Goal: Task Accomplishment & Management: Manage account settings

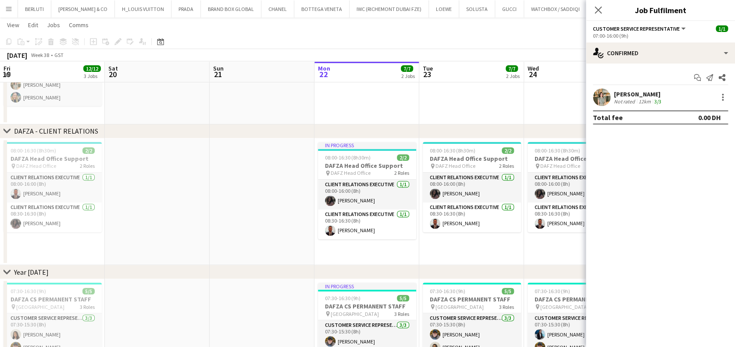
scroll to position [0, 210]
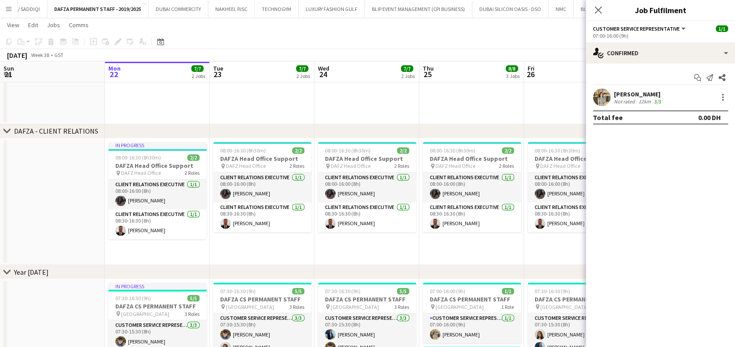
click at [15, 7] on button "Menu" at bounding box center [9, 9] width 18 height 18
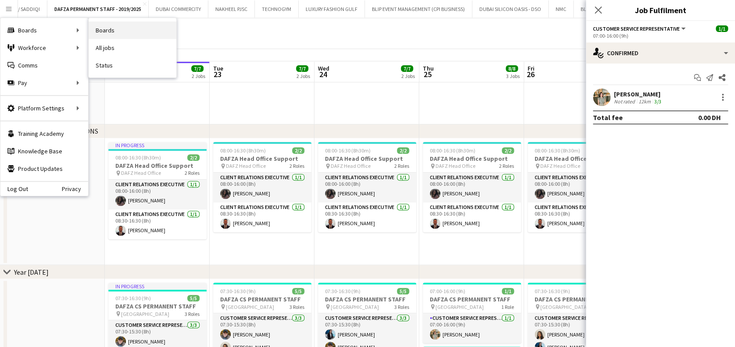
click at [132, 32] on link "Boards" at bounding box center [133, 30] width 88 height 18
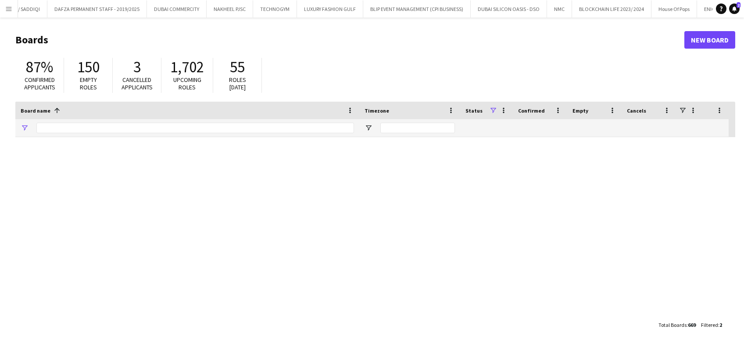
type input "*****"
drag, startPoint x: 56, startPoint y: 127, endPoint x: 0, endPoint y: 137, distance: 56.7
click at [0, 118] on html "Menu Boards Boards Boards All jobs Status Workforce Workforce My Workforce Recr…" at bounding box center [372, 173] width 744 height 347
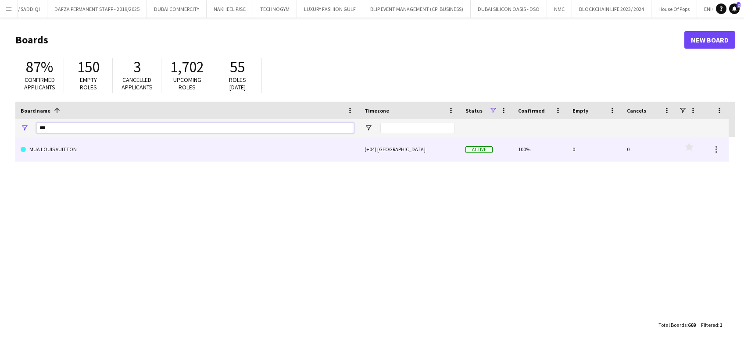
type input "***"
click at [80, 151] on link "MUA LOUIS VUITTON" at bounding box center [187, 149] width 333 height 25
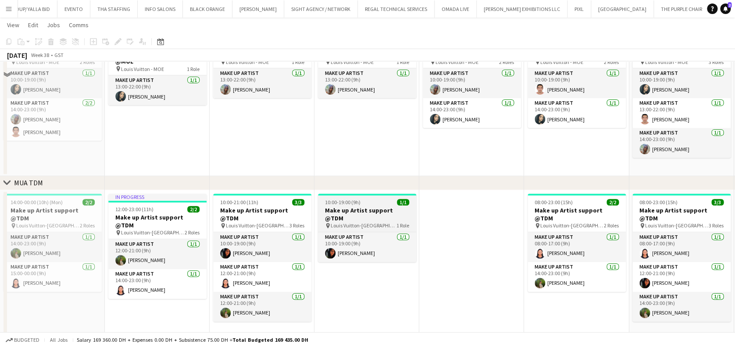
scroll to position [117, 0]
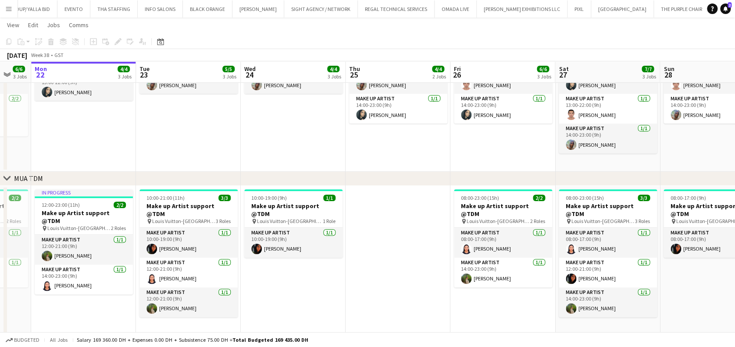
click at [376, 294] on app-calendar-viewport "Fri 19 5/5 3 Jobs Sat 20 7/7 3 Jobs Sun 21 6/6 3 Jobs Mon 22 4/4 3 Jobs Tue 23 …" at bounding box center [367, 194] width 735 height 552
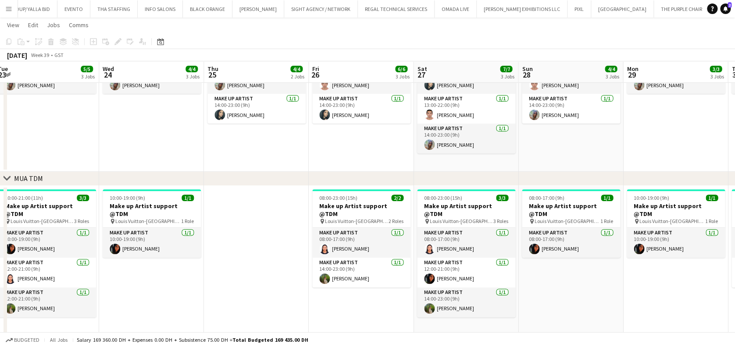
drag, startPoint x: 287, startPoint y: 270, endPoint x: 242, endPoint y: 271, distance: 45.2
click at [242, 271] on app-calendar-viewport "Fri 19 5/5 3 Jobs Sat 20 7/7 3 Jobs Sun 21 6/6 3 Jobs Mon 22 4/4 3 Jobs Tue 23 …" at bounding box center [367, 194] width 735 height 552
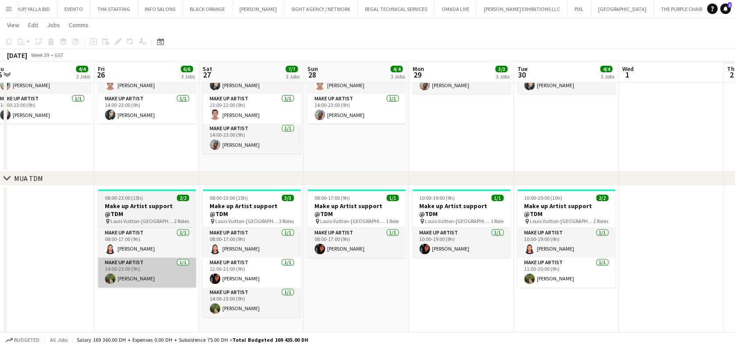
scroll to position [0, 387]
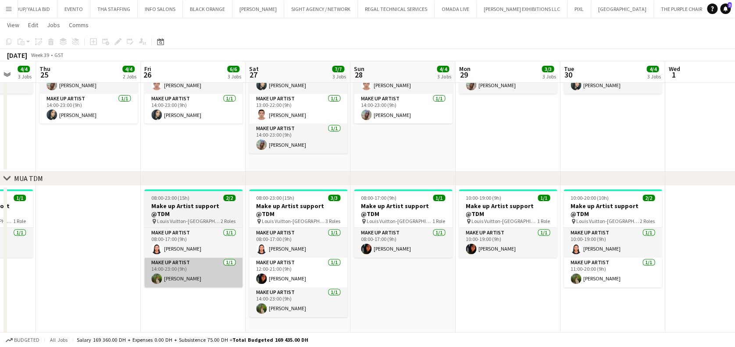
drag, startPoint x: 154, startPoint y: 279, endPoint x: 143, endPoint y: 279, distance: 11.0
click at [125, 279] on app-calendar-viewport "Sun 21 6/6 3 Jobs Mon 22 4/4 3 Jobs Tue 23 5/5 3 Jobs Wed 24 4/4 3 Jobs Thu 25 …" at bounding box center [367, 194] width 735 height 552
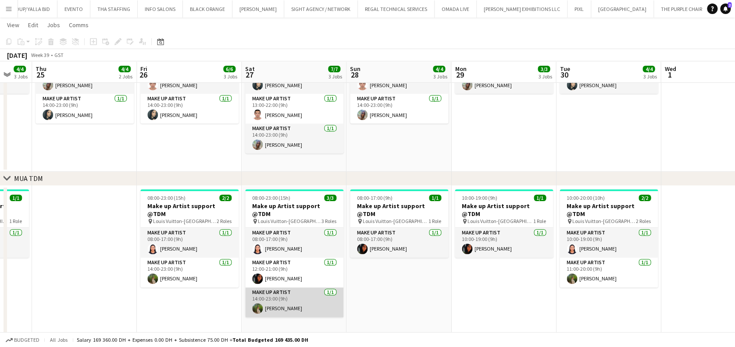
drag, startPoint x: 304, startPoint y: 305, endPoint x: 309, endPoint y: 293, distance: 13.0
click at [304, 305] on app-card-role "Make up artist [DATE] 14:00-23:00 (9h) [PERSON_NAME]" at bounding box center [294, 303] width 98 height 30
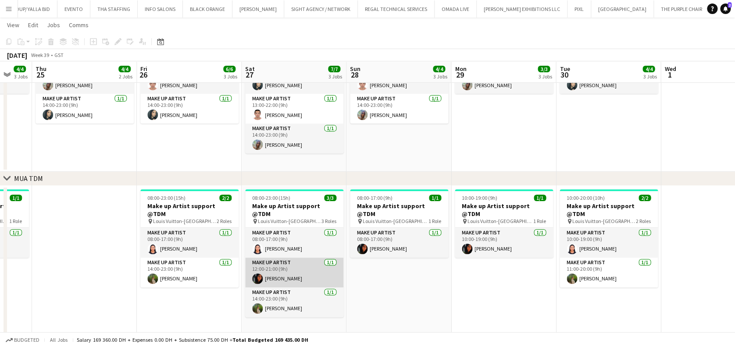
scroll to position [0, 388]
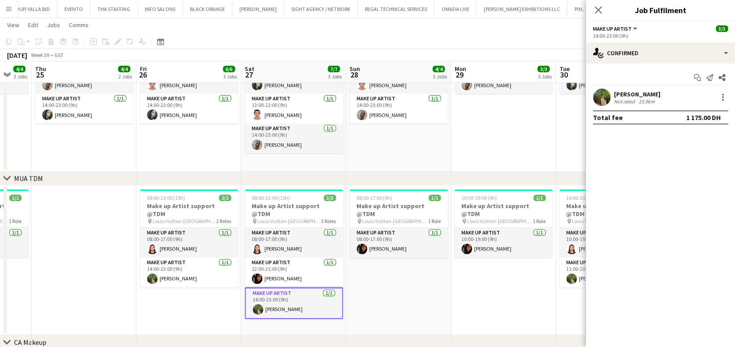
click at [730, 99] on div "Jee Naz Not rated 15.9km" at bounding box center [660, 98] width 149 height 18
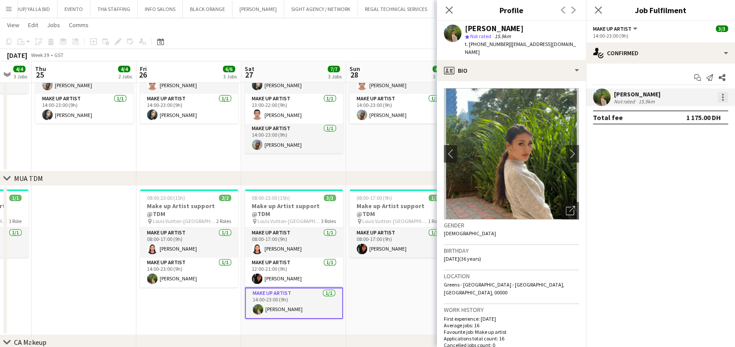
click at [723, 96] on div at bounding box center [723, 97] width 11 height 11
click at [712, 132] on span "Switch crew" at bounding box center [694, 135] width 54 height 8
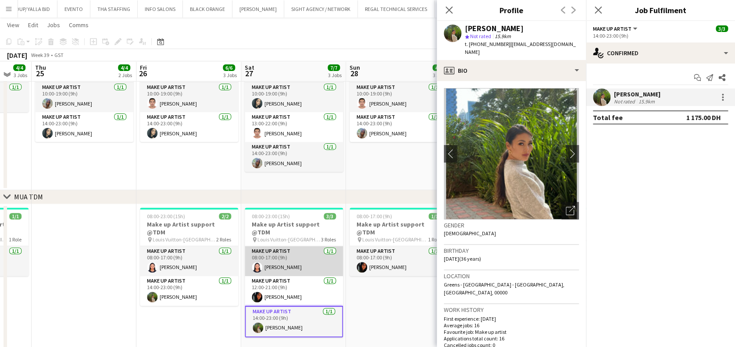
click at [314, 255] on app-card-role "Make up artist [DATE] 08:00-17:00 (9h) [PERSON_NAME]" at bounding box center [294, 262] width 98 height 30
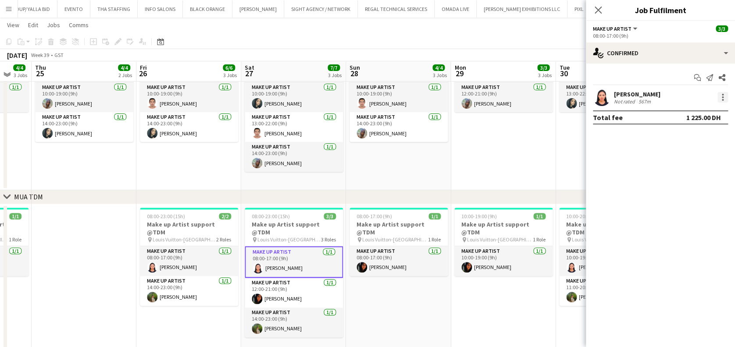
click at [724, 94] on div at bounding box center [723, 97] width 11 height 11
click at [709, 139] on button "Switch with" at bounding box center [694, 134] width 68 height 21
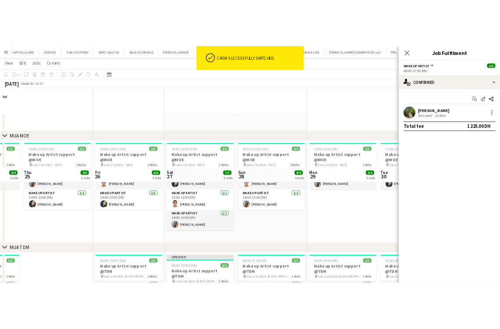
scroll to position [117, 0]
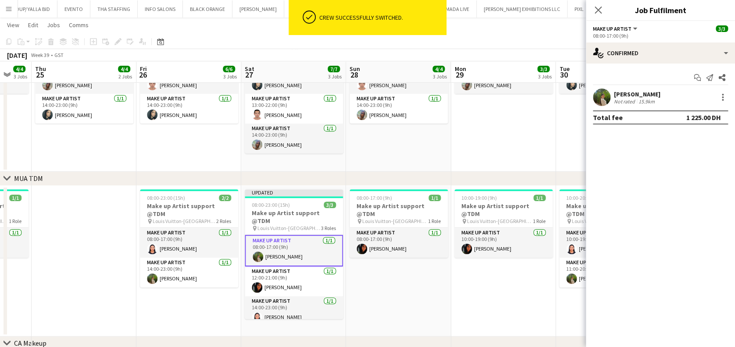
click at [435, 299] on app-date-cell "08:00-17:00 (9h) 1/1 Make up Artist support @TDM pin Louis Vuitton-Fashion Aven…" at bounding box center [398, 261] width 105 height 151
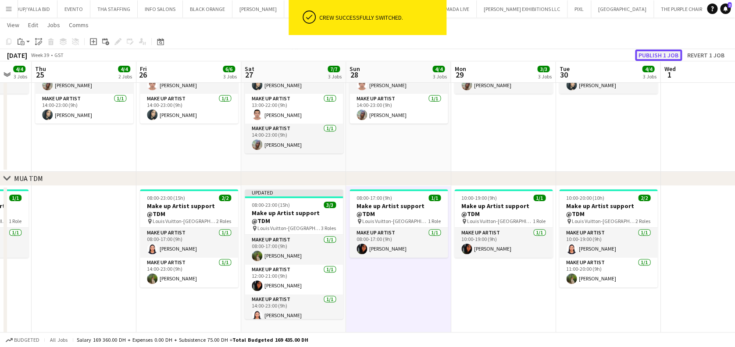
click at [656, 56] on button "Publish 1 job" at bounding box center [658, 55] width 47 height 11
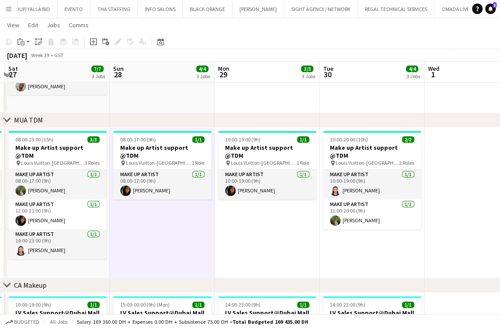
scroll to position [0, 312]
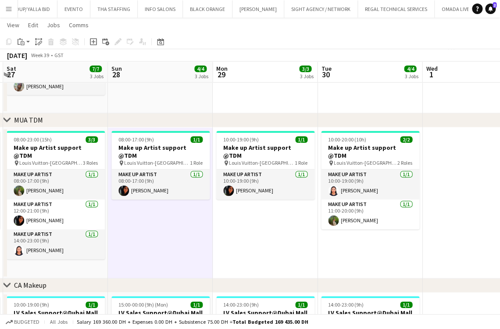
drag, startPoint x: 353, startPoint y: 214, endPoint x: 219, endPoint y: 208, distance: 134.0
click at [219, 208] on app-calendar-viewport "Wed 24 4/4 3 Jobs Thu 25 4/4 2 Jobs Fri 26 6/6 3 Jobs Sat 27 7/7 3 Jobs Sun 28 …" at bounding box center [250, 135] width 500 height 553
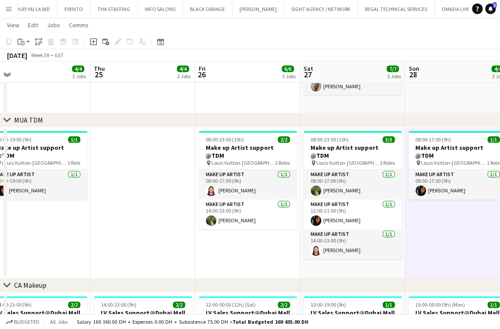
drag, startPoint x: 118, startPoint y: 225, endPoint x: 408, endPoint y: 177, distance: 294.0
click at [412, 177] on app-calendar-viewport "Mon 22 4/4 3 Jobs Tue 23 5/5 3 Jobs Wed 24 4/4 3 Jobs Thu 25 4/4 2 Jobs Fri 26 …" at bounding box center [250, 135] width 500 height 553
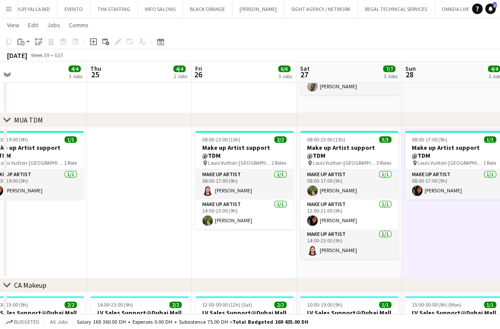
drag, startPoint x: 210, startPoint y: 187, endPoint x: 284, endPoint y: 183, distance: 74.2
click at [284, 183] on app-calendar-viewport "Mon 22 4/4 3 Jobs Tue 23 5/5 3 Jobs Wed 24 4/4 3 Jobs Thu 25 4/4 2 Jobs Fri 26 …" at bounding box center [250, 135] width 500 height 553
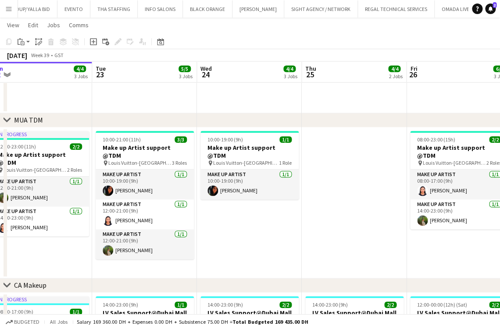
drag, startPoint x: 164, startPoint y: 208, endPoint x: 214, endPoint y: 210, distance: 49.6
click at [214, 209] on app-calendar-viewport "Sat 20 7/7 3 Jobs Sun 21 6/6 3 Jobs Mon 22 4/4 3 Jobs Tue 23 5/5 3 Jobs Wed 24 …" at bounding box center [250, 135] width 500 height 553
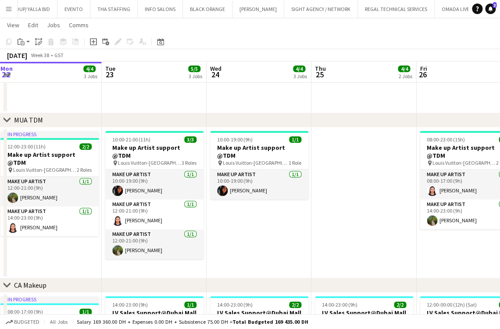
scroll to position [0, 206]
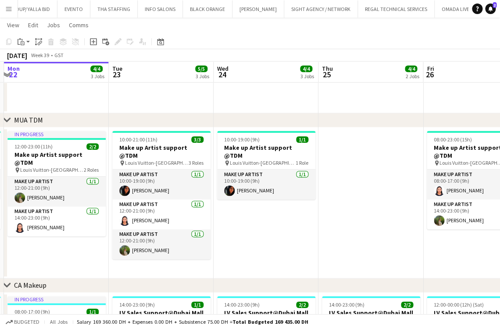
drag, startPoint x: 65, startPoint y: 209, endPoint x: 78, endPoint y: 211, distance: 12.8
click at [78, 211] on app-calendar-viewport "Sat 20 7/7 3 Jobs Sun 21 6/6 3 Jobs Mon 22 4/4 3 Jobs Tue 23 5/5 3 Jobs Wed 24 …" at bounding box center [250, 135] width 500 height 553
click at [7, 5] on app-icon "Menu" at bounding box center [8, 8] width 7 height 7
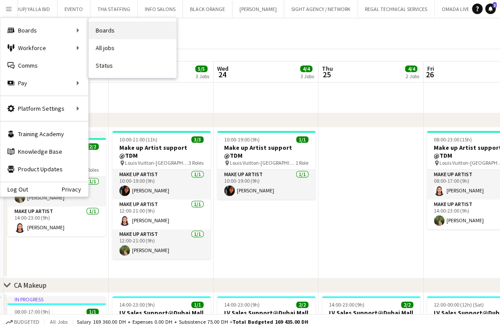
click at [127, 30] on link "Boards" at bounding box center [133, 30] width 88 height 18
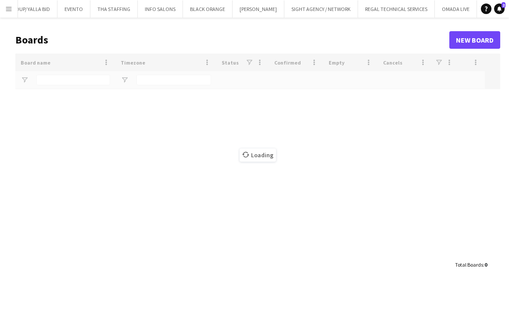
type input "***"
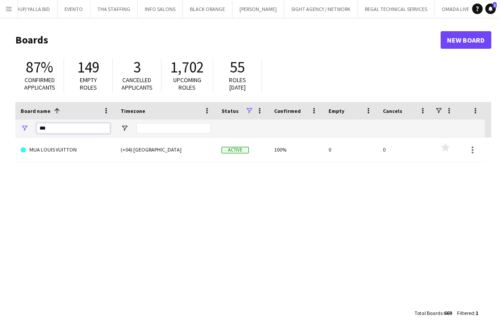
drag, startPoint x: 47, startPoint y: 125, endPoint x: -16, endPoint y: 128, distance: 63.2
click at [0, 128] on html "Menu Boards Boards Boards All jobs Status Workforce Workforce My Workforce Recr…" at bounding box center [250, 167] width 500 height 334
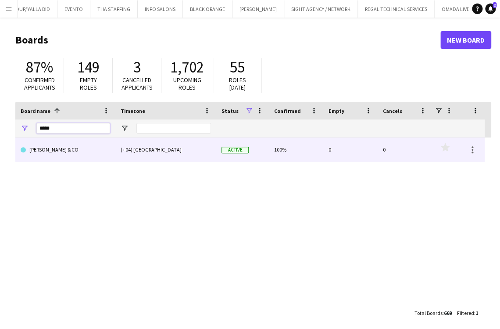
type input "*****"
click at [46, 153] on link "[PERSON_NAME] & CO" at bounding box center [65, 149] width 89 height 25
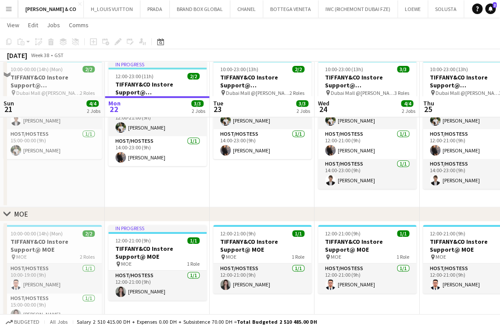
scroll to position [117, 0]
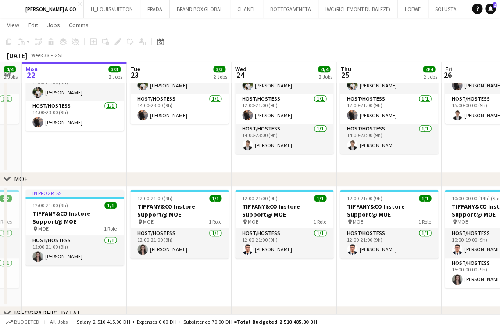
drag, startPoint x: 151, startPoint y: 149, endPoint x: 136, endPoint y: 149, distance: 15.4
click at [136, 149] on app-calendar-viewport "Fri 19 4/4 2 Jobs Sat 20 3/3 2 Jobs Sun 21 4/4 2 Jobs Mon 22 3/3 2 Jobs Tue 23 …" at bounding box center [250, 132] width 500 height 429
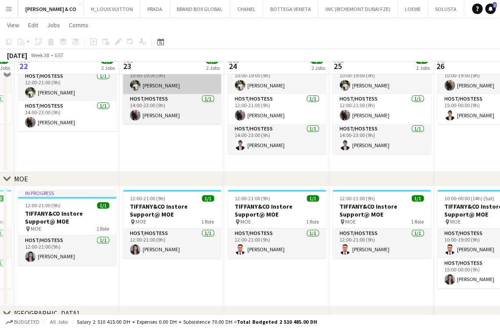
scroll to position [58, 0]
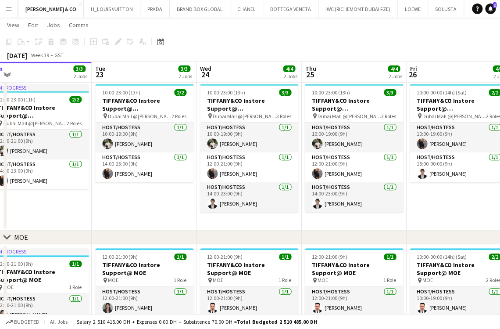
drag, startPoint x: 185, startPoint y: 165, endPoint x: 158, endPoint y: 165, distance: 27.2
click at [158, 165] on app-calendar-viewport "Fri 19 4/4 2 Jobs Sat 20 3/3 2 Jobs Sun 21 4/4 2 Jobs Mon 22 3/3 2 Jobs Tue 23 …" at bounding box center [250, 190] width 500 height 429
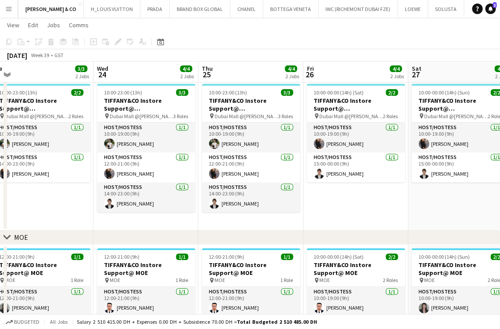
scroll to position [0, 329]
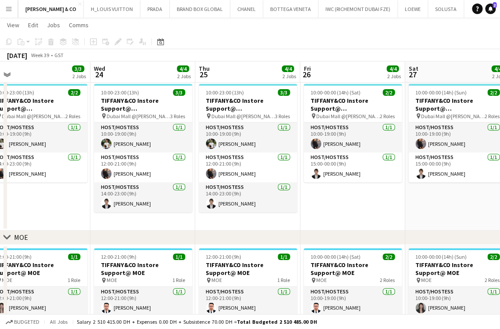
drag, startPoint x: 265, startPoint y: 192, endPoint x: 165, endPoint y: 190, distance: 99.6
click at [165, 190] on app-calendar-viewport "Sat 20 3/3 2 Jobs Sun 21 4/4 2 Jobs Mon 22 3/3 2 Jobs Tue 23 3/3 2 Jobs Wed 24 …" at bounding box center [250, 190] width 500 height 429
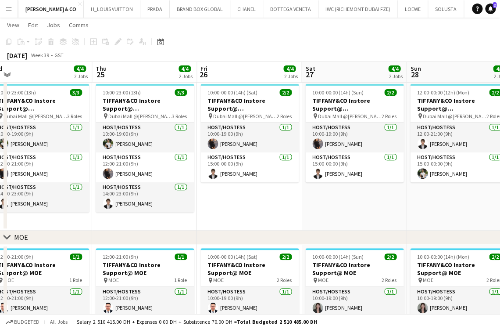
drag, startPoint x: 268, startPoint y: 188, endPoint x: 234, endPoint y: 190, distance: 33.8
click at [234, 190] on app-calendar-viewport "Sun 21 4/4 2 Jobs Mon 22 3/3 2 Jobs Tue 23 3/3 2 Jobs Wed 24 4/4 2 Jobs Thu 25 …" at bounding box center [250, 190] width 500 height 429
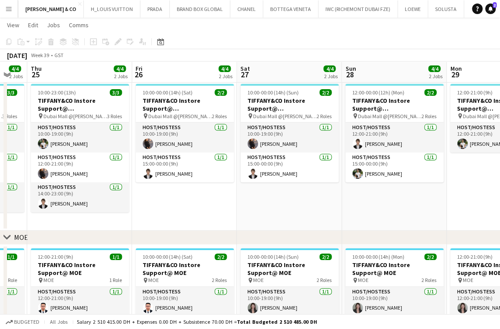
scroll to position [0, 292]
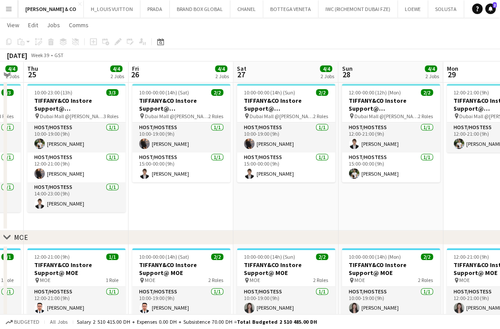
drag, startPoint x: 307, startPoint y: 185, endPoint x: 261, endPoint y: 183, distance: 46.6
click at [258, 186] on app-calendar-viewport "Mon 22 3/3 2 Jobs Tue 23 3/3 2 Jobs Wed 24 4/4 2 Jobs Thu 25 4/4 2 Jobs Fri 26 …" at bounding box center [250, 190] width 500 height 429
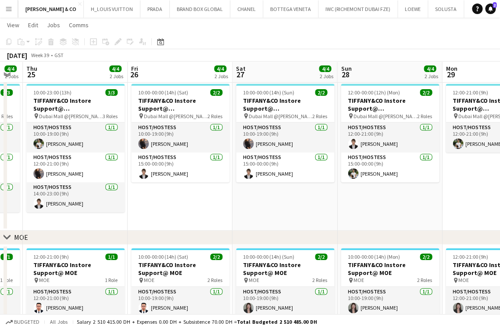
scroll to position [0, 301]
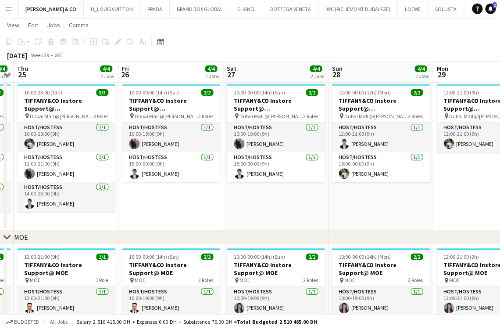
drag, startPoint x: 372, startPoint y: 179, endPoint x: 259, endPoint y: 179, distance: 113.6
click at [259, 179] on app-calendar-viewport "Mon 22 3/3 2 Jobs Tue 23 3/3 2 Jobs Wed 24 4/4 2 Jobs Thu 25 4/4 2 Jobs Fri 26 …" at bounding box center [250, 190] width 500 height 429
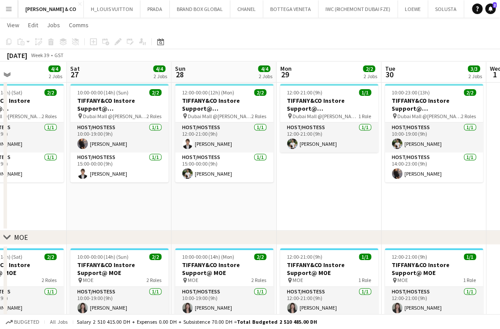
scroll to position [0, 354]
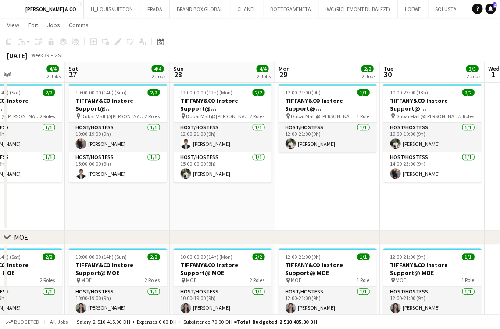
drag, startPoint x: 365, startPoint y: 155, endPoint x: 311, endPoint y: 155, distance: 54.0
click at [311, 155] on app-calendar-viewport "Tue 23 3/3 2 Jobs Wed 24 4/4 2 Jobs Thu 25 4/4 2 Jobs Fri 26 4/4 2 Jobs Sat 27 …" at bounding box center [250, 190] width 500 height 429
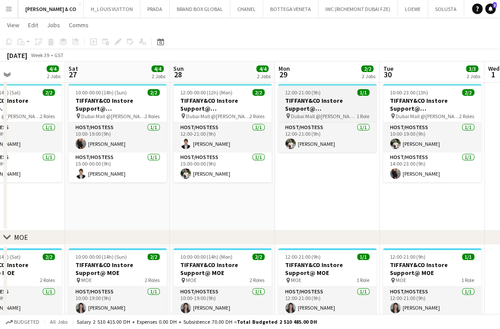
click at [329, 106] on h3 "TIFFANY&CO Instore Support@ [GEOGRAPHIC_DATA]" at bounding box center [327, 105] width 98 height 16
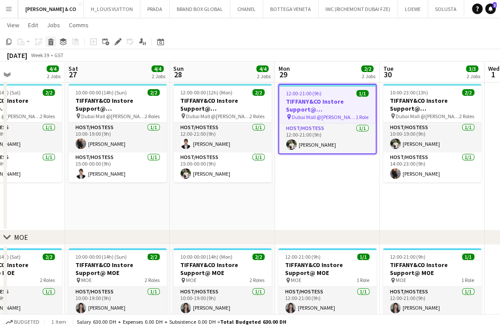
click at [49, 42] on icon at bounding box center [51, 43] width 5 height 4
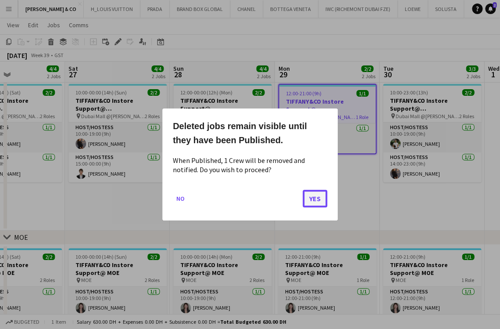
click at [310, 192] on button "Yes" at bounding box center [315, 199] width 25 height 18
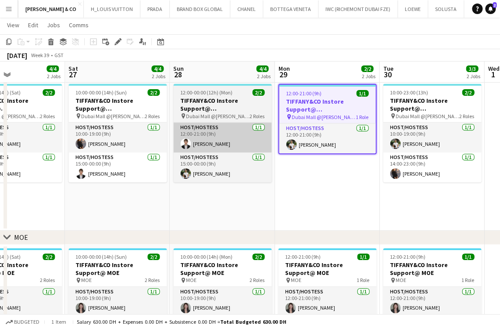
scroll to position [58, 0]
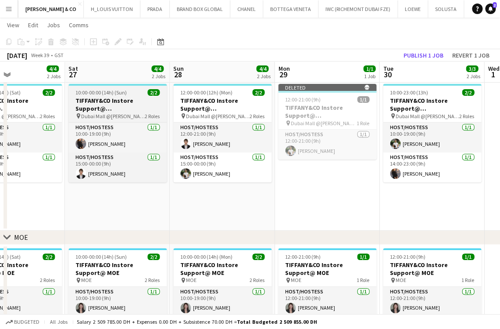
drag, startPoint x: 116, startPoint y: 95, endPoint x: 104, endPoint y: 95, distance: 12.7
click at [118, 93] on app-job-card "10:00-00:00 (14h) (Sun) 2/2 TIFFANY&CO Instore Support@ [GEOGRAPHIC_DATA] pin D…" at bounding box center [117, 133] width 98 height 98
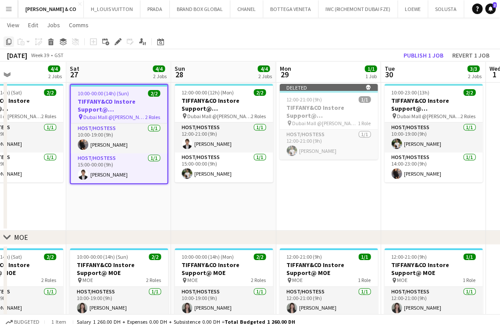
click at [7, 41] on icon at bounding box center [8, 42] width 5 height 6
click at [347, 208] on app-date-cell "Deleted skull 12:00-21:00 (9h) 1/1 TIFFANY&CO Instore Support@ [GEOGRAPHIC_DATA…" at bounding box center [328, 155] width 105 height 150
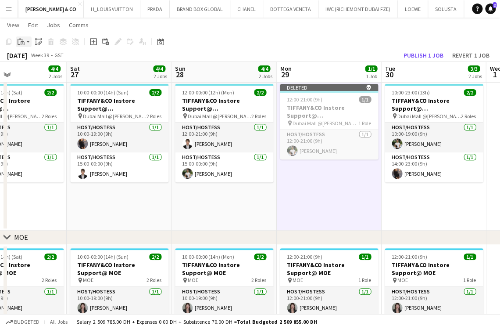
click at [26, 43] on app-action-btn "Paste" at bounding box center [24, 41] width 16 height 11
click at [38, 58] on link "Paste Ctrl+V" at bounding box center [64, 58] width 82 height 8
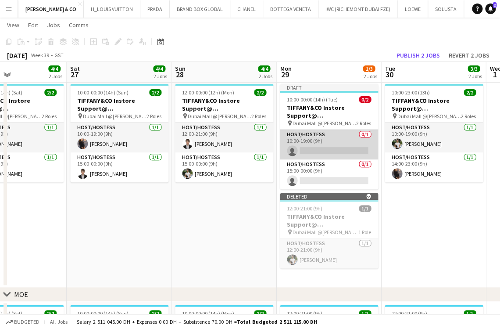
click at [319, 146] on app-card-role "Host/Hostess 0/1 10:00-19:00 (9h) single-neutral-actions" at bounding box center [329, 144] width 98 height 30
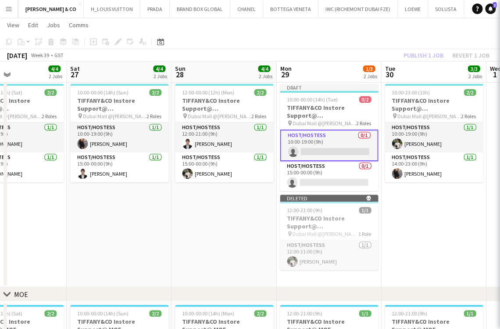
scroll to position [0, 351]
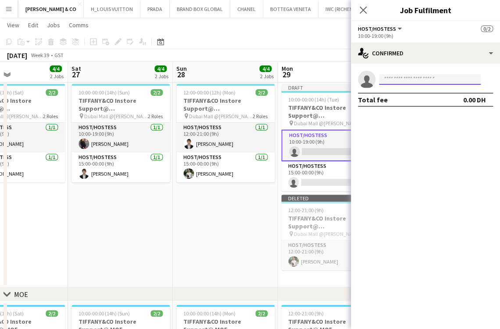
click at [415, 79] on input at bounding box center [430, 79] width 102 height 11
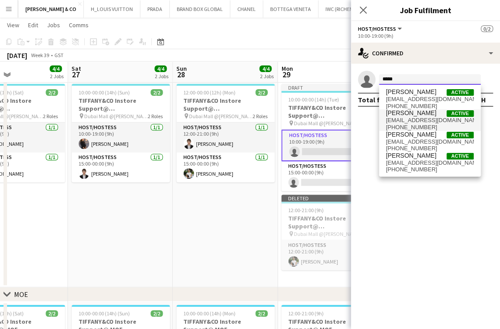
type input "*****"
click at [419, 118] on span "[EMAIL_ADDRESS][DOMAIN_NAME]" at bounding box center [430, 120] width 88 height 7
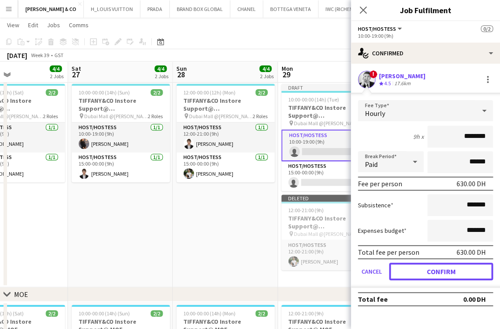
click at [422, 270] on button "Confirm" at bounding box center [441, 271] width 104 height 18
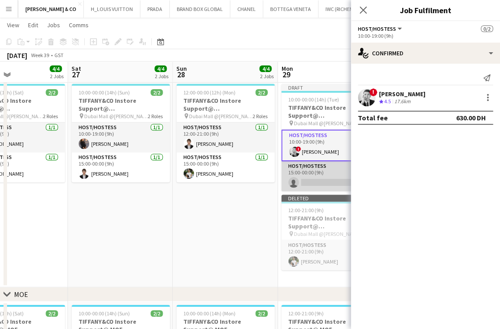
click at [313, 175] on app-card-role "Host/Hostess 0/1 15:00-00:00 (9h) single-neutral-actions" at bounding box center [330, 176] width 98 height 30
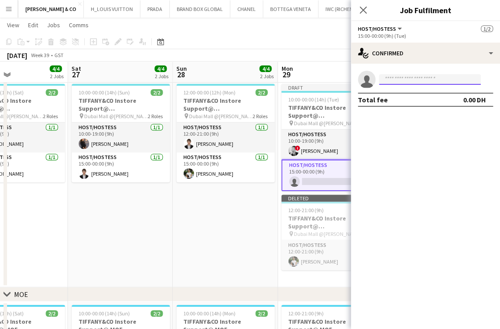
click at [426, 83] on input at bounding box center [430, 79] width 102 height 11
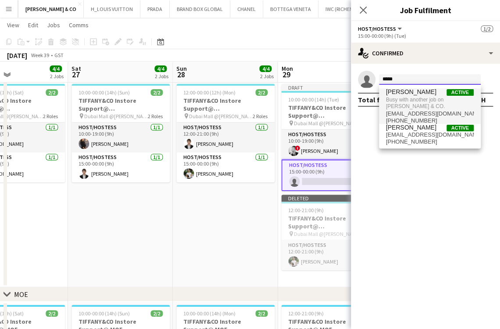
type input "*****"
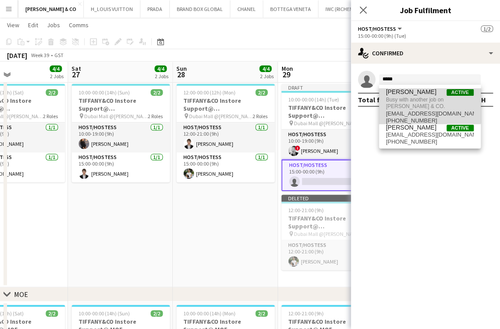
click at [426, 98] on span "Busy with another job on [PERSON_NAME] & CO." at bounding box center [430, 103] width 88 height 14
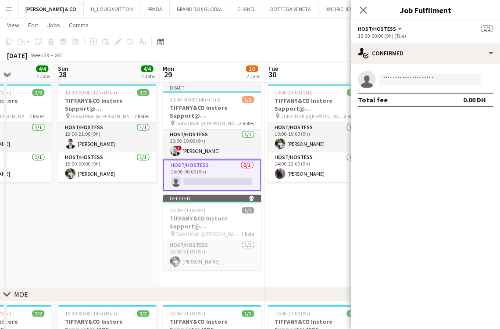
scroll to position [0, 268]
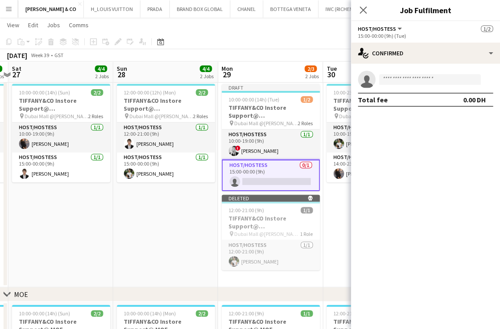
drag, startPoint x: 228, startPoint y: 220, endPoint x: 138, endPoint y: 207, distance: 91.3
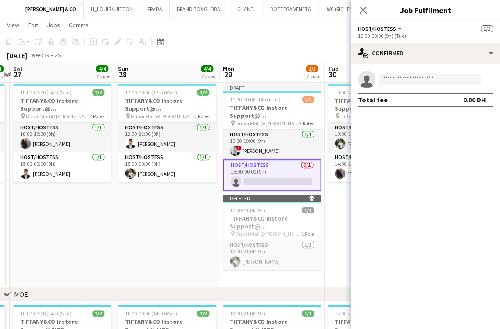
click at [138, 208] on app-calendar-viewport "Wed 24 4/4 2 Jobs Thu 25 4/4 2 Jobs Fri 26 4/4 2 Jobs Sat 27 4/4 2 Jobs Sun 28 …" at bounding box center [250, 219] width 500 height 486
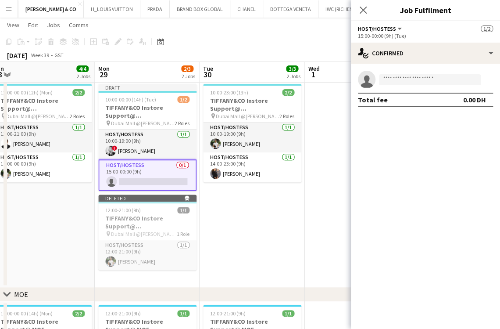
drag, startPoint x: 251, startPoint y: 210, endPoint x: 212, endPoint y: 206, distance: 38.8
click at [212, 206] on app-calendar-viewport "Thu 25 4/4 2 Jobs Fri 26 4/4 2 Jobs Sat 27 4/4 2 Jobs Sun 28 4/4 2 Jobs Mon 29 …" at bounding box center [250, 219] width 500 height 486
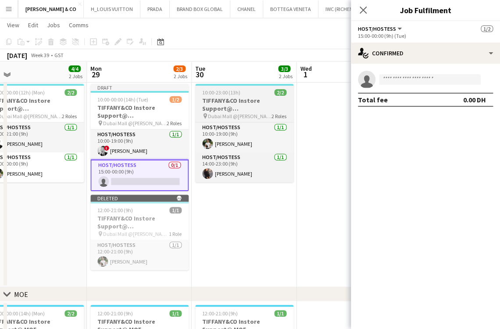
click at [241, 89] on div "10:00-23:00 (13h) 2/2" at bounding box center [244, 92] width 98 height 7
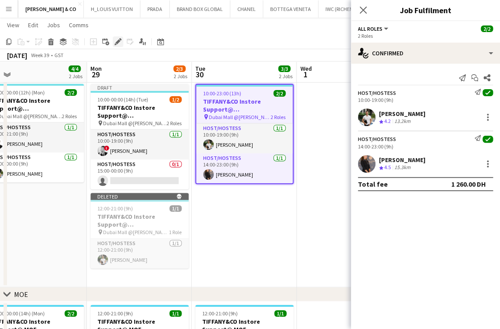
click at [118, 39] on icon "Edit" at bounding box center [118, 41] width 7 height 7
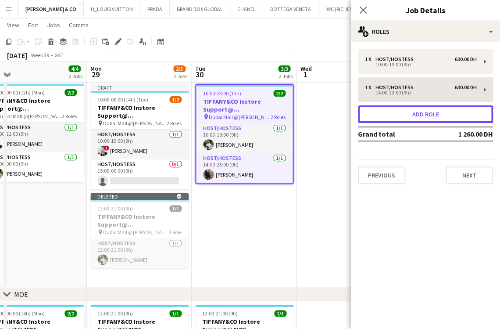
drag, startPoint x: 437, startPoint y: 118, endPoint x: 430, endPoint y: 118, distance: 7.0
click at [437, 118] on button "Add role" at bounding box center [425, 114] width 135 height 18
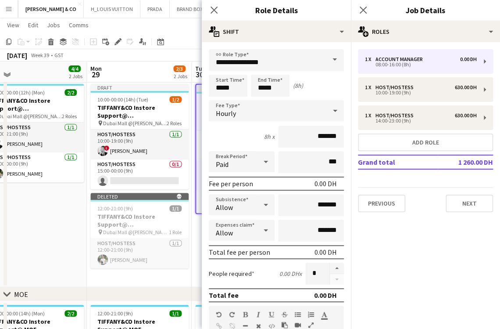
click at [193, 251] on app-date-cell "Updated 08:00-23:00 (15h) 2/3 TIFFANY&CO Instore Support@ [GEOGRAPHIC_DATA] pin…" at bounding box center [244, 183] width 105 height 207
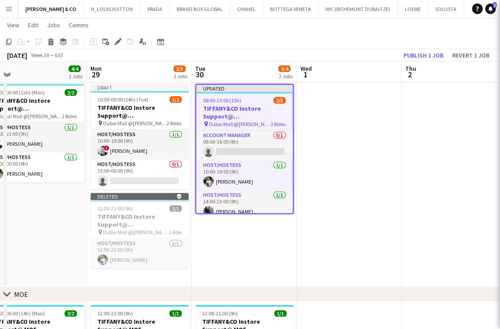
scroll to position [0, 332]
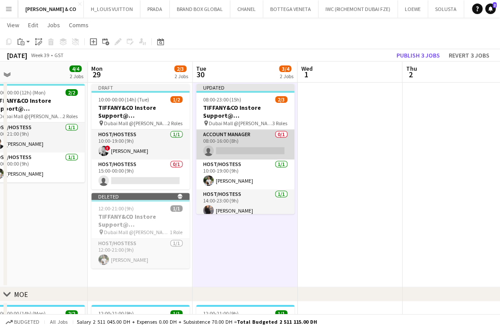
click at [227, 153] on app-card-role "Account Manager 0/1 08:00-16:00 (8h) single-neutral-actions" at bounding box center [245, 144] width 98 height 30
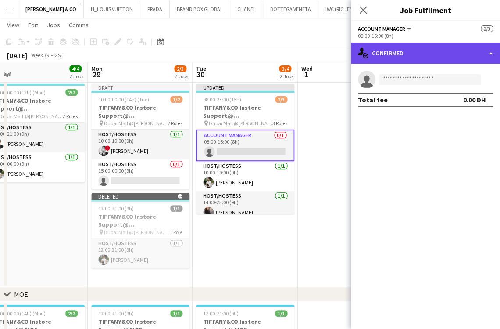
click at [426, 46] on div "single-neutral-actions-check-2 Confirmed" at bounding box center [425, 53] width 149 height 21
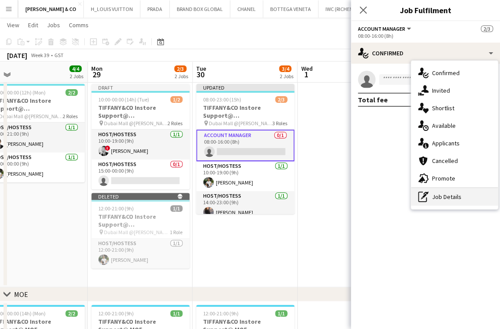
click at [430, 198] on div "pen-write Job Details" at bounding box center [454, 197] width 87 height 18
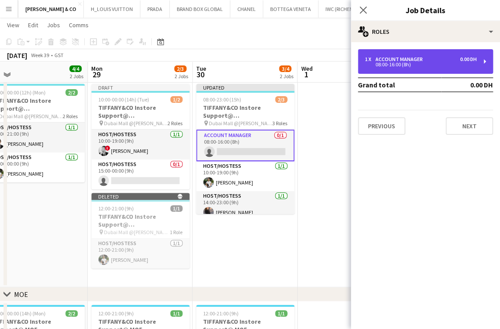
click at [401, 71] on div "1 x Account Manager 0.00 DH 08:00-16:00 (8h)" at bounding box center [425, 61] width 135 height 25
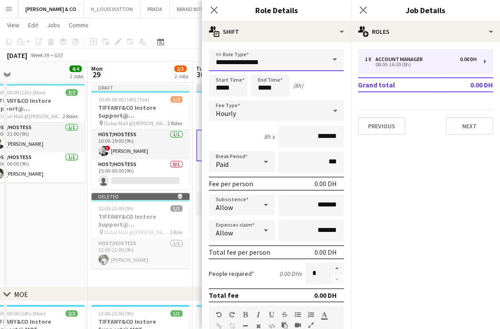
drag, startPoint x: 274, startPoint y: 66, endPoint x: -36, endPoint y: 3, distance: 316.5
click at [0, 3] on html "Menu Boards Boards Boards All jobs Status Workforce Workforce My Workforce Recr…" at bounding box center [250, 209] width 500 height 535
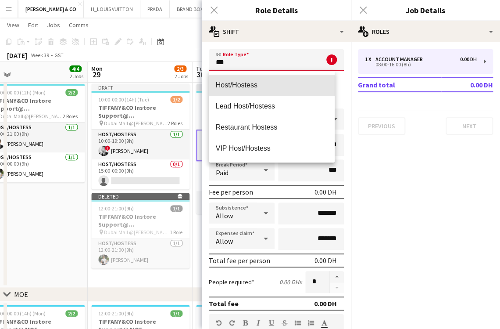
drag, startPoint x: 302, startPoint y: 78, endPoint x: 301, endPoint y: 82, distance: 4.7
click at [303, 78] on mat-option "Host/Hostess" at bounding box center [272, 85] width 126 height 21
type input "**********"
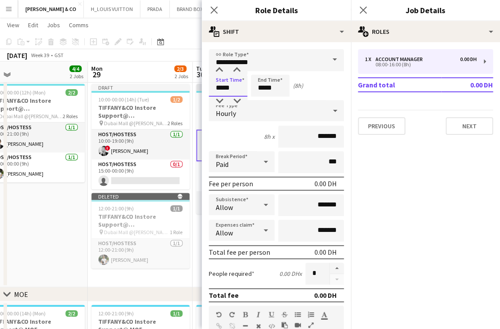
drag, startPoint x: 235, startPoint y: 86, endPoint x: 129, endPoint y: 79, distance: 106.9
click at [133, 83] on body "Menu Boards Boards Boards All jobs Status Workforce Workforce My Workforce Recr…" at bounding box center [250, 209] width 500 height 535
type input "*****"
drag, startPoint x: 258, startPoint y: 88, endPoint x: 227, endPoint y: 88, distance: 31.2
click at [240, 88] on div "Start Time ***** End Time ***** (4h)" at bounding box center [276, 86] width 135 height 22
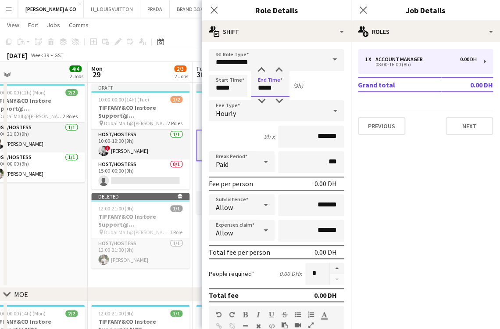
type input "*****"
click at [302, 137] on input "*******" at bounding box center [311, 136] width 66 height 22
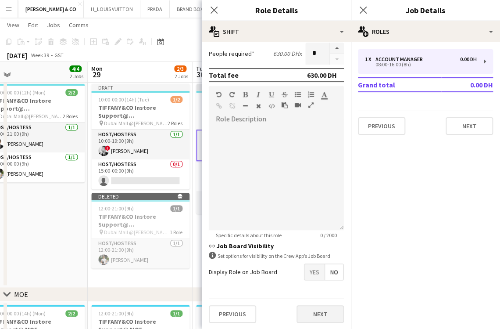
type input "********"
click at [321, 311] on button "Next" at bounding box center [320, 314] width 47 height 18
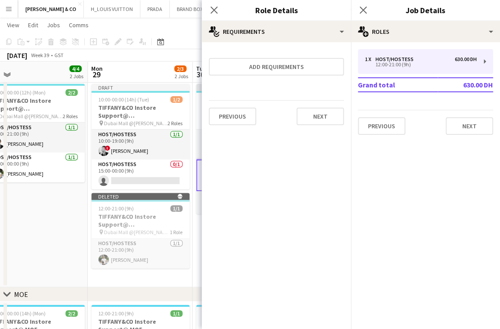
click at [193, 251] on app-date-cell "Updated 10:00-23:00 (13h) 2/3 TIFFANY&CO Instore Support@ [GEOGRAPHIC_DATA] pin…" at bounding box center [245, 183] width 105 height 207
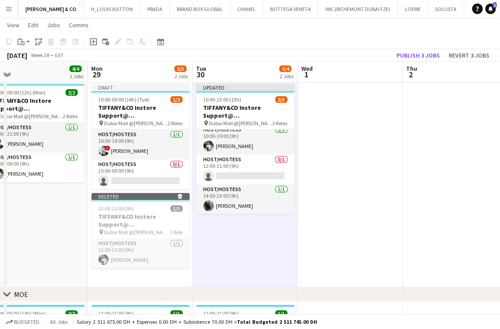
click at [251, 146] on app-card-role "Host/Hostess [DATE] 10:00-19:00 (9h) [PERSON_NAME]" at bounding box center [245, 140] width 98 height 30
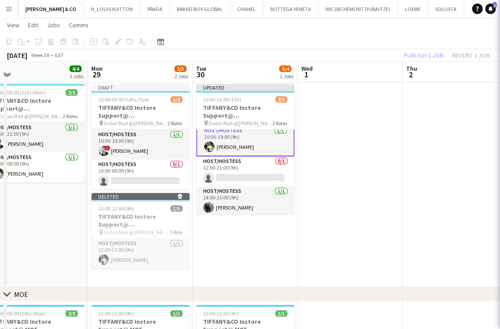
scroll to position [6, 0]
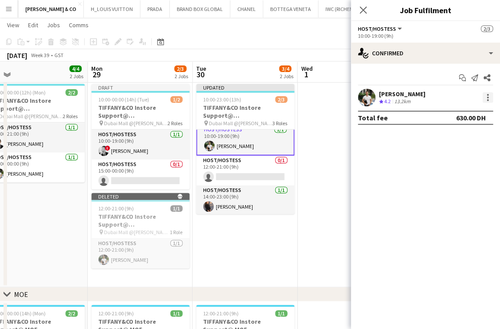
click at [484, 97] on div at bounding box center [488, 97] width 11 height 11
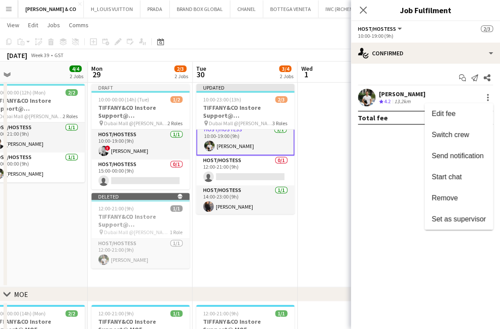
click at [456, 143] on button "Switch crew" at bounding box center [459, 134] width 68 height 21
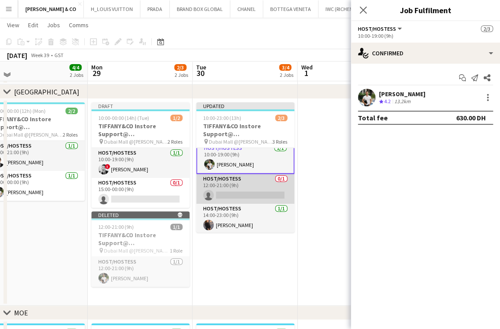
click at [233, 192] on app-card-role "Host/Hostess 0/1 12:00-21:00 (9h) single-neutral-actions" at bounding box center [245, 189] width 98 height 30
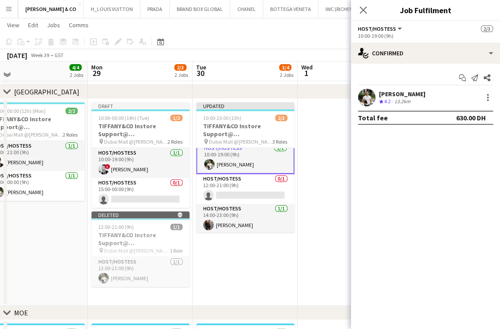
scroll to position [5, 0]
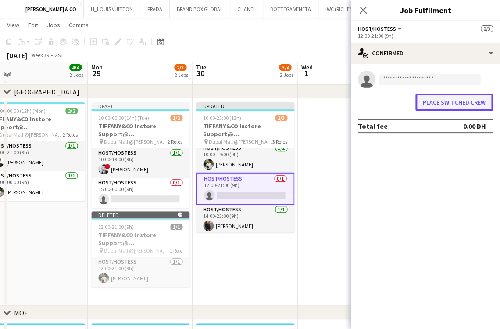
click at [449, 97] on button "Place switched crew" at bounding box center [454, 102] width 78 height 18
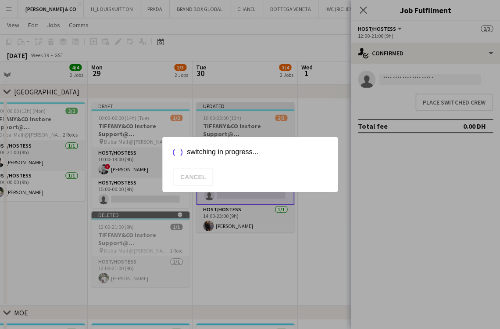
scroll to position [58, 0]
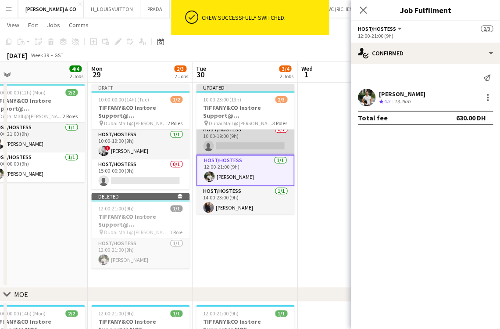
click at [222, 142] on app-card-role "Host/Hostess 0/1 10:00-19:00 (9h) single-neutral-actions" at bounding box center [245, 140] width 98 height 30
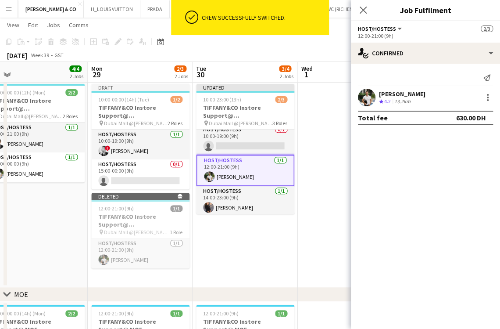
scroll to position [6, 0]
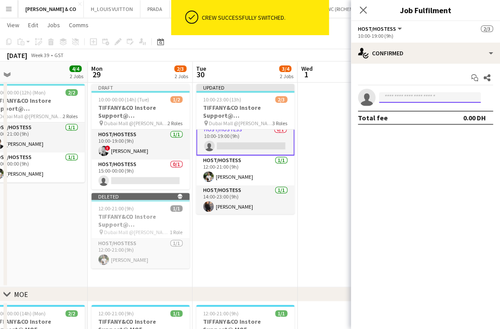
click at [395, 100] on input at bounding box center [430, 97] width 102 height 11
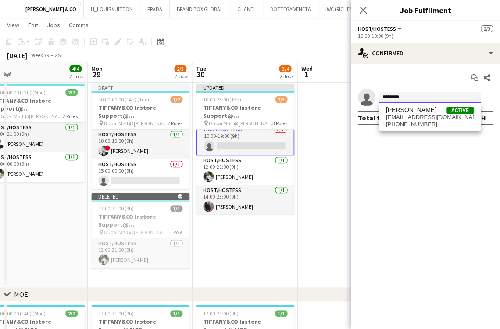
type input "*******"
click at [432, 122] on span "[PHONE_NUMBER]" at bounding box center [430, 124] width 88 height 7
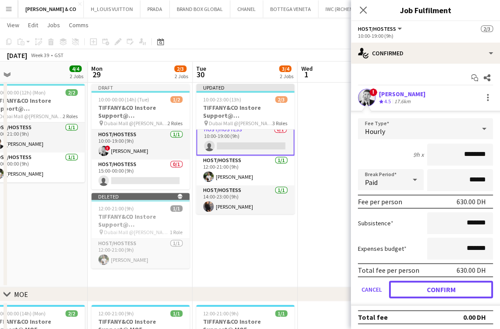
drag, startPoint x: 438, startPoint y: 290, endPoint x: 334, endPoint y: 281, distance: 103.9
click at [438, 290] on button "Confirm" at bounding box center [441, 289] width 104 height 18
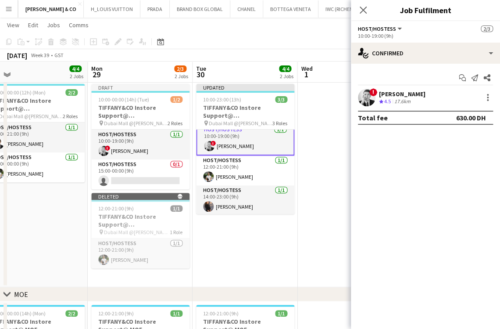
drag, startPoint x: 296, startPoint y: 268, endPoint x: 299, endPoint y: 260, distance: 8.2
click at [297, 265] on app-date-cell "Updated 10:00-23:00 (13h) 3/3 TIFFANY&CO Instore Support@ [GEOGRAPHIC_DATA] pin…" at bounding box center [245, 183] width 105 height 207
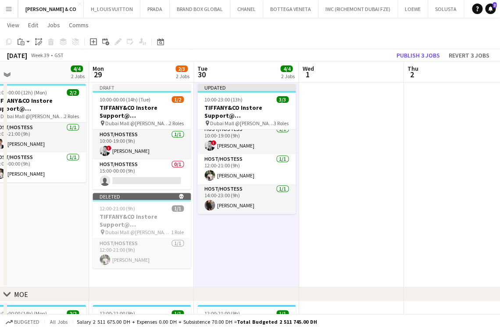
scroll to position [5, 0]
click at [432, 55] on button "Publish 3 jobs" at bounding box center [418, 55] width 50 height 11
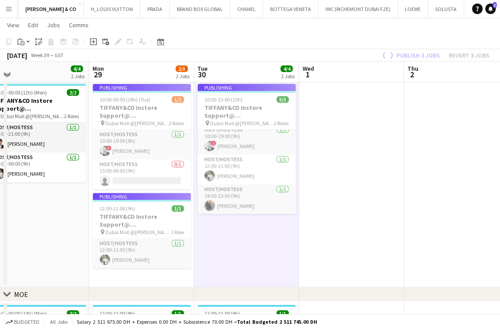
click at [159, 171] on app-job-card "Publishing 10:00-00:00 (14h) (Tue) 1/2 TIFFANY&CO Instore Support@ [GEOGRAPHIC_…" at bounding box center [142, 136] width 98 height 105
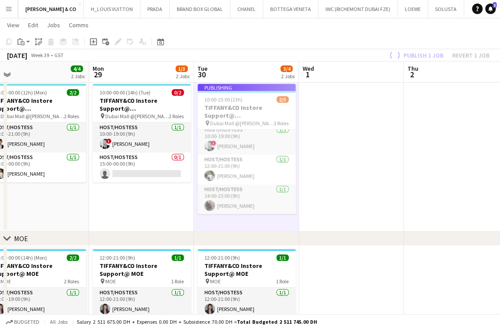
click at [118, 182] on app-date-cell "10:00-00:00 (14h) (Tue) 0/2 TIFFANY&CO Instore Support@ [GEOGRAPHIC_DATA] pin D…" at bounding box center [141, 155] width 105 height 151
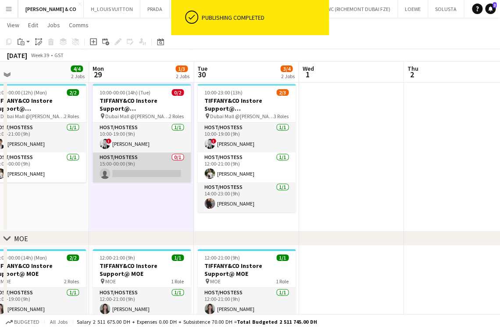
scroll to position [0, 0]
click at [132, 171] on app-card-role "Host/Hostess 0/1 15:00-00:00 (9h) single-neutral-actions" at bounding box center [142, 167] width 98 height 30
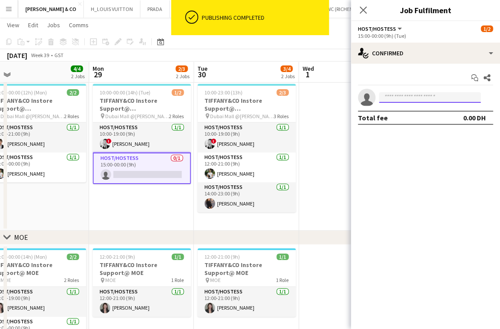
click at [397, 99] on input at bounding box center [430, 97] width 102 height 11
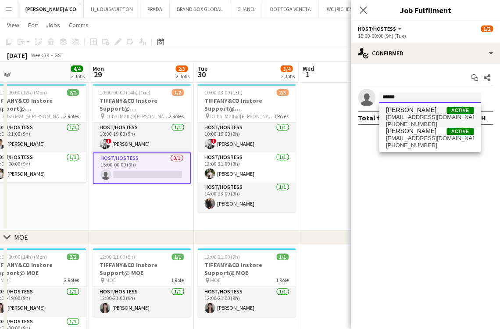
type input "*****"
click at [424, 118] on span "[EMAIL_ADDRESS][DOMAIN_NAME]" at bounding box center [430, 117] width 88 height 7
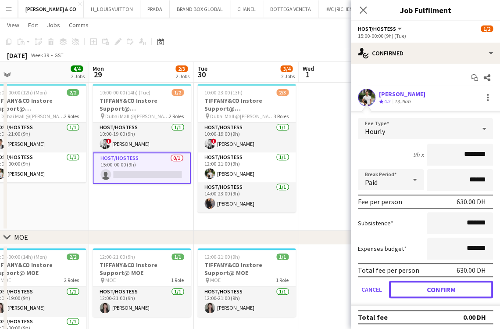
click at [414, 289] on button "Confirm" at bounding box center [441, 289] width 104 height 18
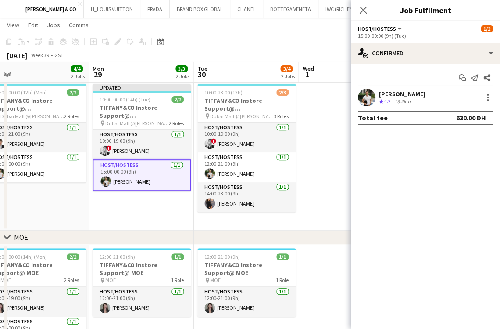
click at [326, 187] on app-date-cell at bounding box center [351, 155] width 105 height 150
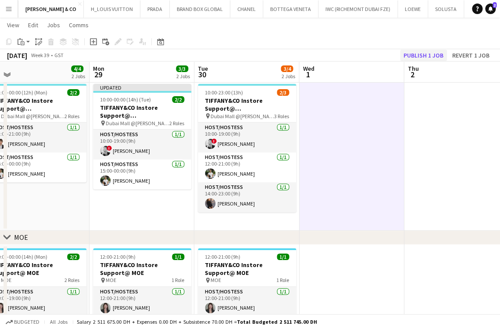
click at [416, 61] on app-board-header-date "Thu 2" at bounding box center [456, 71] width 105 height 21
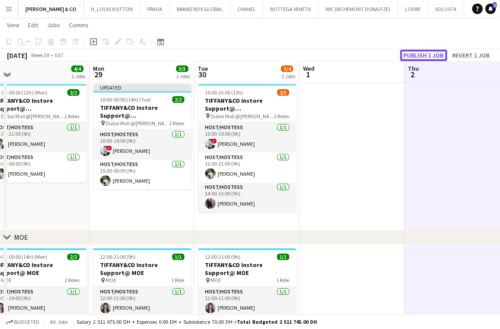
click at [419, 59] on button "Publish 1 job" at bounding box center [423, 55] width 47 height 11
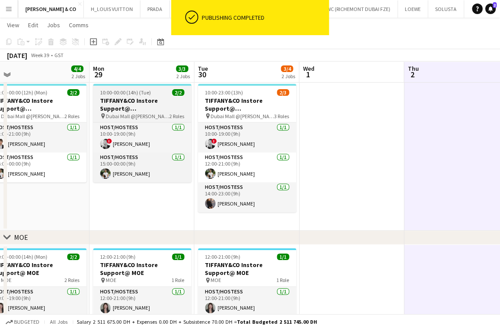
click at [131, 97] on h3 "TIFFANY&CO Instore Support@ [GEOGRAPHIC_DATA]" at bounding box center [142, 105] width 98 height 16
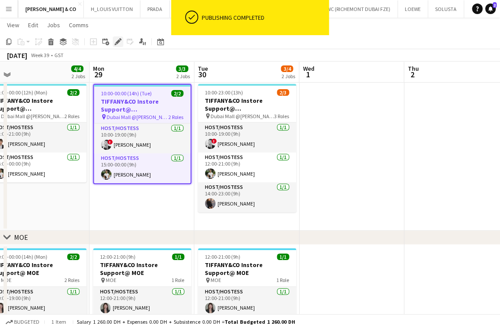
click at [113, 40] on div "Edit" at bounding box center [118, 41] width 11 height 11
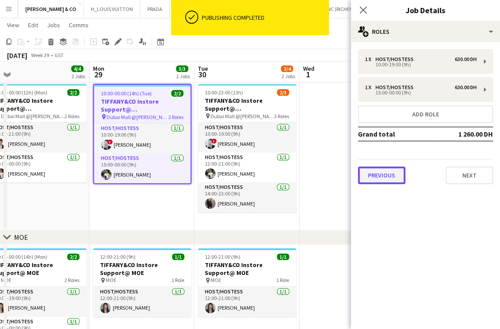
click at [379, 175] on button "Previous" at bounding box center [381, 175] width 47 height 18
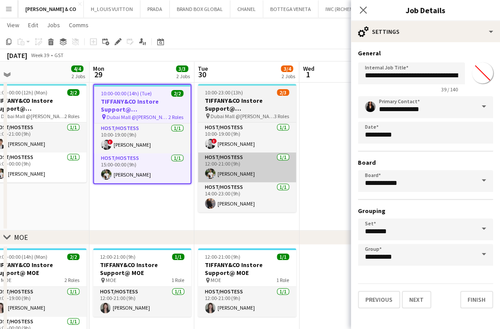
drag, startPoint x: 339, startPoint y: 161, endPoint x: 243, endPoint y: 170, distance: 95.6
click at [338, 161] on app-date-cell at bounding box center [351, 155] width 105 height 150
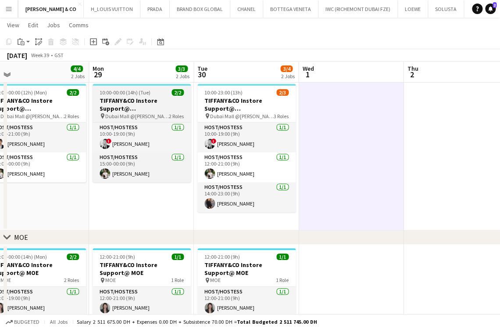
drag, startPoint x: 153, startPoint y: 275, endPoint x: 179, endPoint y: 109, distance: 168.3
click at [154, 274] on h3 "TIFFANY&CO Instore Support@ MOE" at bounding box center [142, 269] width 98 height 16
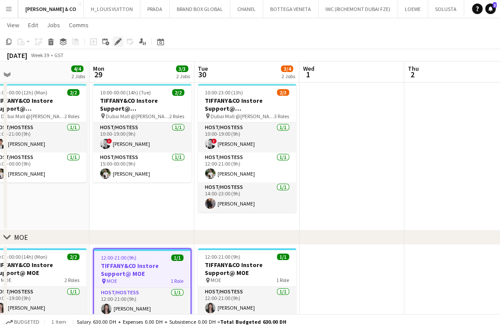
click at [116, 38] on icon "Edit" at bounding box center [118, 41] width 7 height 7
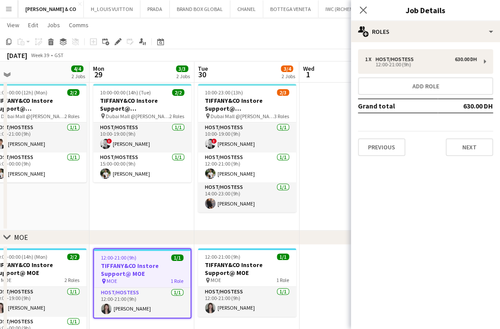
click at [383, 133] on div "Previous Next" at bounding box center [425, 143] width 135 height 25
click at [378, 140] on button "Previous" at bounding box center [381, 147] width 47 height 18
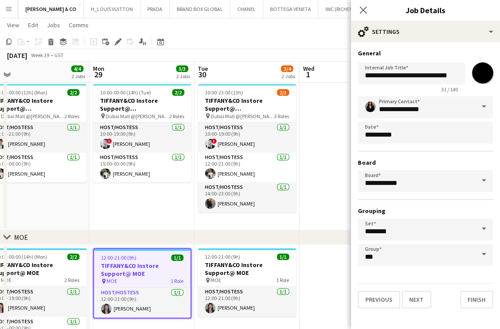
drag, startPoint x: 339, startPoint y: 171, endPoint x: 330, endPoint y: 150, distance: 22.0
click at [339, 170] on app-date-cell at bounding box center [351, 155] width 105 height 150
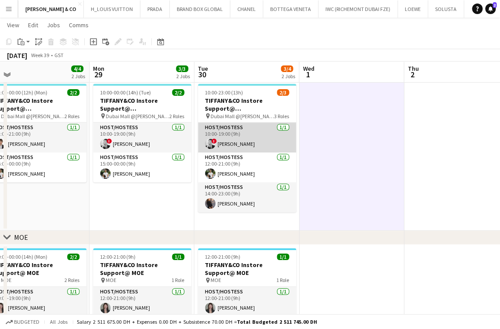
click at [229, 132] on app-card-role "Host/Hostess [DATE] 10:00-19:00 (9h) ! Danaker Kenenbaev" at bounding box center [247, 137] width 98 height 30
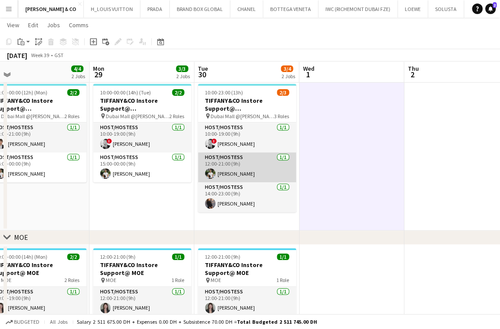
scroll to position [0, 329]
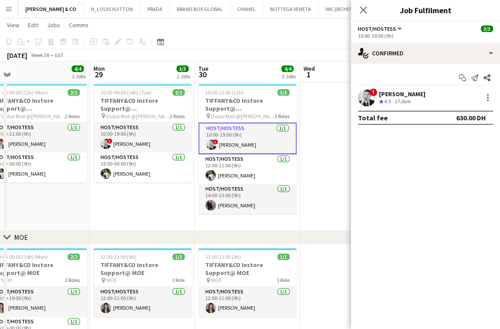
click at [312, 107] on app-date-cell at bounding box center [352, 155] width 105 height 150
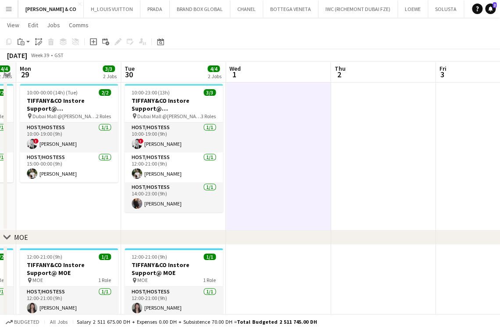
scroll to position [0, 302]
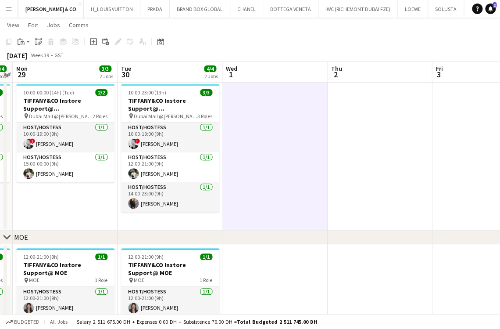
drag, startPoint x: 307, startPoint y: 110, endPoint x: 229, endPoint y: 113, distance: 77.7
click at [229, 113] on app-calendar-viewport "Fri 26 4/4 2 Jobs Sat 27 4/4 2 Jobs Sun 28 4/4 2 Jobs Mon 29 3/3 2 Jobs Tue 30 …" at bounding box center [250, 190] width 500 height 429
click at [350, 174] on app-date-cell at bounding box center [379, 155] width 105 height 150
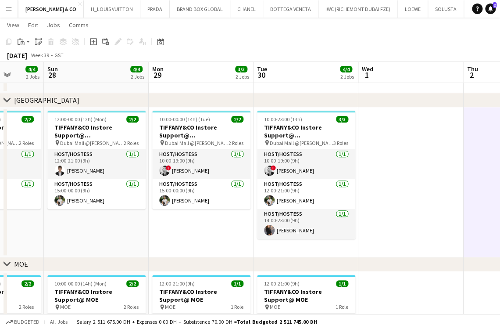
scroll to position [0, 261]
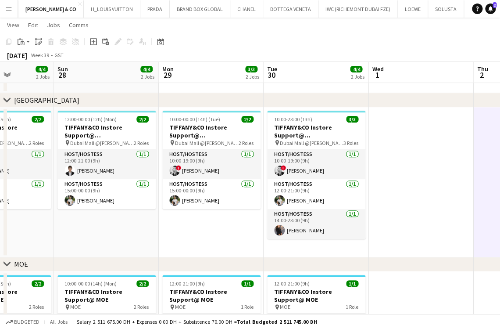
drag, startPoint x: 75, startPoint y: 219, endPoint x: 200, endPoint y: 218, distance: 125.9
click at [200, 218] on app-calendar-viewport "Thu 25 4/4 2 Jobs Fri 26 4/4 2 Jobs Sat 27 4/4 2 Jobs Sun 28 4/4 2 Jobs Mon 29 …" at bounding box center [250, 217] width 500 height 429
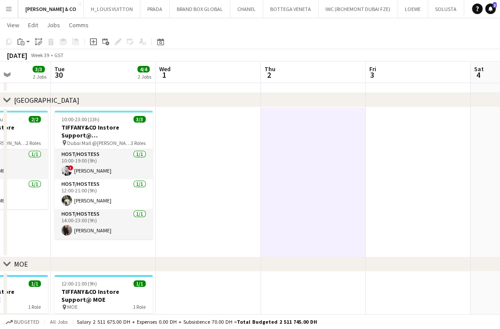
drag, startPoint x: 380, startPoint y: 161, endPoint x: 167, endPoint y: 178, distance: 213.4
click at [169, 183] on app-calendar-viewport "Fri 26 4/4 2 Jobs Sat 27 4/4 2 Jobs Sun 28 4/4 2 Jobs Mon 29 3/3 2 Jobs Tue 30 …" at bounding box center [250, 217] width 500 height 429
drag, startPoint x: 117, startPoint y: 121, endPoint x: 68, endPoint y: 103, distance: 52.5
click at [116, 121] on div "10:00-23:00 (13h) 3/3" at bounding box center [103, 119] width 98 height 7
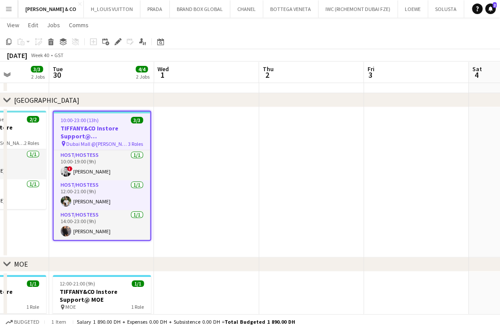
click at [14, 43] on div "Copy Paste Paste Ctrl+V Paste with crew Ctrl+Shift+V Paste linked Job [GEOGRAPH…" at bounding box center [42, 41] width 77 height 11
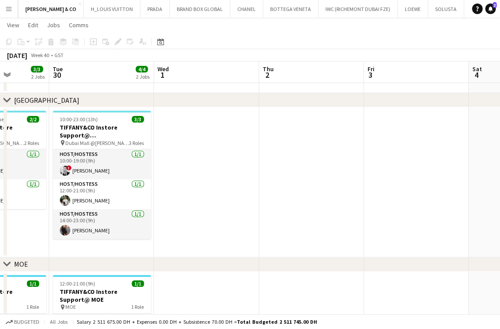
click at [236, 160] on app-date-cell at bounding box center [206, 182] width 105 height 150
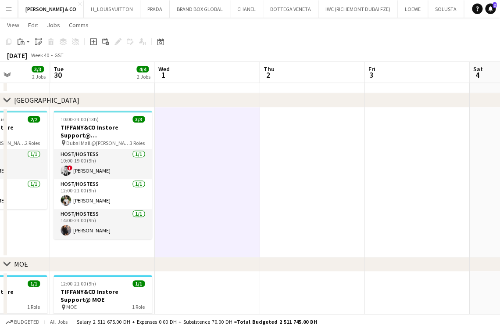
click at [285, 132] on app-date-cell at bounding box center [312, 182] width 105 height 150
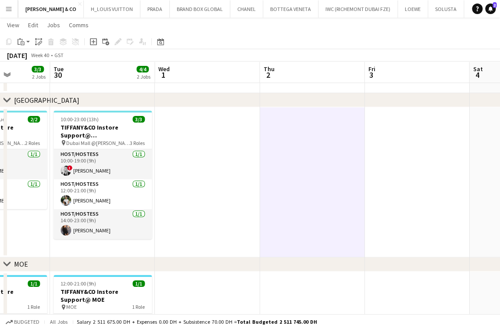
click at [236, 171] on app-date-cell at bounding box center [207, 182] width 105 height 150
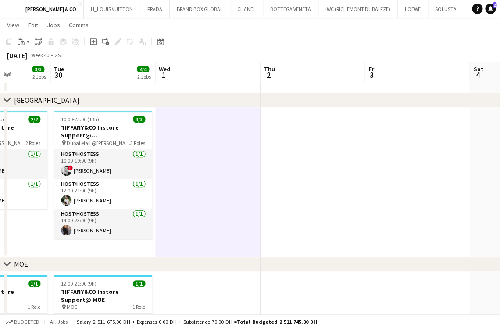
click at [302, 156] on app-date-cell at bounding box center [312, 182] width 105 height 150
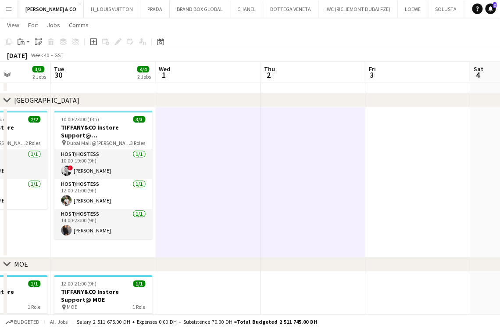
click at [394, 147] on app-date-cell at bounding box center [417, 182] width 105 height 150
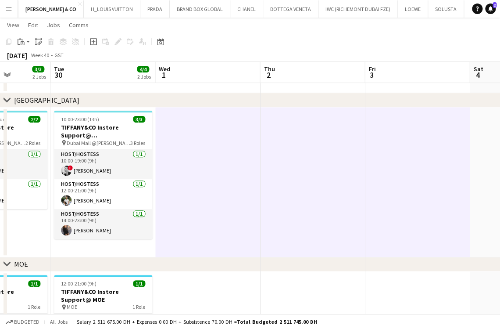
click at [169, 179] on app-calendar-viewport "Fri 26 4/4 2 Jobs Sat 27 4/4 2 Jobs Sun 28 4/4 2 Jobs Mon 29 3/3 2 Jobs Tue 30 …" at bounding box center [250, 217] width 500 height 429
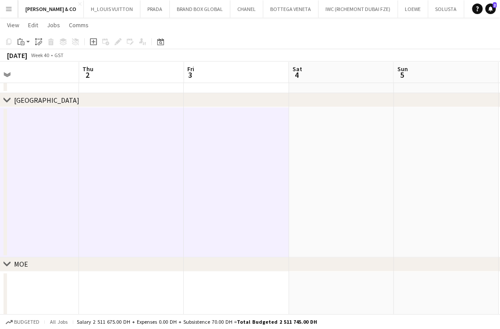
click at [360, 160] on app-date-cell at bounding box center [341, 182] width 105 height 150
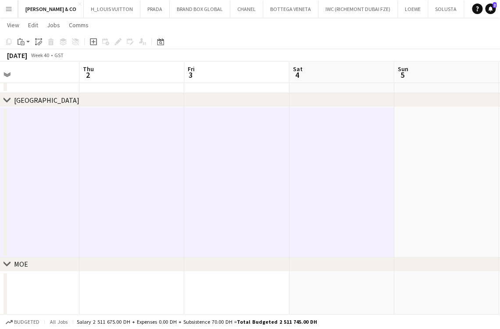
click at [429, 158] on app-date-cell at bounding box center [446, 182] width 105 height 150
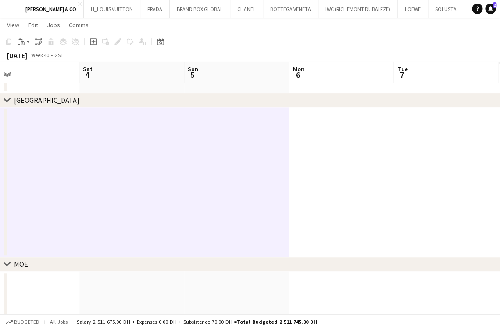
drag, startPoint x: 348, startPoint y: 179, endPoint x: 205, endPoint y: 203, distance: 144.5
click at [205, 203] on app-calendar-viewport "Tue 30 4/4 2 Jobs Wed 1 Thu 2 Fri 3 Sat 4 Sun 5 Mon 6 Tue 7 Wed 8 Thu 9 10:00-2…" at bounding box center [250, 217] width 500 height 429
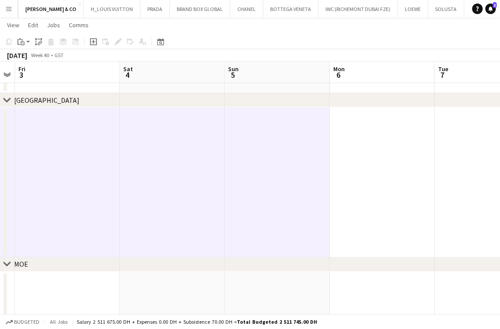
drag, startPoint x: 353, startPoint y: 163, endPoint x: 370, endPoint y: 162, distance: 16.7
click at [354, 163] on app-date-cell at bounding box center [381, 182] width 105 height 150
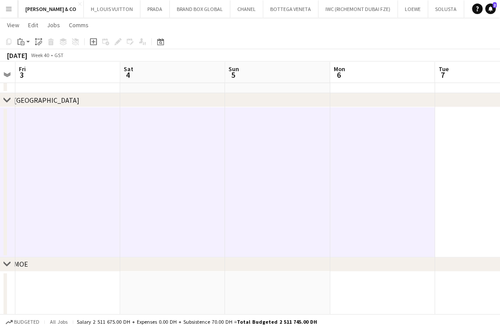
drag, startPoint x: 414, startPoint y: 150, endPoint x: 447, endPoint y: 153, distance: 32.6
click at [415, 150] on app-date-cell at bounding box center [382, 182] width 105 height 150
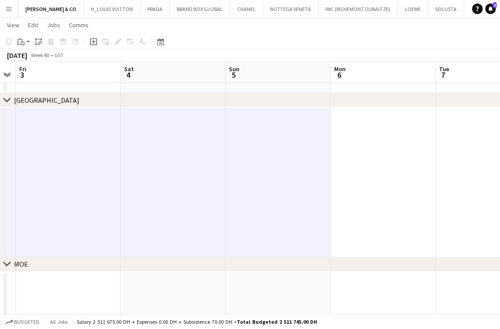
drag, startPoint x: 398, startPoint y: 168, endPoint x: 452, endPoint y: 158, distance: 54.9
click at [400, 169] on app-date-cell at bounding box center [382, 182] width 105 height 150
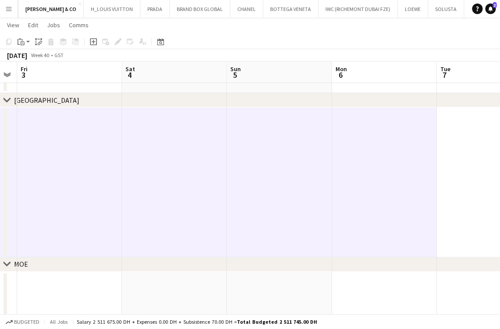
click at [453, 158] on app-date-cell at bounding box center [489, 182] width 105 height 150
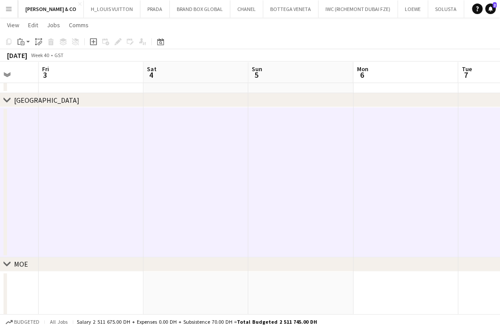
drag, startPoint x: 270, startPoint y: 195, endPoint x: 348, endPoint y: 185, distance: 78.3
click at [196, 214] on app-calendar-viewport "Tue 30 4/4 2 Jobs Wed 1 Thu 2 Fri 3 Sat 4 Sun 5 Mon 6 Tue 7 Wed 8 Thu 9 10:00-2…" at bounding box center [250, 217] width 500 height 429
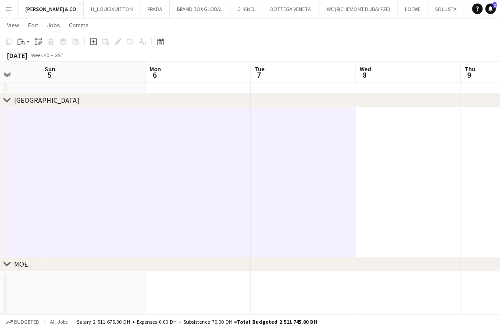
click at [421, 163] on app-date-cell at bounding box center [408, 182] width 105 height 150
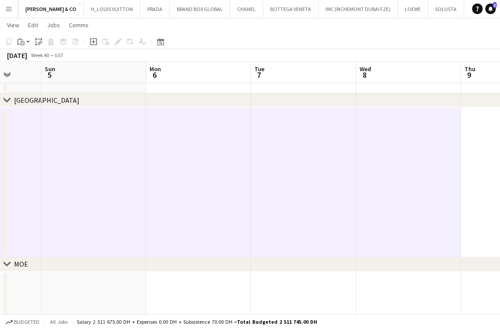
drag, startPoint x: 426, startPoint y: 162, endPoint x: 204, endPoint y: 219, distance: 229.6
click at [198, 219] on app-calendar-viewport "Fri 3 Sat 4 Sun 5 Mon 6 Tue 7 Wed 8 Thu 9 Fri 10 Sat 11 Sun 12" at bounding box center [250, 217] width 500 height 429
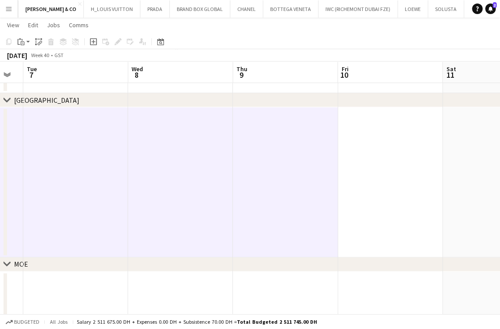
click at [383, 169] on app-date-cell at bounding box center [390, 182] width 105 height 150
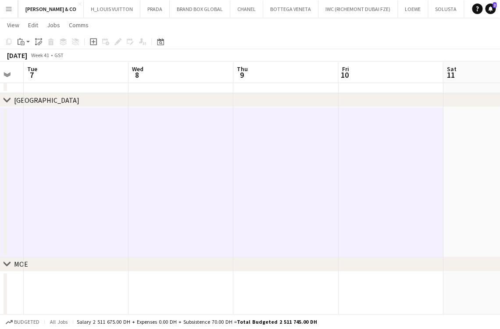
click at [460, 164] on app-date-cell at bounding box center [495, 182] width 105 height 150
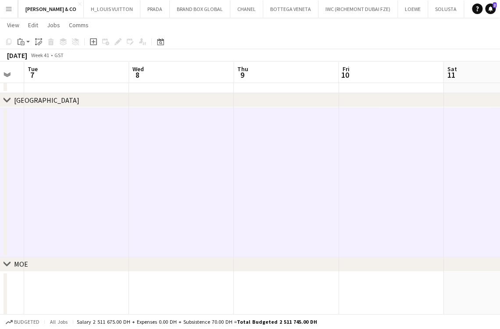
drag, startPoint x: 362, startPoint y: 175, endPoint x: 168, endPoint y: 190, distance: 194.1
click at [165, 190] on app-calendar-viewport "Sat 4 Sun 5 Mon 6 Tue 7 Wed 8 Thu 9 Fri 10 Sat 11 Sun 12 Mon 13" at bounding box center [250, 217] width 500 height 429
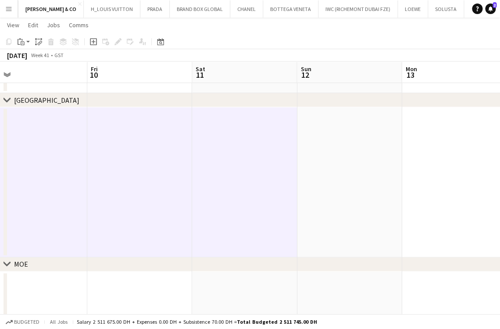
click at [374, 150] on app-date-cell at bounding box center [349, 182] width 105 height 150
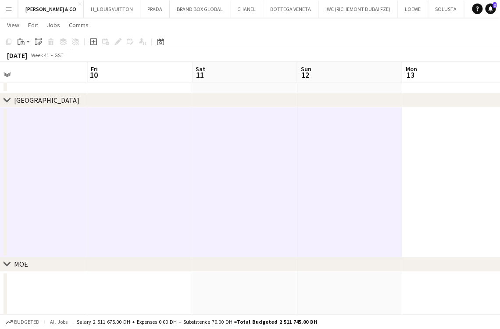
click at [411, 146] on app-date-cell at bounding box center [454, 182] width 105 height 150
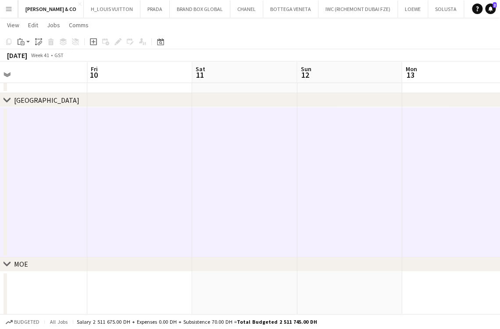
click at [157, 204] on app-calendar-viewport "Mon 6 Tue 7 Wed 8 Thu 9 Fri 10 Sat 11 Sun 12 Mon 13 Tue 14 Wed 15" at bounding box center [250, 217] width 500 height 429
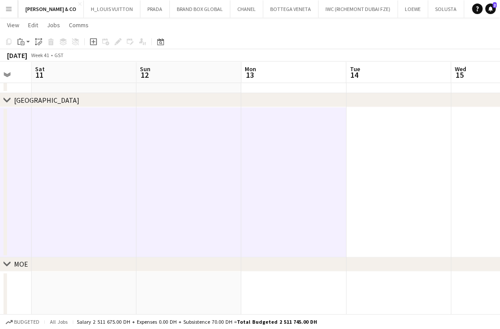
click at [393, 143] on app-date-cell at bounding box center [398, 182] width 105 height 150
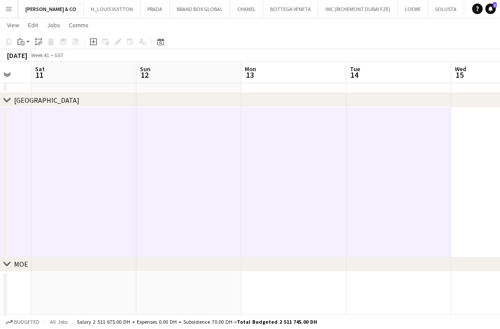
click at [447, 140] on app-date-cell at bounding box center [398, 182] width 105 height 150
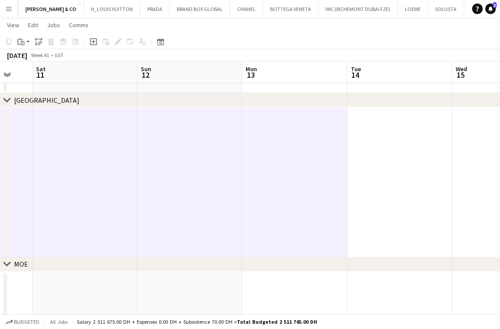
click at [476, 148] on app-date-cell at bounding box center [504, 182] width 105 height 150
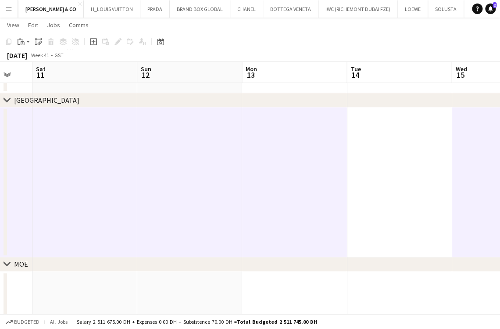
click at [426, 159] on app-date-cell at bounding box center [399, 182] width 105 height 150
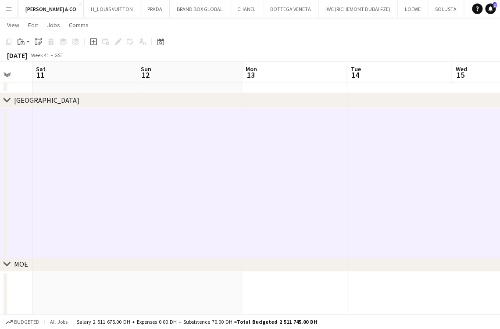
drag, startPoint x: 54, startPoint y: 179, endPoint x: 39, endPoint y: 179, distance: 14.0
click at [37, 179] on app-calendar-viewport "Wed 8 Thu 9 Fri 10 Sat 11 Sun 12 Mon 13 Tue 14 Wed 15 Thu 16 Fri 17" at bounding box center [250, 217] width 500 height 429
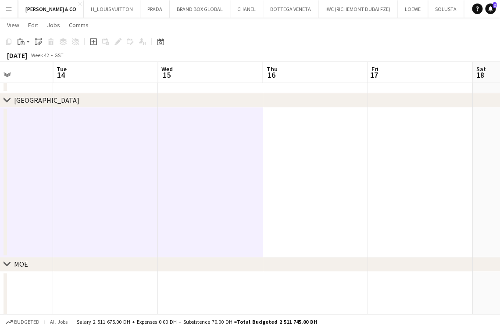
click at [319, 153] on app-date-cell at bounding box center [315, 182] width 105 height 150
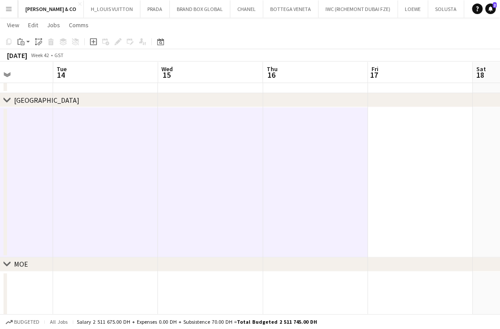
drag, startPoint x: 408, startPoint y: 139, endPoint x: 418, endPoint y: 142, distance: 10.5
click at [409, 139] on app-date-cell at bounding box center [420, 182] width 105 height 150
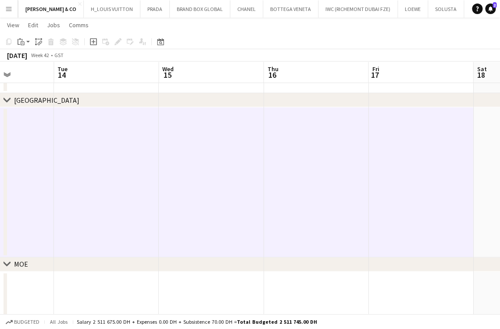
click at [136, 181] on app-calendar-viewport "Fri 10 Sat 11 Sun 12 Mon 13 Tue 14 Wed 15 Thu 16 Fri 17 Sat 18 Sun 19" at bounding box center [250, 217] width 500 height 429
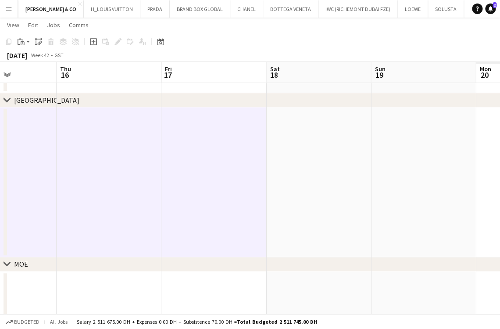
click at [394, 136] on app-date-cell at bounding box center [423, 182] width 105 height 150
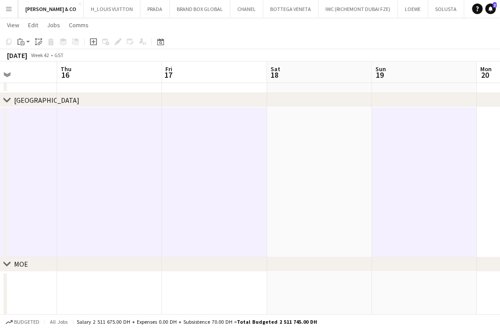
click at [311, 174] on app-date-cell at bounding box center [319, 182] width 105 height 150
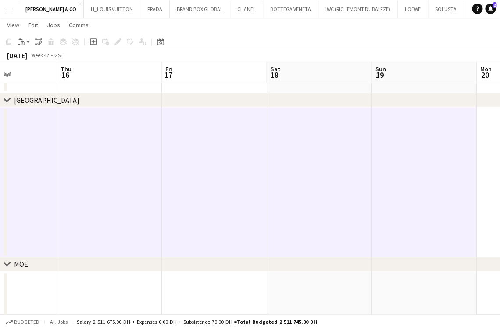
click at [70, 220] on app-calendar-viewport "Sun 12 Mon 13 Tue 14 Wed 15 Thu 16 Fri 17 Sat 18 Sun 19 Mon 20 Tue 21" at bounding box center [250, 217] width 500 height 429
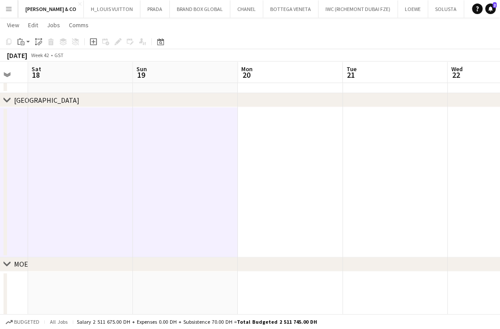
click at [278, 179] on app-date-cell at bounding box center [290, 182] width 105 height 150
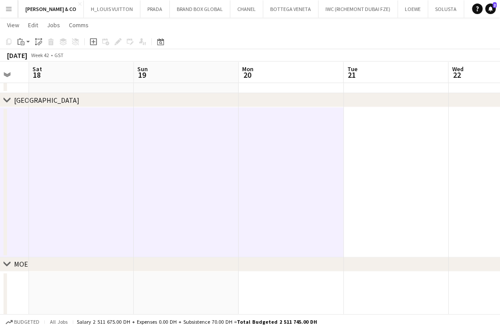
click at [379, 169] on app-date-cell at bounding box center [396, 182] width 105 height 150
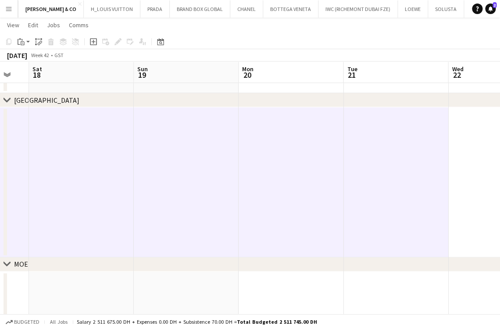
click at [463, 164] on app-date-cell at bounding box center [500, 182] width 105 height 150
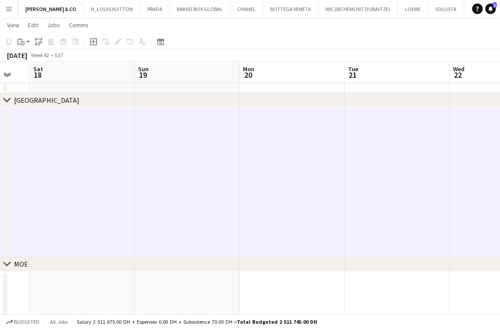
drag, startPoint x: 287, startPoint y: 202, endPoint x: 146, endPoint y: 210, distance: 141.9
click at [125, 215] on app-calendar-viewport "Wed 15 Thu 16 Fri 17 Sat 18 Sun 19 Mon 20 Tue 21 Wed 22 Thu 23 Fri 24" at bounding box center [250, 217] width 500 height 429
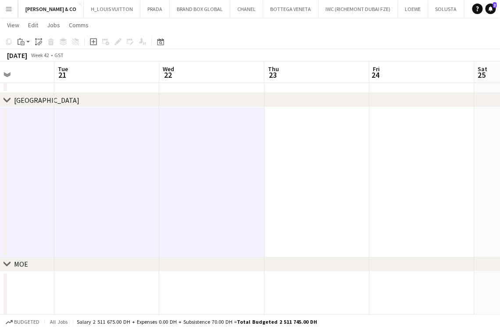
click at [344, 170] on app-date-cell at bounding box center [316, 182] width 105 height 150
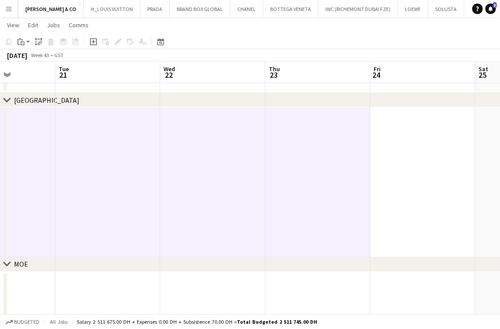
click at [405, 166] on app-date-cell at bounding box center [422, 182] width 105 height 150
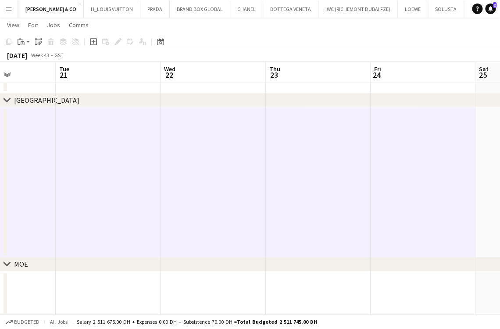
drag, startPoint x: 346, startPoint y: 181, endPoint x: 130, endPoint y: 233, distance: 222.4
click at [129, 233] on app-calendar-viewport "Fri 17 Sat 18 Sun 19 Mon 20 Tue 21 Wed 22 Thu 23 Fri 24 Sat 25 Sun 26" at bounding box center [250, 217] width 500 height 429
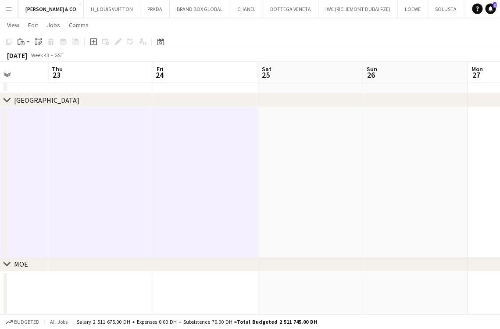
click at [313, 184] on app-date-cell at bounding box center [310, 182] width 105 height 150
click at [406, 167] on app-date-cell at bounding box center [415, 182] width 105 height 150
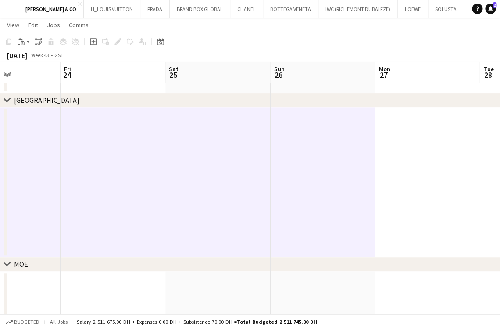
drag, startPoint x: 316, startPoint y: 194, endPoint x: 253, endPoint y: 169, distance: 67.9
click at [202, 217] on app-calendar-viewport "Mon 20 Tue 21 Wed 22 Thu 23 Fri 24 Sat 25 Sun 26 Mon 27 Tue 28 Wed 29" at bounding box center [250, 217] width 500 height 429
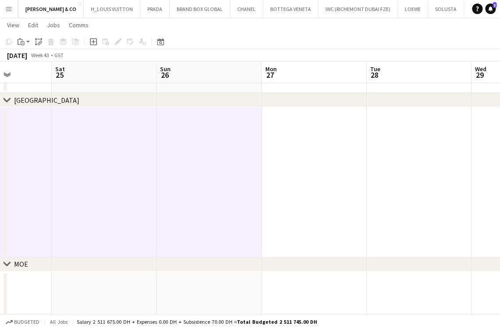
click at [286, 145] on app-date-cell at bounding box center [313, 182] width 105 height 150
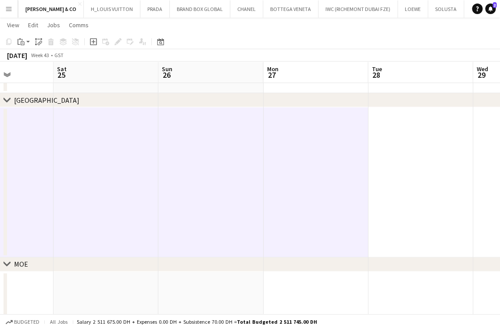
click at [388, 129] on app-date-cell at bounding box center [420, 182] width 105 height 150
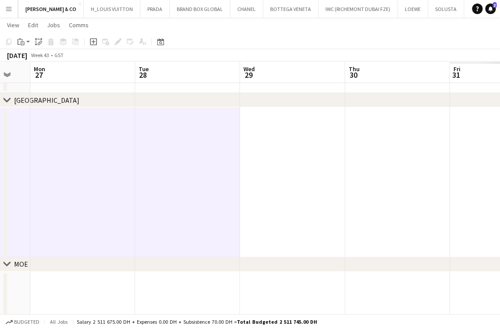
drag, startPoint x: 295, startPoint y: 161, endPoint x: 210, endPoint y: 155, distance: 85.4
click at [167, 166] on app-calendar-viewport "Fri 24 Sat 25 Sun 26 Mon 27 Tue 28 Wed 29 Thu 30 Fri 31 Sat 1 Sun 2" at bounding box center [250, 217] width 500 height 429
click at [369, 139] on app-date-cell at bounding box center [397, 182] width 105 height 150
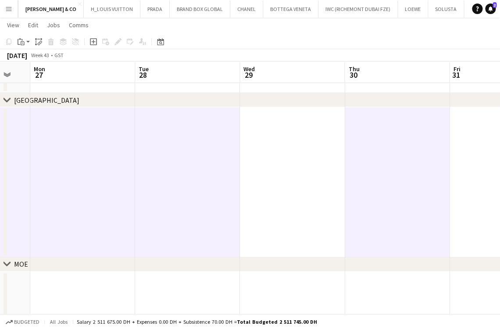
click at [302, 171] on app-date-cell at bounding box center [292, 182] width 105 height 150
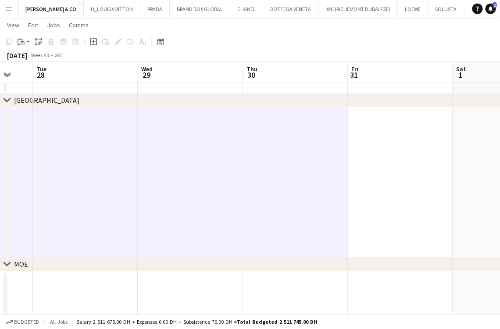
drag, startPoint x: 362, startPoint y: 167, endPoint x: 156, endPoint y: 185, distance: 206.5
click at [147, 186] on app-calendar-viewport "Fri 24 Sat 25 Sun 26 Mon 27 Tue 28 Wed 29 Thu 30 Fri 31 Sat 1 Sun 2" at bounding box center [250, 217] width 500 height 429
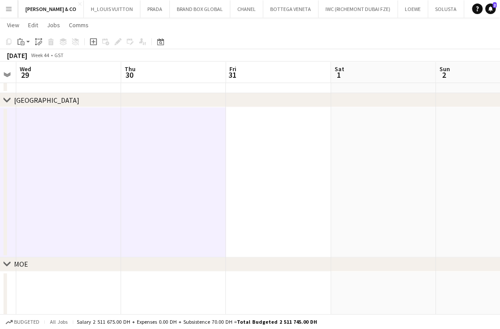
click at [291, 162] on app-date-cell at bounding box center [278, 182] width 105 height 150
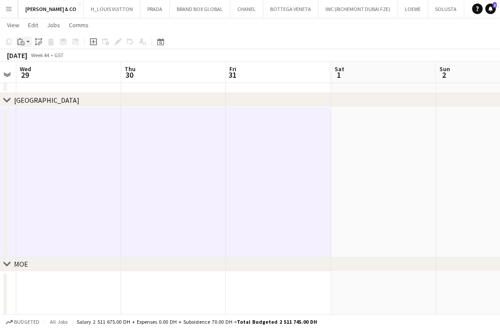
click at [26, 37] on div "Paste" at bounding box center [21, 41] width 11 height 11
click at [32, 58] on link "Paste Ctrl+V" at bounding box center [64, 58] width 82 height 8
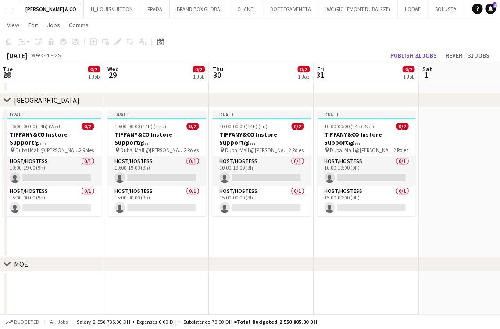
drag, startPoint x: 119, startPoint y: 200, endPoint x: 368, endPoint y: 191, distance: 248.9
click at [368, 191] on app-calendar-viewport "Sun 26 0/2 1 Job Mon 27 0/2 1 Job Tue 28 0/2 1 Job Wed 29 0/2 1 Job Thu 30 0/2 …" at bounding box center [250, 217] width 500 height 429
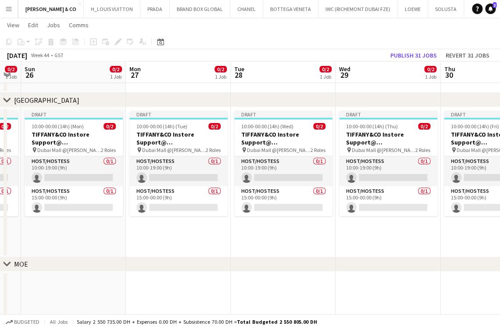
scroll to position [0, 221]
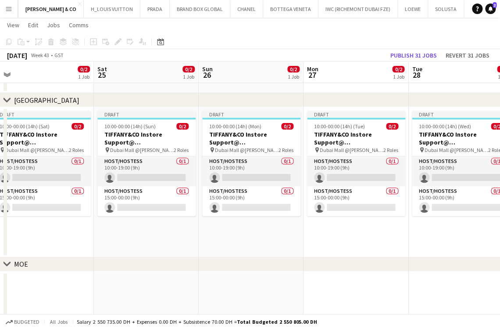
drag, startPoint x: 177, startPoint y: 193, endPoint x: 277, endPoint y: 184, distance: 100.5
click at [277, 184] on app-calendar-viewport "Wed 22 0/2 1 Job Thu 23 0/2 1 Job Fri 24 0/2 1 Job Sat 25 0/2 1 Job Sun 26 0/2 …" at bounding box center [250, 217] width 500 height 429
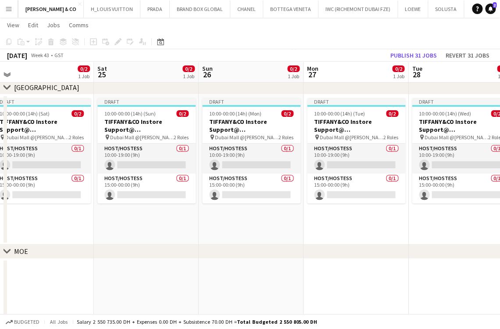
scroll to position [0, 0]
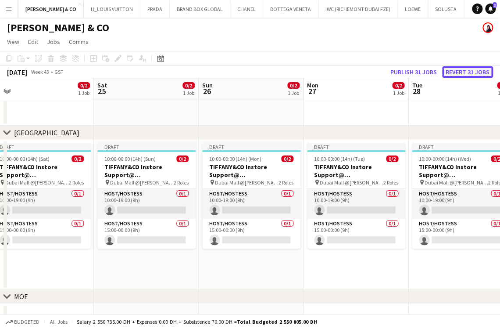
click at [451, 71] on button "Revert 31 jobs" at bounding box center [467, 71] width 51 height 11
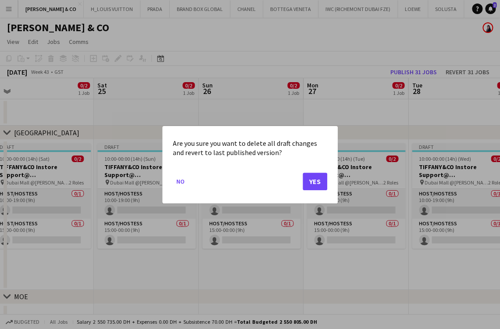
click at [301, 177] on mat-dialog-actions "No Yes" at bounding box center [250, 183] width 154 height 37
click at [310, 178] on button "Yes" at bounding box center [315, 181] width 25 height 18
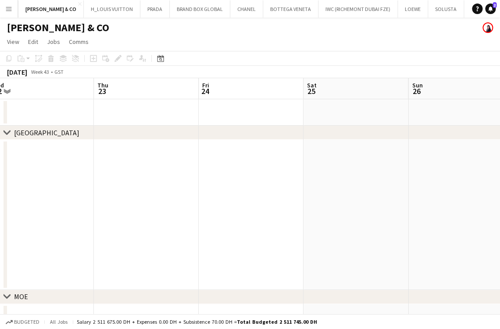
drag, startPoint x: 372, startPoint y: 192, endPoint x: 395, endPoint y: 186, distance: 23.6
click at [395, 186] on app-calendar-viewport "Mon 20 Tue 21 Wed 22 Thu 23 Fri 24 Sat 25 Sun 26 Mon 27 Tue 28 Wed 29" at bounding box center [250, 271] width 500 height 386
drag, startPoint x: 100, startPoint y: 213, endPoint x: 343, endPoint y: 192, distance: 243.1
click at [422, 178] on app-calendar-viewport "Fri 17 Sat 18 Sun 19 Mon 20 Tue 21 Wed 22 Thu 23 Fri 24 Sat 25 Sun 26" at bounding box center [250, 271] width 500 height 386
drag, startPoint x: 378, startPoint y: 225, endPoint x: 110, endPoint y: 211, distance: 268.4
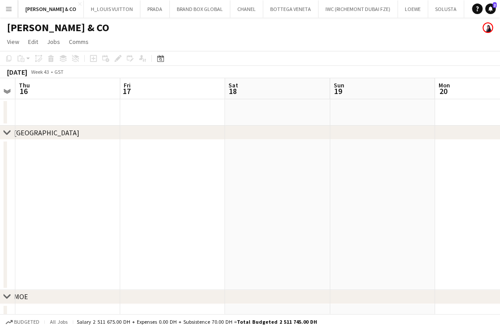
click at [483, 201] on app-calendar-viewport "Mon 13 Tue 14 Wed 15 Thu 16 Fri 17 Sat 18 Sun 19 Mon 20 Tue 21 Wed 22" at bounding box center [250, 271] width 500 height 386
drag, startPoint x: 362, startPoint y: 197, endPoint x: 376, endPoint y: 180, distance: 21.8
click at [433, 181] on app-calendar-viewport "Sat 11 Sun 12 Mon 13 Tue 14 Wed 15 Thu 16 Fri 17 Sat 18 Sun 19 Mon 20" at bounding box center [250, 271] width 500 height 386
drag, startPoint x: 305, startPoint y: 220, endPoint x: 81, endPoint y: 188, distance: 226.5
click at [448, 187] on app-calendar-viewport "Wed 8 Thu 9 Fri 10 Sat 11 Sun 12 Mon 13 Tue 14 Wed 15 Thu 16 Fri 17" at bounding box center [250, 271] width 500 height 386
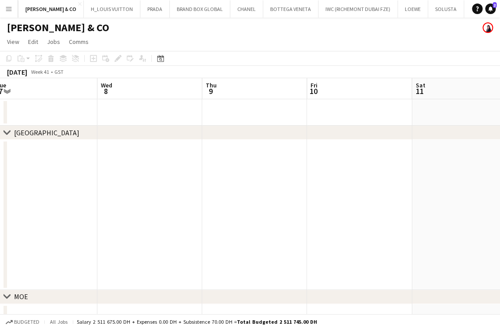
drag, startPoint x: 316, startPoint y: 201, endPoint x: 393, endPoint y: 183, distance: 79.3
click at [393, 183] on app-calendar-viewport "Sun 5 Mon 6 Tue 7 Wed 8 Thu 9 Fri 10 Sat 11 Sun 12 Mon 13 Tue 14" at bounding box center [250, 271] width 500 height 386
drag, startPoint x: 338, startPoint y: 202, endPoint x: 316, endPoint y: 179, distance: 32.0
click at [419, 180] on app-calendar-viewport "Wed 1 Thu 2 Fri 3 Sat 4 Sun 5 Mon 6 Tue 7 Wed 8 Thu 9 Fri 10" at bounding box center [250, 271] width 500 height 386
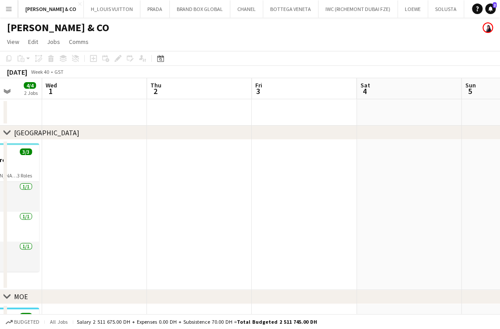
drag, startPoint x: 429, startPoint y: 226, endPoint x: 188, endPoint y: 231, distance: 241.3
click at [467, 215] on app-calendar-viewport "Sun 28 4/4 2 Jobs Mon 29 3/3 2 Jobs Tue 30 4/4 2 Jobs Wed 1 Thu 2 Fri 3 Sat 4 S…" at bounding box center [250, 271] width 500 height 386
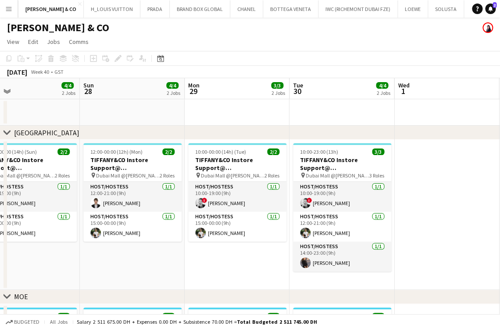
scroll to position [0, 236]
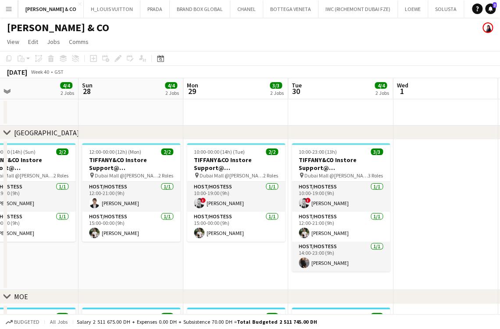
drag, startPoint x: 429, startPoint y: 206, endPoint x: 435, endPoint y: 203, distance: 7.3
click at [435, 203] on app-calendar-viewport "Thu 25 4/4 2 Jobs Fri 26 4/4 2 Jobs Sat 27 4/4 2 Jobs Sun 28 4/4 2 Jobs Mon 29 …" at bounding box center [250, 271] width 500 height 386
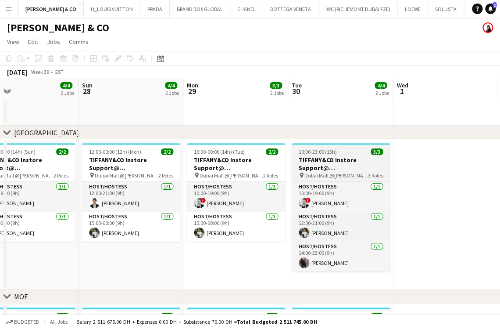
click at [347, 158] on h3 "TIFFANY&CO Instore Support@ [GEOGRAPHIC_DATA]" at bounding box center [341, 164] width 98 height 16
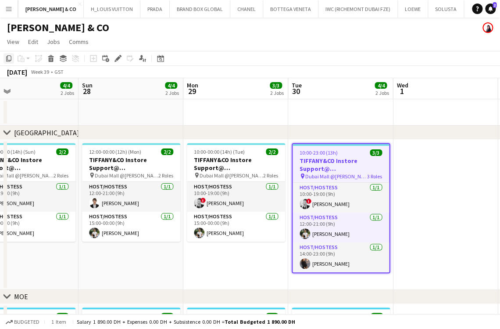
click at [7, 60] on icon "Copy" at bounding box center [8, 58] width 7 height 7
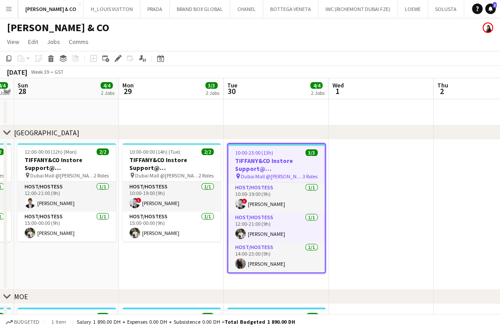
drag, startPoint x: 420, startPoint y: 166, endPoint x: 255, endPoint y: 176, distance: 165.2
click at [255, 176] on app-calendar-viewport "Thu 25 4/4 2 Jobs Fri 26 4/4 2 Jobs Sat 27 4/4 2 Jobs Sun 28 4/4 2 Jobs Mon 29 …" at bounding box center [250, 271] width 500 height 386
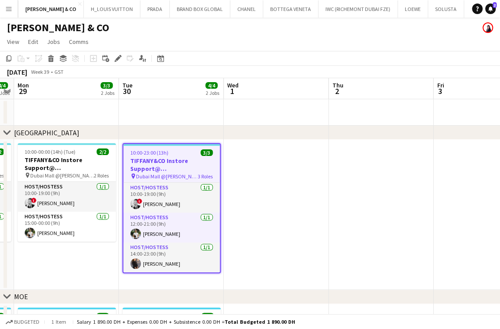
click at [278, 166] on app-date-cell at bounding box center [276, 215] width 105 height 150
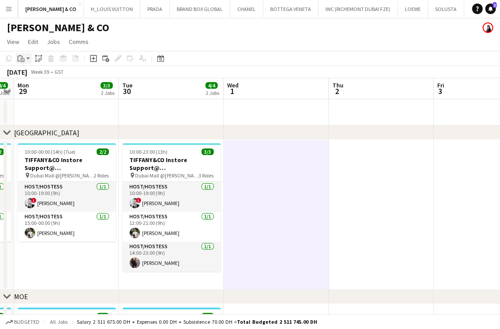
click at [26, 61] on app-action-btn "Paste" at bounding box center [24, 58] width 16 height 11
click at [32, 73] on link "Paste Ctrl+V" at bounding box center [64, 75] width 82 height 8
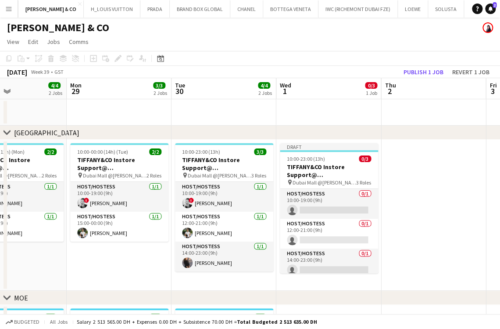
drag, startPoint x: 404, startPoint y: 237, endPoint x: 161, endPoint y: 233, distance: 242.2
click at [161, 233] on app-calendar-viewport "Fri 26 4/4 2 Jobs Sat 27 4/4 2 Jobs Sun 28 4/4 2 Jobs Mon 29 3/3 2 Jobs Tue 30 …" at bounding box center [250, 271] width 500 height 387
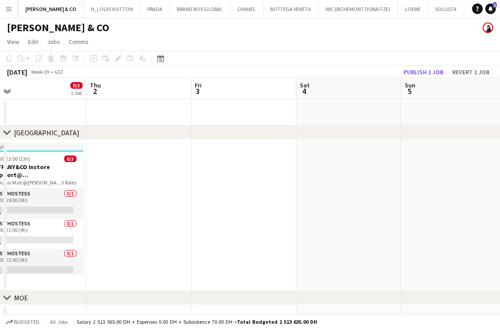
click at [161, 209] on app-date-cell at bounding box center [138, 215] width 105 height 151
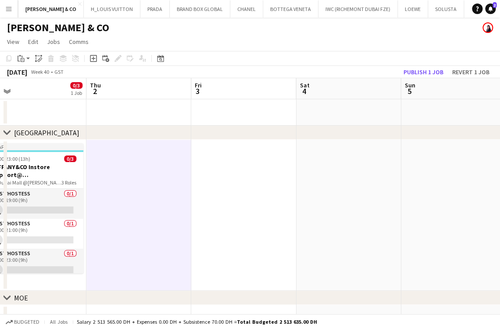
click at [279, 180] on app-date-cell at bounding box center [243, 215] width 105 height 151
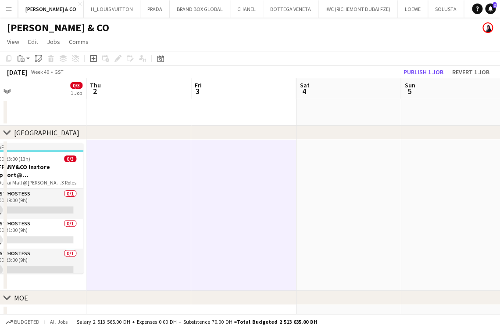
click at [397, 172] on app-date-cell at bounding box center [348, 215] width 105 height 151
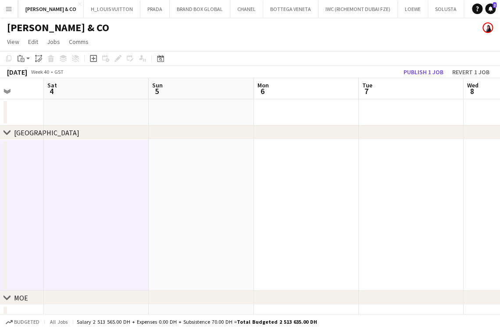
drag
click at [71, 207] on app-calendar-viewport "Tue 30 4/4 2 Jobs Wed 1 0/3 1 Job Thu 2 Fri 3 Sat 4 Sun 5 Mon 6 Tue 7 Wed 8 Thu…" at bounding box center [250, 271] width 500 height 387
click at [173, 199] on app-date-cell at bounding box center [199, 215] width 105 height 151
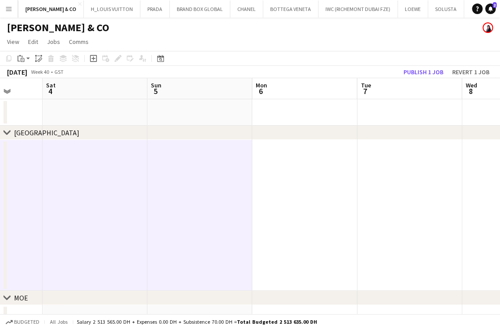
click at [329, 192] on app-date-cell at bounding box center [304, 215] width 105 height 151
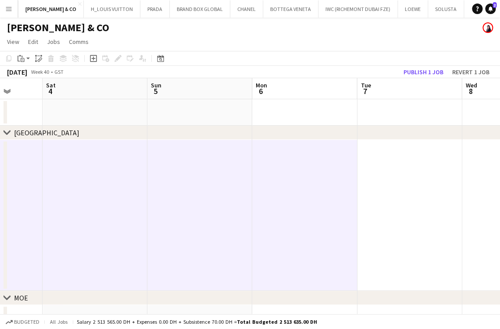
click at [397, 184] on app-date-cell at bounding box center [409, 215] width 105 height 151
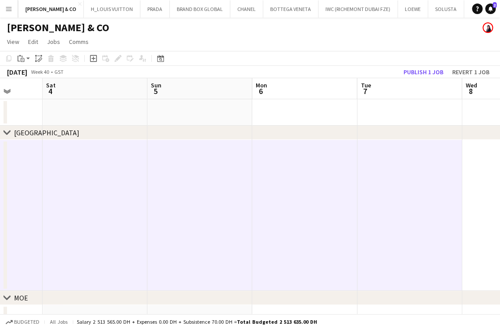
click at [217, 211] on app-calendar-viewport "Wed 1 0/3 1 Job Thu 2 Fri 3 Sat 4 Sun 5 Mon 6 Tue 7 Wed 8 Thu 9 Fri 10 Draft 10…" at bounding box center [250, 271] width 500 height 387
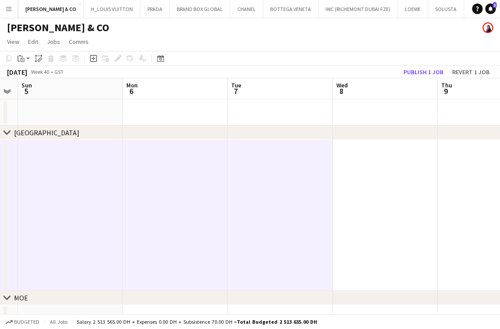
click at [338, 187] on app-date-cell at bounding box center [385, 215] width 105 height 151
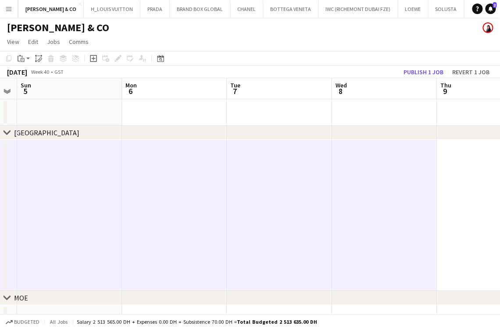
click at [461, 176] on app-date-cell at bounding box center [489, 215] width 105 height 151
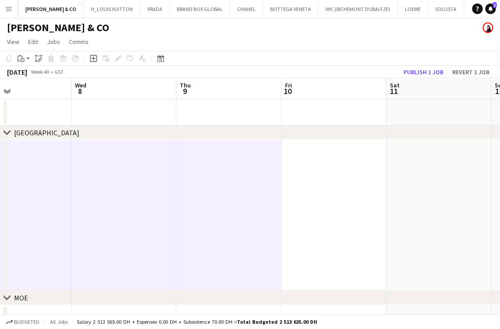
click at [195, 233] on app-calendar-viewport "Sat 4 Sun 5 Mon 6 Tue 7 Wed 8 Thu 9 Fri 10 Sat 11 Sun 12 Mon 13" at bounding box center [250, 271] width 500 height 387
click at [362, 214] on app-date-cell at bounding box center [333, 215] width 105 height 151
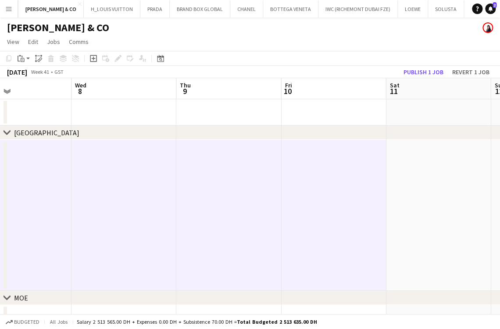
click at [434, 202] on app-date-cell at bounding box center [438, 215] width 105 height 151
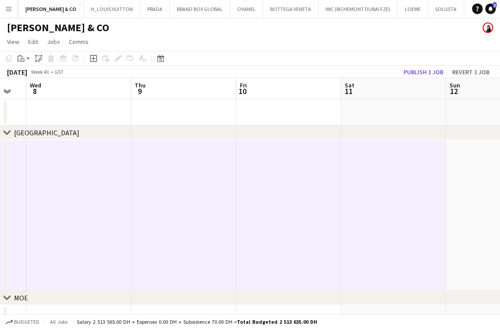
click at [137, 209] on app-calendar-viewport "Sat 4 Sun 5 Mon 6 Tue 7 Wed 8 Thu 9 Fri 10 Sat 11 Sun 12 Mon 13" at bounding box center [250, 271] width 500 height 387
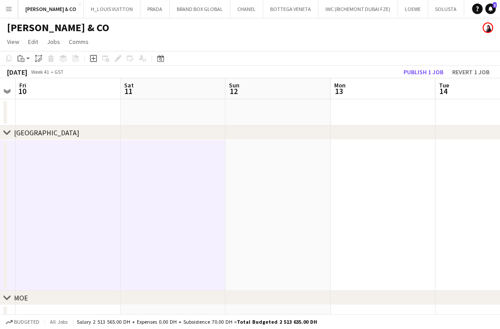
click at [378, 194] on app-date-cell at bounding box center [382, 215] width 105 height 151
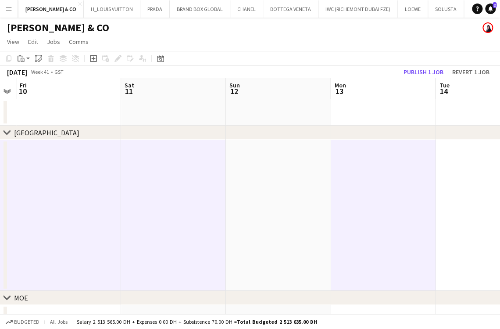
click at [288, 216] on app-date-cell at bounding box center [278, 215] width 105 height 151
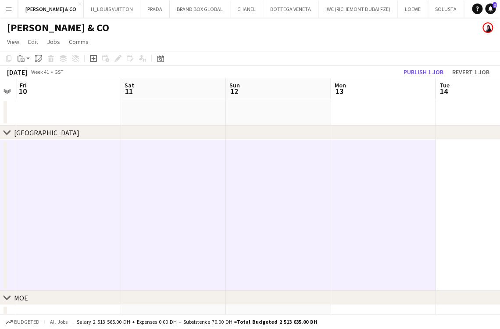
click at [243, 208] on app-calendar-viewport "Tue 7 Wed 8 Thu 9 Fri 10 Sat 11 Sun 12 Mon 13 Tue 14 Wed 15 Thu 16" at bounding box center [250, 271] width 500 height 387
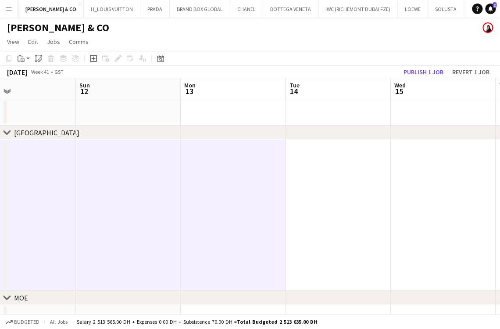
click at [394, 203] on app-date-cell at bounding box center [442, 215] width 105 height 151
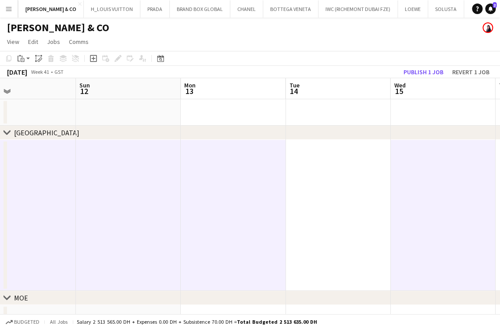
click at [348, 218] on app-date-cell at bounding box center [338, 215] width 105 height 151
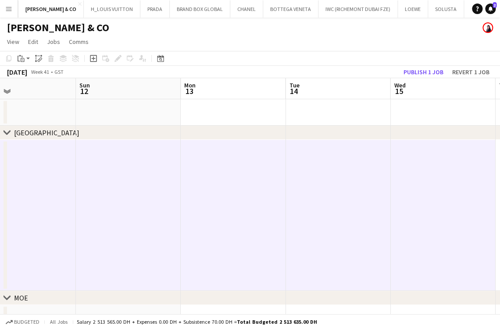
click at [162, 219] on app-calendar-viewport "Wed 8 Thu 9 Fri 10 Sat 11 Sun 12 Mon 13 Tue 14 Wed 15 Thu 16 Fri 17" at bounding box center [250, 271] width 500 height 387
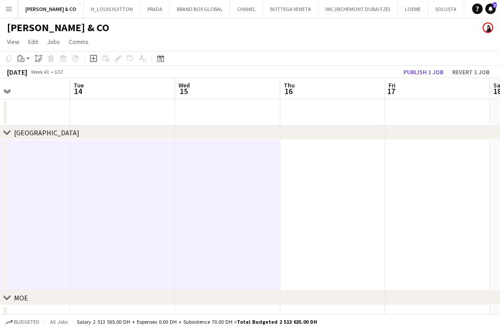
click at [368, 219] on app-date-cell at bounding box center [332, 215] width 105 height 151
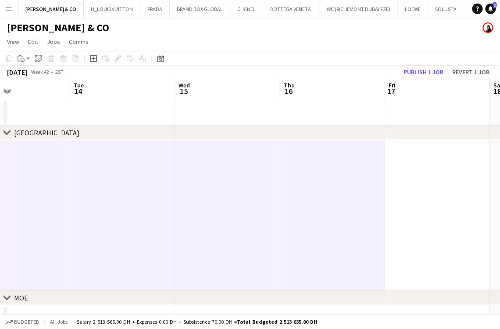
click at [418, 216] on app-date-cell at bounding box center [437, 215] width 105 height 151
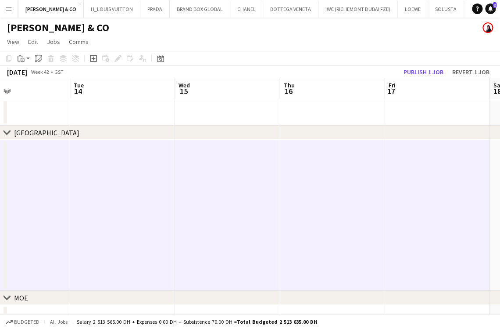
click at [168, 243] on app-calendar-viewport "Fri 10 Sat 11 Sun 12 Mon 13 Tue 14 Wed 15 Thu 16 Fri 17 Sat 18 Sun 19" at bounding box center [250, 271] width 500 height 387
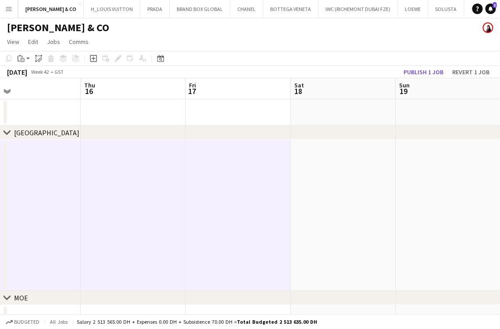
click at [362, 203] on app-date-cell at bounding box center [342, 215] width 105 height 151
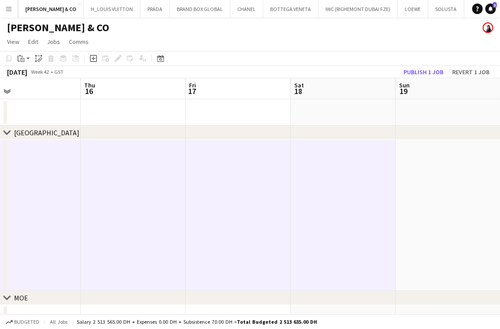
click at [409, 199] on app-date-cell at bounding box center [447, 215] width 105 height 151
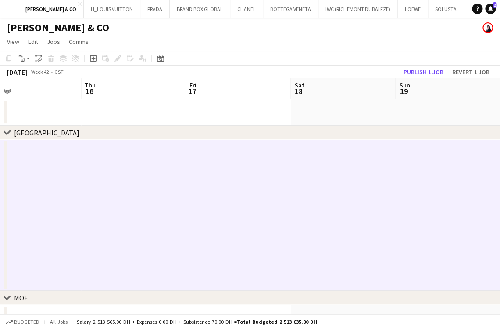
click at [153, 235] on app-calendar-viewport "Sun 12 Mon 13 Tue 14 Wed 15 Thu 16 Fri 17 Sat 18 Sun 19 Mon 20 Tue 21" at bounding box center [250, 271] width 500 height 387
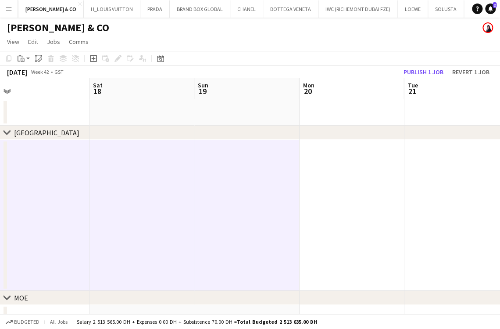
click at [357, 195] on app-date-cell at bounding box center [351, 215] width 105 height 151
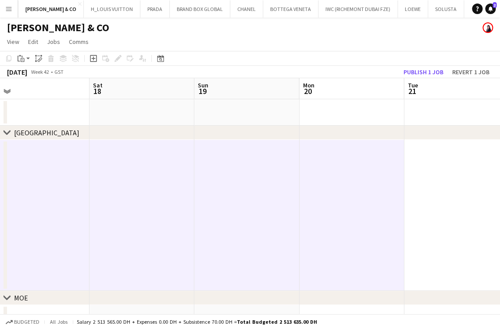
click at [429, 189] on app-date-cell at bounding box center [456, 215] width 105 height 151
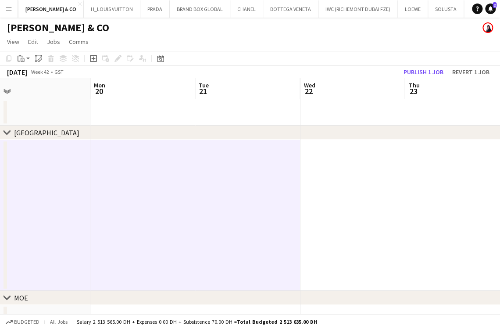
click at [180, 240] on app-calendar-viewport "Thu 16 Fri 17 Sat 18 Sun 19 Mon 20 Tue 21 Wed 22 Thu 23 Fri 24 Sat 25" at bounding box center [250, 271] width 500 height 387
click at [354, 214] on app-date-cell at bounding box center [352, 215] width 105 height 151
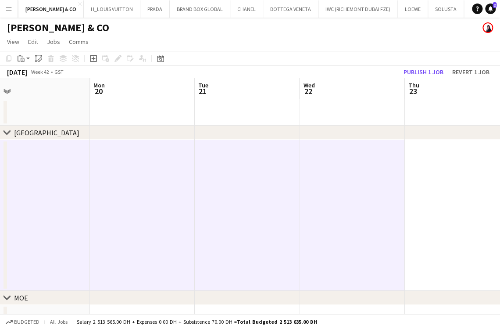
click at [402, 209] on app-date-cell at bounding box center [352, 215] width 105 height 151
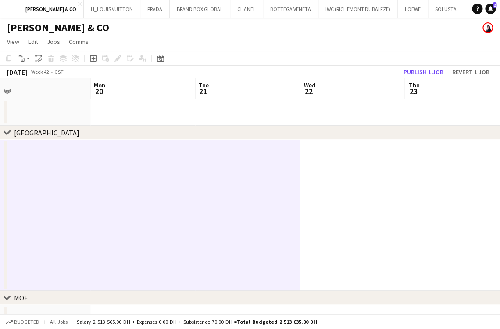
click at [428, 208] on app-date-cell at bounding box center [457, 215] width 105 height 151
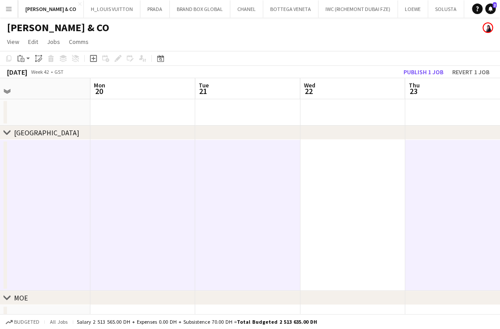
click at [354, 223] on app-date-cell at bounding box center [352, 215] width 105 height 151
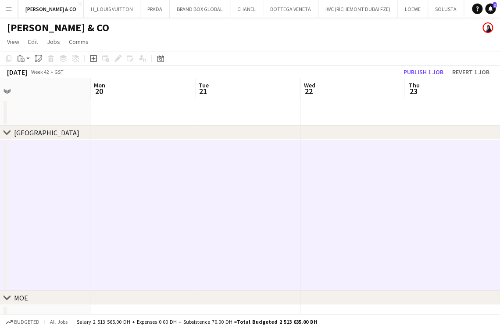
click at [136, 231] on app-calendar-viewport "Thu 16 Fri 17 Sat 18 Sun 19 Mon 20 Tue 21 Wed 22 Thu 23 Fri 24 Sat 25" at bounding box center [250, 271] width 500 height 387
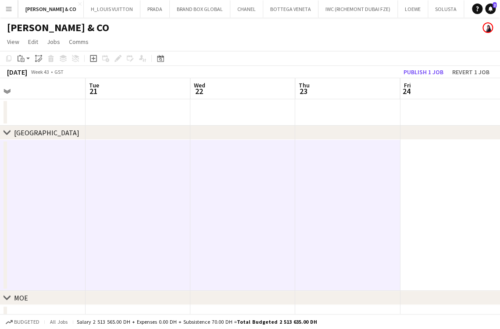
click at [407, 176] on app-date-cell at bounding box center [452, 215] width 105 height 151
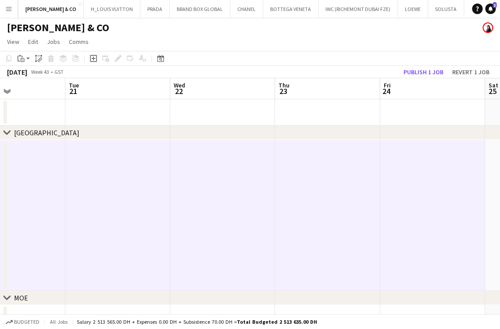
click at [201, 220] on app-calendar-viewport "Sat 18 Sun 19 Mon 20 Tue 21 Wed 22 Thu 23 Fri 24 Sat 25 Sun 26 Mon 27" at bounding box center [250, 271] width 500 height 387
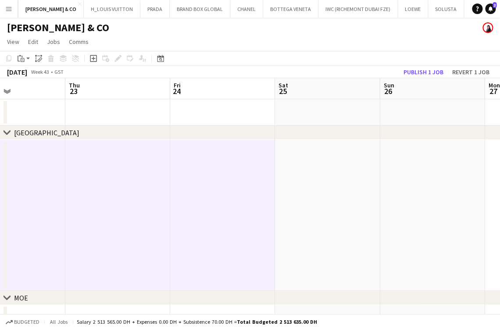
click at [394, 207] on app-date-cell at bounding box center [432, 215] width 105 height 151
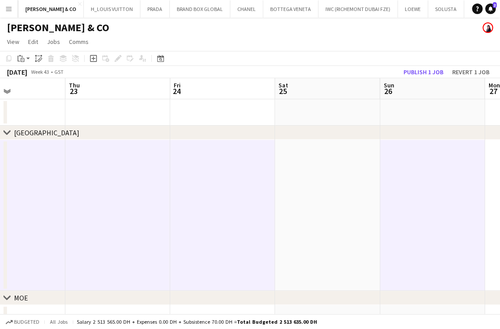
click at [315, 232] on app-date-cell at bounding box center [327, 215] width 105 height 151
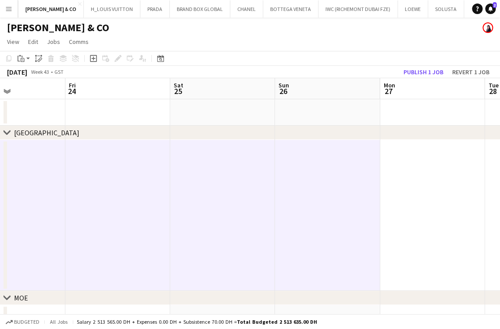
click at [130, 241] on app-calendar-viewport "Tue 21 Wed 22 Thu 23 Fri 24 Sat 25 Sun 26 Mon 27 Tue 28 Wed 29 Thu 30" at bounding box center [250, 271] width 500 height 387
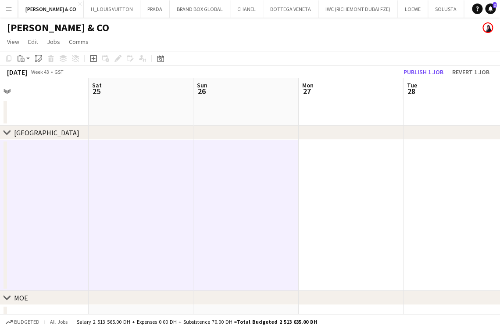
click at [379, 211] on app-date-cell at bounding box center [350, 215] width 105 height 151
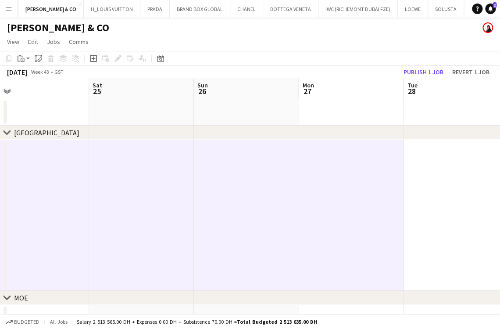
click at [438, 211] on app-date-cell at bounding box center [456, 215] width 105 height 151
click at [159, 224] on app-calendar-viewport "Wed 22 Thu 23 Fri 24 Sat 25 Sun 26 Mon 27 Tue 28 Wed 29 Thu 30 Fri 31" at bounding box center [250, 271] width 500 height 387
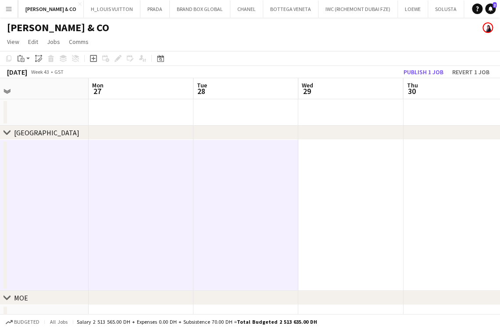
click at [379, 211] on app-date-cell at bounding box center [350, 215] width 105 height 151
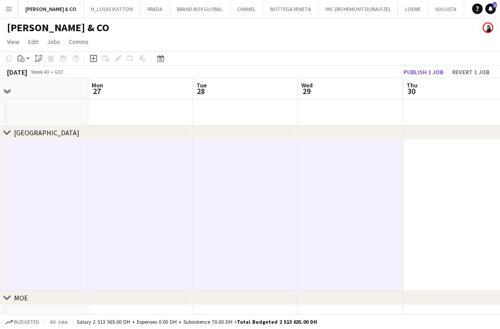
click at [443, 204] on app-date-cell at bounding box center [455, 215] width 105 height 151
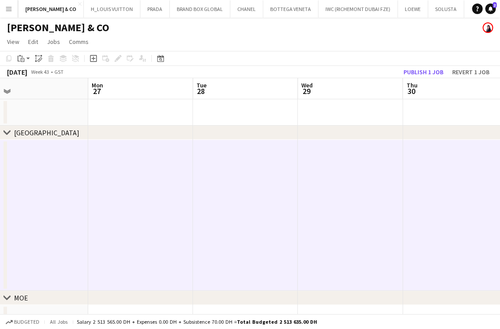
scroll to position [0, 281]
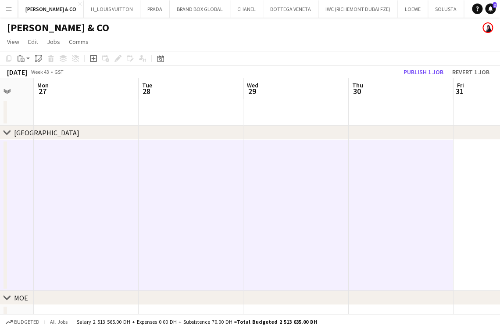
click at [228, 246] on app-calendar-viewport "Fri 24 Sat 25 Sun 26 Mon 27 Tue 28 Wed 29 Thu 30 Fri 31 Sat 1 Sun 2" at bounding box center [250, 271] width 500 height 387
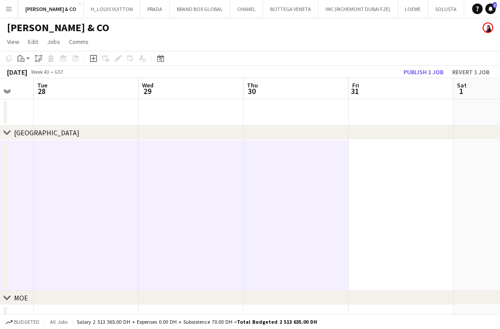
click at [399, 230] on app-date-cell at bounding box center [400, 215] width 105 height 151
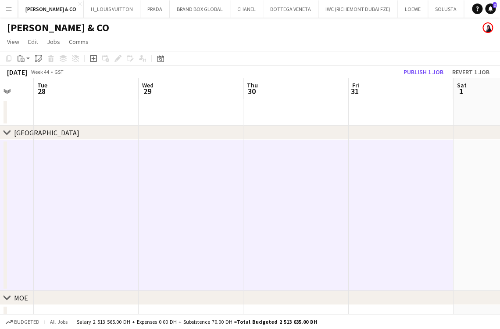
click at [24, 58] on icon "Paste" at bounding box center [21, 58] width 7 height 7
click at [29, 74] on link "Paste Ctrl+V" at bounding box center [64, 75] width 82 height 8
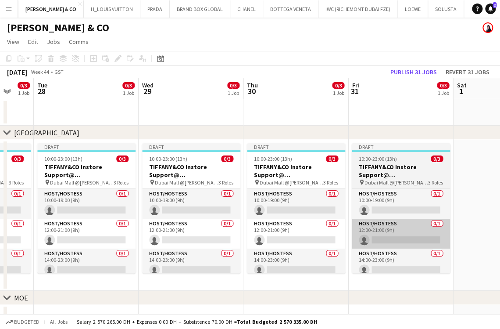
click at [296, 231] on app-card-role "Host/Hostess 0/1 12:00-21:00 (9h) single-neutral-actions" at bounding box center [296, 233] width 98 height 30
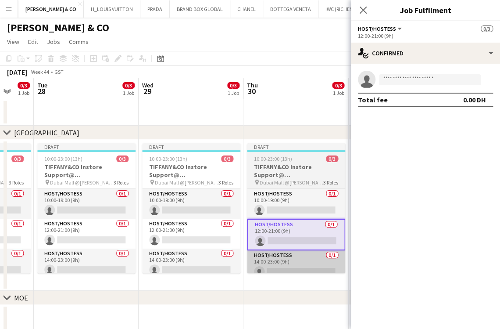
click at [312, 272] on app-card-role "Host/Hostess 0/1 14:00-23:00 (9h) single-neutral-actions" at bounding box center [296, 265] width 98 height 30
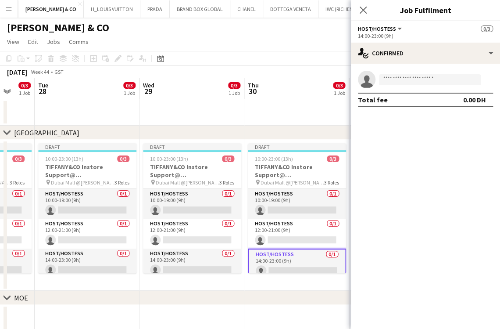
click at [288, 114] on app-date-cell at bounding box center [296, 112] width 105 height 26
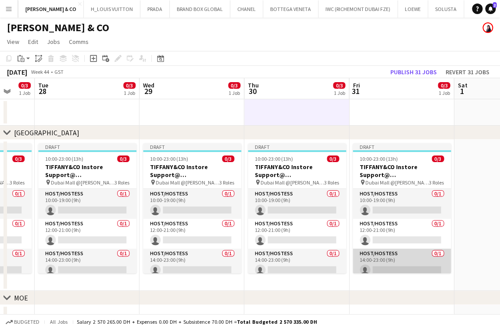
click at [387, 261] on app-card-role "Host/Hostess 0/1 14:00-23:00 (9h) single-neutral-actions" at bounding box center [402, 263] width 98 height 30
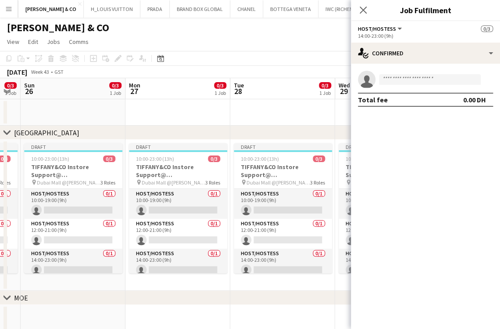
scroll to position [0, 256]
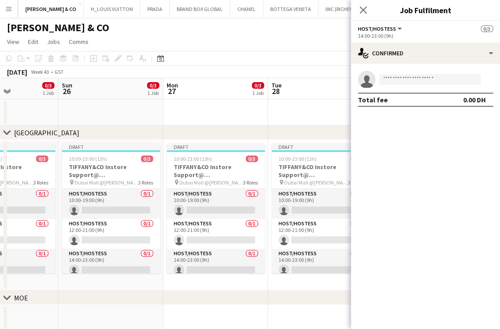
click at [383, 236] on body "Menu Boards Boards Boards All jobs Status Workforce Workforce My Workforce Recr…" at bounding box center [250, 240] width 500 height 480
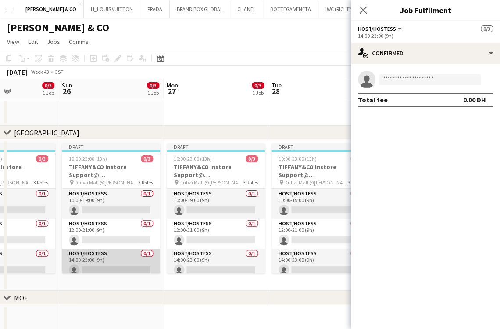
click at [111, 259] on app-card-role "Host/Hostess 0/1 14:00-23:00 (9h) single-neutral-actions" at bounding box center [111, 263] width 98 height 30
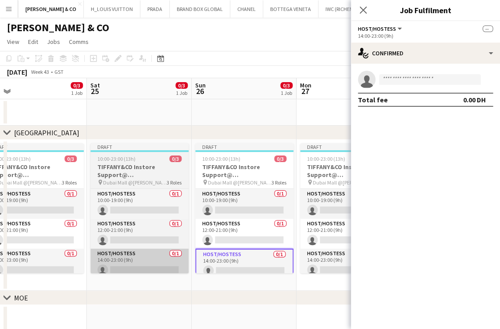
click at [226, 260] on app-calendar-viewport "Wed 22 0/3 1 Job Thu 23 0/3 1 Job Fri 24 0/3 1 Job Sat 25 0/3 1 Job Sun 26 0/3 …" at bounding box center [250, 271] width 500 height 387
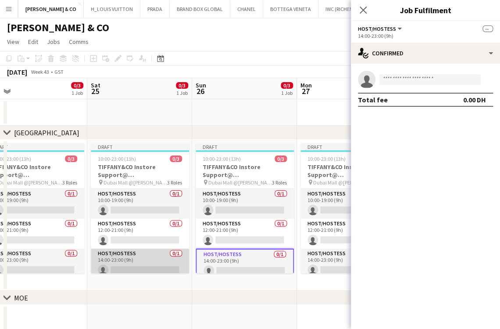
click at [135, 261] on app-card-role "Host/Hostess 0/1 14:00-23:00 (9h) single-neutral-actions" at bounding box center [140, 263] width 98 height 30
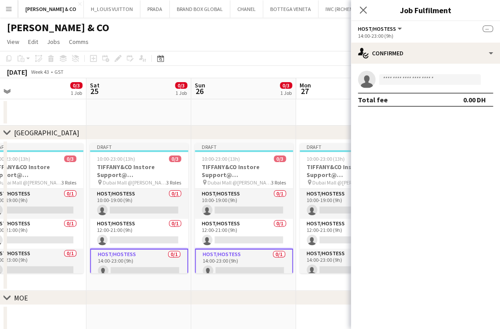
click at [178, 250] on app-calendar-viewport "Wed 22 0/3 1 Job Thu 23 0/3 1 Job Fri 24 0/3 1 Job Sat 25 0/3 1 Job Sun 26 0/3 …" at bounding box center [250, 271] width 500 height 387
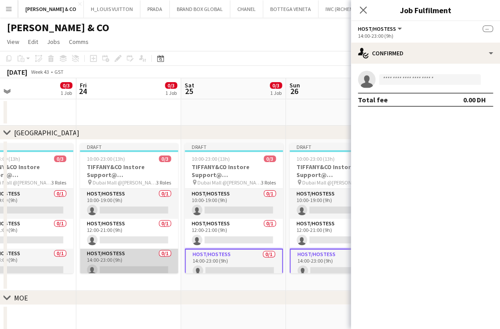
click at [126, 256] on app-card-role "Host/Hostess 0/1 14:00-23:00 (9h) single-neutral-actions" at bounding box center [129, 263] width 98 height 30
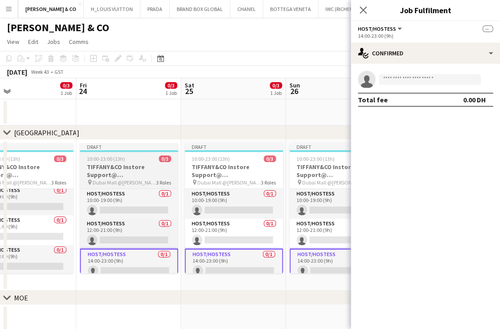
scroll to position [5, 0]
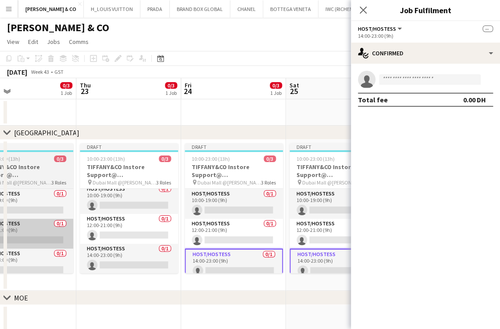
click at [281, 241] on app-calendar-viewport "Mon 20 0/3 1 Job Tue 21 0/3 1 Job Wed 22 0/3 1 Job Thu 23 0/3 1 Job Fri 24 0/3 …" at bounding box center [250, 271] width 500 height 387
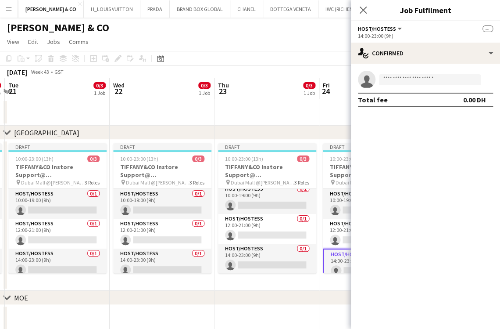
click at [299, 243] on app-calendar-viewport "Sun 19 0/3 1 Job Mon 20 0/3 1 Job Tue 21 0/3 1 Job Wed 22 0/3 1 Job Thu 23 0/3 …" at bounding box center [250, 271] width 500 height 387
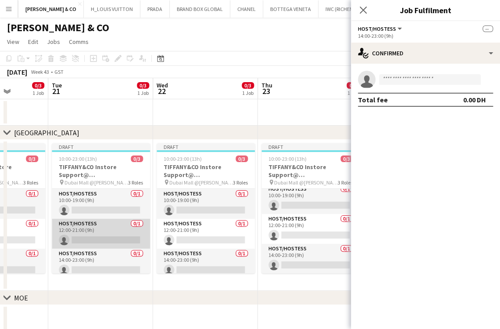
click at [326, 243] on app-calendar-viewport "Sat 18 0/3 1 Job Sun 19 0/3 1 Job Mon 20 0/3 1 Job Tue 21 0/3 1 Job Wed 22 0/3 …" at bounding box center [250, 271] width 500 height 387
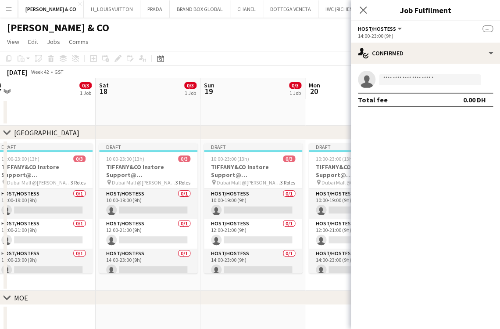
click at [337, 248] on app-calendar-viewport "Wed 15 0/3 1 Job Thu 16 0/3 1 Job Fri 17 0/3 1 Job Sat 18 0/3 1 Job Sun 19 0/3 …" at bounding box center [250, 271] width 500 height 387
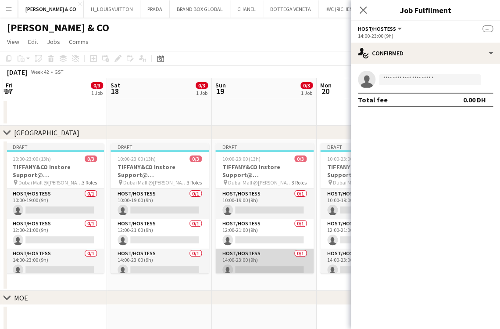
click at [238, 268] on app-card-role "Host/Hostess 0/1 14:00-23:00 (9h) single-neutral-actions" at bounding box center [264, 263] width 98 height 30
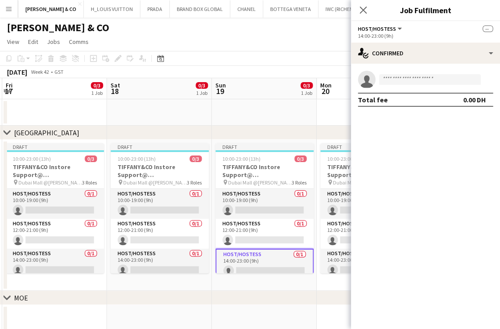
click at [169, 273] on app-date-cell "Draft 10:00-23:00 (13h) 0/3 TIFFANY&CO Instore Support@ [GEOGRAPHIC_DATA] pin D…" at bounding box center [159, 215] width 105 height 151
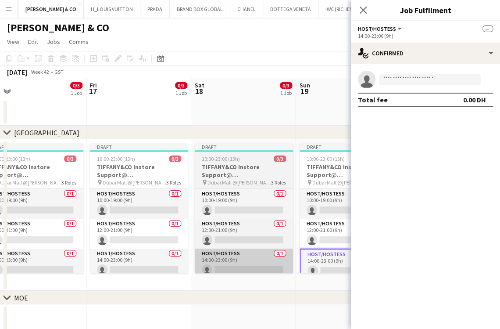
click at [200, 273] on app-calendar-viewport "Tue 14 0/3 1 Job Wed 15 0/3 1 Job Thu 16 0/3 1 Job Fri 17 0/3 1 Job Sat 18 0/3 …" at bounding box center [250, 271] width 500 height 387
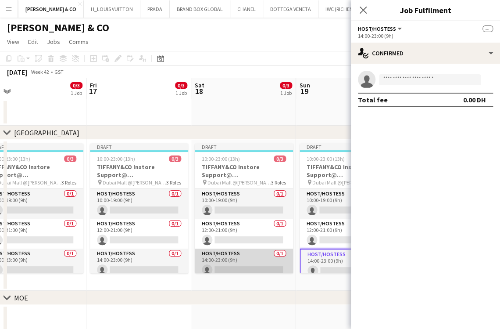
click at [211, 261] on app-card-role "Host/Hostess 0/1 14:00-23:00 (9h) single-neutral-actions" at bounding box center [244, 263] width 98 height 30
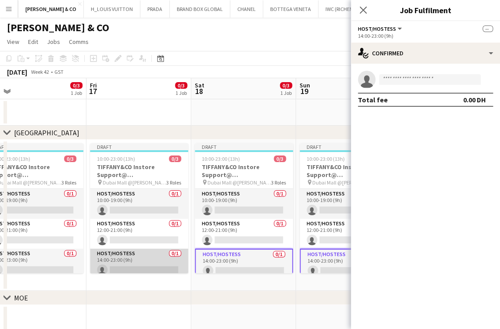
click at [150, 266] on app-card-role "Host/Hostess 0/1 14:00-23:00 (9h) single-neutral-actions" at bounding box center [139, 263] width 98 height 30
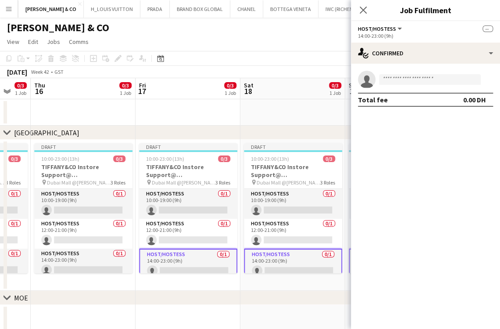
click at [267, 262] on app-calendar-viewport "Tue 14 0/3 1 Job Wed 15 0/3 1 Job Thu 16 0/3 1 Job Fri 17 0/3 1 Job Sat 18 0/3 …" at bounding box center [250, 271] width 500 height 387
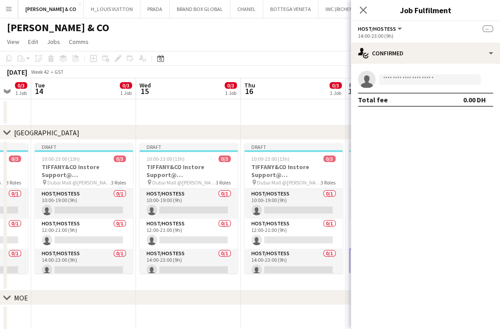
click at [251, 261] on app-calendar-viewport "Sun 12 0/3 1 Job Mon 13 0/3 1 Job Tue 14 0/3 1 Job Wed 15 0/3 1 Job Thu 16 0/3 …" at bounding box center [250, 271] width 500 height 387
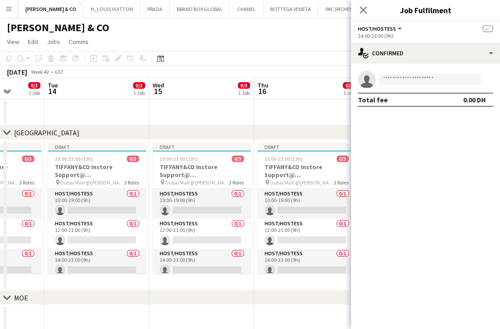
click at [298, 266] on app-calendar-viewport "Sat 11 0/3 1 Job Sun 12 0/3 1 Job Mon 13 0/3 1 Job Tue 14 0/3 1 Job Wed 15 0/3 …" at bounding box center [250, 271] width 500 height 387
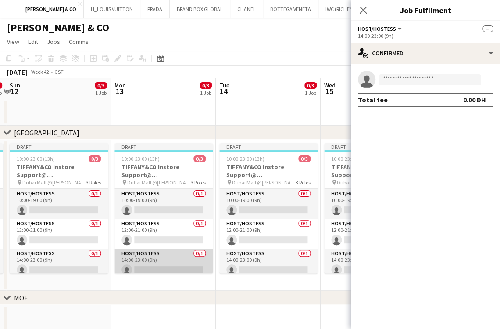
click at [271, 263] on app-calendar-viewport "Fri 10 0/3 1 Job Sat 11 0/3 1 Job Sun 12 0/3 1 Job Mon 13 0/3 1 Job Tue 14 0/3 …" at bounding box center [250, 271] width 500 height 387
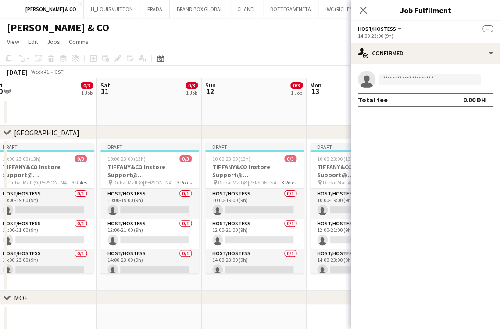
scroll to position [0, 200]
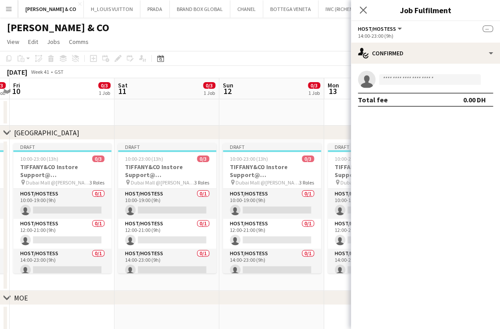
click at [267, 271] on app-calendar-viewport "Wed 8 0/3 1 Job Thu 9 0/3 1 Job Fri 10 0/3 1 Job Sat 11 0/3 1 Job Sun 12 0/3 1 …" at bounding box center [250, 271] width 500 height 387
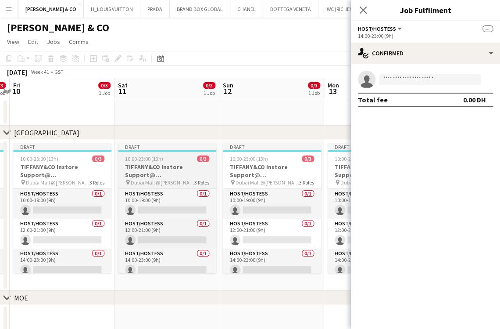
click at [262, 262] on app-card-role "Host/Hostess 0/1 14:00-23:00 (9h) single-neutral-actions" at bounding box center [272, 263] width 98 height 30
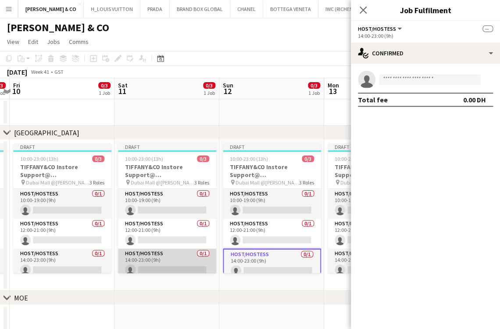
click at [178, 268] on app-card-role "Host/Hostess 0/1 14:00-23:00 (9h) single-neutral-actions" at bounding box center [167, 263] width 98 height 30
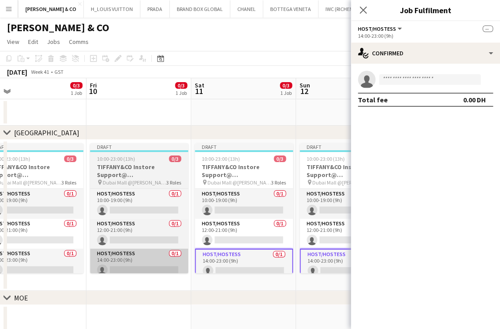
click at [218, 267] on app-calendar-viewport "Tue 7 0/3 1 Job Wed 8 0/3 1 Job Thu 9 0/3 1 Job Fri 10 0/3 1 Job Sat 11 0/3 1 J…" at bounding box center [250, 271] width 500 height 387
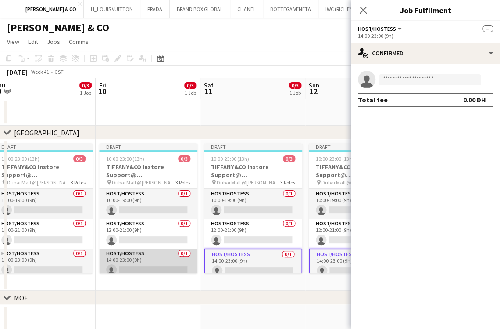
click at [118, 272] on app-card-role "Host/Hostess 0/1 14:00-23:00 (9h) single-neutral-actions" at bounding box center [148, 263] width 98 height 30
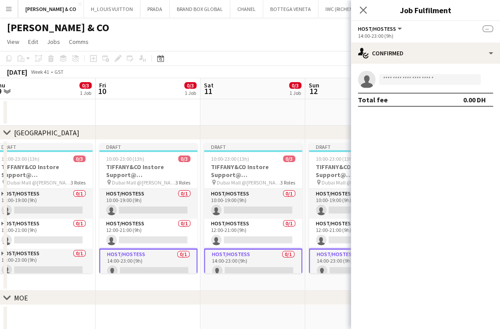
click at [235, 269] on app-calendar-viewport "Tue 7 0/3 1 Job Wed 8 0/3 1 Job Thu 9 0/3 1 Job Fri 10 0/3 1 Job Sat 11 0/3 1 J…" at bounding box center [250, 271] width 500 height 387
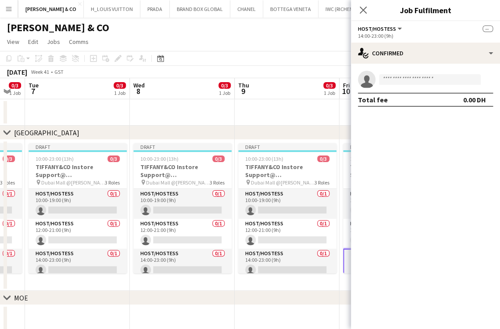
click at [244, 272] on app-calendar-viewport "Sun 5 0/3 1 Job Mon 6 0/3 1 Job Tue 7 0/3 1 Job Wed 8 0/3 1 Job Thu 9 0/3 1 Job…" at bounding box center [250, 271] width 500 height 387
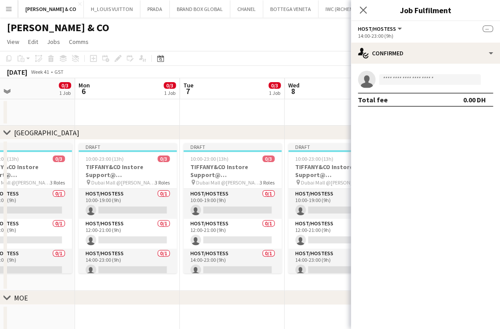
click at [288, 277] on app-calendar-viewport "Fri 3 0/3 1 Job Sat 4 0/3 1 Job Sun 5 0/3 1 Job Mon 6 0/3 1 Job Tue 7 0/3 1 Job…" at bounding box center [250, 271] width 500 height 387
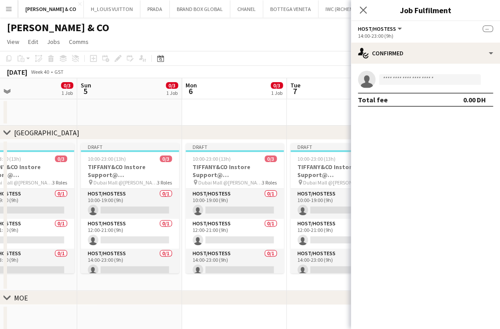
click at [249, 278] on app-calendar-viewport "Thu 2 0/3 1 Job Fri 3 0/3 1 Job Sat 4 0/3 1 Job Sun 5 0/3 1 Job Mon 6 0/3 1 Job…" at bounding box center [250, 271] width 500 height 387
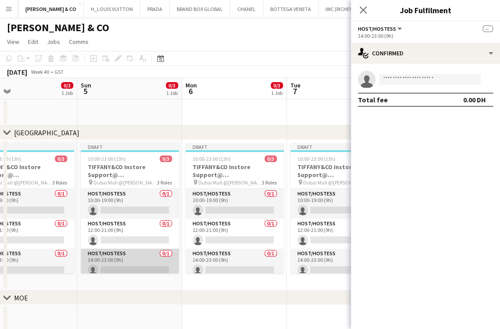
click at [143, 266] on app-card-role "Host/Hostess 0/1 14:00-23:00 (9h) single-neutral-actions" at bounding box center [130, 263] width 98 height 30
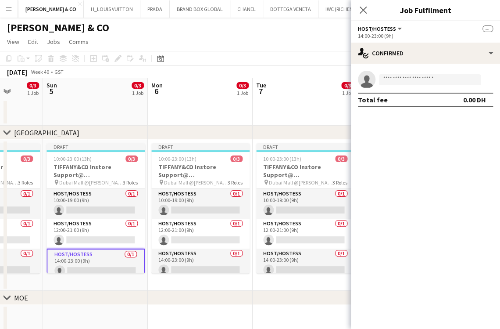
click at [178, 270] on app-calendar-viewport "Thu 2 0/3 1 Job Fri 3 0/3 1 Job Sat 4 0/3 1 Job Sun 5 0/3 1 Job Mon 6 0/3 1 Job…" at bounding box center [250, 271] width 500 height 387
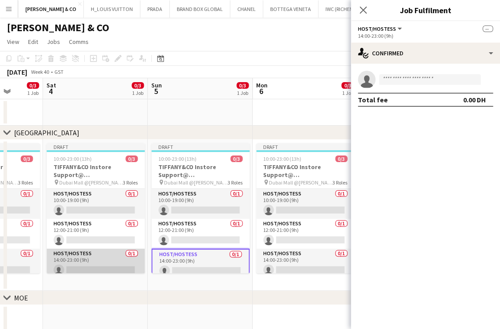
click at [111, 263] on app-card-role "Host/Hostess 0/1 14:00-23:00 (9h) single-neutral-actions" at bounding box center [96, 263] width 98 height 30
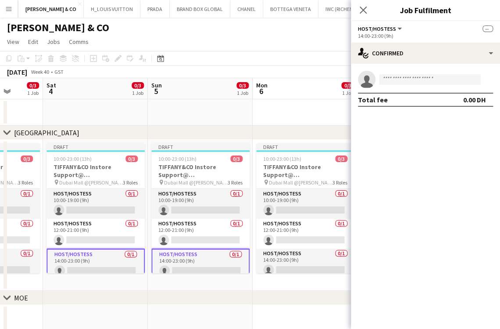
click at [180, 265] on app-calendar-viewport "Wed 1 0/3 1 Job Thu 2 0/3 1 Job Fri 3 0/3 1 Job Sat 4 0/3 1 Job Sun 5 0/3 1 Job…" at bounding box center [250, 271] width 500 height 387
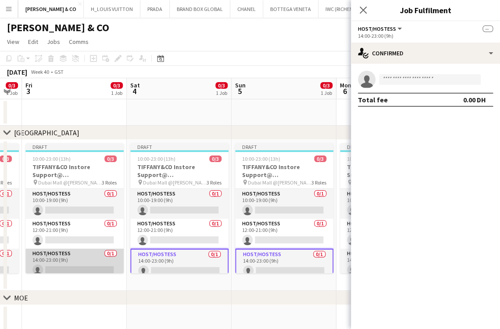
click at [92, 265] on app-card-role "Host/Hostess 0/1 14:00-23:00 (9h) single-neutral-actions" at bounding box center [74, 263] width 98 height 30
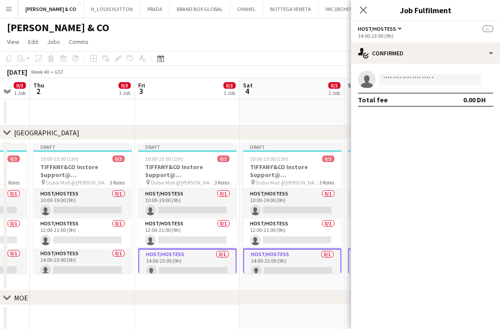
click at [206, 266] on app-calendar-viewport "Tue 30 4/4 2 Jobs Wed 1 0/3 1 Job Thu 2 0/3 1 Job Fri 3 0/3 1 Job Sat 4 0/3 1 J…" at bounding box center [250, 271] width 500 height 387
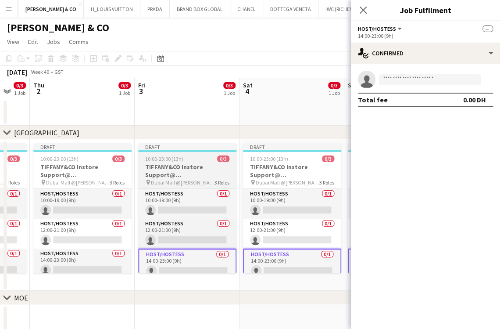
scroll to position [0, 179]
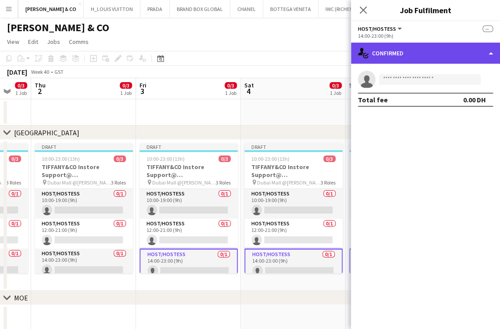
click at [406, 54] on div "single-neutral-actions-check-2 Confirmed" at bounding box center [425, 53] width 149 height 21
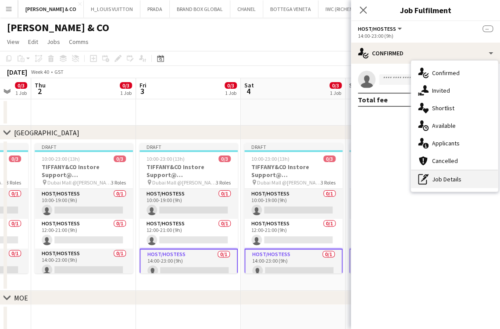
click at [449, 181] on div "pen-write Job Details" at bounding box center [454, 179] width 87 height 18
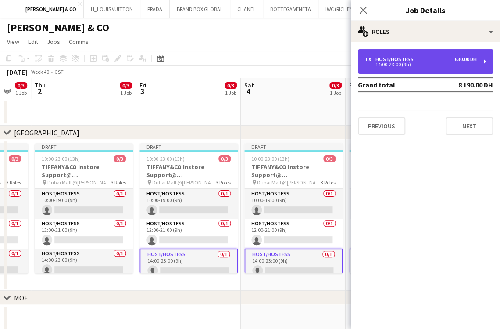
click at [410, 56] on div "Host/Hostess" at bounding box center [397, 59] width 42 height 6
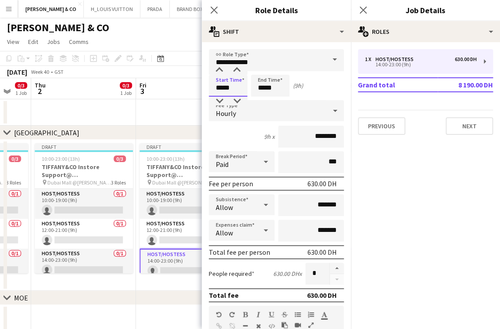
click at [222, 85] on input "*****" at bounding box center [228, 86] width 39 height 22
type input "*****"
click at [240, 93] on div "Start Time ***** End Time ***** (8h)" at bounding box center [276, 86] width 135 height 22
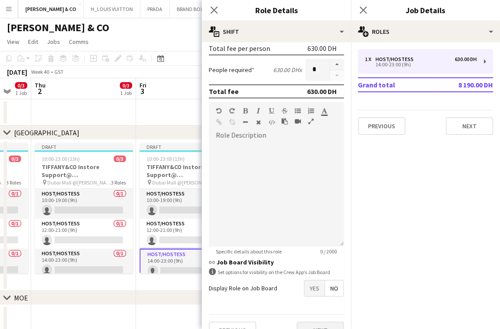
scroll to position [220, 0]
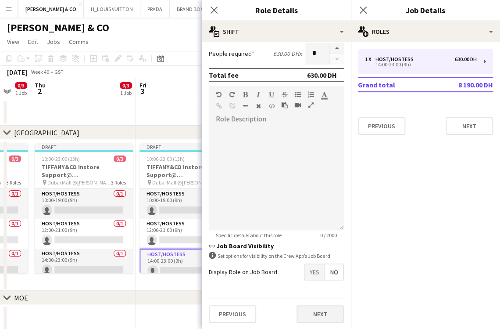
type input "*****"
click at [320, 307] on button "Next" at bounding box center [320, 314] width 47 height 18
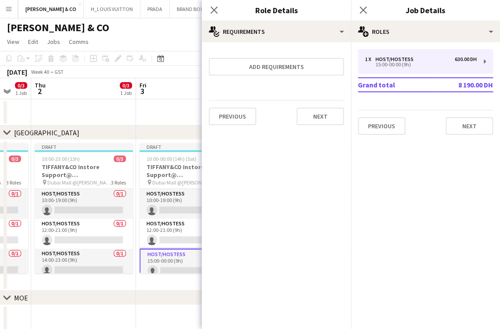
scroll to position [0, 0]
click at [171, 282] on app-date-cell "Draft 10:00-00:00 (14h) (Sat) 0/3 TIFFANY&CO Instore Support@ [GEOGRAPHIC_DATA]…" at bounding box center [188, 215] width 105 height 151
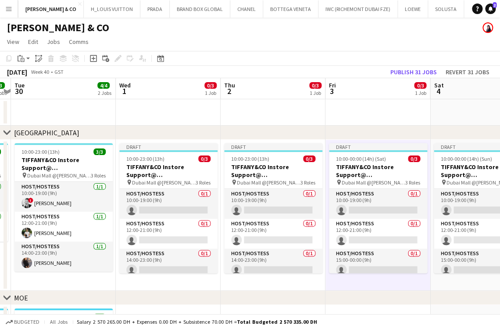
scroll to position [0, 193]
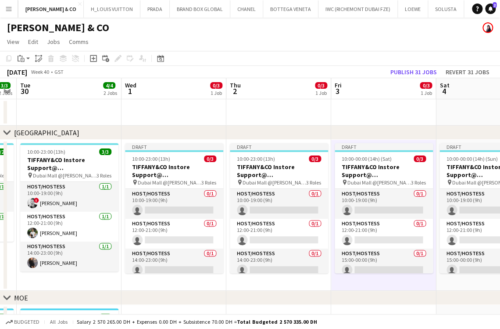
click at [241, 218] on app-calendar-viewport "Sun 28 4/4 2 Jobs Mon 29 3/3 2 Jobs Tue 30 4/4 2 Jobs Wed 1 0/3 1 Job Thu 2 0/3…" at bounding box center [250, 271] width 500 height 387
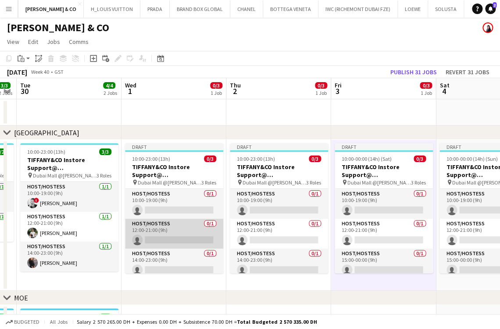
click at [165, 229] on app-card-role "Host/Hostess 0/1 12:00-21:00 (9h) single-neutral-actions" at bounding box center [174, 233] width 98 height 30
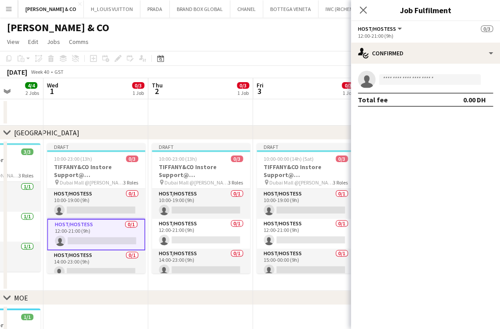
drag, startPoint x: 164, startPoint y: 229, endPoint x: 85, endPoint y: 217, distance: 80.0
click at [85, 217] on app-calendar-viewport "Sun 28 4/4 2 Jobs Mon 29 3/3 2 Jobs Tue 30 4/4 2 Jobs Wed 1 0/3 1 Job Thu 2 0/3…" at bounding box center [250, 271] width 500 height 387
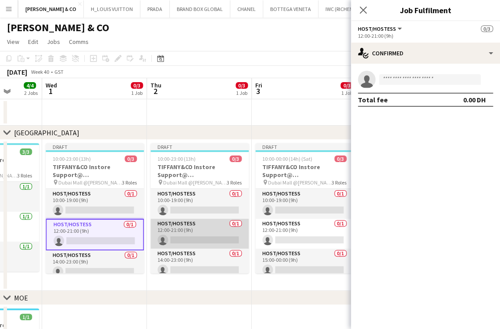
click at [187, 225] on app-card-role "Host/Hostess 0/1 12:00-21:00 (9h) single-neutral-actions" at bounding box center [199, 233] width 98 height 30
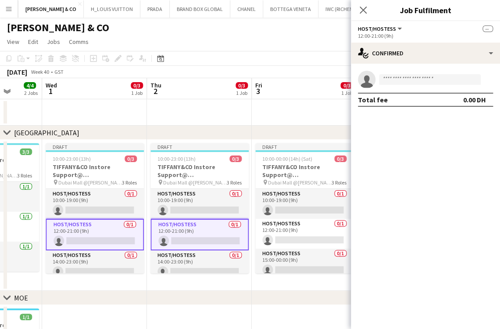
click at [95, 230] on app-calendar-viewport "Sun 28 4/4 2 Jobs Mon 29 3/3 2 Jobs Tue 30 4/4 2 Jobs Wed 1 0/3 1 Job Thu 2 0/3…" at bounding box center [250, 271] width 500 height 387
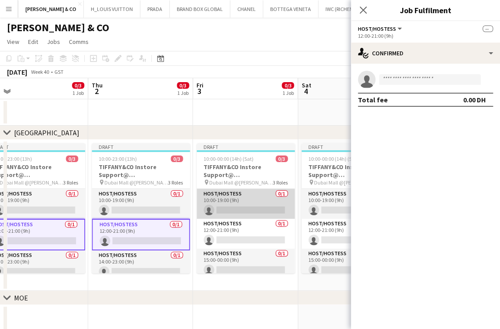
click at [198, 197] on app-card-role "Host/Hostess 0/1 10:00-19:00 (9h) single-neutral-actions" at bounding box center [246, 204] width 98 height 30
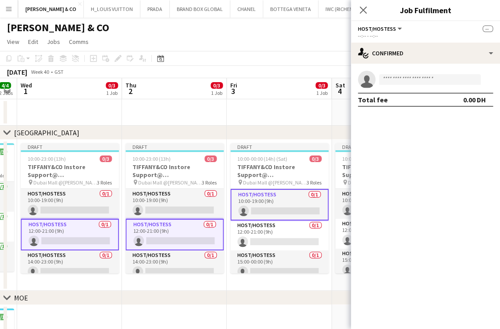
click at [143, 204] on app-calendar-viewport "Sun 28 4/4 2 Jobs Mon 29 3/3 2 Jobs Tue 30 4/4 2 Jobs Wed 1 0/3 1 Job Thu 2 0/3…" at bounding box center [250, 271] width 500 height 387
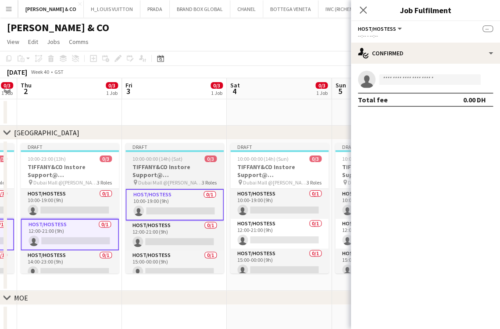
scroll to position [0, 300]
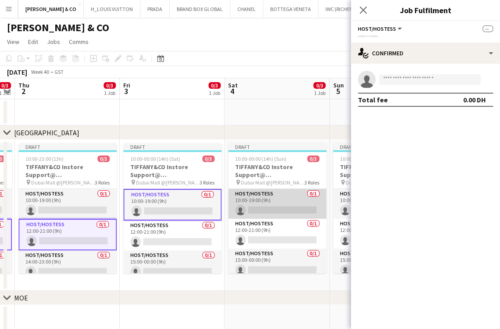
click at [241, 202] on app-card-role "Host/Hostess 0/1 10:00-19:00 (9h) single-neutral-actions" at bounding box center [277, 204] width 98 height 30
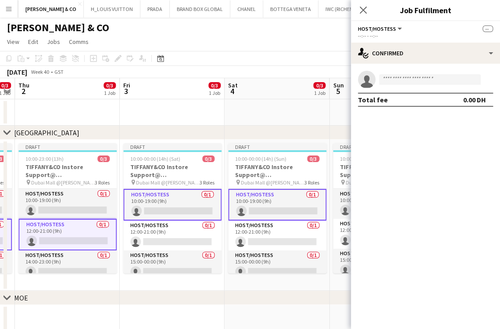
scroll to position [0, 315]
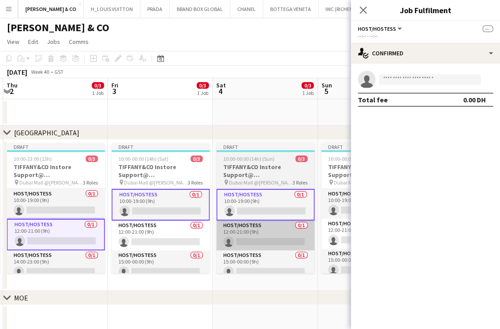
drag, startPoint x: 205, startPoint y: 251, endPoint x: 170, endPoint y: 233, distance: 39.6
click at [140, 251] on app-calendar-viewport "Mon 29 3/3 2 Jobs Tue 30 4/4 2 Jobs Wed 1 0/3 1 Job Thu 2 0/3 1 Job Fri 3 0/3 1…" at bounding box center [250, 271] width 500 height 387
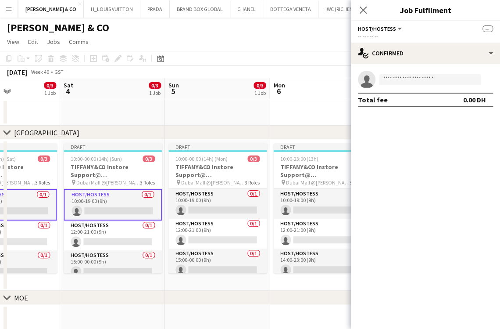
scroll to position [0, 303]
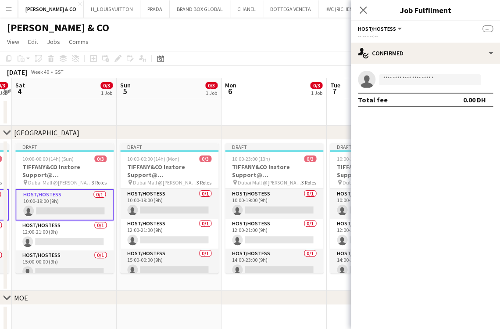
drag, startPoint x: 258, startPoint y: 217, endPoint x: 179, endPoint y: 217, distance: 79.0
click at [179, 217] on app-calendar-viewport "Wed 1 0/3 1 Job Thu 2 0/3 1 Job Fri 3 0/3 1 Job Sat 4 0/3 1 Job Sun 5 0/3 1 Job…" at bounding box center [250, 271] width 500 height 387
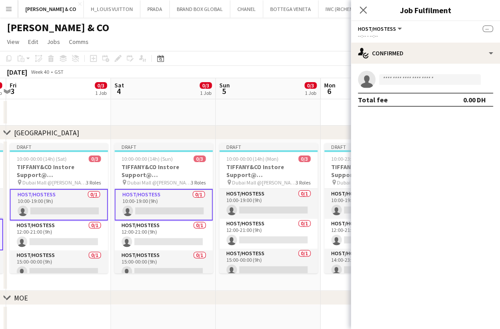
scroll to position [0, 229]
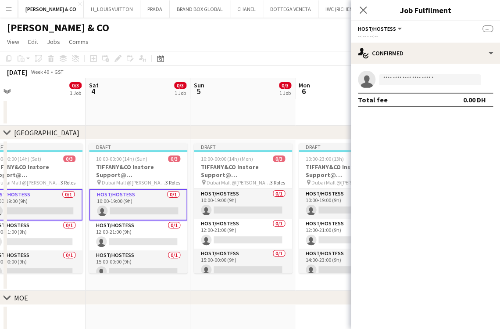
drag, startPoint x: 279, startPoint y: 217, endPoint x: 296, endPoint y: 221, distance: 16.7
click at [296, 221] on app-calendar-viewport "Wed 1 0/3 1 Job Thu 2 0/3 1 Job Fri 3 0/3 1 Job Sat 4 0/3 1 Job Sun 5 0/3 1 Job…" at bounding box center [250, 271] width 500 height 387
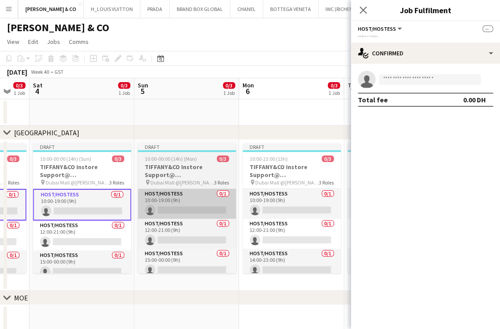
drag, startPoint x: 242, startPoint y: 214, endPoint x: 206, endPoint y: 214, distance: 36.4
click at [200, 214] on app-calendar-viewport "Wed 1 0/3 1 Job Thu 2 0/3 1 Job Fri 3 0/3 1 Job Sat 4 0/3 1 Job Sun 5 0/3 1 Job…" at bounding box center [250, 271] width 500 height 387
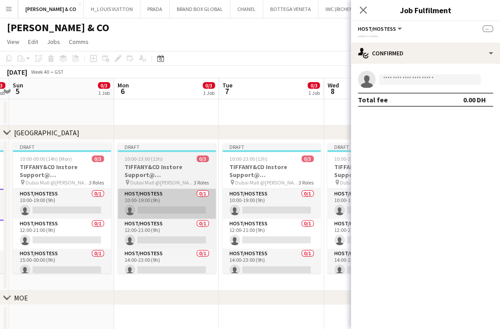
drag, startPoint x: 238, startPoint y: 204, endPoint x: 178, endPoint y: 208, distance: 60.2
click at [168, 209] on app-calendar-viewport "Thu 2 0/3 1 Job Fri 3 0/3 1 Job Sat 4 0/3 1 Job Sun 5 0/3 1 Job Mon 6 0/3 1 Job…" at bounding box center [250, 271] width 500 height 387
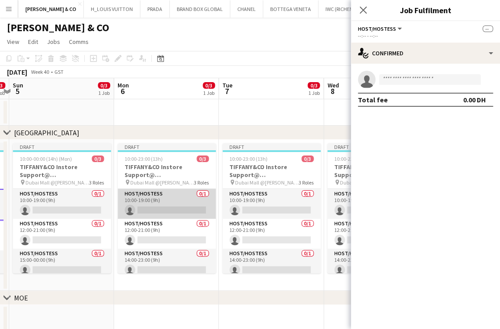
scroll to position [0, 306]
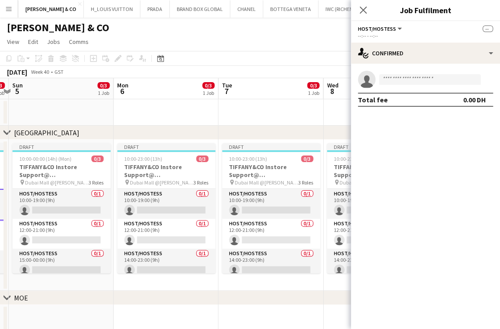
click at [188, 220] on app-calendar-viewport "Thu 2 0/3 1 Job Fri 3 0/3 1 Job Sat 4 0/3 1 Job Sun 5 0/3 1 Job Mon 6 0/3 1 Job…" at bounding box center [250, 271] width 500 height 387
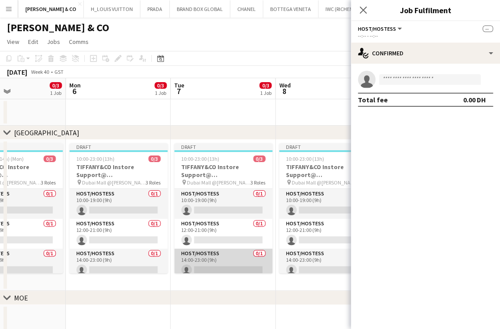
click at [214, 259] on app-card-role "Host/Hostess 0/1 14:00-23:00 (9h) single-neutral-actions" at bounding box center [223, 263] width 98 height 30
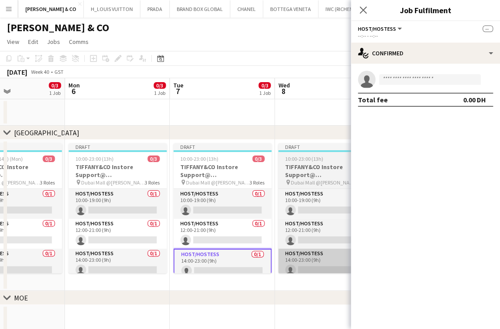
click at [312, 269] on app-card-role "Host/Hostess 0/1 14:00-23:00 (9h) single-neutral-actions" at bounding box center [327, 263] width 98 height 30
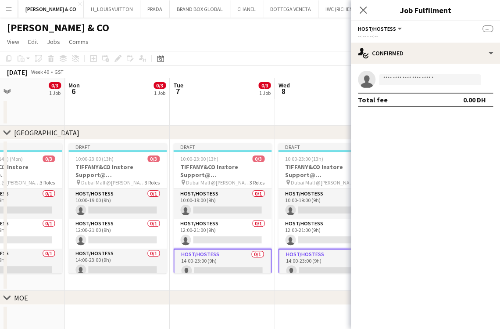
drag, startPoint x: 305, startPoint y: 264, endPoint x: 301, endPoint y: 262, distance: 4.7
click at [306, 263] on app-card-role "Host/Hostess 0/1 14:00-23:00 (9h) single-neutral-actions" at bounding box center [327, 264] width 98 height 32
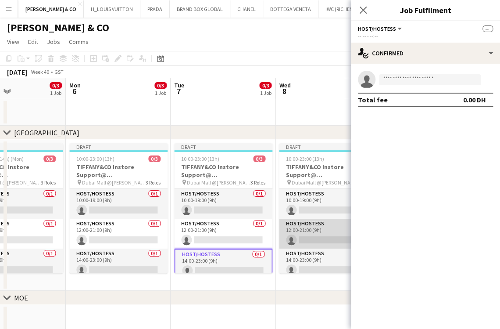
drag, startPoint x: 278, startPoint y: 259, endPoint x: 183, endPoint y: 241, distance: 97.4
click at [187, 242] on app-calendar-viewport "Thu 2 0/3 1 Job Fri 3 0/3 1 Job Sat 4 0/3 1 Job Sun 5 0/3 1 Job Mon 6 0/3 1 Job…" at bounding box center [250, 271] width 500 height 387
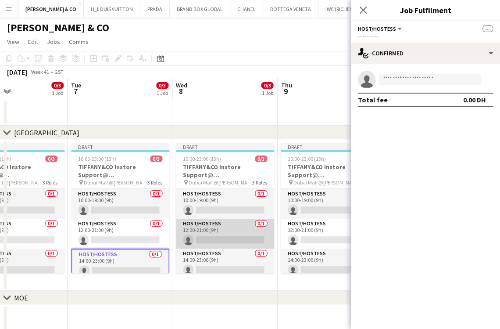
click at [242, 231] on app-card-role "Host/Hostess 0/1 12:00-21:00 (9h) single-neutral-actions" at bounding box center [225, 233] width 98 height 30
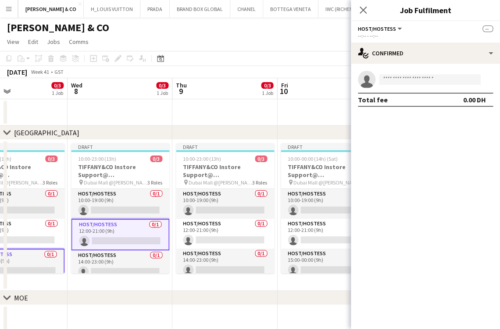
click at [169, 226] on app-calendar-viewport "Sat 4 0/3 1 Job Sun 5 0/3 1 Job Mon 6 0/3 1 Job Tue 7 0/3 1 Job Wed 8 0/3 1 Job…" at bounding box center [250, 271] width 500 height 387
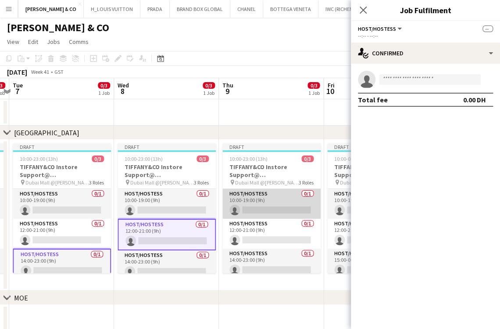
click at [265, 197] on app-card-role "Host/Hostess 0/1 10:00-19:00 (9h) single-neutral-actions" at bounding box center [271, 204] width 98 height 30
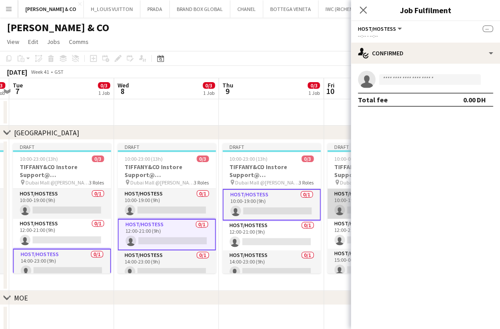
click at [340, 200] on app-card-role "Host/Hostess 0/1 10:00-19:00 (9h) single-neutral-actions" at bounding box center [376, 204] width 98 height 30
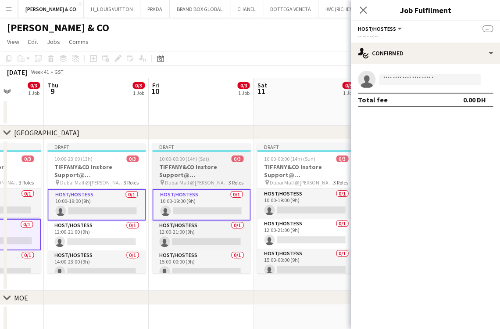
drag, startPoint x: 208, startPoint y: 205, endPoint x: 154, endPoint y: 205, distance: 53.5
click at [123, 205] on app-calendar-viewport "Sun 5 0/3 1 Job Mon 6 0/3 1 Job Tue 7 0/3 1 Job Wed 8 0/3 1 Job Thu 9 0/3 1 Job…" at bounding box center [250, 271] width 500 height 387
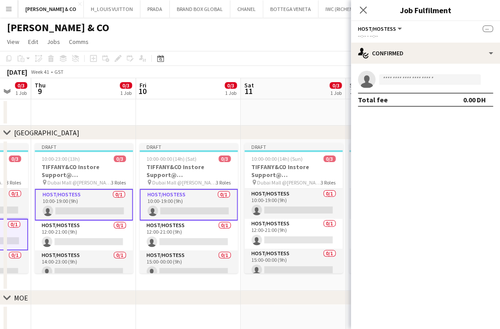
scroll to position [0, 281]
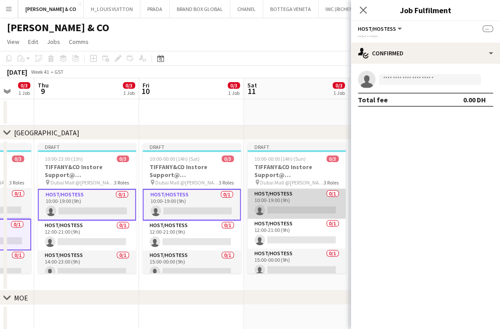
drag, startPoint x: 272, startPoint y: 208, endPoint x: 171, endPoint y: 210, distance: 100.9
click at [169, 209] on app-calendar-viewport "Mon 6 0/3 1 Job Tue 7 0/3 1 Job Wed 8 0/3 1 Job Thu 9 0/3 1 Job Fri 10 0/3 1 Jo…" at bounding box center [250, 271] width 500 height 387
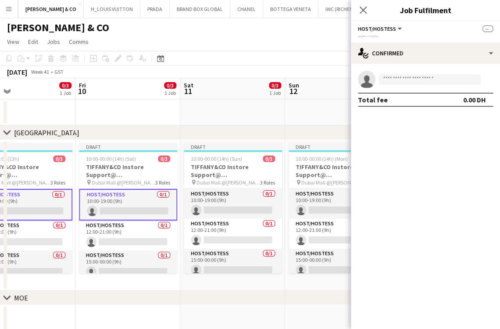
drag, startPoint x: 124, startPoint y: 219, endPoint x: 190, endPoint y: 230, distance: 67.1
click at [250, 219] on app-calendar-viewport "Tue 7 0/3 1 Job Wed 8 0/3 1 Job Thu 9 0/3 1 Job Fri 10 0/3 1 Job Sat 11 0/3 1 J…" at bounding box center [250, 271] width 500 height 387
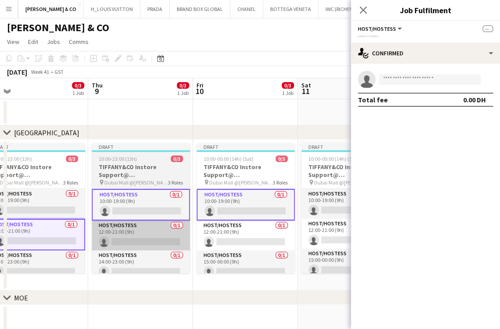
drag, startPoint x: 202, startPoint y: 236, endPoint x: 273, endPoint y: 237, distance: 71.5
click at [279, 236] on app-calendar-viewport "Mon 6 0/3 1 Job Tue 7 0/3 1 Job Wed 8 0/3 1 Job Thu 9 0/3 1 Job Fri 10 0/3 1 Jo…" at bounding box center [250, 271] width 500 height 387
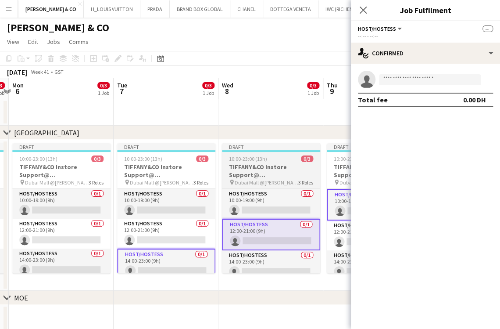
drag, startPoint x: 207, startPoint y: 238, endPoint x: 233, endPoint y: 241, distance: 25.6
click at [248, 238] on app-calendar-viewport "Sat 4 0/3 1 Job Sun 5 0/3 1 Job Mon 6 0/3 1 Job Tue 7 0/3 1 Job Wed 8 0/3 1 Job…" at bounding box center [250, 271] width 500 height 387
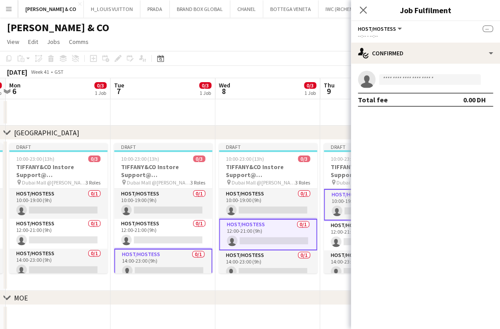
click at [249, 245] on app-calendar-viewport "Sat 4 0/3 1 Job Sun 5 0/3 1 Job Mon 6 0/3 1 Job Tue 7 0/3 1 Job Wed 8 0/3 1 Job…" at bounding box center [250, 271] width 500 height 387
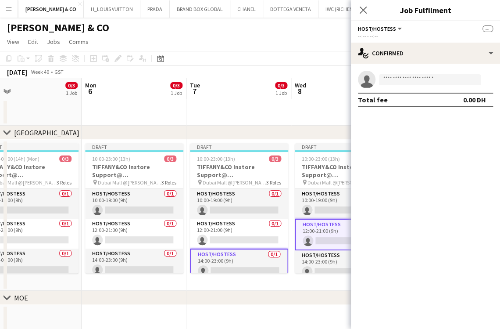
scroll to position [0, 217]
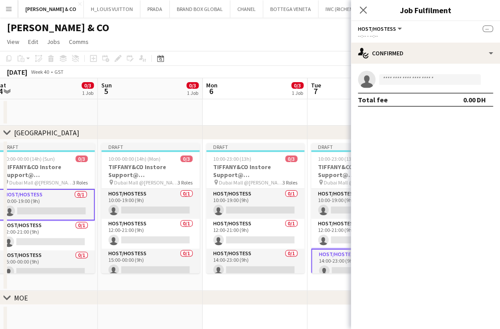
drag, startPoint x: 140, startPoint y: 247, endPoint x: 229, endPoint y: 247, distance: 88.2
click at [229, 247] on app-calendar-viewport "Thu 2 0/3 1 Job Fri 3 0/3 1 Job Sat 4 0/3 1 Job Sun 5 0/3 1 Job Mon 6 0/3 1 Job…" at bounding box center [250, 271] width 500 height 387
click at [215, 283] on app-date-cell "Draft 10:00-23:00 (13h) 0/3 TIFFANY&CO Instore Support@ [GEOGRAPHIC_DATA] pin D…" at bounding box center [255, 215] width 105 height 151
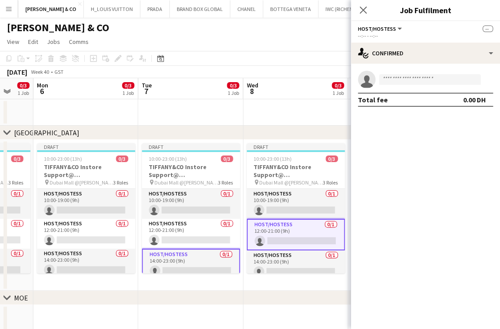
drag, startPoint x: 243, startPoint y: 236, endPoint x: 74, endPoint y: 239, distance: 169.8
click at [74, 239] on app-calendar-viewport "Thu 2 0/3 1 Job Fri 3 0/3 1 Job Sat 4 0/3 1 Job Sun 5 0/3 1 Job Mon 6 0/3 1 Job…" at bounding box center [250, 271] width 500 height 387
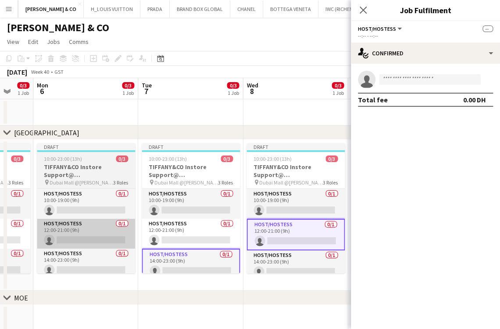
scroll to position [0, 281]
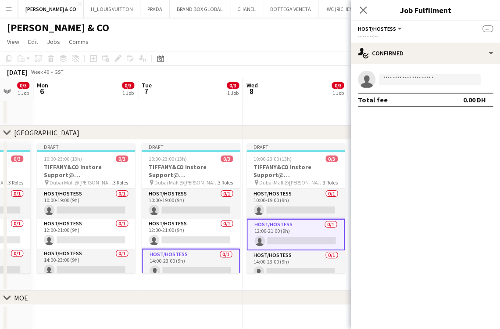
click at [272, 233] on app-card-role "Host/Hostess 0/1 12:00-21:00 (9h) single-neutral-actions" at bounding box center [296, 234] width 98 height 32
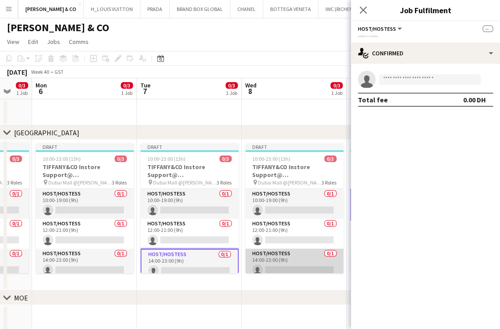
click at [265, 265] on app-card-role "Host/Hostess 0/1 14:00-23:00 (9h) single-neutral-actions" at bounding box center [294, 263] width 98 height 30
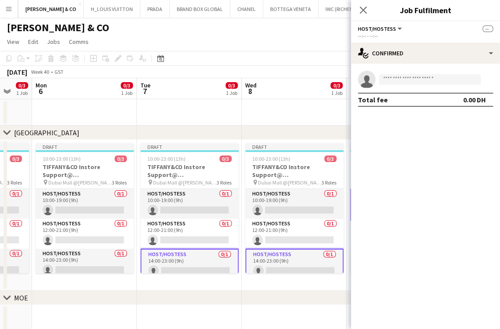
click at [122, 251] on app-calendar-viewport "Fri 3 0/3 1 Job Sat 4 0/3 1 Job Sun 5 0/3 1 Job Mon 6 0/3 1 Job Tue 7 0/3 1 Job…" at bounding box center [250, 271] width 500 height 387
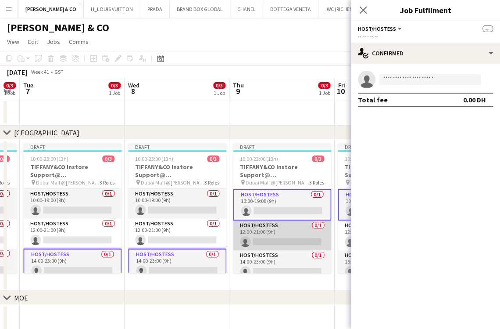
click at [269, 221] on app-card-role "Host/Hostess 0/1 12:00-21:00 (9h) single-neutral-actions" at bounding box center [282, 235] width 98 height 30
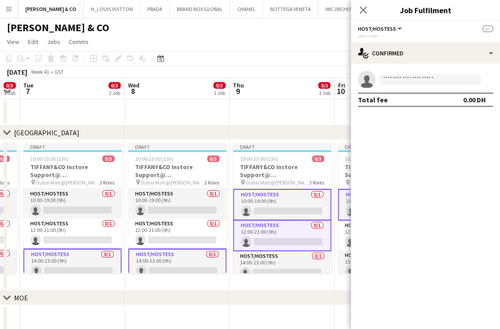
click at [269, 200] on app-card-role "Host/Hostess 0/1 10:00-19:00 (9h) single-neutral-actions" at bounding box center [282, 205] width 98 height 32
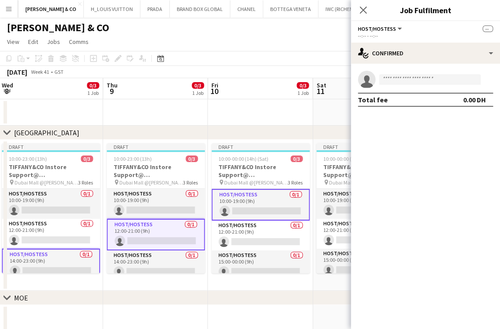
drag, startPoint x: 176, startPoint y: 218, endPoint x: 119, endPoint y: 217, distance: 57.0
click at [119, 217] on app-calendar-viewport "Sun 5 0/3 1 Job Mon 6 0/3 1 Job Tue 7 0/3 1 Job Wed 8 0/3 1 Job Thu 9 0/3 1 Job…" at bounding box center [250, 271] width 500 height 387
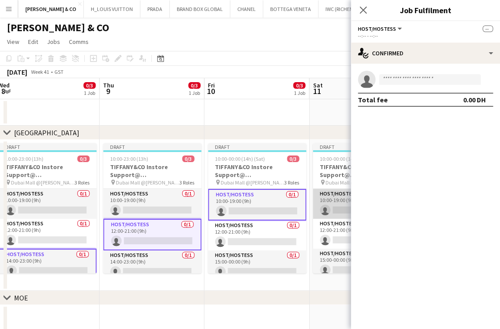
click at [316, 207] on app-card-role "Host/Hostess 0/1 10:00-19:00 (9h) single-neutral-actions" at bounding box center [362, 204] width 98 height 30
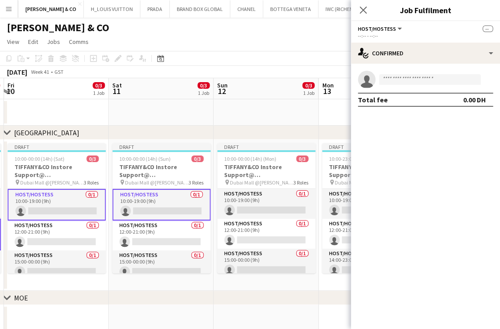
drag, startPoint x: 316, startPoint y: 208, endPoint x: 115, endPoint y: 204, distance: 201.0
click at [115, 204] on app-calendar-viewport "Tue 7 0/3 1 Job Wed 8 0/3 1 Job Thu 9 0/3 1 Job Fri 10 0/3 1 Job Sat 11 0/3 1 J…" at bounding box center [250, 271] width 500 height 387
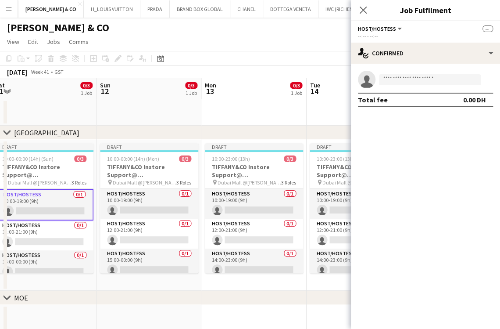
scroll to position [0, 341]
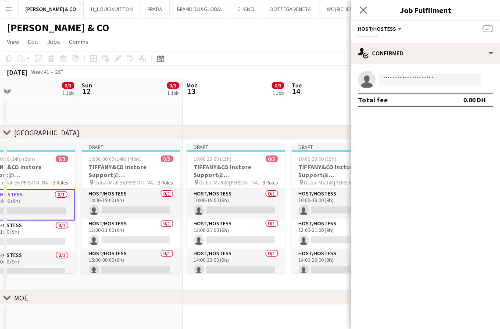
drag, startPoint x: 204, startPoint y: 211, endPoint x: 140, endPoint y: 211, distance: 64.1
click at [140, 211] on app-calendar-viewport "Wed 8 0/3 1 Job Thu 9 0/3 1 Job Fri 10 0/3 1 Job Sat 11 0/3 1 Job Sun 12 0/3 1 …" at bounding box center [250, 271] width 500 height 387
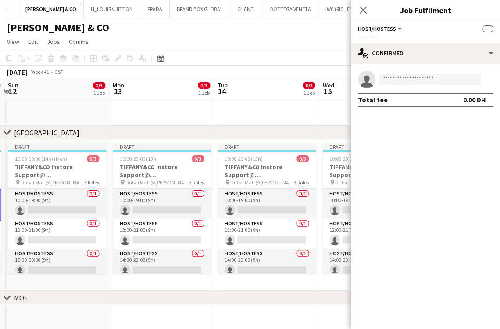
drag, startPoint x: 193, startPoint y: 256, endPoint x: 183, endPoint y: 257, distance: 9.7
click at [183, 257] on app-calendar-viewport "Thu 9 0/3 1 Job Fri 10 0/3 1 Job Sat 11 0/3 1 Job Sun 12 0/3 1 Job Mon 13 0/3 1…" at bounding box center [250, 271] width 500 height 387
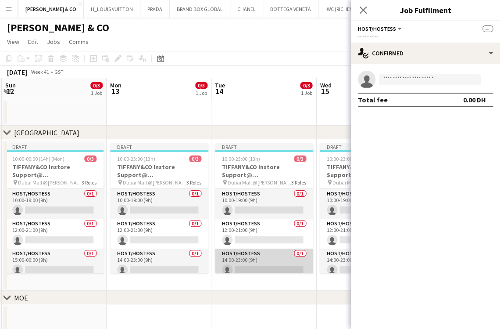
click at [242, 266] on app-card-role "Host/Hostess 0/1 14:00-23:00 (9h) single-neutral-actions" at bounding box center [264, 263] width 98 height 30
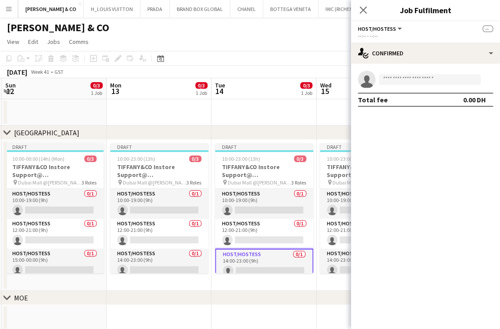
click at [164, 261] on app-calendar-viewport "Thu 9 0/3 1 Job Fri 10 0/3 1 Job Sat 11 0/3 1 Job Sun 12 0/3 1 Job Mon 13 0/3 1…" at bounding box center [250, 271] width 500 height 387
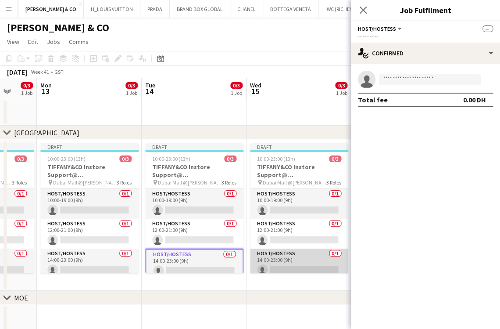
click at [260, 263] on app-card-role "Host/Hostess 0/1 14:00-23:00 (9h) single-neutral-actions" at bounding box center [299, 263] width 98 height 30
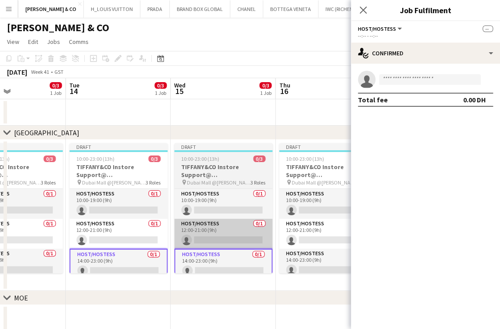
drag, startPoint x: 188, startPoint y: 254, endPoint x: 229, endPoint y: 245, distance: 42.4
click at [184, 254] on app-calendar-viewport "Fri 10 0/3 1 Job Sat 11 0/3 1 Job Sun 12 0/3 1 Job Mon 13 0/3 1 Job Tue 14 0/3 …" at bounding box center [250, 271] width 500 height 387
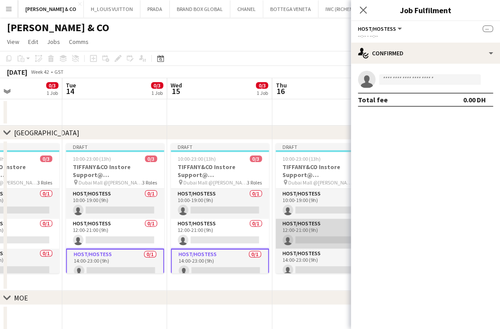
click at [296, 233] on app-card-role "Host/Hostess 0/1 12:00-21:00 (9h) single-neutral-actions" at bounding box center [325, 233] width 98 height 30
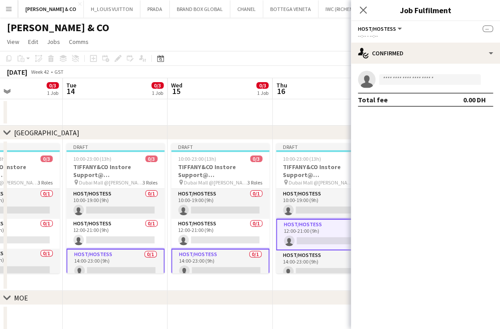
drag, startPoint x: 218, startPoint y: 233, endPoint x: 186, endPoint y: 233, distance: 32.0
click at [177, 237] on app-calendar-viewport "Fri 10 0/3 1 Job Sat 11 0/3 1 Job Sun 12 0/3 1 Job Mon 13 0/3 1 Job Tue 14 0/3 …" at bounding box center [250, 271] width 500 height 387
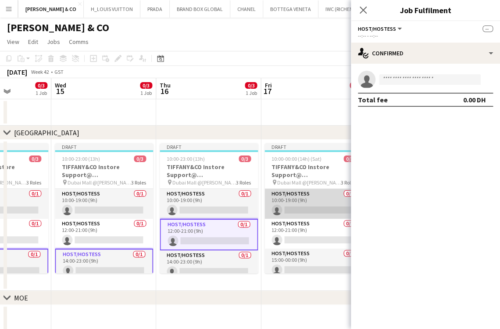
click at [312, 202] on app-card-role "Host/Hostess 0/1 10:00-19:00 (9h) single-neutral-actions" at bounding box center [314, 204] width 98 height 30
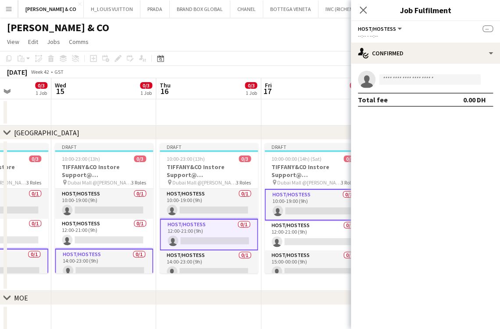
drag, startPoint x: 270, startPoint y: 205, endPoint x: 245, endPoint y: 205, distance: 25.4
click at [170, 205] on app-calendar-viewport "Sat 11 0/3 1 Job Sun 12 0/3 1 Job Mon 13 0/3 1 Job Tue 14 0/3 1 Job Wed 15 0/3 …" at bounding box center [250, 271] width 500 height 387
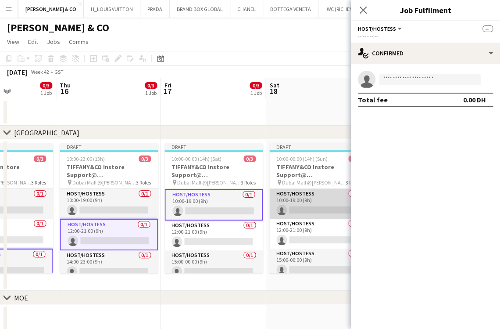
click at [294, 204] on app-card-role "Host/Hostess 0/1 10:00-19:00 (9h) single-neutral-actions" at bounding box center [318, 204] width 98 height 30
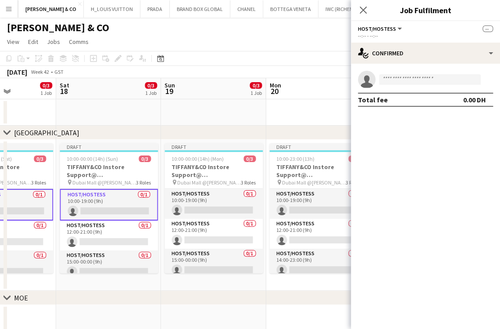
click at [155, 229] on app-calendar-viewport "Tue 14 0/3 1 Job Wed 15 0/3 1 Job Thu 16 0/3 1 Job Fri 17 0/3 1 Job Sat 18 0/3 …" at bounding box center [250, 271] width 500 height 387
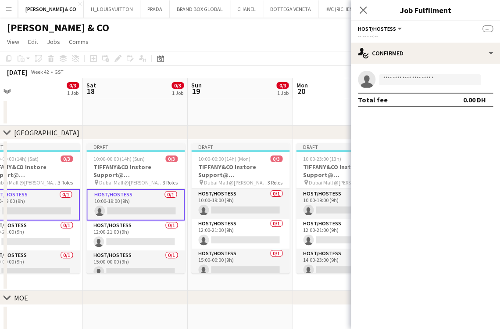
drag, startPoint x: 218, startPoint y: 231, endPoint x: 165, endPoint y: 228, distance: 53.1
click at [165, 228] on app-calendar-viewport "Tue 14 0/3 1 Job Wed 15 0/3 1 Job Thu 16 0/3 1 Job Fri 17 0/3 1 Job Sat 18 0/3 …" at bounding box center [250, 271] width 500 height 387
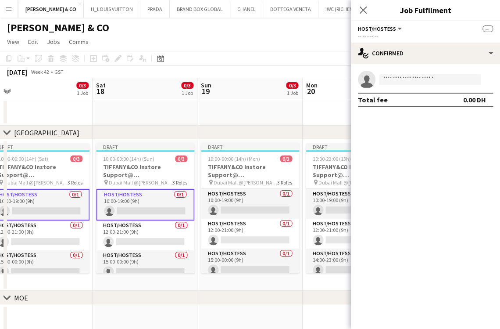
click at [132, 231] on app-calendar-viewport "Tue 14 0/3 1 Job Wed 15 0/3 1 Job Thu 16 0/3 1 Job Fri 17 0/3 1 Job Sat 18 0/3 …" at bounding box center [250, 271] width 500 height 387
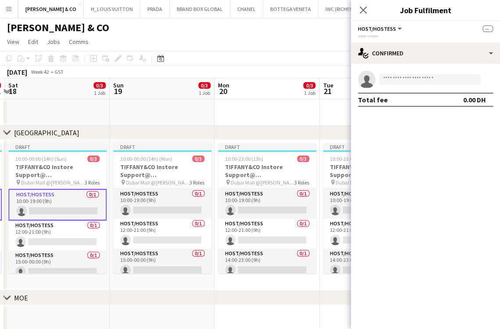
drag, startPoint x: 198, startPoint y: 225, endPoint x: 120, endPoint y: 225, distance: 78.1
click at [120, 225] on app-calendar-viewport "Wed 15 0/3 1 Job Thu 16 0/3 1 Job Fri 17 0/3 1 Job Sat 18 0/3 1 Job Sun 19 0/3 …" at bounding box center [250, 271] width 500 height 387
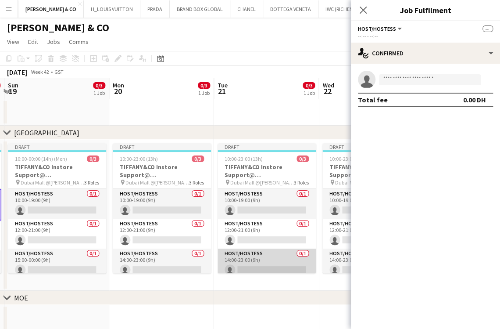
click at [250, 264] on app-card-role "Host/Hostess 0/1 14:00-23:00 (9h) single-neutral-actions" at bounding box center [267, 263] width 98 height 30
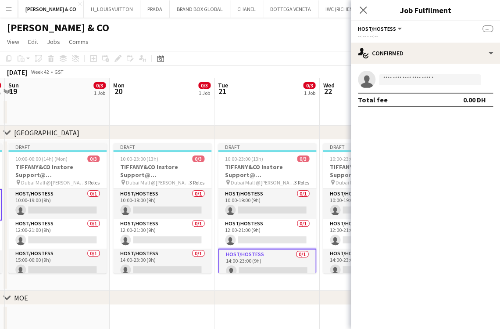
drag, startPoint x: 214, startPoint y: 261, endPoint x: 187, endPoint y: 261, distance: 26.8
click at [172, 261] on app-calendar-viewport "Thu 16 0/3 1 Job Fri 17 0/3 1 Job Sat 18 0/3 1 Job Sun 19 0/3 1 Job Mon 20 0/3 …" at bounding box center [250, 271] width 500 height 387
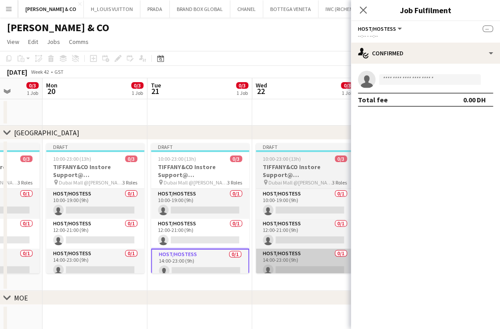
click at [273, 266] on app-card-role "Host/Hostess 0/1 14:00-23:00 (9h) single-neutral-actions" at bounding box center [305, 263] width 98 height 30
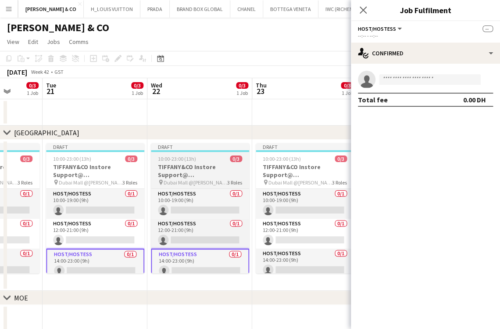
drag, startPoint x: 193, startPoint y: 248, endPoint x: 134, endPoint y: 248, distance: 59.2
click at [123, 248] on app-calendar-viewport "Sat 18 0/3 1 Job Sun 19 0/3 1 Job Mon 20 0/3 1 Job Tue 21 0/3 1 Job Wed 22 0/3 …" at bounding box center [250, 271] width 500 height 387
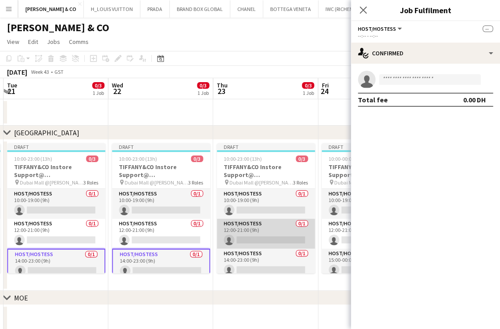
click at [251, 244] on app-card-role "Host/Hostess 0/1 12:00-21:00 (9h) single-neutral-actions" at bounding box center [266, 233] width 98 height 30
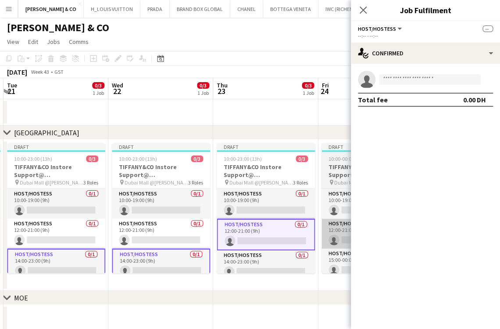
drag, startPoint x: 140, startPoint y: 240, endPoint x: 218, endPoint y: 225, distance: 78.7
click at [53, 237] on app-calendar-viewport "Sat 18 0/3 1 Job Sun 19 0/3 1 Job Mon 20 0/3 1 Job Tue 21 0/3 1 Job Wed 22 0/3 …" at bounding box center [250, 271] width 500 height 387
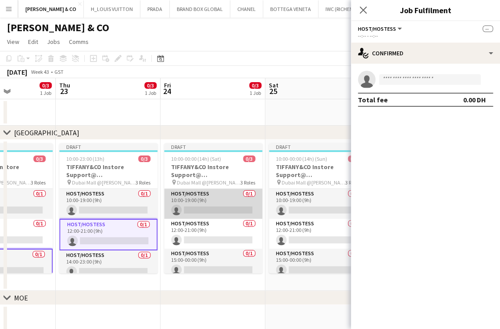
click at [215, 205] on app-card-role "Host/Hostess 0/1 10:00-19:00 (9h) single-neutral-actions" at bounding box center [213, 204] width 98 height 30
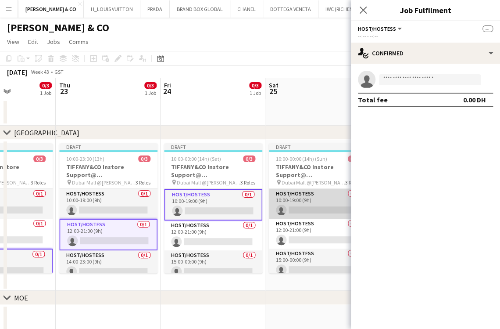
click at [287, 207] on app-card-role "Host/Hostess 0/1 10:00-19:00 (9h) single-neutral-actions" at bounding box center [318, 204] width 98 height 30
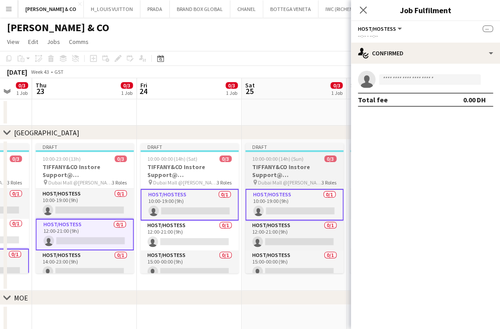
drag, startPoint x: 284, startPoint y: 208, endPoint x: 58, endPoint y: 207, distance: 226.4
click at [57, 207] on app-calendar-viewport "Mon 20 0/3 1 Job Tue 21 0/3 1 Job Wed 22 0/3 1 Job Thu 23 0/3 1 Job Fri 24 0/3 …" at bounding box center [250, 271] width 500 height 387
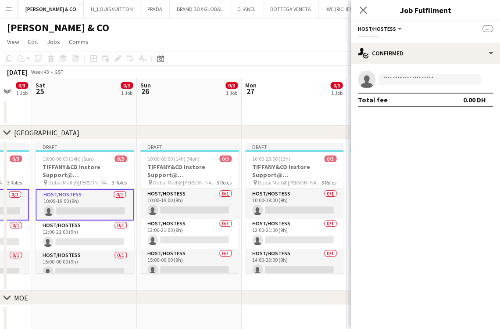
scroll to position [0, 283]
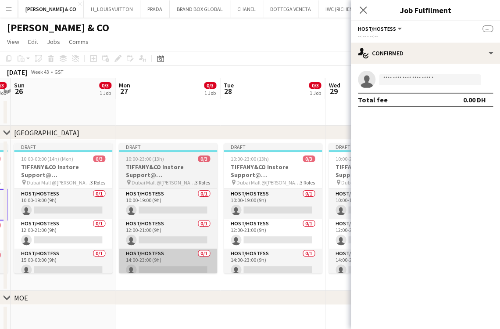
drag, startPoint x: 182, startPoint y: 258, endPoint x: 132, endPoint y: 260, distance: 49.2
click at [132, 259] on app-calendar-viewport "Thu 23 0/3 1 Job Fri 24 0/3 1 Job Sat 25 0/3 1 Job Sun 26 0/3 1 Job Mon 27 0/3 …" at bounding box center [250, 271] width 500 height 387
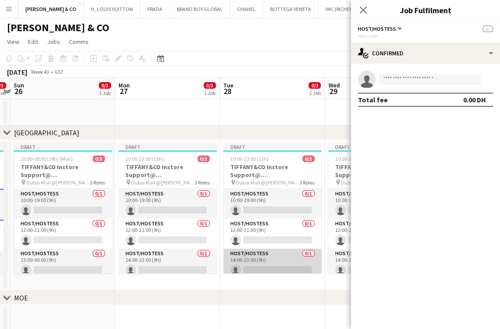
click at [262, 269] on app-card-role "Host/Hostess 0/1 14:00-23:00 (9h) single-neutral-actions" at bounding box center [272, 263] width 98 height 30
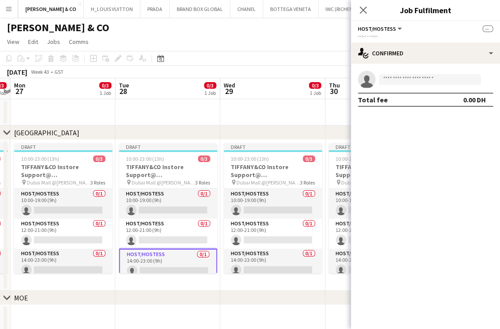
drag, startPoint x: 236, startPoint y: 268, endPoint x: 183, endPoint y: 272, distance: 54.1
click at [183, 272] on app-calendar-viewport "Fri 24 0/3 1 Job Sat 25 0/3 1 Job Sun 26 0/3 1 Job Mon 27 0/3 1 Job Tue 28 0/3 …" at bounding box center [250, 271] width 500 height 387
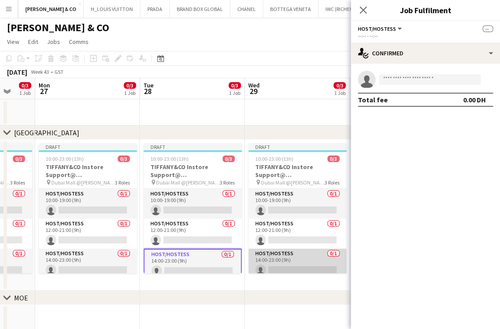
click at [282, 267] on app-card-role "Host/Hostess 0/1 14:00-23:00 (9h) single-neutral-actions" at bounding box center [297, 263] width 98 height 30
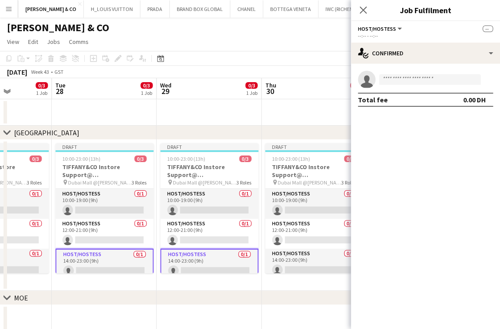
click at [67, 241] on app-calendar-viewport "Fri 24 0/3 1 Job Sat 25 0/3 1 Job Sun 26 0/3 1 Job Mon 27 0/3 1 Job Tue 28 0/3 …" at bounding box center [250, 271] width 500 height 387
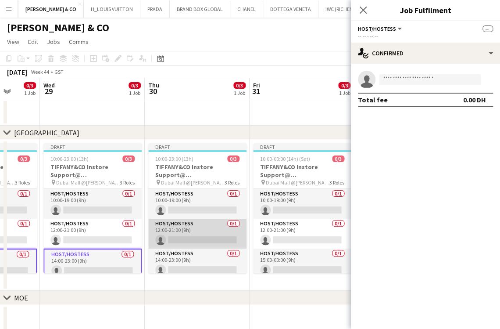
click at [174, 232] on app-card-role "Host/Hostess 0/1 12:00-21:00 (9h) single-neutral-actions" at bounding box center [197, 233] width 98 height 30
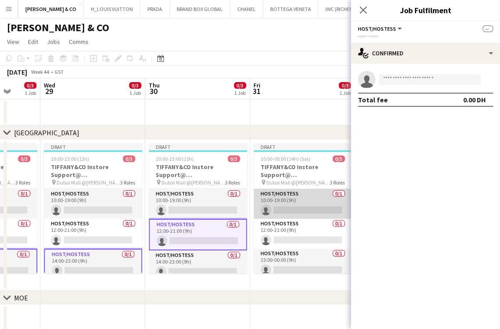
click at [305, 203] on app-card-role "Host/Hostess 0/1 10:00-19:00 (9h) single-neutral-actions" at bounding box center [303, 204] width 98 height 30
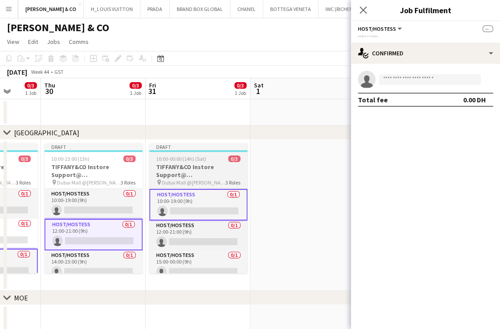
drag, startPoint x: 262, startPoint y: 208, endPoint x: 166, endPoint y: 216, distance: 96.8
click at [166, 216] on app-calendar-viewport "Mon 27 0/3 1 Job Tue 28 0/3 1 Job Wed 29 0/3 1 Job Thu 30 0/3 1 Job Fri 31 0/3 …" at bounding box center [250, 271] width 500 height 387
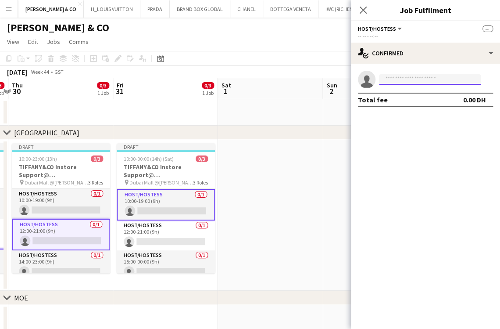
click at [392, 81] on input at bounding box center [430, 79] width 102 height 11
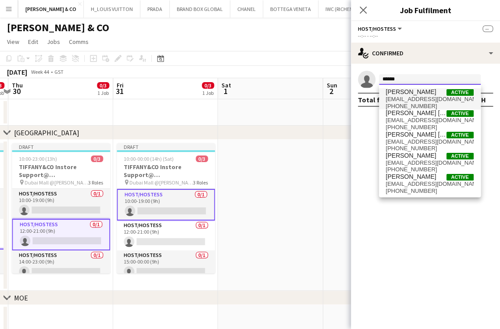
type input "*****"
click at [439, 99] on span "[EMAIL_ADDRESS][DOMAIN_NAME]" at bounding box center [430, 99] width 88 height 7
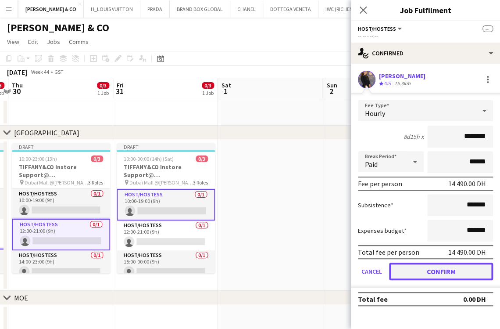
click at [427, 269] on button "Confirm" at bounding box center [441, 271] width 104 height 18
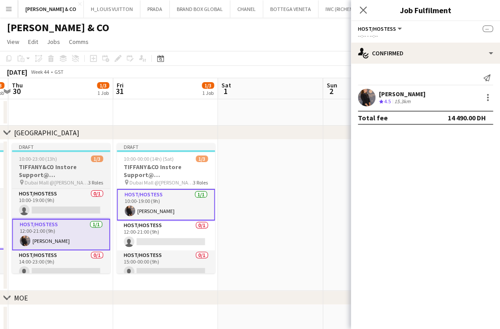
scroll to position [0, 0]
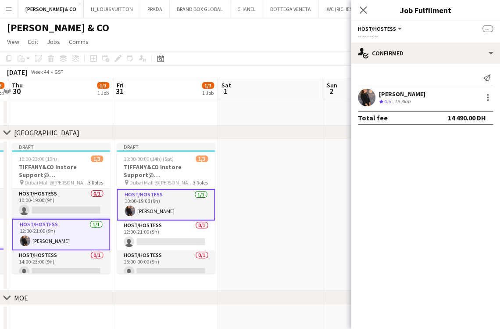
click at [277, 215] on app-calendar-viewport "Mon 27 0/3 1 Job Tue 28 1/3 1 Job Wed 29 1/3 1 Job Thu 30 1/3 1 Job Fri 31 1/3 …" at bounding box center [250, 271] width 500 height 387
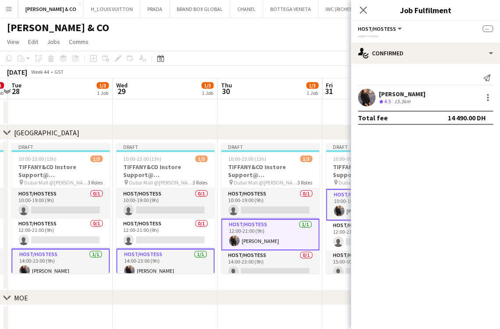
drag, startPoint x: 348, startPoint y: 250, endPoint x: 371, endPoint y: 250, distance: 23.3
click at [376, 250] on body "Menu Boards Boards Boards All jobs Status Workforce Workforce My Workforce Recr…" at bounding box center [250, 240] width 500 height 480
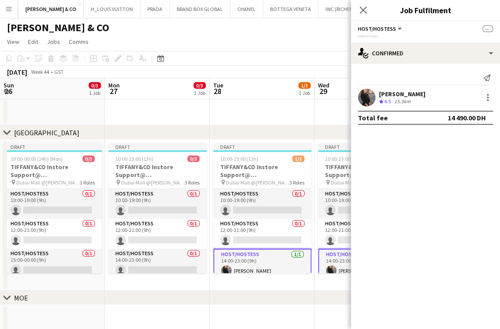
click at [400, 243] on body "Menu Boards Boards Boards All jobs Status Workforce Workforce My Workforce Recr…" at bounding box center [250, 240] width 500 height 480
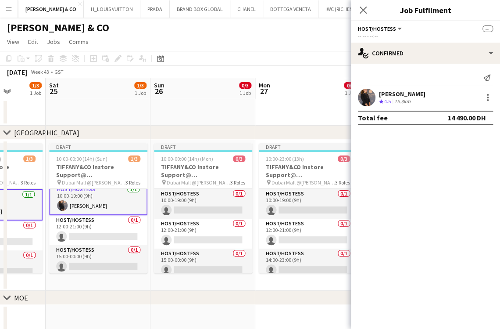
scroll to position [7, 0]
drag, startPoint x: 237, startPoint y: 233, endPoint x: 374, endPoint y: 203, distance: 140.3
click at [375, 204] on body "Menu Boards Boards Boards All jobs Status Workforce Workforce My Workforce Recr…" at bounding box center [250, 240] width 500 height 480
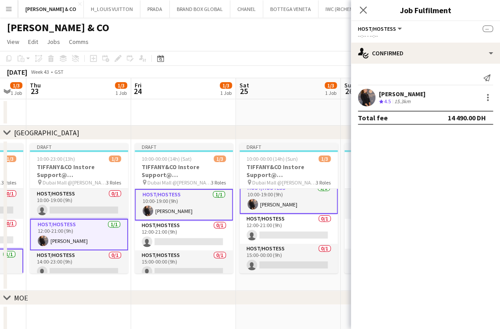
drag, startPoint x: 282, startPoint y: 193, endPoint x: 275, endPoint y: 192, distance: 7.6
click at [283, 192] on app-calendar-viewport "Tue 21 1/3 1 Job Wed 22 1/3 1 Job Thu 23 1/3 1 Job Fri 24 1/3 1 Job Sat 25 1/3 …" at bounding box center [250, 271] width 500 height 387
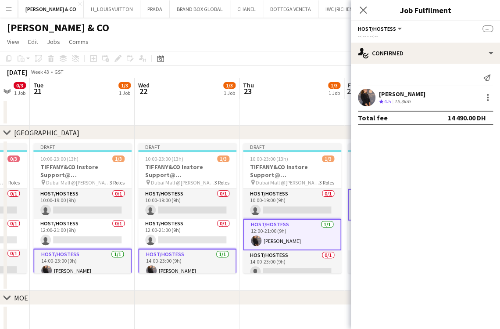
drag, startPoint x: 79, startPoint y: 225, endPoint x: 281, endPoint y: 205, distance: 202.4
click at [281, 205] on app-calendar-viewport "Sun 19 0/3 1 Job Mon 20 0/3 1 Job Tue 21 1/3 1 Job Wed 22 1/3 1 Job Thu 23 1/3 …" at bounding box center [250, 271] width 500 height 387
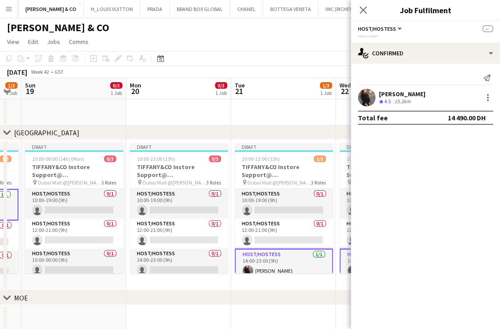
drag, startPoint x: 281, startPoint y: 199, endPoint x: 323, endPoint y: 183, distance: 44.7
click at [336, 184] on app-calendar-viewport "Fri 17 1/3 1 Job Sat 18 1/3 1 Job Sun 19 0/3 1 Job Mon 20 0/3 1 Job Tue 21 1/3 …" at bounding box center [250, 271] width 500 height 387
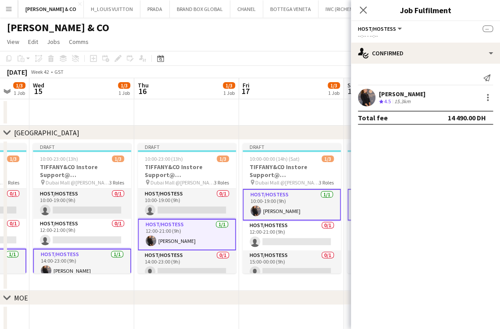
drag, startPoint x: 337, startPoint y: 184, endPoint x: 94, endPoint y: 234, distance: 247.7
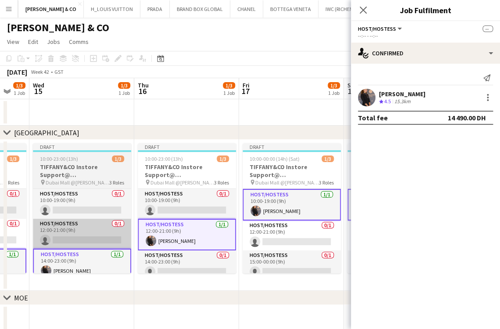
click at [344, 181] on app-calendar-viewport "Mon 13 0/3 1 Job Tue 14 1/3 1 Job Wed 15 1/3 1 Job Thu 16 1/3 1 Job Fri 17 1/3 …" at bounding box center [250, 271] width 500 height 387
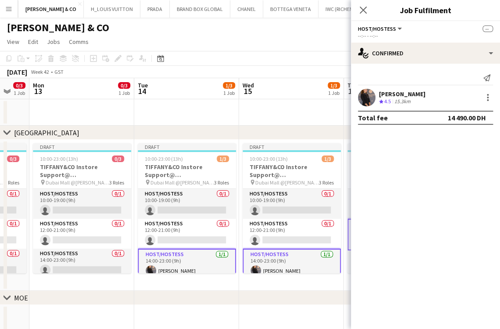
drag, startPoint x: 94, startPoint y: 234, endPoint x: 308, endPoint y: 198, distance: 217.0
click at [326, 195] on app-calendar-viewport "Sat 11 1/3 1 Job Sun 12 0/3 1 Job Mon 13 0/3 1 Job Tue 14 1/3 1 Job Wed 15 1/3 …" at bounding box center [250, 271] width 500 height 387
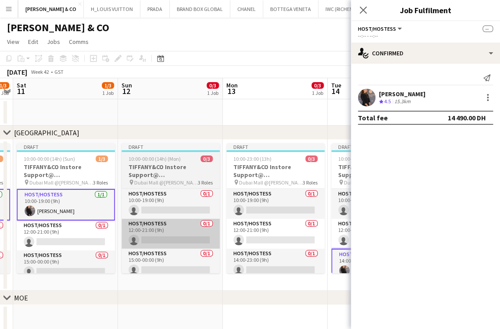
click at [300, 210] on app-calendar-viewport "Thu 9 1/3 1 Job Fri 10 1/3 1 Job Sat 11 1/3 1 Job Sun 12 0/3 1 Job Mon 13 0/3 1…" at bounding box center [250, 271] width 500 height 387
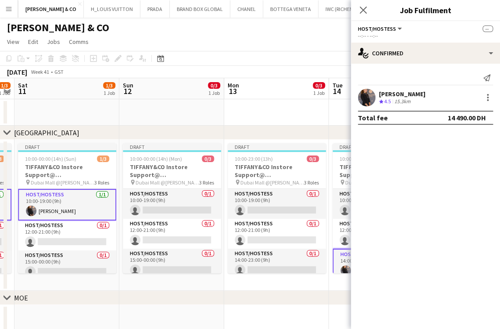
click at [249, 184] on app-calendar-viewport "Thu 9 1/3 1 Job Fri 10 1/3 1 Job Sat 11 1/3 1 Job Sun 12 0/3 1 Job Mon 13 0/3 1…" at bounding box center [250, 271] width 500 height 387
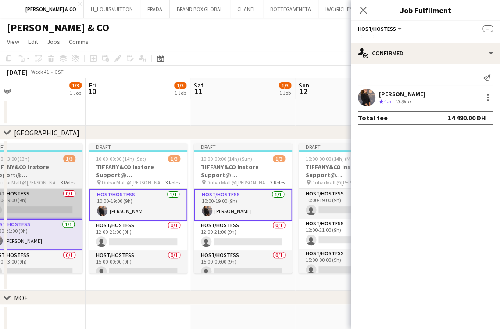
click at [308, 191] on app-calendar-viewport "Tue 7 1/3 1 Job Wed 8 1/3 1 Job Thu 9 1/3 1 Job Fri 10 1/3 1 Job Sat 11 1/3 1 J…" at bounding box center [250, 271] width 500 height 387
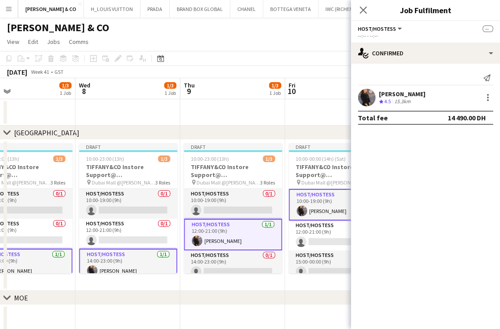
click at [343, 188] on app-calendar-viewport "Sun 5 0/3 1 Job Mon 6 0/3 1 Job Tue 7 1/3 1 Job Wed 8 1/3 1 Job Thu 9 1/3 1 Job…" at bounding box center [250, 271] width 500 height 387
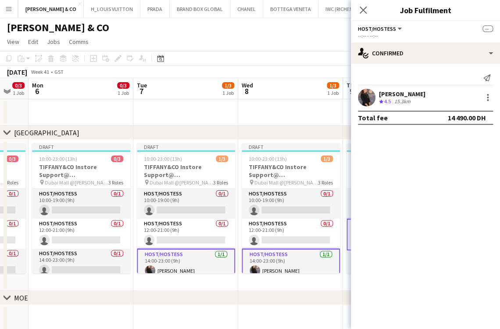
click at [297, 200] on app-calendar-viewport "Sat 4 1/3 1 Job Sun 5 0/3 1 Job Mon 6 0/3 1 Job Tue 7 1/3 1 Job Wed 8 1/3 1 Job…" at bounding box center [250, 271] width 500 height 387
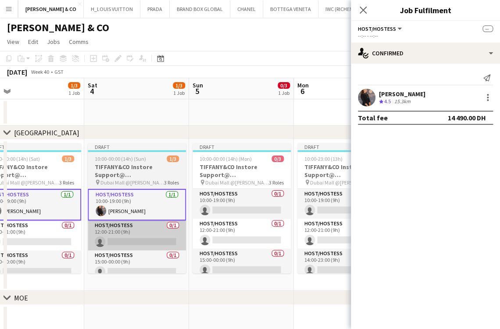
click at [264, 201] on app-calendar-viewport "Wed 1 1/3 1 Job Thu 2 1/3 1 Job Fri 3 1/3 1 Job Sat 4 1/3 1 Job Sun 5 0/3 1 Job…" at bounding box center [250, 271] width 500 height 387
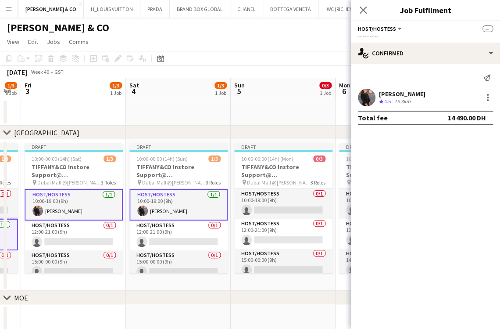
click at [309, 190] on app-calendar-viewport "Wed 1 1/3 1 Job Thu 2 1/3 1 Job Fri 3 1/3 1 Job Sat 4 1/3 1 Job Sun 5 0/3 1 Job…" at bounding box center [250, 271] width 500 height 387
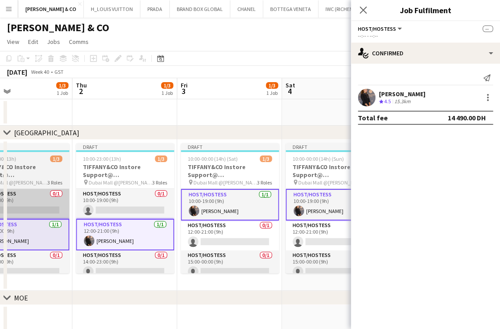
click at [308, 173] on app-calendar-viewport "Mon 29 3/3 2 Jobs Tue 30 4/4 2 Jobs Wed 1 1/3 1 Job Thu 2 1/3 1 Job Fri 3 1/3 1…" at bounding box center [250, 271] width 500 height 387
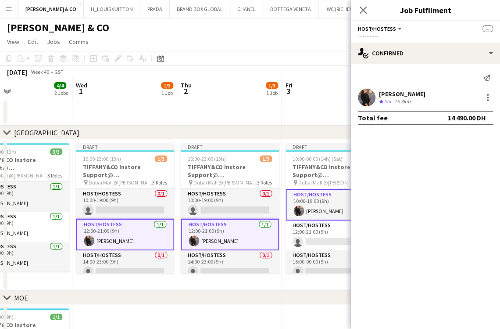
scroll to position [0, 256]
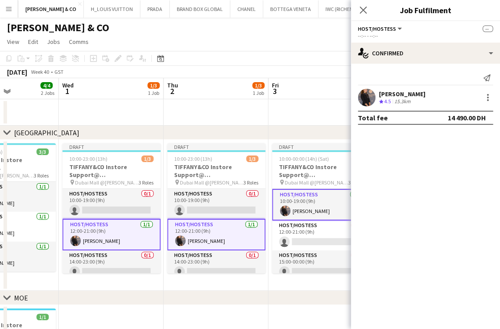
click at [212, 177] on app-calendar-viewport "Sun 28 4/4 2 Jobs Mon 29 3/3 2 Jobs Tue 30 4/4 2 Jobs Wed 1 1/3 1 Job Thu 2 1/3…" at bounding box center [250, 271] width 500 height 387
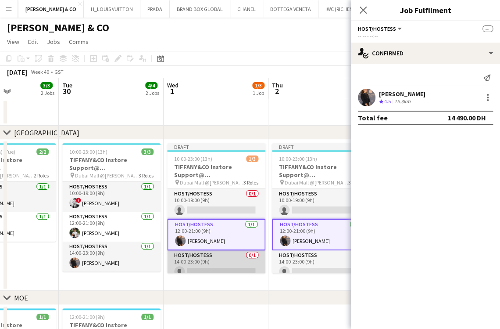
click at [198, 266] on app-card-role "Host/Hostess 0/1 14:00-23:00 (9h) single-neutral-actions" at bounding box center [216, 265] width 98 height 30
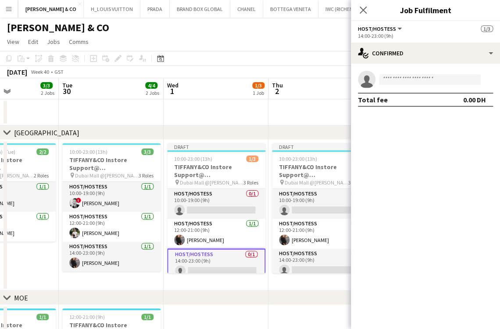
scroll to position [0, 255]
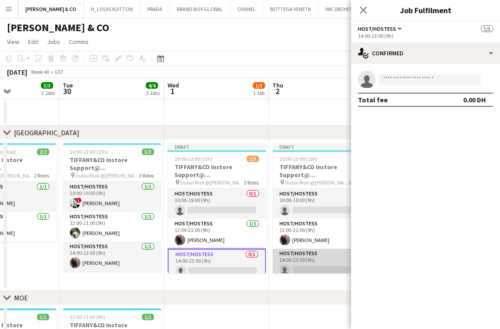
click at [295, 264] on app-card-role "Host/Hostess 0/1 14:00-23:00 (9h) single-neutral-actions" at bounding box center [321, 263] width 98 height 30
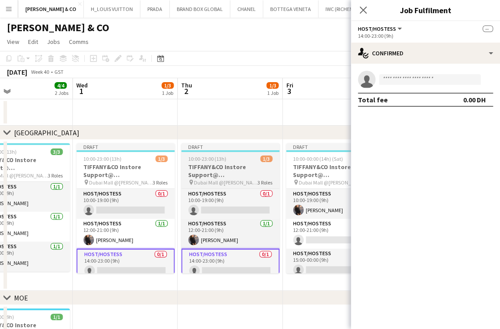
drag, startPoint x: 192, startPoint y: 265, endPoint x: 183, endPoint y: 265, distance: 8.8
click at [182, 266] on app-calendar-viewport "Sat 27 4/4 2 Jobs Sun 28 4/4 2 Jobs Mon 29 3/3 2 Jobs Tue 30 4/4 2 Jobs Wed 1 1…" at bounding box center [250, 271] width 500 height 387
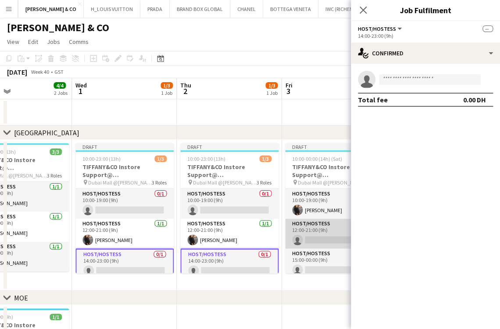
click at [312, 237] on app-card-role "Host/Hostess 0/1 12:00-21:00 (9h) single-neutral-actions" at bounding box center [334, 233] width 98 height 30
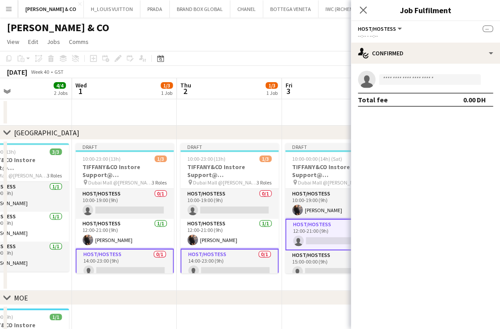
drag, startPoint x: 288, startPoint y: 244, endPoint x: 185, endPoint y: 244, distance: 103.5
click at [185, 244] on app-calendar-viewport "Sat 27 4/4 2 Jobs Sun 28 4/4 2 Jobs Mon 29 3/3 2 Jobs Tue 30 4/4 2 Jobs Wed 1 1…" at bounding box center [250, 271] width 500 height 387
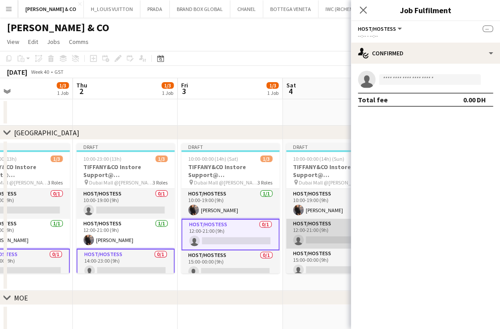
click at [286, 243] on app-card-role "Host/Hostess 0/1 12:00-21:00 (9h) single-neutral-actions" at bounding box center [335, 233] width 98 height 30
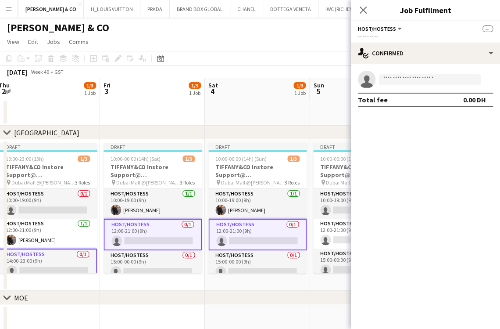
scroll to position [0, 352]
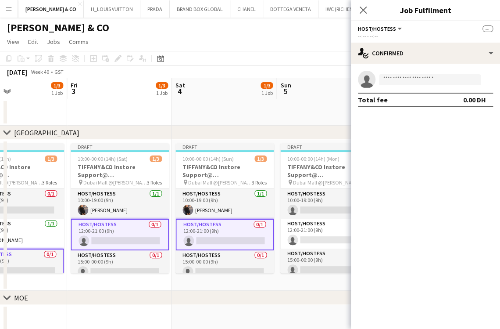
drag, startPoint x: 296, startPoint y: 239, endPoint x: 186, endPoint y: 239, distance: 110.1
click at [186, 239] on app-calendar-viewport "Mon 29 3/3 2 Jobs Tue 30 4/4 2 Jobs Wed 1 1/3 1 Job Thu 2 1/3 1 Job Fri 3 1/3 1…" at bounding box center [250, 271] width 500 height 387
click at [292, 209] on app-card-role "Host/Hostess 0/1 10:00-19:00 (9h) single-neutral-actions" at bounding box center [329, 204] width 98 height 30
drag, startPoint x: 271, startPoint y: 210, endPoint x: 195, endPoint y: 211, distance: 75.9
click at [195, 211] on app-calendar-viewport "Mon 29 3/3 2 Jobs Tue 30 4/4 2 Jobs Wed 1 1/3 1 Job Thu 2 1/3 1 Job Fri 3 1/3 1…" at bounding box center [250, 271] width 500 height 387
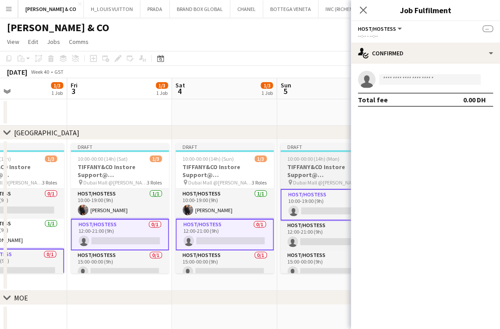
scroll to position [0, 332]
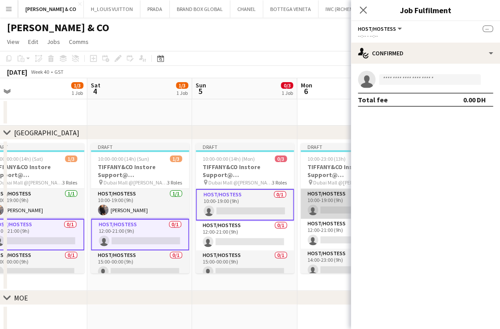
click at [306, 207] on app-card-role "Host/Hostess 0/1 10:00-19:00 (9h) single-neutral-actions" at bounding box center [350, 204] width 98 height 30
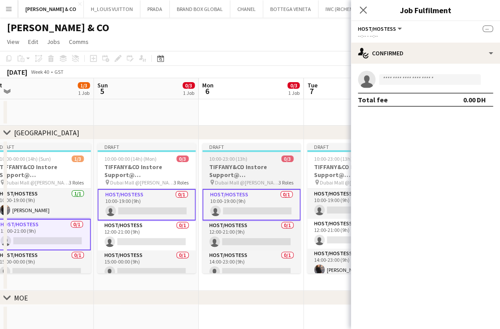
drag, startPoint x: 222, startPoint y: 208, endPoint x: 182, endPoint y: 208, distance: 40.4
click at [182, 208] on app-calendar-viewport "Wed 1 1/3 1 Job Thu 2 1/3 1 Job Fri 3 1/3 1 Job Sat 4 1/3 1 Job Sun 5 0/3 1 Job…" at bounding box center [250, 271] width 500 height 387
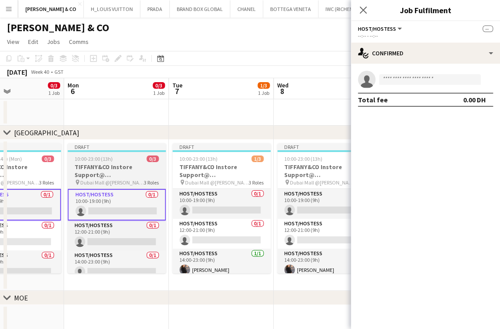
drag, startPoint x: 143, startPoint y: 209, endPoint x: 138, endPoint y: 210, distance: 5.3
click at [136, 209] on app-calendar-viewport "Fri 3 1/3 1 Job Sat 4 1/3 1 Job Sun 5 0/3 1 Job Mon 6 0/3 1 Job Tue 7 1/3 1 Job…" at bounding box center [250, 271] width 500 height 387
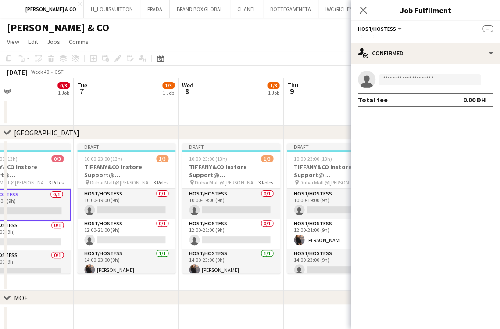
drag, startPoint x: 224, startPoint y: 240, endPoint x: 141, endPoint y: 242, distance: 83.4
click at [140, 242] on app-calendar-viewport "Fri 3 1/3 1 Job Sat 4 1/3 1 Job Sun 5 0/3 1 Job Mon 6 0/3 1 Job Tue 7 1/3 1 Job…" at bounding box center [250, 271] width 500 height 387
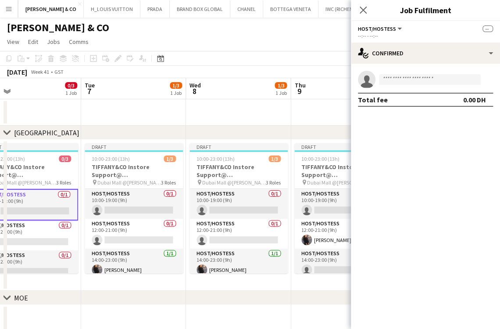
drag, startPoint x: 172, startPoint y: 248, endPoint x: 122, endPoint y: 251, distance: 49.2
click at [122, 251] on app-calendar-viewport "Fri 3 1/3 1 Job Sat 4 1/3 1 Job Sun 5 0/3 1 Job Mon 6 0/3 1 Job Tue 7 1/3 1 Job…" at bounding box center [250, 271] width 500 height 387
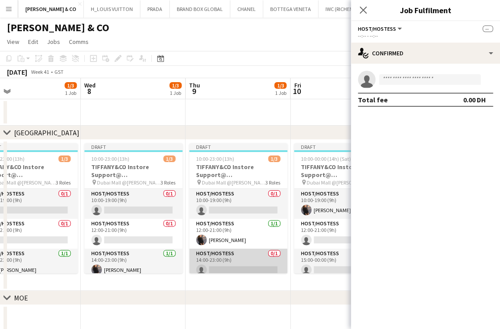
click at [221, 265] on app-card-role "Host/Hostess 0/1 14:00-23:00 (9h) single-neutral-actions" at bounding box center [238, 263] width 98 height 30
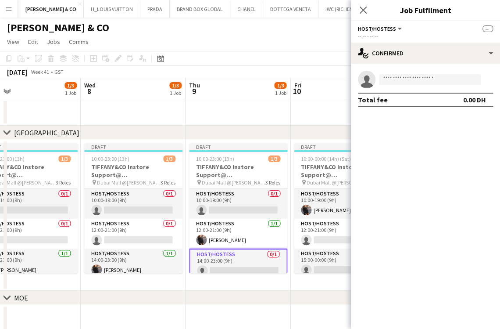
scroll to position [0, 320]
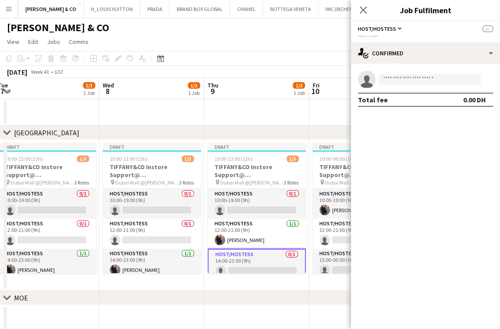
drag, startPoint x: 188, startPoint y: 260, endPoint x: 148, endPoint y: 260, distance: 40.4
click at [148, 260] on app-calendar-viewport "Sat 4 1/3 1 Job Sun 5 0/3 1 Job Mon 6 0/3 1 Job Tue 7 1/3 1 Job Wed 8 1/3 1 Job…" at bounding box center [250, 271] width 500 height 387
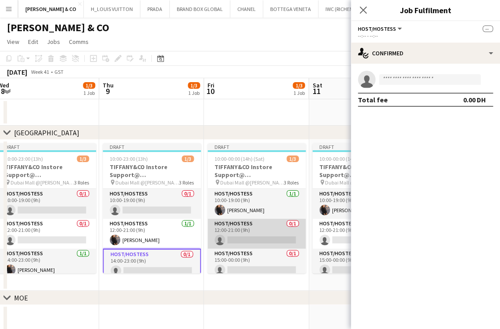
click at [253, 242] on app-card-role "Host/Hostess 0/1 12:00-21:00 (9h) single-neutral-actions" at bounding box center [257, 233] width 98 height 30
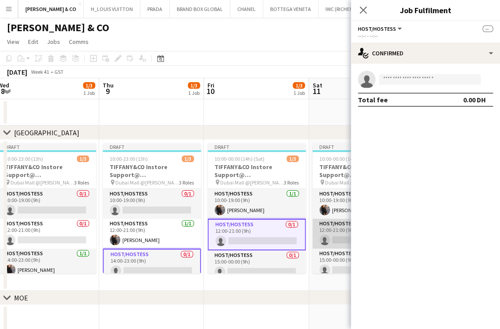
click at [317, 230] on app-card-role "Host/Hostess 0/1 12:00-21:00 (9h) single-neutral-actions" at bounding box center [361, 233] width 98 height 30
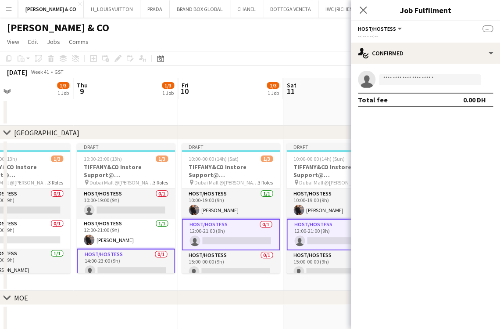
drag, startPoint x: 256, startPoint y: 252, endPoint x: 168, endPoint y: 254, distance: 87.8
click at [168, 254] on app-calendar-viewport "Sun 5 0/3 1 Job Mon 6 0/3 1 Job Tue 7 1/3 1 Job Wed 8 1/3 1 Job Thu 9 1/3 1 Job…" at bounding box center [250, 271] width 500 height 387
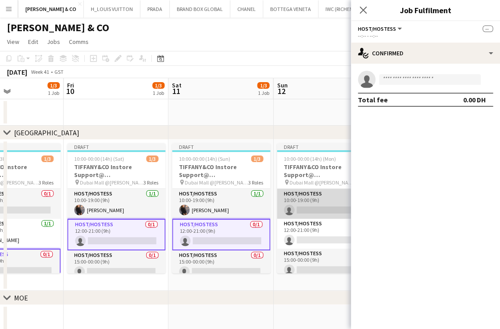
click at [334, 210] on app-card-role "Host/Hostess 0/1 10:00-19:00 (9h) single-neutral-actions" at bounding box center [326, 204] width 98 height 30
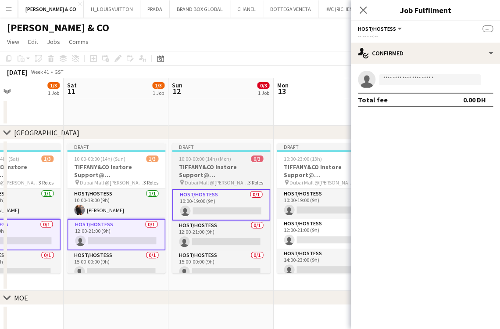
drag, startPoint x: 304, startPoint y: 210, endPoint x: 219, endPoint y: 211, distance: 85.6
click at [214, 211] on app-calendar-viewport "Tue 7 1/3 1 Job Wed 8 1/3 1 Job Thu 9 1/3 1 Job Fri 10 1/3 1 Job Sat 11 1/3 1 J…" at bounding box center [250, 271] width 500 height 387
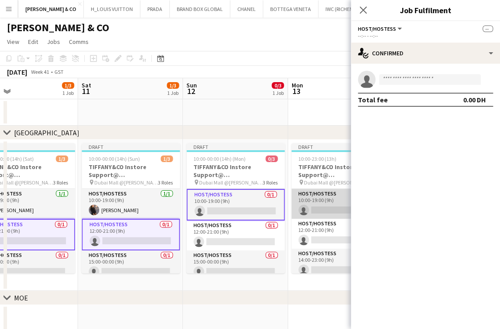
click at [296, 209] on app-card-role "Host/Hostess 0/1 10:00-19:00 (9h) single-neutral-actions" at bounding box center [340, 204] width 98 height 30
drag, startPoint x: 284, startPoint y: 218, endPoint x: 159, endPoint y: 220, distance: 125.1
click at [159, 220] on app-calendar-viewport "Tue 7 1/3 1 Job Wed 8 1/3 1 Job Thu 9 1/3 1 Job Fri 10 1/3 1 Job Sat 11 1/3 1 J…" at bounding box center [250, 271] width 500 height 387
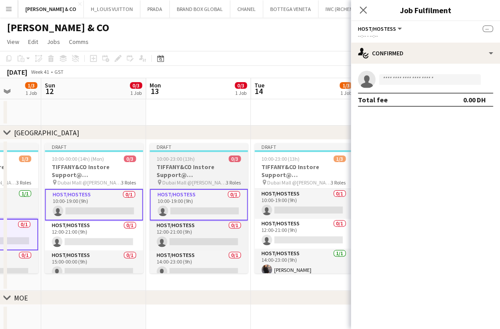
scroll to position [0, 0]
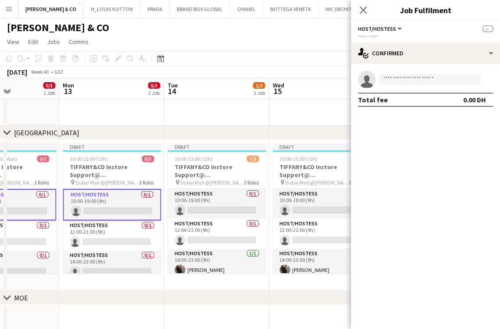
drag, startPoint x: 190, startPoint y: 243, endPoint x: 182, endPoint y: 245, distance: 9.0
click at [182, 245] on app-calendar-viewport "Thu 9 1/3 1 Job Fri 10 1/3 1 Job Sat 11 1/3 1 Job Sun 12 0/3 1 Job Mon 13 0/3 1…" at bounding box center [250, 271] width 500 height 387
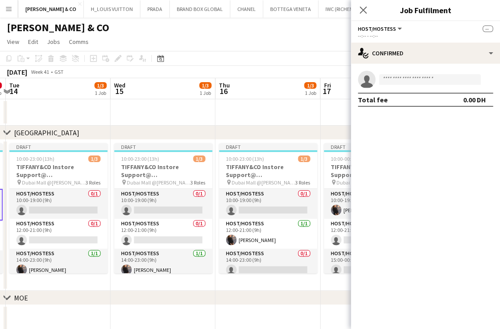
scroll to position [0, 320]
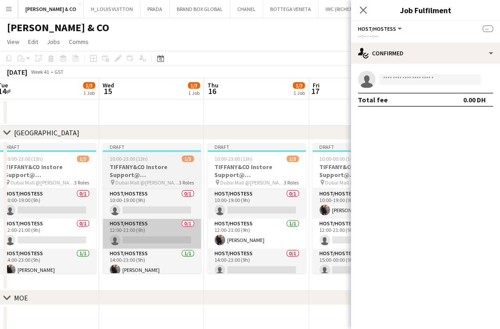
drag, startPoint x: 293, startPoint y: 240, endPoint x: 138, endPoint y: 244, distance: 155.3
click at [134, 244] on app-calendar-viewport "Sat 11 1/3 1 Job Sun 12 0/3 1 Job Mon 13 0/3 1 Job Tue 14 1/3 1 Job Wed 15 1/3 …" at bounding box center [250, 271] width 500 height 387
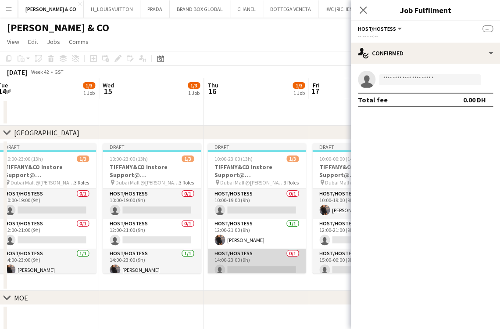
click at [233, 263] on app-card-role "Host/Hostess 0/1 14:00-23:00 (9h) single-neutral-actions" at bounding box center [257, 263] width 98 height 30
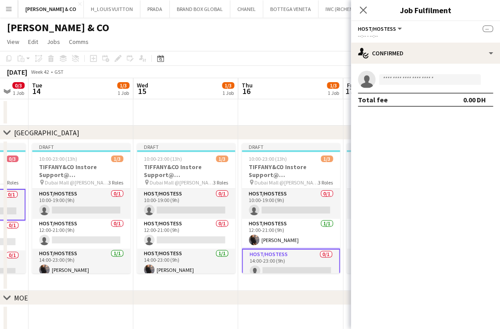
click at [167, 262] on app-calendar-viewport "Sat 11 1/3 1 Job Sun 12 0/3 1 Job Mon 13 0/3 1 Job Tue 14 1/3 1 Job Wed 15 1/3 …" at bounding box center [250, 271] width 500 height 387
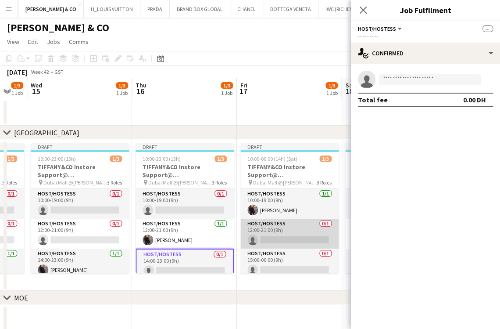
click at [278, 231] on app-card-role "Host/Hostess 0/1 12:00-21:00 (9h) single-neutral-actions" at bounding box center [289, 233] width 98 height 30
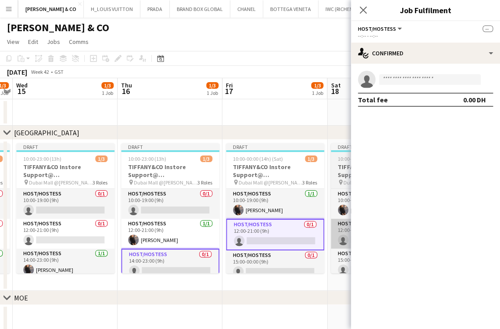
drag, startPoint x: 181, startPoint y: 232, endPoint x: 274, endPoint y: 233, distance: 93.0
click at [154, 233] on app-calendar-viewport "Sun 12 0/3 1 Job Mon 13 0/3 1 Job Tue 14 1/3 1 Job Wed 15 1/3 1 Job Thu 16 1/3 …" at bounding box center [250, 271] width 500 height 387
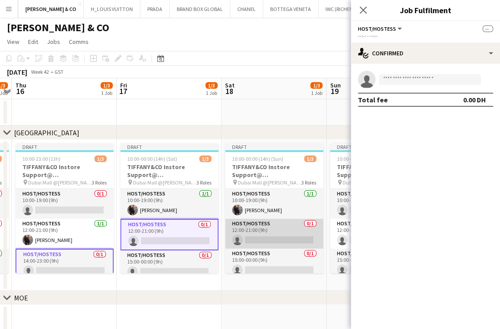
click at [287, 233] on app-card-role "Host/Hostess 0/1 12:00-21:00 (9h) single-neutral-actions" at bounding box center [274, 233] width 98 height 30
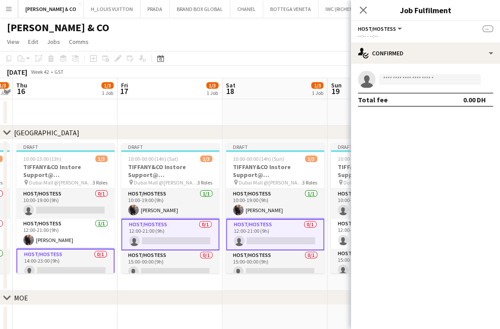
click at [183, 239] on app-calendar-viewport "Mon 13 0/3 1 Job Tue 14 1/3 1 Job Wed 15 1/3 1 Job Thu 16 1/3 1 Job Fri 17 1/3 …" at bounding box center [250, 271] width 500 height 387
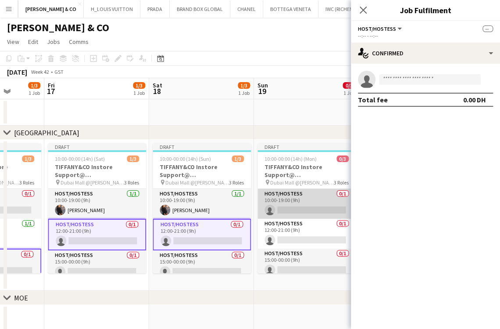
click at [288, 211] on app-card-role "Host/Hostess 0/1 10:00-19:00 (9h) single-neutral-actions" at bounding box center [307, 204] width 98 height 30
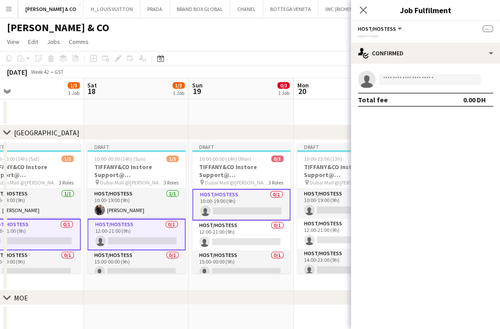
click at [112, 215] on app-calendar-viewport "Tue 14 1/3 1 Job Wed 15 1/3 1 Job Thu 16 1/3 1 Job Fri 17 1/3 1 Job Sat 18 1/3 …" at bounding box center [250, 271] width 500 height 387
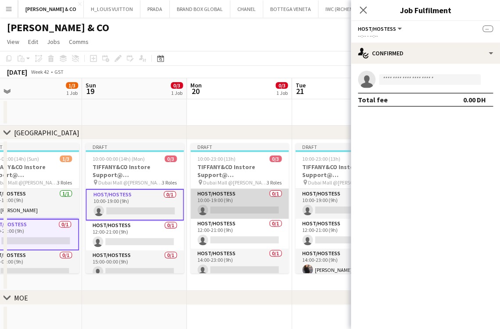
click at [267, 204] on app-card-role "Host/Hostess 0/1 10:00-19:00 (9h) single-neutral-actions" at bounding box center [239, 204] width 98 height 30
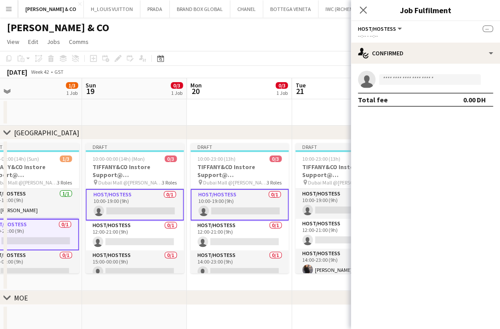
click at [40, 207] on app-calendar-viewport "Wed 15 1/3 1 Job Thu 16 1/3 1 Job Fri 17 1/3 1 Job Sat 18 1/3 1 Job Sun 19 0/3 …" at bounding box center [250, 271] width 500 height 387
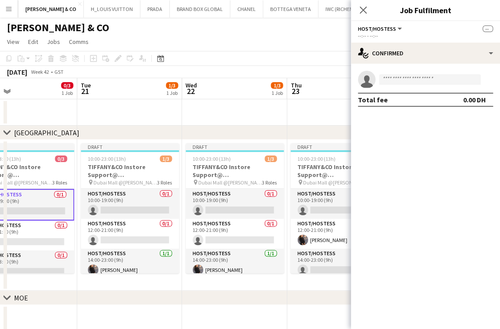
click at [87, 244] on app-calendar-viewport "Fri 17 1/3 1 Job Sat 18 1/3 1 Job Sun 19 0/3 1 Job Mon 20 0/3 1 Job Tue 21 1/3 …" at bounding box center [250, 271] width 500 height 387
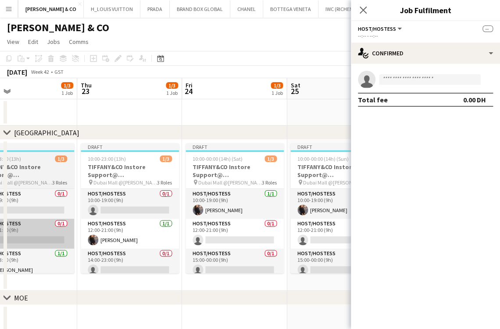
scroll to position [0, 273]
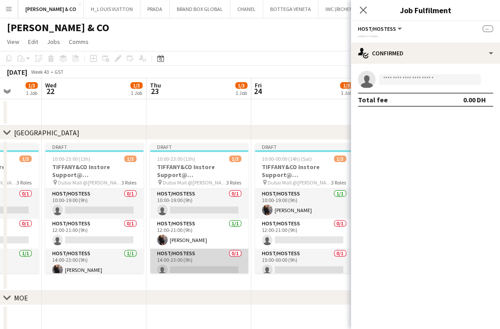
click at [193, 268] on app-card-role "Host/Hostess 0/1 14:00-23:00 (9h) single-neutral-actions" at bounding box center [199, 263] width 98 height 30
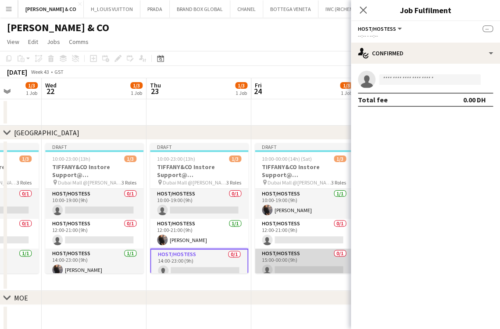
click at [302, 266] on app-card-role "Host/Hostess 0/1 15:00-00:00 (9h) single-neutral-actions" at bounding box center [304, 263] width 98 height 30
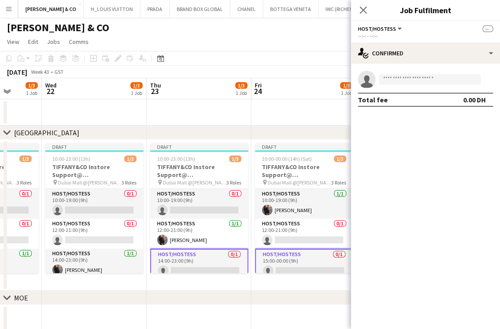
click at [301, 266] on app-card-role "Host/Hostess 0/1 15:00-00:00 (9h) single-neutral-actions" at bounding box center [304, 264] width 98 height 32
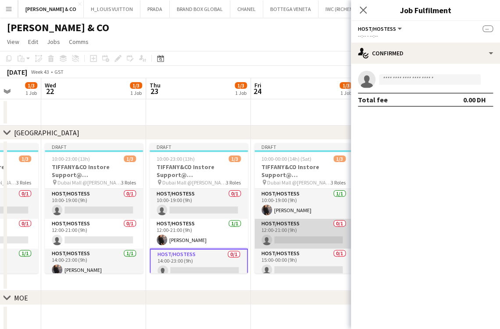
click at [287, 233] on app-card-role "Host/Hostess 0/1 12:00-21:00 (9h) single-neutral-actions" at bounding box center [303, 233] width 98 height 30
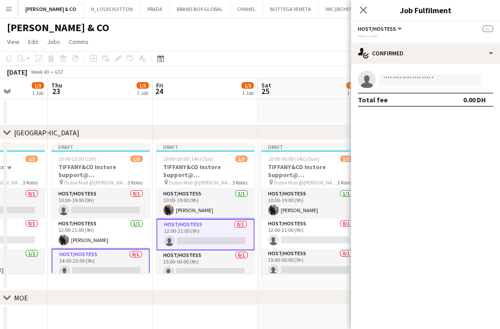
click at [177, 237] on app-calendar-viewport "Sun 19 0/3 1 Job Mon 20 0/3 1 Job Tue 21 1/3 1 Job Wed 22 1/3 1 Job Thu 23 1/3 …" at bounding box center [250, 271] width 500 height 387
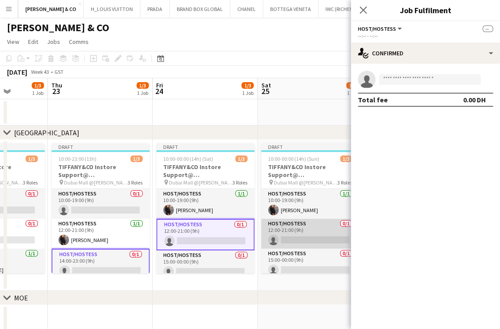
click at [271, 235] on app-card-role "Host/Hostess 0/1 12:00-21:00 (9h) single-neutral-actions" at bounding box center [310, 233] width 98 height 30
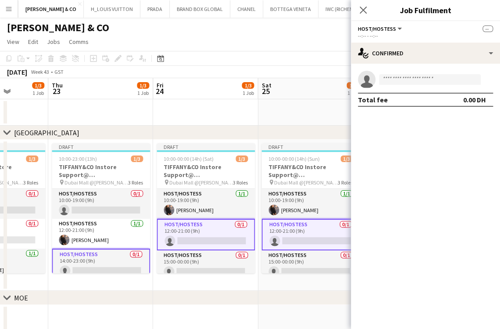
click at [141, 236] on app-calendar-viewport "Sun 19 0/3 1 Job Mon 20 0/3 1 Job Tue 21 1/3 1 Job Wed 22 1/3 1 Job Thu 23 1/3 …" at bounding box center [250, 271] width 500 height 387
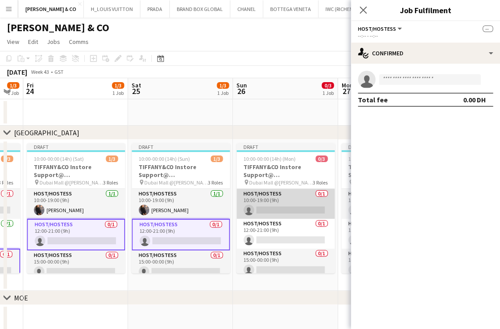
click at [305, 199] on app-card-role "Host/Hostess 0/1 10:00-19:00 (9h) single-neutral-actions" at bounding box center [285, 204] width 98 height 30
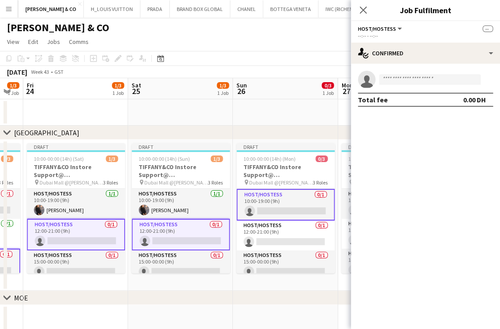
click at [183, 204] on app-calendar-viewport "Tue 21 1/3 1 Job Wed 22 1/3 1 Job Thu 23 1/3 1 Job Fri 24 1/3 1 Job Sat 25 1/3 …" at bounding box center [250, 271] width 500 height 387
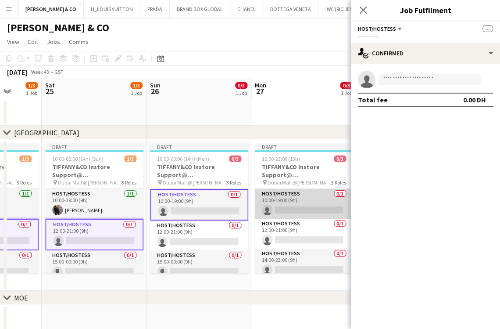
click at [285, 202] on app-card-role "Host/Hostess 0/1 10:00-19:00 (9h) single-neutral-actions" at bounding box center [304, 204] width 98 height 30
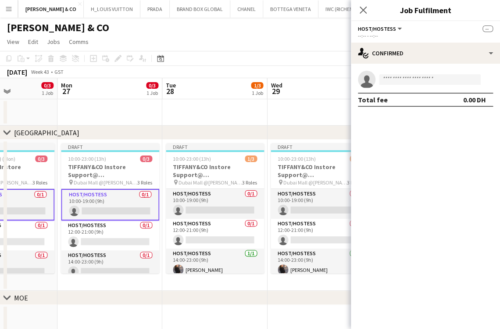
drag, startPoint x: 173, startPoint y: 204, endPoint x: 82, endPoint y: 204, distance: 91.3
click at [82, 204] on app-calendar-viewport "Thu 23 1/3 1 Job Fri 24 1/3 1 Job Sat 25 1/3 1 Job Sun 26 0/3 1 Job Mon 27 0/3 …" at bounding box center [250, 271] width 500 height 387
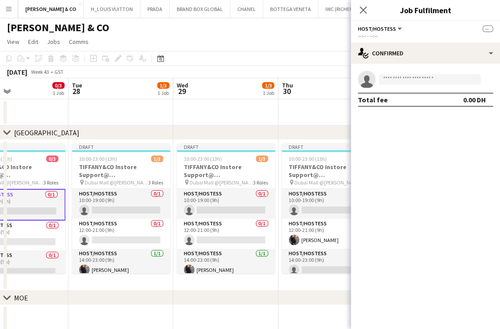
scroll to position [0, 303]
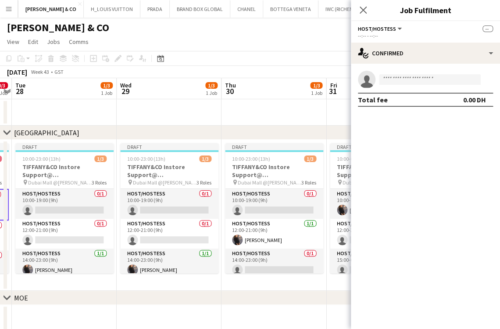
drag, startPoint x: 260, startPoint y: 251, endPoint x: 136, endPoint y: 251, distance: 124.2
click at [136, 251] on app-calendar-viewport "Sat 25 1/3 1 Job Sun 26 0/3 1 Job Mon 27 0/3 1 Job Tue 28 1/3 1 Job Wed 29 1/3 …" at bounding box center [250, 271] width 500 height 387
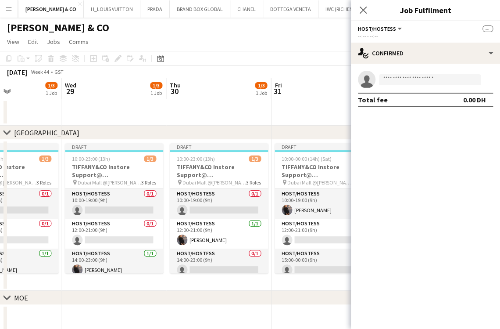
drag, startPoint x: 129, startPoint y: 242, endPoint x: 74, endPoint y: 248, distance: 55.2
click at [71, 248] on app-calendar-viewport "Sat 25 1/3 1 Job Sun 26 0/3 1 Job Mon 27 0/3 1 Job Tue 28 1/3 1 Job Wed 29 1/3 …" at bounding box center [250, 271] width 500 height 387
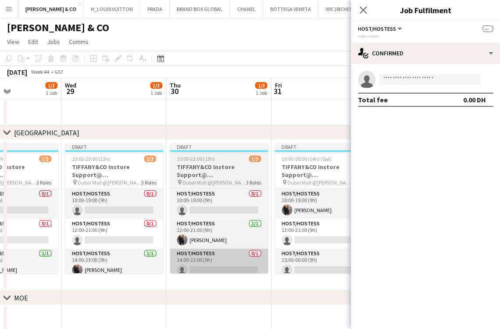
scroll to position [0, 355]
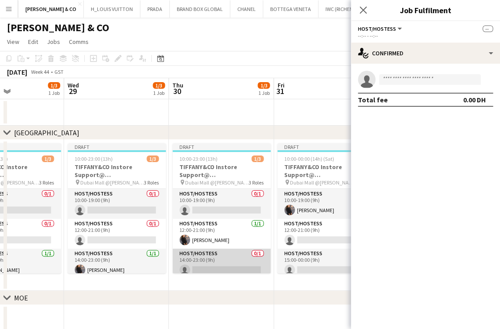
click at [211, 258] on app-card-role "Host/Hostess 0/1 14:00-23:00 (9h) single-neutral-actions" at bounding box center [221, 263] width 98 height 30
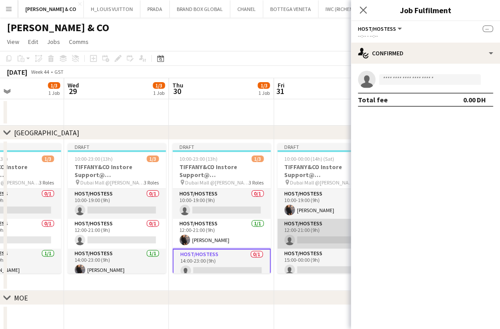
click at [309, 225] on app-card-role "Host/Hostess 0/1 12:00-21:00 (9h) single-neutral-actions" at bounding box center [326, 233] width 98 height 30
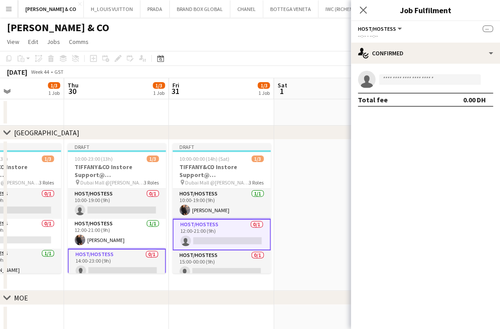
drag, startPoint x: 279, startPoint y: 233, endPoint x: 184, endPoint y: 235, distance: 95.2
click at [184, 235] on app-calendar-viewport "Sun 26 0/3 1 Job Mon 27 0/3 1 Job Tue 28 1/3 1 Job Wed 29 1/3 1 Job Thu 30 1/3 …" at bounding box center [250, 271] width 500 height 387
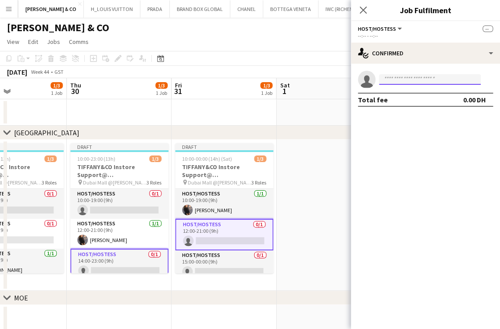
click at [442, 84] on input at bounding box center [430, 79] width 102 height 11
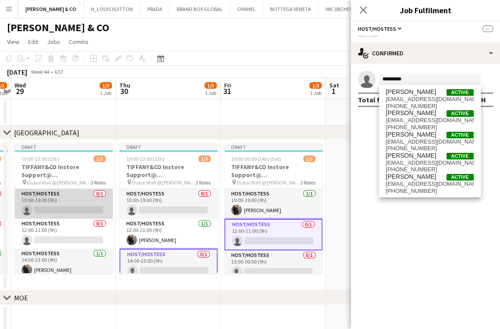
drag, startPoint x: 47, startPoint y: 190, endPoint x: 296, endPoint y: 197, distance: 248.8
click at [380, 197] on body "Menu Boards Boards Boards All jobs Status Workforce Workforce My Workforce Recr…" at bounding box center [250, 240] width 500 height 480
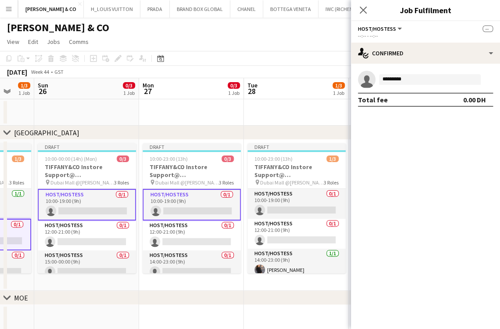
drag, startPoint x: 344, startPoint y: 202, endPoint x: 356, endPoint y: 203, distance: 12.3
click at [356, 202] on body "Menu Boards Boards Boards All jobs Status Workforce Workforce My Workforce Recr…" at bounding box center [250, 240] width 500 height 480
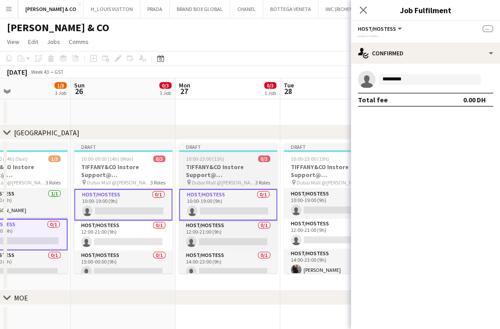
click at [330, 212] on app-calendar-viewport "Thu 23 1/3 1 Job Fri 24 1/3 1 Job Sat 25 1/3 1 Job Sun 26 0/3 1 Job Mon 27 0/3 …" at bounding box center [250, 271] width 500 height 387
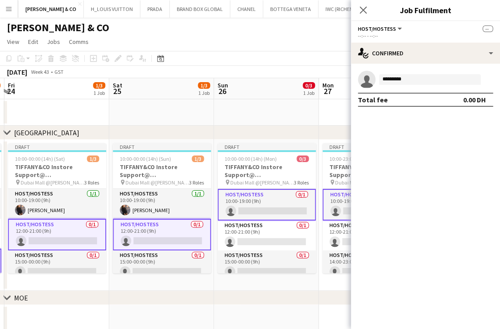
click at [347, 220] on app-calendar-viewport "Wed 22 1/3 1 Job Thu 23 1/3 1 Job Fri 24 1/3 1 Job Sat 25 1/3 1 Job Sun 26 0/3 …" at bounding box center [250, 271] width 500 height 387
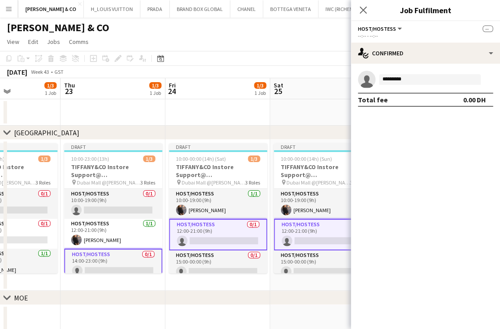
drag, startPoint x: 193, startPoint y: 228, endPoint x: 383, endPoint y: 226, distance: 190.0
click at [383, 226] on body "Menu Boards Boards Boards All jobs Status Workforce Workforce My Workforce Recr…" at bounding box center [250, 240] width 500 height 480
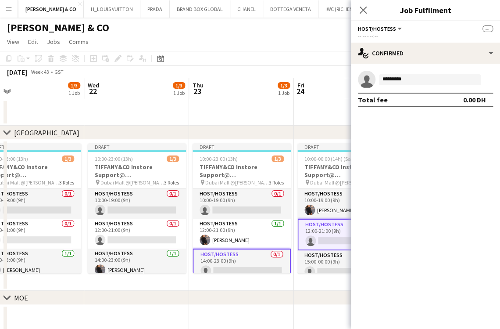
drag, startPoint x: 362, startPoint y: 226, endPoint x: 369, endPoint y: 226, distance: 7.0
click at [378, 226] on body "Menu Boards Boards Boards All jobs Status Workforce Workforce My Workforce Recr…" at bounding box center [250, 240] width 500 height 480
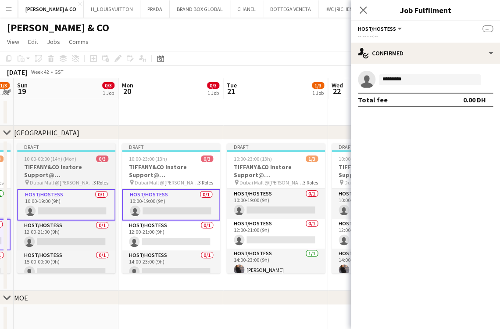
drag, startPoint x: 222, startPoint y: 227, endPoint x: 118, endPoint y: 226, distance: 104.4
click at [245, 227] on app-calendar-viewport "Fri 17 1/3 1 Job Sat 18 1/3 1 Job Sun 19 0/3 1 Job Mon 20 0/3 1 Job Tue 21 1/3 …" at bounding box center [250, 271] width 500 height 387
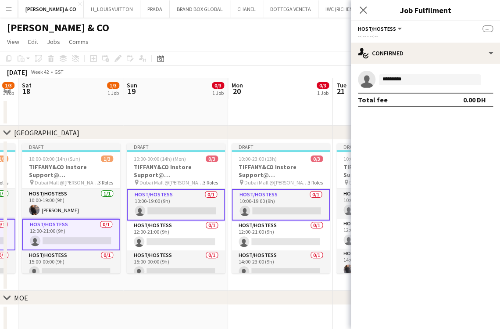
drag, startPoint x: 147, startPoint y: 226, endPoint x: 316, endPoint y: 210, distance: 169.6
click at [316, 210] on app-calendar-viewport "Thu 16 1/3 1 Job Fri 17 1/3 1 Job Sat 18 1/3 1 Job Sun 19 0/3 1 Job Mon 20 0/3 …" at bounding box center [250, 271] width 500 height 387
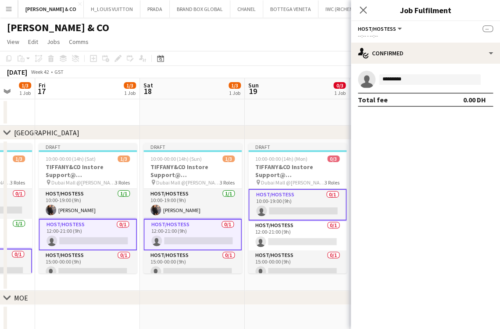
drag, startPoint x: 124, startPoint y: 214, endPoint x: 261, endPoint y: 186, distance: 140.1
click at [267, 186] on app-calendar-viewport "Tue 14 1/3 1 Job Wed 15 1/3 1 Job Thu 16 1/3 1 Job Fri 17 1/3 1 Job Sat 18 1/3 …" at bounding box center [250, 271] width 500 height 387
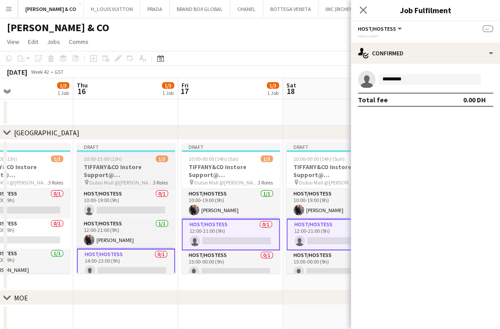
click at [293, 179] on app-calendar-viewport "Mon 13 0/3 1 Job Tue 14 1/3 1 Job Wed 15 1/3 1 Job Thu 16 1/3 1 Job Fri 17 1/3 …" at bounding box center [250, 271] width 500 height 387
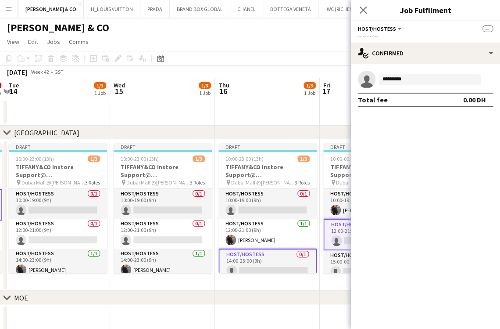
click at [327, 190] on app-calendar-viewport "Sun 12 0/3 1 Job Mon 13 0/3 1 Job Tue 14 1/3 1 Job Wed 15 1/3 1 Job Thu 16 1/3 …" at bounding box center [250, 271] width 500 height 387
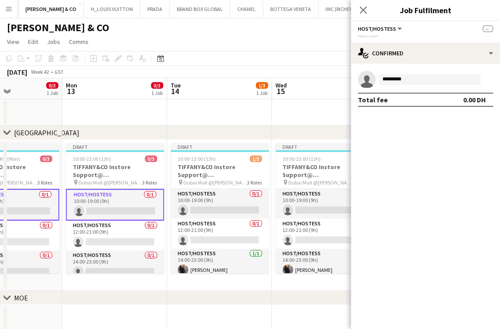
click at [277, 188] on app-calendar-viewport "Fri 10 1/3 1 Job Sat 11 1/3 1 Job Sun 12 0/3 1 Job Mon 13 0/3 1 Job Tue 14 1/3 …" at bounding box center [250, 271] width 500 height 387
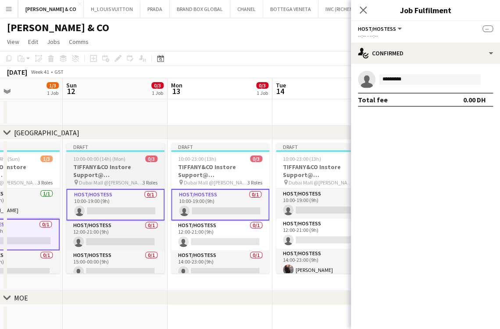
click at [289, 207] on app-calendar-viewport "Thu 9 1/3 1 Job Fri 10 1/3 1 Job Sat 11 1/3 1 Job Sun 12 0/3 1 Job Mon 13 0/3 1…" at bounding box center [250, 271] width 500 height 387
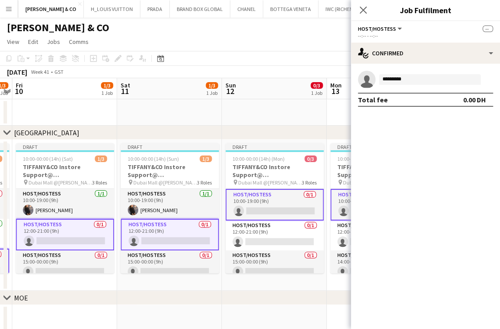
click at [298, 229] on app-calendar-viewport "Wed 8 1/3 1 Job Thu 9 1/3 1 Job Fri 10 1/3 1 Job Sat 11 1/3 1 Job Sun 12 0/3 1 …" at bounding box center [250, 271] width 500 height 387
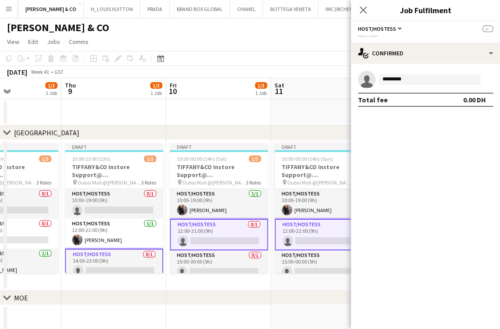
click at [288, 230] on app-calendar-viewport "Mon 6 0/3 1 Job Tue 7 1/3 1 Job Wed 8 1/3 1 Job Thu 9 1/3 1 Job Fri 10 1/3 1 Jo…" at bounding box center [250, 271] width 500 height 387
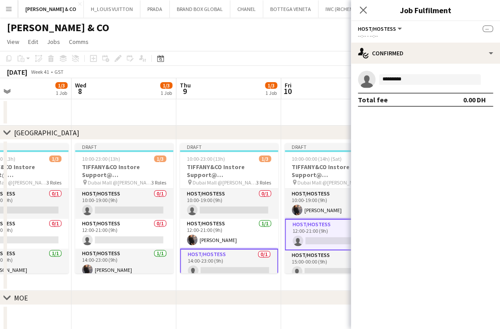
click at [291, 229] on app-calendar-viewport "Sun 5 0/3 1 Job Mon 6 0/3 1 Job Tue 7 1/3 1 Job Wed 8 1/3 1 Job Thu 9 1/3 1 Job…" at bounding box center [250, 271] width 500 height 387
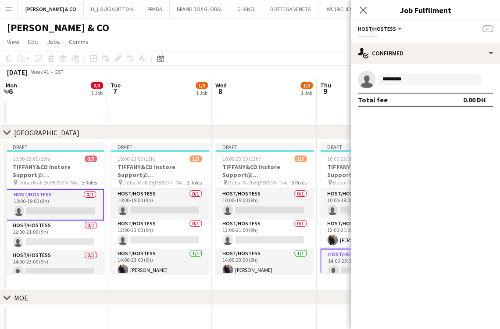
click at [280, 220] on app-calendar-viewport "Sat 4 1/3 1 Job Sun 5 0/3 1 Job Mon 6 0/3 1 Job Tue 7 1/3 1 Job Wed 8 1/3 1 Job…" at bounding box center [250, 271] width 500 height 387
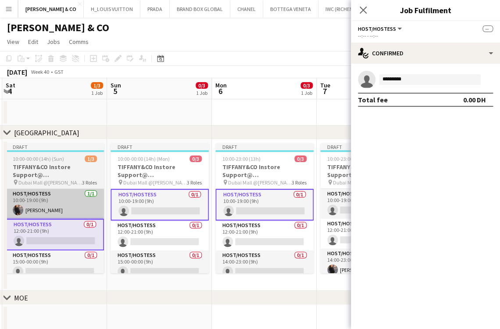
click at [285, 196] on app-calendar-viewport "Thu 2 1/3 1 Job Fri 3 1/3 1 Job Sat 4 1/3 1 Job Sun 5 0/3 1 Job Mon 6 0/3 1 Job…" at bounding box center [250, 271] width 500 height 387
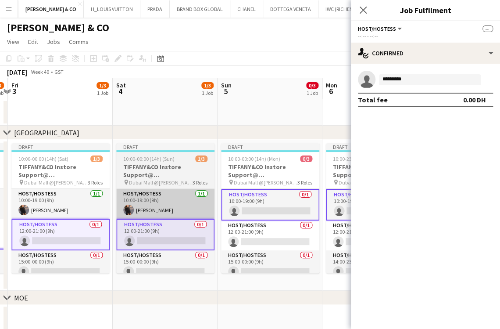
click at [221, 185] on app-calendar-viewport "Wed 1 1/3 1 Job Thu 2 1/3 1 Job Fri 3 1/3 1 Job Sat 4 1/3 1 Job Sun 5 0/3 1 Job…" at bounding box center [250, 271] width 500 height 387
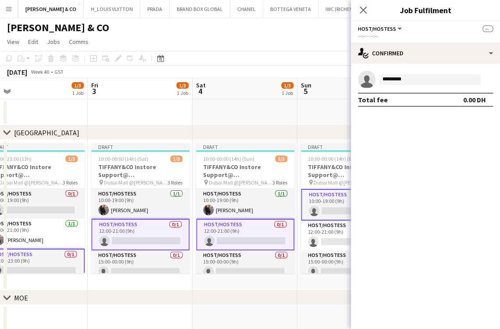
click at [300, 163] on app-calendar-viewport "Tue 30 4/4 2 Jobs Wed 1 1/3 1 Job Thu 2 1/3 1 Job Fri 3 1/3 1 Job Sat 4 1/3 1 J…" at bounding box center [250, 271] width 500 height 387
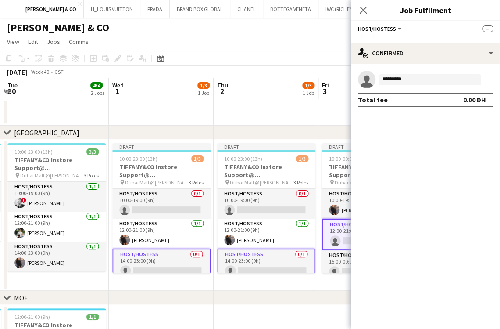
click at [244, 178] on app-calendar-viewport "Sun 28 4/4 2 Jobs Mon 29 3/3 2 Jobs Tue 30 4/4 2 Jobs Wed 1 1/3 1 Job Thu 2 1/3…" at bounding box center [250, 271] width 500 height 387
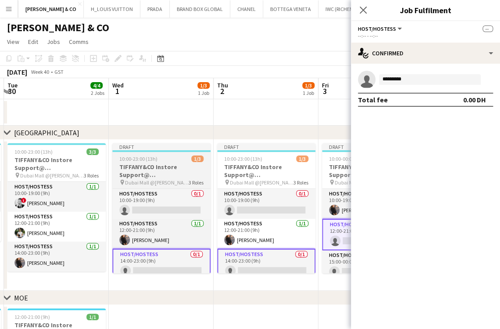
scroll to position [0, 252]
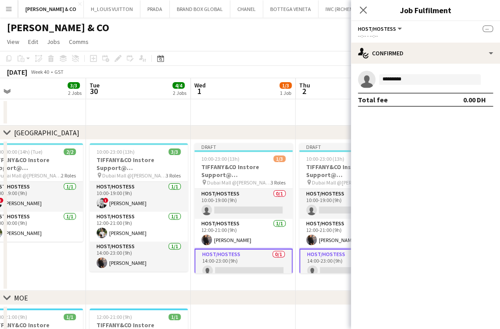
click at [263, 205] on app-calendar-viewport "Sat 27 4/4 2 Jobs Sun 28 4/4 2 Jobs Mon 29 3/3 2 Jobs Tue 30 4/4 2 Jobs Wed 1 1…" at bounding box center [250, 271] width 500 height 387
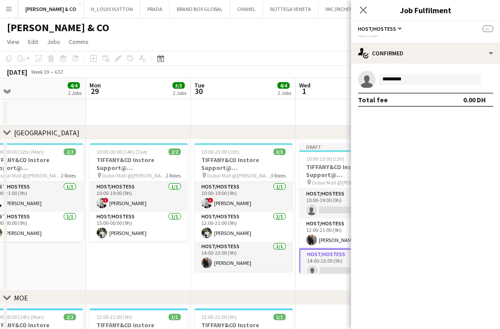
scroll to position [0, 253]
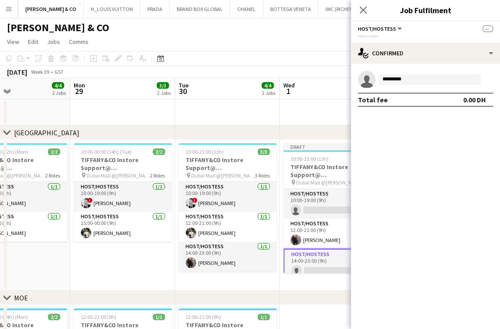
click at [229, 191] on app-calendar-viewport "Fri 26 4/4 2 Jobs Sat 27 4/4 2 Jobs Sun 28 4/4 2 Jobs Mon 29 3/3 2 Jobs Tue 30 …" at bounding box center [250, 271] width 500 height 387
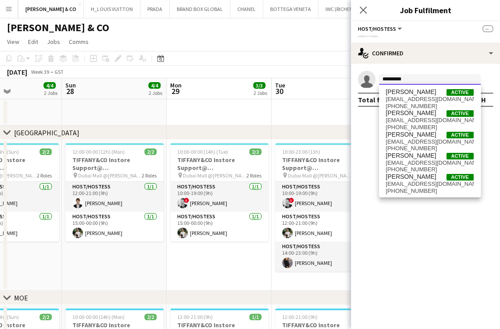
click at [418, 81] on input "********" at bounding box center [430, 79] width 102 height 11
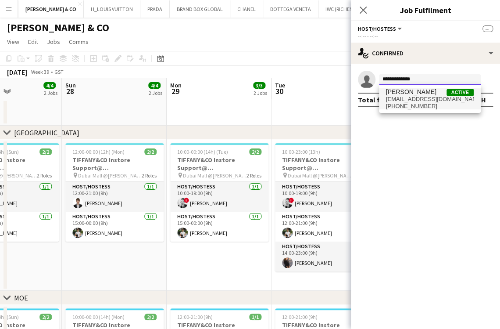
type input "**********"
click at [405, 100] on span "[EMAIL_ADDRESS][DOMAIN_NAME]" at bounding box center [430, 99] width 88 height 7
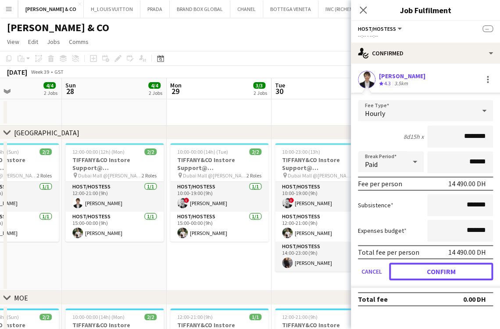
click at [439, 272] on button "Confirm" at bounding box center [441, 271] width 104 height 18
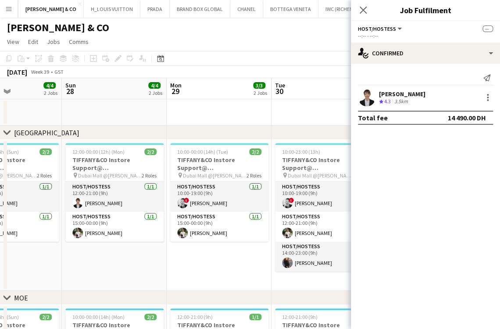
click at [212, 269] on app-date-cell "10:00-00:00 (14h) (Tue) 2/2 TIFFANY&CO Instore Support@ [GEOGRAPHIC_DATA] pin D…" at bounding box center [219, 215] width 105 height 151
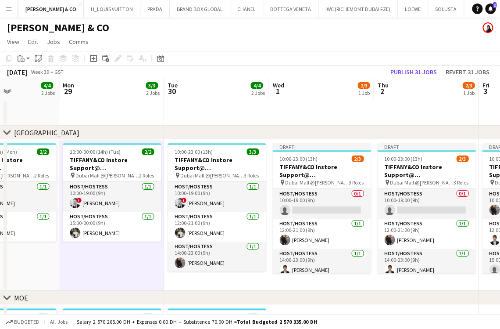
scroll to position [0, 365]
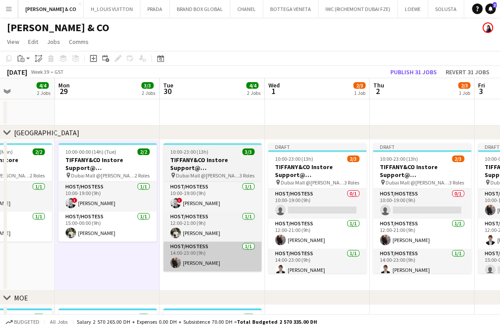
click at [162, 243] on app-calendar-viewport "Thu 25 4/4 2 Jobs Fri 26 4/4 2 Jobs Sat 27 4/4 2 Jobs Sun 28 4/4 2 Jobs Mon 29 …" at bounding box center [250, 271] width 500 height 387
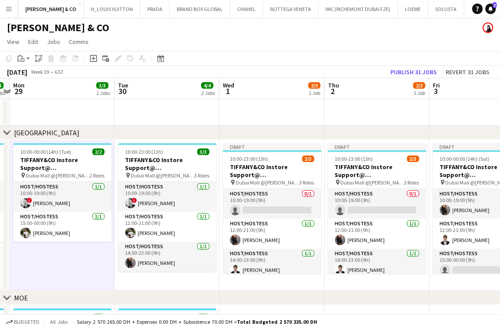
click at [142, 225] on app-calendar-viewport "Fri 26 4/4 2 Jobs Sat 27 4/4 2 Jobs Sun 28 4/4 2 Jobs Mon 29 3/3 2 Jobs Tue 30 …" at bounding box center [250, 271] width 500 height 387
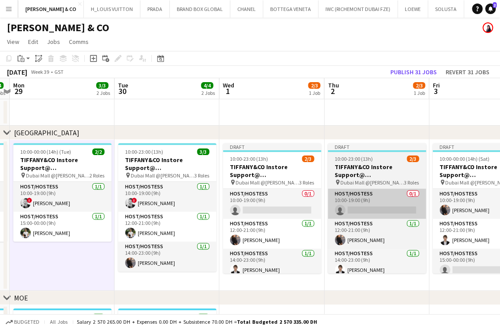
scroll to position [0, 321]
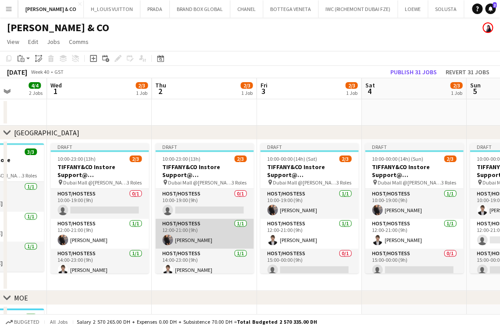
click at [204, 233] on app-calendar-viewport "Sat 27 4/4 2 Jobs Sun 28 4/4 2 Jobs Mon 29 3/3 2 Jobs Tue 30 4/4 2 Jobs Wed 1 2…" at bounding box center [250, 271] width 500 height 387
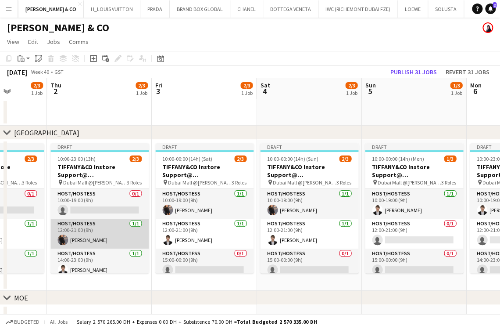
scroll to position [0, 273]
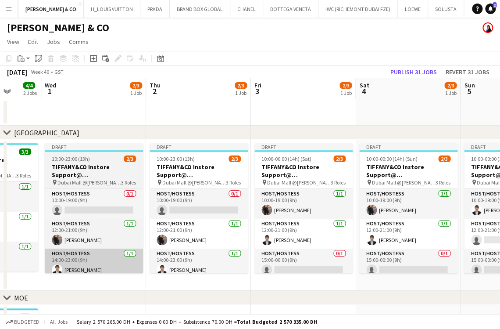
click at [175, 244] on app-card-role "Host/Hostess [DATE] 12:00-21:00 (9h) [PERSON_NAME]" at bounding box center [199, 233] width 98 height 30
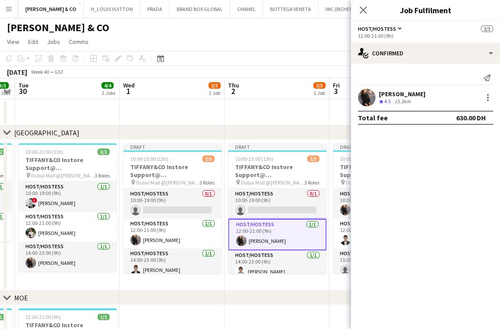
scroll to position [0, 181]
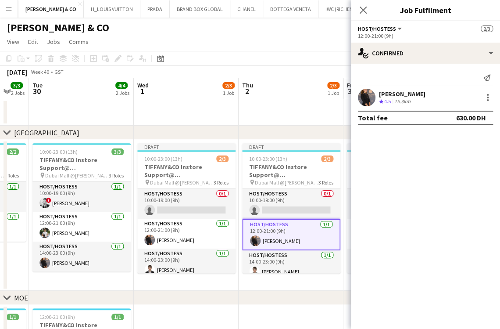
click at [172, 236] on app-calendar-viewport "Sun 28 4/4 2 Jobs Mon 29 3/3 2 Jobs Tue 30 4/4 2 Jobs Wed 1 2/3 1 Job Thu 2 2/3…" at bounding box center [250, 271] width 500 height 387
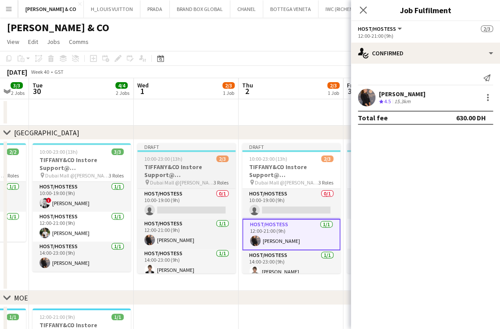
scroll to position [0, 0]
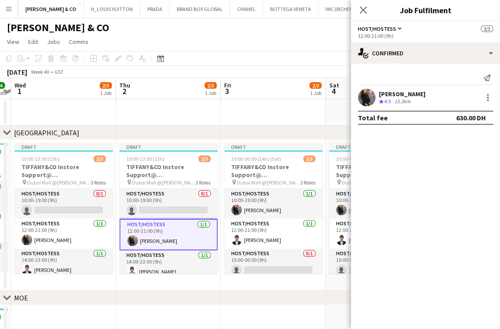
click at [128, 258] on app-calendar-viewport "Sun 28 4/4 2 Jobs Mon 29 3/3 2 Jobs Tue 30 4/4 2 Jobs Wed 1 2/3 1 Job Thu 2 2/3…" at bounding box center [250, 271] width 500 height 387
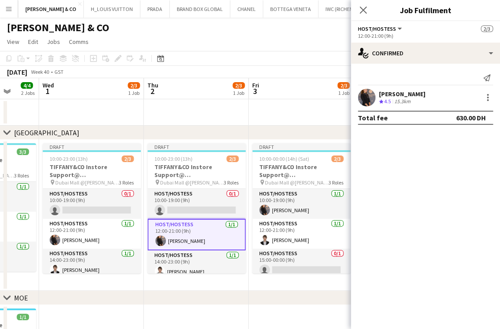
click at [155, 263] on app-calendar-viewport "Sun 28 4/4 2 Jobs Mon 29 3/3 2 Jobs Tue 30 4/4 2 Jobs Wed 1 2/3 1 Job Thu 2 2/3…" at bounding box center [250, 271] width 500 height 387
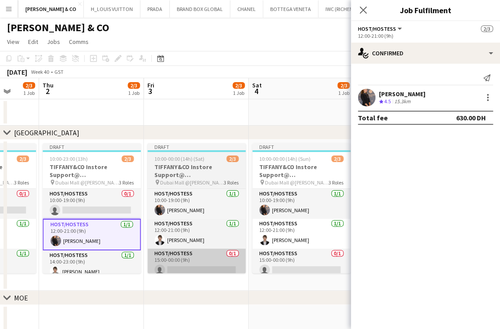
click at [189, 261] on app-card-role "Host/Hostess 0/1 15:00-00:00 (9h) single-neutral-actions" at bounding box center [196, 263] width 98 height 30
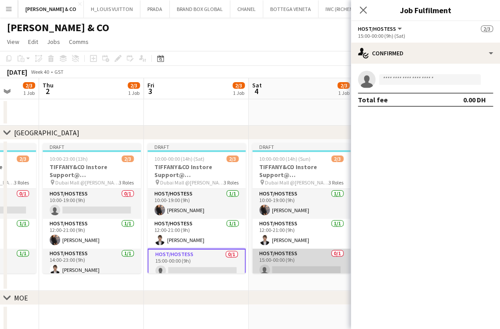
click at [266, 260] on app-card-role "Host/Hostess 0/1 15:00-00:00 (9h) single-neutral-actions" at bounding box center [301, 263] width 98 height 30
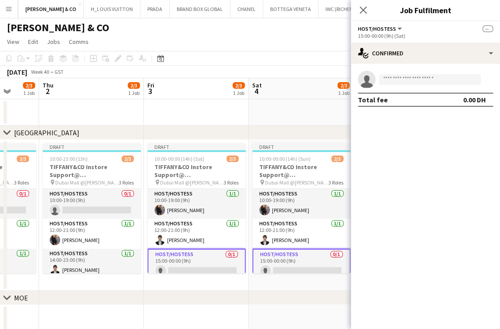
scroll to position [0, 307]
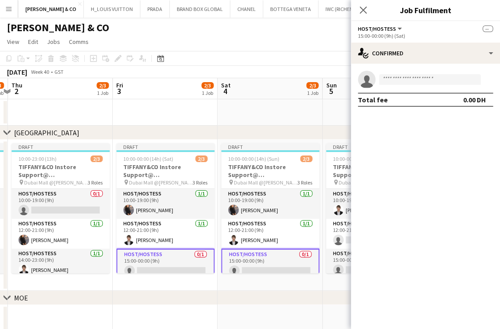
click at [147, 261] on app-calendar-viewport "Mon 29 3/3 2 Jobs Tue 30 4/4 2 Jobs Wed 1 2/3 1 Job Thu 2 2/3 1 Job Fri 3 2/3 1…" at bounding box center [250, 271] width 500 height 387
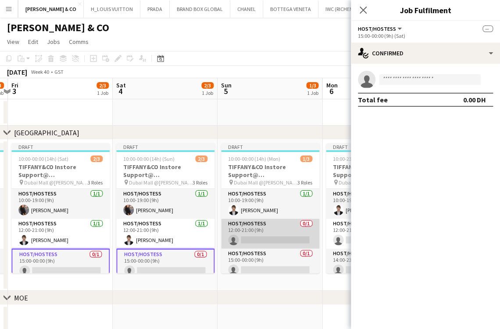
click at [232, 240] on app-card-role "Host/Hostess 0/1 12:00-21:00 (9h) single-neutral-actions" at bounding box center [270, 233] width 98 height 30
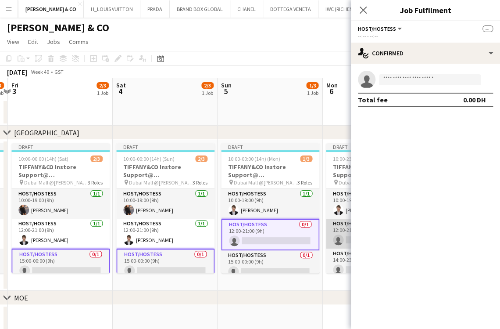
click at [340, 223] on app-card-role "Host/Hostess 0/1 12:00-21:00 (9h) single-neutral-actions" at bounding box center [375, 233] width 98 height 30
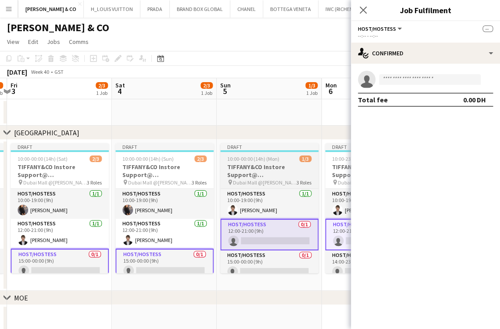
click at [61, 233] on app-calendar-viewport "Tue 30 4/4 2 Jobs Wed 1 2/3 1 Job Thu 2 2/3 1 Job Fri 3 2/3 1 Job Sat 4 2/3 1 J…" at bounding box center [250, 271] width 500 height 387
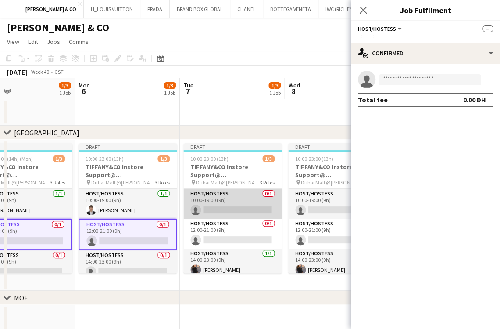
click at [221, 193] on app-card-role "Host/Hostess 0/1 10:00-19:00 (9h) single-neutral-actions" at bounding box center [232, 204] width 98 height 30
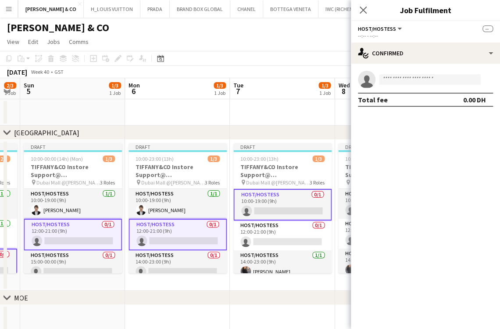
click at [60, 214] on app-calendar-viewport "Thu 2 2/3 1 Job Fri 3 2/3 1 Job Sat 4 2/3 1 Job Sun 5 1/3 1 Job Mon 6 1/3 1 Job…" at bounding box center [250, 271] width 500 height 387
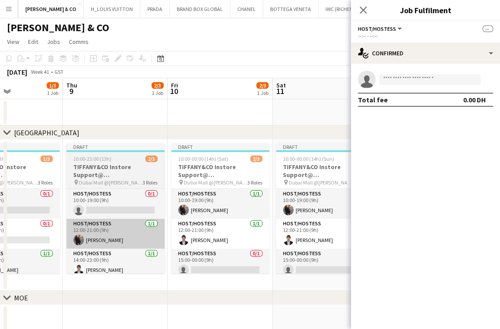
scroll to position [0, 360]
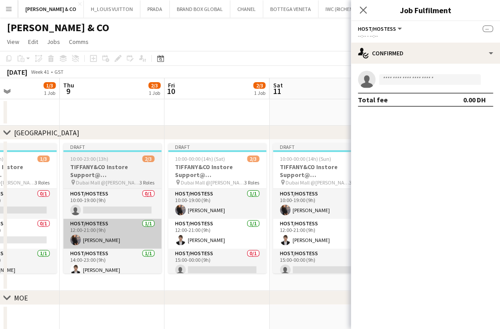
click at [98, 241] on app-calendar-viewport "Sun 5 1/3 1 Job Mon 6 1/3 1 Job Tue 7 1/3 1 Job Wed 8 1/3 1 Job Thu 9 2/3 1 Job…" at bounding box center [250, 271] width 500 height 387
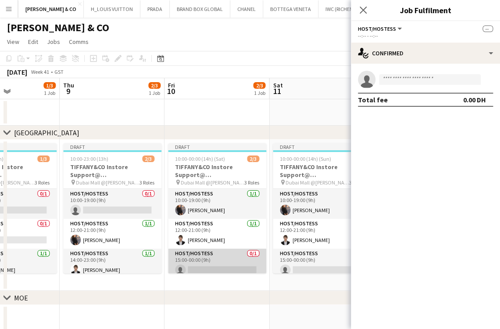
click at [192, 260] on app-card-role "Host/Hostess 0/1 15:00-00:00 (9h) single-neutral-actions" at bounding box center [217, 263] width 98 height 30
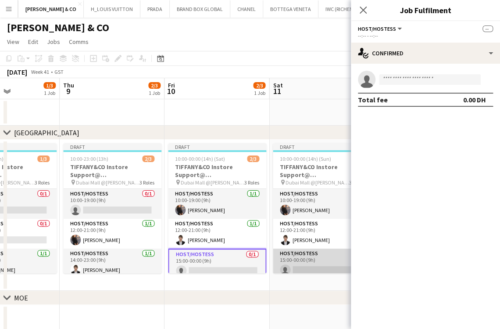
click at [302, 261] on app-card-role "Host/Hostess 0/1 15:00-00:00 (9h) single-neutral-actions" at bounding box center [322, 263] width 98 height 30
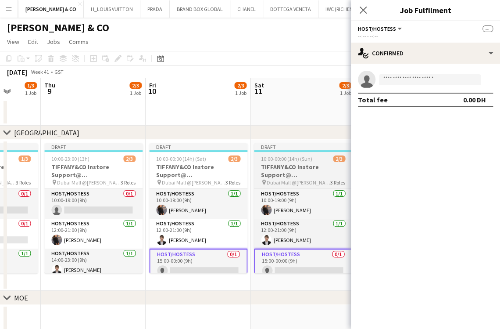
click at [144, 264] on app-calendar-viewport "Sun 5 1/3 1 Job Mon 6 1/3 1 Job Tue 7 1/3 1 Job Wed 8 1/3 1 Job Thu 9 2/3 1 Job…" at bounding box center [250, 271] width 500 height 387
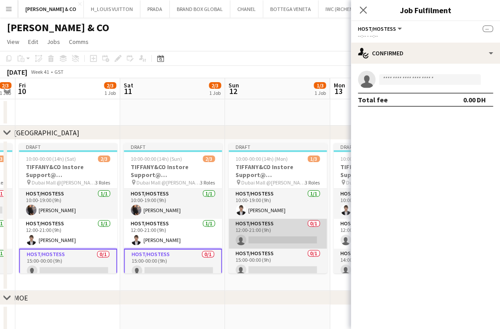
click at [246, 232] on app-card-role "Host/Hostess 0/1 12:00-21:00 (9h) single-neutral-actions" at bounding box center [278, 233] width 98 height 30
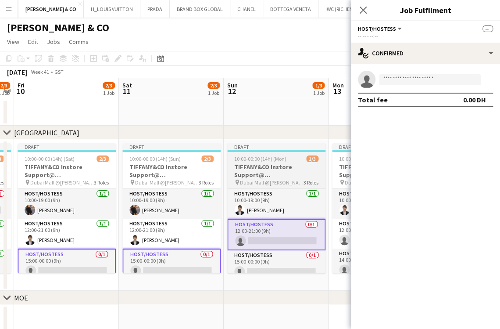
click at [179, 239] on app-calendar-viewport "Tue 7 1/3 1 Job Wed 8 1/3 1 Job Thu 9 2/3 1 Job Fri 10 2/3 1 Job Sat 11 2/3 1 J…" at bounding box center [250, 271] width 500 height 387
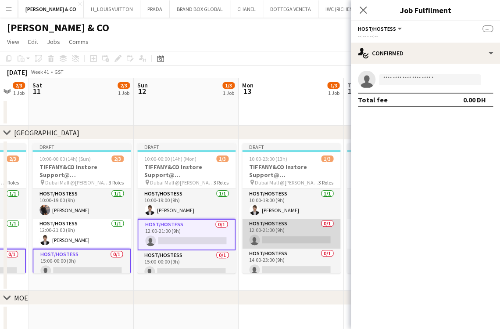
click at [279, 238] on app-card-role "Host/Hostess 0/1 12:00-21:00 (9h) single-neutral-actions" at bounding box center [291, 233] width 98 height 30
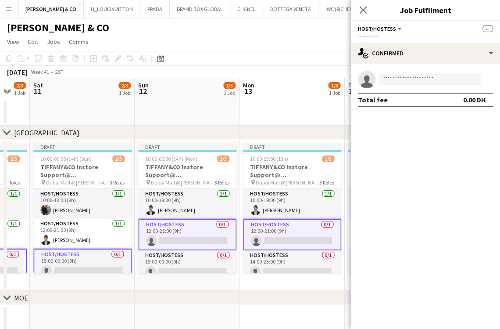
click at [161, 240] on app-calendar-viewport "Wed 8 1/3 1 Job Thu 9 2/3 1 Job Fri 10 2/3 1 Job Sat 11 2/3 1 Job Sun 12 1/3 1 …" at bounding box center [250, 271] width 500 height 387
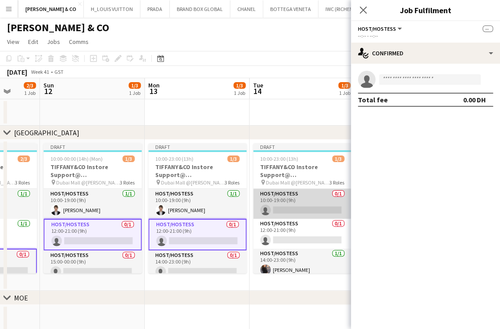
click at [304, 199] on app-card-role "Host/Hostess 0/1 10:00-19:00 (9h) single-neutral-actions" at bounding box center [302, 204] width 98 height 30
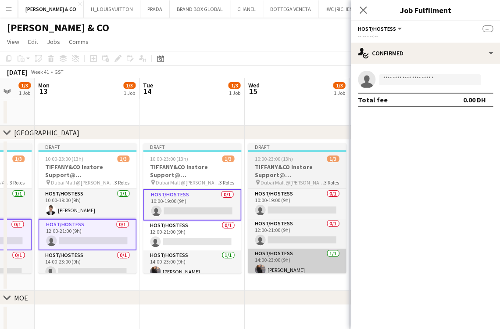
click at [154, 266] on app-calendar-viewport "Thu 9 2/3 1 Job Fri 10 2/3 1 Job Sat 11 2/3 1 Job Sun 12 1/3 1 Job Mon 13 1/3 1…" at bounding box center [250, 271] width 500 height 387
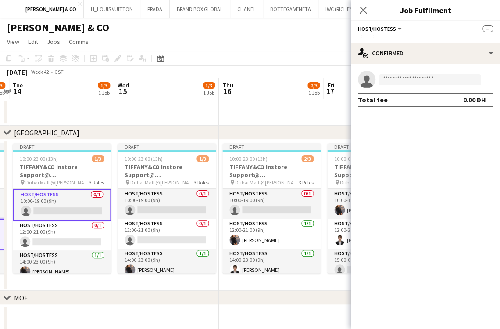
click at [167, 253] on app-calendar-viewport "Sat 11 2/3 1 Job Sun 12 1/3 1 Job Mon 13 1/3 1 Job Tue 14 1/3 1 Job Wed 15 1/3 …" at bounding box center [250, 271] width 500 height 387
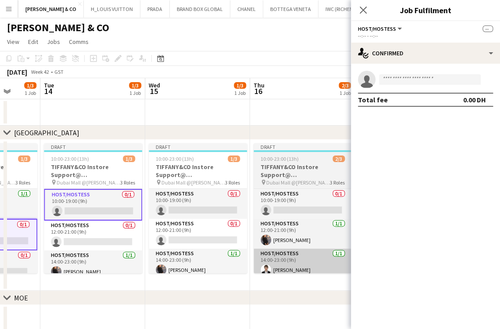
scroll to position [0, 343]
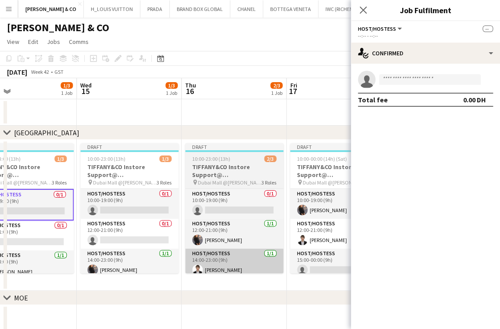
click at [129, 251] on app-calendar-viewport "Sat 11 2/3 1 Job Sun 12 1/3 1 Job Mon 13 1/3 1 Job Tue 14 1/3 1 Job Wed 15 1/3 …" at bounding box center [250, 271] width 500 height 387
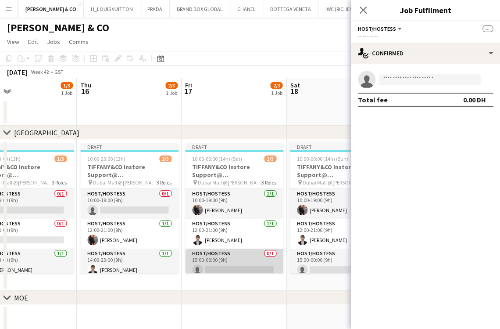
click at [217, 256] on app-card-role "Host/Hostess 0/1 15:00-00:00 (9h) single-neutral-actions" at bounding box center [234, 263] width 98 height 30
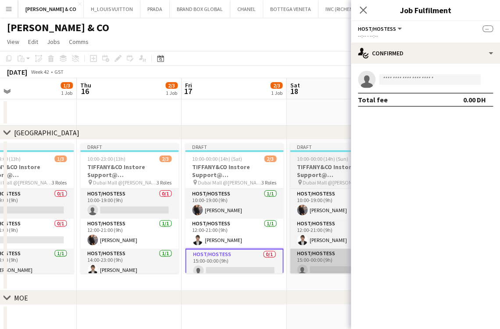
click at [312, 257] on app-card-role "Host/Hostess 0/1 15:00-00:00 (9h) single-neutral-actions" at bounding box center [339, 263] width 98 height 30
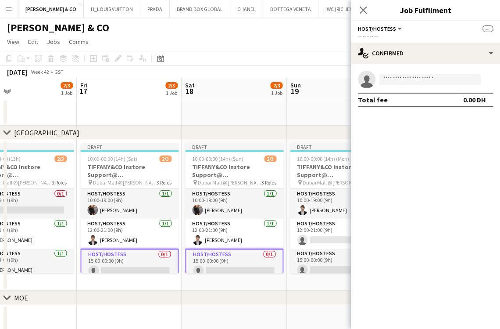
click at [205, 257] on app-calendar-viewport "Mon 13 1/3 1 Job Tue 14 1/3 1 Job Wed 15 1/3 1 Job Thu 16 2/3 1 Job Fri 17 2/3 …" at bounding box center [250, 271] width 500 height 387
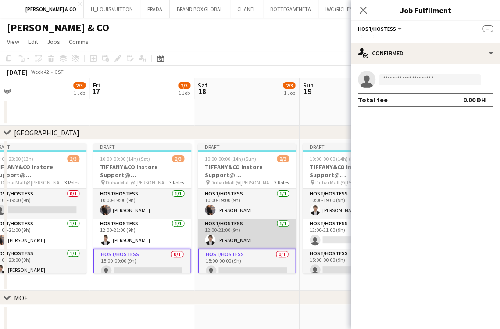
click at [284, 236] on app-card-role "Host/Hostess [DATE] 12:00-21:00 (9h) [PERSON_NAME]" at bounding box center [247, 233] width 98 height 30
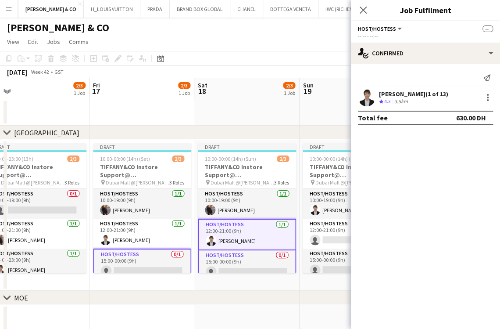
click at [316, 227] on app-card-role "Host/Hostess 0/1 12:00-21:00 (9h) single-neutral-actions" at bounding box center [352, 233] width 98 height 30
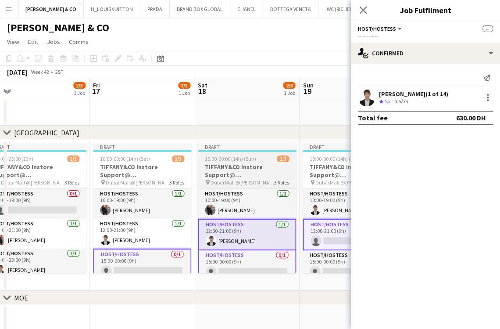
click at [265, 233] on app-card-role "Host/Hostess [DATE] 12:00-21:00 (9h) [PERSON_NAME]" at bounding box center [247, 234] width 98 height 32
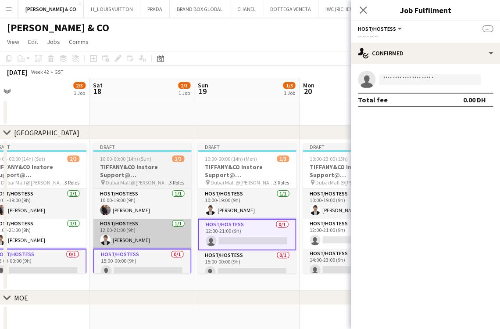
click at [148, 236] on app-calendar-viewport "Tue 14 1/3 1 Job Wed 15 1/3 1 Job Thu 16 2/3 1 Job Fri 17 2/3 1 Job Sat 18 2/3 …" at bounding box center [250, 271] width 500 height 387
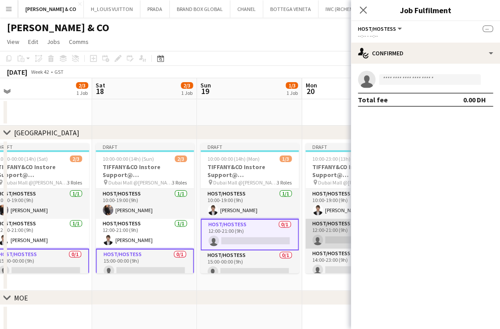
click at [323, 233] on app-card-role "Host/Hostess 0/1 12:00-21:00 (9h) single-neutral-actions" at bounding box center [354, 233] width 98 height 30
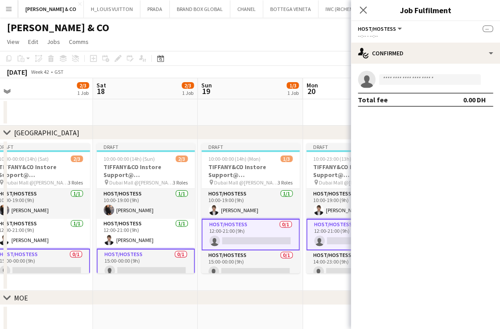
scroll to position [0, 276]
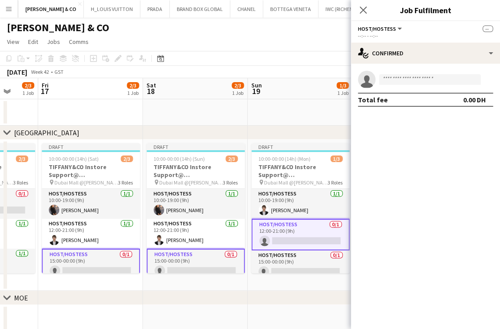
click at [158, 236] on app-calendar-viewport "Tue 14 1/3 1 Job Wed 15 1/3 1 Job Thu 16 2/3 1 Job Fri 17 2/3 1 Job Sat 18 2/3 …" at bounding box center [250, 271] width 500 height 387
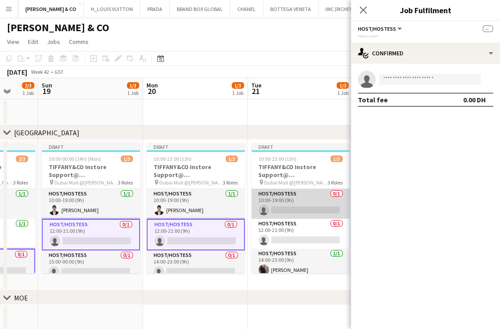
click at [279, 208] on app-card-role "Host/Hostess 0/1 10:00-19:00 (9h) single-neutral-actions" at bounding box center [300, 204] width 98 height 30
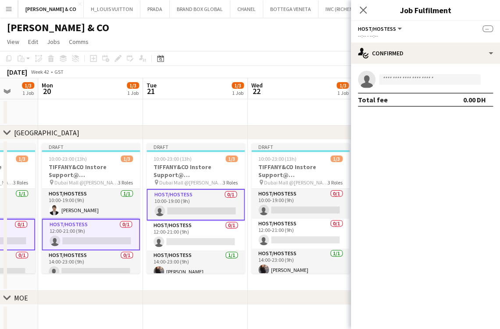
click at [106, 222] on app-calendar-viewport "Fri 17 2/3 1 Job Sat 18 2/3 1 Job Sun 19 1/3 1 Job Mon 20 1/3 1 Job Tue 21 1/3 …" at bounding box center [250, 271] width 500 height 387
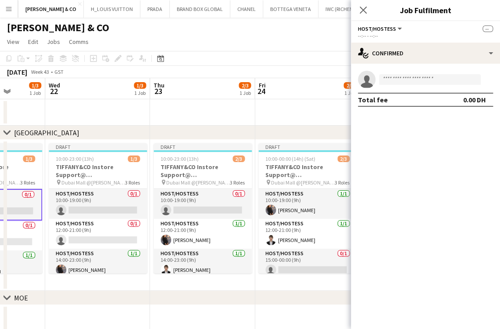
click at [148, 236] on app-calendar-viewport "Sat 18 2/3 1 Job Sun 19 1/3 1 Job Mon 20 1/3 1 Job Tue 21 1/3 1 Job Wed 22 1/3 …" at bounding box center [250, 271] width 500 height 387
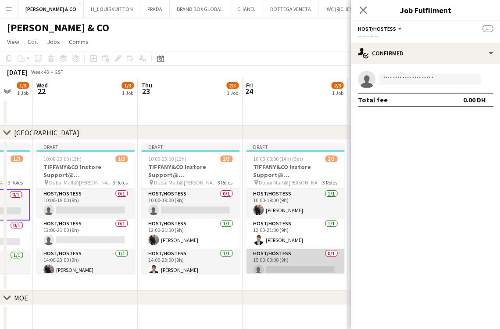
click at [268, 250] on app-card-role "Host/Hostess 0/1 15:00-00:00 (9h) single-neutral-actions" at bounding box center [295, 263] width 98 height 30
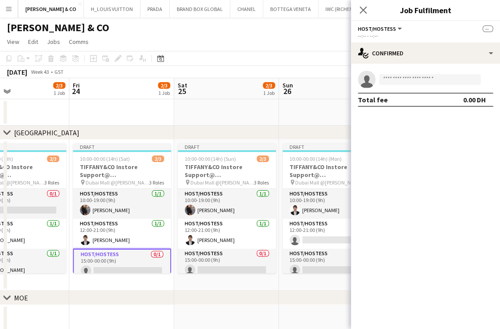
click at [105, 252] on app-calendar-viewport "Tue 21 1/3 1 Job Wed 22 1/3 1 Job Thu 23 2/3 1 Job Fri 24 2/3 1 Job Sat 25 2/3 …" at bounding box center [250, 271] width 500 height 387
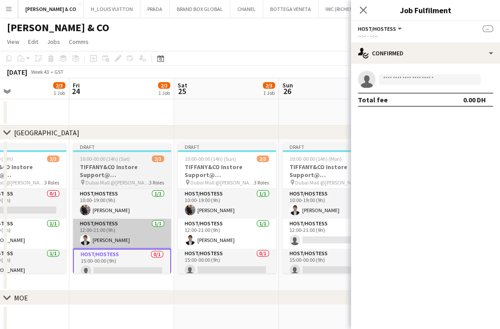
scroll to position [0, 247]
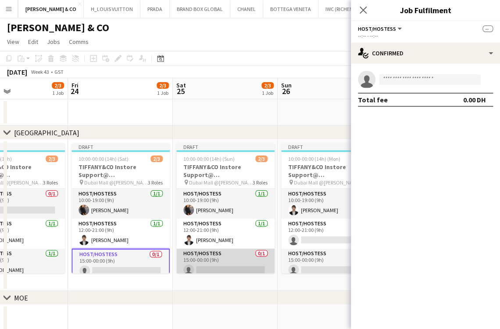
click at [204, 262] on app-card-role "Host/Hostess 0/1 15:00-00:00 (9h) single-neutral-actions" at bounding box center [225, 263] width 98 height 30
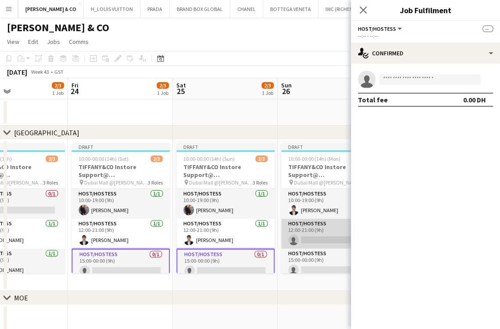
click at [326, 239] on app-card-role "Host/Hostess 0/1 12:00-21:00 (9h) single-neutral-actions" at bounding box center [330, 233] width 98 height 30
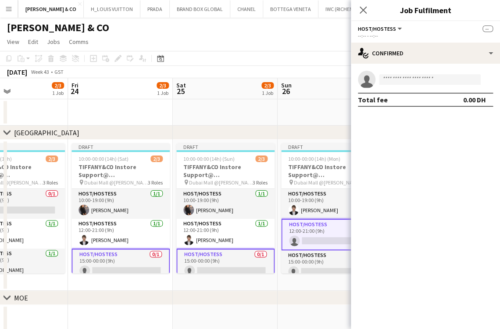
click at [175, 238] on app-calendar-viewport "Tue 21 1/3 1 Job Wed 22 1/3 1 Job Thu 23 2/3 1 Job Fri 24 2/3 1 Job Sat 25 2/3 …" at bounding box center [250, 271] width 500 height 387
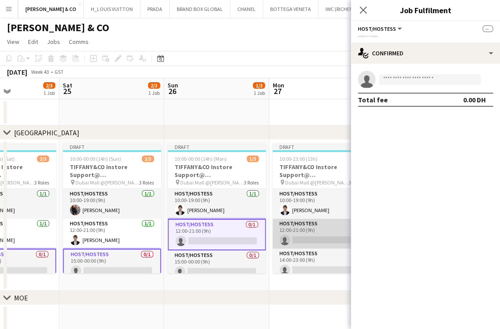
click at [287, 234] on app-card-role "Host/Hostess 0/1 12:00-21:00 (9h) single-neutral-actions" at bounding box center [321, 233] width 98 height 30
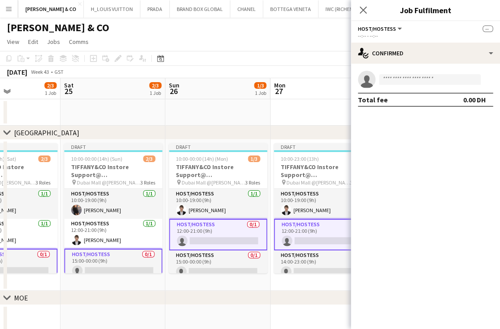
click at [132, 232] on app-calendar-viewport "Tue 21 1/3 1 Job Wed 22 1/3 1 Job Thu 23 2/3 1 Job Fri 24 2/3 1 Job Sat 25 2/3 …" at bounding box center [250, 271] width 500 height 387
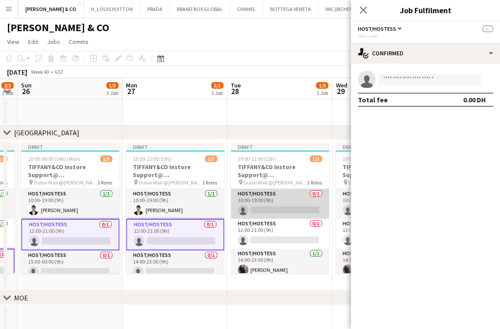
click at [245, 196] on app-card-role "Host/Hostess 0/1 10:00-19:00 (9h) single-neutral-actions" at bounding box center [280, 204] width 98 height 30
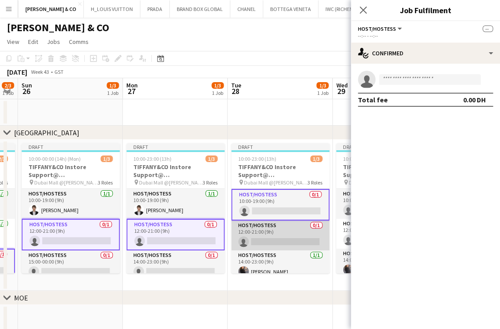
click at [81, 223] on app-calendar-viewport "Thu 23 2/3 1 Job Fri 24 2/3 1 Job Sat 25 2/3 1 Job Sun 26 1/3 1 Job Mon 27 1/3 …" at bounding box center [250, 271] width 500 height 387
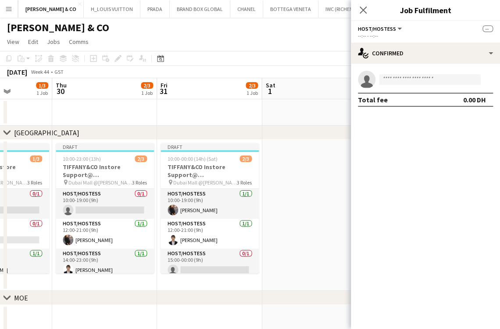
click at [86, 279] on app-calendar-viewport "Sun 26 1/3 1 Job Mon 27 1/3 1 Job Tue 28 1/3 1 Job Wed 29 1/3 1 Job Thu 30 2/3 …" at bounding box center [250, 271] width 500 height 387
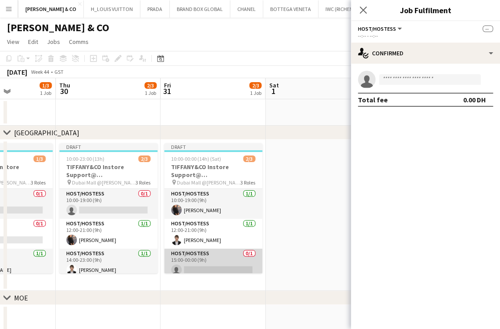
click at [193, 263] on app-card-role "Host/Hostess 0/1 15:00-00:00 (9h) single-neutral-actions" at bounding box center [213, 263] width 98 height 30
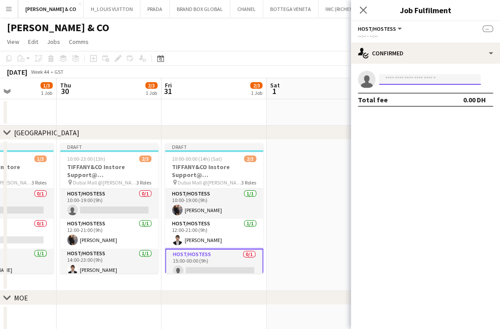
click at [415, 79] on input at bounding box center [430, 79] width 102 height 11
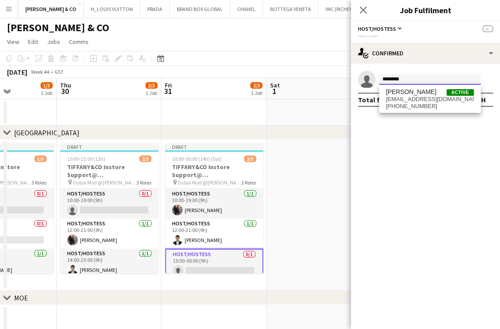
type input "*******"
click at [422, 105] on span "[PHONE_NUMBER]" at bounding box center [430, 106] width 88 height 7
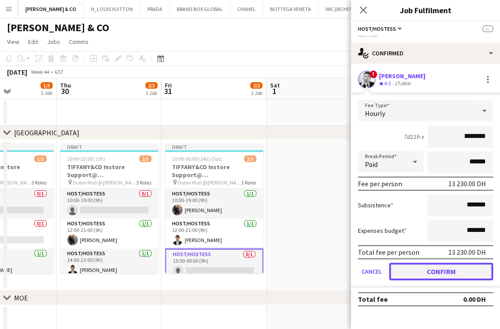
click at [455, 274] on button "Confirm" at bounding box center [441, 271] width 104 height 18
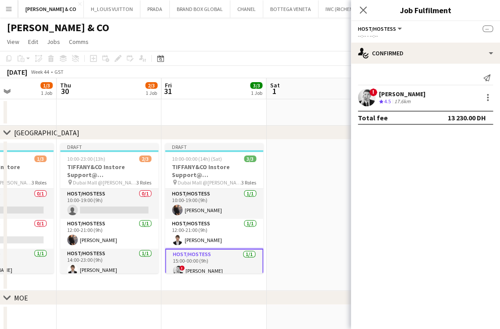
click at [410, 213] on body "Menu Boards Boards Boards All jobs Status Workforce Workforce My Workforce Recr…" at bounding box center [250, 240] width 500 height 480
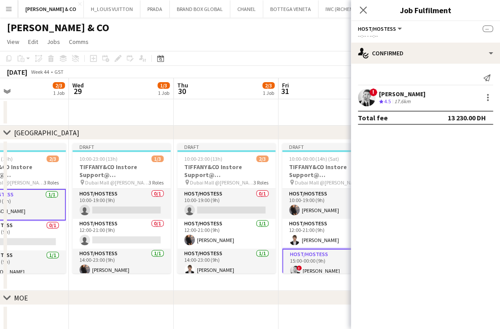
drag, startPoint x: 156, startPoint y: 254, endPoint x: 301, endPoint y: 229, distance: 146.6
click at [301, 229] on app-calendar-viewport "Sun 26 2/3 1 Job Mon 27 2/3 1 Job Tue 28 2/3 1 Job Wed 29 1/3 1 Job Thu 30 2/3 …" at bounding box center [250, 271] width 500 height 387
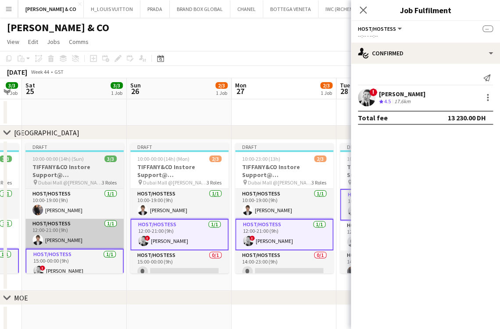
drag, startPoint x: 331, startPoint y: 226, endPoint x: 101, endPoint y: 243, distance: 230.6
click at [339, 222] on app-calendar-viewport "Thu 23 2/3 1 Job Fri 24 3/3 1 Job Sat 25 3/3 1 Job Sun 26 2/3 1 Job Mon 27 2/3 …" at bounding box center [250, 271] width 500 height 387
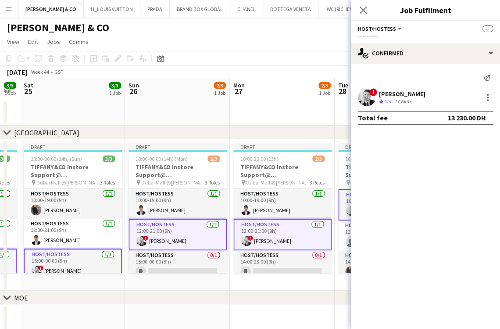
click at [332, 215] on app-calendar-viewport "Thu 23 2/3 1 Job Fri 24 3/3 1 Job Sat 25 3/3 1 Job Sun 26 2/3 1 Job Mon 27 2/3 …" at bounding box center [250, 271] width 500 height 387
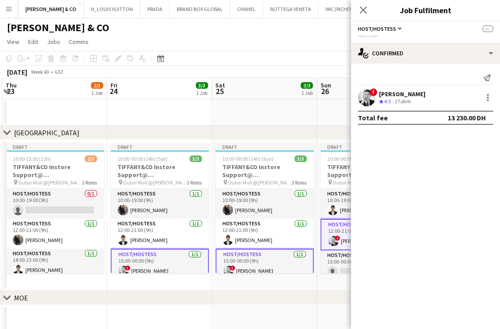
drag, startPoint x: 279, startPoint y: 219, endPoint x: 69, endPoint y: 233, distance: 211.0
click at [322, 211] on app-calendar-viewport "Mon 20 2/3 1 Job Tue 21 2/3 1 Job Wed 22 1/3 1 Job Thu 23 2/3 1 Job Fri 24 3/3 …" at bounding box center [250, 271] width 500 height 387
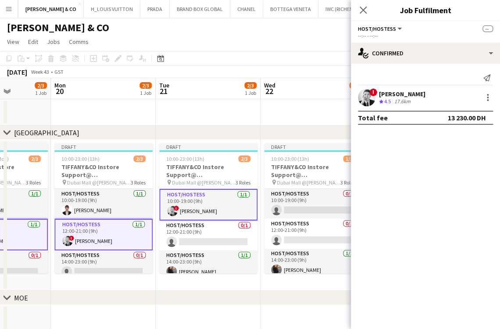
click at [309, 205] on app-calendar-viewport "Fri 17 3/3 1 Job Sat 18 3/3 1 Job Sun 19 2/3 1 Job Mon 20 2/3 1 Job Tue 21 2/3 …" at bounding box center [250, 271] width 500 height 387
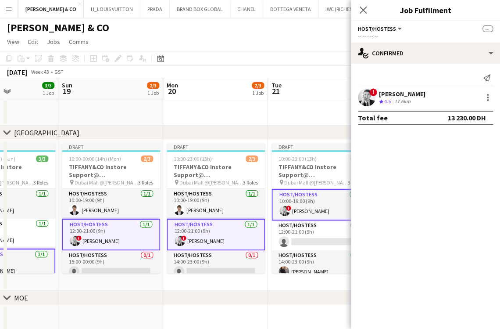
drag, startPoint x: 158, startPoint y: 247, endPoint x: 249, endPoint y: 226, distance: 93.1
click at [249, 226] on app-calendar-viewport "Thu 16 2/3 1 Job Fri 17 3/3 1 Job Sat 18 3/3 1 Job Sun 19 2/3 1 Job Mon 20 2/3 …" at bounding box center [250, 271] width 500 height 387
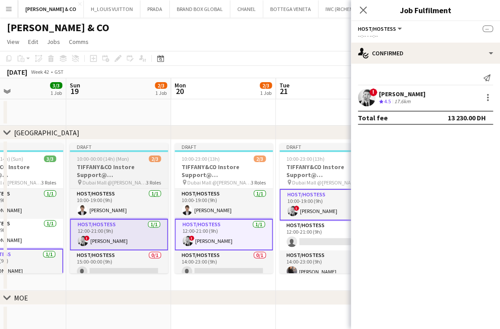
click at [260, 227] on app-calendar-viewport "Thu 16 2/3 1 Job Fri 17 3/3 1 Job Sat 18 3/3 1 Job Sun 19 2/3 1 Job Mon 20 2/3 …" at bounding box center [250, 271] width 500 height 387
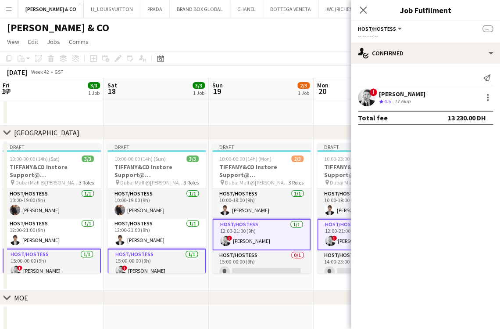
click at [222, 217] on app-calendar-viewport "Wed 15 1/3 1 Job Thu 16 2/3 1 Job Fri 17 3/3 1 Job Sat 18 3/3 1 Job Sun 19 2/3 …" at bounding box center [250, 271] width 500 height 387
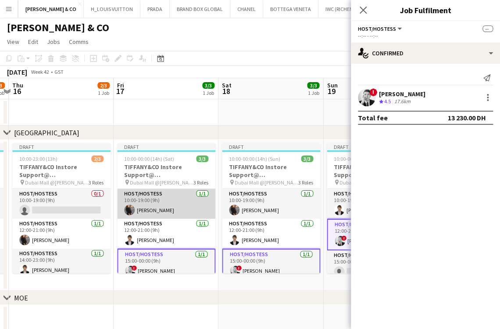
click at [220, 217] on app-calendar-viewport "Mon 13 2/3 1 Job Tue 14 2/3 1 Job Wed 15 1/3 1 Job Thu 16 2/3 1 Job Fri 17 3/3 …" at bounding box center [250, 271] width 500 height 387
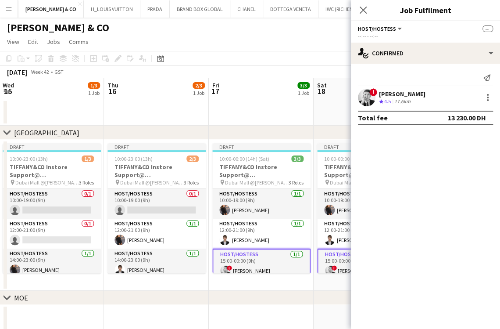
click at [245, 216] on app-calendar-viewport "Mon 13 2/3 1 Job Tue 14 2/3 1 Job Wed 15 1/3 1 Job Thu 16 2/3 1 Job Fri 17 3/3 …" at bounding box center [250, 271] width 500 height 387
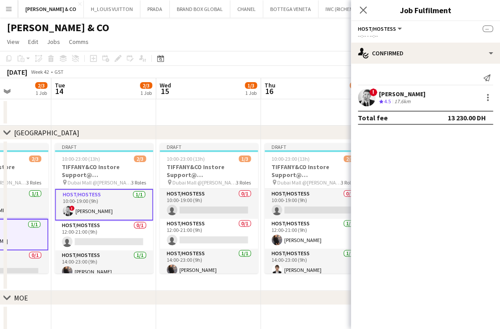
click at [201, 207] on app-calendar-viewport "Sat 11 3/3 1 Job Sun 12 2/3 1 Job Mon 13 2/3 1 Job Tue 14 2/3 1 Job Wed 15 1/3 …" at bounding box center [250, 271] width 500 height 387
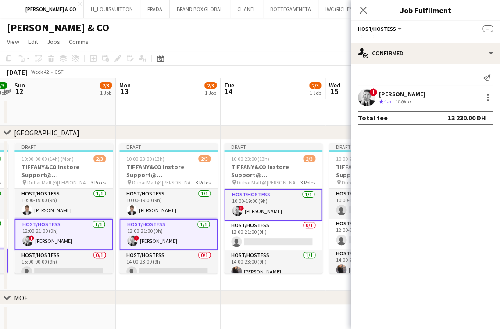
click at [244, 208] on app-calendar-viewport "Fri 10 3/3 1 Job Sat 11 3/3 1 Job Sun 12 2/3 1 Job Mon 13 2/3 1 Job Tue 14 2/3 …" at bounding box center [250, 271] width 500 height 387
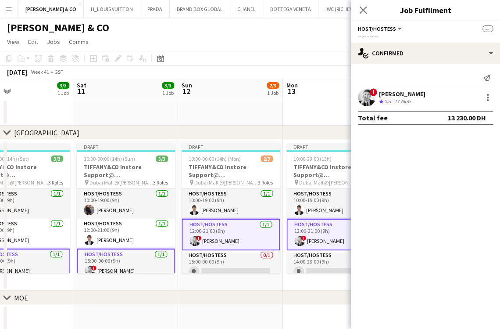
click at [259, 217] on app-calendar-viewport "Wed 8 1/3 1 Job Thu 9 2/3 1 Job Fri 10 3/3 1 Job Sat 11 3/3 1 Job Sun 12 2/3 1 …" at bounding box center [250, 271] width 500 height 387
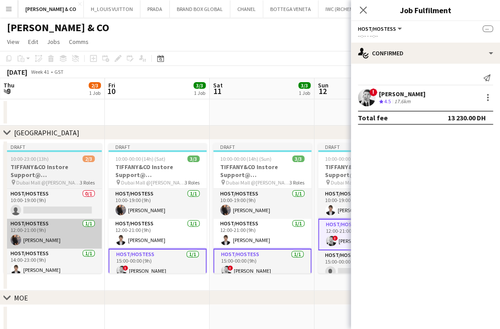
click at [273, 214] on app-calendar-viewport "Tue 7 2/3 1 Job Wed 8 1/3 1 Job Thu 9 2/3 1 Job Fri 10 3/3 1 Job Sat 11 3/3 1 J…" at bounding box center [250, 271] width 500 height 387
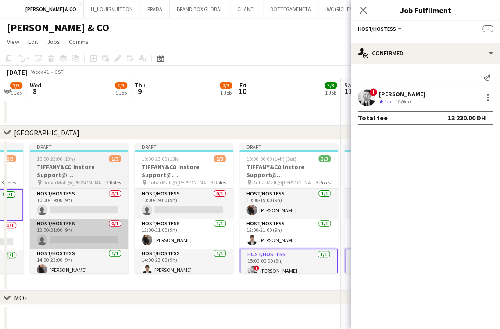
click at [235, 212] on app-calendar-viewport "Mon 6 2/3 1 Job Tue 7 2/3 1 Job Wed 8 1/3 1 Job Thu 9 2/3 1 Job Fri 10 3/3 1 Jo…" at bounding box center [250, 271] width 500 height 387
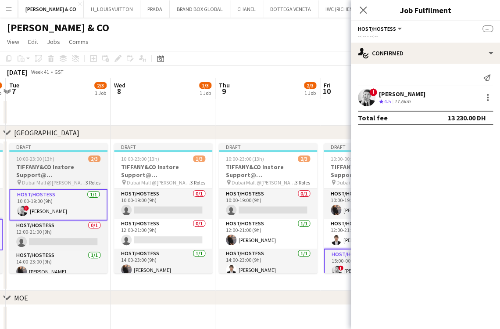
click at [233, 204] on app-calendar-viewport "Sun 5 2/3 1 Job Mon 6 2/3 1 Job Tue 7 2/3 1 Job Wed 8 1/3 1 Job Thu 9 2/3 1 Job…" at bounding box center [250, 271] width 500 height 387
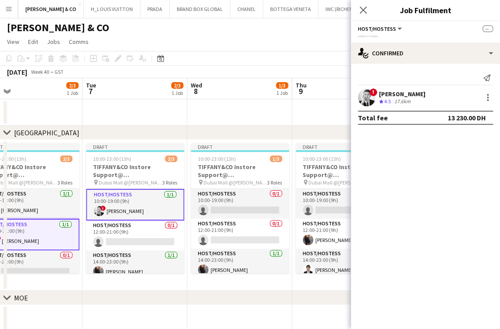
scroll to position [0, 223]
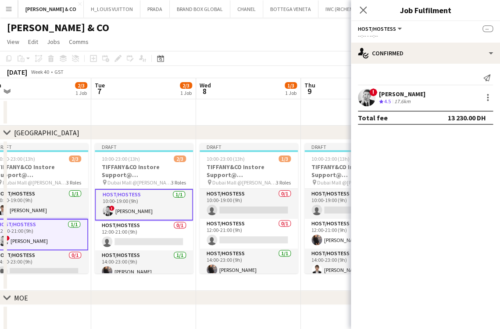
click at [170, 212] on app-calendar-viewport "Sat 4 3/3 1 Job Sun 5 2/3 1 Job Mon 6 2/3 1 Job Tue 7 2/3 1 Job Wed 8 1/3 1 Job…" at bounding box center [250, 271] width 500 height 387
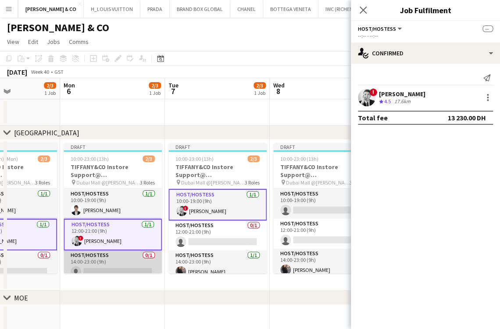
click at [228, 256] on app-calendar-viewport "Fri 3 3/3 1 Job Sat 4 3/3 1 Job Sun 5 2/3 1 Job Mon 6 2/3 1 Job Tue 7 2/3 1 Job…" at bounding box center [250, 271] width 500 height 387
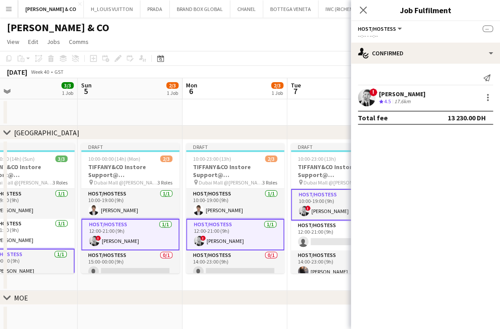
click at [220, 253] on app-calendar-viewport "Thu 2 2/3 1 Job Fri 3 3/3 1 Job Sat 4 3/3 1 Job Sun 5 2/3 1 Job Mon 6 2/3 1 Job…" at bounding box center [250, 271] width 500 height 387
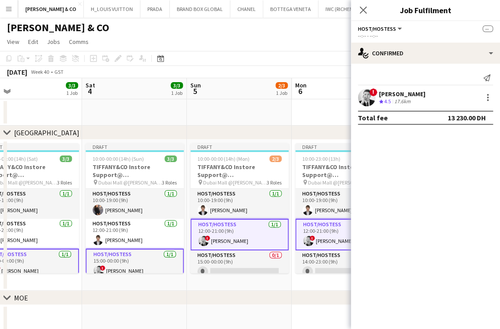
click at [181, 244] on app-calendar-viewport "Wed 1 2/3 1 Job Thu 2 2/3 1 Job Fri 3 3/3 1 Job Sat 4 3/3 1 Job Sun 5 2/3 1 Job…" at bounding box center [250, 271] width 500 height 387
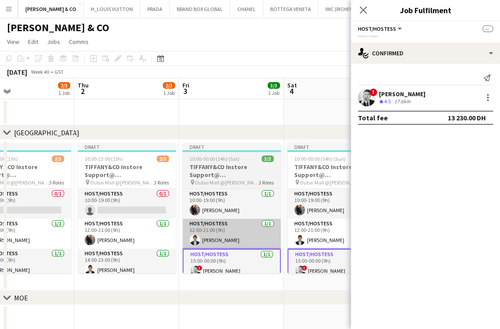
click at [223, 226] on app-calendar-viewport "Mon 29 3/3 2 Jobs Tue 30 4/4 2 Jobs Wed 1 2/3 1 Job Thu 2 2/3 1 Job Fri 3 3/3 1…" at bounding box center [250, 271] width 500 height 387
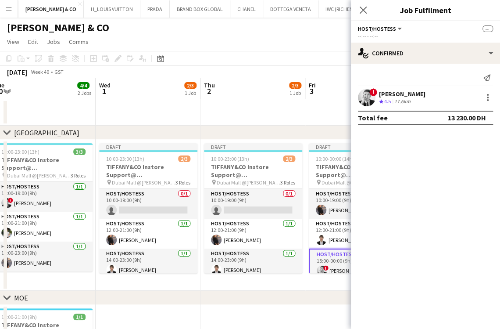
click at [242, 251] on app-calendar-viewport "Sun 28 4/4 2 Jobs Mon 29 3/3 2 Jobs Tue 30 4/4 2 Jobs Wed 1 2/3 1 Job Thu 2 2/3…" at bounding box center [250, 271] width 500 height 387
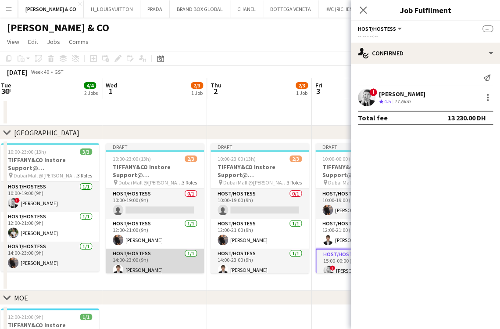
click at [118, 254] on app-calendar-viewport "Sun 28 4/4 2 Jobs Mon 29 3/3 2 Jobs Tue 30 4/4 2 Jobs Wed 1 2/3 1 Job Thu 2 2/3…" at bounding box center [250, 271] width 500 height 387
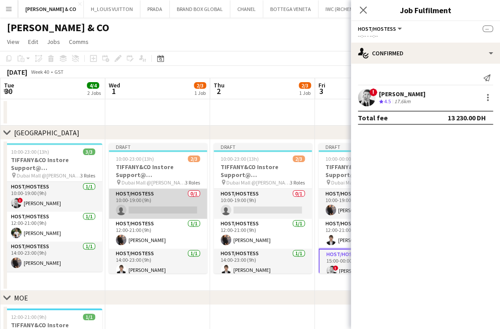
click at [157, 209] on app-card-role "Host/Hostess 0/1 10:00-19:00 (9h) single-neutral-actions" at bounding box center [158, 204] width 98 height 30
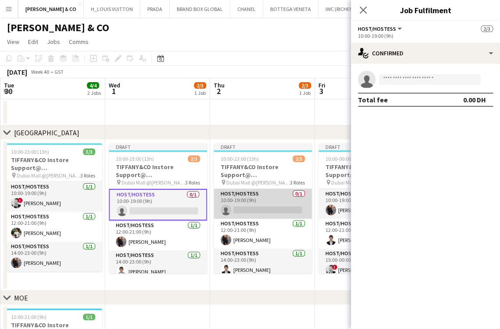
click at [237, 203] on app-card-role "Host/Hostess 0/1 10:00-19:00 (9h) single-neutral-actions" at bounding box center [263, 204] width 98 height 30
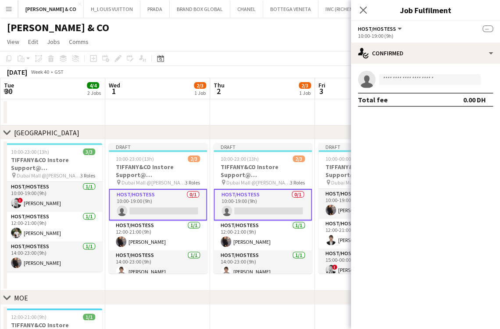
click at [111, 239] on app-calendar-viewport "Sun 28 4/4 2 Jobs Mon 29 3/3 2 Jobs Tue 30 4/4 2 Jobs Wed 1 2/3 1 Job Thu 2 2/3…" at bounding box center [250, 271] width 500 height 387
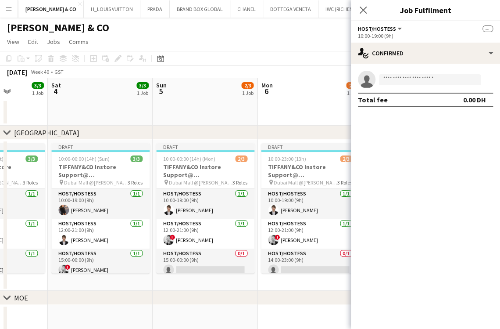
scroll to position [0, 277]
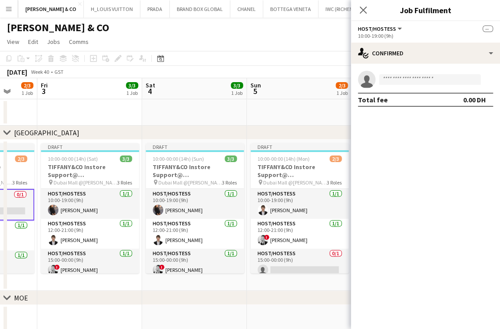
click at [141, 264] on app-calendar-viewport "Tue 30 4/4 2 Jobs Wed 1 2/3 1 Job Thu 2 2/3 1 Job Fri 3 3/3 1 Job Sat 4 3/3 1 J…" at bounding box center [250, 271] width 500 height 387
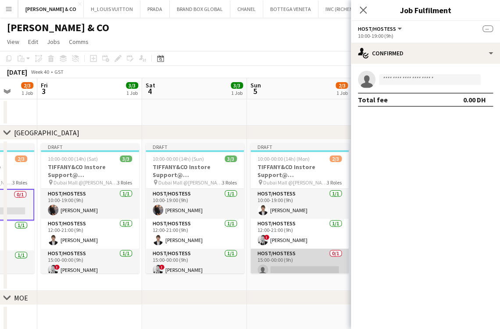
click at [290, 265] on app-card-role "Host/Hostess 0/1 15:00-00:00 (9h) single-neutral-actions" at bounding box center [300, 263] width 98 height 30
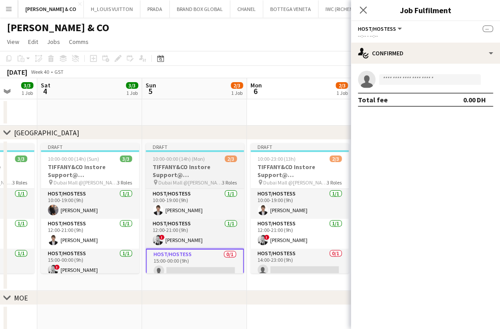
scroll to position [0, 344]
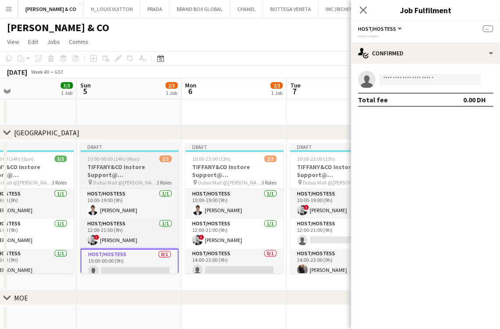
click at [109, 265] on app-calendar-viewport "Wed 1 2/3 1 Job Thu 2 2/3 1 Job Fri 3 3/3 1 Job Sat 4 3/3 1 Job Sun 5 2/3 1 Job…" at bounding box center [250, 271] width 500 height 387
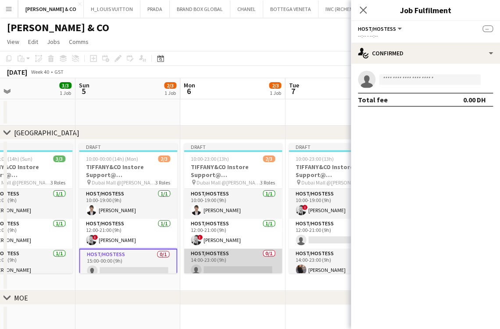
click at [212, 259] on app-card-role "Host/Hostess 0/1 14:00-23:00 (9h) single-neutral-actions" at bounding box center [233, 263] width 98 height 30
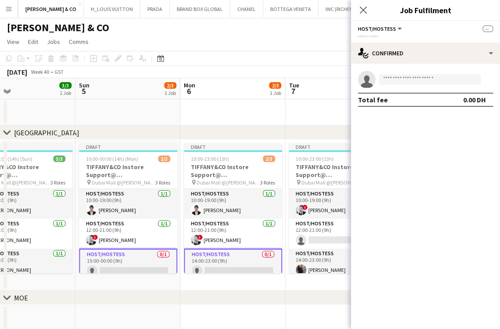
scroll to position [0, 371]
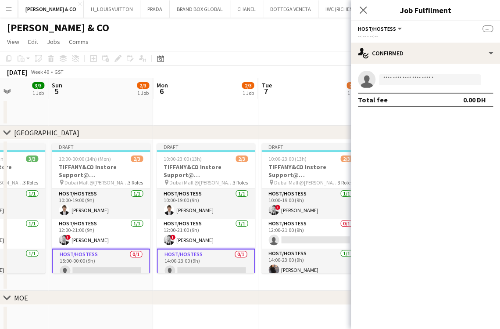
click at [93, 277] on app-calendar-viewport "Wed 1 2/3 1 Job Thu 2 2/3 1 Job Fri 3 3/3 1 Job Sat 4 3/3 1 Job Sun 5 2/3 1 Job…" at bounding box center [250, 271] width 500 height 387
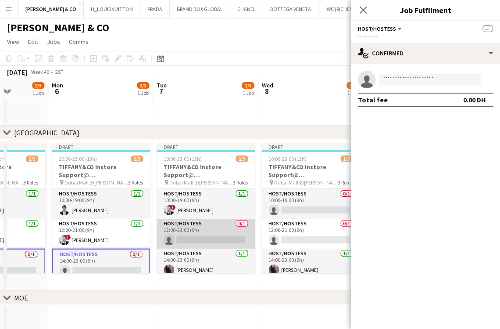
click at [202, 238] on app-card-role "Host/Hostess 0/1 12:00-21:00 (9h) single-neutral-actions" at bounding box center [206, 233] width 98 height 30
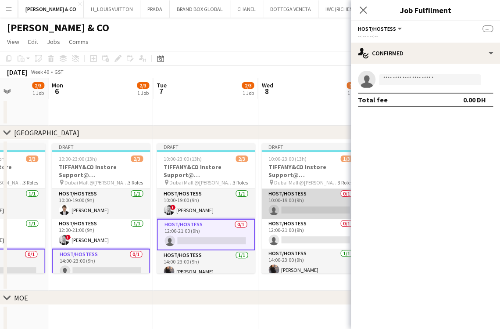
click at [305, 195] on app-card-role "Host/Hostess 0/1 10:00-19:00 (9h) single-neutral-actions" at bounding box center [310, 204] width 98 height 30
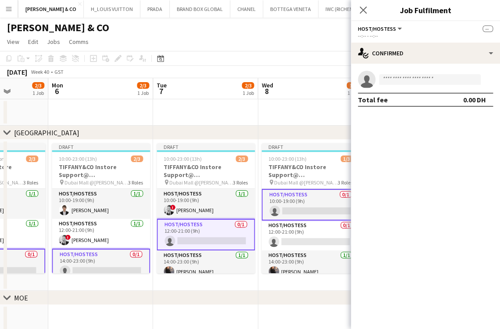
click at [66, 223] on app-calendar-viewport "Thu 2 2/3 1 Job Fri 3 3/3 1 Job Sat 4 3/3 1 Job Sun 5 2/3 1 Job Mon 6 2/3 1 Job…" at bounding box center [250, 271] width 500 height 387
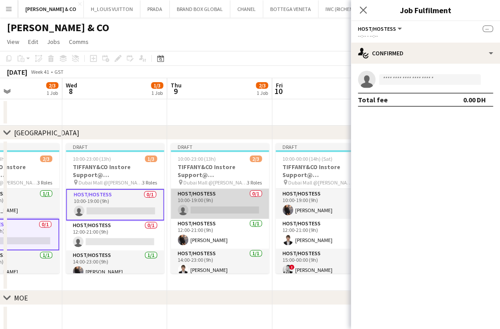
click at [208, 202] on app-card-role "Host/Hostess 0/1 10:00-19:00 (9h) single-neutral-actions" at bounding box center [220, 204] width 98 height 30
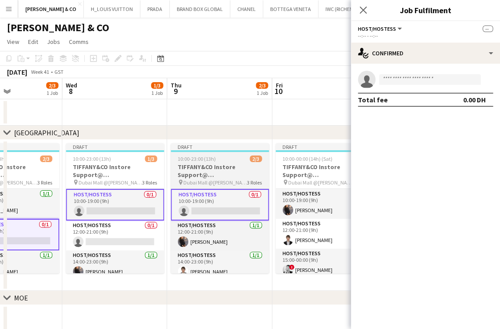
click at [70, 208] on app-calendar-viewport "Sat 4 3/3 1 Job Sun 5 2/3 1 Job Mon 6 2/3 1 Job Tue 7 2/3 1 Job Wed 8 1/3 1 Job…" at bounding box center [250, 271] width 500 height 387
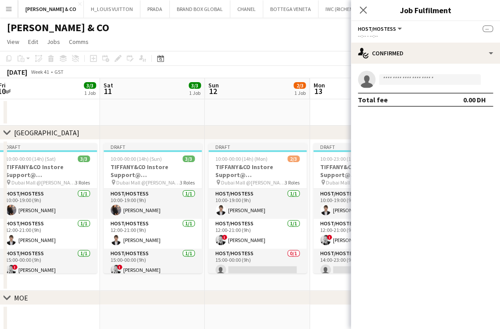
click at [64, 274] on app-calendar-viewport "Tue 7 2/3 1 Job Wed 8 1/3 1 Job Thu 9 2/3 1 Job Fri 10 3/3 1 Job Sat 11 3/3 1 J…" at bounding box center [250, 271] width 500 height 387
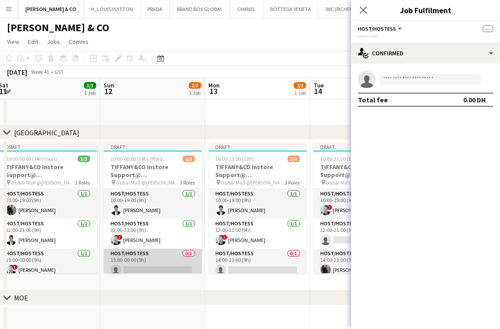
click at [168, 269] on app-card-role "Host/Hostess 0/1 15:00-00:00 (9h) single-neutral-actions" at bounding box center [153, 263] width 98 height 30
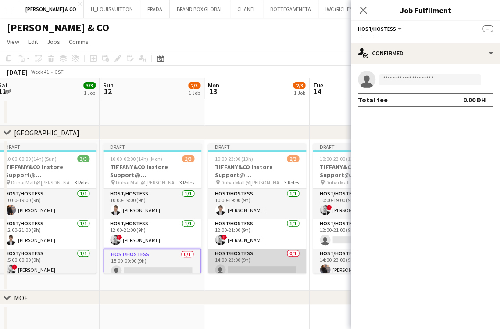
click at [235, 263] on app-card-role "Host/Hostess 0/1 14:00-23:00 (9h) single-neutral-actions" at bounding box center [257, 263] width 98 height 30
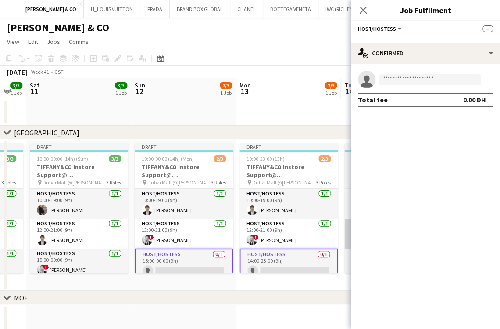
click at [153, 269] on app-calendar-viewport "Wed 8 1/3 1 Job Thu 9 2/3 1 Job Fri 10 3/3 1 Job Sat 11 3/3 1 Job Sun 12 2/3 1 …" at bounding box center [250, 271] width 500 height 387
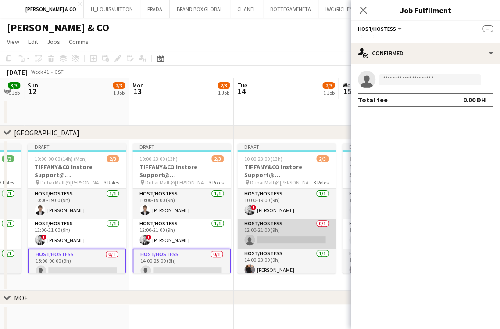
click at [270, 236] on app-card-role "Host/Hostess 0/1 12:00-21:00 (9h) single-neutral-actions" at bounding box center [286, 233] width 98 height 30
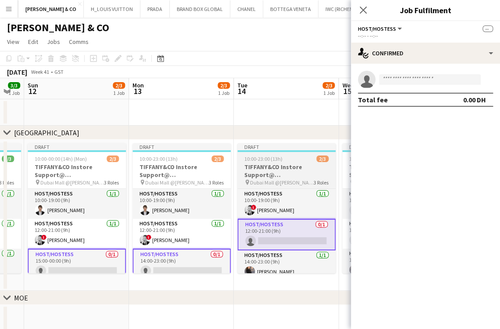
click at [116, 243] on app-calendar-viewport "Thu 9 2/3 1 Job Fri 10 3/3 1 Job Sat 11 3/3 1 Job Sun 12 2/3 1 Job Mon 13 2/3 1…" at bounding box center [250, 271] width 500 height 387
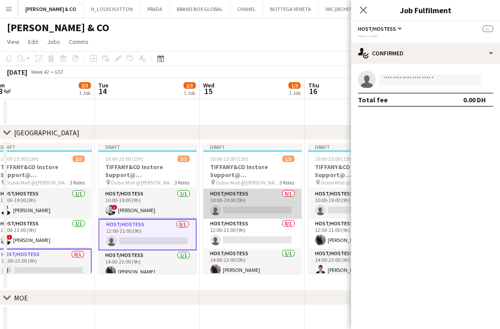
click at [224, 191] on app-card-role "Host/Hostess 0/1 10:00-19:00 (9h) single-neutral-actions" at bounding box center [252, 204] width 98 height 30
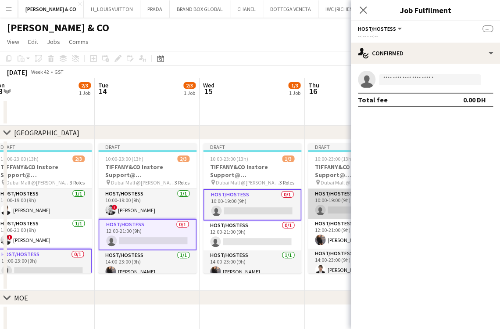
click at [320, 195] on app-card-role "Host/Hostess 0/1 10:00-19:00 (9h) single-neutral-actions" at bounding box center [357, 204] width 98 height 30
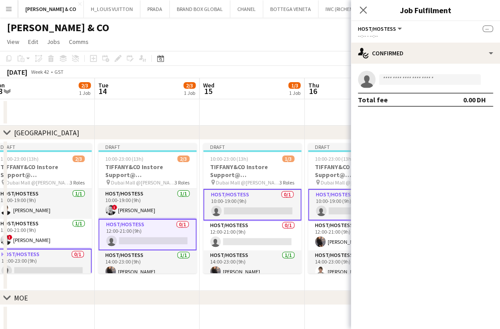
scroll to position [0, 0]
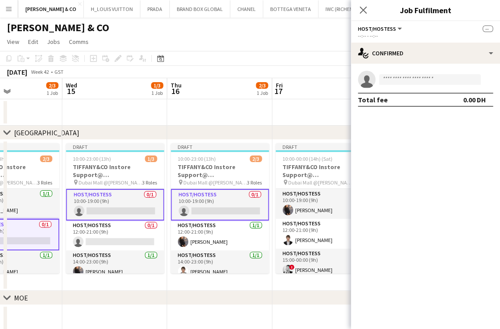
click at [172, 254] on app-calendar-viewport "Sat 11 3/3 1 Job Sun 12 2/3 1 Job Mon 13 2/3 1 Job Tue 14 2/3 1 Job Wed 15 1/3 …" at bounding box center [250, 271] width 500 height 387
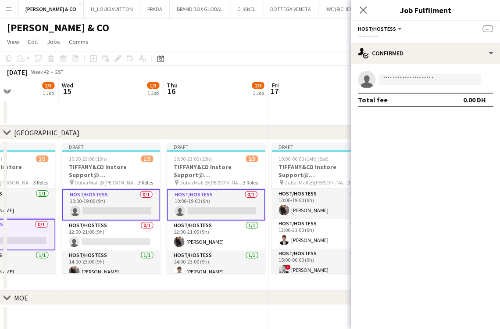
scroll to position [0, 341]
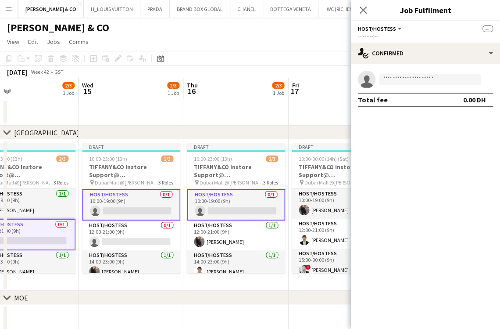
click at [149, 259] on app-calendar-viewport "Sat 11 3/3 1 Job Sun 12 2/3 1 Job Mon 13 2/3 1 Job Tue 14 2/3 1 Job Wed 15 1/3 …" at bounding box center [250, 271] width 500 height 387
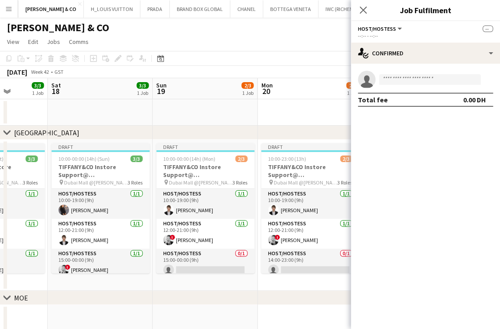
click at [169, 252] on app-calendar-viewport "Tue 14 2/3 1 Job Wed 15 1/3 1 Job Thu 16 2/3 1 Job Fri 17 3/3 1 Job Sat 18 3/3 …" at bounding box center [250, 271] width 500 height 387
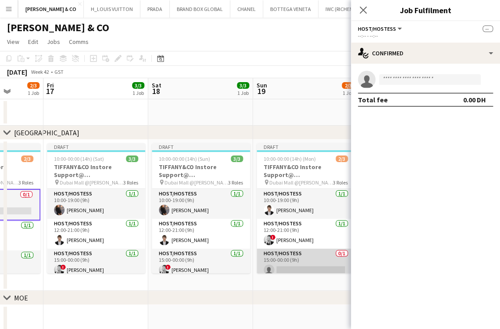
click at [316, 270] on app-card-role "Host/Hostess 0/1 15:00-00:00 (9h) single-neutral-actions" at bounding box center [306, 263] width 98 height 30
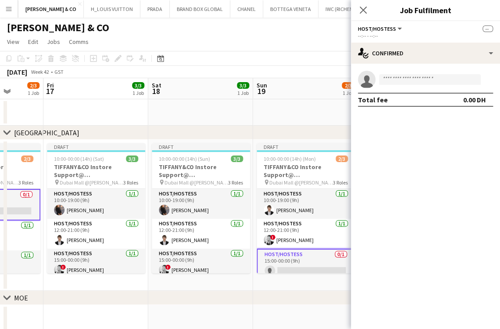
click at [197, 265] on app-calendar-viewport "Tue 14 2/3 1 Job Wed 15 1/3 1 Job Thu 16 2/3 1 Job Fri 17 3/3 1 Job Sat 18 3/3 …" at bounding box center [250, 271] width 500 height 387
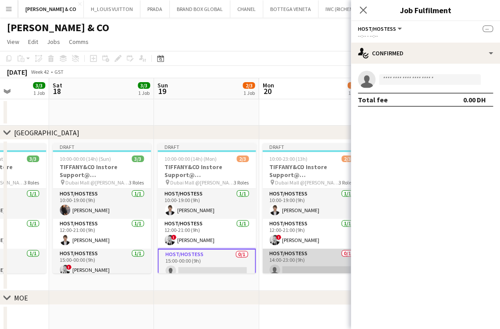
click at [309, 261] on app-card-role "Host/Hostess 0/1 14:00-23:00 (9h) single-neutral-actions" at bounding box center [311, 263] width 98 height 30
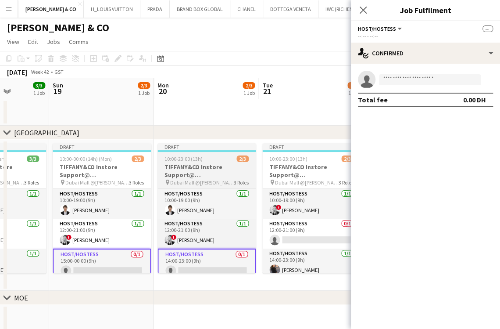
click at [185, 265] on app-calendar-viewport "Wed 15 1/3 1 Job Thu 16 2/3 1 Job Fri 17 3/3 1 Job Sat 18 3/3 1 Job Sun 19 2/3 …" at bounding box center [250, 271] width 500 height 387
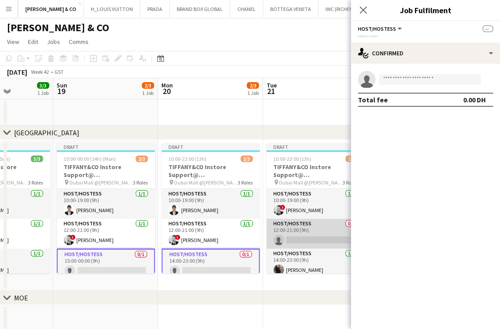
click at [270, 240] on app-card-role "Host/Hostess 0/1 12:00-21:00 (9h) single-neutral-actions" at bounding box center [315, 233] width 98 height 30
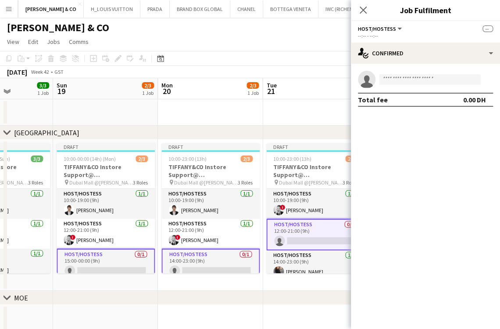
click at [159, 237] on app-calendar-viewport "Wed 15 1/3 1 Job Thu 16 2/3 1 Job Fri 17 3/3 1 Job Sat 18 3/3 1 Job Sun 19 2/3 …" at bounding box center [250, 271] width 500 height 387
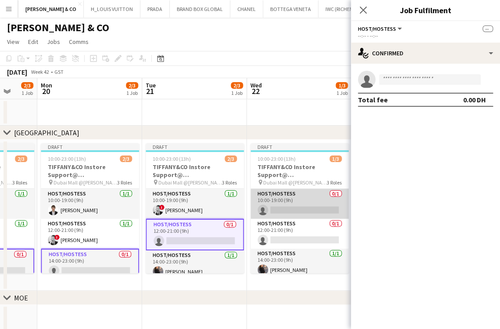
click at [302, 200] on app-card-role "Host/Hostess 0/1 10:00-19:00 (9h) single-neutral-actions" at bounding box center [300, 204] width 98 height 30
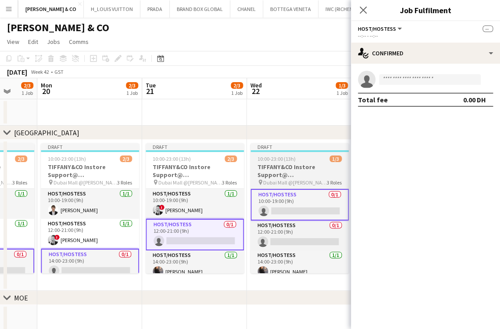
click at [221, 204] on app-calendar-viewport "Fri 17 3/3 1 Job Sat 18 3/3 1 Job Sun 19 2/3 1 Job Mon 20 2/3 1 Job Tue 21 2/3 …" at bounding box center [250, 271] width 500 height 387
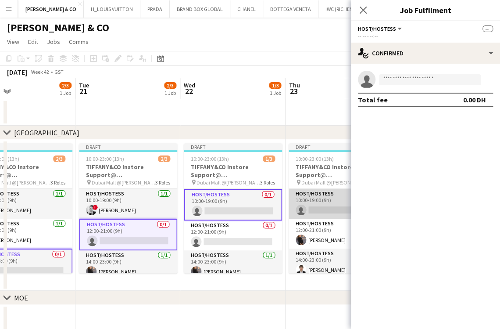
click at [314, 202] on app-card-role "Host/Hostess 0/1 10:00-19:00 (9h) single-neutral-actions" at bounding box center [338, 204] width 98 height 30
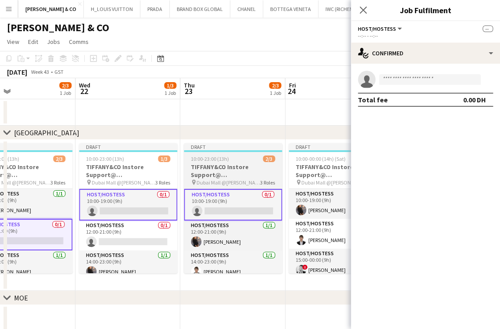
click at [169, 204] on app-calendar-viewport "Sat 18 3/3 1 Job Sun 19 2/3 1 Job Mon 20 2/3 1 Job Tue 21 2/3 1 Job Wed 22 1/3 …" at bounding box center [250, 271] width 500 height 387
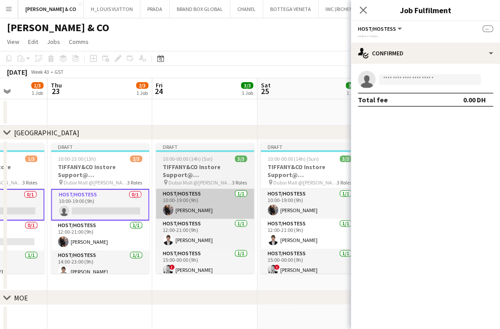
click at [157, 212] on app-calendar-viewport "Sun 19 2/3 1 Job Mon 20 2/3 1 Job Tue 21 2/3 1 Job Wed 22 1/3 1 Job Thu 23 2/3 …" at bounding box center [250, 271] width 500 height 387
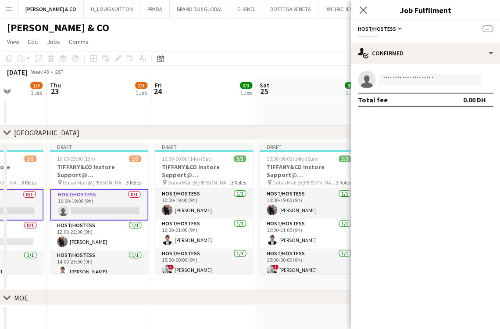
click at [178, 229] on app-calendar-viewport "Mon 20 2/3 1 Job Tue 21 2/3 1 Job Wed 22 1/3 1 Job Thu 23 2/3 1 Job Fri 24 3/3 …" at bounding box center [250, 271] width 500 height 387
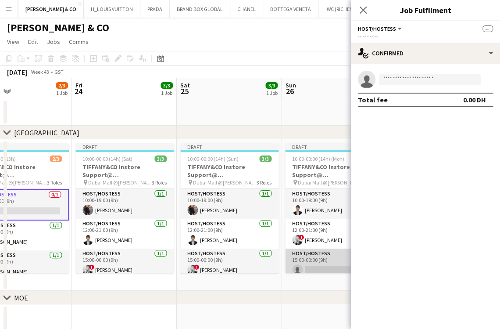
click at [310, 254] on app-card-role "Host/Hostess 0/1 15:00-00:00 (9h) single-neutral-actions" at bounding box center [334, 263] width 98 height 30
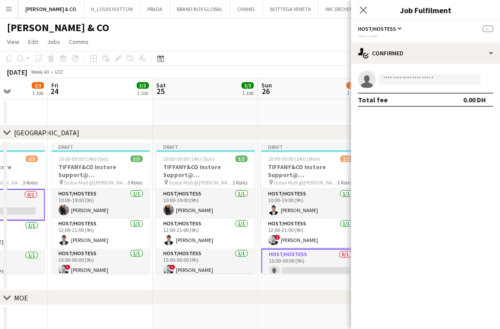
click at [174, 265] on app-calendar-viewport "Mon 20 2/3 1 Job Tue 21 2/3 1 Job Wed 22 1/3 1 Job Thu 23 2/3 1 Job Fri 24 3/3 …" at bounding box center [250, 271] width 500 height 387
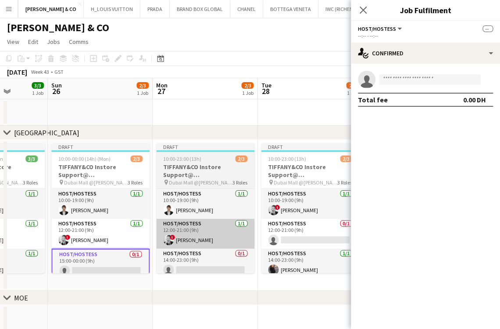
scroll to position [0, 270]
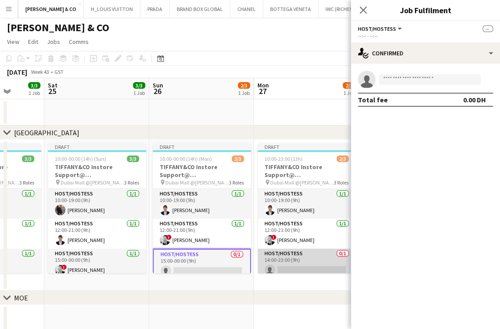
click at [286, 258] on app-card-role "Host/Hostess 0/1 14:00-23:00 (9h) single-neutral-actions" at bounding box center [307, 263] width 98 height 30
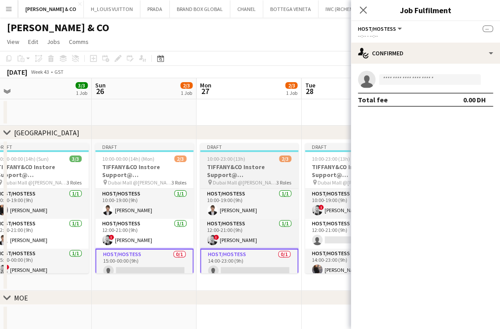
click at [106, 252] on app-calendar-viewport "Wed 22 1/3 1 Job Thu 23 2/3 1 Job Fri 24 3/3 1 Job Sat 25 3/3 1 Job Sun 26 2/3 …" at bounding box center [250, 271] width 500 height 387
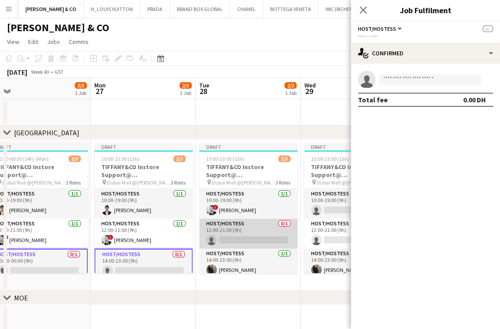
click at [268, 229] on app-card-role "Host/Hostess 0/1 12:00-21:00 (9h) single-neutral-actions" at bounding box center [248, 233] width 98 height 30
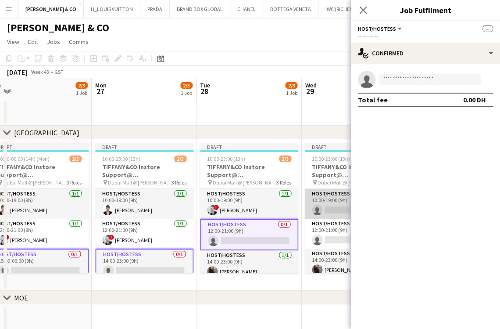
click at [325, 202] on app-card-role "Host/Hostess 0/1 10:00-19:00 (9h) single-neutral-actions" at bounding box center [354, 204] width 98 height 30
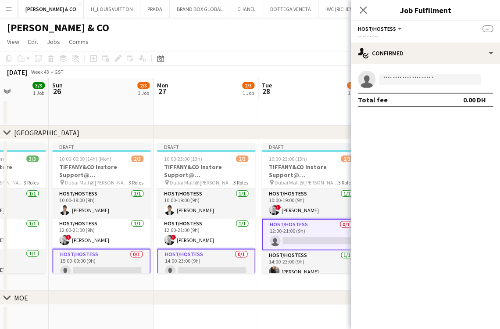
click at [165, 205] on app-calendar-viewport "Thu 23 2/3 1 Job Fri 24 3/3 1 Job Sat 25 3/3 1 Job Sun 26 2/3 1 Job Mon 27 2/3 …" at bounding box center [250, 271] width 500 height 387
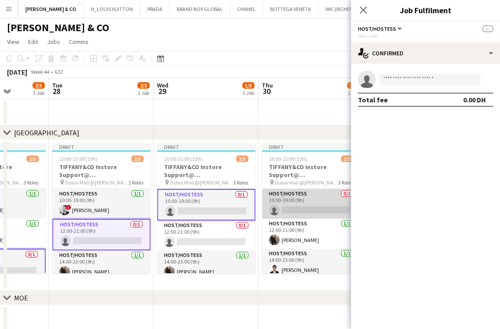
click at [294, 192] on app-card-role "Host/Hostess 0/1 10:00-19:00 (9h) single-neutral-actions" at bounding box center [311, 204] width 98 height 30
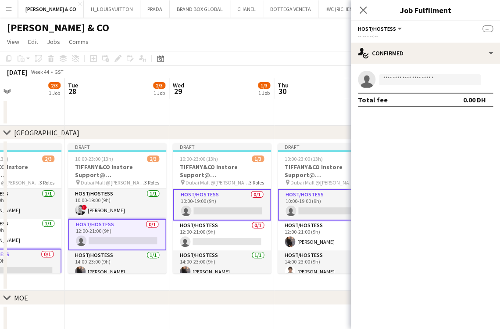
click at [96, 208] on app-calendar-viewport "Sat 25 3/3 1 Job Sun 26 2/3 1 Job Mon 27 2/3 1 Job Tue 28 2/3 1 Job Wed 29 1/3 …" at bounding box center [250, 271] width 500 height 387
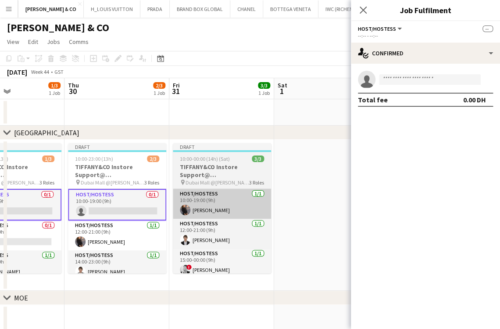
scroll to position [0, 253]
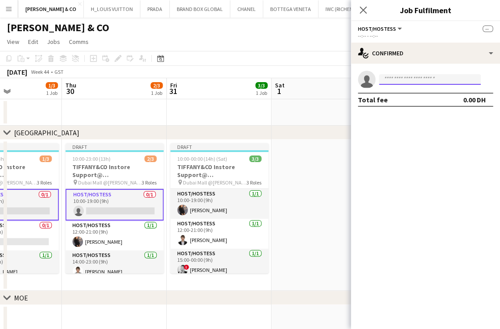
click at [422, 79] on input at bounding box center [430, 79] width 102 height 11
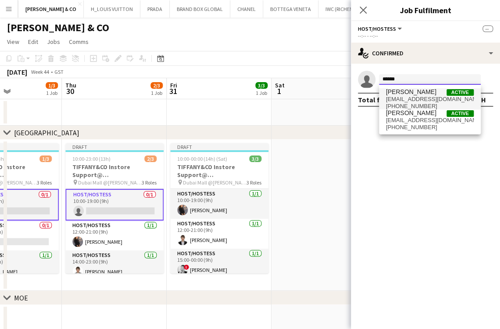
type input "*****"
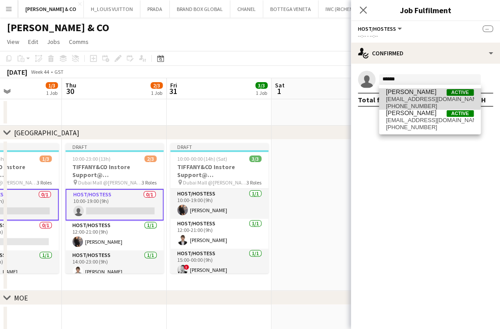
click at [426, 94] on span "[PERSON_NAME] Active" at bounding box center [430, 91] width 88 height 7
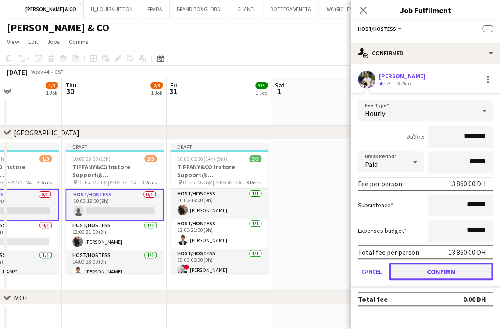
click at [433, 264] on button "Confirm" at bounding box center [441, 271] width 104 height 18
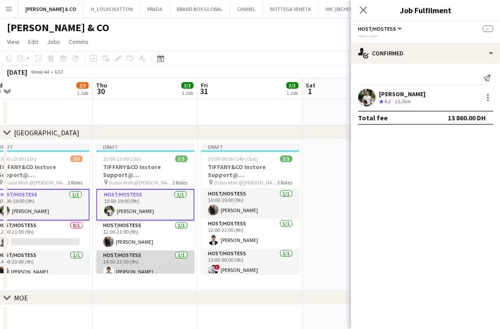
click at [269, 254] on app-calendar-viewport "Mon 27 3/3 1 Job Tue 28 3/3 1 Job Wed 29 2/3 1 Job Thu 30 3/3 1 Job Fri 31 3/3 …" at bounding box center [250, 271] width 500 height 387
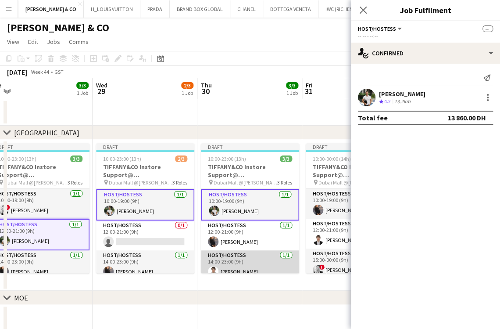
scroll to position [0, 223]
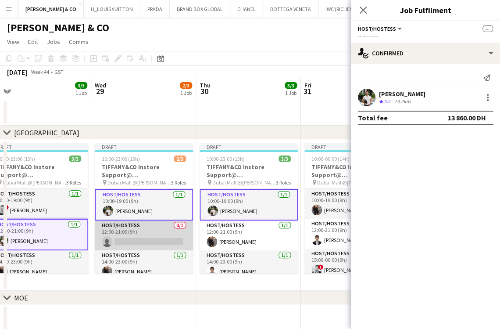
click at [117, 239] on app-card-role "Host/Hostess 0/1 12:00-21:00 (9h) single-neutral-actions" at bounding box center [144, 235] width 98 height 30
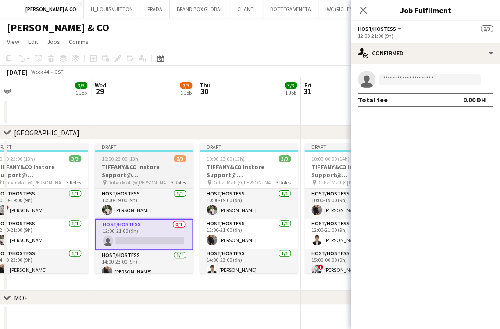
click at [172, 169] on h3 "TIFFANY&CO Instore Support@ [GEOGRAPHIC_DATA]" at bounding box center [144, 171] width 98 height 16
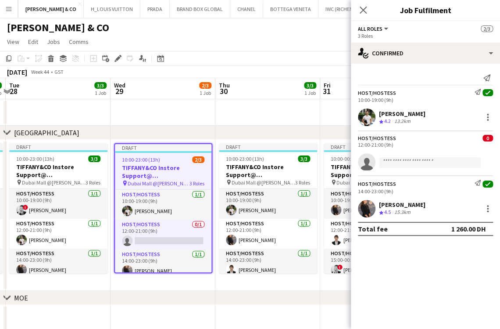
click at [232, 264] on app-calendar-viewport "Sun 26 3/3 1 Job Mon 27 3/3 1 Job Tue 28 3/3 1 Job Wed 29 2/3 1 Job Thu 30 3/3 …" at bounding box center [250, 271] width 500 height 387
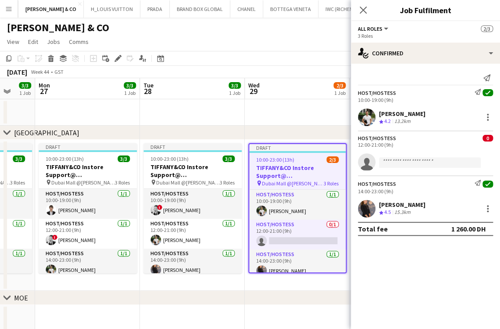
click at [222, 254] on app-calendar-viewport "Fri 24 3/3 1 Job Sat 25 3/3 1 Job Sun 26 3/3 1 Job Mon 27 3/3 1 Job Tue 28 3/3 …" at bounding box center [250, 271] width 500 height 387
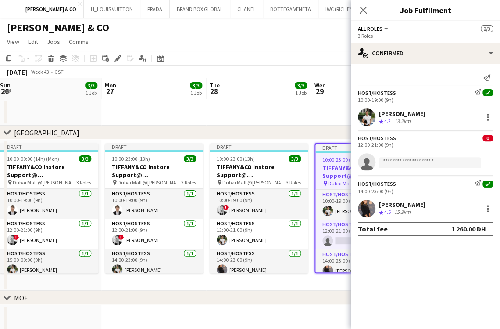
click at [181, 236] on app-calendar-viewport "Fri 24 3/3 1 Job Sat 25 3/3 1 Job Sun 26 3/3 1 Job Mon 27 3/3 1 Job Tue 28 3/3 …" at bounding box center [250, 271] width 500 height 387
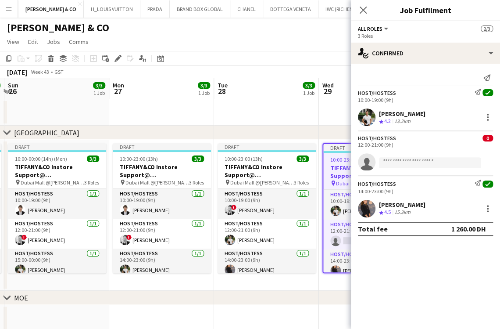
click at [200, 242] on app-calendar-viewport "Fri 24 3/3 1 Job Sat 25 3/3 1 Job Sun 26 3/3 1 Job Mon 27 3/3 1 Job Tue 28 3/3 …" at bounding box center [250, 271] width 500 height 387
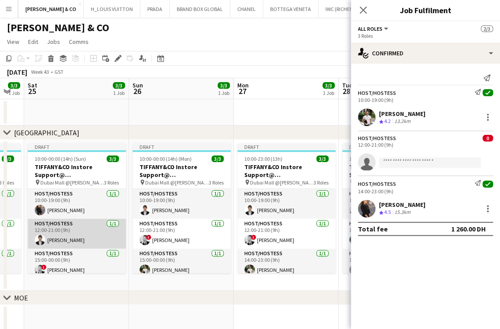
click at [215, 244] on app-calendar-viewport "Thu 23 3/3 1 Job Fri 24 3/3 1 Job Sat 25 3/3 1 Job Sun 26 3/3 1 Job Mon 27 3/3 …" at bounding box center [250, 271] width 500 height 387
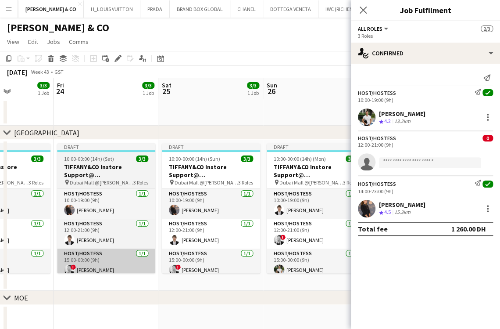
click at [245, 254] on app-calendar-viewport "Tue 21 3/3 1 Job Wed 22 2/3 1 Job Thu 23 3/3 1 Job Fri 24 3/3 1 Job Sat 25 3/3 …" at bounding box center [250, 271] width 500 height 387
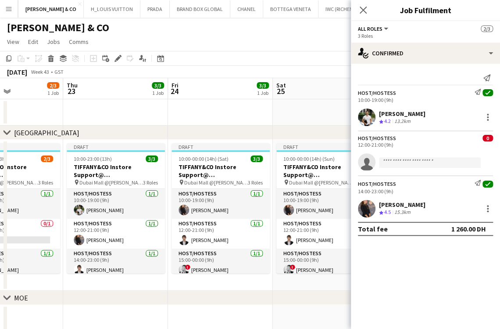
scroll to position [0, 241]
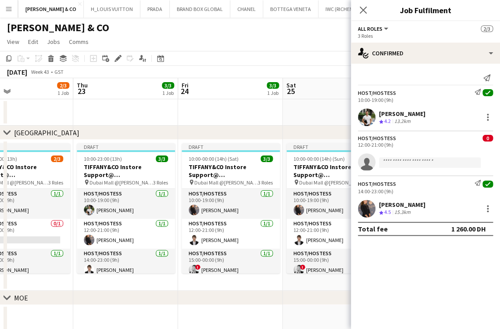
click at [283, 255] on app-calendar-viewport "Mon 20 3/3 1 Job Tue 21 3/3 1 Job Wed 22 2/3 1 Job Thu 23 3/3 1 Job Fri 24 3/3 …" at bounding box center [250, 271] width 500 height 387
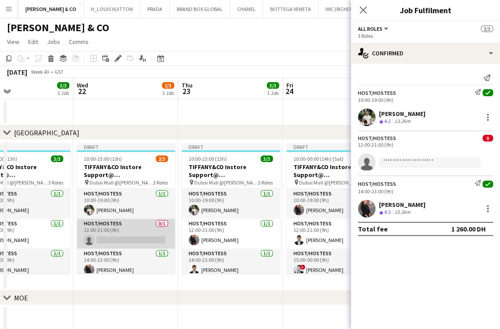
click at [150, 237] on app-card-role "Host/Hostess 0/1 12:00-21:00 (9h) single-neutral-actions" at bounding box center [126, 233] width 98 height 30
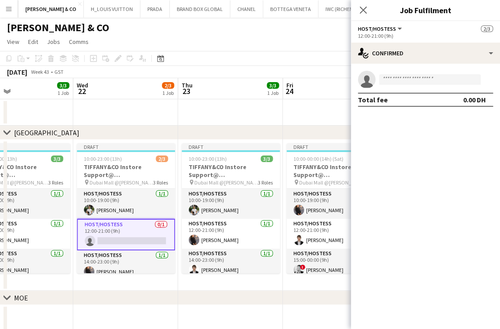
drag, startPoint x: 154, startPoint y: 231, endPoint x: 296, endPoint y: 232, distance: 142.6
click at [297, 231] on app-calendar-viewport "Sun 19 3/3 1 Job Mon 20 3/3 1 Job Tue 21 3/3 1 Job Wed 22 2/3 1 Job Thu 23 3/3 …" at bounding box center [250, 271] width 500 height 387
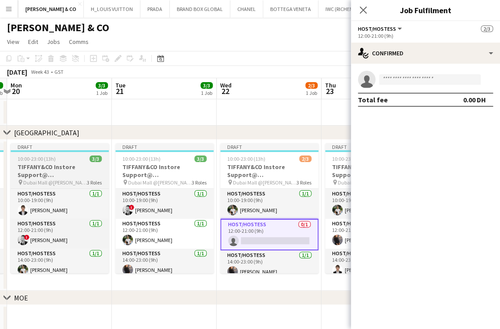
scroll to position [0, 0]
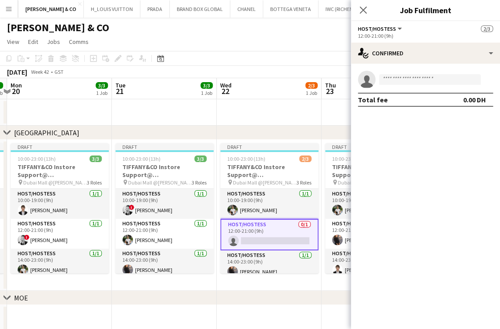
click at [263, 238] on app-calendar-viewport "Sat 18 3/3 1 Job Sun 19 3/3 1 Job Mon 20 3/3 1 Job Tue 21 3/3 1 Job Wed 22 2/3 …" at bounding box center [250, 271] width 500 height 387
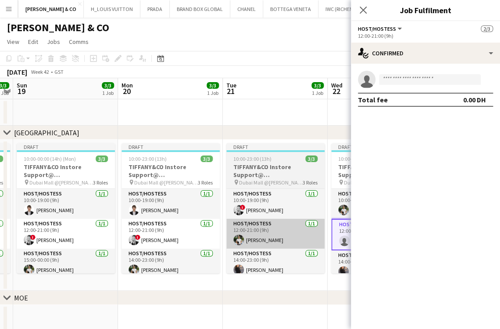
drag, startPoint x: 252, startPoint y: 238, endPoint x: 207, endPoint y: 233, distance: 45.4
click at [214, 235] on app-calendar-viewport "Fri 17 3/3 1 Job Sat 18 3/3 1 Job Sun 19 3/3 1 Job Mon 20 3/3 1 Job Tue 21 3/3 …" at bounding box center [250, 271] width 500 height 387
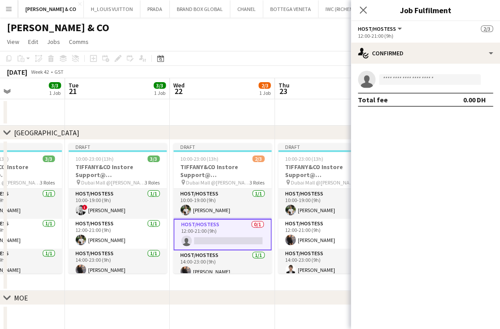
drag, startPoint x: 185, startPoint y: 233, endPoint x: 122, endPoint y: 233, distance: 63.2
click at [122, 233] on app-calendar-viewport "Fri 17 3/3 1 Job Sat 18 3/3 1 Job Sun 19 3/3 1 Job Mon 20 3/3 1 Job Tue 21 3/3 …" at bounding box center [250, 271] width 500 height 387
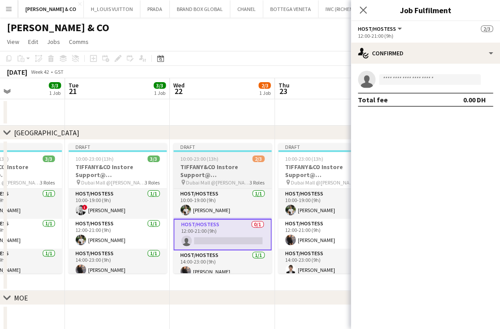
scroll to position [0, 360]
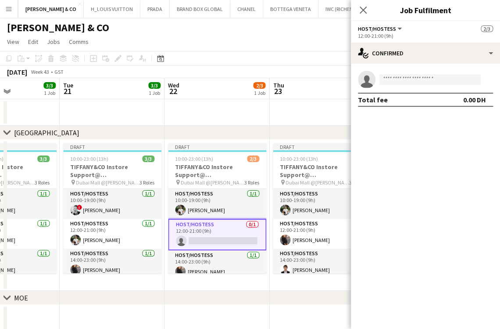
click at [426, 40] on app-options-switcher "Host/Hostess All roles Host/Hostess [DATE] 12:00-21:00 (9h)" at bounding box center [425, 31] width 149 height 21
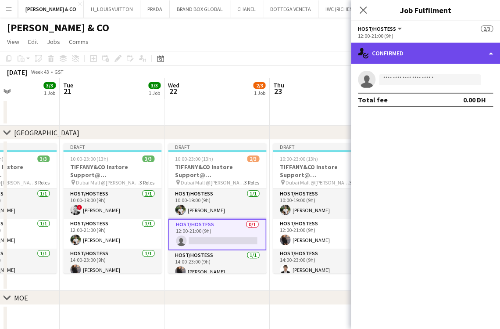
click at [425, 47] on div "single-neutral-actions-check-2 Confirmed" at bounding box center [425, 53] width 149 height 21
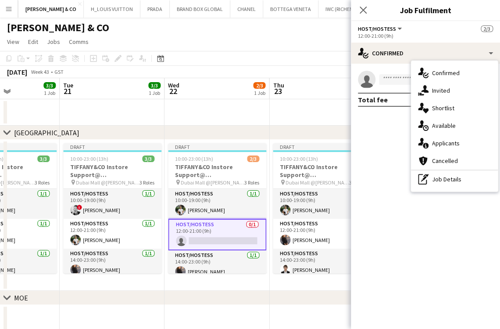
click at [433, 178] on div "pen-write Job Details" at bounding box center [454, 179] width 87 height 18
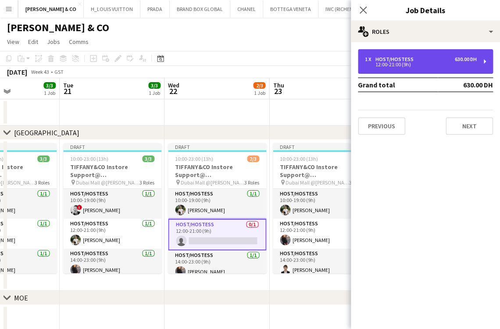
drag, startPoint x: 415, startPoint y: 68, endPoint x: 358, endPoint y: 68, distance: 57.5
click at [414, 68] on div "1 x Host/Hostess 630.00 DH 12:00-21:00 (9h)" at bounding box center [425, 61] width 135 height 25
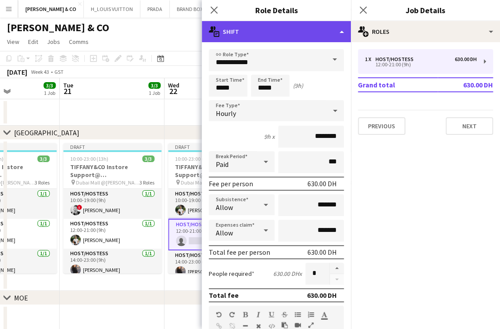
click at [290, 26] on div "multiple-actions-text Shift" at bounding box center [276, 31] width 149 height 21
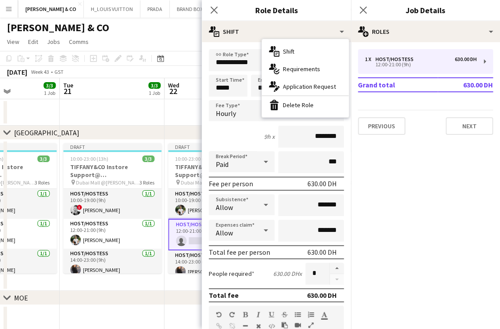
click at [298, 109] on div "bin-2 Delete Role" at bounding box center [305, 105] width 87 height 18
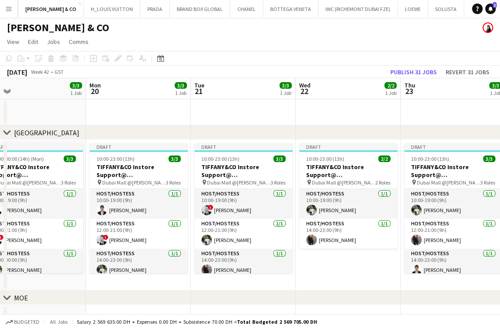
scroll to position [0, 267]
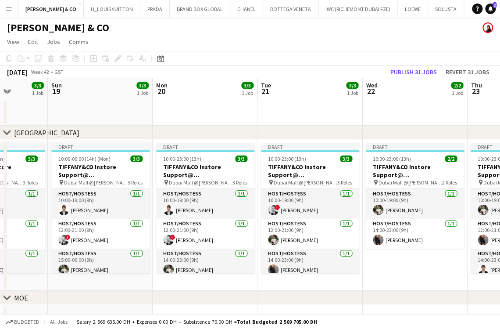
drag, startPoint x: 131, startPoint y: 233, endPoint x: 326, endPoint y: 233, distance: 195.2
click at [326, 233] on app-calendar-viewport "Thu 16 3/3 1 Job Fri 17 3/3 1 Job Sat 18 3/3 1 Job Sun 19 3/3 1 Job Mon 20 3/3 …" at bounding box center [250, 271] width 500 height 387
click at [414, 267] on app-date-cell "Draft 10:00-23:00 (13h) 2/2 TIFFANY&CO Instore Support@ [GEOGRAPHIC_DATA] pin D…" at bounding box center [414, 215] width 105 height 151
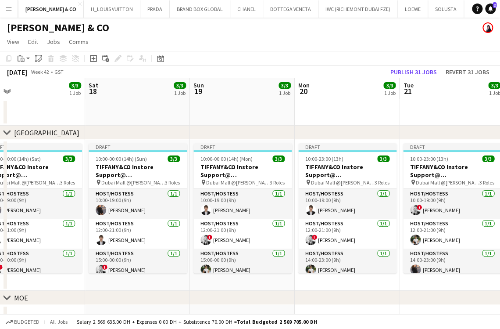
click at [348, 225] on app-calendar-viewport "Wed 15 2/3 1 Job Thu 16 3/3 1 Job Fri 17 3/3 1 Job Sat 18 3/3 1 Job Sun 19 3/3 …" at bounding box center [250, 271] width 500 height 387
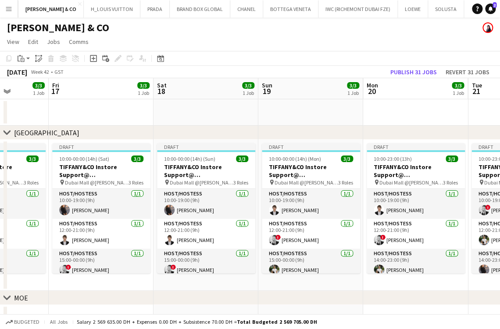
drag, startPoint x: 97, startPoint y: 232, endPoint x: 282, endPoint y: 232, distance: 184.3
click at [282, 232] on app-calendar-viewport "Wed 15 2/3 1 Job Thu 16 3/3 1 Job Fri 17 3/3 1 Job Sat 18 3/3 1 Job Sun 19 3/3 …" at bounding box center [250, 271] width 500 height 387
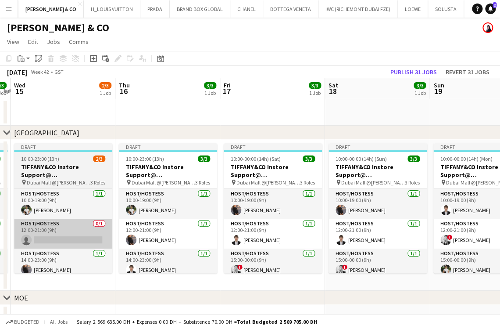
drag, startPoint x: 115, startPoint y: 238, endPoint x: 207, endPoint y: 238, distance: 91.7
click at [275, 238] on app-calendar-viewport "Mon 13 3/3 1 Job Tue 14 3/3 1 Job Wed 15 2/3 1 Job Thu 16 3/3 1 Job Fri 17 3/3 …" at bounding box center [250, 271] width 500 height 387
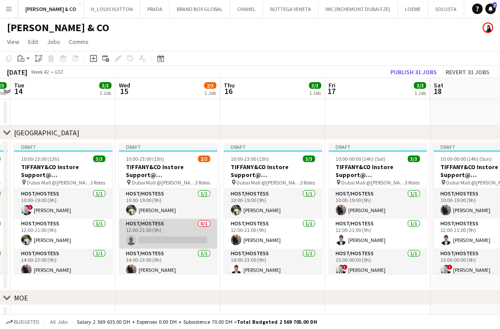
click at [140, 227] on app-card-role "Host/Hostess 0/1 12:00-21:00 (9h) single-neutral-actions" at bounding box center [168, 233] width 98 height 30
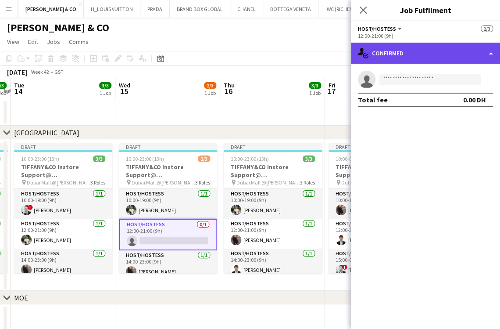
click at [435, 52] on div "single-neutral-actions-check-2 Confirmed" at bounding box center [425, 53] width 149 height 21
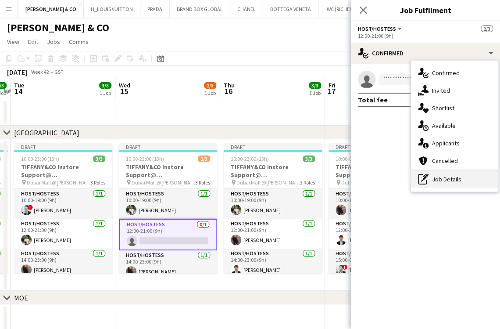
click at [421, 179] on icon "pen-write" at bounding box center [423, 179] width 11 height 11
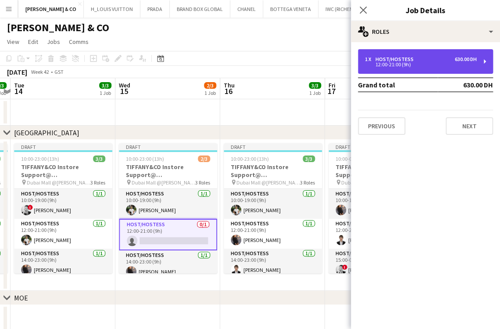
drag, startPoint x: 392, startPoint y: 59, endPoint x: 362, endPoint y: 54, distance: 31.1
click at [393, 59] on div "Host/Hostess" at bounding box center [397, 59] width 42 height 6
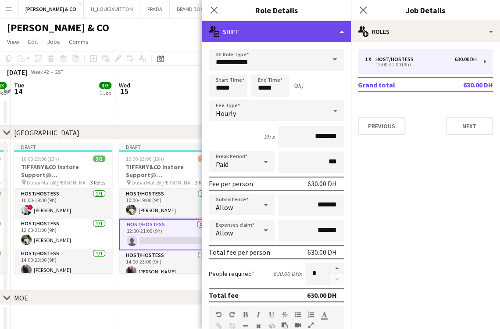
click at [323, 31] on div "multiple-actions-text Shift" at bounding box center [276, 31] width 149 height 21
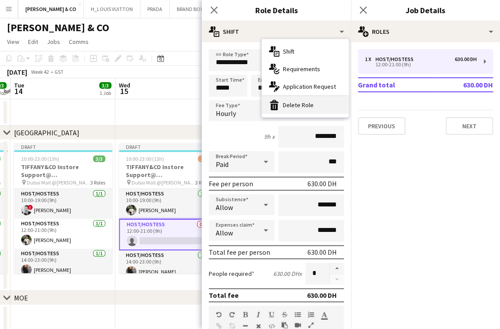
click at [325, 101] on div "bin-2 Delete Role" at bounding box center [305, 105] width 87 height 18
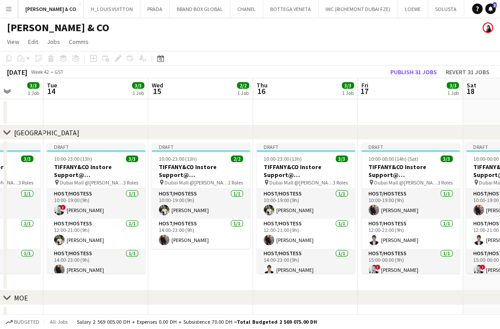
drag, startPoint x: 158, startPoint y: 198, endPoint x: 319, endPoint y: 205, distance: 161.6
click at [324, 202] on app-calendar-viewport "Sun 12 3/3 1 Job Mon 13 3/3 1 Job Tue 14 3/3 1 Job Wed 15 2/2 1 Job Thu 16 3/3 …" at bounding box center [250, 271] width 500 height 387
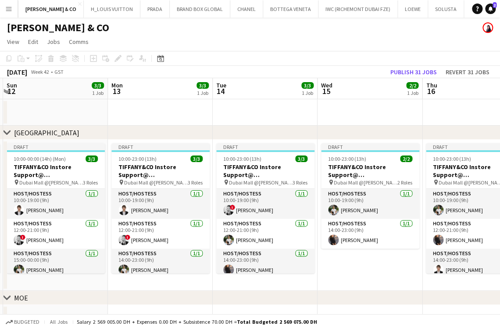
drag, startPoint x: 183, startPoint y: 230, endPoint x: 304, endPoint y: 237, distance: 120.4
click at [316, 235] on app-calendar-viewport "Fri 10 3/3 1 Job Sat 11 3/3 1 Job Sun 12 3/3 1 Job Mon 13 3/3 1 Job Tue 14 3/3 …" at bounding box center [250, 271] width 500 height 387
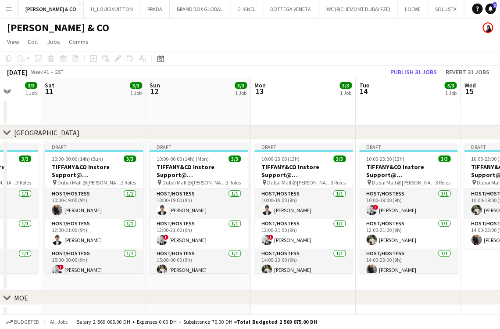
drag, startPoint x: 186, startPoint y: 241, endPoint x: 345, endPoint y: 243, distance: 158.8
click at [345, 242] on app-calendar-viewport "Thu 9 3/3 1 Job Fri 10 3/3 1 Job Sat 11 3/3 1 Job Sun 12 3/3 1 Job Mon 13 3/3 1…" at bounding box center [250, 271] width 500 height 387
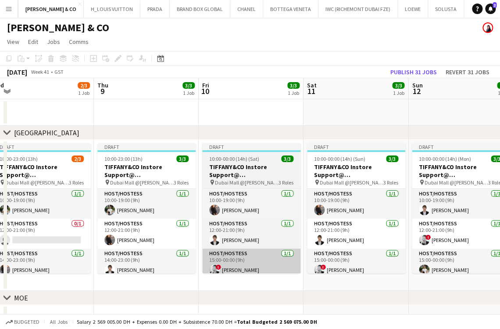
drag, startPoint x: 358, startPoint y: 247, endPoint x: 224, endPoint y: 251, distance: 134.7
click at [356, 248] on app-calendar-viewport "Mon 6 3/3 1 Job Tue 7 3/3 1 Job Wed 8 2/3 1 Job Thu 9 3/3 1 Job Fri 10 3/3 1 Jo…" at bounding box center [250, 271] width 500 height 387
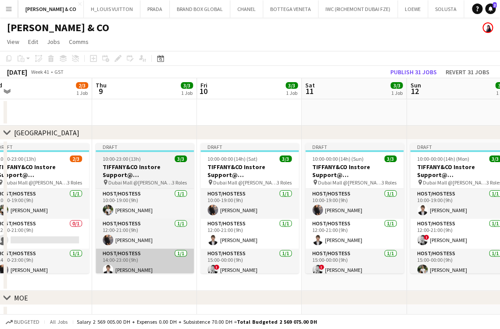
scroll to position [0, 208]
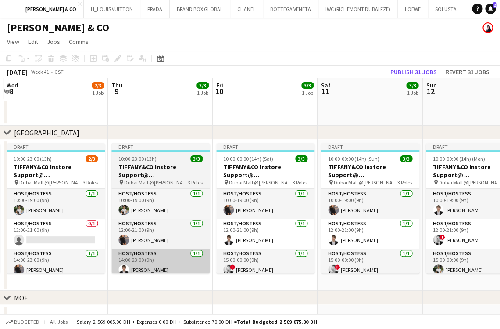
drag, startPoint x: 194, startPoint y: 250, endPoint x: 221, endPoint y: 250, distance: 26.8
click at [314, 249] on app-calendar-viewport "Mon 6 3/3 1 Job Tue 7 3/3 1 Job Wed 8 2/3 1 Job Thu 9 3/3 1 Job Fri 10 3/3 1 Jo…" at bounding box center [250, 271] width 500 height 387
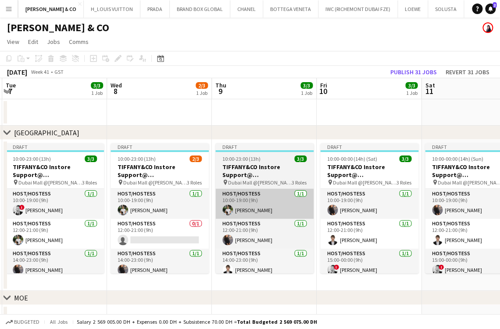
click at [156, 231] on app-card-role "Host/Hostess 0/1 12:00-21:00 (9h) single-neutral-actions" at bounding box center [160, 233] width 98 height 30
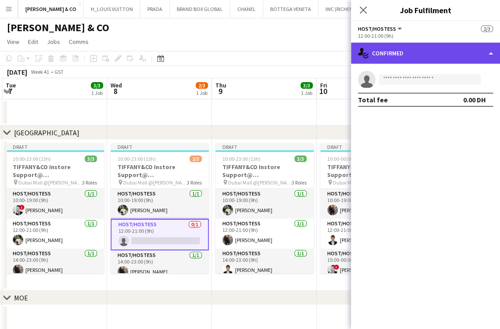
click at [435, 57] on div "single-neutral-actions-check-2 Confirmed" at bounding box center [425, 53] width 149 height 21
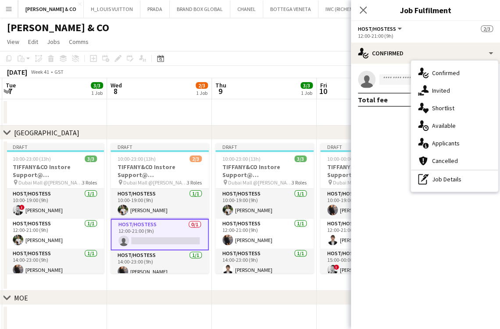
drag, startPoint x: 442, startPoint y: 181, endPoint x: 425, endPoint y: 116, distance: 66.8
click at [442, 181] on div "pen-write Job Details" at bounding box center [454, 179] width 87 height 18
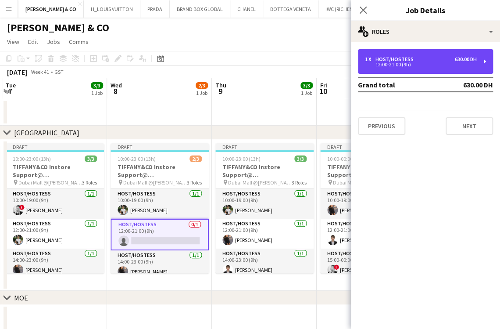
drag, startPoint x: 410, startPoint y: 66, endPoint x: 357, endPoint y: 60, distance: 53.9
click at [411, 66] on div "12:00-21:00 (9h)" at bounding box center [421, 64] width 112 height 4
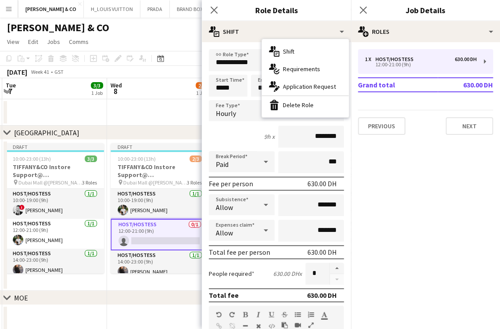
click at [306, 115] on div "multiple-actions-text Shift multiple-actions-check-2 Requirements multiple-acti…" at bounding box center [305, 78] width 87 height 78
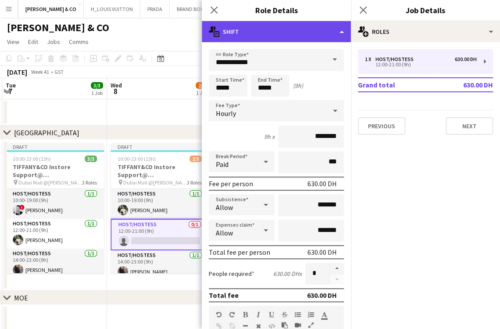
click at [315, 32] on div "multiple-actions-text Shift" at bounding box center [276, 31] width 149 height 21
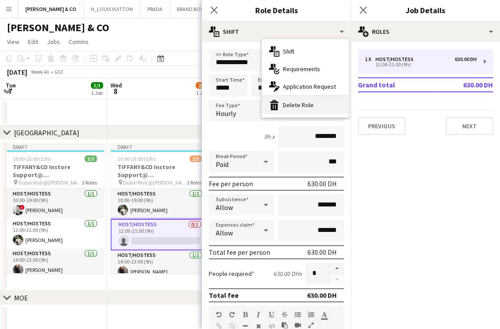
click at [315, 97] on div "bin-2 Delete Role" at bounding box center [305, 105] width 87 height 18
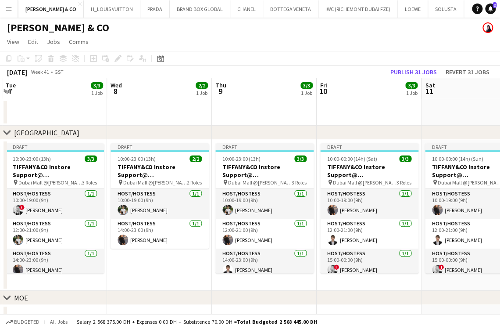
drag, startPoint x: 205, startPoint y: 179, endPoint x: 379, endPoint y: 204, distance: 175.2
click at [382, 203] on app-calendar-viewport "Sun 5 3/3 1 Job Mon 6 3/3 1 Job Tue 7 3/3 1 Job Wed 8 2/2 1 Job Thu 9 3/3 1 Job…" at bounding box center [250, 271] width 500 height 387
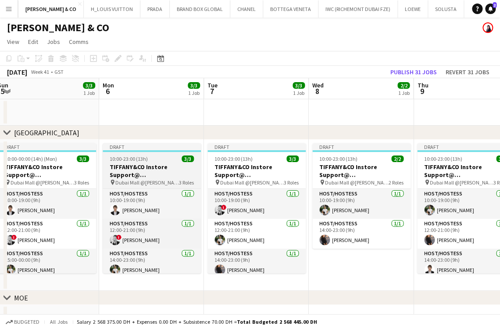
scroll to position [0, 0]
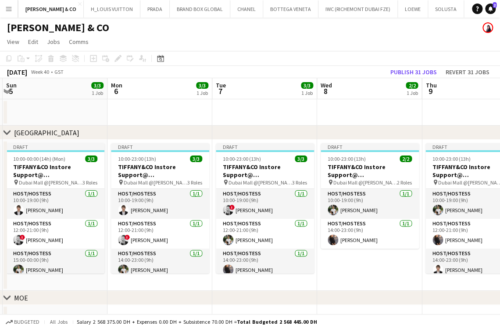
drag, startPoint x: 158, startPoint y: 223, endPoint x: 276, endPoint y: 229, distance: 117.7
click at [276, 229] on app-calendar-viewport "Fri 3 3/3 1 Job Sat 4 3/3 1 Job Sun 5 3/3 1 Job Mon 6 3/3 1 Job Tue 7 3/3 1 Job…" at bounding box center [250, 271] width 500 height 387
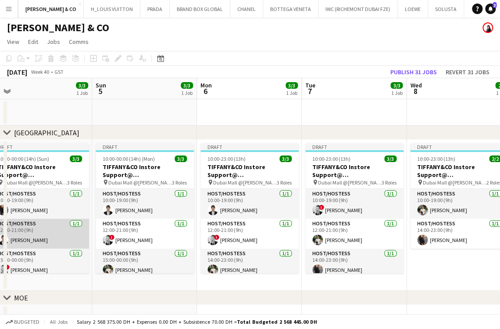
drag, startPoint x: 274, startPoint y: 240, endPoint x: 233, endPoint y: 240, distance: 40.8
click at [273, 240] on app-calendar-viewport "Thu 2 3/3 1 Job Fri 3 3/3 1 Job Sat 4 3/3 1 Job Sun 5 3/3 1 Job Mon 6 3/3 1 Job…" at bounding box center [250, 271] width 500 height 387
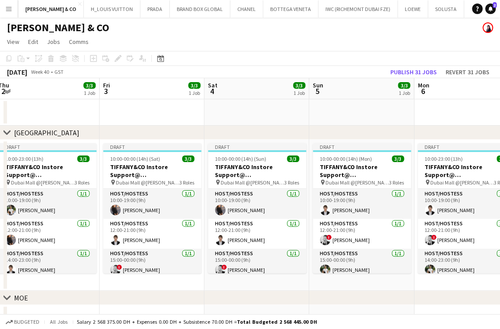
click at [273, 236] on app-calendar-viewport "Tue 30 4/4 2 Jobs Wed 1 3/3 1 Job Thu 2 3/3 1 Job Fri 3 3/3 1 Job Sat 4 3/3 1 J…" at bounding box center [250, 271] width 500 height 387
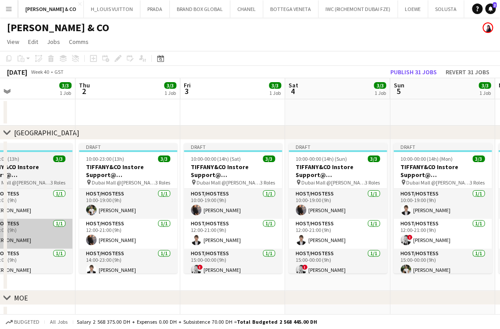
drag, startPoint x: 156, startPoint y: 235, endPoint x: 183, endPoint y: 238, distance: 26.5
click at [248, 236] on app-calendar-viewport "Mon 29 3/3 2 Jobs Tue 30 4/4 2 Jobs Wed 1 3/3 1 Job Thu 2 3/3 1 Job Fri 3 3/3 1…" at bounding box center [250, 271] width 500 height 387
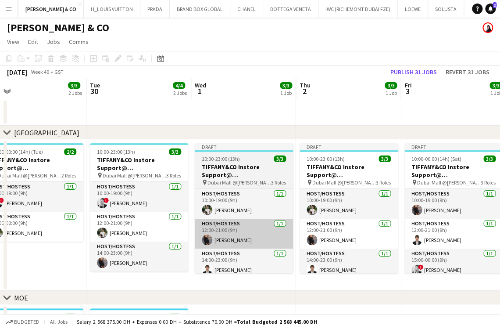
click at [233, 237] on app-calendar-viewport "Sat 27 4/4 2 Jobs Sun 28 4/4 2 Jobs Mon 29 3/3 2 Jobs Tue 30 4/4 2 Jobs Wed 1 3…" at bounding box center [250, 271] width 500 height 387
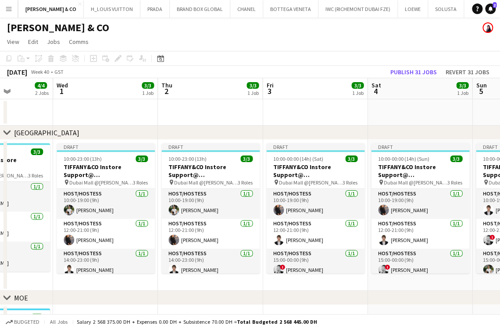
drag, startPoint x: 180, startPoint y: 228, endPoint x: 120, endPoint y: 222, distance: 60.0
click at [120, 222] on app-calendar-viewport "Sat 27 4/4 2 Jobs Sun 28 4/4 2 Jobs Mon 29 3/3 2 Jobs Tue 30 4/4 2 Jobs Wed 1 3…" at bounding box center [250, 271] width 500 height 387
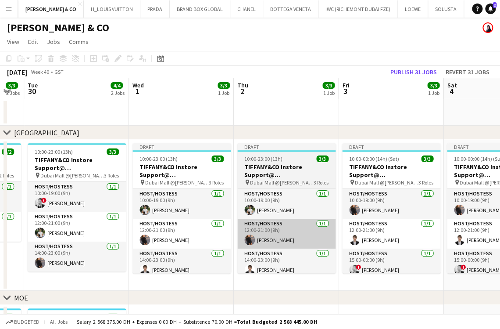
drag, startPoint x: 126, startPoint y: 223, endPoint x: 111, endPoint y: 223, distance: 14.9
click at [107, 223] on app-calendar-viewport "Sat 27 4/4 2 Jobs Sun 28 4/4 2 Jobs Mon 29 3/3 2 Jobs Tue 30 4/4 2 Jobs Wed 1 3…" at bounding box center [250, 271] width 500 height 387
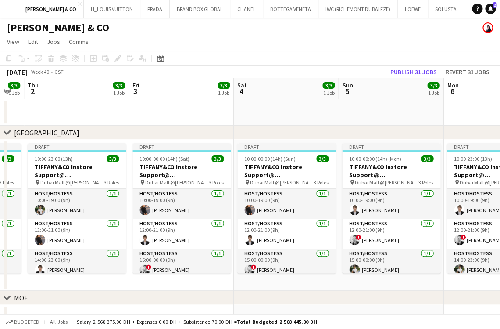
drag, startPoint x: 202, startPoint y: 228, endPoint x: 103, endPoint y: 228, distance: 98.7
click at [102, 229] on app-calendar-viewport "Mon 29 3/3 2 Jobs Tue 30 4/4 2 Jobs Wed 1 3/3 1 Job Thu 2 3/3 1 Job Fri 3 3/3 1…" at bounding box center [250, 271] width 500 height 387
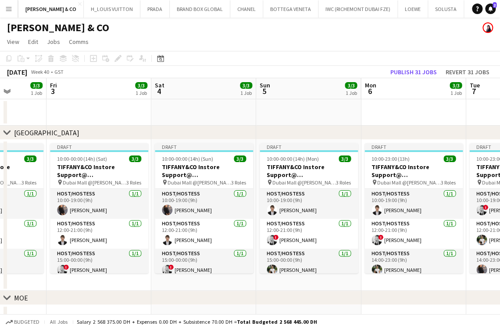
click at [127, 235] on app-calendar-viewport "Tue 30 4/4 2 Jobs Wed 1 3/3 1 Job Thu 2 3/3 1 Job Fri 3 3/3 1 Job Sat 4 3/3 1 J…" at bounding box center [250, 271] width 500 height 387
click at [130, 242] on app-calendar-viewport "Wed 1 3/3 1 Job Thu 2 3/3 1 Job Fri 3 3/3 1 Job Sat 4 3/3 1 Job Sun 5 3/3 1 Job…" at bounding box center [250, 271] width 500 height 387
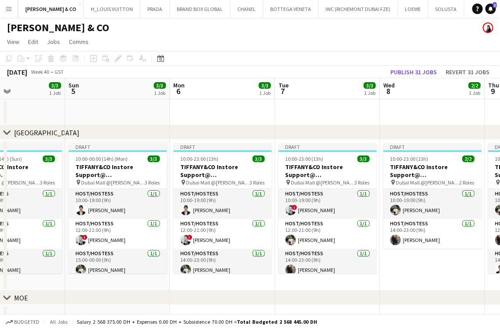
click at [158, 229] on app-calendar-viewport "Wed 1 3/3 1 Job Thu 2 3/3 1 Job Fri 3 3/3 1 Job Sat 4 3/3 1 Job Sun 5 3/3 1 Job…" at bounding box center [250, 271] width 500 height 387
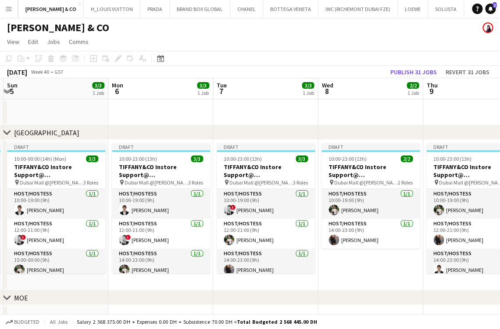
click at [156, 235] on app-calendar-viewport "Thu 2 3/3 1 Job Fri 3 3/3 1 Job Sat 4 3/3 1 Job Sun 5 3/3 1 Job Mon 6 3/3 1 Job…" at bounding box center [250, 271] width 500 height 387
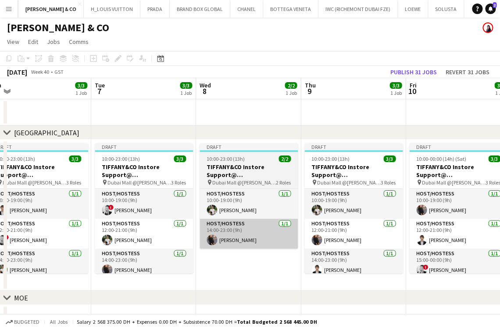
click at [182, 232] on app-calendar-viewport "Fri 3 3/3 1 Job Sat 4 3/3 1 Job Sun 5 3/3 1 Job Mon 6 3/3 1 Job Tue 7 3/3 1 Job…" at bounding box center [250, 271] width 500 height 387
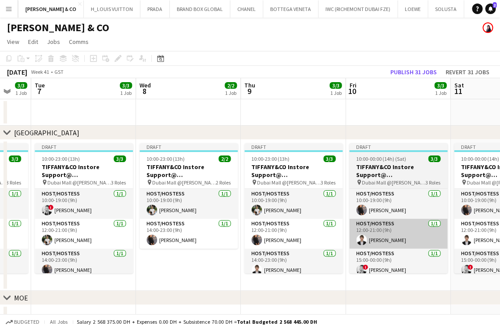
click at [165, 225] on app-calendar-viewport "Sat 4 3/3 1 Job Sun 5 3/3 1 Job Mon 6 3/3 1 Job Tue 7 3/3 1 Job Wed 8 2/2 1 Job…" at bounding box center [250, 271] width 500 height 387
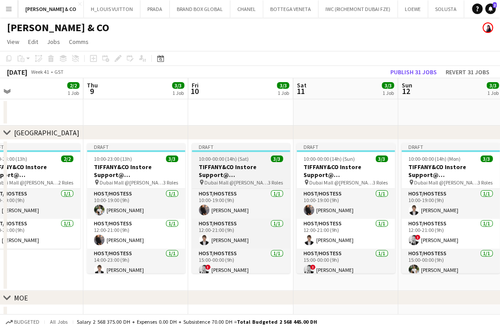
click at [251, 236] on app-calendar-viewport "Sun 5 3/3 1 Job Mon 6 3/3 1 Job Tue 7 3/3 1 Job Wed 8 2/2 1 Job Thu 9 3/3 1 Job…" at bounding box center [250, 271] width 500 height 387
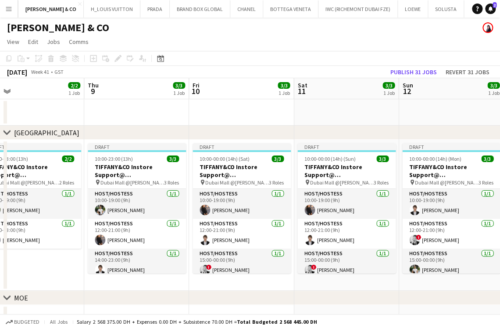
scroll to position [0, 298]
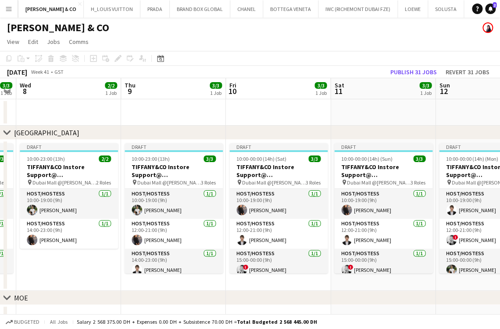
click at [254, 243] on app-calendar-viewport "Sun 5 3/3 1 Job Mon 6 3/3 1 Job Tue 7 3/3 1 Job Wed 8 2/2 1 Job Thu 9 3/3 1 Job…" at bounding box center [250, 271] width 500 height 387
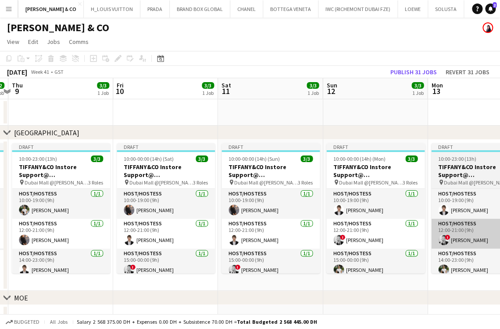
click at [135, 226] on app-calendar-viewport "Mon 6 3/3 1 Job Tue 7 3/3 1 Job Wed 8 2/2 1 Job Thu 9 3/3 1 Job Fri 10 3/3 1 Jo…" at bounding box center [250, 271] width 500 height 387
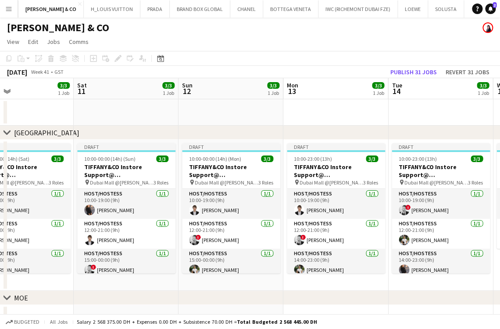
click at [144, 229] on app-calendar-viewport "Wed 8 2/2 1 Job Thu 9 3/3 1 Job Fri 10 3/3 1 Job Sat 11 3/3 1 Job Sun 12 3/3 1 …" at bounding box center [250, 271] width 500 height 387
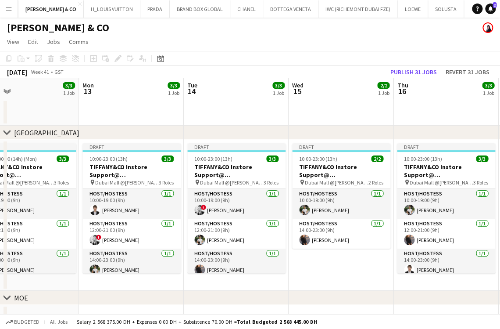
click at [162, 227] on app-calendar-viewport "Fri 10 3/3 1 Job Sat 11 3/3 1 Job Sun 12 3/3 1 Job Mon 13 3/3 1 Job Tue 14 3/3 …" at bounding box center [250, 271] width 500 height 387
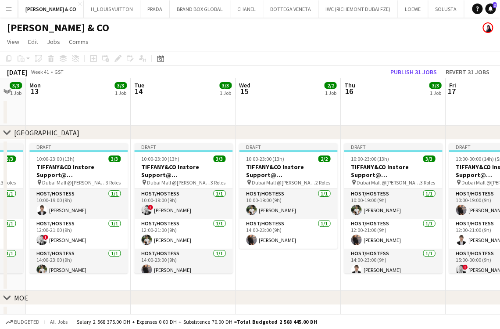
click at [163, 225] on app-calendar-viewport "Fri 10 3/3 1 Job Sat 11 3/3 1 Job Sun 12 3/3 1 Job Mon 13 3/3 1 Job Tue 14 3/3 …" at bounding box center [250, 271] width 500 height 387
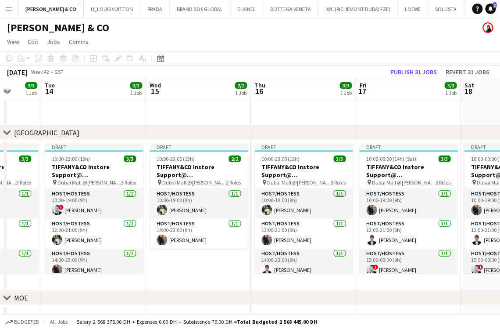
click at [193, 233] on app-calendar-viewport "Sat 11 3/3 1 Job Sun 12 3/3 1 Job Mon 13 3/3 1 Job Tue 14 3/3 1 Job Wed 15 2/2 …" at bounding box center [250, 271] width 500 height 387
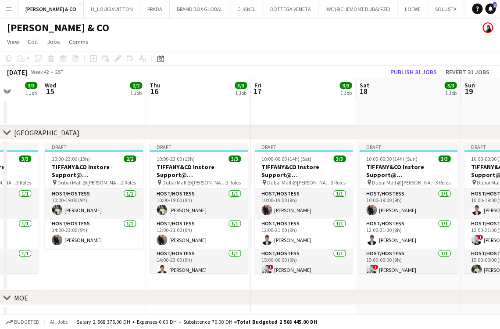
click at [165, 235] on app-calendar-viewport "Sun 12 3/3 1 Job Mon 13 3/3 1 Job Tue 14 3/3 1 Job Wed 15 2/2 1 Job Thu 16 3/3 …" at bounding box center [250, 271] width 500 height 387
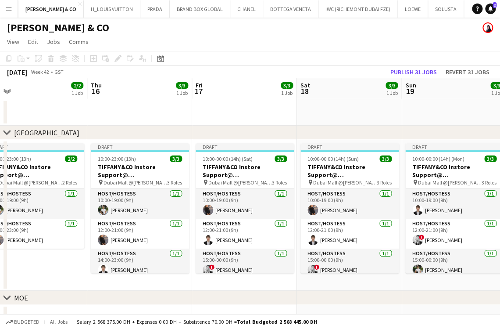
click at [122, 222] on app-calendar-viewport "Mon 13 3/3 1 Job Tue 14 3/3 1 Job Wed 15 2/2 1 Job Thu 16 3/3 1 Job Fri 17 3/3 …" at bounding box center [250, 271] width 500 height 387
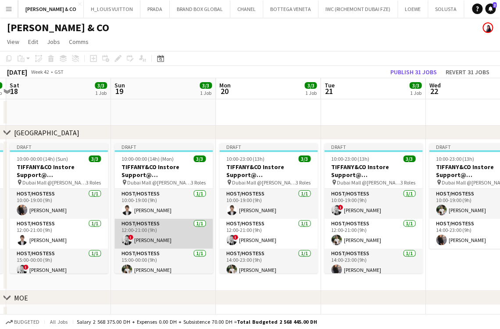
click at [154, 225] on app-calendar-viewport "Wed 15 2/2 1 Job Thu 16 3/3 1 Job Fri 17 3/3 1 Job Sat 18 3/3 1 Job Sun 19 3/3 …" at bounding box center [250, 271] width 500 height 387
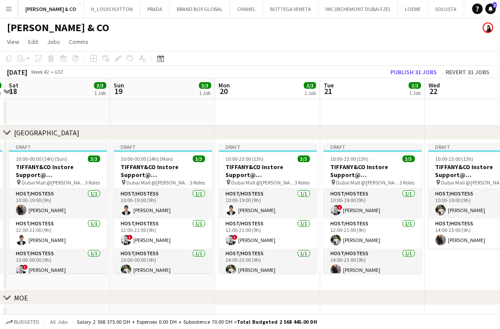
click at [132, 224] on app-calendar-viewport "Wed 15 2/2 1 Job Thu 16 3/3 1 Job Fri 17 3/3 1 Job Sat 18 3/3 1 Job Sun 19 3/3 …" at bounding box center [250, 271] width 500 height 387
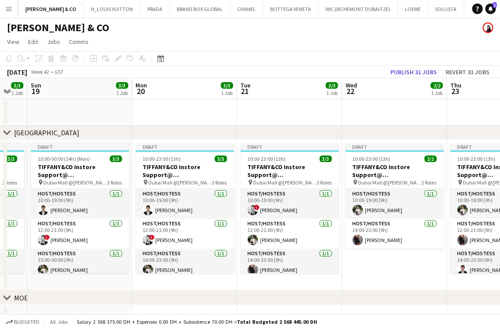
click at [151, 225] on app-calendar-viewport "Thu 16 3/3 1 Job Fri 17 3/3 1 Job Sat 18 3/3 1 Job Sun 19 3/3 1 Job Mon 20 3/3 …" at bounding box center [250, 271] width 500 height 387
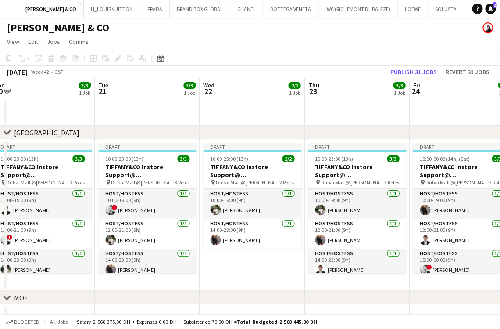
click at [150, 206] on app-calendar-viewport "Fri 17 3/3 1 Job Sat 18 3/3 1 Job Sun 19 3/3 1 Job Mon 20 3/3 1 Job Tue 21 3/3 …" at bounding box center [250, 271] width 500 height 387
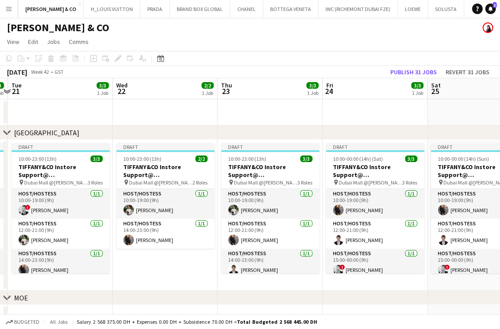
click at [177, 219] on app-calendar-viewport "Sat 18 3/3 1 Job Sun 19 3/3 1 Job Mon 20 3/3 1 Job Tue 21 3/3 1 Job Wed 22 2/2 …" at bounding box center [250, 271] width 500 height 387
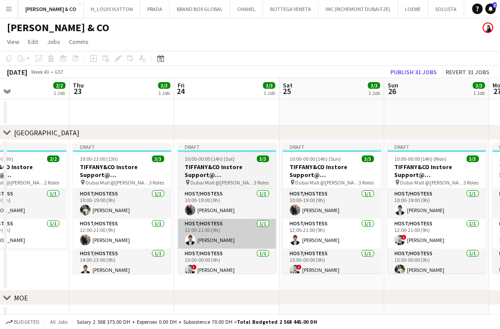
click at [194, 229] on app-calendar-viewport "Sun 19 3/3 1 Job Mon 20 3/3 1 Job Tue 21 3/3 1 Job Wed 22 2/2 1 Job Thu 23 3/3 …" at bounding box center [250, 271] width 500 height 387
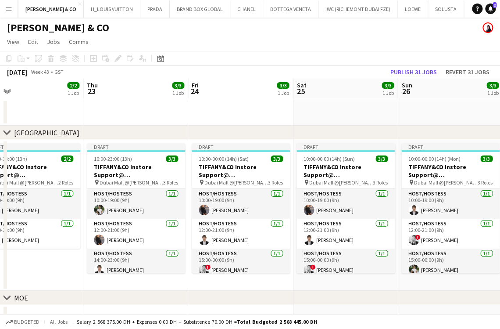
click at [224, 229] on app-calendar-viewport "Sun 19 3/3 1 Job Mon 20 3/3 1 Job Tue 21 3/3 1 Job Wed 22 2/2 1 Job Thu 23 3/3 …" at bounding box center [250, 271] width 500 height 387
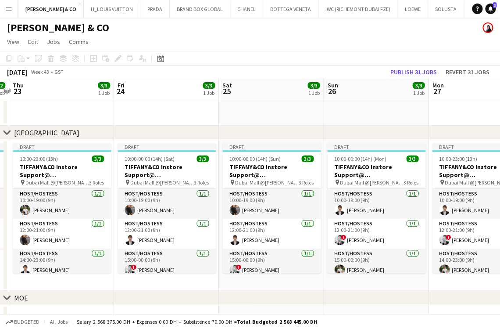
click at [224, 225] on app-calendar-viewport "Mon 20 3/3 1 Job Tue 21 3/3 1 Job Wed 22 2/2 1 Job Thu 23 3/3 1 Job Fri 24 3/3 …" at bounding box center [250, 271] width 500 height 387
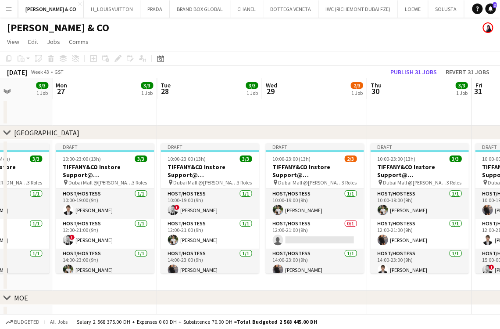
scroll to position [0, 368]
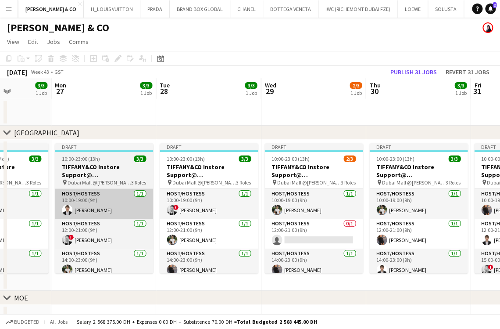
click at [120, 203] on app-calendar-viewport "Thu 23 3/3 1 Job Fri 24 3/3 1 Job Sat 25 3/3 1 Job Sun 26 3/3 1 Job Mon 27 3/3 …" at bounding box center [250, 271] width 500 height 387
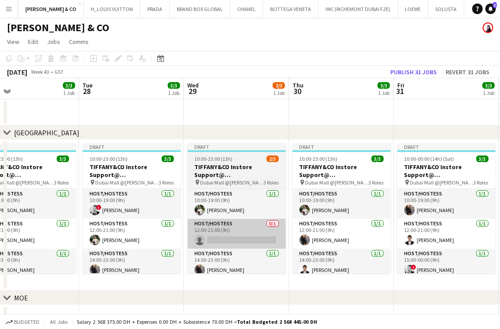
click at [133, 224] on app-calendar-viewport "Fri 24 3/3 1 Job Sat 25 3/3 1 Job Sun 26 3/3 1 Job Mon 27 3/3 1 Job Tue 28 3/3 …" at bounding box center [250, 271] width 500 height 387
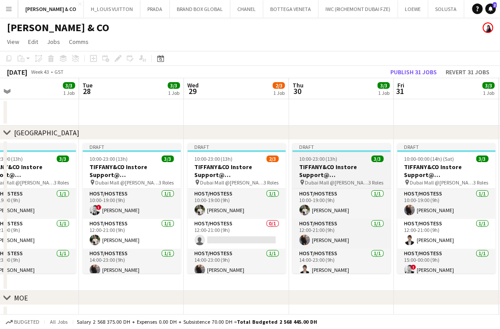
click at [236, 227] on app-card-role "Host/Hostess 0/1 12:00-21:00 (9h) single-neutral-actions" at bounding box center [236, 233] width 98 height 30
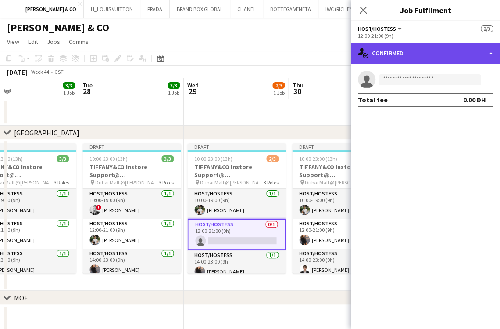
click at [444, 47] on div "single-neutral-actions-check-2 Confirmed" at bounding box center [425, 53] width 149 height 21
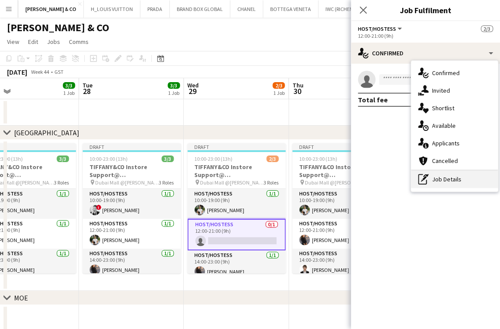
click at [445, 181] on div "pen-write Job Details" at bounding box center [454, 179] width 87 height 18
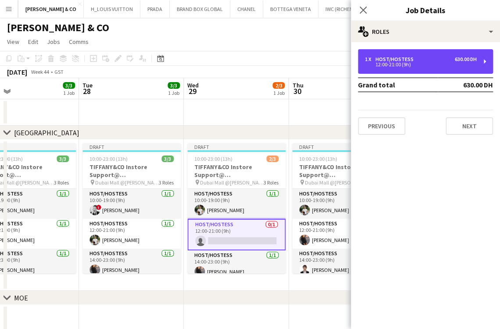
click at [397, 60] on div "Host/Hostess" at bounding box center [397, 59] width 42 height 6
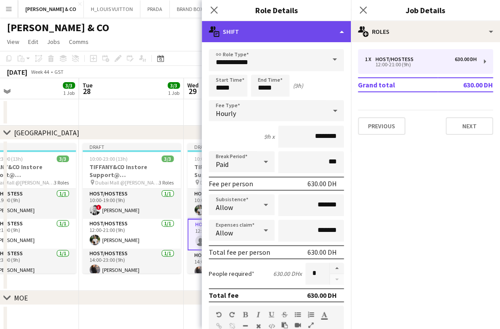
click at [293, 30] on div "multiple-actions-text Shift" at bounding box center [276, 31] width 149 height 21
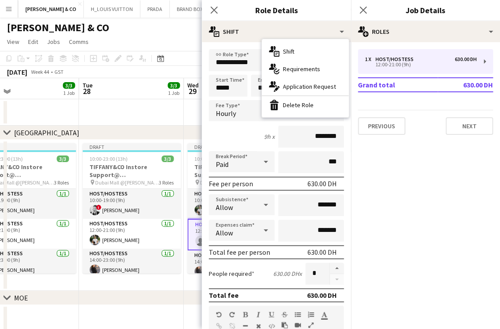
click at [298, 103] on div "bin-2 Delete Role" at bounding box center [305, 105] width 87 height 18
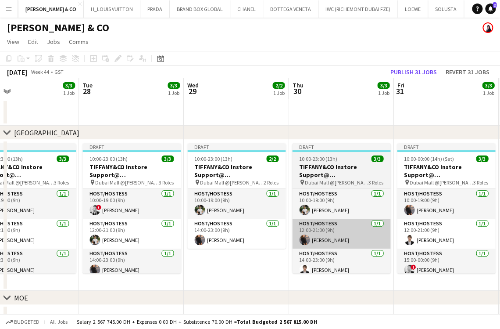
click at [215, 240] on app-calendar-viewport "Fri 24 3/3 1 Job Sat 25 3/3 1 Job Sun 26 3/3 1 Job Mon 27 3/3 1 Job Tue 28 3/3 …" at bounding box center [250, 271] width 500 height 387
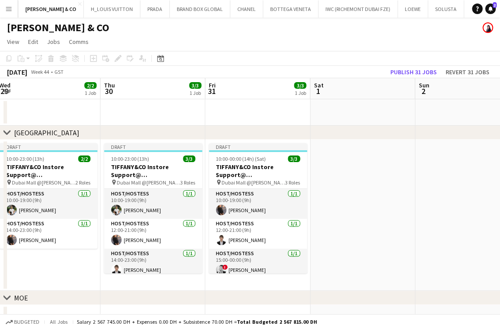
click at [214, 249] on app-calendar-viewport "Sun 26 3/3 1 Job Mon 27 3/3 1 Job Tue 28 3/3 1 Job Wed 29 2/2 1 Job Thu 30 3/3 …" at bounding box center [250, 271] width 500 height 387
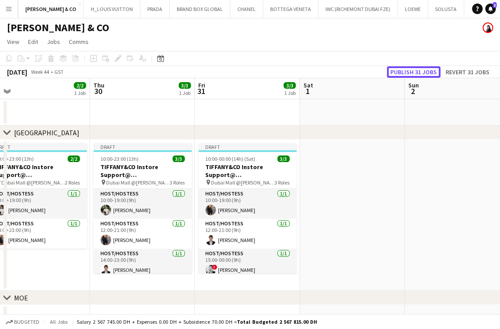
click at [416, 68] on button "Publish 31 jobs" at bounding box center [414, 71] width 54 height 11
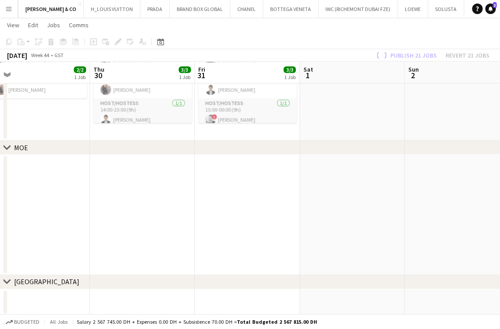
scroll to position [150, 0]
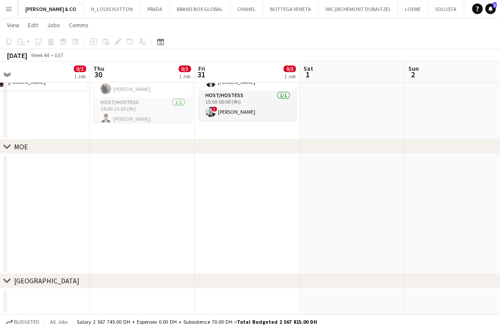
click at [217, 162] on app-calendar-viewport "Sun 26 0/3 1 Job Mon 27 0/3 1 Job Tue 28 0/3 1 Job Wed 29 0/2 1 Job Thu 30 0/3 …" at bounding box center [250, 99] width 500 height 430
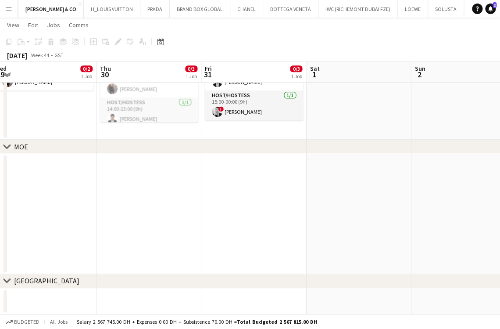
click at [330, 200] on app-calendar-viewport "Sun 26 0/3 1 Job Mon 27 0/3 1 Job Tue 28 0/3 1 Job Wed 29 0/2 1 Job Thu 30 0/3 …" at bounding box center [250, 99] width 500 height 430
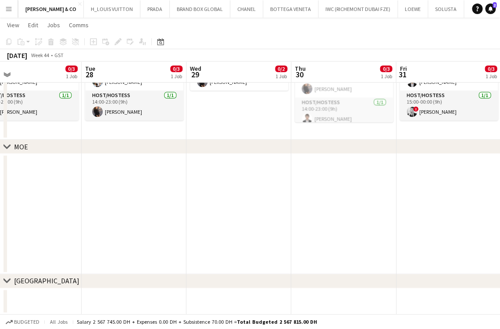
click at [492, 223] on app-calendar-viewport "Sat 25 0/3 1 Job Sun 26 0/3 1 Job Mon 27 0/3 1 Job Tue 28 0/3 1 Job Wed 29 0/2 …" at bounding box center [250, 99] width 500 height 430
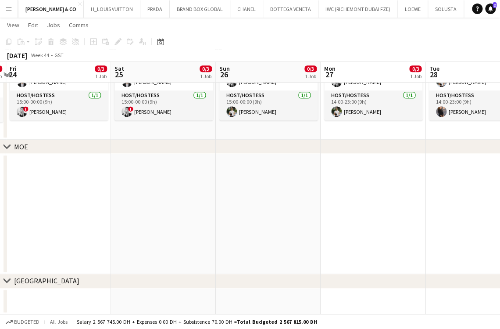
click at [492, 218] on app-calendar-viewport "Wed 22 0/2 1 Job Thu 23 0/3 1 Job Fri 24 0/3 1 Job Sat 25 0/3 1 Job Sun 26 0/3 …" at bounding box center [250, 99] width 500 height 430
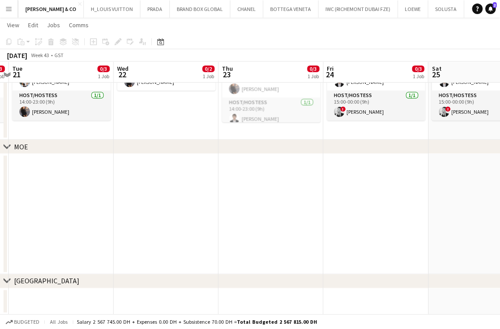
click at [457, 222] on app-calendar-viewport "Sun 19 0/3 1 Job Mon 20 0/3 1 Job Tue 21 0/3 1 Job Wed 22 0/2 1 Job Thu 23 0/3 …" at bounding box center [250, 99] width 500 height 430
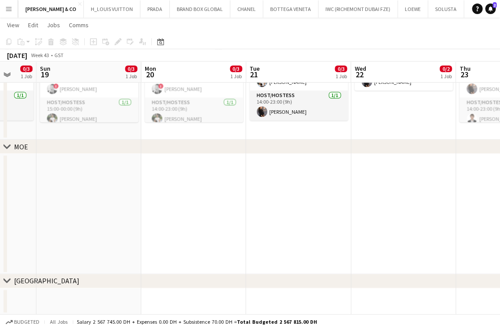
click at [437, 225] on app-calendar-viewport "Thu 16 0/3 1 Job Fri 17 0/3 1 Job Sat 18 0/3 1 Job Sun 19 0/3 1 Job Mon 20 0/3 …" at bounding box center [250, 99] width 500 height 430
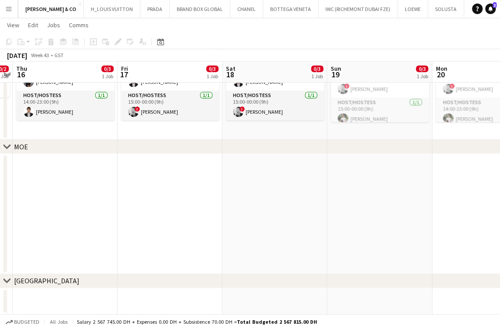
click at [450, 225] on app-calendar-viewport "Tue 14 0/3 1 Job Wed 15 0/2 1 Job Thu 16 0/3 1 Job Fri 17 0/3 1 Job Sat 18 0/3 …" at bounding box center [250, 99] width 500 height 430
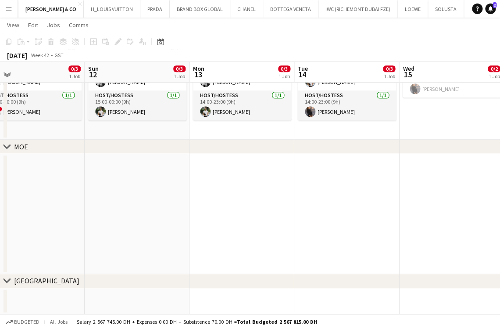
click at [441, 236] on app-calendar-viewport "Thu 9 0/3 1 Job Fri 10 0/3 1 Job Sat 11 0/3 1 Job Sun 12 0/3 1 Job Mon 13 0/3 1…" at bounding box center [250, 99] width 500 height 430
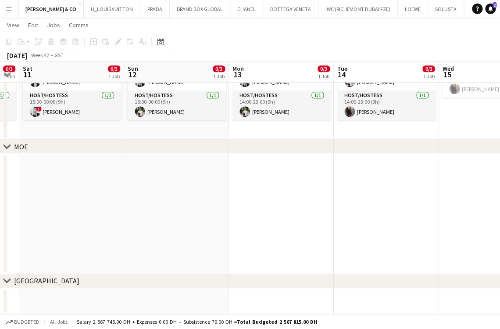
click at [431, 240] on app-calendar-viewport "Thu 9 0/3 1 Job Fri 10 0/3 1 Job Sat 11 0/3 1 Job Sun 12 0/3 1 Job Mon 13 0/3 1…" at bounding box center [250, 99] width 500 height 430
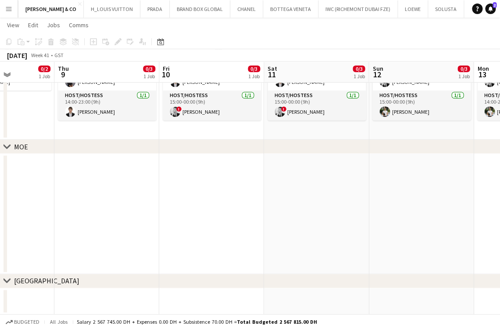
click at [399, 282] on div "chevron-right [GEOGRAPHIC_DATA]" at bounding box center [250, 281] width 500 height 14
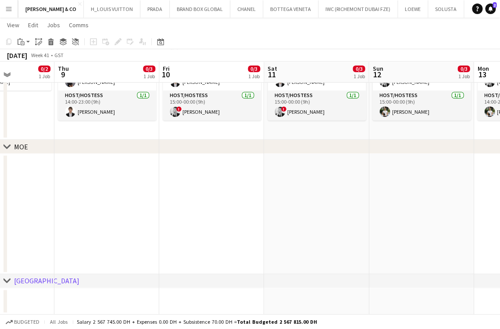
click at [383, 208] on app-calendar-viewport "Mon 6 0/3 1 Job Tue 7 0/3 1 Job Wed 8 0/2 1 Job Thu 9 0/3 1 Job Fri 10 0/3 1 Jo…" at bounding box center [250, 99] width 500 height 430
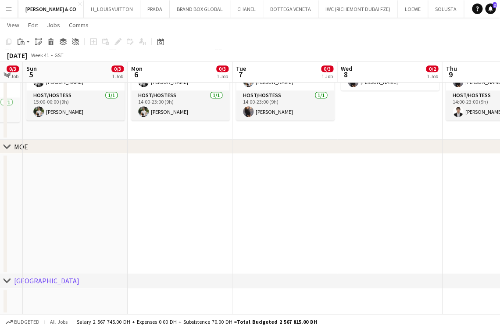
click at [373, 205] on app-calendar-viewport "Fri 3 0/3 1 Job Sat 4 0/3 1 Job Sun 5 0/3 1 Job Mon 6 0/3 1 Job Tue 7 0/3 1 Job…" at bounding box center [250, 99] width 500 height 430
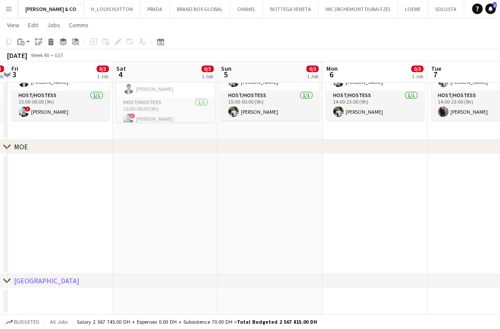
click at [377, 200] on app-calendar-viewport "Tue 30 4/4 2 Jobs Wed 1 0/3 1 Job Thu 2 0/3 1 Job Fri 3 0/3 1 Job Sat 4 0/3 1 J…" at bounding box center [250, 99] width 500 height 430
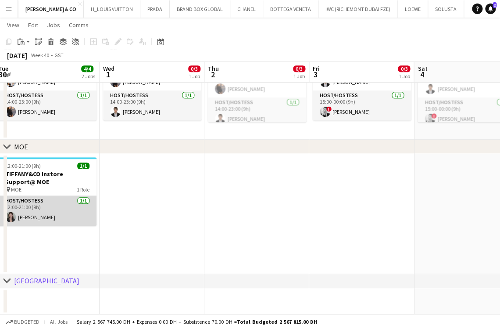
click at [373, 203] on app-calendar-viewport "Sun 28 4/4 2 Jobs Mon 29 3/3 2 Jobs Tue 30 4/4 2 Jobs Wed 1 0/3 1 Job Thu 2 0/3…" at bounding box center [250, 99] width 500 height 430
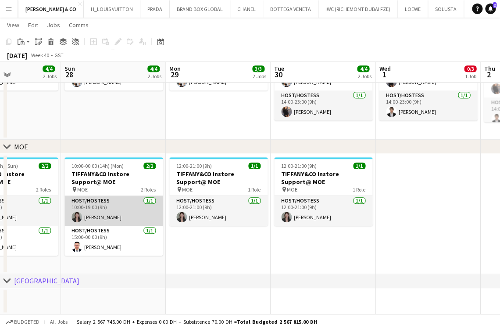
click at [330, 203] on app-calendar-viewport "Thu 25 4/4 2 Jobs Fri 26 4/4 2 Jobs Sat 27 4/4 2 Jobs Sun 28 4/4 2 Jobs Mon 29 …" at bounding box center [250, 99] width 500 height 430
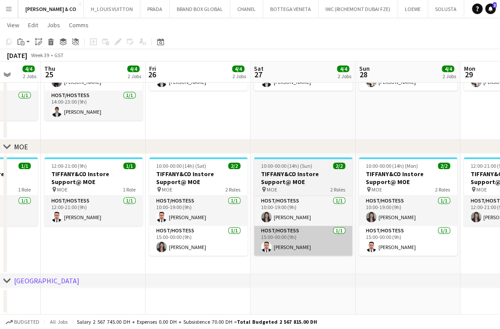
click at [354, 233] on app-calendar-viewport "Mon 22 3/3 2 Jobs Tue 23 3/3 2 Jobs Wed 24 4/4 2 Jobs Thu 25 4/4 2 Jobs Fri 26 …" at bounding box center [250, 99] width 500 height 430
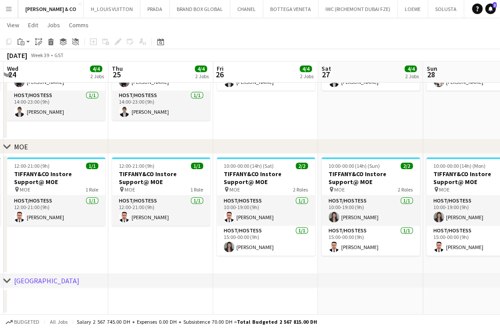
click at [322, 222] on app-calendar-viewport "Mon 22 3/3 2 Jobs Tue 23 3/3 2 Jobs Wed 24 4/4 2 Jobs Thu 25 4/4 2 Jobs Fri 26 …" at bounding box center [250, 99] width 500 height 430
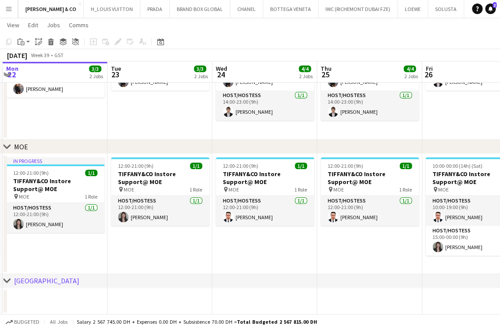
click at [298, 227] on app-calendar-viewport "Sat 20 3/3 2 Jobs Sun 21 4/4 2 Jobs Mon 22 3/3 2 Jobs Tue 23 3/3 2 Jobs Wed 24 …" at bounding box center [250, 99] width 500 height 430
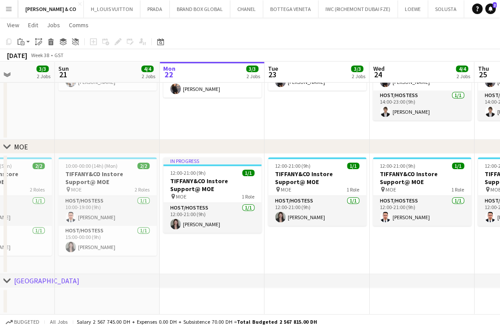
scroll to position [0, 295]
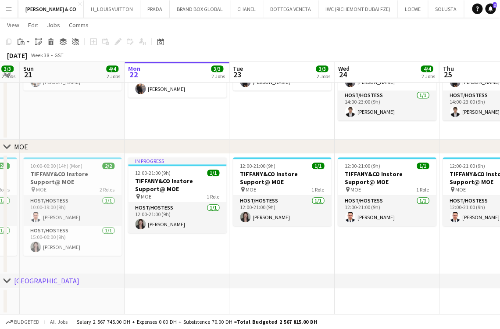
click at [91, 214] on app-calendar-viewport "Thu 18 3/3 2 Jobs Fri 19 4/4 2 Jobs Sat 20 3/3 2 Jobs Sun 21 4/4 2 Jobs Mon 22 …" at bounding box center [250, 99] width 500 height 430
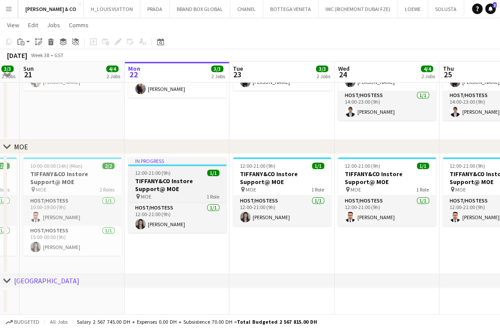
click at [174, 187] on h3 "TIFFANY&CO Instore Support@ MOE" at bounding box center [177, 185] width 98 height 16
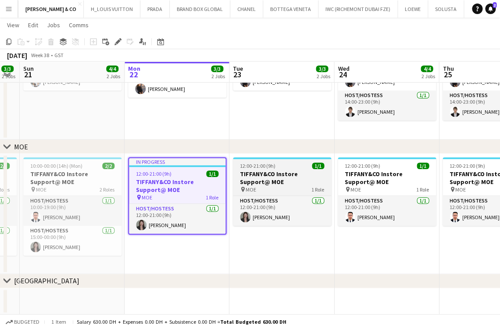
click at [292, 175] on h3 "TIFFANY&CO Instore Support@ MOE" at bounding box center [282, 178] width 98 height 16
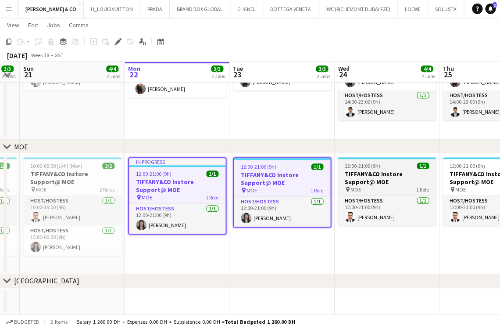
click at [375, 175] on h3 "TIFFANY&CO Instore Support@ MOE" at bounding box center [387, 178] width 98 height 16
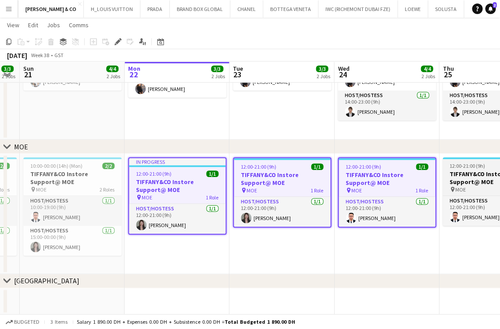
click at [477, 167] on span "12:00-21:00 (9h)" at bounding box center [468, 165] width 36 height 7
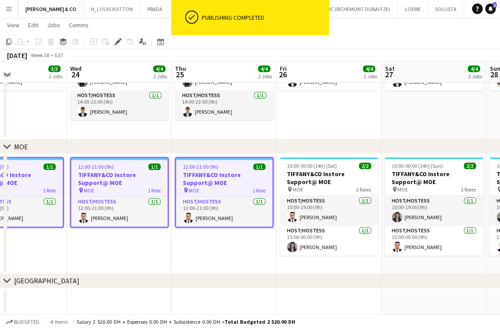
click at [177, 177] on app-calendar-viewport "Sun 21 4/4 2 Jobs Mon 22 3/3 2 Jobs Tue 23 3/3 2 Jobs Wed 24 4/4 2 Jobs Thu 25 …" at bounding box center [250, 99] width 500 height 430
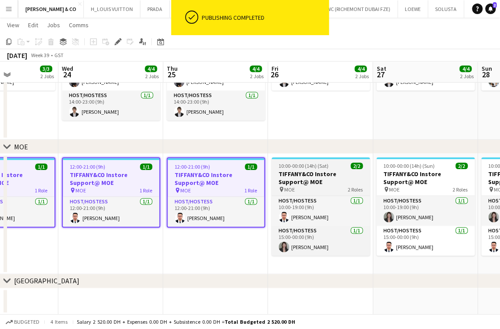
click at [311, 172] on h3 "TIFFANY&CO Instore Support@ MOE" at bounding box center [321, 178] width 98 height 16
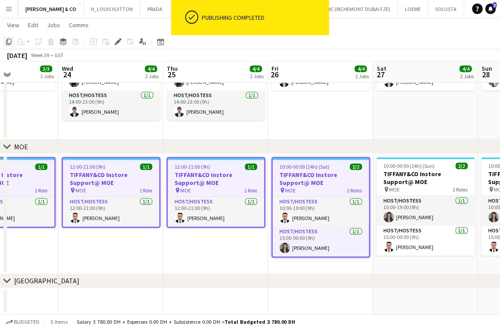
click at [11, 43] on icon at bounding box center [8, 42] width 5 height 6
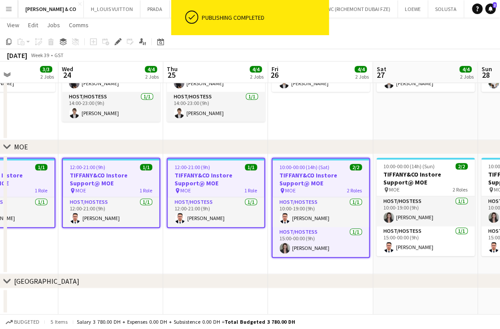
click at [67, 245] on app-calendar-viewport "Sun 21 4/4 2 Jobs Mon 22 3/3 2 Jobs Tue 23 3/3 2 Jobs Wed 24 4/4 2 Jobs Thu 25 …" at bounding box center [250, 99] width 500 height 429
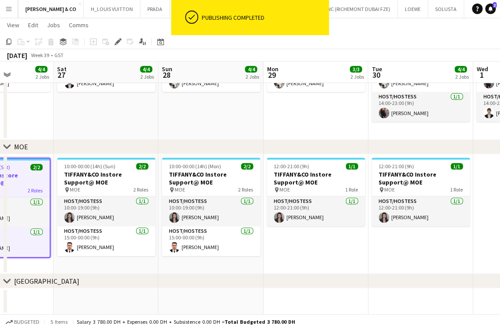
scroll to position [0, 299]
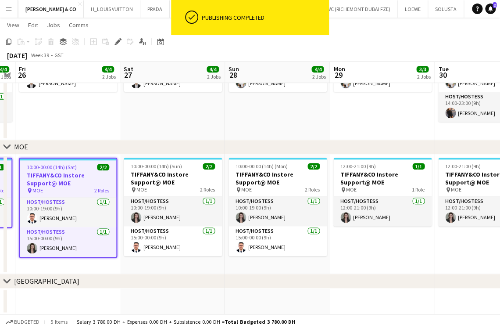
click at [34, 194] on app-calendar-viewport "Tue 23 3/3 2 Jobs Wed 24 4/4 2 Jobs Thu 25 4/4 2 Jobs Fri 26 4/4 2 Jobs Sat 27 …" at bounding box center [250, 99] width 500 height 429
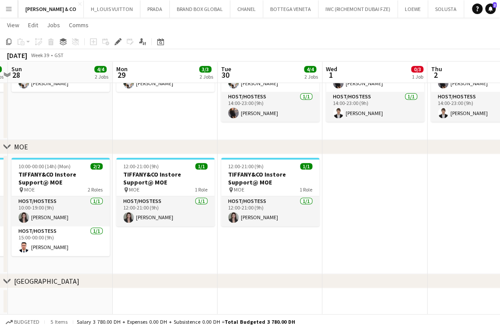
scroll to position [0, 190]
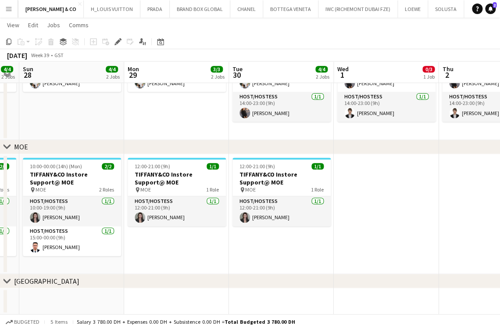
click at [176, 215] on app-calendar-viewport "Fri 26 4/4 2 Jobs Sat 27 4/4 2 Jobs Sun 28 4/4 2 Jobs Mon 29 3/3 2 Jobs Tue 30 …" at bounding box center [250, 99] width 500 height 429
click at [314, 231] on app-calendar-viewport "Fri 26 4/4 2 Jobs Sat 27 4/4 2 Jobs Sun 28 4/4 2 Jobs Mon 29 3/3 2 Jobs Tue 30 …" at bounding box center [250, 99] width 500 height 429
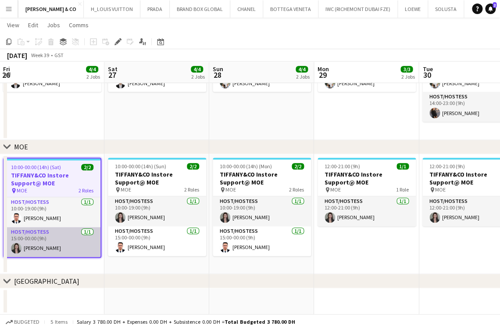
click at [324, 233] on app-calendar-viewport "Wed 24 4/4 2 Jobs Thu 25 4/4 2 Jobs Fri 26 4/4 2 Jobs Sat 27 4/4 2 Jobs Sun 28 …" at bounding box center [250, 99] width 500 height 429
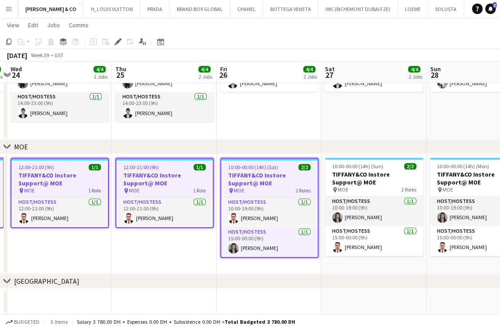
click at [223, 236] on app-calendar-viewport "Mon 22 3/3 2 Jobs Tue 23 3/3 2 Jobs Wed 24 4/4 2 Jobs Thu 25 4/4 2 Jobs Fri 26 …" at bounding box center [250, 99] width 500 height 429
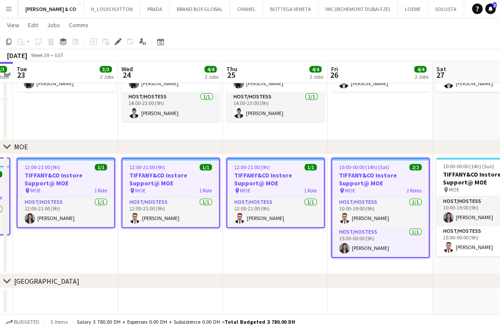
click at [150, 243] on app-date-cell "12:00-21:00 (9h) 1/1 TIFFANY&CO Instore Support@ MOE pin MOE 1 Role Host/Hostes…" at bounding box center [170, 214] width 105 height 120
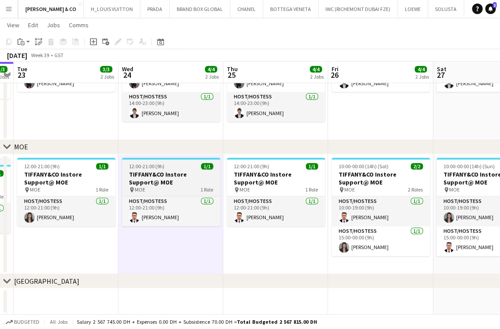
click at [160, 190] on div "pin MOE 1 Role" at bounding box center [171, 189] width 98 height 7
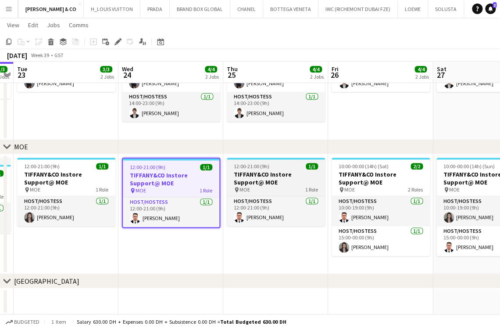
click at [250, 183] on h3 "TIFFANY&CO Instore Support@ MOE" at bounding box center [276, 178] width 98 height 16
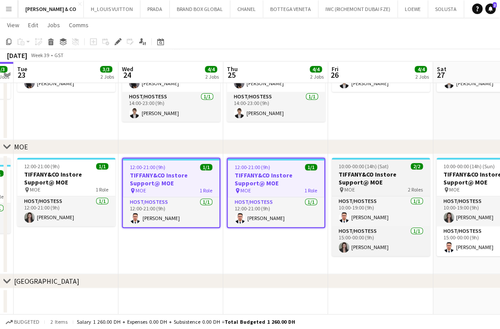
click at [368, 183] on h3 "TIFFANY&CO Instore Support@ MOE" at bounding box center [381, 178] width 98 height 16
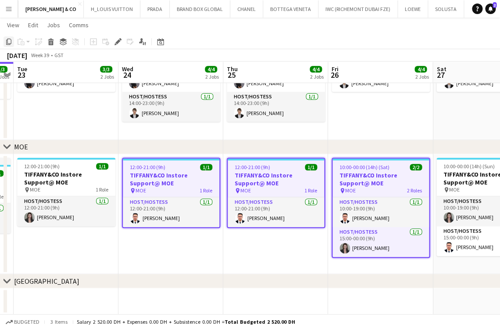
click at [7, 43] on icon at bounding box center [8, 42] width 5 height 6
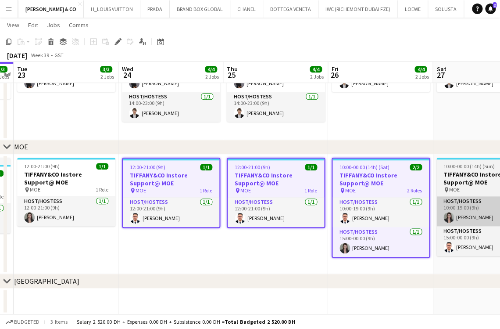
click at [82, 201] on app-calendar-viewport "Sun 21 4/4 2 Jobs Mon 22 3/3 2 Jobs Tue 23 3/3 2 Jobs Wed 24 4/4 2 Jobs Thu 25 …" at bounding box center [250, 99] width 500 height 429
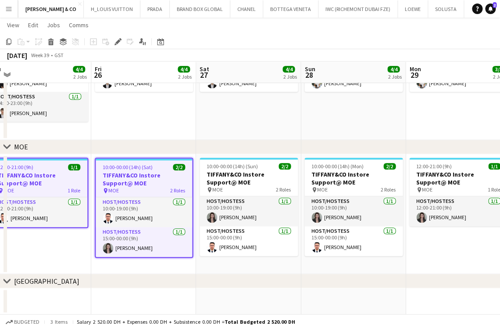
click at [47, 218] on app-calendar-viewport "Mon 22 3/3 2 Jobs Tue 23 3/3 2 Jobs Wed 24 4/4 2 Jobs Thu 25 4/4 2 Jobs Fri 26 …" at bounding box center [250, 99] width 500 height 429
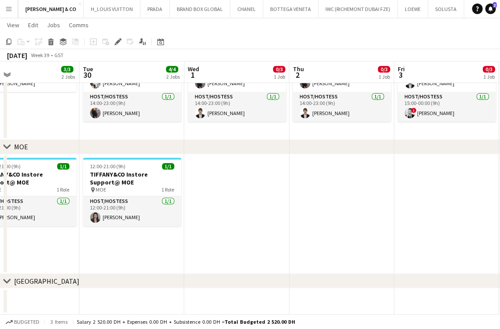
click at [127, 230] on app-calendar-viewport "Fri 26 4/4 2 Jobs Sat 27 4/4 2 Jobs Sun 28 4/4 2 Jobs Mon 29 3/3 2 Jobs Tue 30 …" at bounding box center [250, 99] width 500 height 429
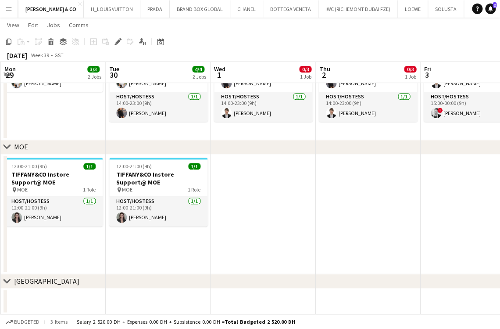
click at [297, 190] on app-date-cell at bounding box center [263, 214] width 105 height 120
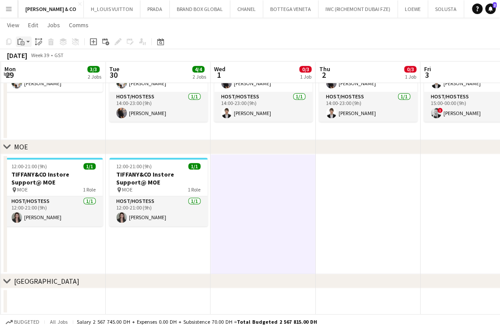
click at [27, 44] on app-action-btn "Paste" at bounding box center [24, 41] width 16 height 11
click at [35, 73] on link "Paste with crew Ctrl+Shift+V" at bounding box center [64, 73] width 82 height 8
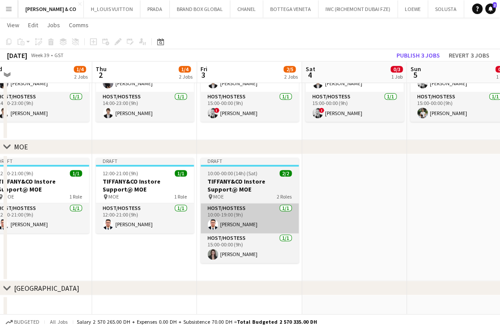
drag, startPoint x: 245, startPoint y: 231, endPoint x: 210, endPoint y: 222, distance: 36.3
click at [106, 230] on app-calendar-viewport "Sun 28 4/4 2 Jobs Mon 29 3/3 2 Jobs Tue 30 4/4 2 Jobs Wed 1 1/4 2 Jobs Thu 2 1/…" at bounding box center [250, 103] width 500 height 436
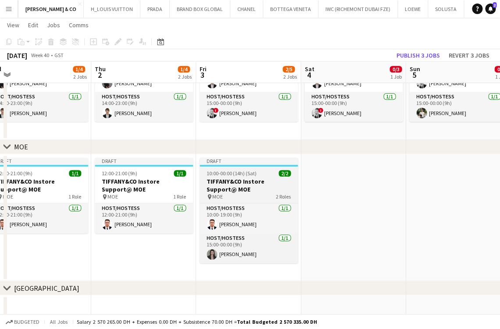
click at [260, 193] on div "pin MOE 2 Roles" at bounding box center [249, 196] width 98 height 7
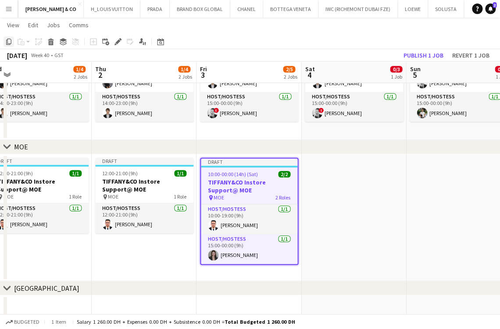
click at [9, 41] on icon "Copy" at bounding box center [8, 41] width 7 height 7
click at [334, 181] on app-date-cell at bounding box center [353, 217] width 105 height 127
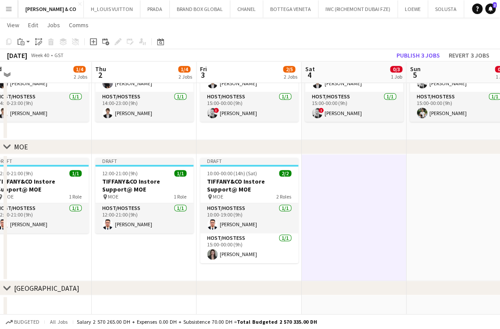
click at [407, 191] on app-date-cell at bounding box center [458, 217] width 105 height 127
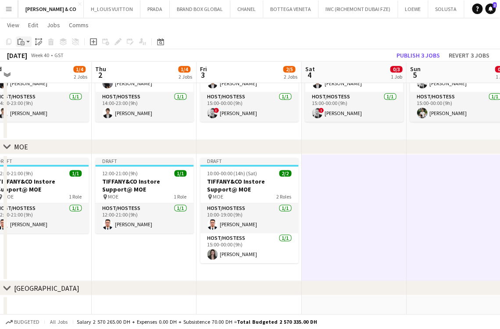
click at [26, 40] on app-action-btn "Paste" at bounding box center [24, 41] width 16 height 11
click at [29, 72] on link "Paste with crew Ctrl+Shift+V" at bounding box center [64, 73] width 82 height 8
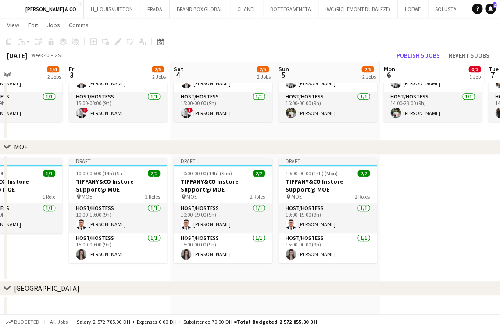
drag, startPoint x: 212, startPoint y: 233, endPoint x: 308, endPoint y: 220, distance: 96.5
click at [308, 220] on app-calendar-viewport "Tue 30 4/4 2 Jobs Wed 1 1/4 2 Jobs Thu 2 1/4 2 Jobs Fri 3 2/5 2 Jobs Sat 4 2/5 …" at bounding box center [250, 103] width 500 height 436
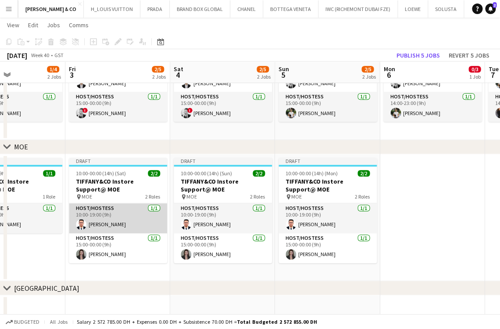
click at [271, 224] on app-calendar-viewport "Tue 30 4/4 2 Jobs Wed 1 1/4 2 Jobs Thu 2 1/4 2 Jobs Fri 3 2/5 2 Jobs Sat 4 2/5 …" at bounding box center [250, 103] width 500 height 436
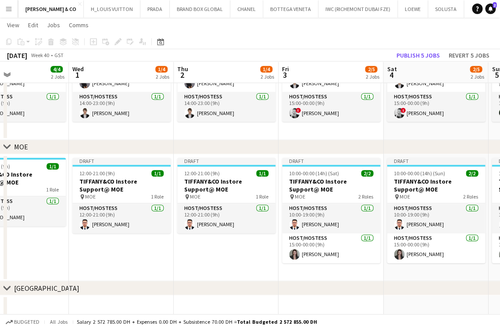
drag, startPoint x: 144, startPoint y: 234, endPoint x: 268, endPoint y: 231, distance: 123.8
click at [268, 231] on app-calendar-viewport "Sun 28 4/4 2 Jobs Mon 29 3/3 2 Jobs Tue 30 4/4 2 Jobs Wed 1 1/4 2 Jobs Thu 2 1/…" at bounding box center [250, 103] width 500 height 436
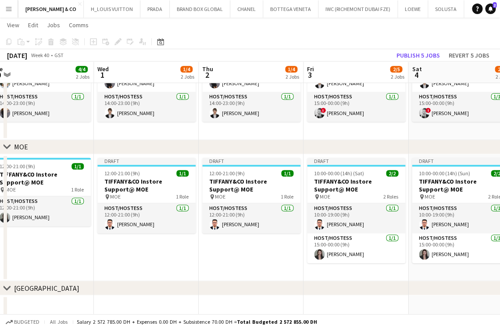
drag, startPoint x: 190, startPoint y: 243, endPoint x: 236, endPoint y: 243, distance: 46.5
click at [237, 243] on app-calendar-viewport "Sun 28 4/4 2 Jobs Mon 29 3/3 2 Jobs Tue 30 4/4 2 Jobs Wed 1 1/4 2 Jobs Thu 2 1/…" at bounding box center [250, 103] width 500 height 436
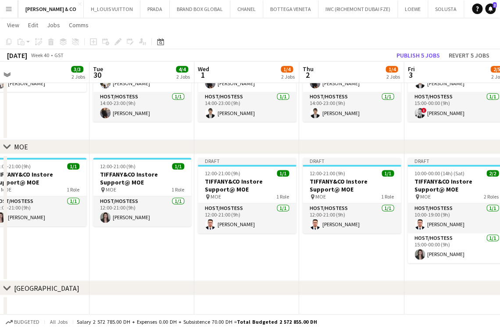
click at [173, 247] on app-calendar-viewport "Sat 27 4/4 2 Jobs Sun 28 4/4 2 Jobs Mon 29 3/3 2 Jobs Tue 30 4/4 2 Jobs Wed 1 1…" at bounding box center [250, 103] width 500 height 436
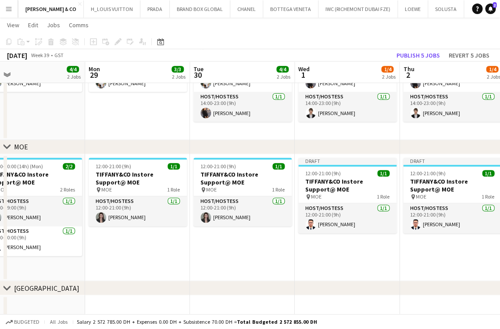
click at [103, 177] on h3 "TIFFANY&CO Instore Support@ MOE" at bounding box center [138, 178] width 98 height 16
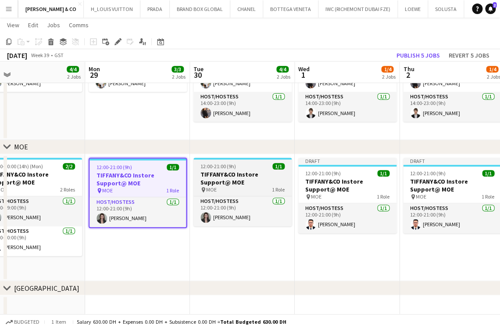
scroll to position [0, 229]
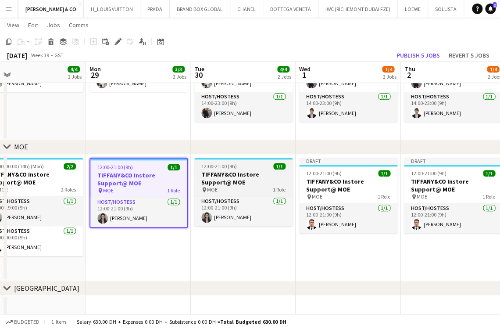
click at [197, 177] on h3 "TIFFANY&CO Instore Support@ MOE" at bounding box center [243, 178] width 98 height 16
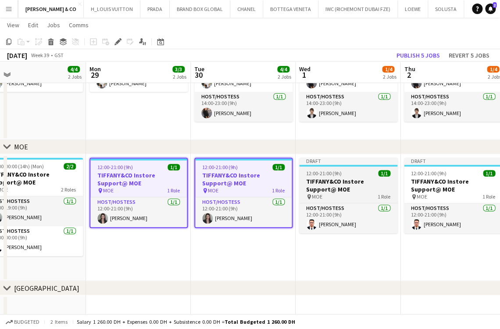
click at [329, 179] on h3 "TIFFANY&CO Instore Support@ MOE" at bounding box center [348, 185] width 98 height 16
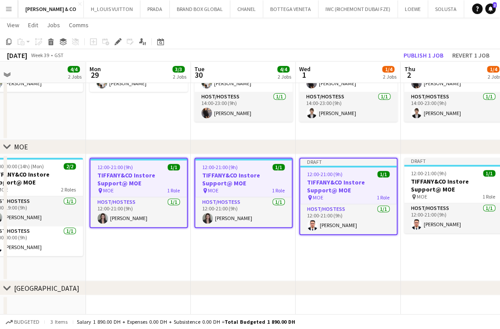
click at [402, 182] on app-date-cell "Draft 12:00-21:00 (9h) 1/1 TIFFANY&CO Instore Support@ MOE pin MOE 1 Role Host/…" at bounding box center [453, 217] width 105 height 127
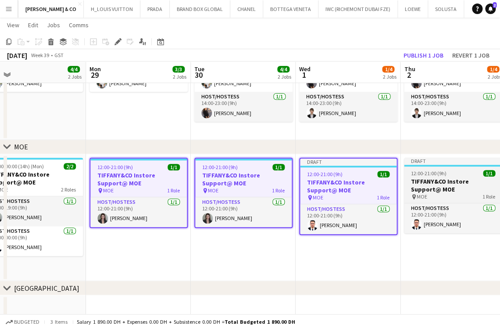
click at [419, 182] on h3 "TIFFANY&CO Instore Support@ MOE" at bounding box center [453, 185] width 98 height 16
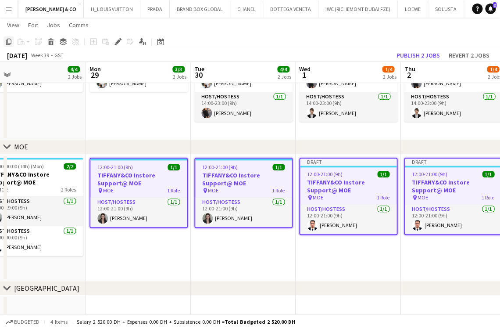
click at [7, 38] on icon "Copy" at bounding box center [8, 41] width 7 height 7
drag, startPoint x: 279, startPoint y: 216, endPoint x: 18, endPoint y: 223, distance: 260.7
click at [18, 223] on app-calendar-viewport "Fri 26 4/4 2 Jobs Sat 27 4/4 2 Jobs Sun 28 4/4 2 Jobs Mon 29 3/3 2 Jobs Tue 30 …" at bounding box center [250, 103] width 500 height 436
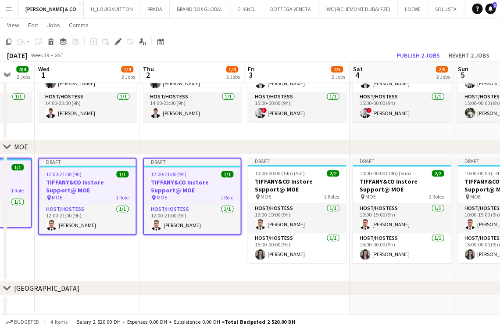
click at [67, 225] on app-calendar-viewport "Sun 28 4/4 2 Jobs Mon 29 3/3 2 Jobs Tue 30 4/4 2 Jobs Wed 1 1/4 2 Jobs Thu 2 1/…" at bounding box center [250, 103] width 500 height 436
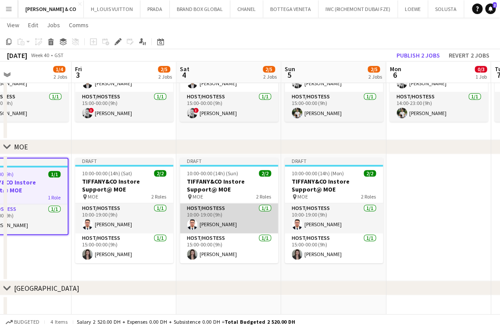
click at [184, 238] on app-calendar-viewport "Tue 30 4/4 2 Jobs Wed 1 1/4 2 Jobs Thu 2 1/4 2 Jobs Fri 3 2/5 2 Jobs Sat 4 2/5 …" at bounding box center [250, 103] width 500 height 436
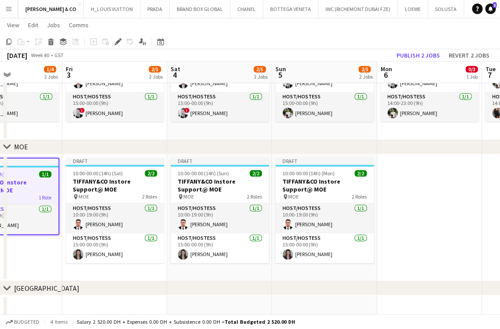
click at [384, 195] on app-date-cell at bounding box center [429, 217] width 105 height 127
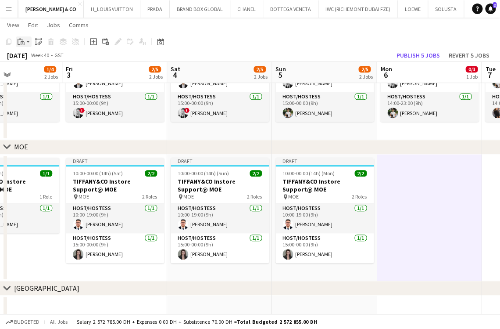
click at [22, 42] on icon at bounding box center [22, 42] width 1 height 0
click at [30, 75] on link "Paste with crew Ctrl+Shift+V" at bounding box center [64, 73] width 82 height 8
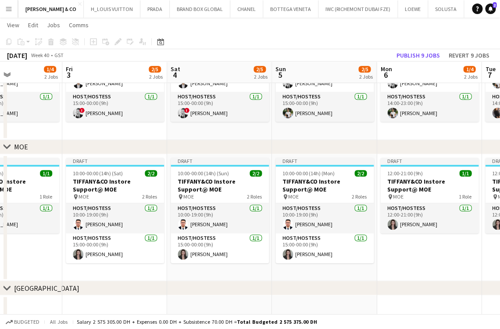
drag, startPoint x: 291, startPoint y: 243, endPoint x: 210, endPoint y: 243, distance: 80.7
click at [308, 242] on app-calendar-viewport "Tue 30 4/4 2 Jobs Wed 1 1/4 2 Jobs Thu 2 1/4 2 Jobs Fri 3 2/5 2 Jobs Sat 4 2/5 …" at bounding box center [250, 103] width 500 height 436
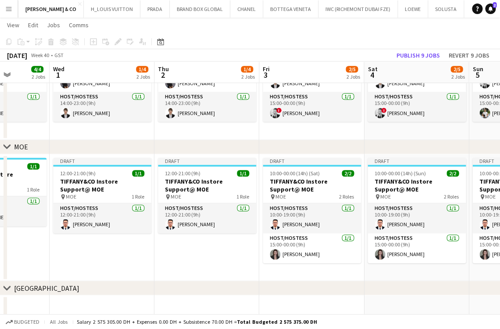
drag, startPoint x: 265, startPoint y: 243, endPoint x: 280, endPoint y: 243, distance: 15.4
click at [291, 243] on app-calendar-viewport "Sun 28 4/4 2 Jobs Mon 29 3/3 2 Jobs Tue 30 4/4 2 Jobs Wed 1 1/4 2 Jobs Thu 2 1/…" at bounding box center [250, 103] width 500 height 436
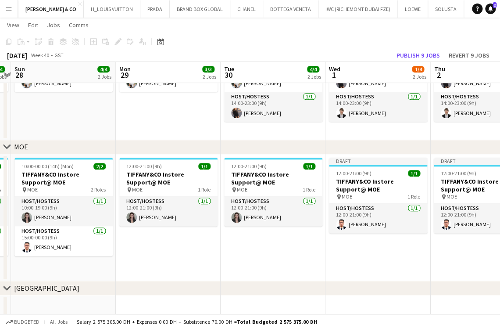
click at [322, 228] on app-calendar-viewport "Fri 26 4/4 2 Jobs Sat 27 4/4 2 Jobs Sun 28 4/4 2 Jobs Mon 29 3/3 2 Jobs Tue 30 …" at bounding box center [250, 103] width 500 height 436
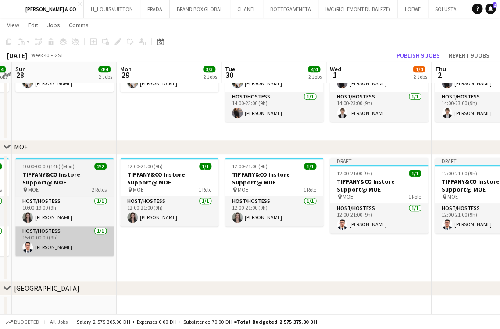
scroll to position [0, 238]
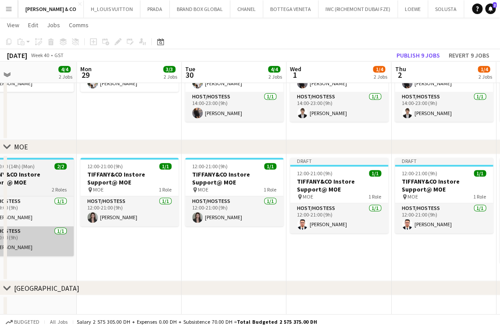
click at [319, 240] on app-calendar-viewport "Fri 26 4/4 2 Jobs Sat 27 4/4 2 Jobs Sun 28 4/4 2 Jobs Mon 29 3/3 2 Jobs Tue 30 …" at bounding box center [250, 103] width 500 height 436
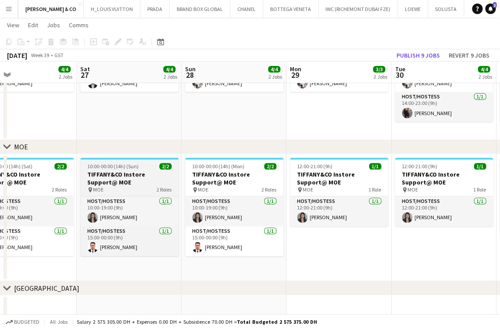
click at [117, 186] on div "pin MOE 2 Roles" at bounding box center [129, 189] width 98 height 7
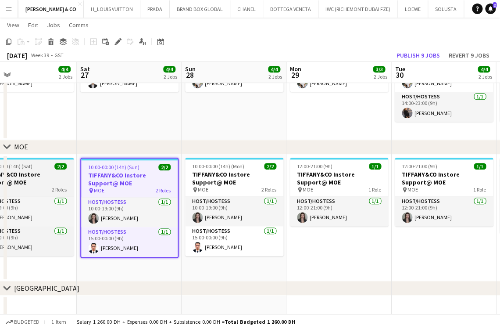
click at [42, 174] on h3 "TIFFANY&CO Instore Support@ MOE" at bounding box center [24, 178] width 98 height 16
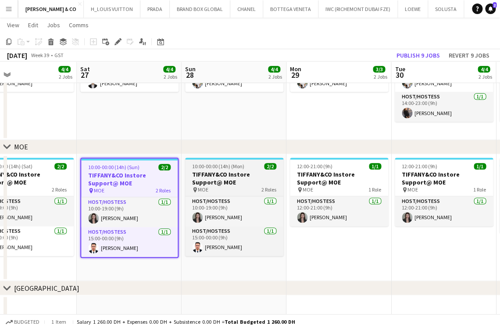
scroll to position [0, 239]
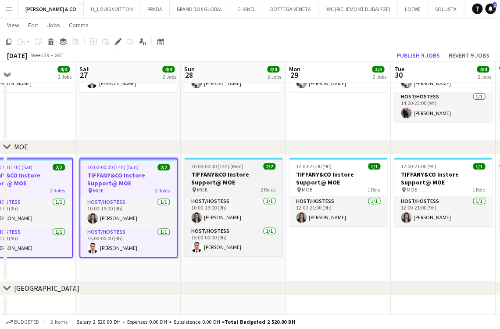
click at [223, 174] on h3 "TIFFANY&CO Instore Support@ MOE" at bounding box center [233, 178] width 98 height 16
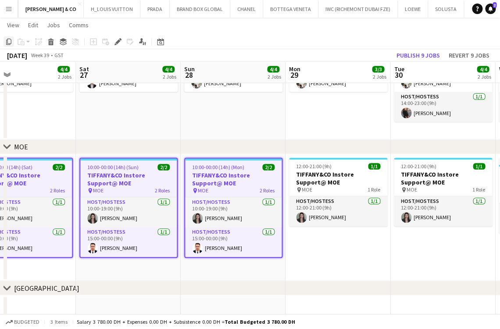
click at [11, 42] on icon at bounding box center [8, 42] width 5 height 6
click at [125, 240] on app-calendar-viewport "Wed 24 4/4 2 Jobs Thu 25 4/4 2 Jobs Fri 26 4/4 2 Jobs Sat 27 4/4 2 Jobs Sun 28 …" at bounding box center [250, 103] width 500 height 436
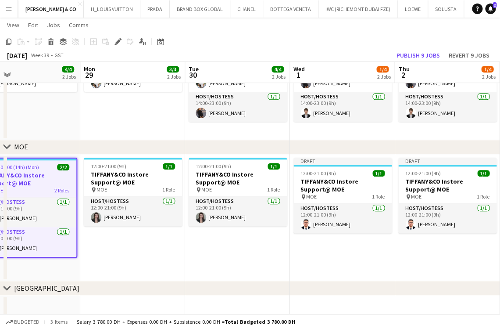
click at [146, 244] on app-calendar-viewport "Fri 26 4/4 2 Jobs Sat 27 4/4 2 Jobs Sun 28 4/4 2 Jobs Mon 29 3/3 2 Jobs Tue 30 …" at bounding box center [250, 103] width 500 height 436
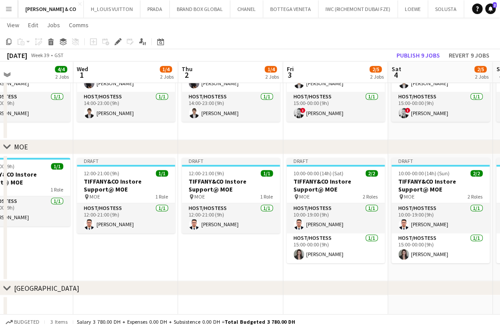
click at [78, 268] on app-calendar-viewport "Sat 27 4/4 2 Jobs Sun 28 4/4 2 Jobs Mon 29 3/3 2 Jobs Tue 30 4/4 2 Jobs Wed 1 1…" at bounding box center [250, 103] width 500 height 436
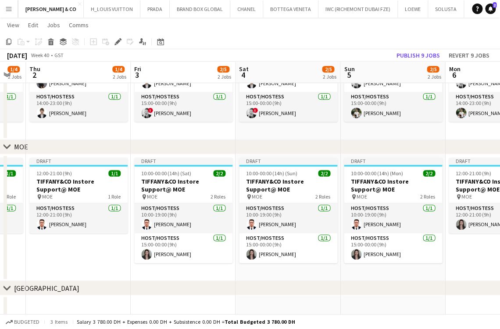
click at [64, 239] on app-calendar-viewport "Mon 29 3/3 2 Jobs Tue 30 4/4 2 Jobs Wed 1 1/4 2 Jobs Thu 2 1/4 2 Jobs Fri 3 2/5…" at bounding box center [250, 103] width 500 height 436
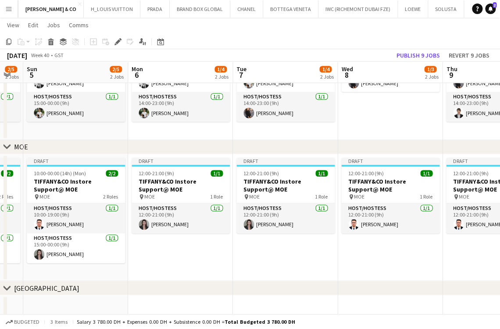
click at [79, 243] on app-calendar-viewport "Thu 2 1/4 2 Jobs Fri 3 2/5 2 Jobs Sat 4 2/5 2 Jobs Sun 5 2/5 2 Jobs Mon 6 1/4 2…" at bounding box center [250, 103] width 500 height 436
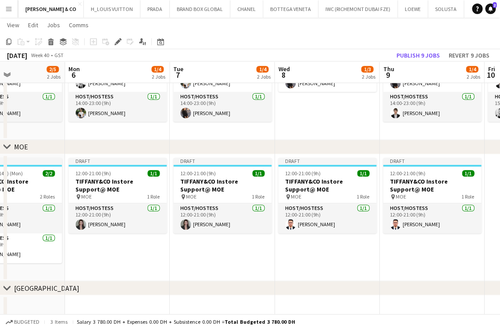
click at [57, 249] on app-calendar-viewport "Thu 2 1/4 2 Jobs Fri 3 2/5 2 Jobs Sat 4 2/5 2 Jobs Sun 5 2/5 2 Jobs Mon 6 1/4 2…" at bounding box center [250, 103] width 500 height 436
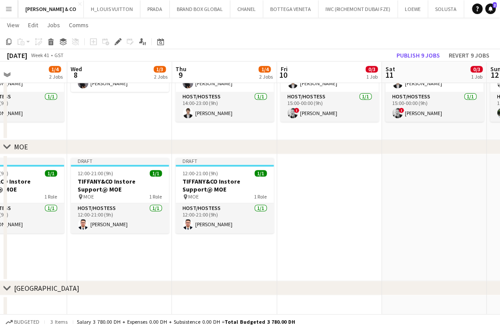
click at [299, 211] on app-date-cell at bounding box center [329, 217] width 105 height 127
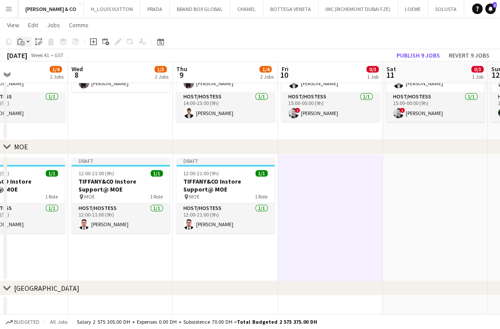
click at [24, 41] on icon "Paste" at bounding box center [21, 41] width 7 height 7
click at [38, 74] on link "Paste with crew Ctrl+Shift+V" at bounding box center [64, 73] width 82 height 8
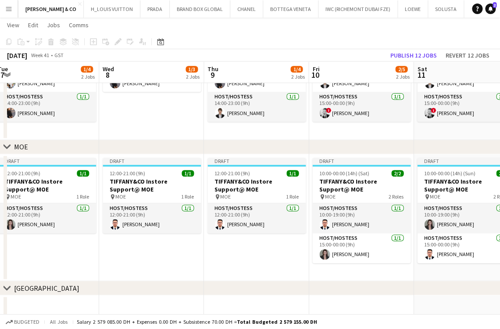
scroll to position [0, 342]
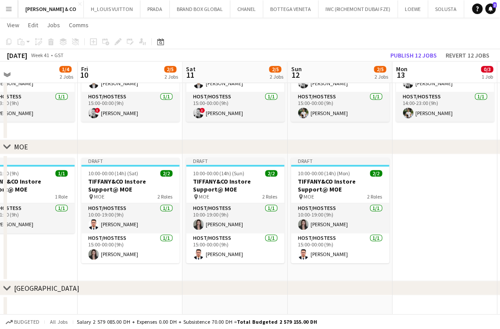
click at [168, 229] on app-calendar-viewport "Mon 6 1/4 2 Jobs Tue 7 1/4 2 Jobs Wed 8 1/3 2 Jobs Thu 9 1/4 2 Jobs Fri 10 2/5 …" at bounding box center [250, 103] width 500 height 436
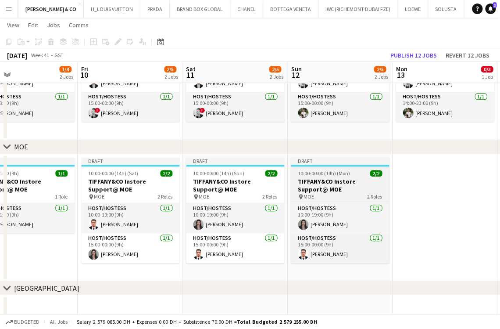
click at [133, 246] on app-card-role "Host/Hostess [DATE] 15:00-00:00 (9h) [PERSON_NAME]" at bounding box center [130, 248] width 98 height 30
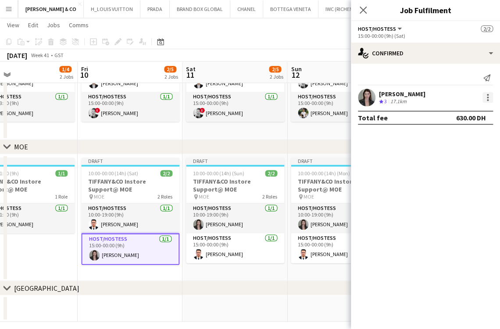
click at [489, 102] on div at bounding box center [488, 97] width 11 height 11
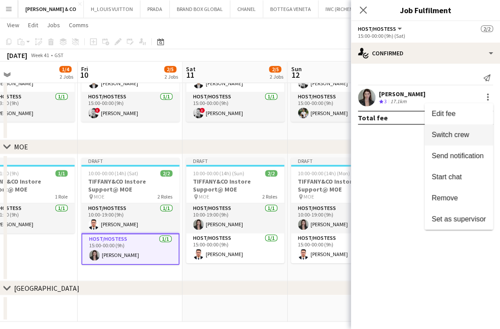
click at [473, 131] on span "Switch crew" at bounding box center [459, 135] width 54 height 8
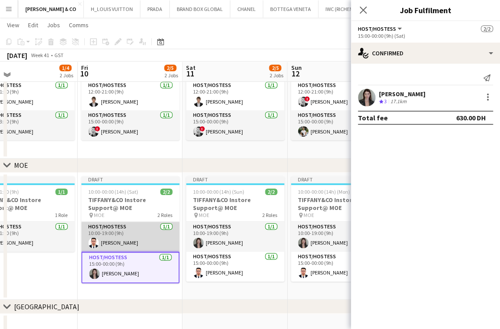
click at [117, 237] on app-card-role "Host/Hostess [DATE] 10:00-19:00 (9h) [PERSON_NAME]" at bounding box center [130, 237] width 98 height 30
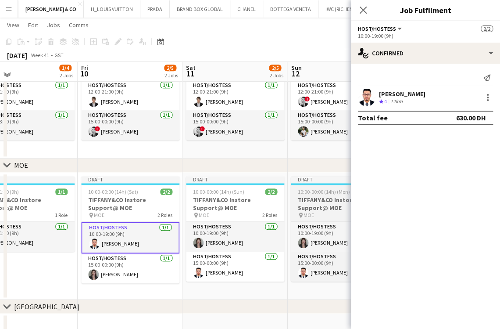
scroll to position [0, 341]
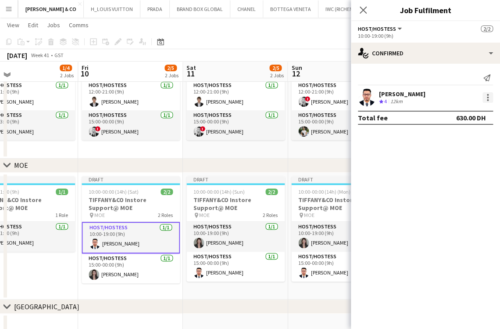
click at [487, 99] on div at bounding box center [488, 100] width 2 height 2
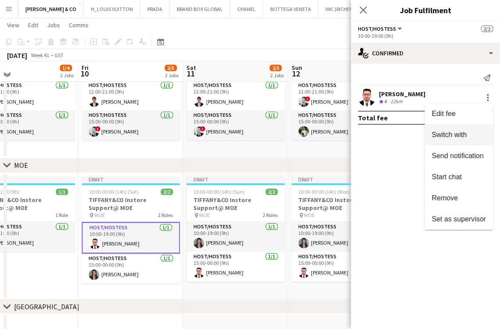
click at [444, 128] on button "Switch with" at bounding box center [459, 134] width 68 height 21
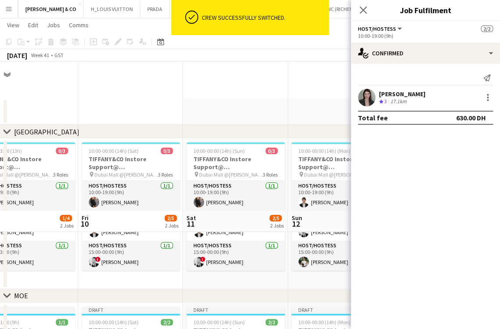
scroll to position [149, 0]
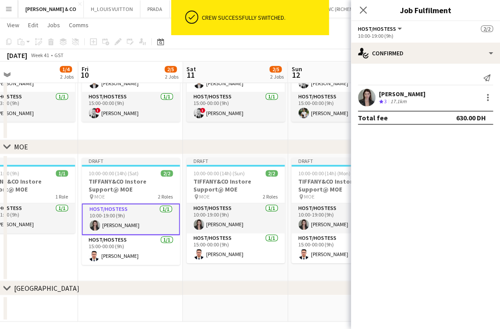
click at [58, 251] on app-date-cell "Draft 12:00-21:00 (9h) 1/1 TIFFANY&CO Instore Support@ MOE pin MOE 1 Role Host/…" at bounding box center [25, 217] width 105 height 127
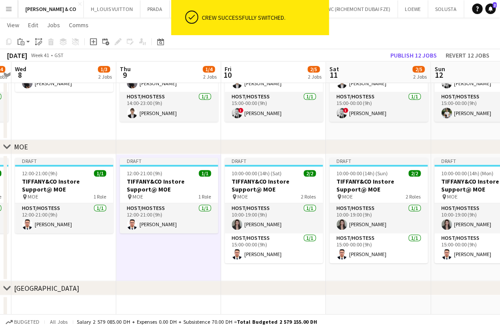
click at [253, 251] on app-calendar-viewport "Mon 6 1/4 2 Jobs Tue 7 1/4 2 Jobs Wed 8 1/3 2 Jobs Thu 9 1/4 2 Jobs Fri 10 2/5 …" at bounding box center [250, 103] width 500 height 436
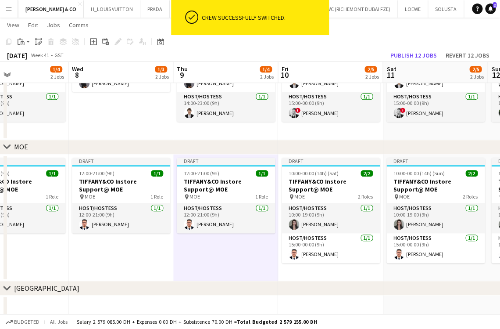
click at [305, 249] on app-calendar-viewport "Sun 5 2/5 2 Jobs Mon 6 1/4 2 Jobs Tue 7 1/4 2 Jobs Wed 8 1/3 2 Jobs Thu 9 1/4 2…" at bounding box center [250, 103] width 500 height 436
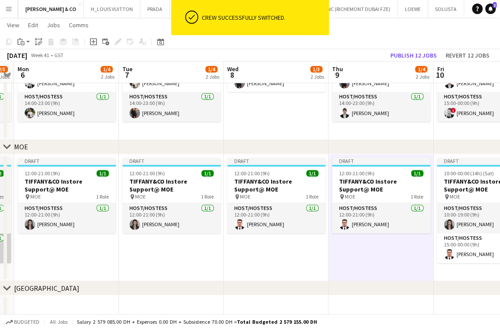
click at [295, 247] on app-calendar-viewport "Sat 4 2/5 2 Jobs Sun 5 2/5 2 Jobs Mon 6 1/4 2 Jobs Tue 7 1/4 2 Jobs Wed 8 1/3 2…" at bounding box center [250, 103] width 500 height 436
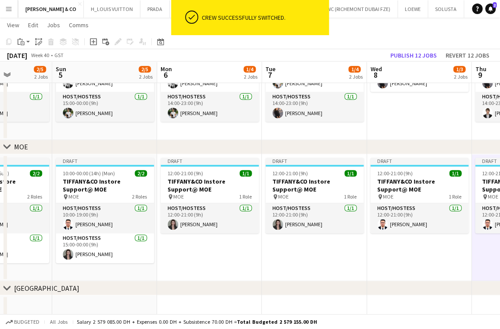
click at [314, 248] on app-calendar-viewport "Thu 2 1/4 2 Jobs Fri 3 2/5 2 Jobs Sat 4 2/5 2 Jobs Sun 5 2/5 2 Jobs Mon 6 1/4 2…" at bounding box center [250, 103] width 500 height 436
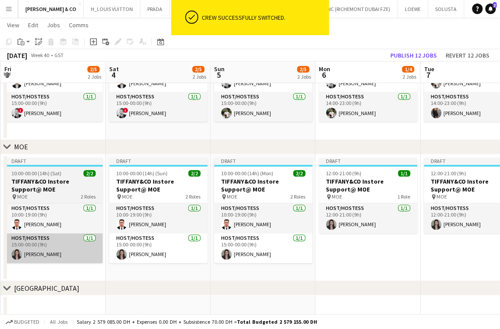
drag, startPoint x: 250, startPoint y: 248, endPoint x: 221, endPoint y: 247, distance: 28.6
click at [316, 247] on app-calendar-viewport "Wed 1 1/4 2 Jobs Thu 2 1/4 2 Jobs Fri 3 2/5 2 Jobs Sat 4 2/5 2 Jobs Sun 5 2/5 2…" at bounding box center [250, 103] width 500 height 436
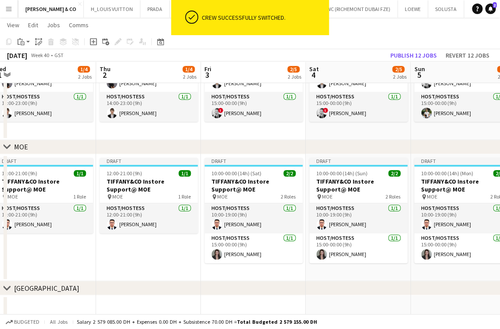
click
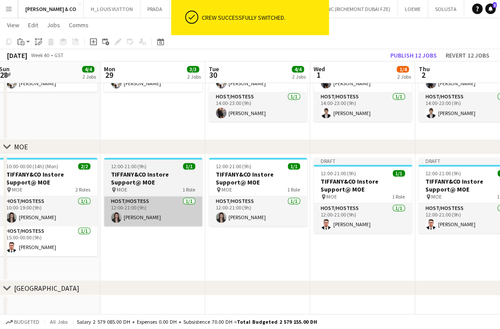
scroll to position [0, 277]
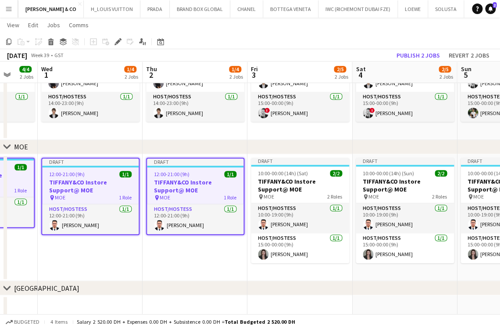
drag, startPoint x: 242, startPoint y: 196, endPoint x: 274, endPoint y: 190, distance: 32.2
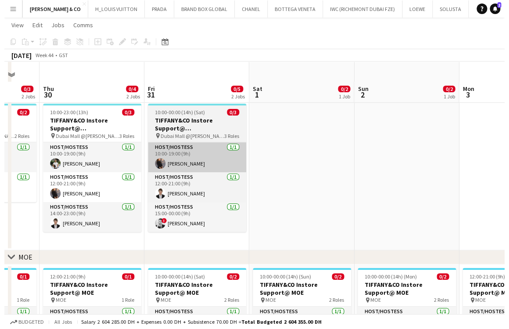
scroll to position [0, 0]
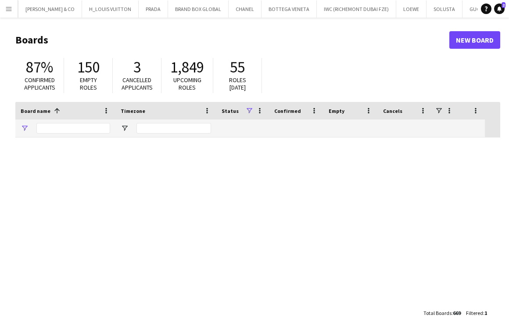
type input "*****"
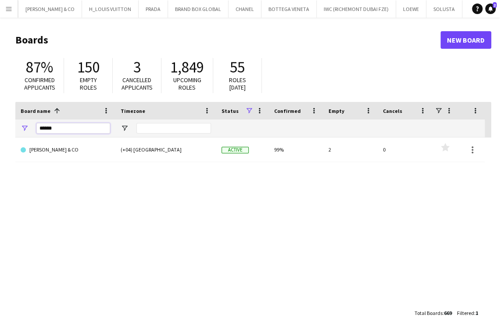
type input "*******"
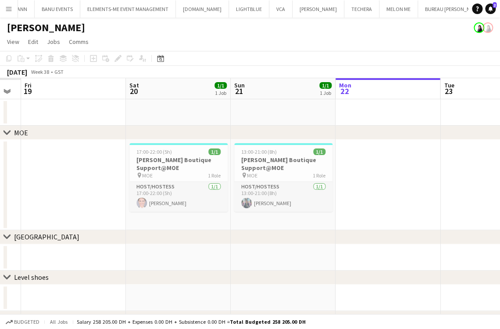
drag, startPoint x: 134, startPoint y: 211, endPoint x: 340, endPoint y: 202, distance: 206.4
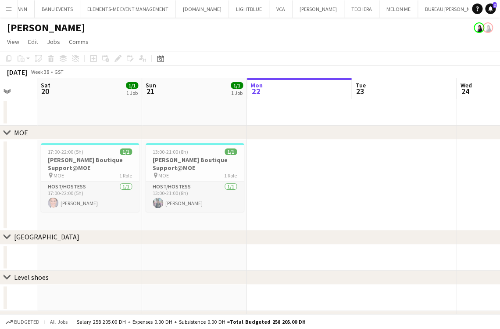
drag, startPoint x: 80, startPoint y: 226, endPoint x: 70, endPoint y: 228, distance: 10.2
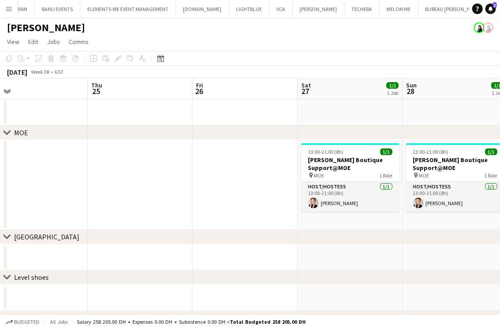
drag, startPoint x: 109, startPoint y: 191, endPoint x: 103, endPoint y: 191, distance: 5.7
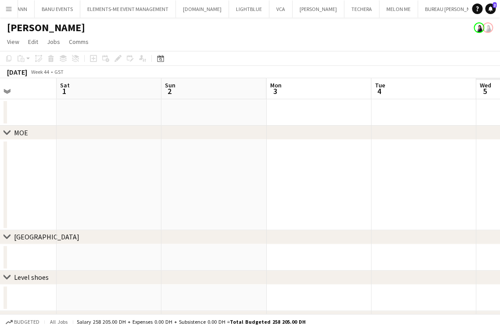
drag, startPoint x: 329, startPoint y: 152, endPoint x: 126, endPoint y: 168, distance: 202.9
drag, startPoint x: 362, startPoint y: 170, endPoint x: 144, endPoint y: 170, distance: 218.0
drag, startPoint x: 402, startPoint y: 179, endPoint x: 265, endPoint y: 179, distance: 136.9
drag, startPoint x: 142, startPoint y: 179, endPoint x: 336, endPoint y: 179, distance: 193.9
drag, startPoint x: 318, startPoint y: 177, endPoint x: 228, endPoint y: 177, distance: 89.9
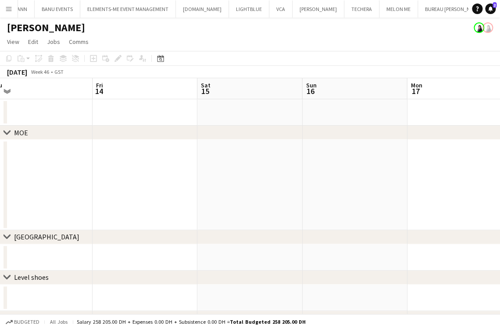
drag, startPoint x: 192, startPoint y: 177, endPoint x: 262, endPoint y: 177, distance: 69.8
drag, startPoint x: 80, startPoint y: 179, endPoint x: 99, endPoint y: 182, distance: 19.0
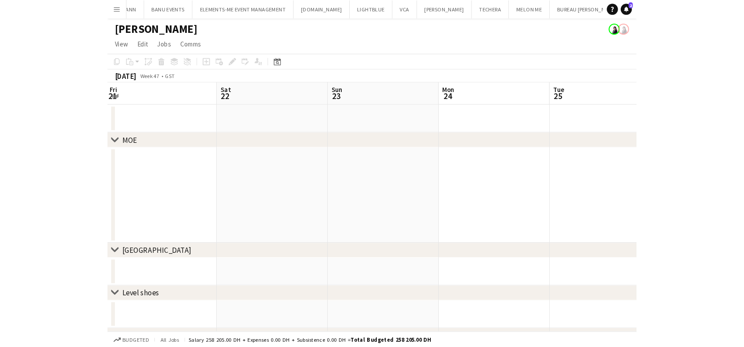
scroll to position [0, 315]
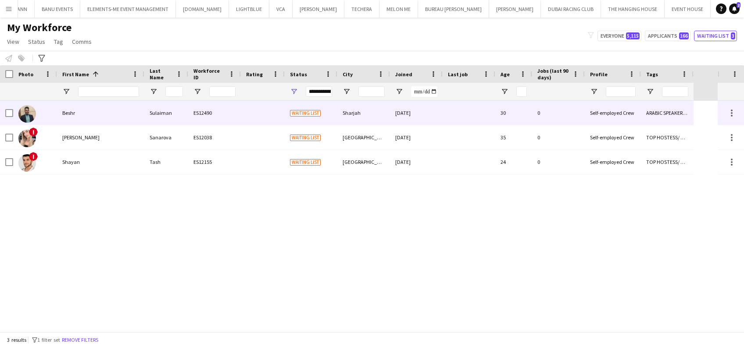
drag, startPoint x: 77, startPoint y: 106, endPoint x: 119, endPoint y: 106, distance: 42.1
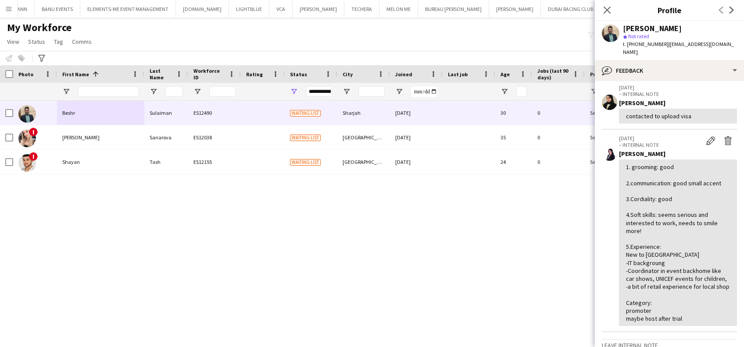
scroll to position [58, 0]
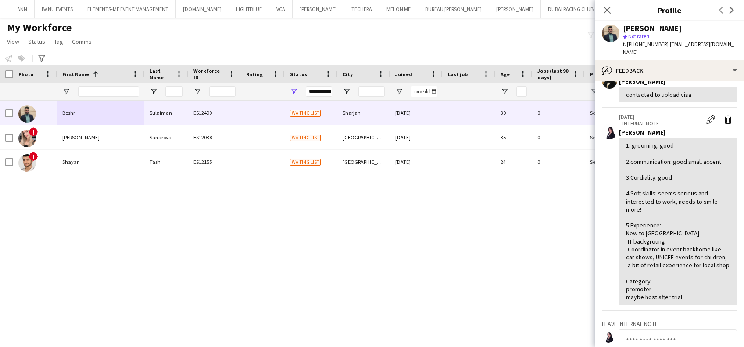
drag, startPoint x: 477, startPoint y: 209, endPoint x: 476, endPoint y: 202, distance: 7.2
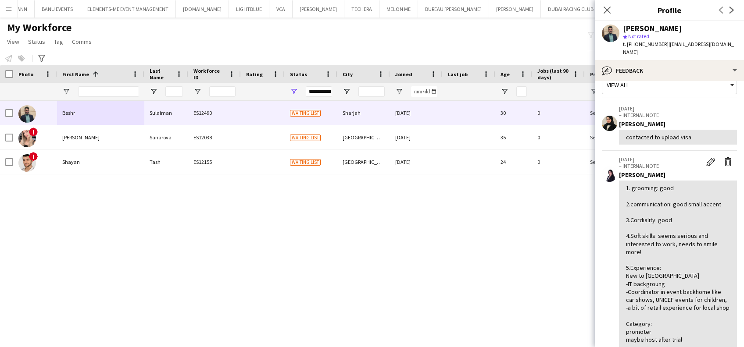
scroll to position [0, 0]
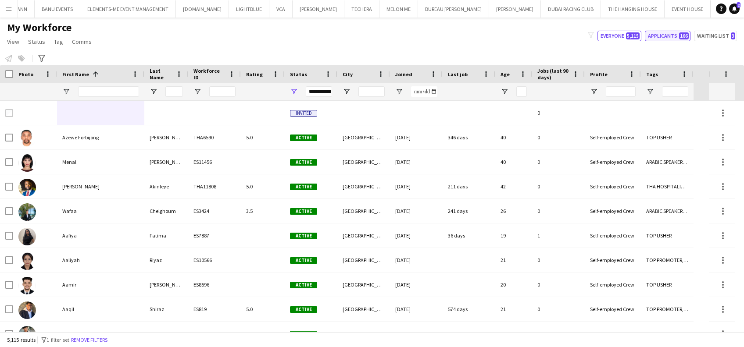
click at [673, 41] on div "My Workforce View Views Default view New view Update view Delete view Edit name…" at bounding box center [372, 36] width 744 height 30
click at [670, 34] on button "Applicants 166" at bounding box center [668, 36] width 46 height 11
type input "**********"
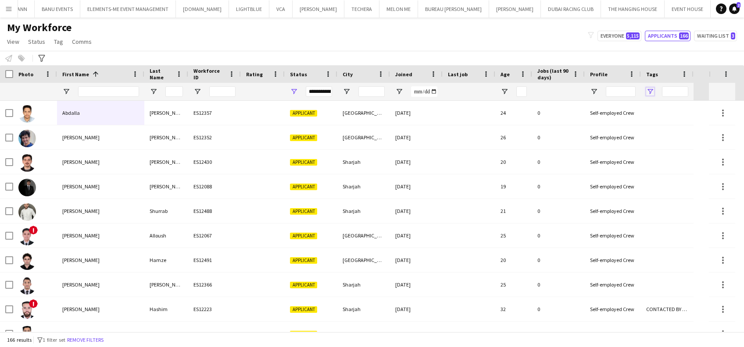
click at [651, 93] on span "Open Filter Menu" at bounding box center [650, 92] width 8 height 8
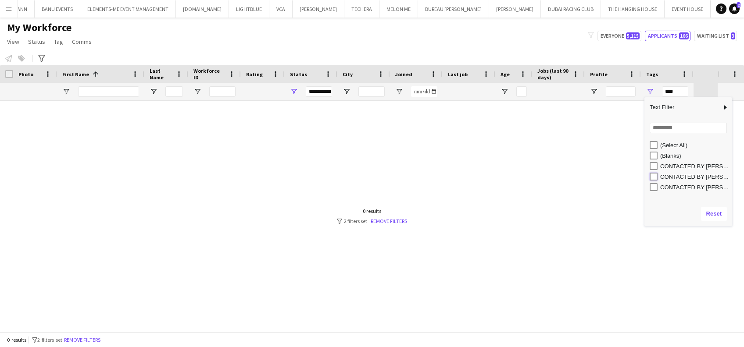
type input "**********"
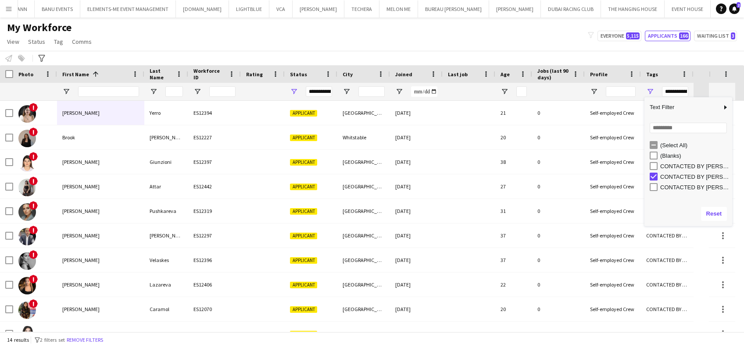
click at [580, 49] on div "My Workforce View Views Default view New view Update view Delete view Edit name…" at bounding box center [372, 36] width 744 height 30
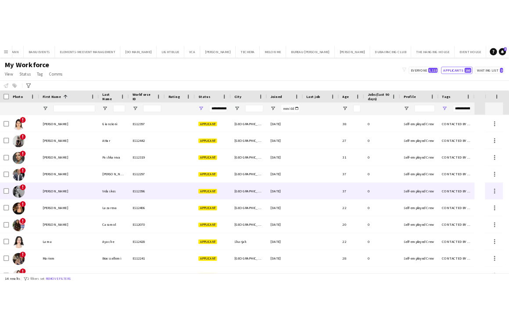
scroll to position [112, 0]
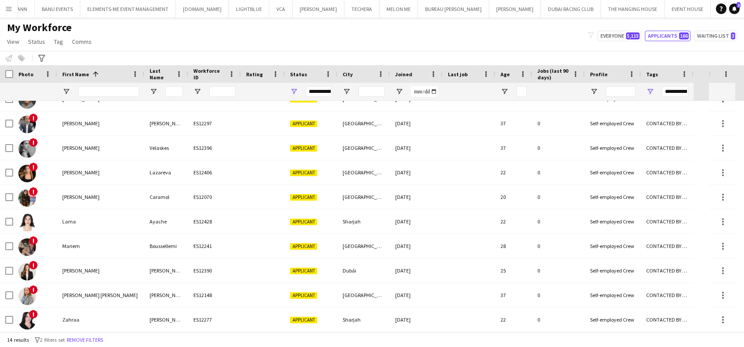
click at [576, 33] on div "My Workforce View Views Default view New view Update view Delete view Edit name…" at bounding box center [372, 36] width 744 height 30
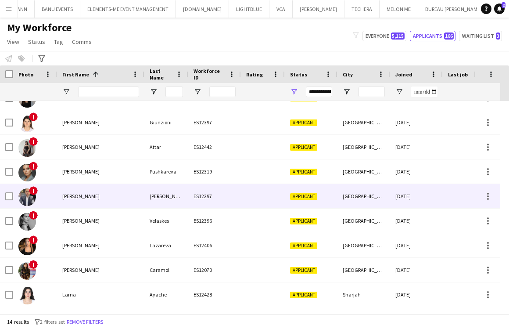
scroll to position [23, 0]
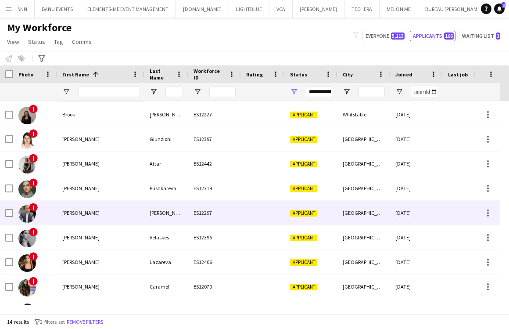
click at [75, 213] on div "[PERSON_NAME]" at bounding box center [100, 212] width 87 height 24
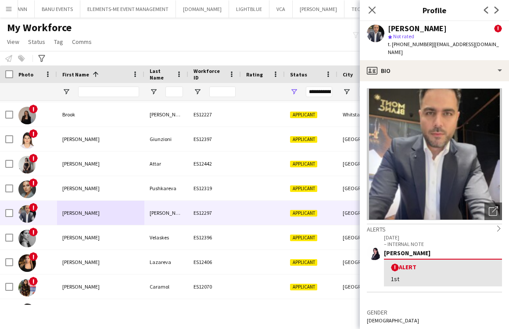
drag, startPoint x: 290, startPoint y: 32, endPoint x: 281, endPoint y: 57, distance: 26.5
click at [290, 32] on div "My Workforce View Views Default view New view Update view Delete view Edit name…" at bounding box center [254, 36] width 509 height 30
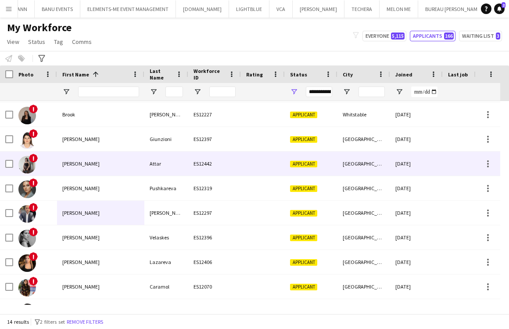
scroll to position [0, 0]
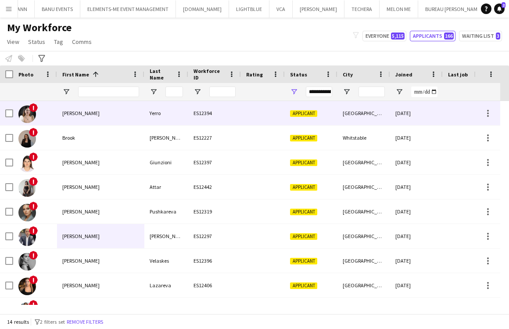
click at [93, 115] on div "[PERSON_NAME]" at bounding box center [100, 113] width 87 height 24
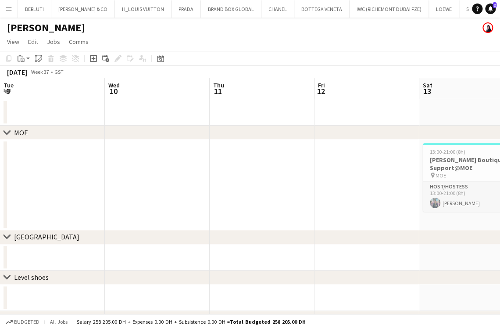
scroll to position [0, 247]
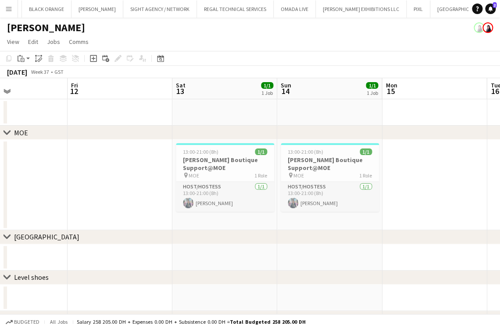
click at [14, 8] on button "Menu" at bounding box center [9, 9] width 18 height 18
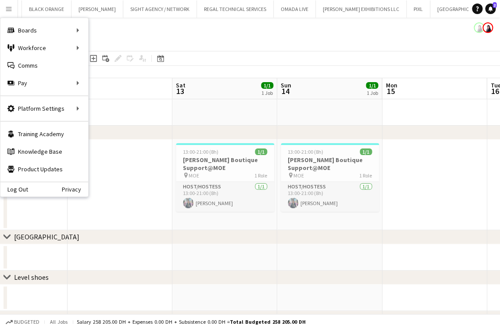
click at [111, 211] on app-date-cell at bounding box center [120, 185] width 105 height 90
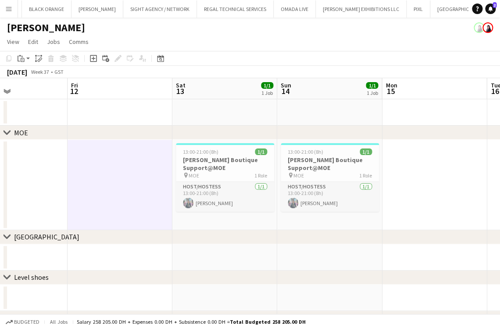
drag, startPoint x: 153, startPoint y: 198, endPoint x: 149, endPoint y: 195, distance: 5.3
click at [151, 196] on app-date-cell at bounding box center [120, 185] width 105 height 90
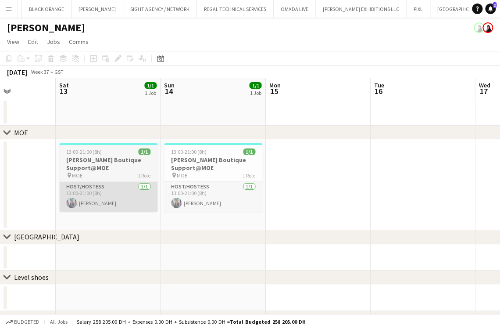
scroll to position [0, 275]
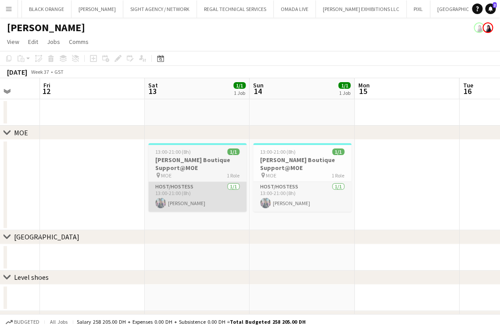
drag, startPoint x: 191, startPoint y: 188, endPoint x: 74, endPoint y: 192, distance: 117.2
click at [72, 188] on app-calendar-viewport "Tue 9 Wed 10 Thu 11 Fri 12 Sat 13 1/1 1 Job Sun 14 1/1 1 Job Mon 15 Tue 16 Wed …" at bounding box center [250, 255] width 500 height 354
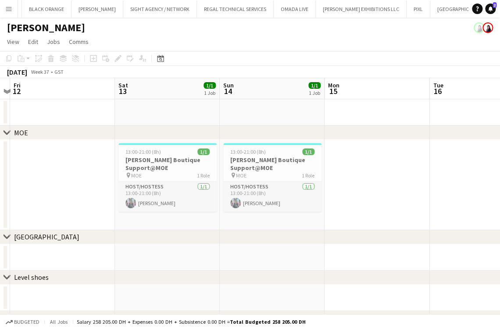
drag, startPoint x: 75, startPoint y: 165, endPoint x: 312, endPoint y: 169, distance: 236.9
click at [0, 164] on html "Menu Boards Boards Boards All jobs Status Workforce Workforce My Workforce Recr…" at bounding box center [250, 223] width 500 height 447
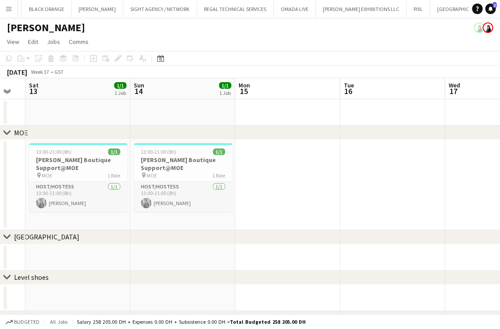
drag, startPoint x: 250, startPoint y: 176, endPoint x: 298, endPoint y: 181, distance: 48.5
click at [161, 181] on app-calendar-viewport "Wed 10 Thu 11 Fri 12 Sat 13 1/1 1 Job Sun 14 1/1 1 Job Mon 15 Tue 16 Wed 17 Thu…" at bounding box center [250, 255] width 500 height 354
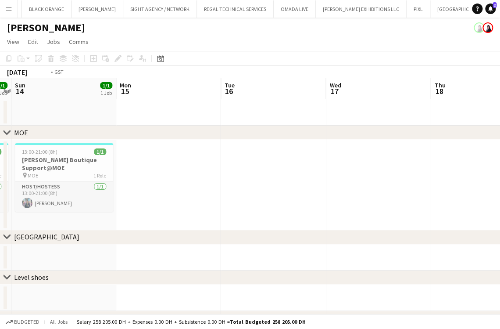
drag, startPoint x: 297, startPoint y: 183, endPoint x: 101, endPoint y: 193, distance: 195.9
click at [96, 193] on app-calendar-viewport "Thu 11 Fri 12 Sat 13 1/1 1 Job Sun 14 1/1 1 Job Mon 15 Tue 16 Wed 17 Thu 18 Fri…" at bounding box center [250, 255] width 500 height 354
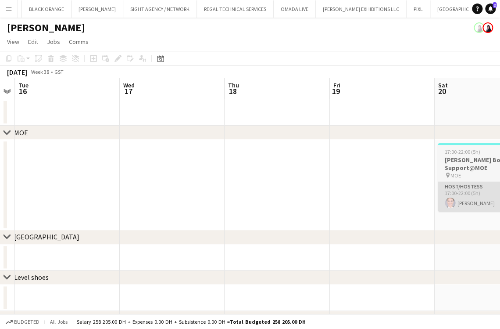
drag, startPoint x: 300, startPoint y: 193, endPoint x: 302, endPoint y: 186, distance: 7.7
click at [136, 193] on app-calendar-viewport "Sat 13 1/1 1 Job Sun 14 1/1 1 Job Mon 15 Tue 16 Wed 17 Thu 18 Fri 19 Sat 20 1/1…" at bounding box center [250, 255] width 500 height 354
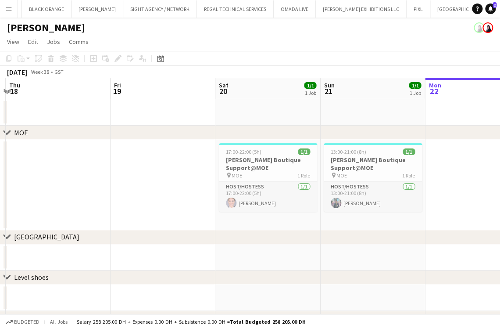
click at [150, 197] on app-calendar-viewport "Mon 15 Tue 16 Wed 17 Thu 18 Fri 19 Sat 20 1/1 1 Job Sun 21 1/1 1 Job Mon 22 Tue…" at bounding box center [250, 255] width 500 height 354
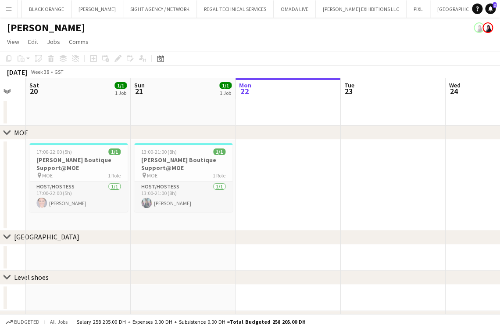
drag, startPoint x: 332, startPoint y: 177, endPoint x: 215, endPoint y: 171, distance: 116.9
click at [140, 183] on app-calendar-viewport "Wed 17 Thu 18 Fri 19 Sat 20 1/1 1 Job Sun 21 1/1 1 Job Mon 22 Tue 23 Wed 24 Thu…" at bounding box center [250, 255] width 500 height 354
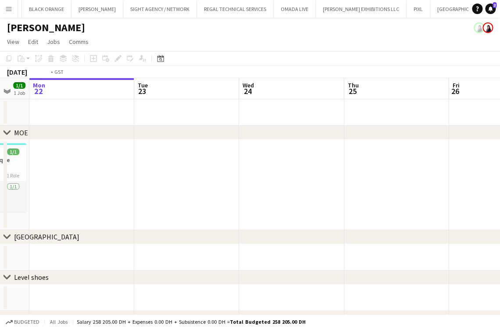
drag, startPoint x: 207, startPoint y: 181, endPoint x: 215, endPoint y: 181, distance: 7.5
click at [172, 181] on app-calendar-viewport "Fri 19 Sat 20 1/1 1 Job Sun 21 1/1 1 Job Mon 22 Tue 23 Wed 24 Thu 25 Fri 26 Sat…" at bounding box center [250, 255] width 500 height 354
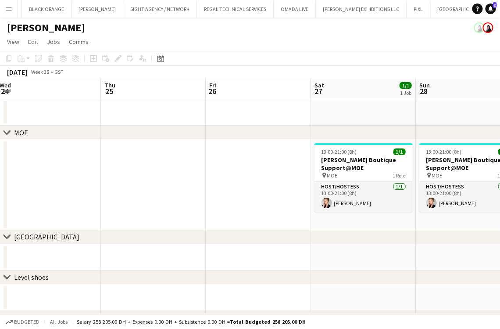
drag, startPoint x: 186, startPoint y: 189, endPoint x: 192, endPoint y: 186, distance: 6.5
click at [186, 189] on app-calendar-viewport "Sun 21 1/1 1 Job Mon 22 Tue 23 Wed 24 Thu 25 Fri 26 Sat 27 1/1 1 Job Sun 28 1/1…" at bounding box center [250, 255] width 500 height 354
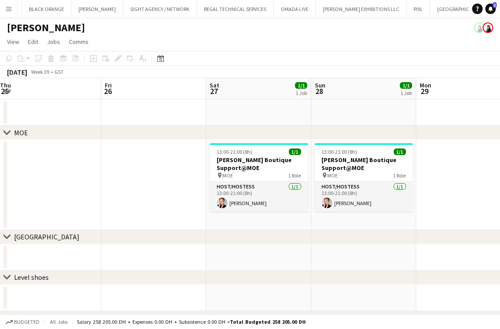
click at [54, 186] on app-calendar-viewport "Mon 22 Tue 23 Wed 24 Thu 25 Fri 26 Sat 27 1/1 1 Job Sun 28 1/1 1 Job Mon 29 Tue…" at bounding box center [250, 255] width 500 height 354
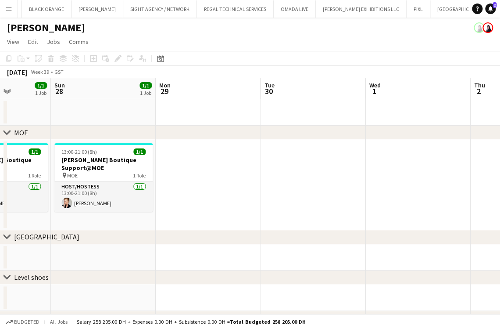
drag, startPoint x: 255, startPoint y: 198, endPoint x: 269, endPoint y: 199, distance: 14.1
click at [106, 199] on app-calendar-viewport "Wed 24 Thu 25 Fri 26 Sat 27 1/1 1 Job Sun 28 1/1 1 Job Mon 29 Tue 30 Wed 1 Thu …" at bounding box center [250, 255] width 500 height 354
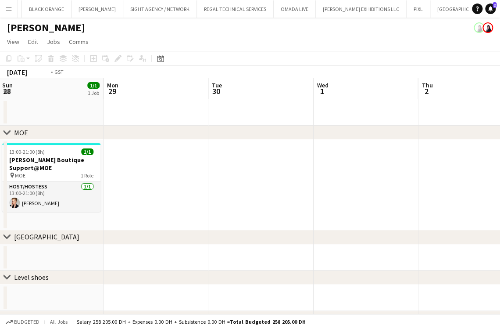
drag, startPoint x: 132, startPoint y: 217, endPoint x: 124, endPoint y: 215, distance: 8.2
click at [116, 217] on app-calendar-viewport "Thu 25 Fri 26 Sat 27 1/1 1 Job Sun 28 1/1 1 Job Mon 29 Tue 30 Wed 1 Thu 2 Fri 3…" at bounding box center [250, 255] width 500 height 354
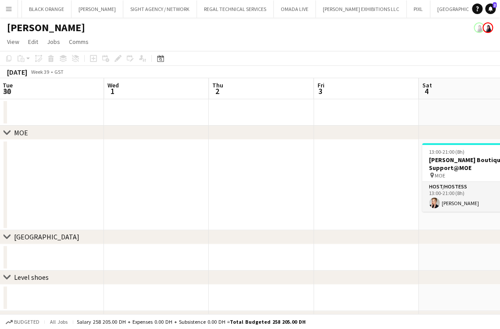
drag, startPoint x: 181, startPoint y: 210, endPoint x: 344, endPoint y: 204, distance: 162.8
click at [347, 198] on app-calendar-viewport "Sat 27 1/1 1 Job Sun 28 1/1 1 Job Mon 29 Tue 30 Wed 1 Thu 2 Fri 3 Sat 4 1/1 1 J…" at bounding box center [250, 255] width 500 height 354
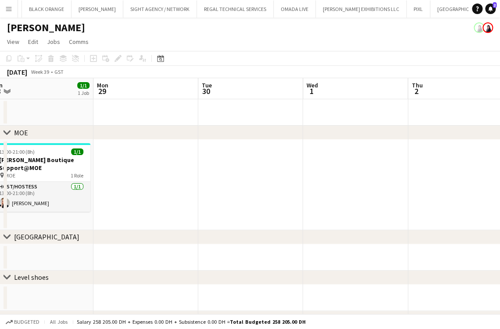
drag, startPoint x: 202, startPoint y: 139, endPoint x: 216, endPoint y: 194, distance: 57.4
click at [379, 158] on div "chevron-right MOE chevron-right Dubai Mall chevron-right Level shoes chevron-ri…" at bounding box center [250, 255] width 500 height 354
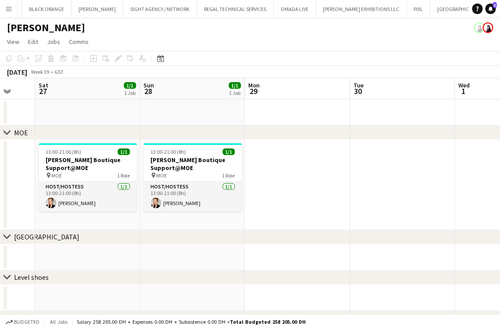
drag, startPoint x: 280, startPoint y: 204, endPoint x: 339, endPoint y: 204, distance: 58.3
click at [339, 204] on app-calendar-viewport "Wed 24 Thu 25 Fri 26 Sat 27 1/1 1 Job Sun 28 1/1 1 Job Mon 29 Tue 30 Wed 1 Thu …" at bounding box center [250, 255] width 500 height 354
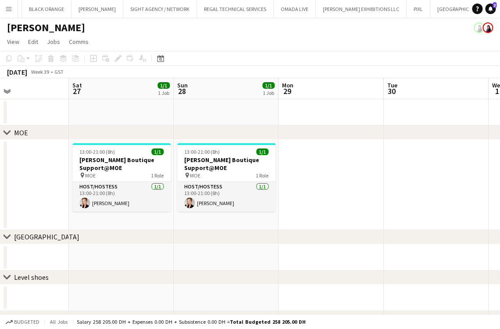
click at [436, 190] on app-calendar-viewport "Wed 24 Thu 25 Fri 26 Sat 27 1/1 1 Job Sun 28 1/1 1 Job Mon 29 Tue 30 Wed 1 Thu …" at bounding box center [250, 255] width 500 height 354
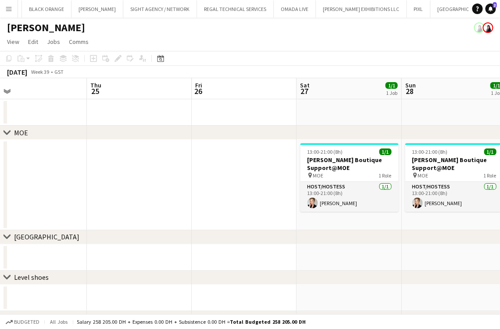
click at [416, 187] on app-calendar-viewport "Mon 22 Tue 23 Wed 24 Thu 25 Fri 26 Sat 27 1/1 1 Job Sun 28 1/1 1 Job Mon 29 Tue…" at bounding box center [250, 255] width 500 height 354
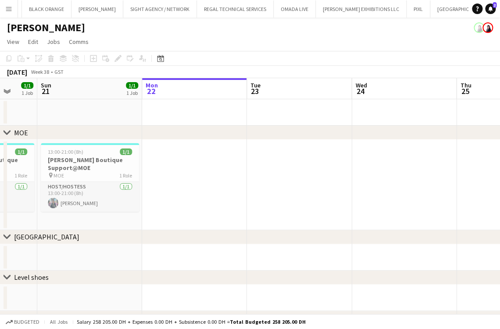
click at [351, 181] on app-calendar-viewport "Thu 18 Fri 19 Sat 20 1/1 1 Job Sun 21 1/1 1 Job Mon 22 Tue 23 Wed 24 Thu 25 Fri…" at bounding box center [250, 255] width 500 height 354
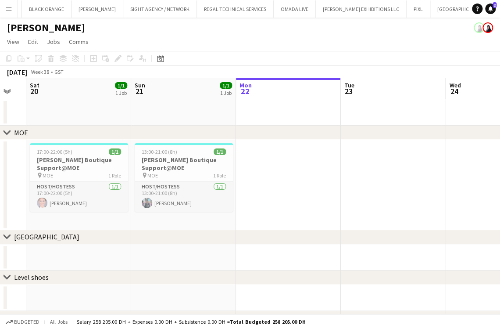
drag, startPoint x: 197, startPoint y: 188, endPoint x: 291, endPoint y: 186, distance: 94.8
click at [291, 186] on app-calendar-viewport "Thu 18 Fri 19 Sat 20 1/1 1 Job Sun 21 1/1 1 Job Mon 22 Tue 23 Wed 24 Thu 25 Fri…" at bounding box center [250, 255] width 500 height 354
drag, startPoint x: 273, startPoint y: 187, endPoint x: 293, endPoint y: 187, distance: 19.7
click at [293, 187] on app-calendar-viewport "Thu 18 Fri 19 Sat 20 1/1 1 Job Sun 21 1/1 1 Job Mon 22 Tue 23 Wed 24 Thu 25 Fri…" at bounding box center [250, 255] width 500 height 354
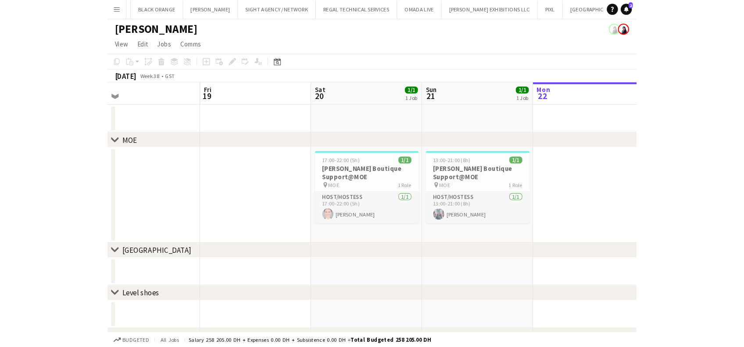
scroll to position [0, 186]
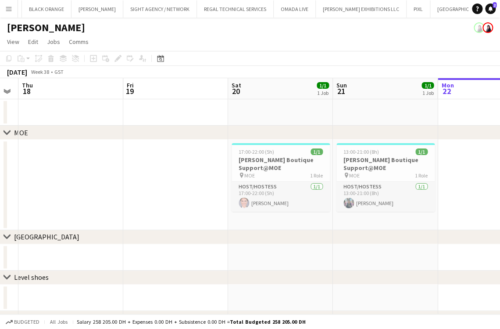
drag, startPoint x: 234, startPoint y: 190, endPoint x: 321, endPoint y: 190, distance: 87.3
click at [330, 189] on app-calendar-viewport "Tue 16 Wed 17 Thu 18 Fri 19 Sat 20 1/1 1 Job Sun 21 1/1 1 Job Mon 22 Tue 23 Wed…" at bounding box center [250, 255] width 500 height 354
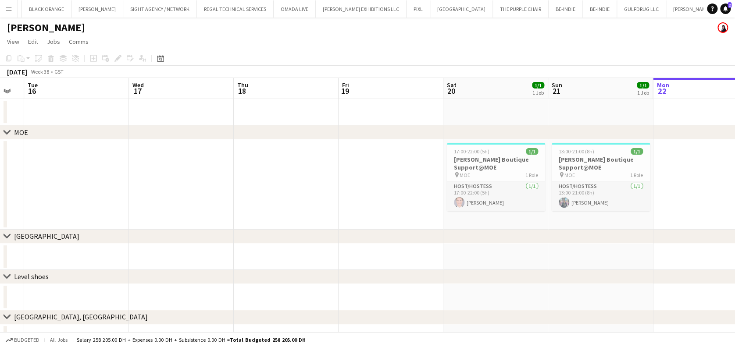
drag, startPoint x: 2, startPoint y: 8, endPoint x: 28, endPoint y: 24, distance: 30.7
click at [0, 4] on button "Menu" at bounding box center [9, 9] width 18 height 18
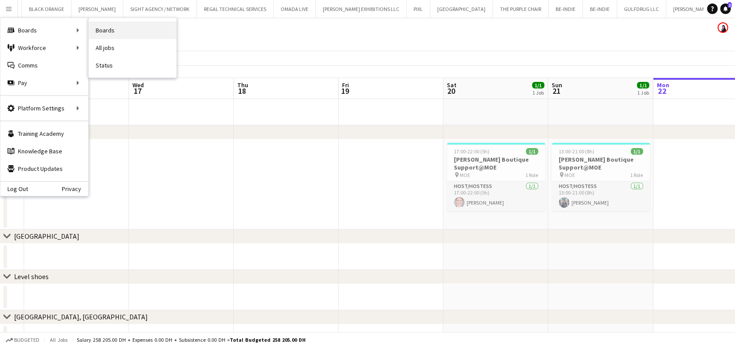
click at [107, 28] on link "Boards" at bounding box center [133, 30] width 88 height 18
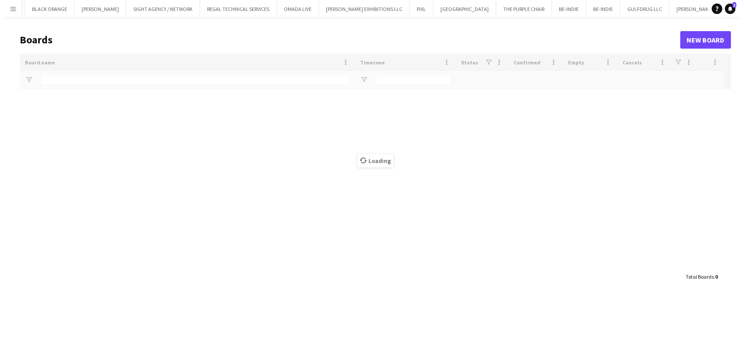
scroll to position [0, 7159]
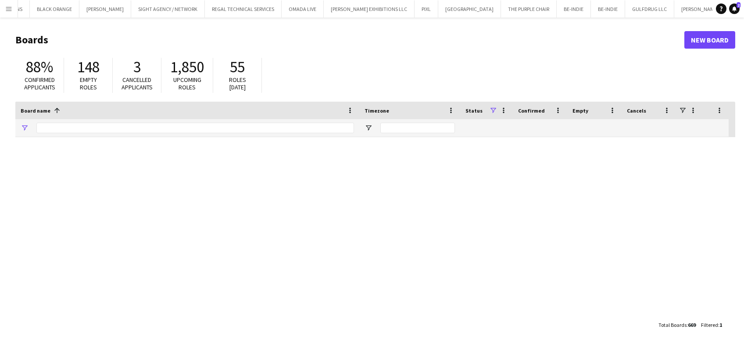
type input "*******"
drag, startPoint x: 77, startPoint y: 125, endPoint x: 0, endPoint y: 95, distance: 82.9
click at [11, 120] on main "Boards New Board 88% Confirmed applicants 148 Empty roles 3 Cancelled applicant…" at bounding box center [372, 182] width 744 height 329
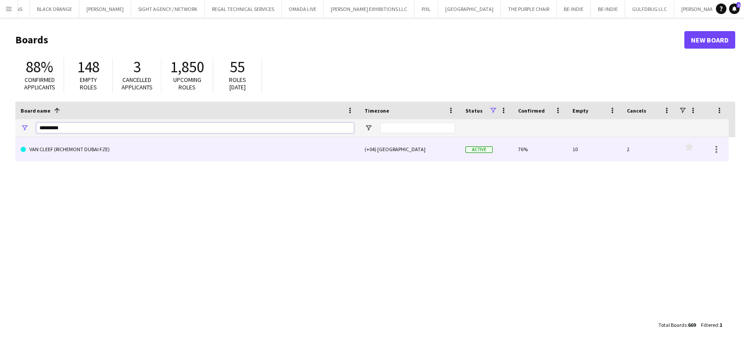
type input "*********"
click at [57, 149] on link "VAN CLEEF (RICHEMONT DUBAI FZE)" at bounding box center [187, 149] width 333 height 25
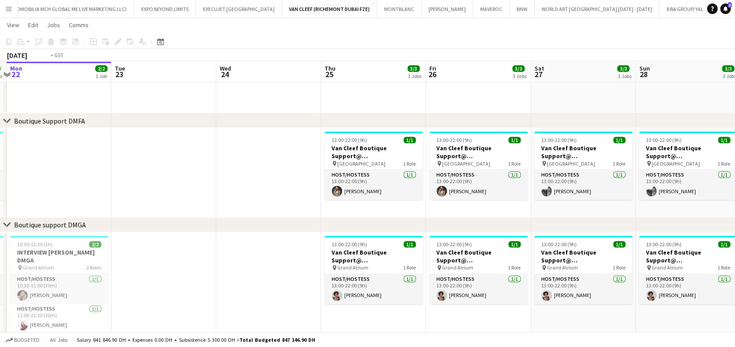
scroll to position [0, 347]
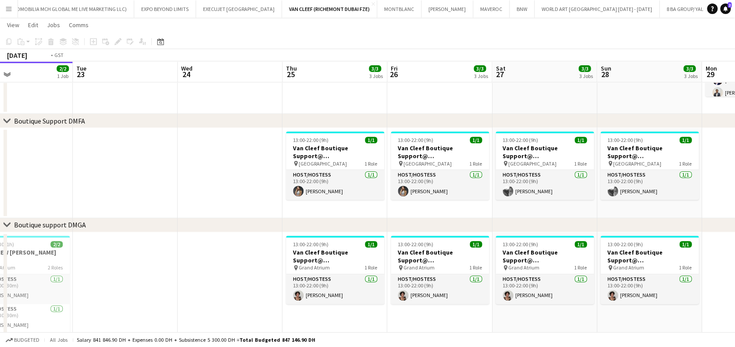
drag, startPoint x: 440, startPoint y: 183, endPoint x: 329, endPoint y: 183, distance: 110.6
click at [329, 183] on app-calendar-viewport "Fri 19 3/3 3 Jobs Sat 20 3/3 3 Jobs Sun 21 3/3 3 Jobs Mon 22 2/2 1 Job Tue 23 W…" at bounding box center [367, 230] width 735 height 742
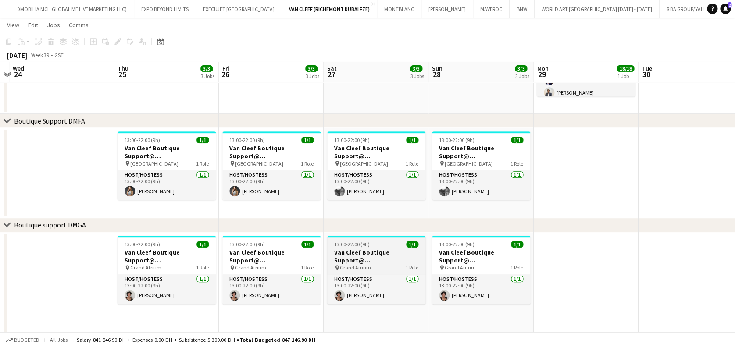
drag, startPoint x: 334, startPoint y: 247, endPoint x: 359, endPoint y: 242, distance: 25.6
click at [291, 247] on app-calendar-viewport "Sun 21 3/3 3 Jobs Mon 22 2/2 1 Job Tue 23 Wed 24 Thu 25 3/3 3 Jobs Fri 26 3/3 3…" at bounding box center [367, 230] width 735 height 742
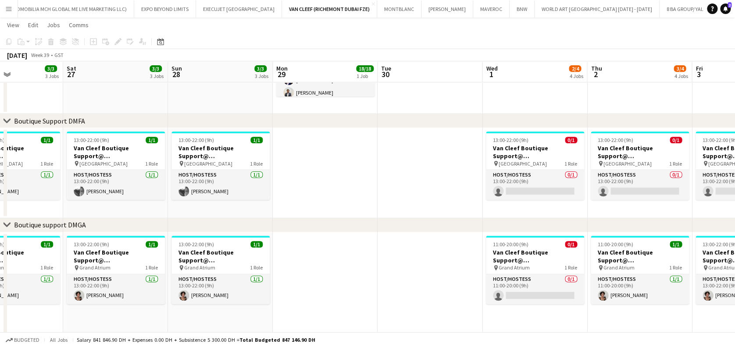
drag, startPoint x: 492, startPoint y: 242, endPoint x: 263, endPoint y: 256, distance: 229.0
click at [224, 256] on app-calendar-viewport "Tue 23 Wed 24 Thu 25 3/3 3 Jobs Fri 26 3/3 3 Jobs Sat 27 3/3 3 Jobs Sun 28 3/3 …" at bounding box center [367, 230] width 735 height 742
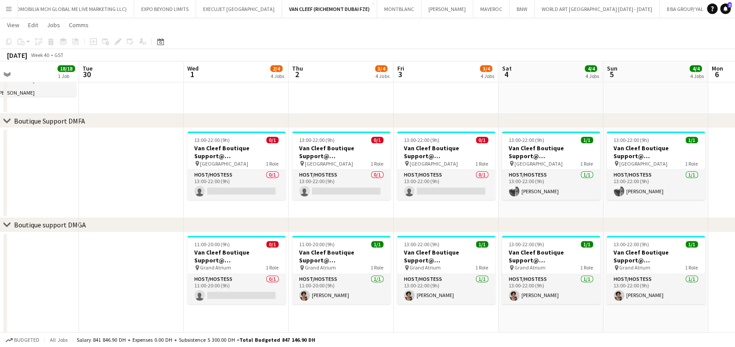
scroll to position [0, 255]
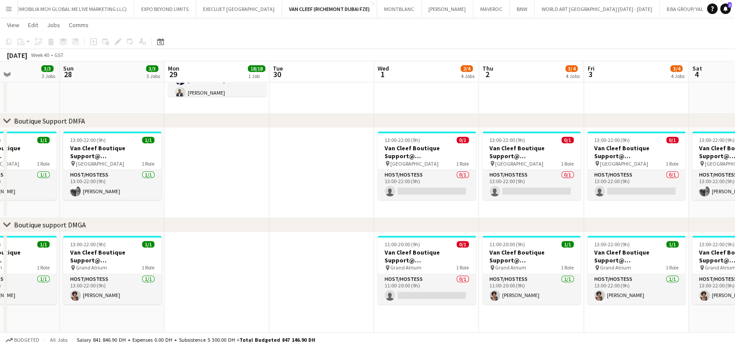
drag, startPoint x: 467, startPoint y: 282, endPoint x: 191, endPoint y: 284, distance: 276.0
click at [191, 284] on app-calendar-viewport "Thu 25 3/3 3 Jobs Fri 26 3/3 3 Jobs Sat 27 3/3 3 Jobs Sun 28 3/3 3 Jobs Mon 29 …" at bounding box center [367, 230] width 735 height 742
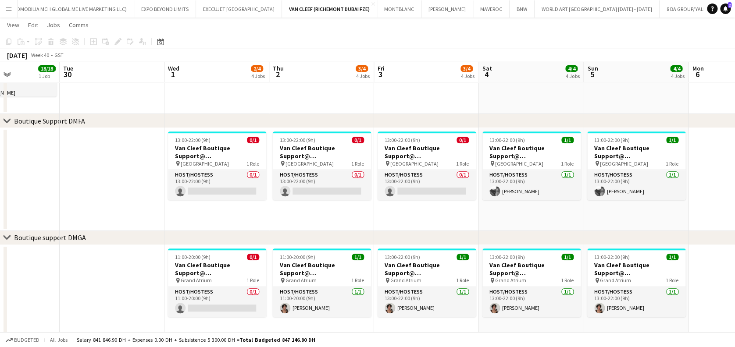
click at [231, 285] on app-calendar-viewport "Sat 27 3/3 3 Jobs Sun 28 3/3 3 Jobs Mon 29 18/18 1 Job Tue 30 Wed 1 2/4 4 Jobs …" at bounding box center [367, 236] width 735 height 755
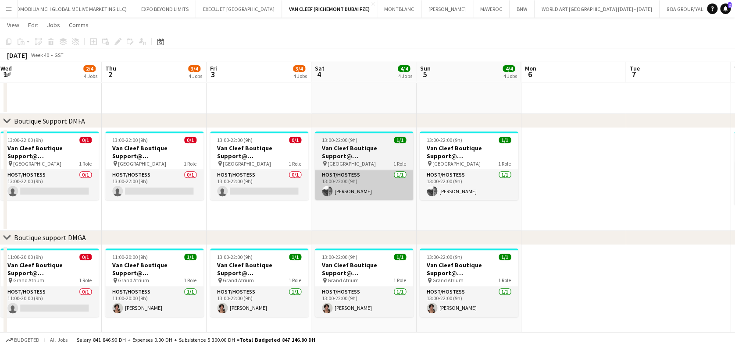
click at [72, 308] on app-card-role "Host/Hostess 0/1 11:00-20:00 (9h) single-neutral-actions" at bounding box center [49, 302] width 98 height 30
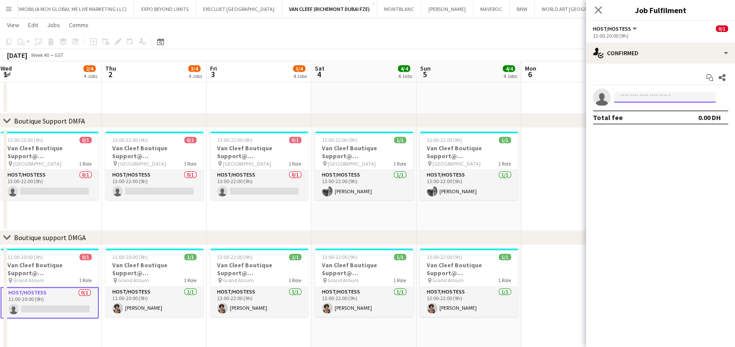
click at [500, 98] on input at bounding box center [665, 97] width 102 height 11
type input "******"
click at [500, 122] on span "+971558035543" at bounding box center [665, 124] width 88 height 7
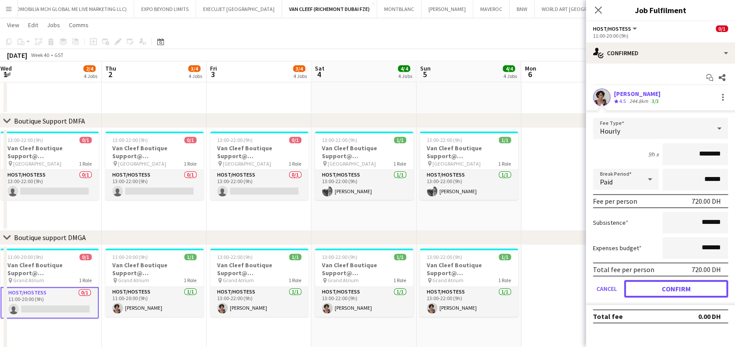
click at [500, 287] on button "Confirm" at bounding box center [676, 289] width 104 height 18
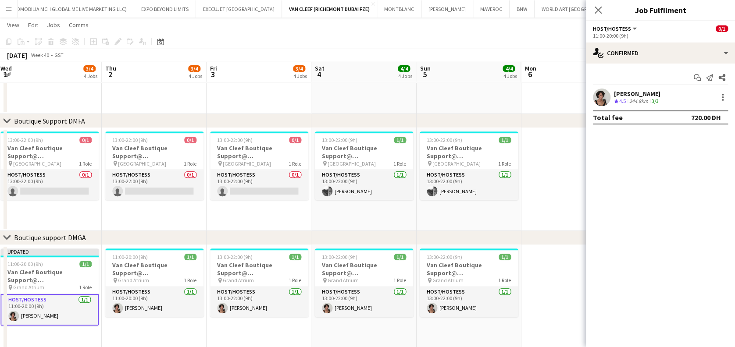
click at [500, 288] on app-date-cell at bounding box center [573, 305] width 105 height 120
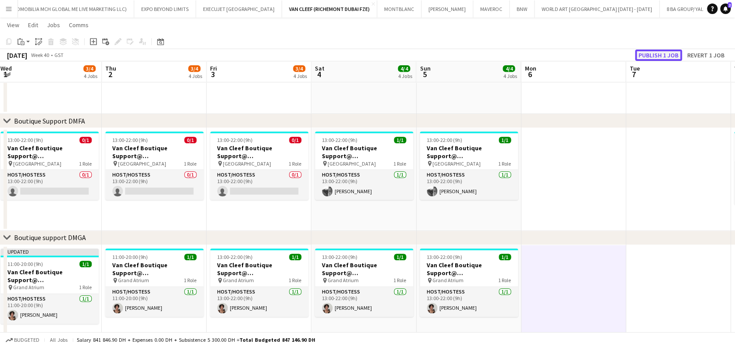
click at [500, 54] on button "Publish 1 job" at bounding box center [658, 55] width 47 height 11
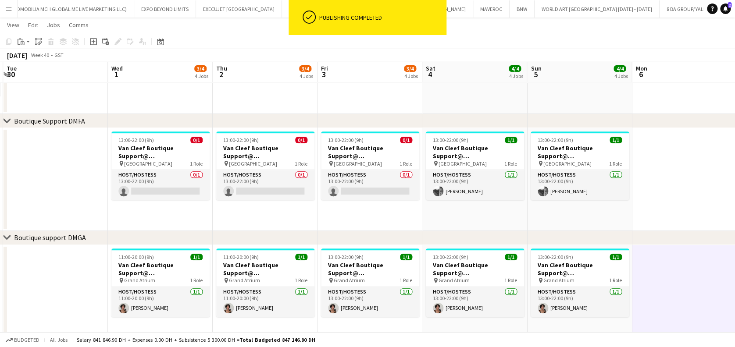
drag, startPoint x: 328, startPoint y: 221, endPoint x: 337, endPoint y: 219, distance: 9.8
click at [337, 219] on app-calendar-viewport "Sat 27 3/3 3 Jobs Sun 28 3/3 3 Jobs Mon 29 18/18 1 Job Tue 30 Wed 1 3/4 4 Jobs …" at bounding box center [367, 236] width 735 height 755
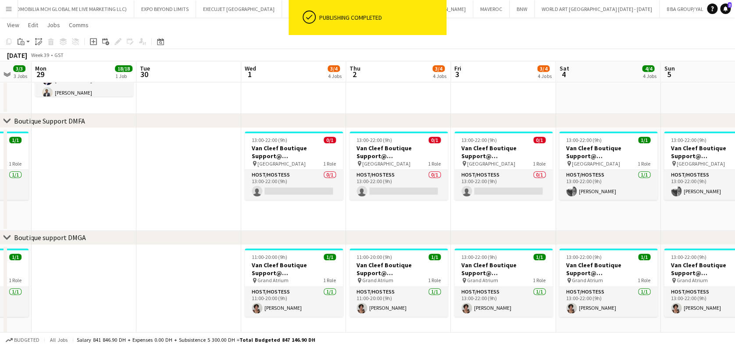
drag, startPoint x: 357, startPoint y: 290, endPoint x: 195, endPoint y: 291, distance: 162.3
click at [365, 290] on app-calendar-viewport "Fri 26 3/3 3 Jobs Sat 27 3/3 3 Jobs Sun 28 3/3 3 Jobs Mon 29 18/18 1 Job Tue 30…" at bounding box center [367, 236] width 735 height 755
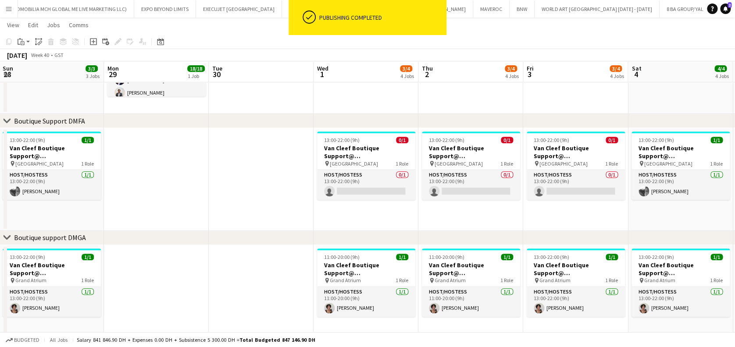
drag, startPoint x: 383, startPoint y: 282, endPoint x: 302, endPoint y: 297, distance: 82.0
click at [387, 282] on app-calendar-viewport "Fri 26 3/3 3 Jobs Sat 27 3/3 3 Jobs Sun 28 3/3 3 Jobs Mon 29 18/18 1 Job Tue 30…" at bounding box center [367, 236] width 735 height 755
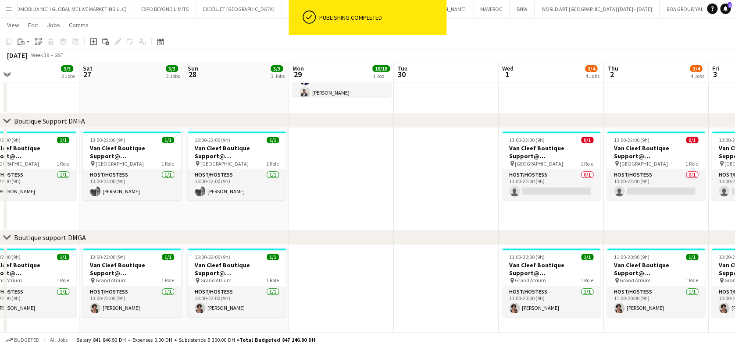
scroll to position [0, 194]
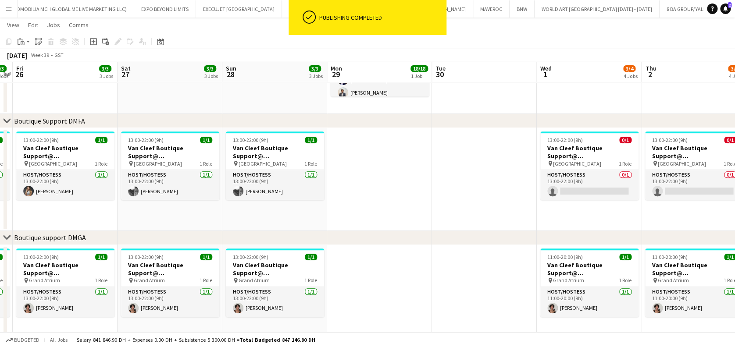
drag, startPoint x: 274, startPoint y: 297, endPoint x: 419, endPoint y: 268, distance: 148.4
click at [419, 268] on app-calendar-viewport "Wed 24 Thu 25 3/3 3 Jobs Fri 26 3/3 3 Jobs Sat 27 3/3 3 Jobs Sun 28 3/3 3 Jobs …" at bounding box center [367, 236] width 735 height 755
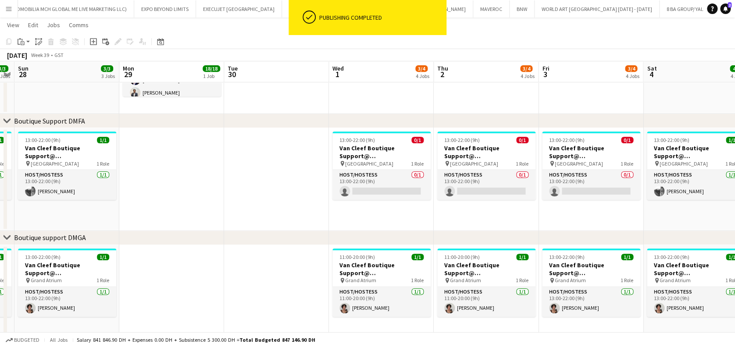
drag, startPoint x: 562, startPoint y: 288, endPoint x: 242, endPoint y: 288, distance: 319.4
click at [242, 288] on app-calendar-viewport "Thu 25 3/3 3 Jobs Fri 26 3/3 3 Jobs Sat 27 3/3 3 Jobs Sun 28 3/3 3 Jobs Mon 29 …" at bounding box center [367, 236] width 735 height 755
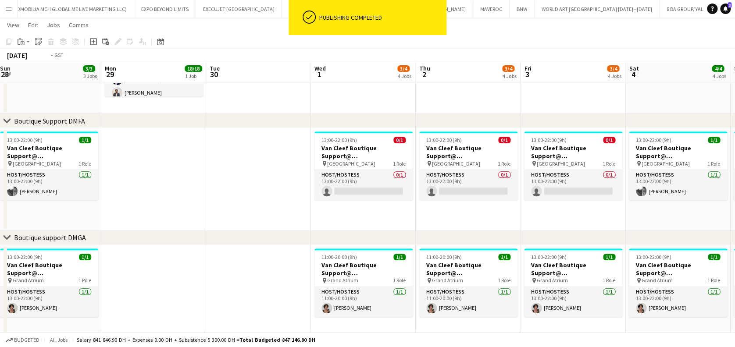
drag, startPoint x: 426, startPoint y: 291, endPoint x: 272, endPoint y: 291, distance: 153.5
click at [272, 291] on app-calendar-viewport "Thu 25 3/3 3 Jobs Fri 26 3/3 3 Jobs Sat 27 3/3 3 Jobs Sun 28 3/3 3 Jobs Mon 29 …" at bounding box center [367, 236] width 735 height 755
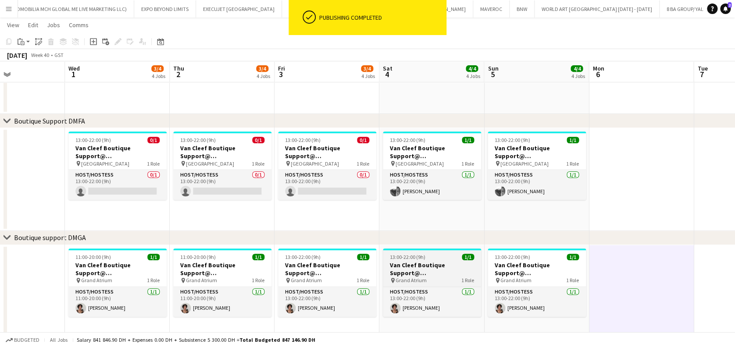
drag, startPoint x: 372, startPoint y: 291, endPoint x: 251, endPoint y: 284, distance: 121.3
click at [233, 291] on app-calendar-viewport "Sat 27 3/3 3 Jobs Sun 28 3/3 3 Jobs Mon 29 18/18 1 Job Tue 30 Wed 1 3/4 4 Jobs …" at bounding box center [367, 236] width 735 height 755
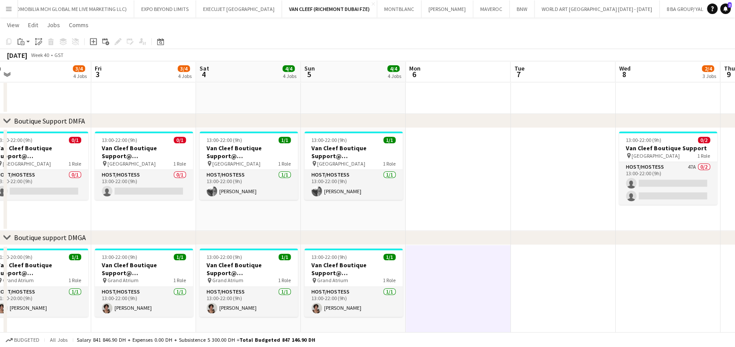
drag, startPoint x: 400, startPoint y: 285, endPoint x: 277, endPoint y: 277, distance: 123.1
click at [259, 285] on app-calendar-viewport "Mon 29 18/18 1 Job Tue 30 Wed 1 3/4 4 Jobs Thu 2 3/4 4 Jobs Fri 3 3/4 4 Jobs Sa…" at bounding box center [367, 236] width 735 height 755
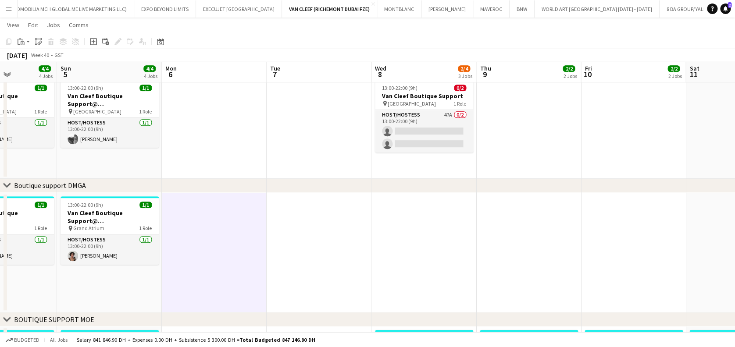
scroll to position [222, 0]
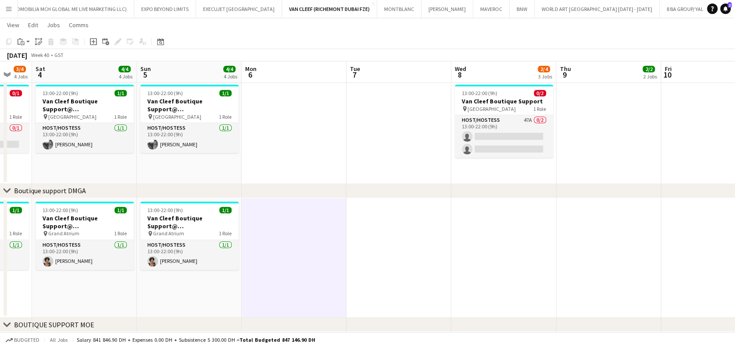
drag, startPoint x: 456, startPoint y: 235, endPoint x: 324, endPoint y: 235, distance: 132.1
click at [324, 235] on app-calendar-viewport "Wed 1 3/4 4 Jobs Thu 2 3/4 4 Jobs Fri 3 3/4 4 Jobs Sat 4 4/4 4 Jobs Sun 5 4/4 4…" at bounding box center [367, 189] width 735 height 755
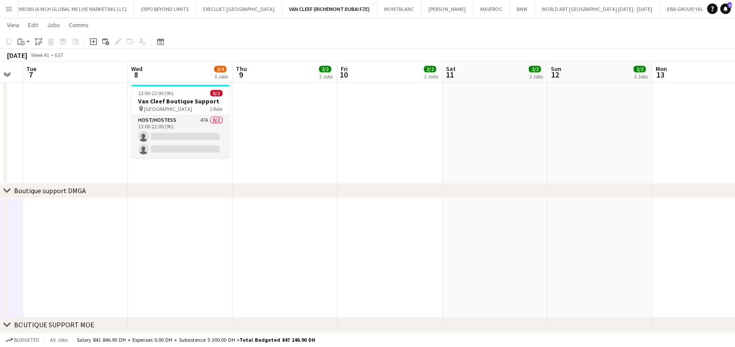
drag, startPoint x: 496, startPoint y: 239, endPoint x: 385, endPoint y: 239, distance: 111.0
click at [385, 239] on app-calendar-viewport "Fri 3 3/4 4 Jobs Sat 4 4/4 4 Jobs Sun 5 4/4 4 Jobs Mon 6 Tue 7 Wed 8 2/4 3 Jobs…" at bounding box center [367, 189] width 735 height 755
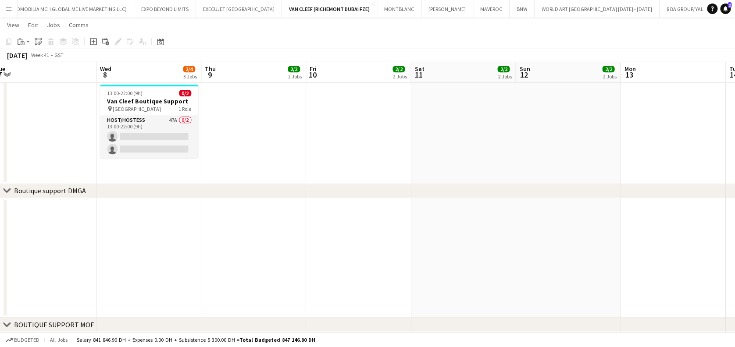
drag, startPoint x: 436, startPoint y: 239, endPoint x: 302, endPoint y: 239, distance: 133.8
click at [301, 239] on app-calendar-viewport "Fri 3 3/4 4 Jobs Sat 4 4/4 4 Jobs Sun 5 4/4 4 Jobs Mon 6 Tue 7 Wed 8 2/4 3 Jobs…" at bounding box center [367, 189] width 735 height 755
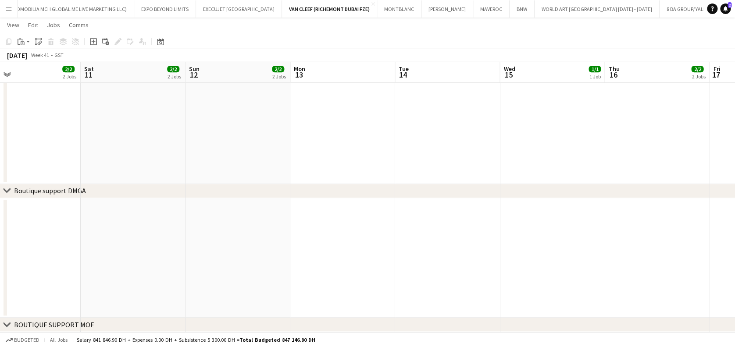
drag, startPoint x: 502, startPoint y: 239, endPoint x: 396, endPoint y: 239, distance: 106.2
click at [396, 239] on app-calendar-viewport "Tue 7 Wed 8 2/4 3 Jobs Thu 9 2/2 2 Jobs Fri 10 2/2 2 Jobs Sat 11 2/2 2 Jobs Sun…" at bounding box center [367, 189] width 735 height 755
drag, startPoint x: 329, startPoint y: 245, endPoint x: 509, endPoint y: 245, distance: 180.3
click at [500, 245] on app-calendar-viewport "Tue 7 Wed 8 2/4 3 Jobs Thu 9 2/2 2 Jobs Fri 10 2/2 2 Jobs Sat 11 2/2 2 Jobs Sun…" at bounding box center [367, 189] width 735 height 755
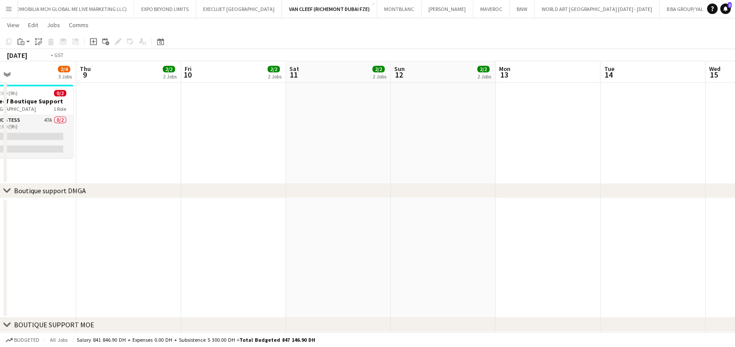
drag, startPoint x: 183, startPoint y: 260, endPoint x: 444, endPoint y: 263, distance: 261.1
click at [461, 262] on app-calendar-viewport "Mon 6 Tue 7 Wed 8 2/4 3 Jobs Thu 9 2/2 2 Jobs Fri 10 2/2 2 Jobs Sat 11 2/2 2 Jo…" at bounding box center [367, 189] width 735 height 755
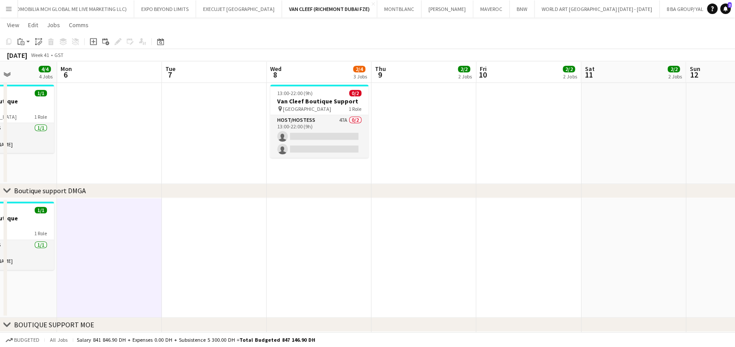
drag, startPoint x: 221, startPoint y: 264, endPoint x: 426, endPoint y: 262, distance: 204.9
click at [425, 262] on app-calendar-viewport "Fri 3 3/4 4 Jobs Sat 4 4/4 4 Jobs Sun 5 4/4 4 Jobs Mon 6 Tue 7 Wed 8 2/4 3 Jobs…" at bounding box center [367, 189] width 735 height 755
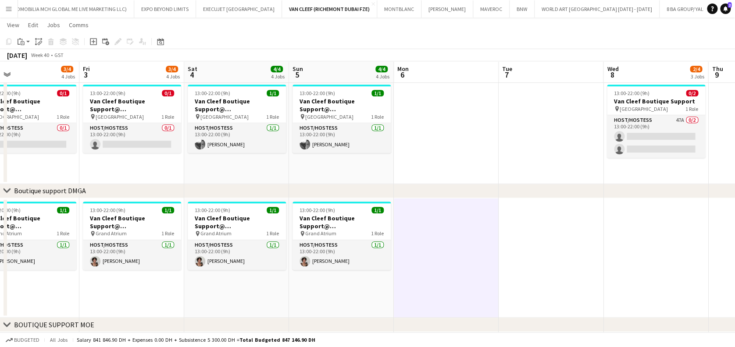
drag, startPoint x: 312, startPoint y: 263, endPoint x: 383, endPoint y: 263, distance: 71.1
click at [383, 263] on app-calendar-viewport "Tue 30 Wed 1 3/4 4 Jobs Thu 2 3/4 4 Jobs Fri 3 3/4 4 Jobs Sat 4 4/4 4 Jobs Sun …" at bounding box center [367, 189] width 735 height 755
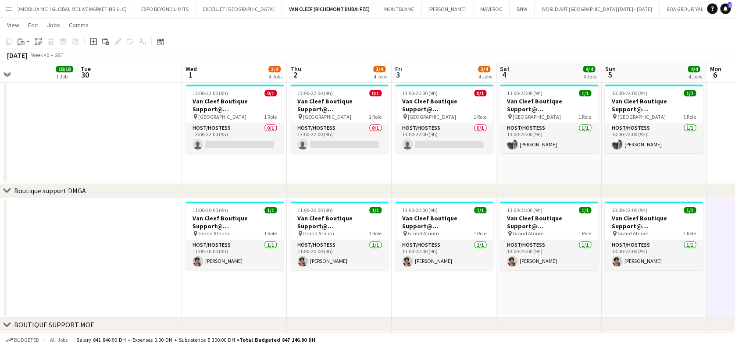
drag, startPoint x: 161, startPoint y: 276, endPoint x: 308, endPoint y: 276, distance: 146.5
click at [308, 276] on app-calendar-viewport "Sat 27 3/3 3 Jobs Sun 28 3/3 3 Jobs Mon 29 18/18 1 Job Tue 30 Wed 1 3/4 4 Jobs …" at bounding box center [367, 189] width 735 height 755
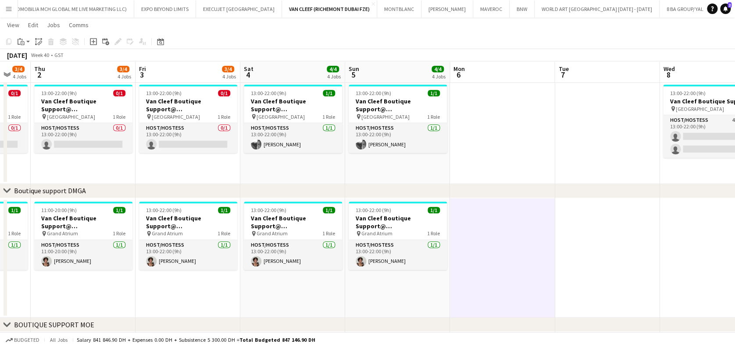
drag, startPoint x: 318, startPoint y: 287, endPoint x: 312, endPoint y: 287, distance: 5.3
click at [312, 287] on app-calendar-viewport "Mon 29 18/18 1 Job Tue 30 Wed 1 3/4 4 Jobs Thu 2 3/4 4 Jobs Fri 3 3/4 4 Jobs Sa…" at bounding box center [367, 189] width 735 height 755
drag, startPoint x: 460, startPoint y: 287, endPoint x: 302, endPoint y: 296, distance: 157.8
click at [302, 287] on app-calendar-viewport "Mon 29 18/18 1 Job Tue 30 Wed 1 3/4 4 Jobs Thu 2 3/4 4 Jobs Fri 3 3/4 4 Jobs Sa…" at bounding box center [367, 189] width 735 height 755
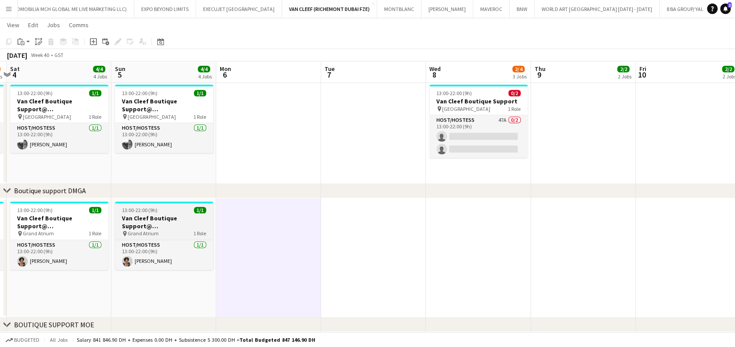
click at [198, 225] on h3 "Van Cleef Boutique Support@ Grand Atrium" at bounding box center [164, 223] width 98 height 16
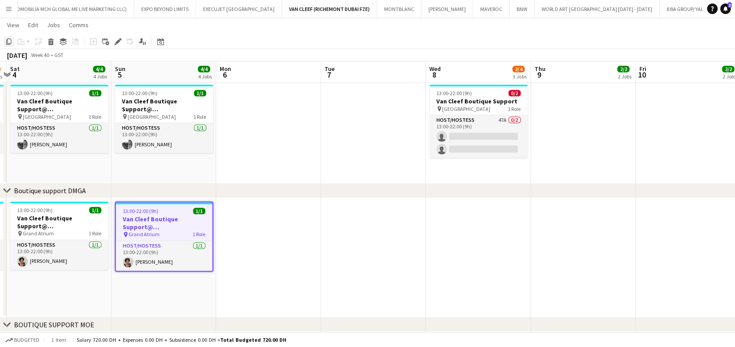
click at [13, 44] on div "Copy" at bounding box center [9, 41] width 11 height 11
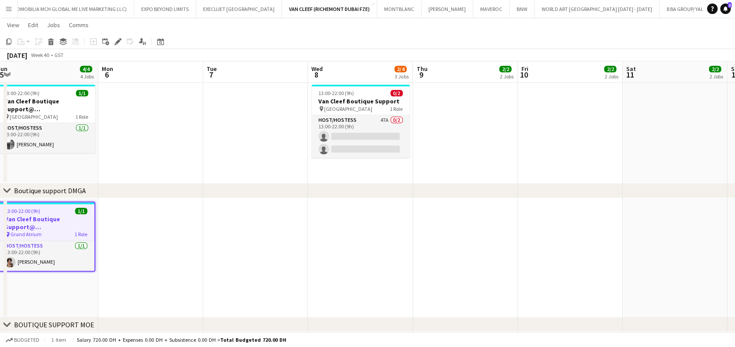
drag, startPoint x: 391, startPoint y: 233, endPoint x: 273, endPoint y: 233, distance: 118.0
click at [273, 233] on app-calendar-viewport "Wed 1 3/4 4 Jobs Thu 2 3/4 4 Jobs Fri 3 3/4 4 Jobs Sat 4 4/4 4 Jobs Sun 5 4/4 4…" at bounding box center [367, 189] width 735 height 755
click at [362, 241] on app-date-cell at bounding box center [360, 258] width 105 height 120
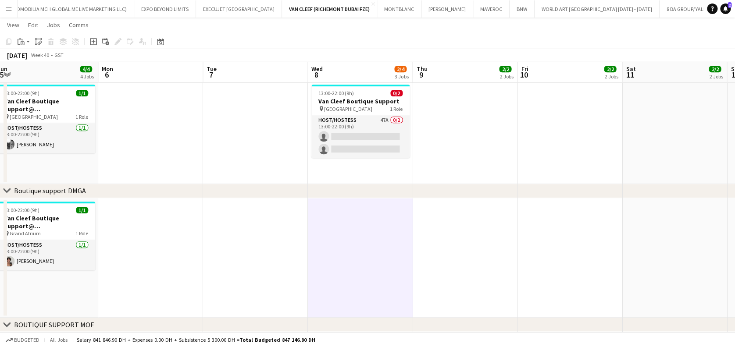
click at [491, 241] on app-date-cell at bounding box center [465, 258] width 105 height 120
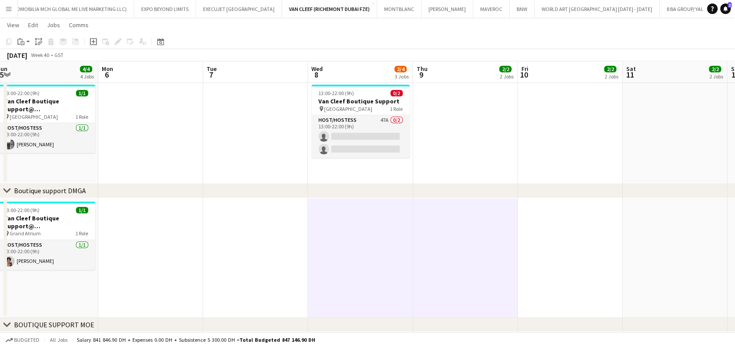
click at [500, 241] on app-date-cell at bounding box center [570, 258] width 105 height 120
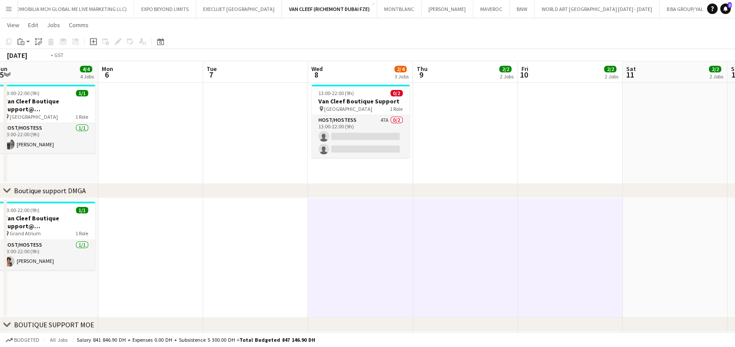
drag, startPoint x: 563, startPoint y: 250, endPoint x: 401, endPoint y: 251, distance: 161.9
click at [365, 259] on app-calendar-viewport "Wed 1 3/4 4 Jobs Thu 2 3/4 4 Jobs Fri 3 3/4 4 Jobs Sat 4 4/4 4 Jobs Sun 5 4/4 4…" at bounding box center [367, 189] width 735 height 755
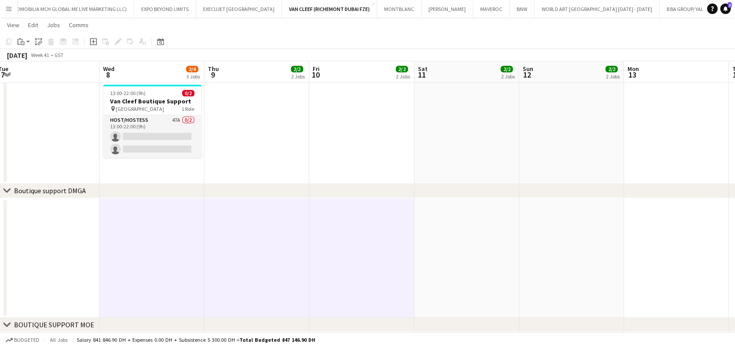
click at [469, 250] on app-date-cell at bounding box center [466, 258] width 105 height 120
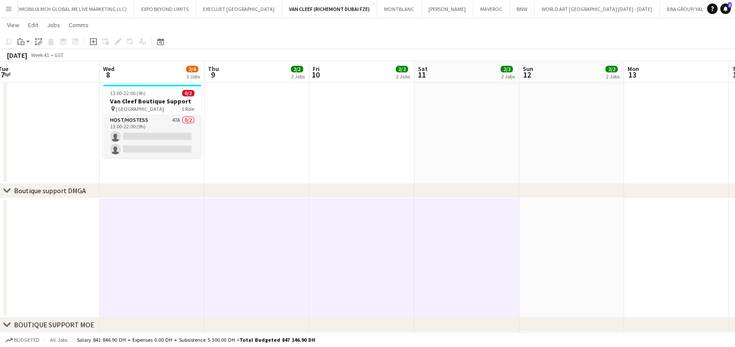
click at [500, 250] on app-date-cell at bounding box center [571, 258] width 105 height 120
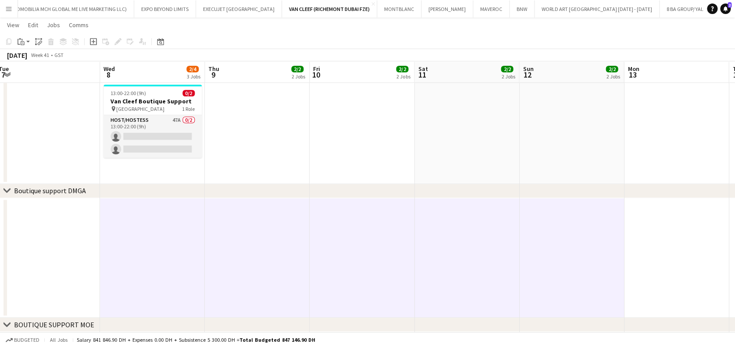
drag, startPoint x: 426, startPoint y: 265, endPoint x: 414, endPoint y: 260, distance: 13.1
click at [363, 266] on app-calendar-viewport "Fri 3 3/4 4 Jobs Sat 4 4/4 4 Jobs Sun 5 4/4 4 Jobs Mon 6 Tue 7 Wed 8 2/4 3 Jobs…" at bounding box center [367, 189] width 735 height 755
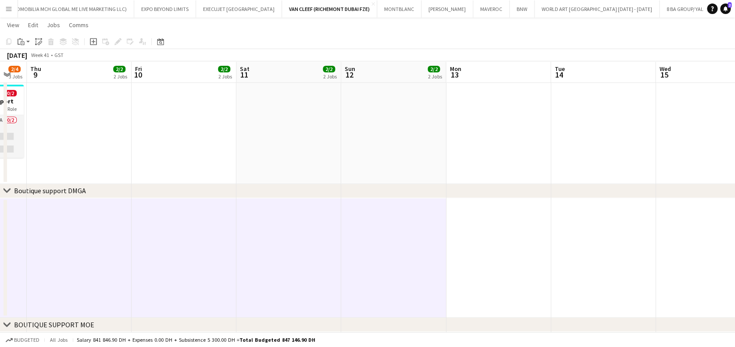
click at [483, 259] on app-date-cell at bounding box center [498, 258] width 105 height 120
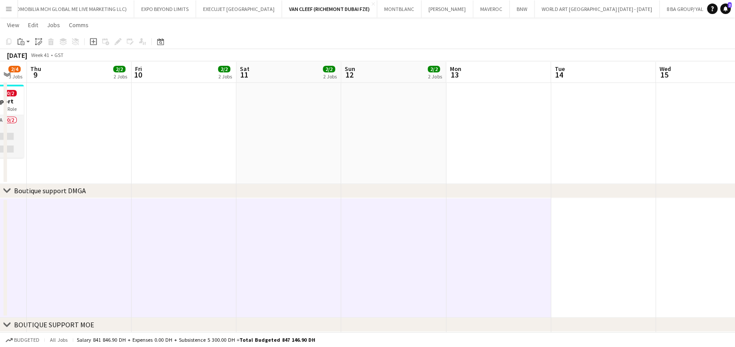
click at [487, 261] on app-date-cell at bounding box center [498, 258] width 105 height 120
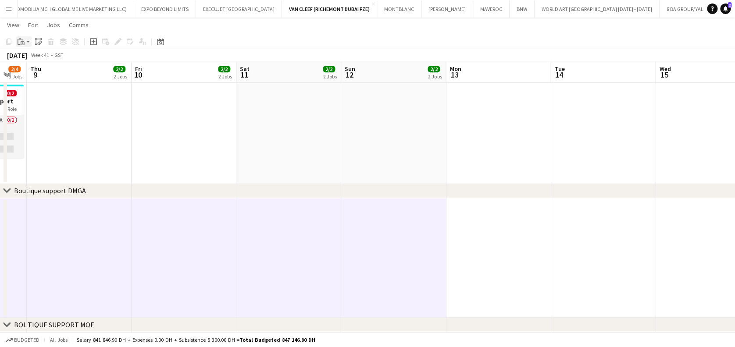
click at [27, 39] on app-action-btn "Paste" at bounding box center [24, 41] width 16 height 11
click at [34, 75] on link "Paste with crew Ctrl+Shift+V" at bounding box center [64, 73] width 82 height 8
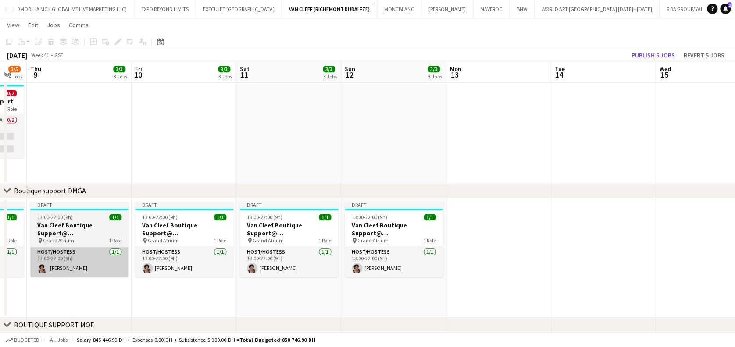
drag, startPoint x: 104, startPoint y: 204, endPoint x: 333, endPoint y: 255, distance: 234.7
click at [384, 253] on app-calendar-viewport "Sun 5 4/4 4 Jobs Mon 6 Tue 7 Wed 8 3/5 4 Jobs Thu 9 3/3 3 Jobs Fri 10 3/3 3 Job…" at bounding box center [367, 189] width 735 height 755
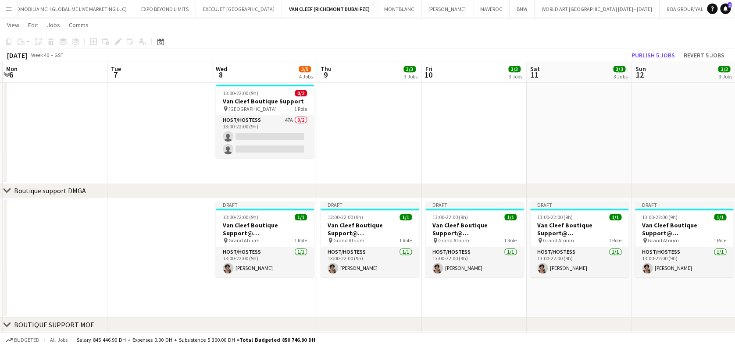
drag, startPoint x: 156, startPoint y: 259, endPoint x: 282, endPoint y: 263, distance: 126.4
click at [459, 260] on app-calendar-viewport "Sat 4 4/4 4 Jobs Sun 5 4/4 4 Jobs Mon 6 Tue 7 Wed 8 3/5 4 Jobs Thu 9 3/3 3 Jobs…" at bounding box center [367, 189] width 735 height 755
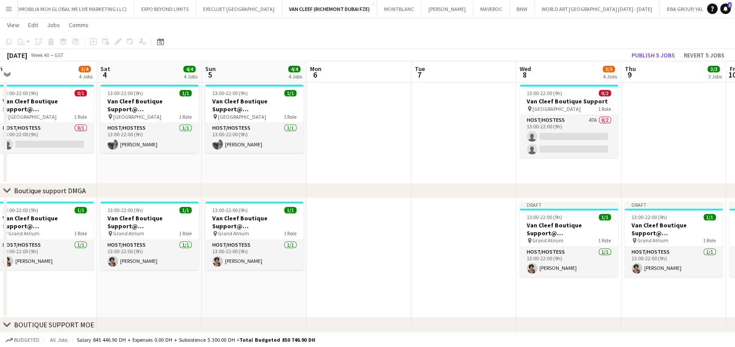
drag, startPoint x: 540, startPoint y: 266, endPoint x: 489, endPoint y: 270, distance: 51.5
click at [500, 267] on app-calendar-viewport "Wed 1 3/4 4 Jobs Thu 2 3/4 4 Jobs Fri 3 3/4 4 Jobs Sat 4 4/4 4 Jobs Sun 5 4/4 4…" at bounding box center [367, 189] width 735 height 755
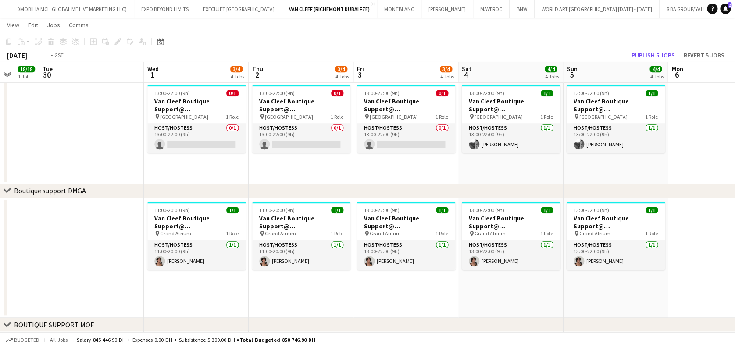
drag, startPoint x: 422, startPoint y: 282, endPoint x: 531, endPoint y: 282, distance: 108.8
click at [500, 282] on app-calendar-viewport "Sat 27 3/3 3 Jobs Sun 28 3/3 3 Jobs Mon 29 18/18 1 Job Tue 30 Wed 1 3/4 4 Jobs …" at bounding box center [367, 189] width 735 height 755
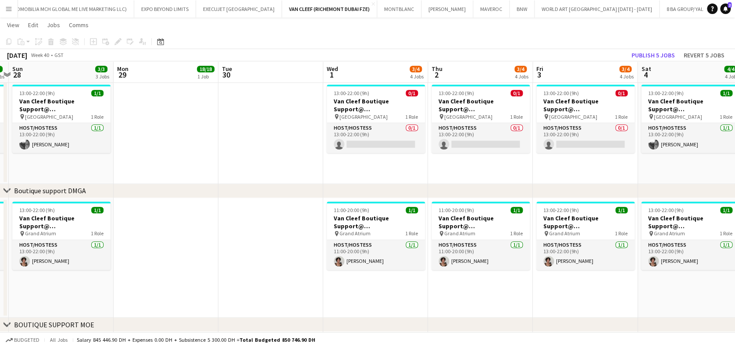
scroll to position [0, 371]
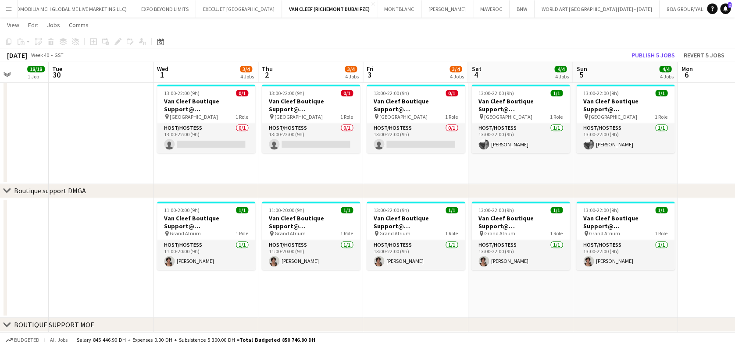
click at [375, 272] on app-calendar-viewport "Fri 26 3/3 3 Jobs Sat 27 3/3 3 Jobs Sun 28 3/3 3 Jobs Mon 29 18/18 1 Job Tue 30…" at bounding box center [367, 189] width 735 height 755
drag, startPoint x: 243, startPoint y: 277, endPoint x: 96, endPoint y: 274, distance: 147.0
click at [97, 275] on app-calendar-viewport "Fri 26 3/3 3 Jobs Sat 27 3/3 3 Jobs Sun 28 3/3 3 Jobs Mon 29 18/18 1 Job Tue 30…" at bounding box center [367, 189] width 735 height 755
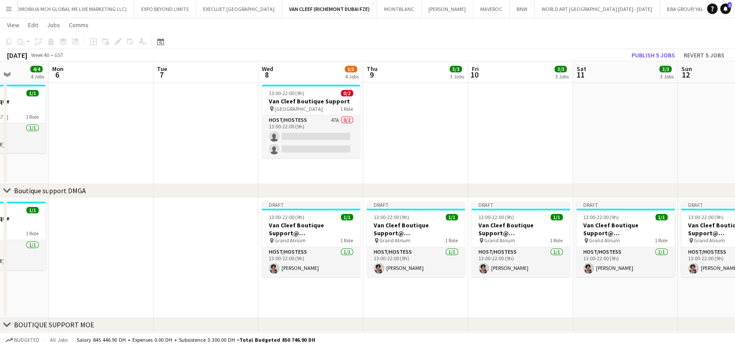
scroll to position [0, 302]
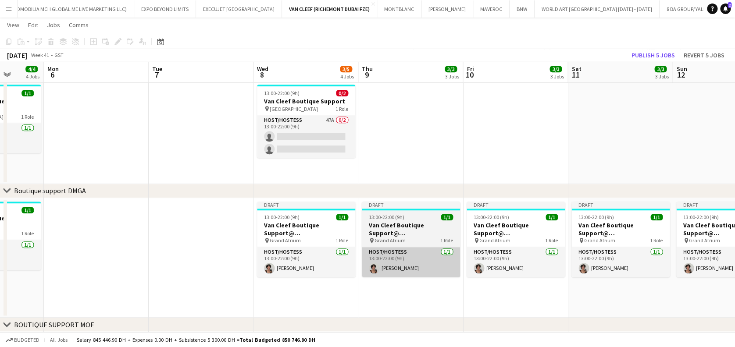
drag, startPoint x: 316, startPoint y: 272, endPoint x: 73, endPoint y: 266, distance: 243.1
click at [70, 266] on app-calendar-viewport "Thu 2 3/4 4 Jobs Fri 3 3/4 4 Jobs Sat 4 4/4 4 Jobs Sun 5 4/4 4 Jobs Mon 6 Tue 7…" at bounding box center [367, 189] width 735 height 755
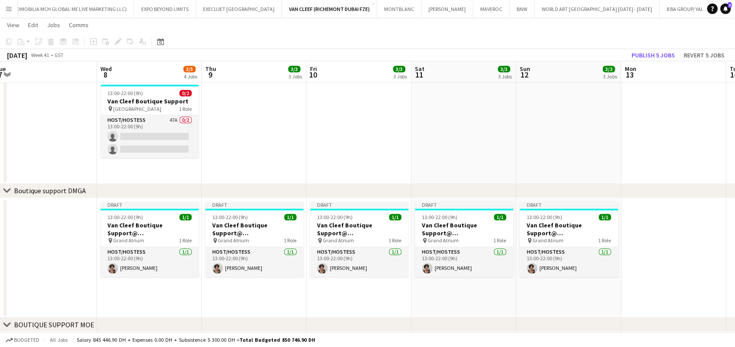
scroll to position [0, 196]
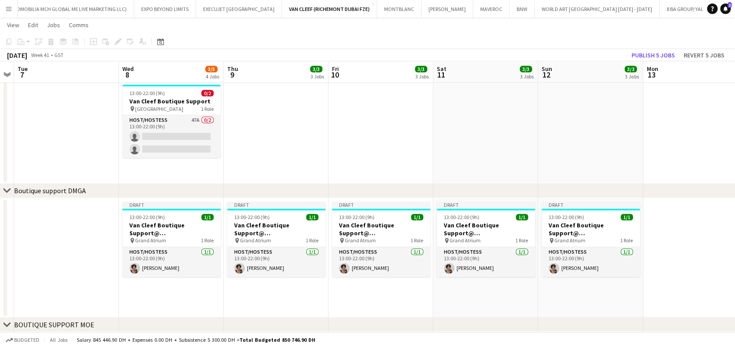
drag, startPoint x: 319, startPoint y: 284, endPoint x: 422, endPoint y: 284, distance: 103.1
click at [422, 284] on app-calendar-viewport "Sun 5 4/4 4 Jobs Mon 6 Tue 7 Wed 8 3/5 4 Jobs Thu 9 3/3 3 Jobs Fri 10 3/3 3 Job…" at bounding box center [367, 189] width 735 height 755
click at [165, 222] on h3 "Van Cleef Boutique Support@ Grand Atrium" at bounding box center [171, 230] width 98 height 16
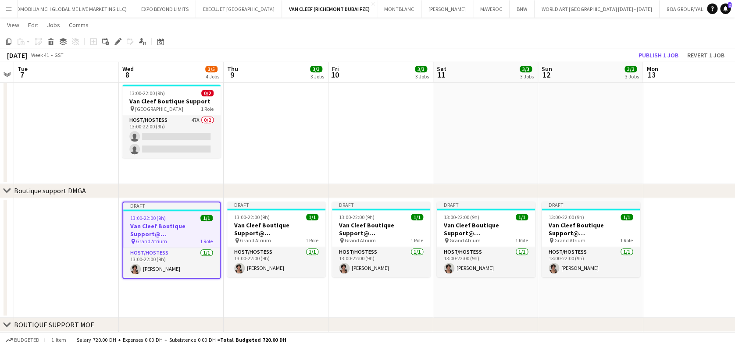
drag, startPoint x: 359, startPoint y: 235, endPoint x: 65, endPoint y: 239, distance: 294.4
click at [64, 240] on app-calendar-viewport "Sun 5 4/4 4 Jobs Mon 6 Tue 7 Wed 8 3/5 4 Jobs Thu 9 3/3 3 Jobs Fri 10 3/3 3 Job…" at bounding box center [367, 189] width 735 height 755
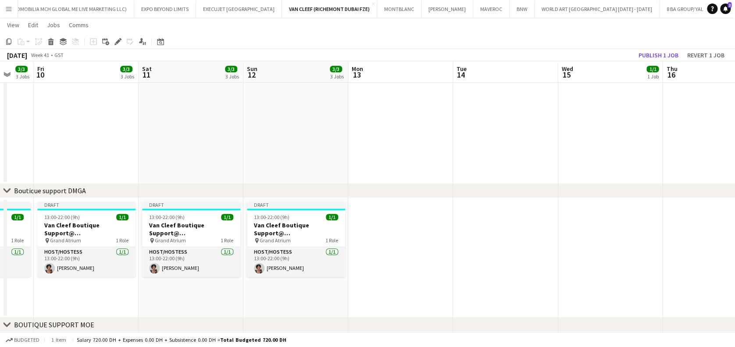
drag, startPoint x: 120, startPoint y: 244, endPoint x: 103, endPoint y: 244, distance: 16.7
click at [103, 244] on app-calendar-viewport "Tue 7 Wed 8 3/5 4 Jobs Thu 9 3/3 3 Jobs Fri 10 3/3 3 Jobs Sat 11 3/3 3 Jobs Sun…" at bounding box center [367, 189] width 735 height 755
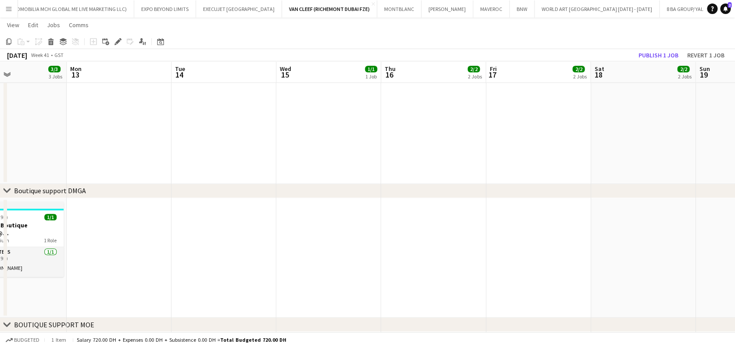
scroll to position [0, 230]
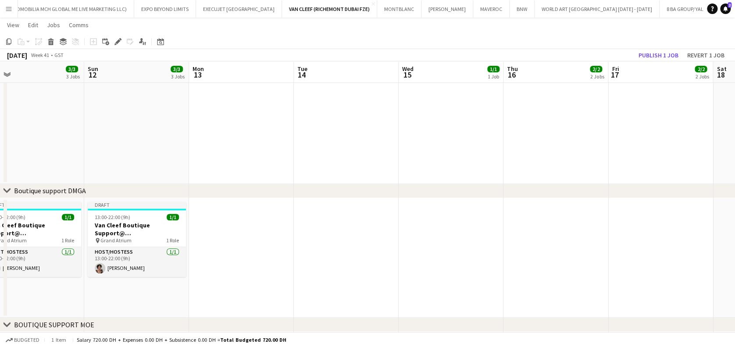
drag, startPoint x: 187, startPoint y: 247, endPoint x: 375, endPoint y: 247, distance: 187.3
click at [375, 247] on app-calendar-viewport "Thu 9 3/3 3 Jobs Fri 10 3/3 3 Jobs Sat 11 3/3 3 Jobs Sun 12 3/3 3 Jobs Mon 13 T…" at bounding box center [367, 189] width 735 height 755
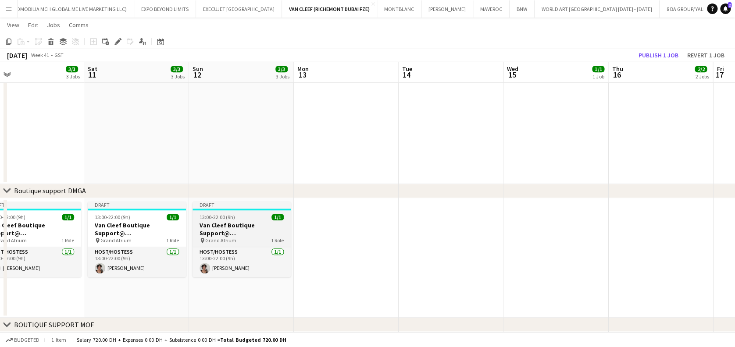
click at [258, 238] on div "pin Grand Atrium 1 Role" at bounding box center [242, 240] width 98 height 7
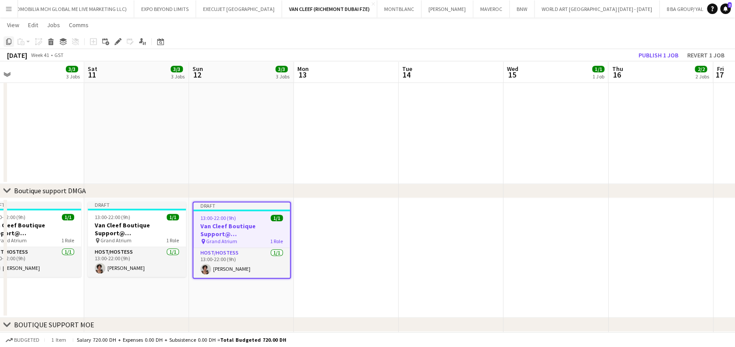
click at [11, 41] on icon "Copy" at bounding box center [8, 41] width 7 height 7
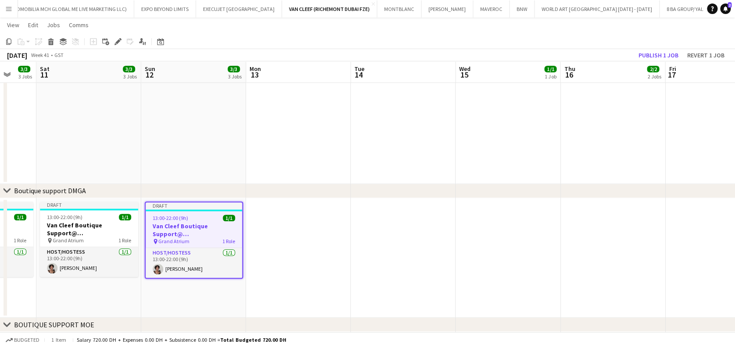
scroll to position [0, 281]
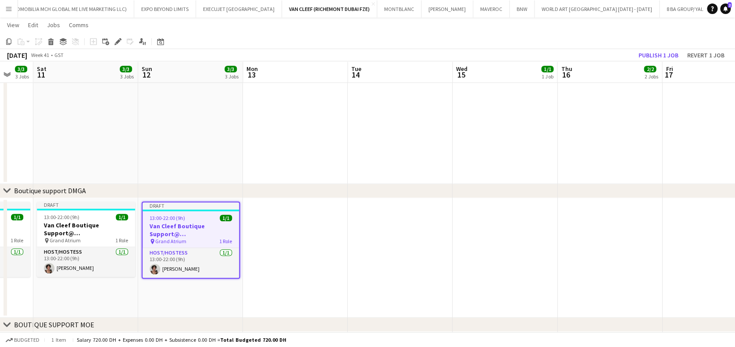
drag, startPoint x: 460, startPoint y: 246, endPoint x: 199, endPoint y: 247, distance: 260.6
click at [199, 247] on app-calendar-viewport "Wed 8 3/5 4 Jobs Thu 9 3/3 3 Jobs Fri 10 3/3 3 Jobs Sat 11 3/3 3 Jobs Sun 12 3/…" at bounding box center [367, 189] width 735 height 755
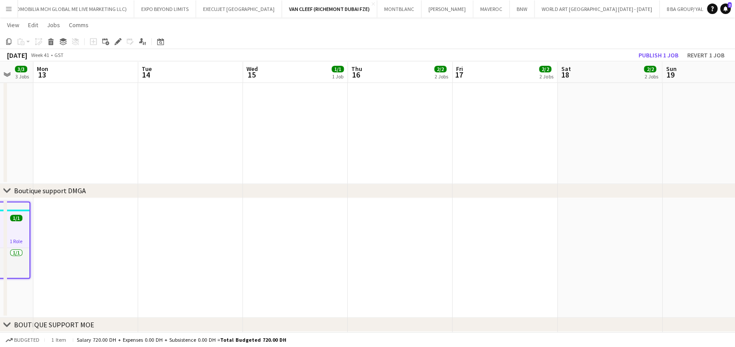
click at [307, 235] on app-date-cell at bounding box center [295, 258] width 105 height 120
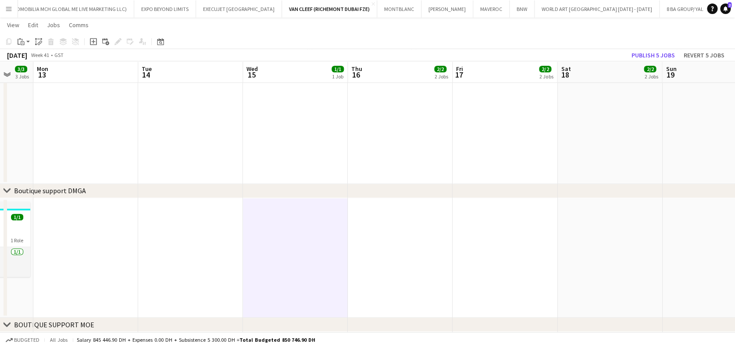
click at [395, 239] on app-date-cell at bounding box center [400, 258] width 105 height 120
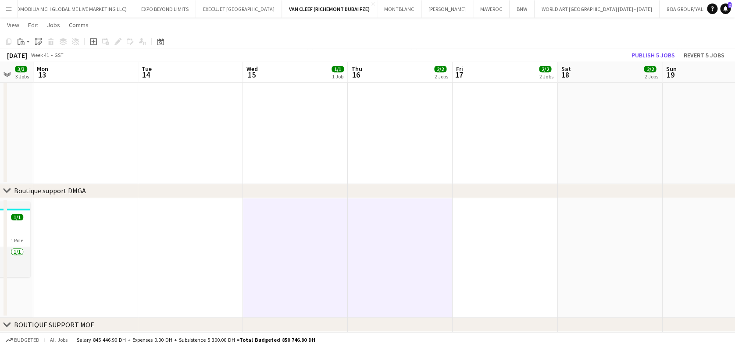
click at [458, 231] on app-date-cell at bounding box center [505, 258] width 105 height 120
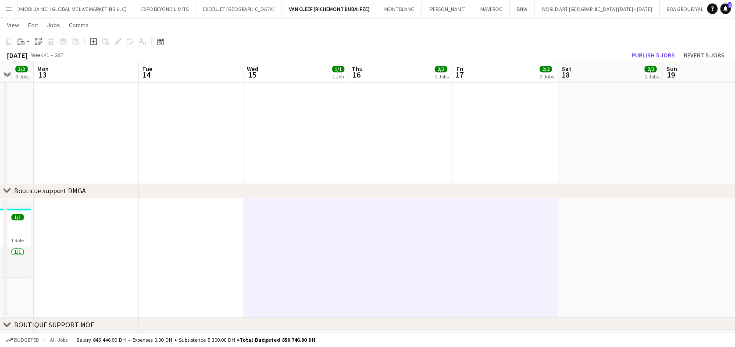
click at [500, 232] on app-date-cell at bounding box center [610, 258] width 105 height 120
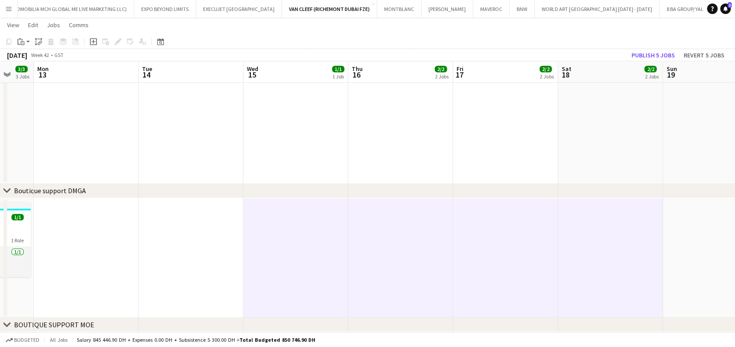
drag, startPoint x: 406, startPoint y: 251, endPoint x: 329, endPoint y: 246, distance: 76.9
click at [263, 251] on app-calendar-viewport "Fri 10 3/3 3 Jobs Sat 11 3/3 3 Jobs Sun 12 3/3 3 Jobs Mon 13 Tue 14 Wed 15 1/1 …" at bounding box center [367, 189] width 735 height 755
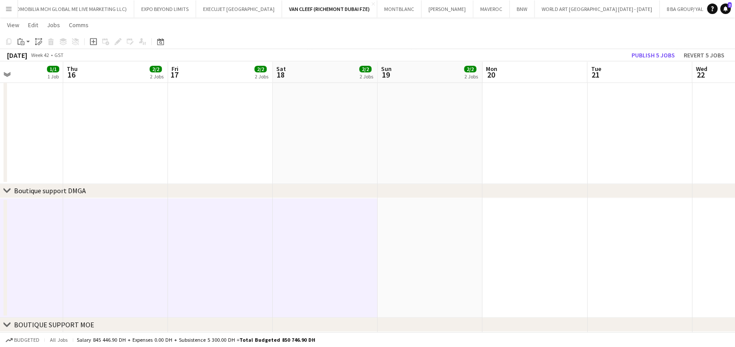
click at [437, 245] on app-date-cell at bounding box center [430, 258] width 105 height 120
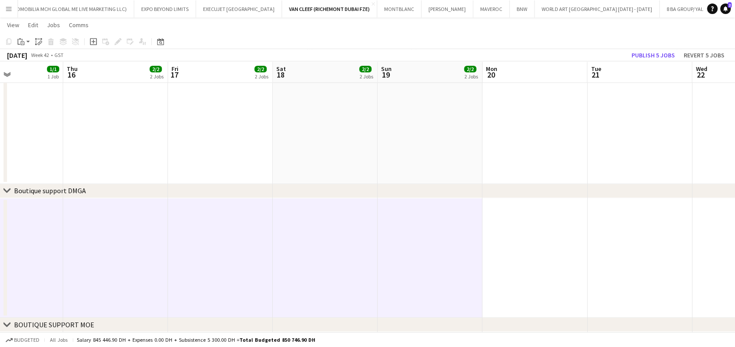
drag, startPoint x: 383, startPoint y: 261, endPoint x: 219, endPoint y: 262, distance: 164.5
click at [220, 262] on app-calendar-viewport "Mon 13 Tue 14 Wed 15 1/1 1 Job Thu 16 2/2 2 Jobs Fri 17 2/2 2 Jobs Sat 18 2/2 2…" at bounding box center [367, 189] width 735 height 755
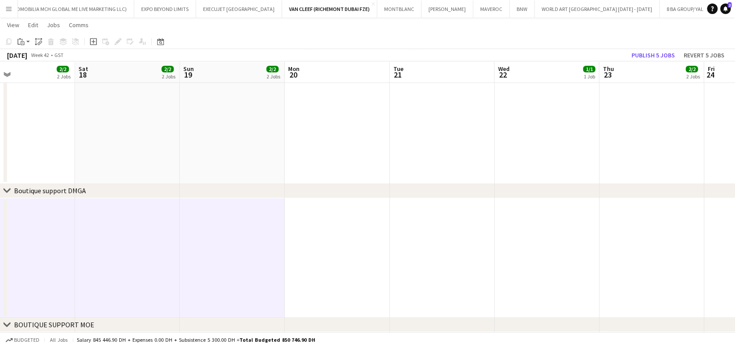
click at [500, 255] on app-date-cell at bounding box center [546, 258] width 105 height 120
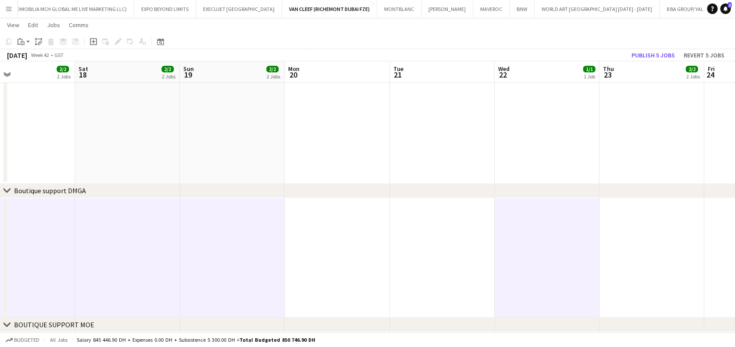
click at [500, 243] on app-date-cell at bounding box center [651, 258] width 105 height 120
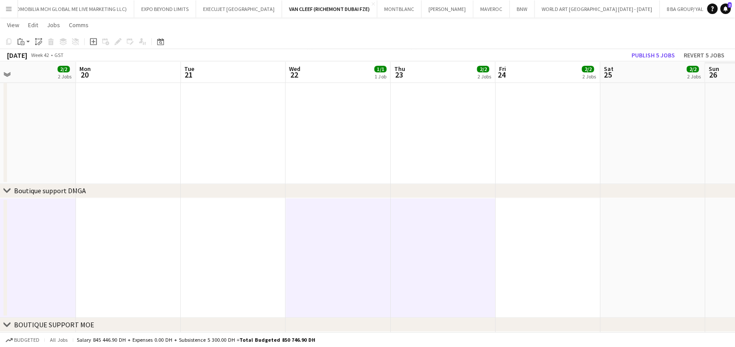
drag, startPoint x: 533, startPoint y: 264, endPoint x: 373, endPoint y: 284, distance: 161.3
click at [373, 284] on app-calendar-viewport "Wed 15 1/1 1 Job Thu 16 2/2 2 Jobs Fri 17 2/2 2 Jobs Sat 18 2/2 2 Jobs Sun 19 2…" at bounding box center [367, 189] width 735 height 755
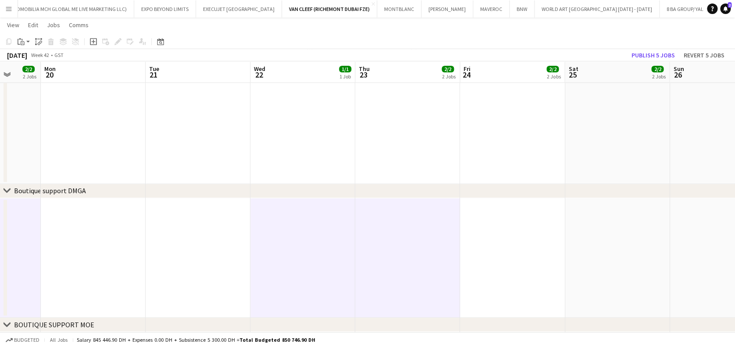
click at [500, 272] on app-date-cell at bounding box center [512, 258] width 105 height 120
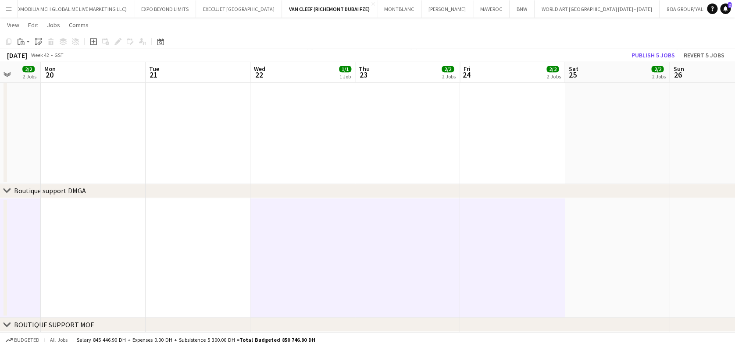
click at [500, 272] on app-date-cell at bounding box center [617, 258] width 105 height 120
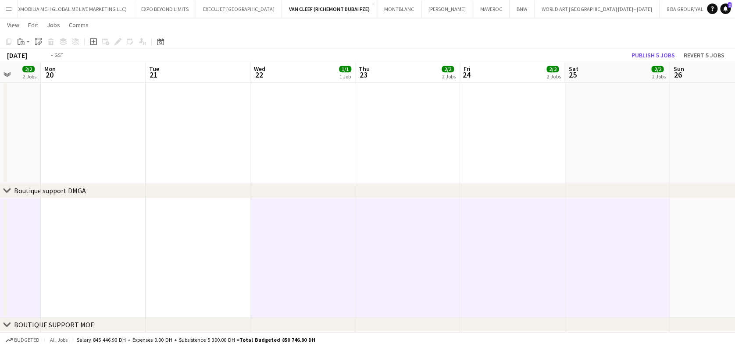
drag, startPoint x: 505, startPoint y: 280, endPoint x: 420, endPoint y: 279, distance: 85.6
click at [420, 279] on app-calendar-viewport "Fri 17 2/2 2 Jobs Sat 18 2/2 2 Jobs Sun 19 2/2 2 Jobs Mon 20 Tue 21 Wed 22 1/1 …" at bounding box center [367, 189] width 735 height 755
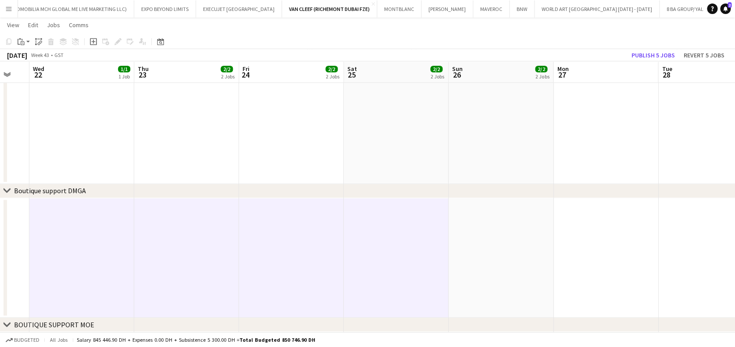
click at [489, 269] on app-date-cell at bounding box center [501, 258] width 105 height 120
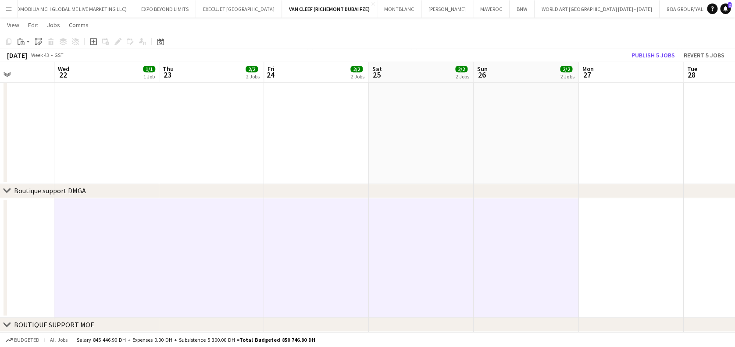
click at [305, 274] on app-calendar-viewport "Sun 19 2/2 2 Jobs Mon 20 Tue 21 Wed 22 1/1 1 Job Thu 23 2/2 2 Jobs Fri 24 2/2 2…" at bounding box center [367, 189] width 735 height 755
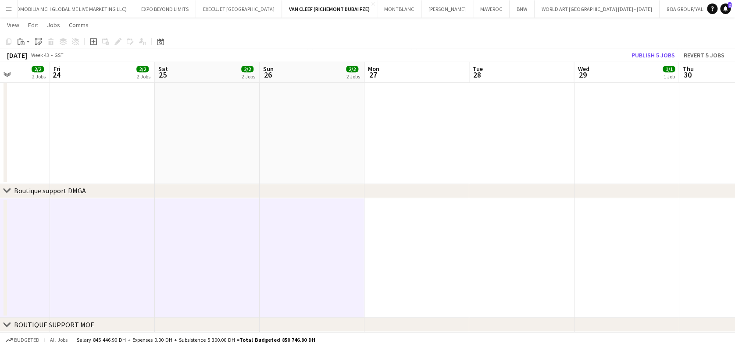
scroll to position [0, 376]
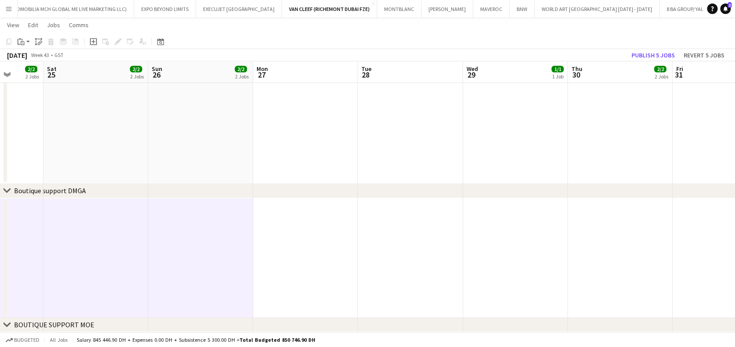
click at [500, 276] on app-calendar-viewport "Tue 21 Wed 22 1/1 1 Job Thu 23 2/2 2 Jobs Fri 24 2/2 2 Jobs Sat 25 2/2 2 Jobs S…" at bounding box center [367, 189] width 735 height 755
click at [500, 272] on app-date-cell at bounding box center [515, 258] width 105 height 120
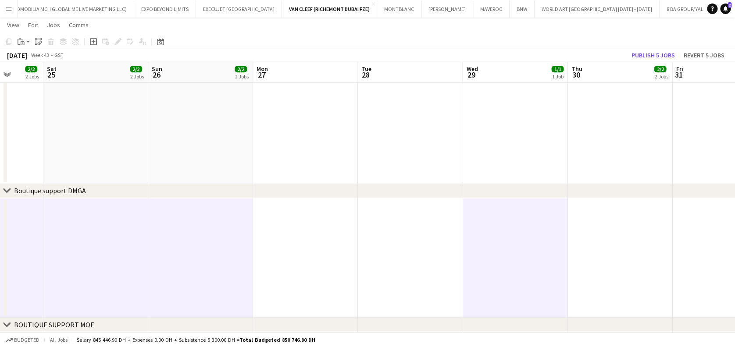
click at [500, 271] on app-date-cell at bounding box center [620, 258] width 105 height 120
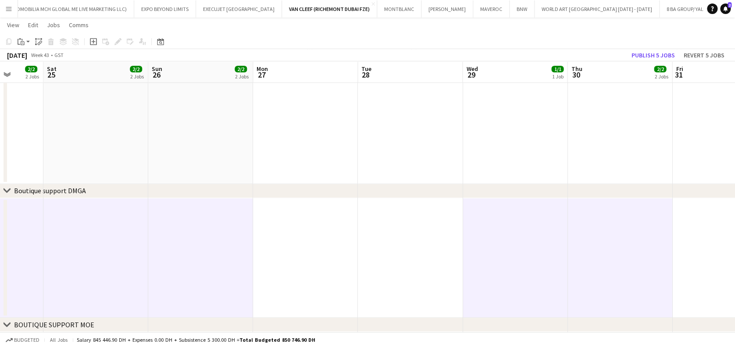
scroll to position [0, 354]
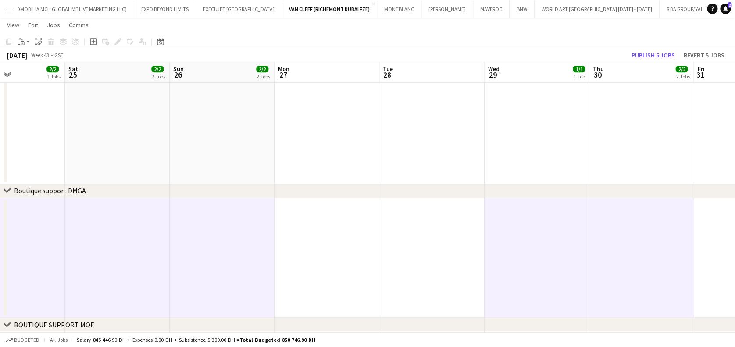
drag, startPoint x: 586, startPoint y: 272, endPoint x: 398, endPoint y: 272, distance: 187.3
click at [398, 272] on app-calendar-viewport "Tue 21 Wed 22 1/1 1 Job Thu 23 2/2 2 Jobs Fri 24 2/2 2 Jobs Sat 25 2/2 2 Jobs S…" at bounding box center [367, 189] width 735 height 755
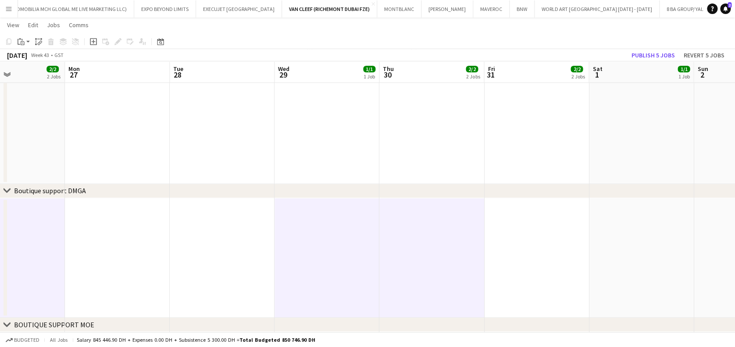
click at [500, 265] on app-date-cell at bounding box center [536, 258] width 105 height 120
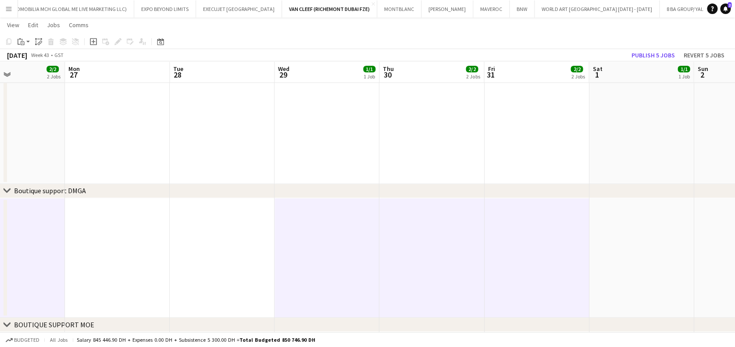
click at [500, 264] on app-date-cell at bounding box center [641, 258] width 105 height 120
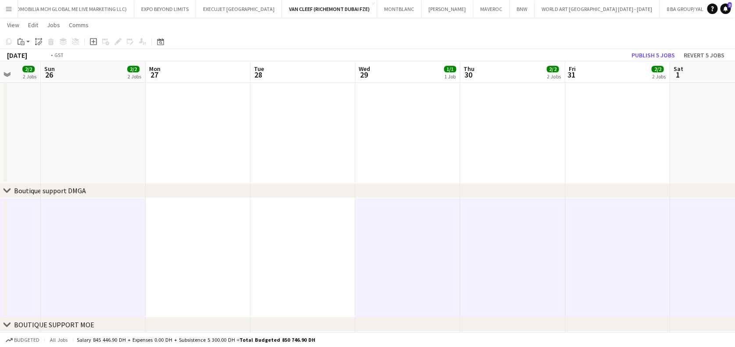
drag, startPoint x: 511, startPoint y: 267, endPoint x: 477, endPoint y: 268, distance: 33.8
click at [477, 268] on app-calendar-viewport "Thu 23 2/2 2 Jobs Fri 24 2/2 2 Jobs Sat 25 2/2 2 Jobs Sun 26 2/2 2 Jobs Mon 27 …" at bounding box center [367, 189] width 735 height 755
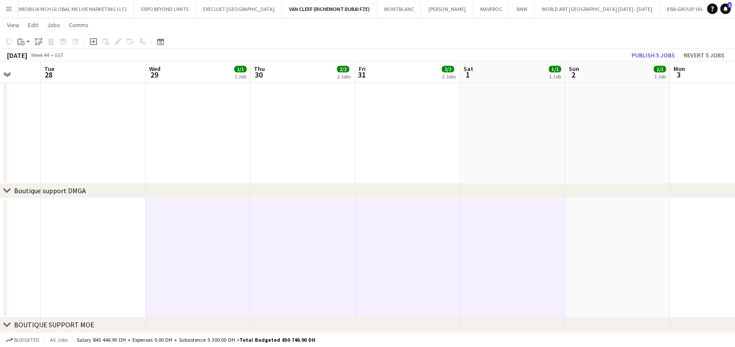
scroll to position [0, 275]
click at [500, 263] on app-date-cell at bounding box center [616, 258] width 105 height 120
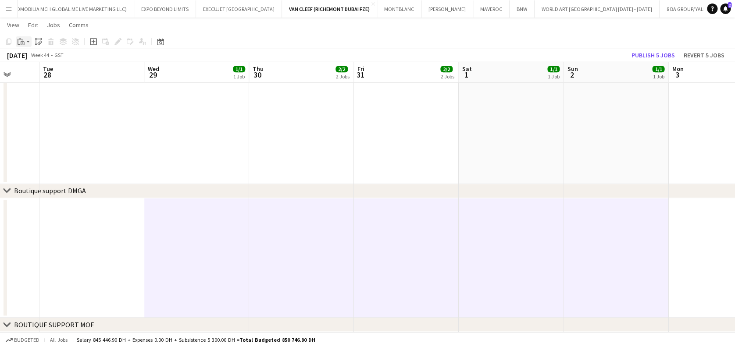
click at [25, 42] on div "Paste" at bounding box center [21, 41] width 11 height 11
click at [33, 60] on link "Paste Ctrl+V" at bounding box center [64, 58] width 82 height 8
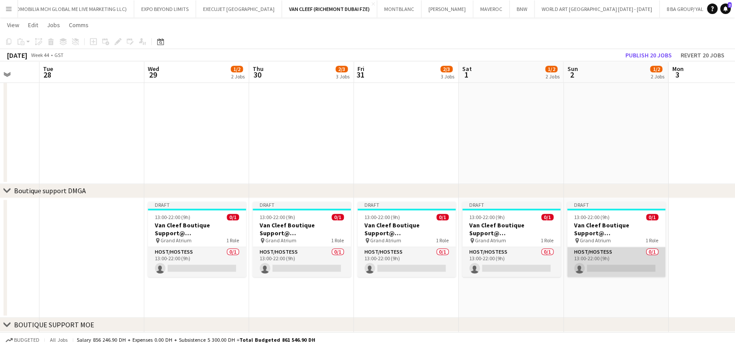
click at [500, 266] on app-card-role "Host/Hostess 0/1 13:00-22:00 (9h) single-neutral-actions" at bounding box center [616, 262] width 98 height 30
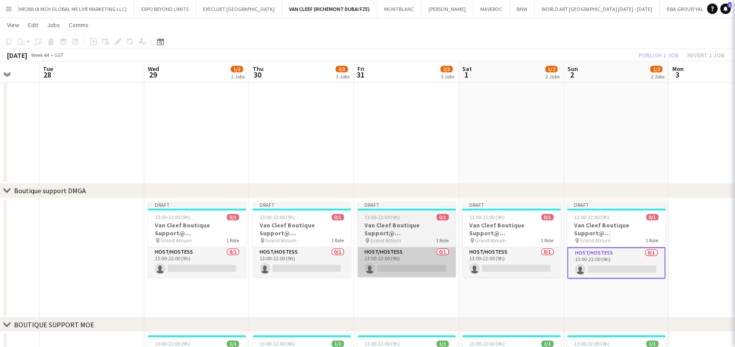
click at [500, 263] on app-card-role "Host/Hostess 0/1 13:00-22:00 (9h) single-neutral-actions" at bounding box center [511, 262] width 98 height 30
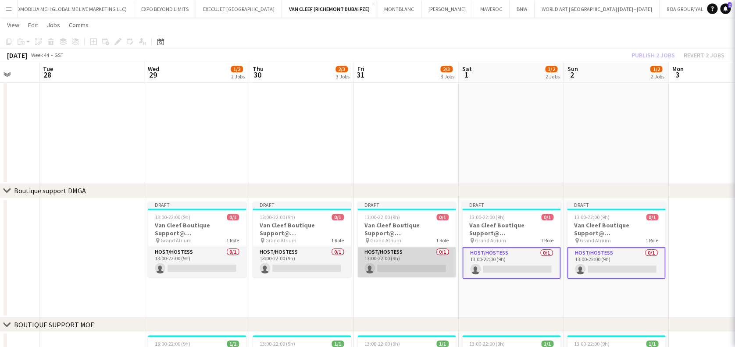
click at [416, 262] on app-card-role "Host/Hostess 0/1 13:00-22:00 (9h) single-neutral-actions" at bounding box center [407, 262] width 98 height 30
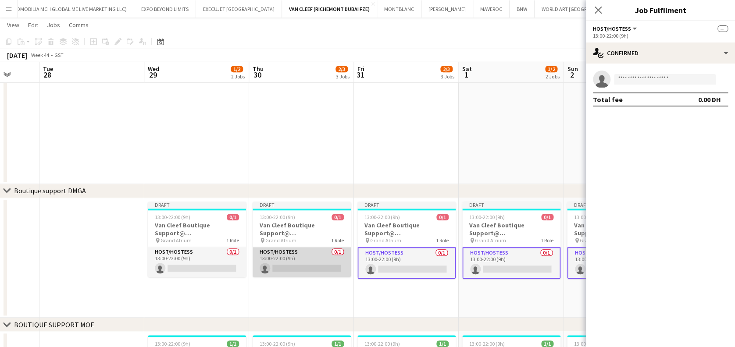
click at [328, 263] on app-card-role "Host/Hostess 0/1 13:00-22:00 (9h) single-neutral-actions" at bounding box center [302, 262] width 98 height 30
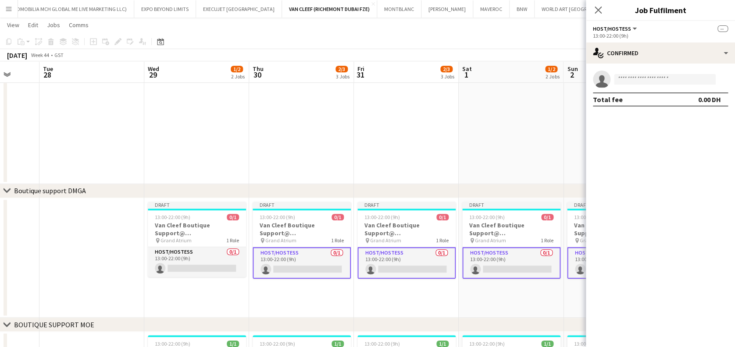
click at [251, 262] on app-date-cell "Draft 13:00-22:00 (9h) 0/1 Van Cleef Boutique Support@ Grand Atrium pin Grand A…" at bounding box center [301, 258] width 105 height 120
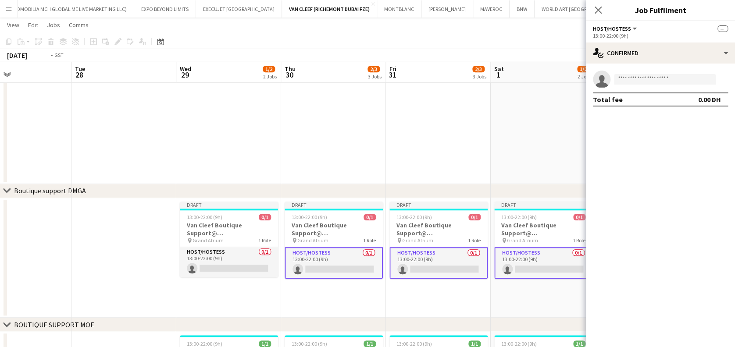
drag, startPoint x: 196, startPoint y: 263, endPoint x: 437, endPoint y: 267, distance: 241.8
click at [437, 267] on app-calendar-viewport "Sat 25 2/3 3 Jobs Sun 26 2/3 3 Jobs Mon 27 Tue 28 Wed 29 1/2 2 Jobs Thu 30 2/3 …" at bounding box center [367, 189] width 735 height 755
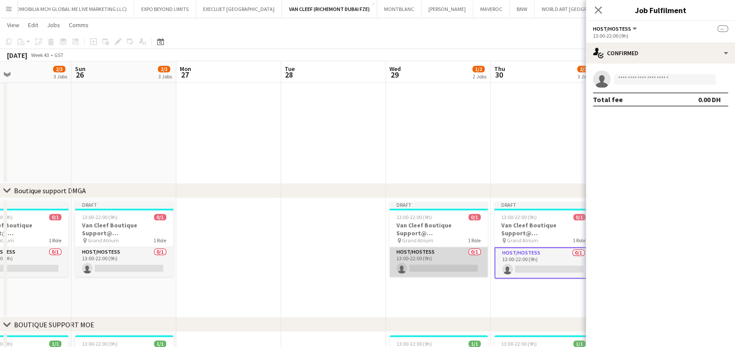
click at [439, 264] on app-card-role "Host/Hostess 0/1 13:00-22:00 (9h) single-neutral-actions" at bounding box center [439, 262] width 98 height 30
drag, startPoint x: 274, startPoint y: 266, endPoint x: 446, endPoint y: 266, distance: 172.0
click at [446, 266] on app-calendar-viewport "Thu 23 2/3 3 Jobs Fri 24 2/3 3 Jobs Sat 25 2/3 3 Jobs Sun 26 2/3 3 Jobs Mon 27 …" at bounding box center [367, 189] width 735 height 755
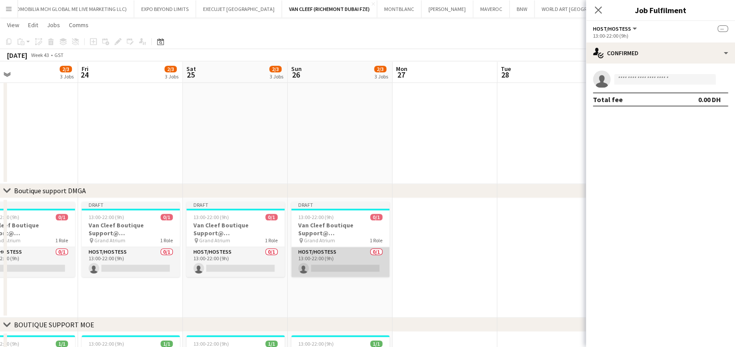
click at [296, 266] on app-card-role "Host/Hostess 0/1 13:00-22:00 (9h) single-neutral-actions" at bounding box center [340, 262] width 98 height 30
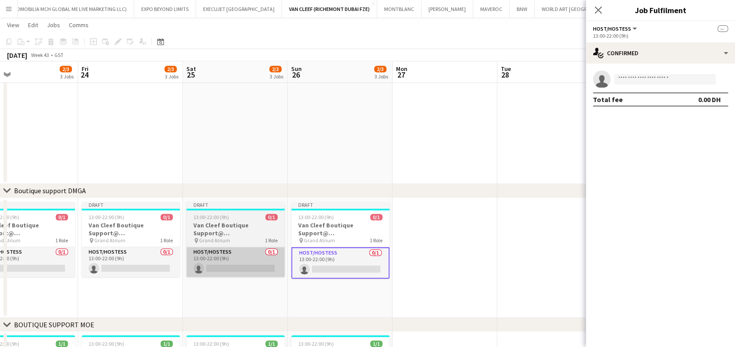
click at [241, 267] on app-card-role "Host/Hostess 0/1 13:00-22:00 (9h) single-neutral-actions" at bounding box center [235, 262] width 98 height 30
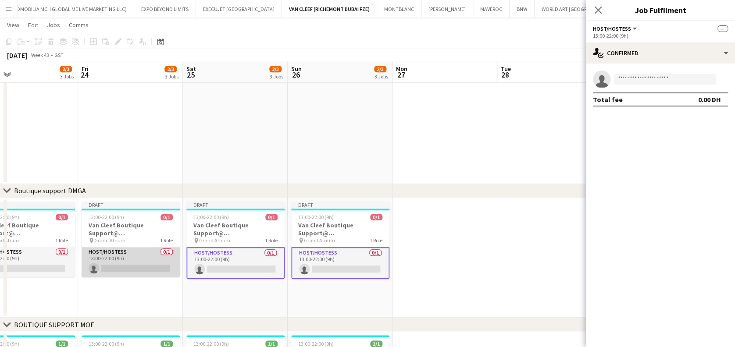
click at [105, 262] on app-card-role "Host/Hostess 0/1 13:00-22:00 (9h) single-neutral-actions" at bounding box center [131, 262] width 98 height 30
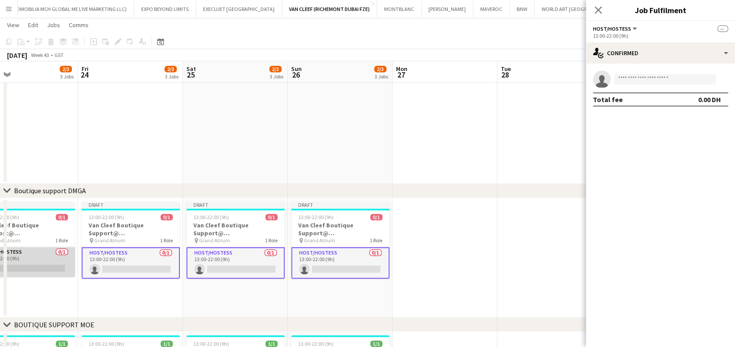
drag, startPoint x: 56, startPoint y: 265, endPoint x: 68, endPoint y: 267, distance: 11.5
click at [57, 266] on app-card-role "Host/Hostess 0/1 13:00-22:00 (9h) single-neutral-actions" at bounding box center [26, 262] width 98 height 30
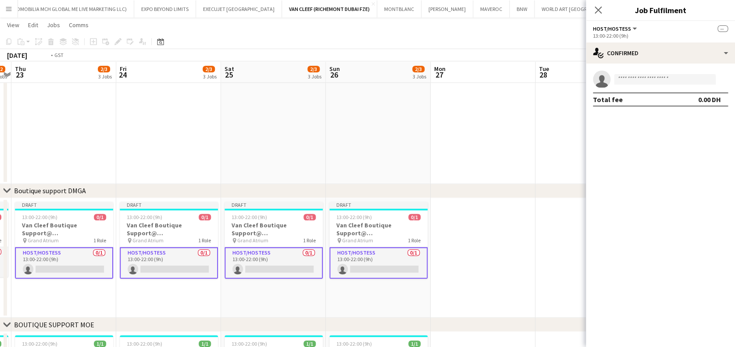
drag, startPoint x: 204, startPoint y: 265, endPoint x: 322, endPoint y: 264, distance: 118.9
click at [470, 265] on app-calendar-viewport "Tue 21 Wed 22 1/2 2 Jobs Thu 23 2/3 3 Jobs Fri 24 2/3 3 Jobs Sat 25 2/3 3 Jobs …" at bounding box center [367, 189] width 735 height 755
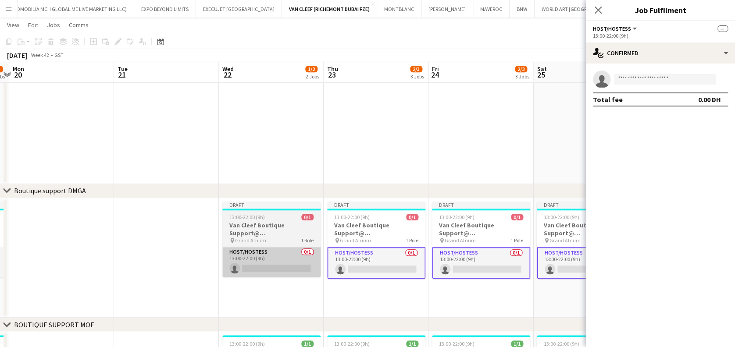
click at [250, 266] on app-card-role "Host/Hostess 0/1 13:00-22:00 (9h) single-neutral-actions" at bounding box center [271, 262] width 98 height 30
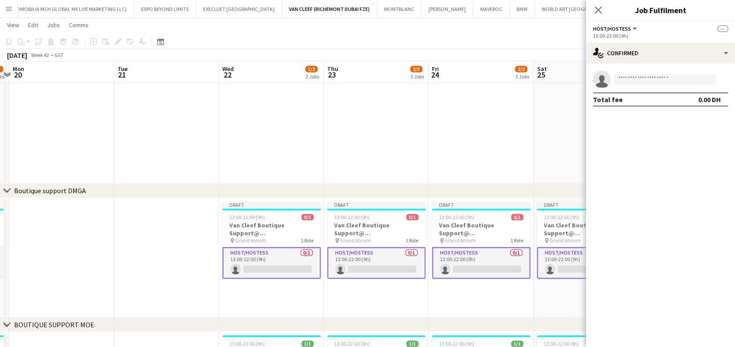
drag, startPoint x: 272, startPoint y: 264, endPoint x: 428, endPoint y: 264, distance: 156.2
click at [429, 264] on app-calendar-viewport "Fri 17 2/3 3 Jobs Sat 18 2/3 3 Jobs Sun 19 2/3 3 Jobs Mon 20 Tue 21 Wed 22 1/2 …" at bounding box center [367, 189] width 735 height 755
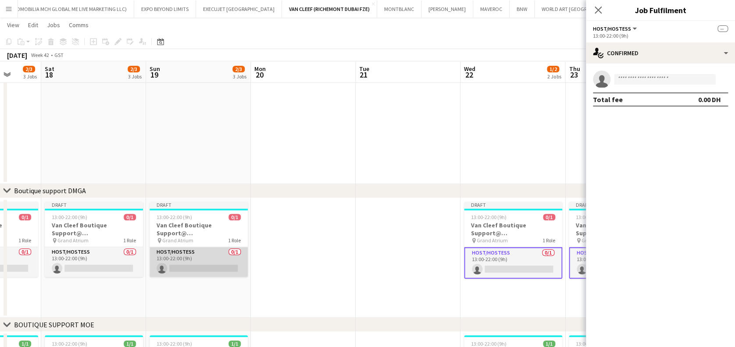
drag, startPoint x: 230, startPoint y: 267, endPoint x: 354, endPoint y: 267, distance: 124.2
click at [355, 267] on app-calendar-viewport "Wed 15 1/2 2 Jobs Thu 16 2/3 3 Jobs Fri 17 2/3 3 Jobs Sat 18 2/3 3 Jobs Sun 19 …" at bounding box center [367, 189] width 735 height 755
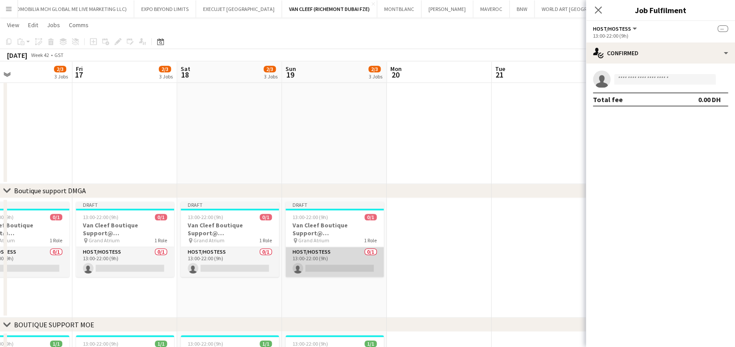
click at [312, 268] on app-card-role "Host/Hostess 0/1 13:00-22:00 (9h) single-neutral-actions" at bounding box center [335, 262] width 98 height 30
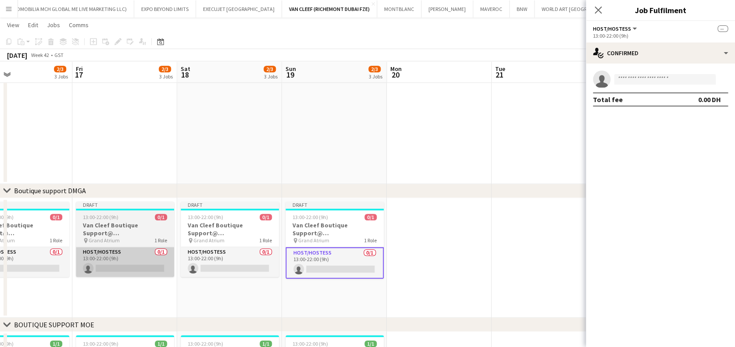
click at [171, 263] on app-card-role "Host/Hostess 0/1 13:00-22:00 (9h) single-neutral-actions" at bounding box center [125, 262] width 98 height 30
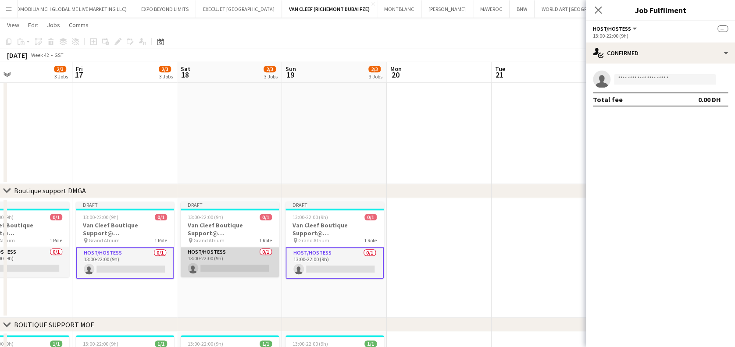
click at [247, 264] on app-card-role "Host/Hostess 0/1 13:00-22:00 (9h) single-neutral-actions" at bounding box center [230, 262] width 98 height 30
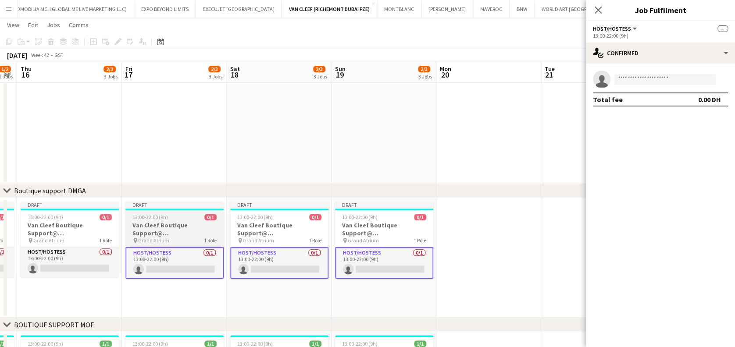
drag, startPoint x: 145, startPoint y: 260, endPoint x: 276, endPoint y: 259, distance: 130.7
click at [280, 259] on app-calendar-viewport "Tue 14 Wed 15 1/2 2 Jobs Thu 16 2/3 3 Jobs Fri 17 2/3 3 Jobs Sat 18 2/3 3 Jobs …" at bounding box center [367, 189] width 735 height 755
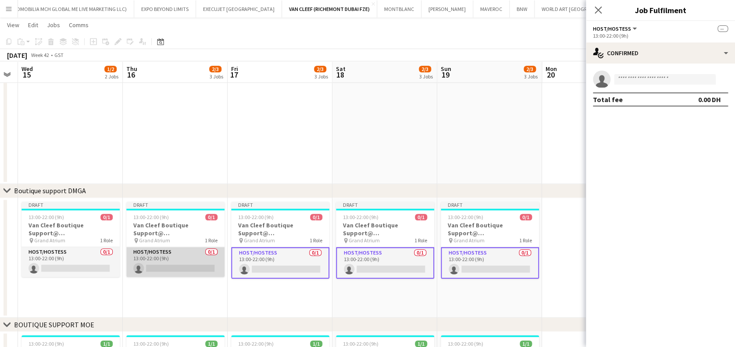
click at [181, 259] on app-card-role "Host/Hostess 0/1 13:00-22:00 (9h) single-neutral-actions" at bounding box center [175, 262] width 98 height 30
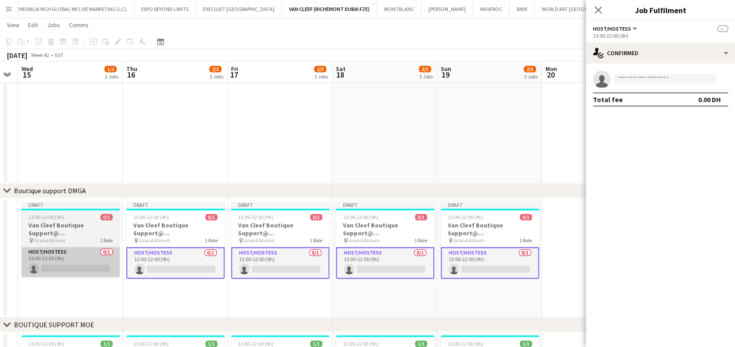
click at [96, 258] on app-card-role "Host/Hostess 0/1 13:00-22:00 (9h) single-neutral-actions" at bounding box center [70, 262] width 98 height 30
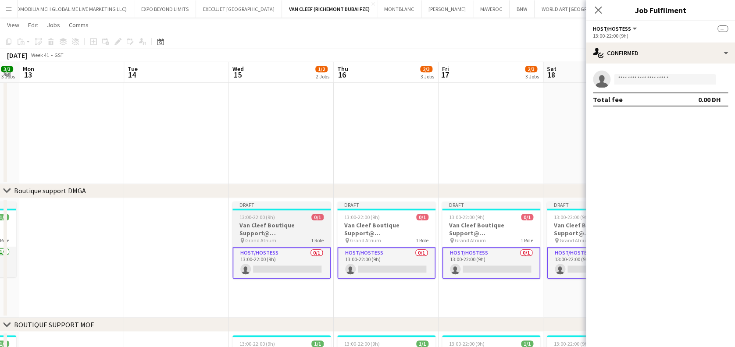
drag, startPoint x: 297, startPoint y: 263, endPoint x: 323, endPoint y: 258, distance: 26.8
click at [323, 259] on app-calendar-viewport "Sat 11 3/3 3 Jobs Sun 12 3/3 3 Jobs Mon 13 Tue 14 Wed 15 1/2 2 Jobs Thu 16 2/3 …" at bounding box center [367, 189] width 735 height 755
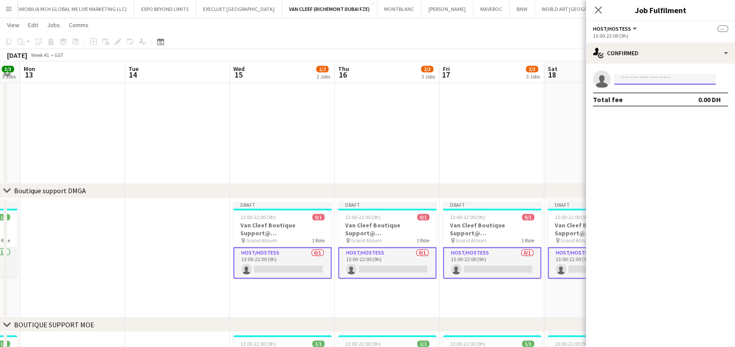
click at [500, 79] on input at bounding box center [665, 79] width 102 height 11
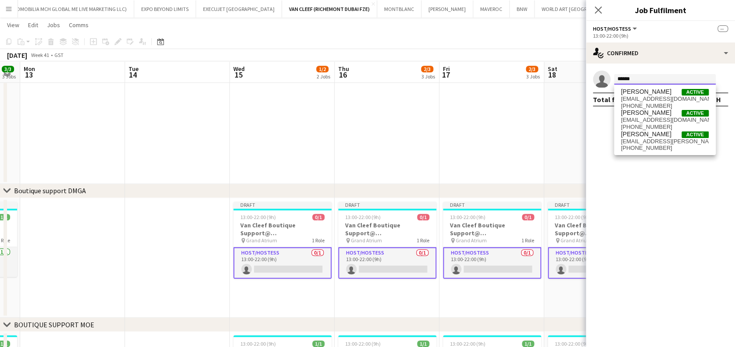
type input "*****"
click at [500, 101] on span "eia2810@mail.ru" at bounding box center [665, 99] width 88 height 7
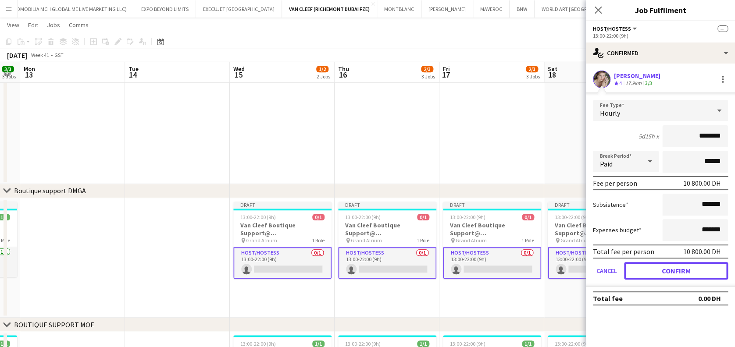
drag, startPoint x: 689, startPoint y: 272, endPoint x: 638, endPoint y: 284, distance: 52.3
click at [500, 272] on button "Confirm" at bounding box center [676, 271] width 104 height 18
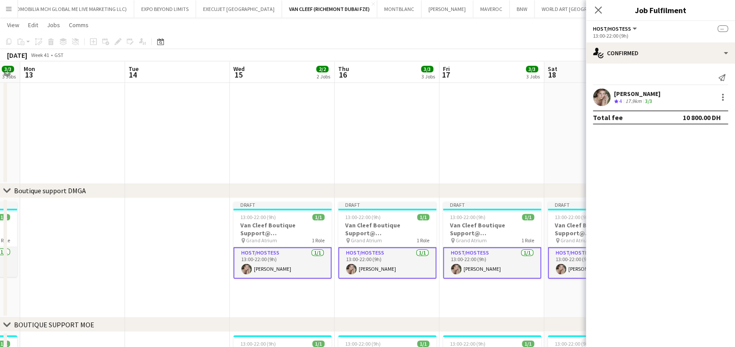
drag, startPoint x: 540, startPoint y: 303, endPoint x: 540, endPoint y: 297, distance: 5.8
click at [500, 302] on app-date-cell "Draft 13:00-22:00 (9h) 1/1 Van Cleef Boutique Support@ Grand Atrium pin Grand A…" at bounding box center [492, 258] width 105 height 120
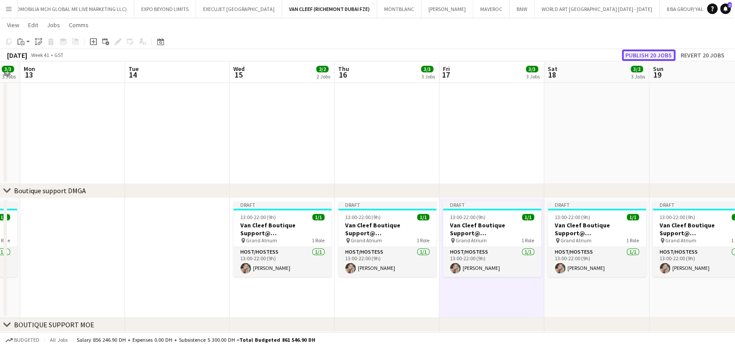
click at [500, 57] on button "Publish 20 jobs" at bounding box center [649, 55] width 54 height 11
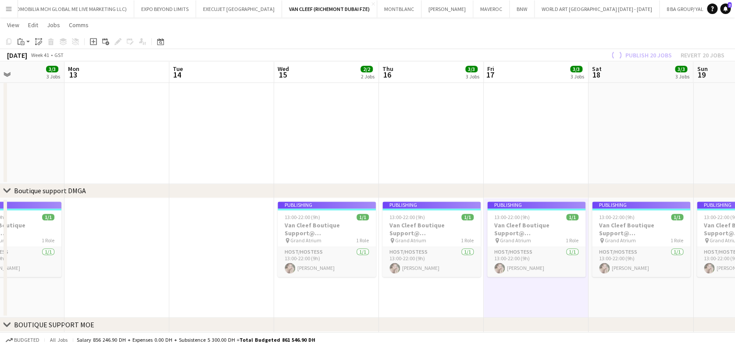
drag, startPoint x: 132, startPoint y: 267, endPoint x: 339, endPoint y: 272, distance: 207.1
click at [383, 272] on app-calendar-viewport "Sat 11 3/3 3 Jobs Sun 12 3/3 3 Jobs Mon 13 Tue 14 Wed 15 2/2 2 Jobs Thu 16 3/3 …" at bounding box center [367, 189] width 735 height 755
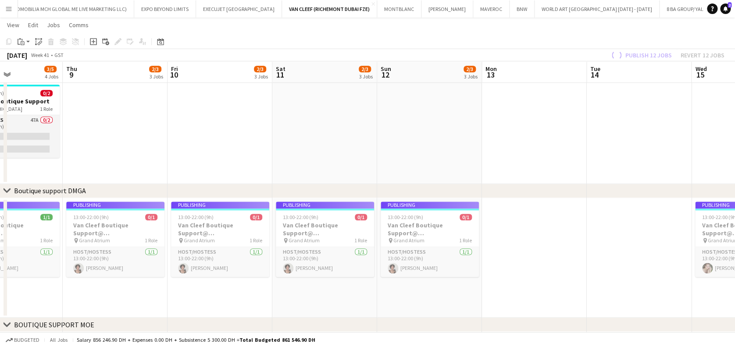
drag, startPoint x: 379, startPoint y: 270, endPoint x: 270, endPoint y: 268, distance: 109.7
click at [426, 269] on app-calendar-viewport "Tue 7 Wed 8 3/5 4 Jobs Thu 9 2/3 3 Jobs Fri 10 2/3 3 Jobs Sat 11 2/3 3 Jobs Sun…" at bounding box center [367, 189] width 735 height 755
drag, startPoint x: 319, startPoint y: 270, endPoint x: 439, endPoint y: 269, distance: 119.3
click at [441, 269] on app-calendar-viewport "Mon 6 Tue 7 Wed 8 3/5 4 Jobs Thu 9 2/3 3 Jobs Fri 10 2/3 3 Jobs Sat 11 2/3 3 Jo…" at bounding box center [367, 189] width 735 height 755
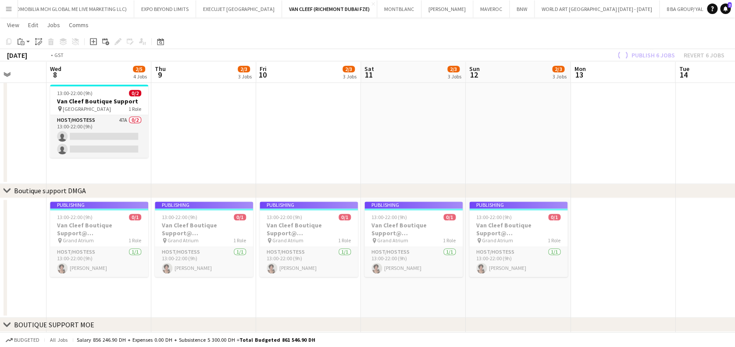
drag, startPoint x: 261, startPoint y: 275, endPoint x: 378, endPoint y: 275, distance: 117.1
click at [379, 275] on app-calendar-viewport "Sun 5 4/4 4 Jobs Mon 6 Tue 7 Wed 8 2/5 4 Jobs Thu 9 2/3 3 Jobs Fri 10 2/3 3 Job…" at bounding box center [367, 189] width 735 height 755
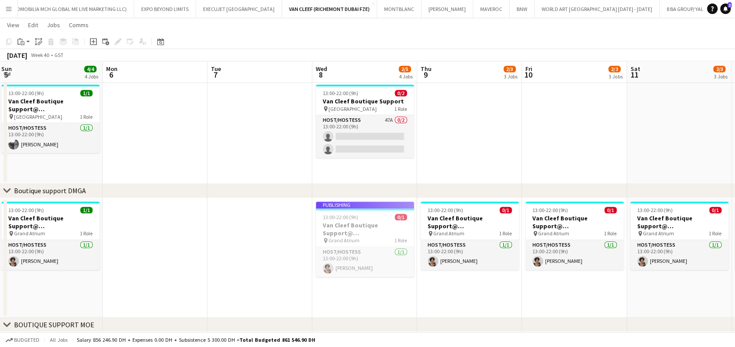
drag, startPoint x: 248, startPoint y: 275, endPoint x: 265, endPoint y: 275, distance: 17.6
click at [265, 275] on app-calendar-viewport "Fri 3 3/4 4 Jobs Sat 4 4/4 4 Jobs Sun 5 4/4 4 Jobs Mon 6 Tue 7 Wed 8 2/5 4 Jobs…" at bounding box center [367, 189] width 735 height 755
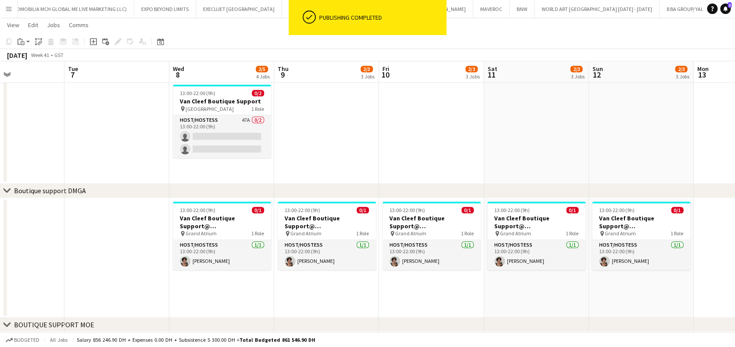
scroll to position [0, 389]
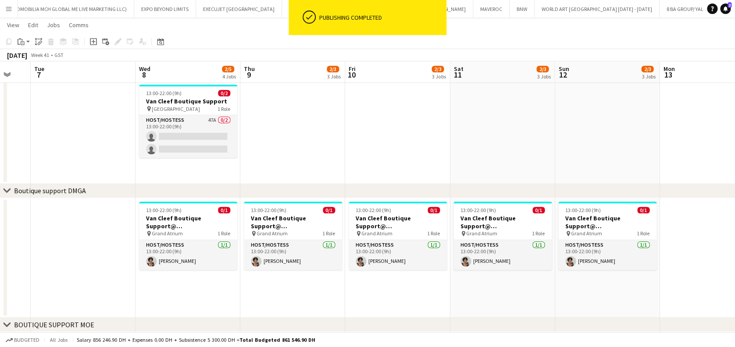
drag, startPoint x: 584, startPoint y: 295, endPoint x: 441, endPoint y: 285, distance: 143.8
click at [441, 285] on app-calendar-viewport "Fri 3 3/4 4 Jobs Sat 4 4/4 4 Jobs Sun 5 4/4 4 Jobs Mon 6 Tue 7 Wed 8 2/5 4 Jobs…" at bounding box center [367, 189] width 735 height 755
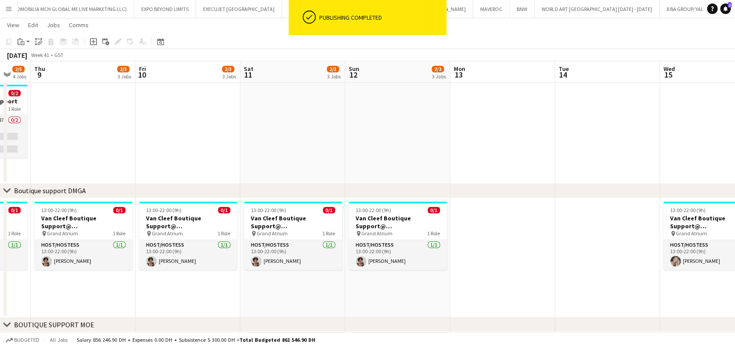
scroll to position [0, 403]
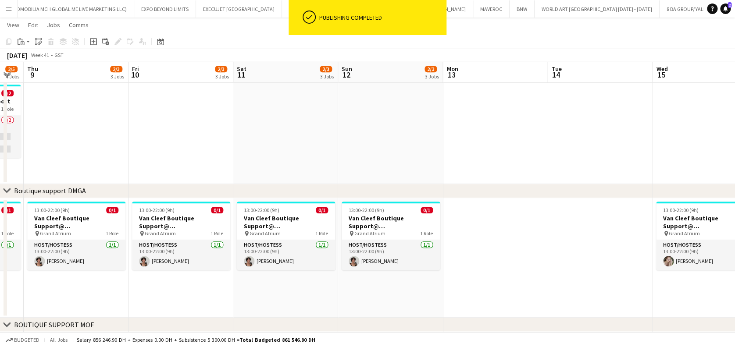
drag, startPoint x: 488, startPoint y: 260, endPoint x: 418, endPoint y: 255, distance: 69.9
click at [418, 255] on app-calendar-viewport "Sun 5 4/4 4 Jobs Mon 6 Tue 7 Wed 8 2/5 4 Jobs Thu 9 2/3 3 Jobs Fri 10 2/3 3 Job…" at bounding box center [367, 189] width 735 height 755
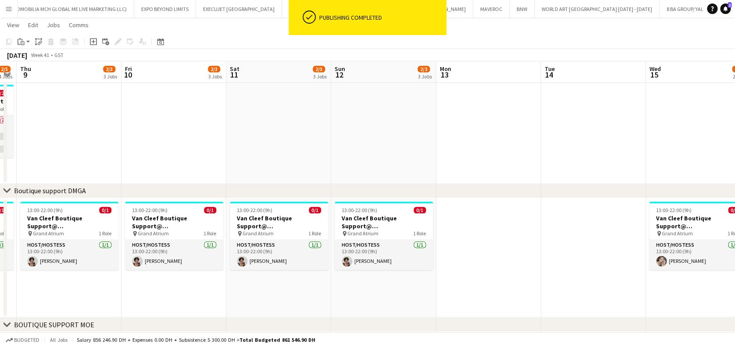
drag, startPoint x: 483, startPoint y: 262, endPoint x: 443, endPoint y: 261, distance: 39.9
click at [448, 262] on app-calendar-viewport "Sun 5 4/4 4 Jobs Mon 6 Tue 7 Wed 8 2/5 4 Jobs Thu 9 2/3 3 Jobs Fri 10 2/3 3 Job…" at bounding box center [367, 189] width 735 height 755
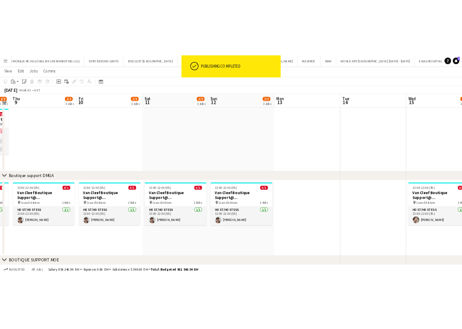
scroll to position [0, 291]
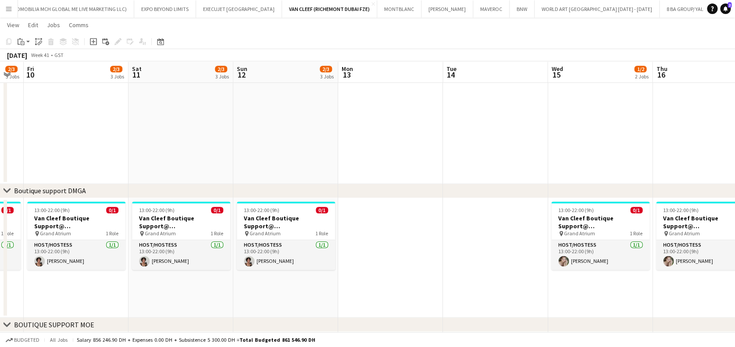
click at [232, 296] on app-date-cell "13:00-22:00 (9h) 0/1 Van Cleef Boutique Support@ Grand Atrium pin Grand Atrium …" at bounding box center [181, 258] width 105 height 120
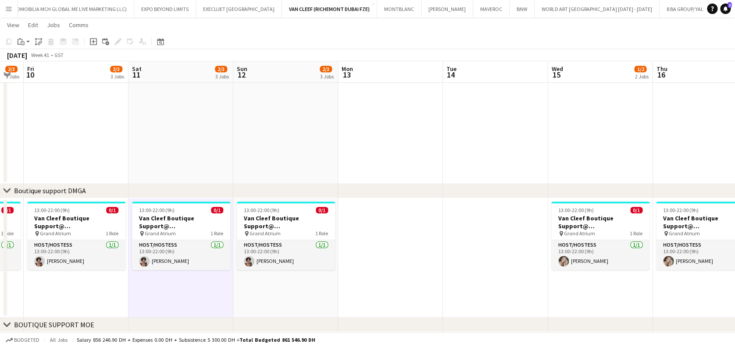
click at [0, 7] on button "Menu" at bounding box center [9, 9] width 18 height 18
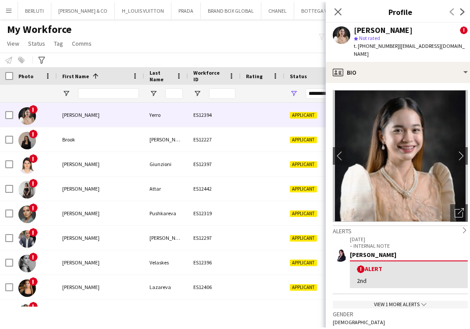
scroll to position [0, 1613]
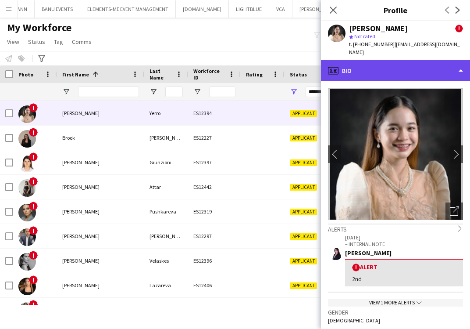
click at [400, 70] on div "profile Bio" at bounding box center [395, 70] width 149 height 21
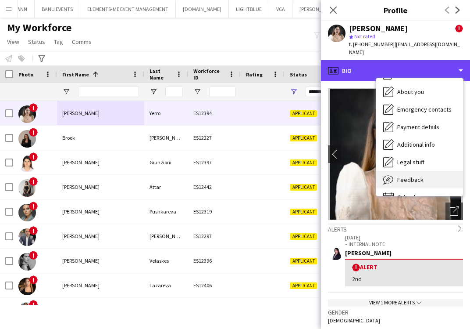
scroll to position [47, 0]
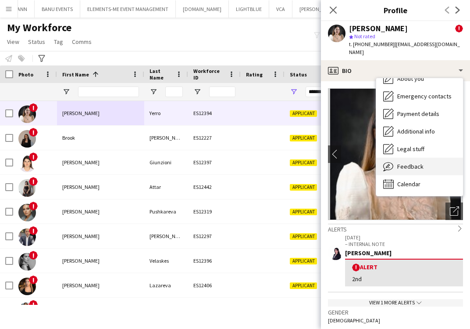
click at [408, 162] on span "Feedback" at bounding box center [410, 166] width 26 height 8
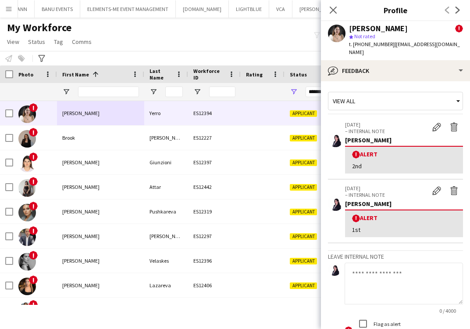
click at [379, 267] on textarea at bounding box center [404, 283] width 118 height 42
click at [366, 290] on textarea "**********" at bounding box center [400, 283] width 110 height 42
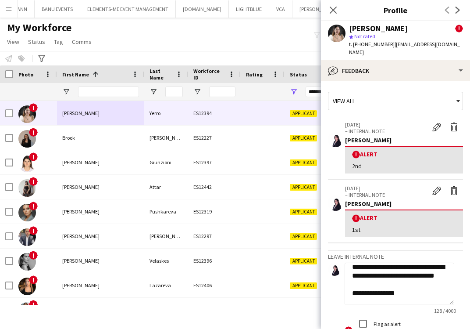
scroll to position [53, 0]
type textarea "**********"
drag, startPoint x: 445, startPoint y: 307, endPoint x: 444, endPoint y: 321, distance: 14.1
click at [444, 321] on form "**********" at bounding box center [395, 309] width 135 height 94
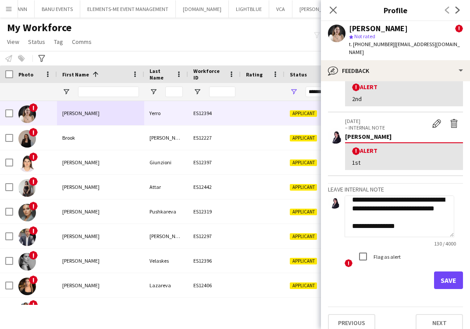
scroll to position [59, 0]
click at [400, 219] on textarea "**********" at bounding box center [400, 216] width 110 height 42
click at [447, 272] on button "Save" at bounding box center [448, 280] width 29 height 18
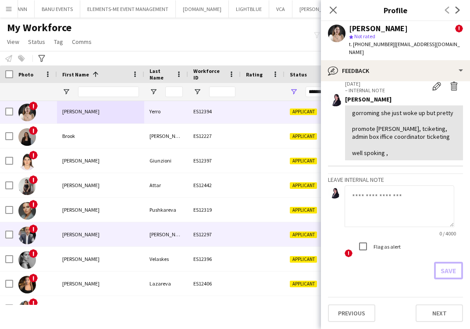
scroll to position [0, 0]
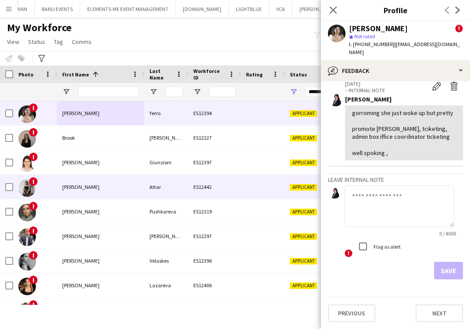
click at [84, 186] on div "[PERSON_NAME]" at bounding box center [100, 187] width 87 height 24
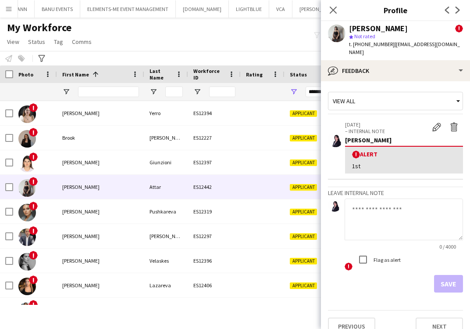
click at [400, 202] on textarea at bounding box center [404, 219] width 118 height 42
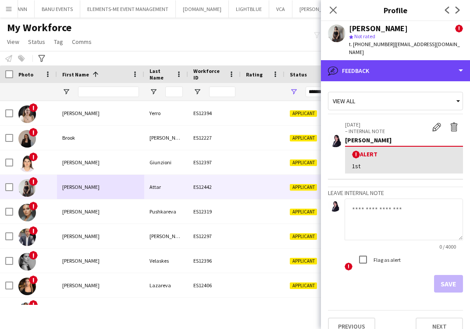
drag, startPoint x: 442, startPoint y: 54, endPoint x: 430, endPoint y: 75, distance: 24.4
click at [439, 60] on div "bubble-pencil Feedback" at bounding box center [395, 70] width 149 height 21
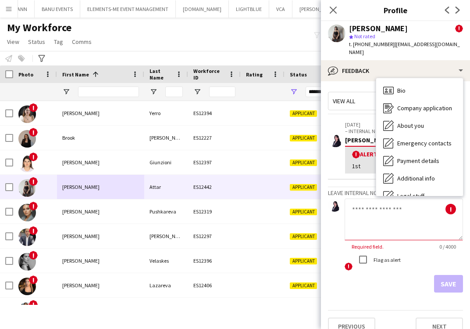
click at [359, 203] on textarea at bounding box center [404, 219] width 118 height 42
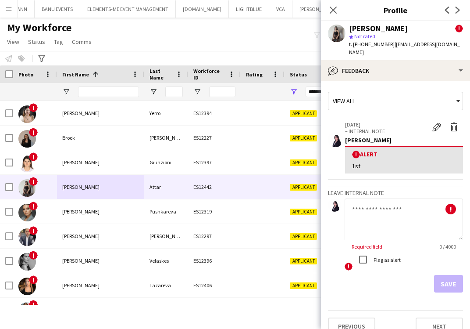
click at [362, 200] on textarea at bounding box center [404, 219] width 118 height 42
click at [381, 207] on textarea at bounding box center [404, 219] width 118 height 42
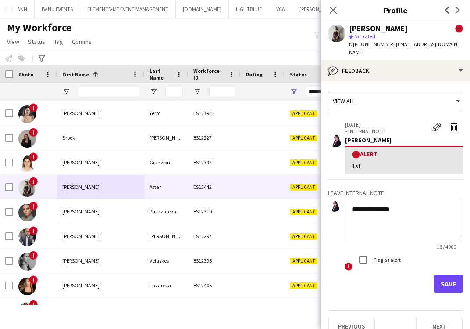
click at [365, 228] on textarea "**********" at bounding box center [404, 219] width 118 height 42
type textarea "**********"
click at [437, 275] on button "Save" at bounding box center [448, 284] width 29 height 18
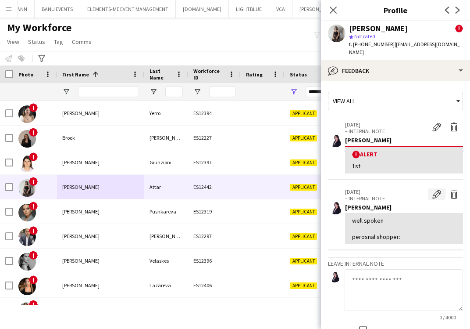
click at [433, 190] on app-icon "Edit internal note" at bounding box center [437, 194] width 9 height 9
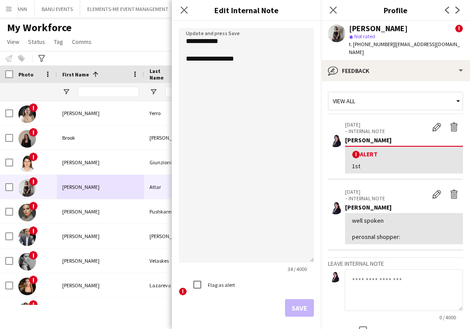
drag, startPoint x: 305, startPoint y: 75, endPoint x: 298, endPoint y: 245, distance: 169.9
click at [302, 251] on textarea "**********" at bounding box center [246, 145] width 135 height 234
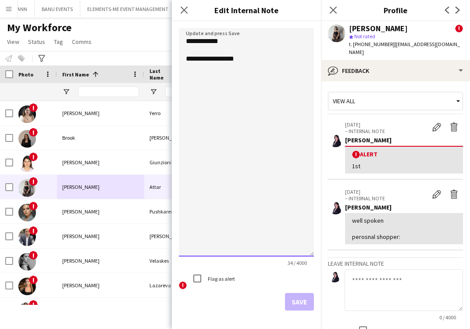
click at [204, 87] on textarea "**********" at bounding box center [246, 142] width 135 height 228
drag, startPoint x: 257, startPoint y: 48, endPoint x: 236, endPoint y: 67, distance: 27.6
click at [257, 49] on textarea "**********" at bounding box center [246, 142] width 135 height 228
click at [192, 60] on textarea "**********" at bounding box center [246, 142] width 135 height 228
click at [209, 86] on textarea "**********" at bounding box center [246, 142] width 135 height 228
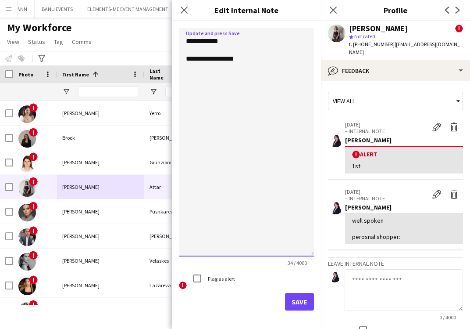
click at [262, 69] on textarea "**********" at bounding box center [246, 142] width 135 height 228
click at [245, 42] on textarea "**********" at bounding box center [246, 142] width 135 height 228
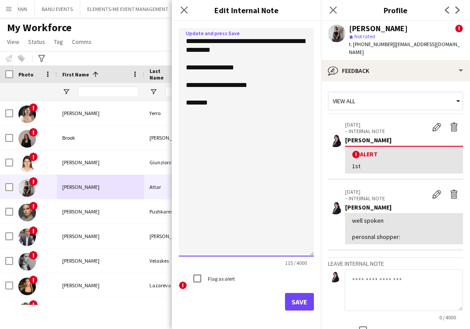
click at [239, 114] on textarea "**********" at bounding box center [246, 142] width 135 height 228
click at [258, 49] on textarea "**********" at bounding box center [246, 142] width 135 height 228
click at [265, 118] on textarea "**********" at bounding box center [246, 142] width 135 height 228
click at [224, 95] on textarea "**********" at bounding box center [246, 142] width 135 height 228
drag, startPoint x: 240, startPoint y: 104, endPoint x: 219, endPoint y: 104, distance: 20.6
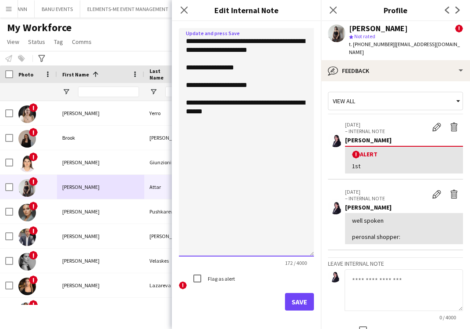
click at [219, 104] on textarea "**********" at bounding box center [246, 142] width 135 height 228
click at [244, 137] on textarea "**********" at bounding box center [246, 142] width 135 height 228
type textarea "**********"
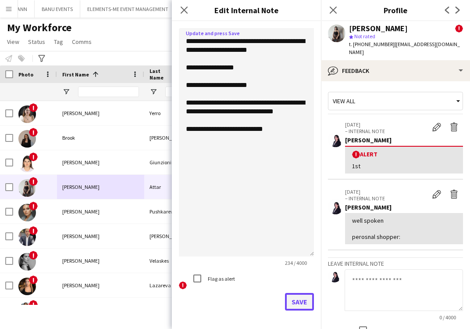
click at [296, 300] on button "Save" at bounding box center [299, 302] width 29 height 18
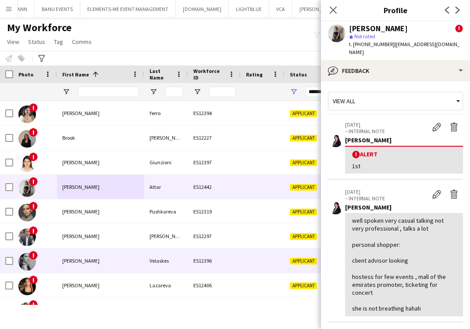
scroll to position [58, 0]
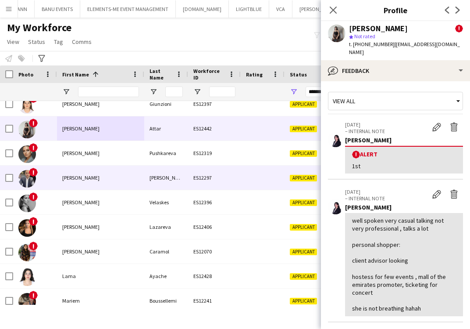
click at [122, 180] on div "[PERSON_NAME]" at bounding box center [100, 177] width 87 height 24
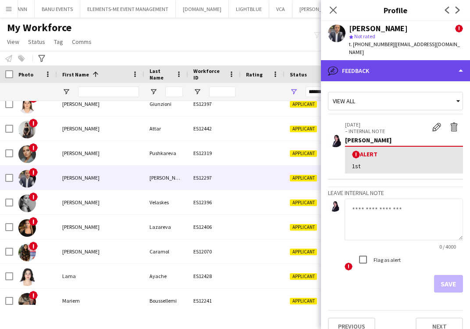
click at [378, 65] on div "bubble-pencil Feedback" at bounding box center [395, 70] width 149 height 21
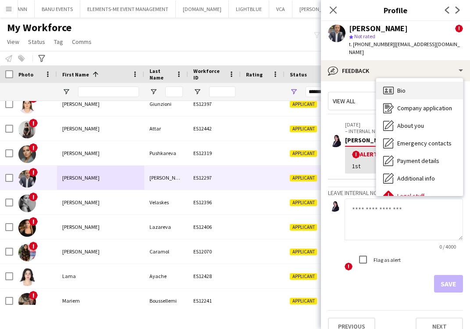
click at [389, 85] on icon "Bio" at bounding box center [388, 90] width 11 height 11
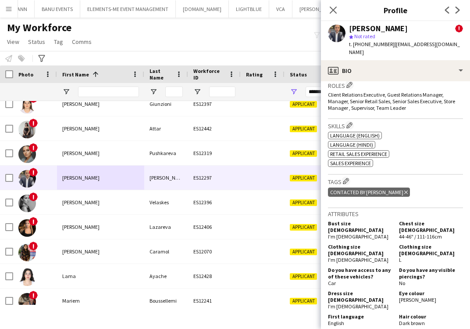
scroll to position [409, 0]
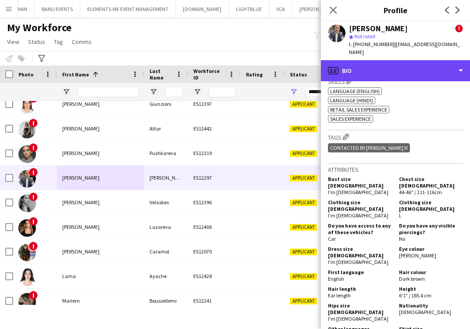
click at [401, 71] on div "profile Bio" at bounding box center [395, 70] width 149 height 21
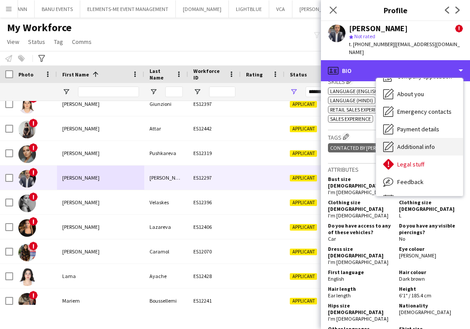
scroll to position [47, 0]
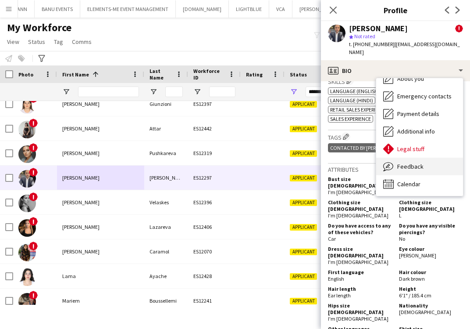
click at [406, 162] on span "Feedback" at bounding box center [410, 166] width 26 height 8
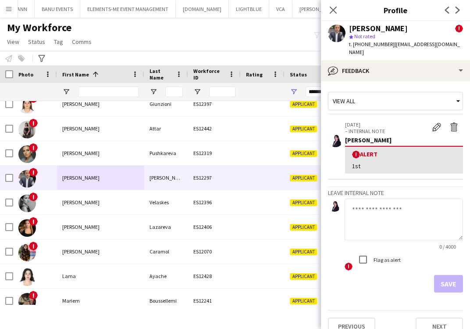
click at [369, 220] on textarea at bounding box center [404, 219] width 118 height 42
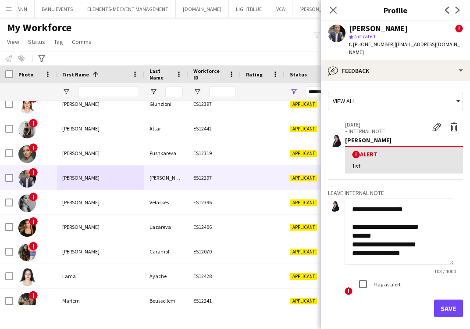
scroll to position [0, 0]
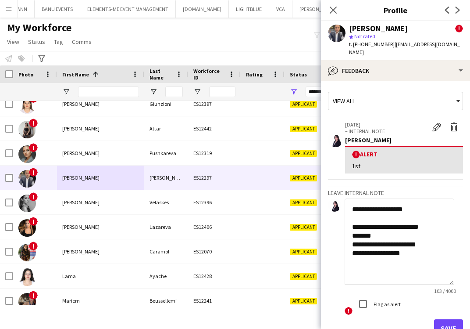
drag, startPoint x: 450, startPoint y: 251, endPoint x: 448, endPoint y: 272, distance: 22.0
click at [448, 272] on textarea "**********" at bounding box center [400, 241] width 110 height 86
click at [404, 240] on textarea "**********" at bounding box center [400, 241] width 110 height 86
click at [391, 257] on textarea "**********" at bounding box center [400, 241] width 110 height 86
click at [404, 247] on textarea "**********" at bounding box center [400, 241] width 110 height 86
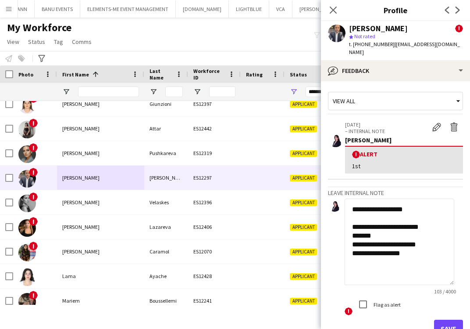
click at [399, 266] on textarea "**********" at bounding box center [400, 241] width 110 height 86
click at [432, 223] on textarea "**********" at bounding box center [400, 241] width 110 height 86
click at [442, 216] on textarea "**********" at bounding box center [400, 241] width 110 height 86
type textarea "**********"
drag, startPoint x: 440, startPoint y: 322, endPoint x: 434, endPoint y: 322, distance: 5.8
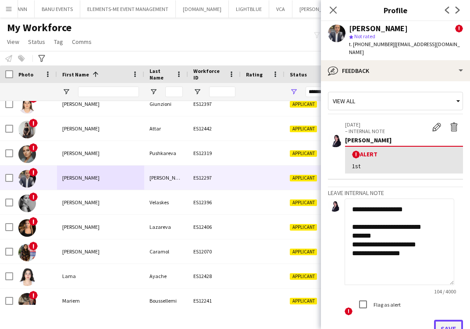
click at [438, 322] on button "Save" at bounding box center [448, 328] width 29 height 18
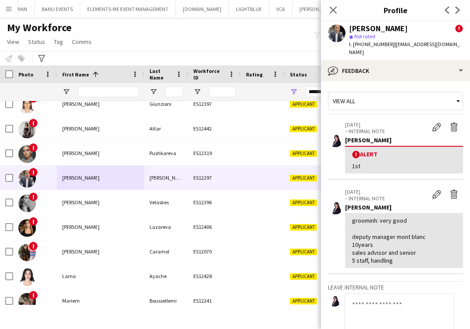
click at [287, 51] on div "Notify workforce Add to tag Select at least one crew to tag him or her. Advance…" at bounding box center [235, 58] width 470 height 14
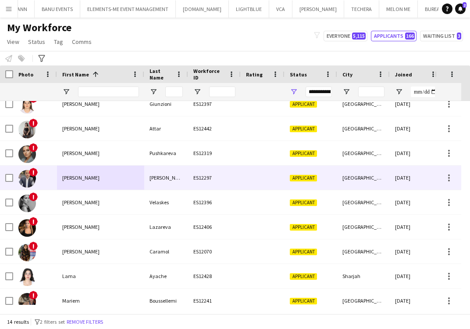
click at [106, 181] on div "[PERSON_NAME]" at bounding box center [100, 177] width 87 height 24
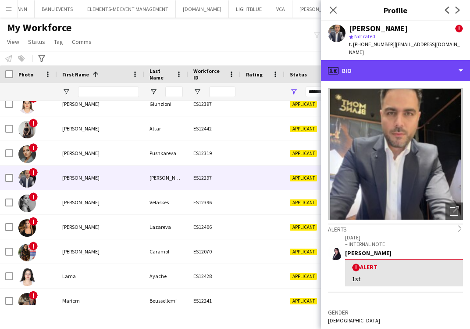
drag, startPoint x: 408, startPoint y: 60, endPoint x: 412, endPoint y: 120, distance: 60.7
click at [407, 60] on div "profile Bio" at bounding box center [395, 70] width 149 height 21
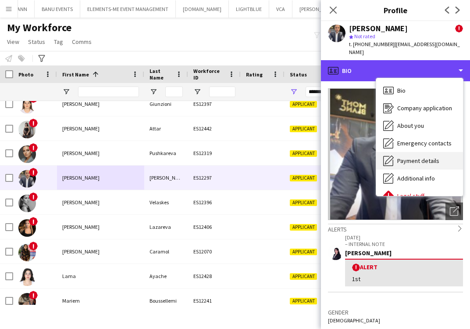
scroll to position [47, 0]
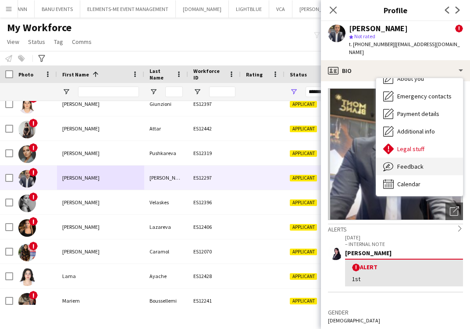
click at [419, 162] on span "Feedback" at bounding box center [410, 166] width 26 height 8
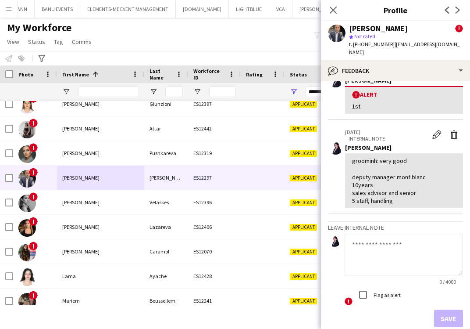
scroll to position [98, 0]
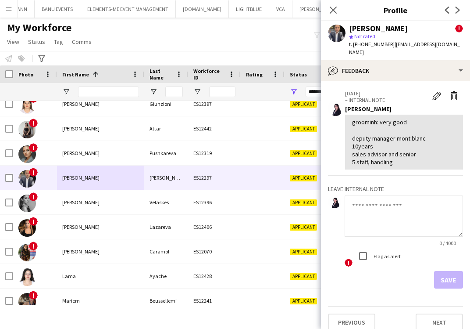
click at [398, 185] on h3 "Leave internal note" at bounding box center [395, 189] width 135 height 8
drag, startPoint x: 424, startPoint y: 86, endPoint x: 382, endPoint y: 98, distance: 43.6
click at [433, 91] on app-icon "Edit internal note" at bounding box center [437, 95] width 9 height 9
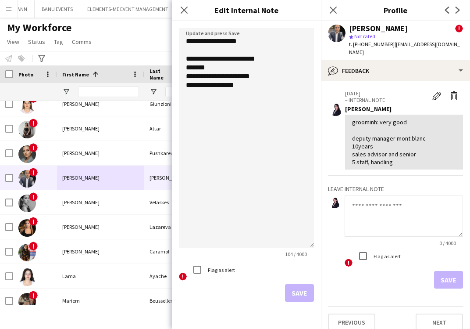
drag, startPoint x: 313, startPoint y: 78, endPoint x: 228, endPoint y: 144, distance: 107.5
click at [298, 243] on textarea "**********" at bounding box center [246, 137] width 135 height 219
click at [238, 99] on textarea "**********" at bounding box center [246, 137] width 135 height 218
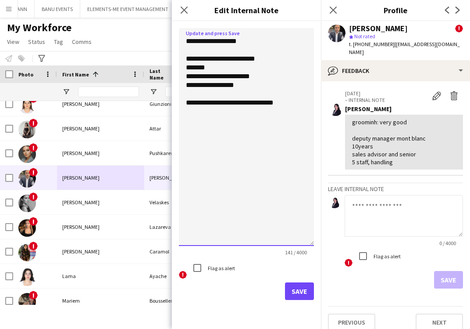
click at [215, 43] on textarea "**********" at bounding box center [246, 137] width 135 height 218
click at [186, 38] on textarea "**********" at bounding box center [246, 137] width 135 height 218
click at [197, 48] on textarea "**********" at bounding box center [246, 137] width 135 height 218
click at [197, 58] on textarea "**********" at bounding box center [246, 137] width 135 height 218
click at [186, 63] on textarea "**********" at bounding box center [246, 137] width 135 height 218
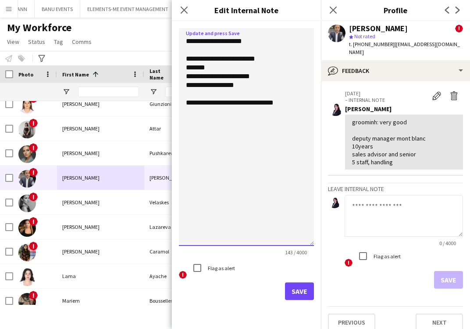
click at [186, 56] on textarea "**********" at bounding box center [246, 137] width 135 height 218
click at [277, 143] on textarea "**********" at bounding box center [246, 137] width 135 height 218
click at [256, 92] on textarea "**********" at bounding box center [246, 137] width 135 height 218
drag, startPoint x: 262, startPoint y: 140, endPoint x: 255, endPoint y: 128, distance: 13.9
click at [263, 140] on textarea "**********" at bounding box center [246, 137] width 135 height 218
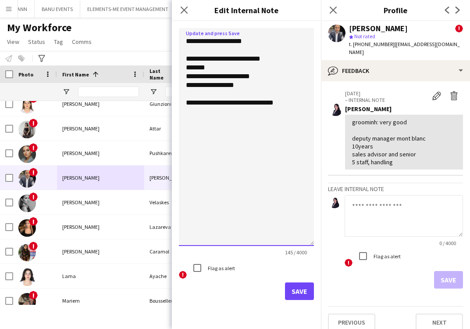
click at [310, 101] on textarea "**********" at bounding box center [246, 137] width 135 height 218
type textarea "**********"
click at [303, 297] on button "Save" at bounding box center [299, 291] width 29 height 18
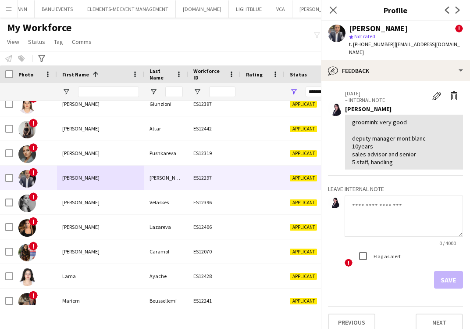
scroll to position [130, 0]
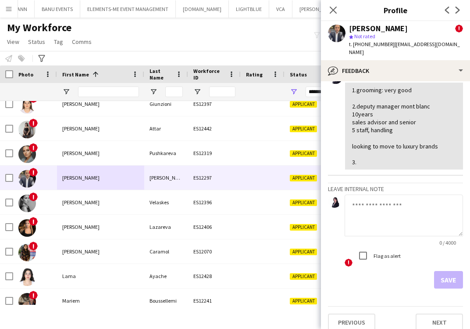
click at [285, 23] on div "My Workforce View Views Default view New view Update view Delete view Edit name…" at bounding box center [235, 36] width 470 height 30
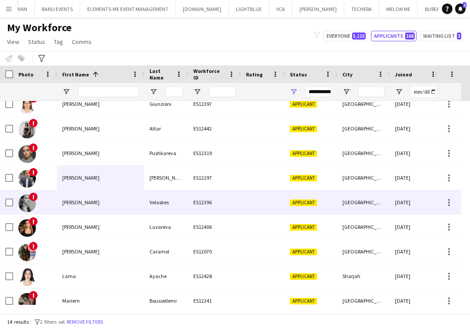
scroll to position [0, 0]
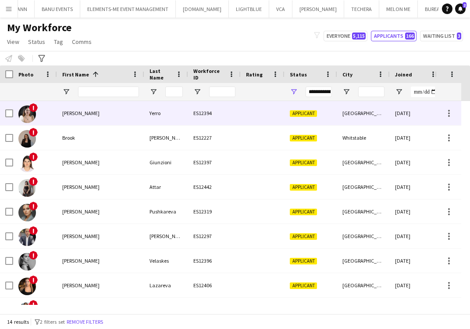
click at [89, 118] on div "[PERSON_NAME]" at bounding box center [100, 113] width 87 height 24
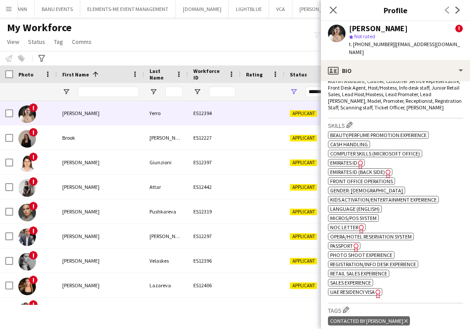
scroll to position [409, 0]
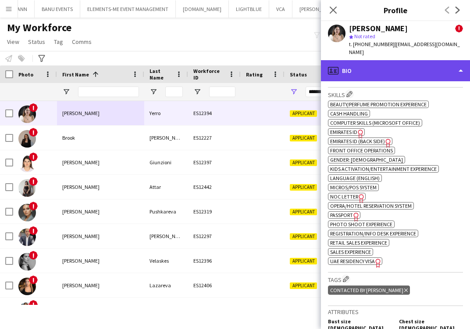
click at [383, 61] on div "profile Bio" at bounding box center [395, 70] width 149 height 21
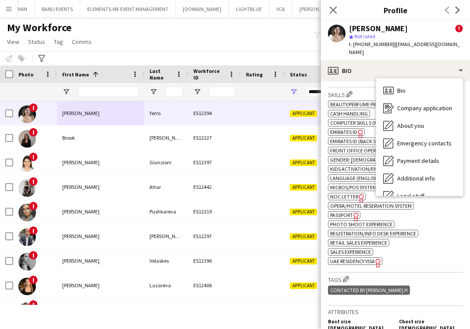
click at [410, 82] on div "Bio Bio" at bounding box center [419, 91] width 87 height 18
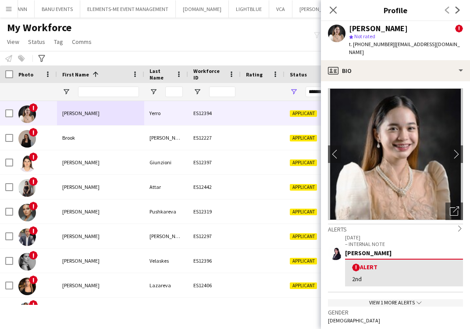
scroll to position [0, 0]
click at [446, 202] on div "Open photos pop-in" at bounding box center [455, 211] width 18 height 18
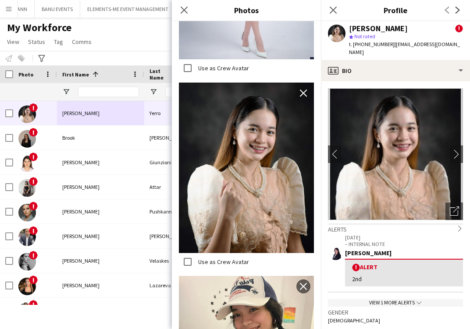
scroll to position [351, 0]
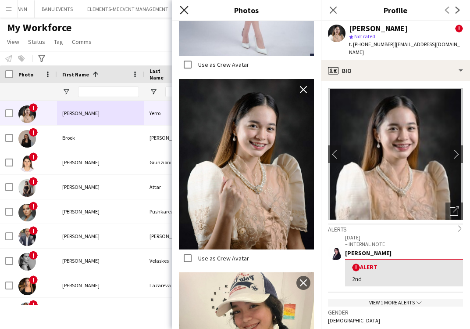
click at [186, 11] on icon at bounding box center [184, 10] width 8 height 8
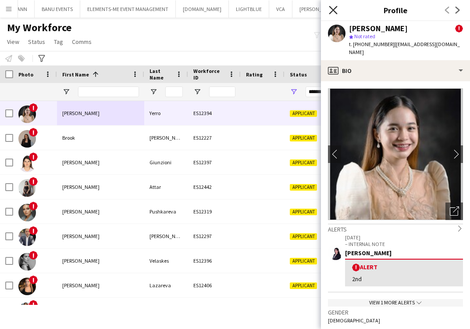
click at [337, 13] on icon at bounding box center [333, 10] width 8 height 8
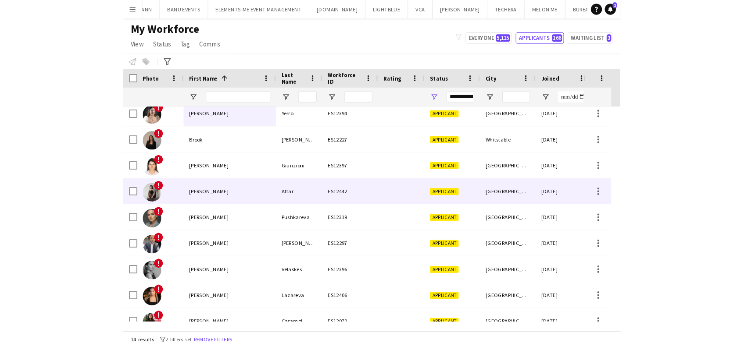
scroll to position [0, 0]
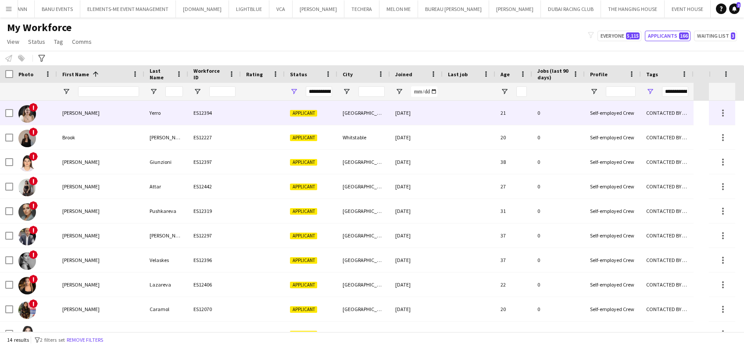
click at [132, 116] on div "[PERSON_NAME]" at bounding box center [100, 113] width 87 height 24
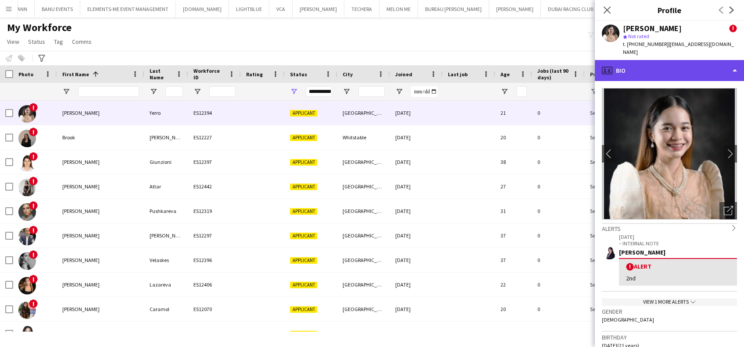
click at [504, 60] on div "profile Bio" at bounding box center [669, 70] width 149 height 21
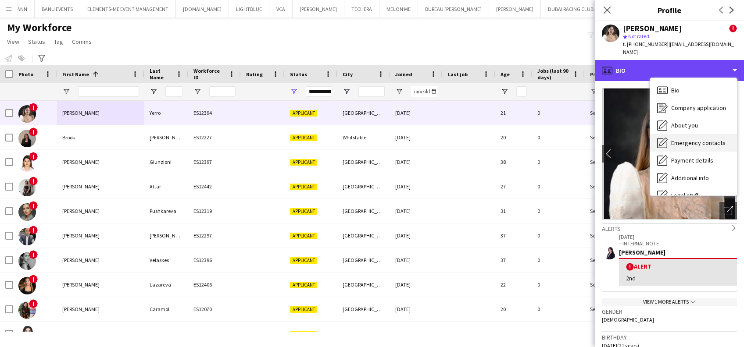
scroll to position [47, 0]
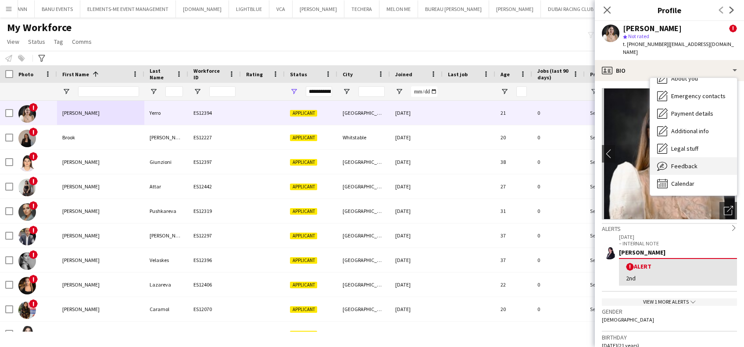
click at [504, 162] on div "Feedback Feedback" at bounding box center [693, 166] width 87 height 18
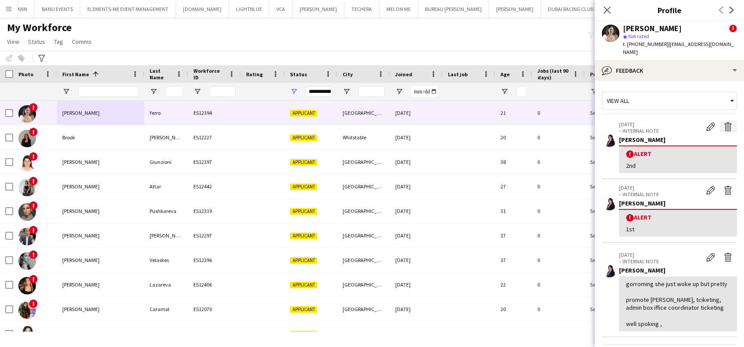
click at [504, 122] on app-icon "Delete alert" at bounding box center [728, 126] width 9 height 9
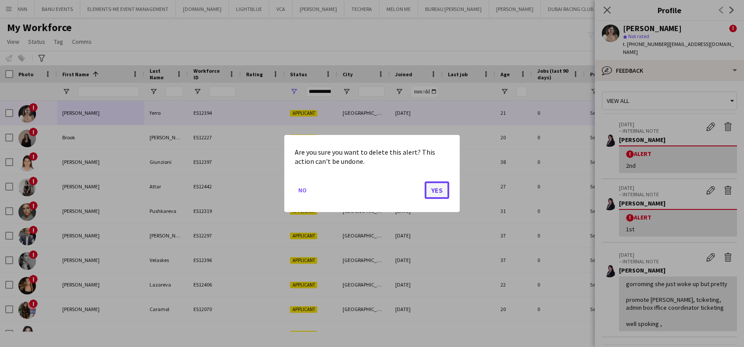
click at [440, 190] on button "Yes" at bounding box center [437, 191] width 25 height 18
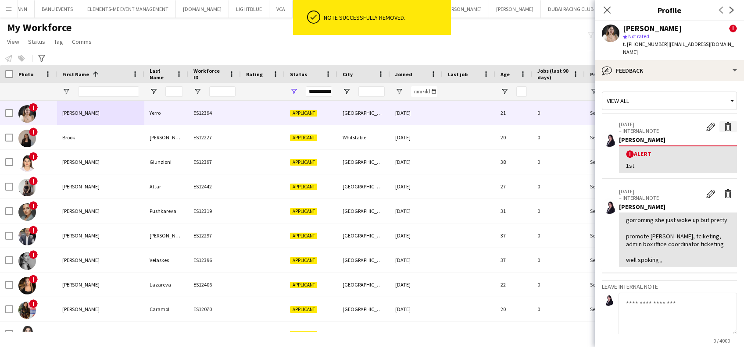
click at [504, 121] on button "Delete alert" at bounding box center [728, 126] width 18 height 11
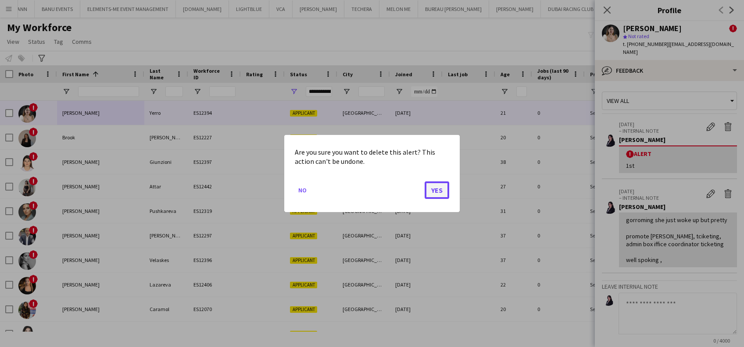
click at [430, 189] on button "Yes" at bounding box center [437, 191] width 25 height 18
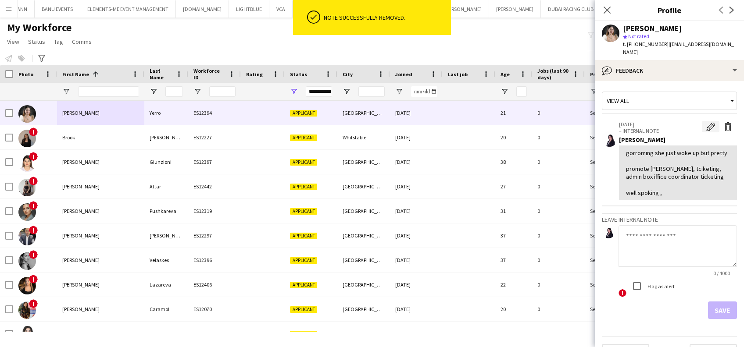
click at [504, 122] on app-icon "Edit internal note" at bounding box center [710, 126] width 9 height 9
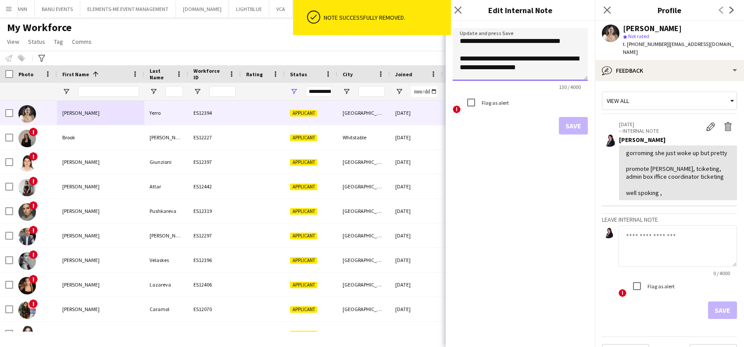
click at [459, 42] on textarea "**********" at bounding box center [520, 54] width 135 height 53
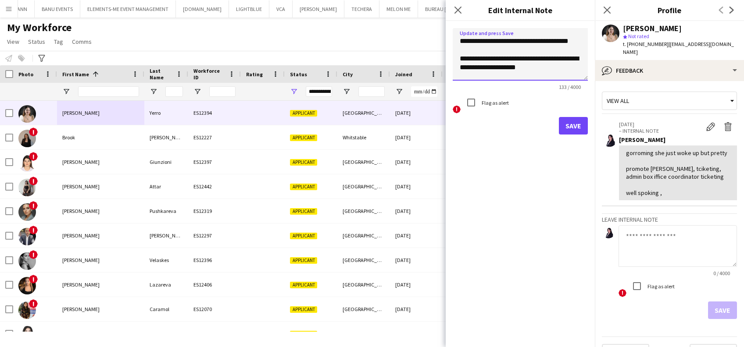
click at [496, 42] on textarea "**********" at bounding box center [520, 54] width 135 height 53
click at [480, 41] on textarea "**********" at bounding box center [520, 54] width 135 height 53
drag, startPoint x: 492, startPoint y: 50, endPoint x: 504, endPoint y: 37, distance: 17.1
click at [504, 37] on textarea "**********" at bounding box center [520, 54] width 135 height 53
drag, startPoint x: 587, startPoint y: 121, endPoint x: 586, endPoint y: 148, distance: 27.3
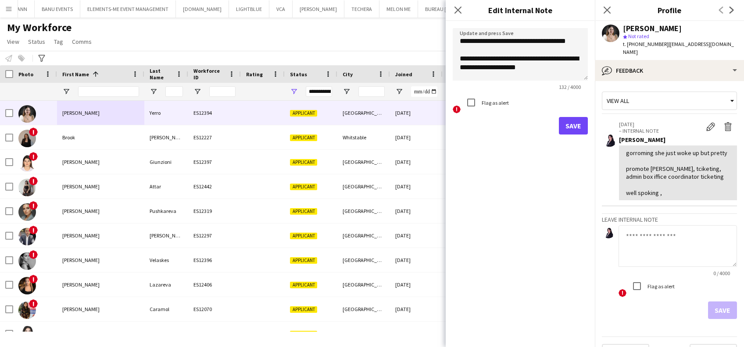
click at [504, 148] on div "**********" at bounding box center [520, 184] width 149 height 326
drag, startPoint x: 586, startPoint y: 148, endPoint x: 570, endPoint y: 68, distance: 82.2
click at [504, 68] on textarea "**********" at bounding box center [520, 54] width 135 height 53
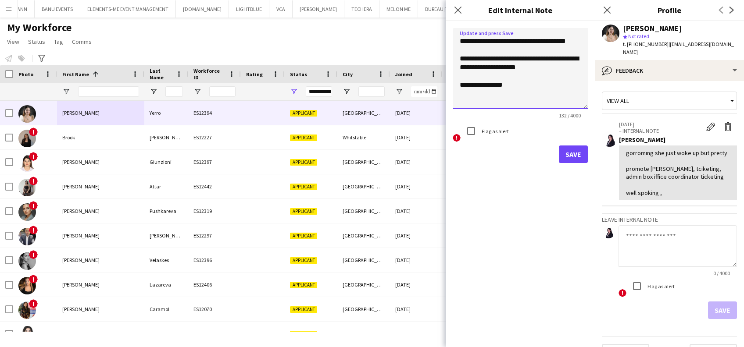
drag, startPoint x: 586, startPoint y: 78, endPoint x: 570, endPoint y: 132, distance: 56.1
click at [504, 109] on textarea "**********" at bounding box center [520, 68] width 135 height 81
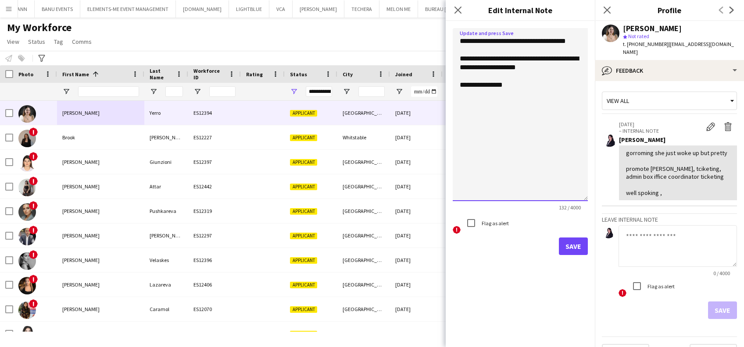
click at [504, 43] on textarea "**********" at bounding box center [520, 114] width 135 height 173
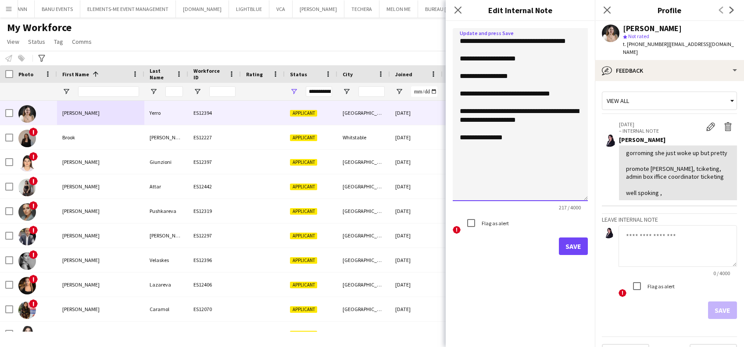
drag, startPoint x: 550, startPoint y: 94, endPoint x: 527, endPoint y: 94, distance: 22.4
click at [504, 94] on textarea "**********" at bounding box center [520, 114] width 135 height 173
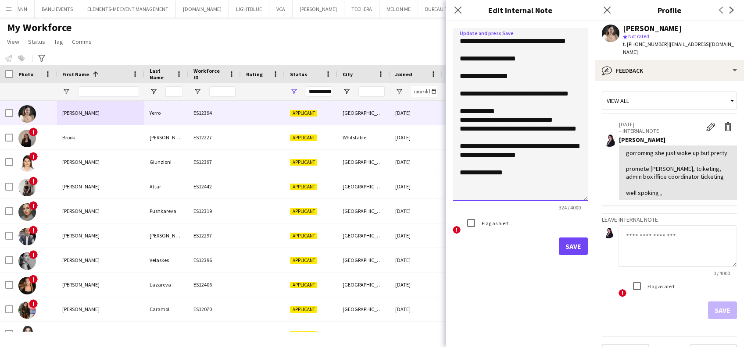
click at [458, 130] on textarea "**********" at bounding box center [520, 114] width 135 height 173
drag, startPoint x: 540, startPoint y: 172, endPoint x: 458, endPoint y: 165, distance: 82.3
click at [458, 165] on textarea "**********" at bounding box center [520, 114] width 135 height 173
drag, startPoint x: 514, startPoint y: 57, endPoint x: 526, endPoint y: 65, distance: 14.0
click at [504, 57] on textarea "**********" at bounding box center [520, 114] width 135 height 173
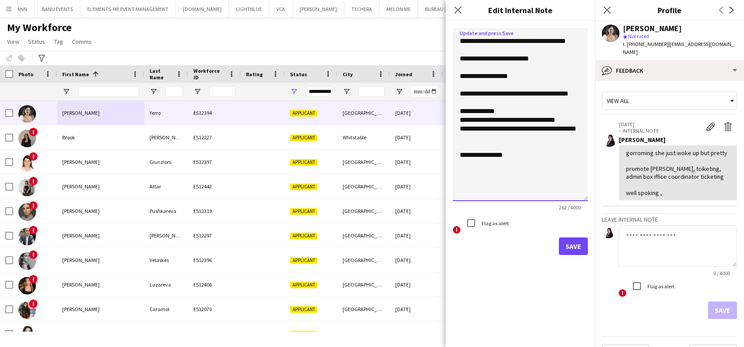
click at [474, 154] on textarea "**********" at bounding box center [520, 114] width 135 height 173
click at [504, 93] on textarea "**********" at bounding box center [520, 114] width 135 height 173
drag, startPoint x: 565, startPoint y: 93, endPoint x: 525, endPoint y: 96, distance: 40.0
click at [504, 96] on textarea "**********" at bounding box center [520, 114] width 135 height 173
click at [504, 94] on textarea "**********" at bounding box center [520, 114] width 135 height 173
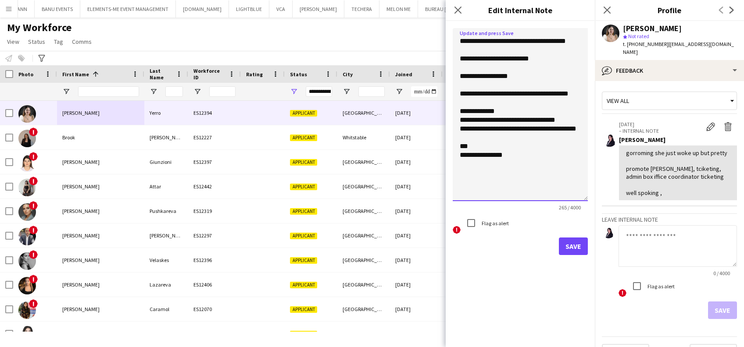
click at [504, 91] on textarea "**********" at bounding box center [520, 114] width 135 height 173
click at [504, 96] on textarea "**********" at bounding box center [520, 114] width 135 height 173
drag, startPoint x: 553, startPoint y: 89, endPoint x: 538, endPoint y: 91, distance: 15.5
click at [504, 89] on textarea "**********" at bounding box center [520, 114] width 135 height 173
drag, startPoint x: 498, startPoint y: 98, endPoint x: 572, endPoint y: 97, distance: 74.2
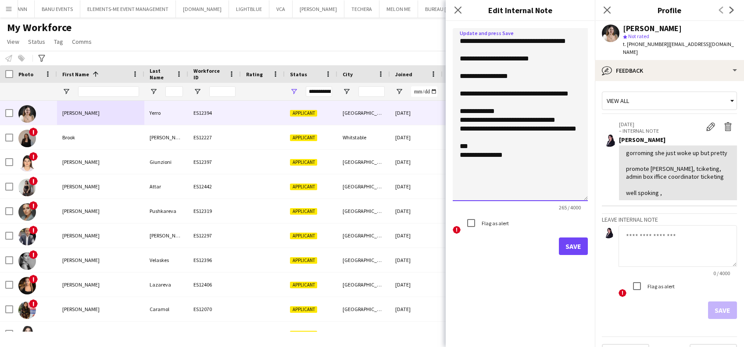
click at [504, 97] on textarea "**********" at bounding box center [520, 114] width 135 height 173
drag, startPoint x: 501, startPoint y: 170, endPoint x: 471, endPoint y: 170, distance: 30.3
click at [471, 170] on textarea "**********" at bounding box center [520, 114] width 135 height 173
click at [504, 86] on textarea "**********" at bounding box center [520, 114] width 135 height 173
click at [504, 97] on textarea "**********" at bounding box center [520, 114] width 135 height 173
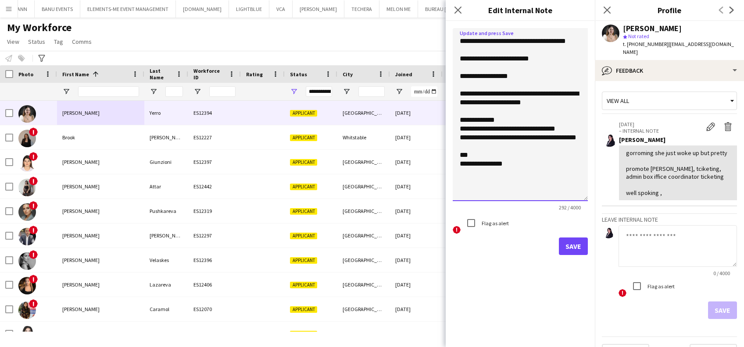
drag, startPoint x: 500, startPoint y: 173, endPoint x: 458, endPoint y: 172, distance: 42.6
click at [458, 172] on textarea "**********" at bounding box center [520, 114] width 135 height 173
type textarea "**********"
click at [504, 253] on button "Save" at bounding box center [573, 247] width 29 height 18
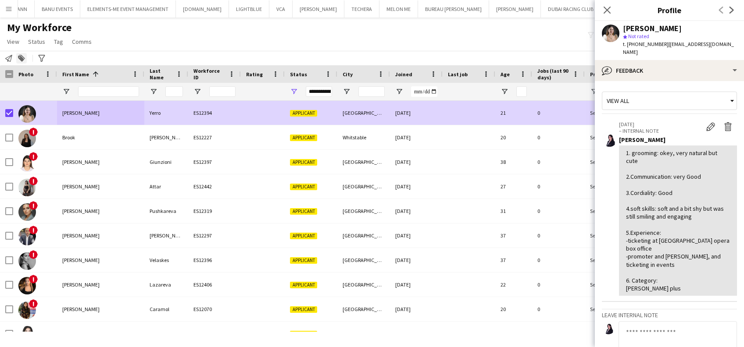
click at [18, 57] on icon at bounding box center [21, 59] width 6 height 6
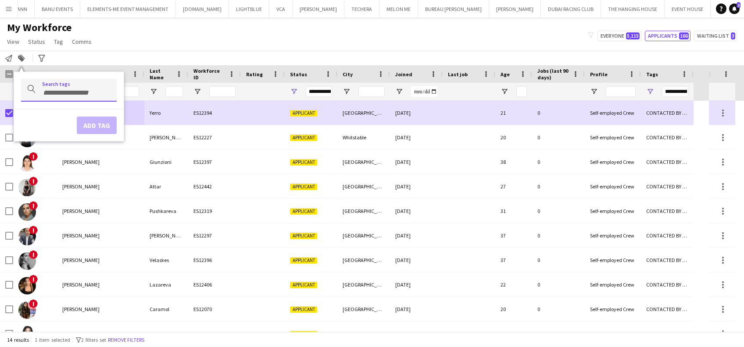
click at [64, 89] on input "Type to search..." at bounding box center [76, 93] width 68 height 8
type input "*****"
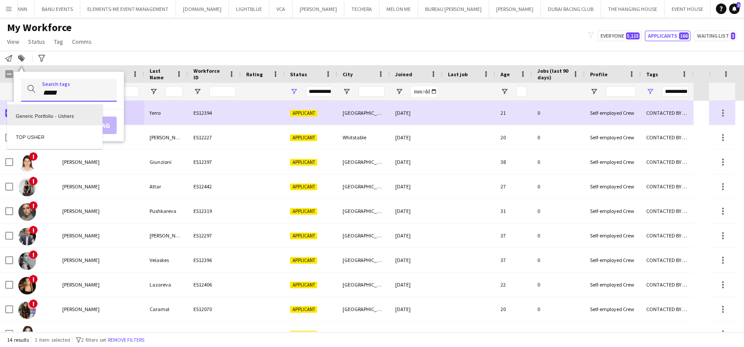
scroll to position [0, 0]
click at [56, 130] on div "TOP USHER" at bounding box center [55, 135] width 96 height 21
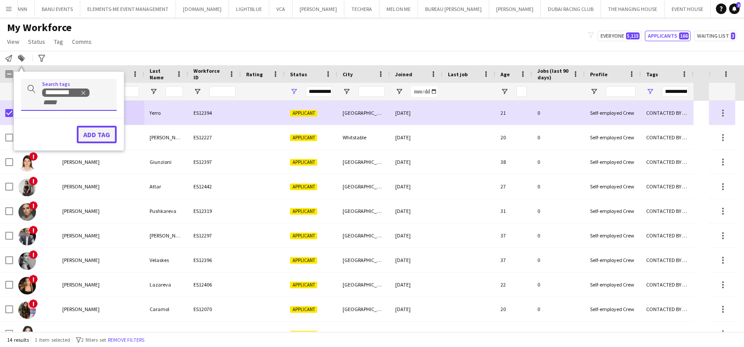
click at [100, 135] on button "Add tag" at bounding box center [97, 135] width 40 height 18
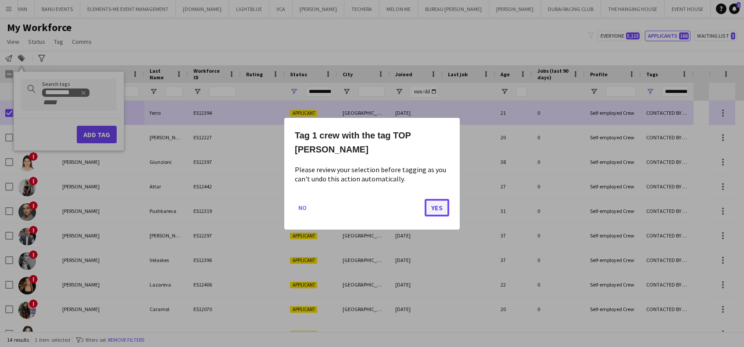
click at [441, 201] on button "Yes" at bounding box center [437, 208] width 25 height 18
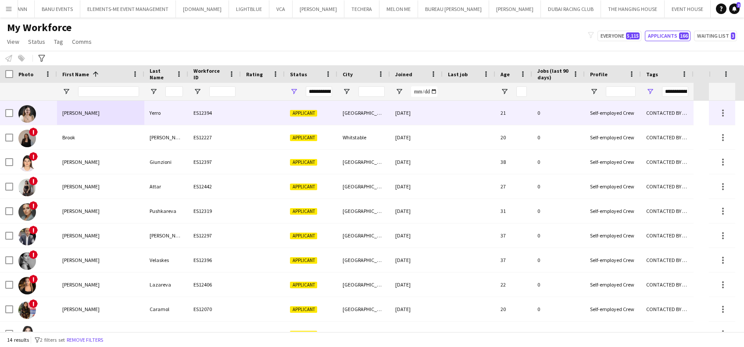
click at [242, 112] on div at bounding box center [263, 113] width 44 height 24
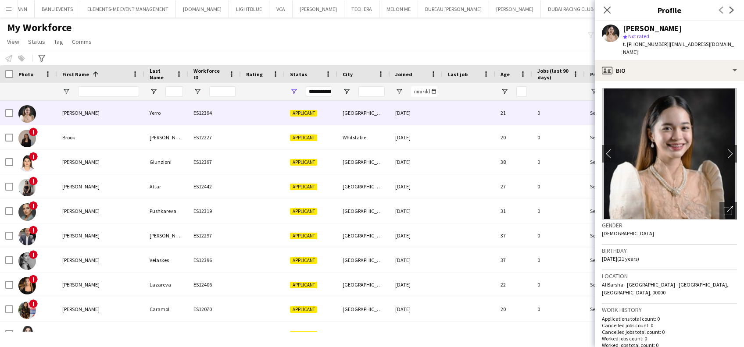
click at [504, 81] on app-crew-profile-bio "chevron-left chevron-right Open photos pop-in Gender Female Birthday 30-11-2003…" at bounding box center [669, 214] width 149 height 266
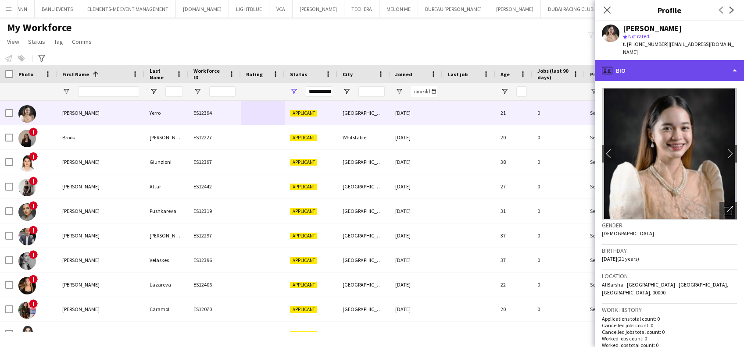
click at [504, 68] on div "profile Bio" at bounding box center [669, 70] width 149 height 21
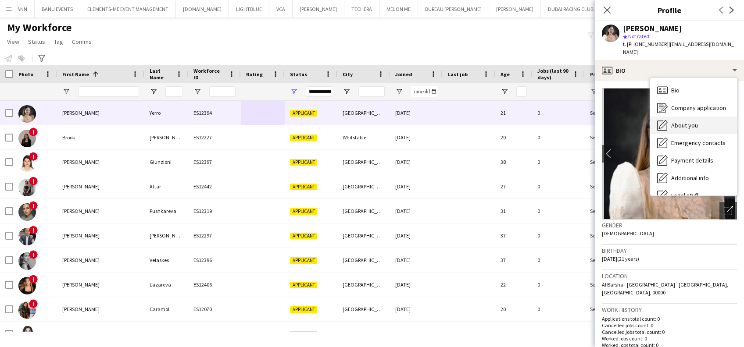
click at [504, 117] on div "About you About you" at bounding box center [693, 126] width 87 height 18
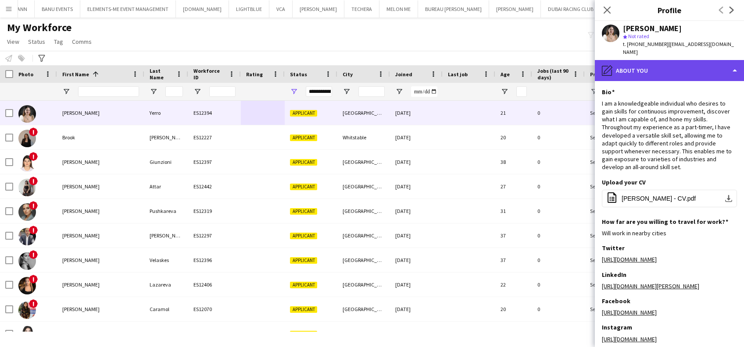
click at [504, 61] on div "pencil4 About you" at bounding box center [669, 70] width 149 height 21
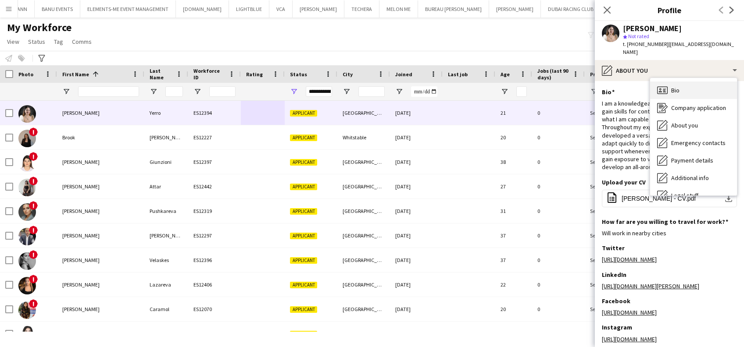
click at [504, 84] on div "Bio Bio" at bounding box center [693, 91] width 87 height 18
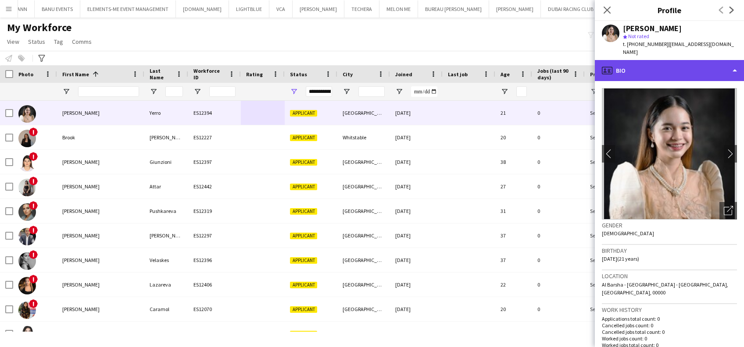
click at [504, 60] on div "profile Bio" at bounding box center [669, 70] width 149 height 21
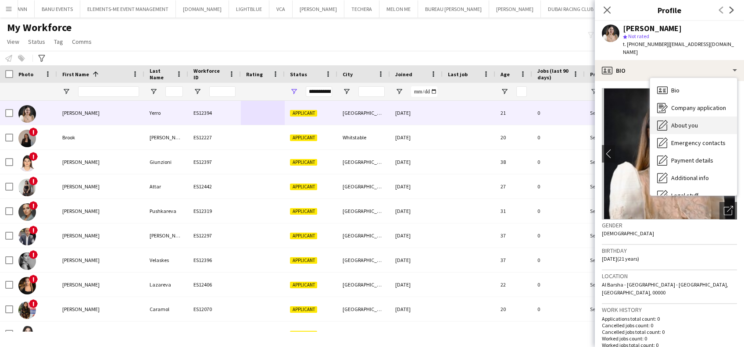
click at [504, 122] on span "About you" at bounding box center [684, 126] width 27 height 8
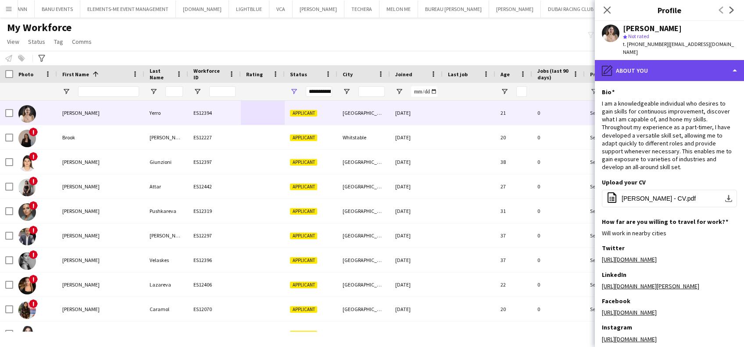
click at [504, 61] on div "pencil4 About you" at bounding box center [669, 70] width 149 height 21
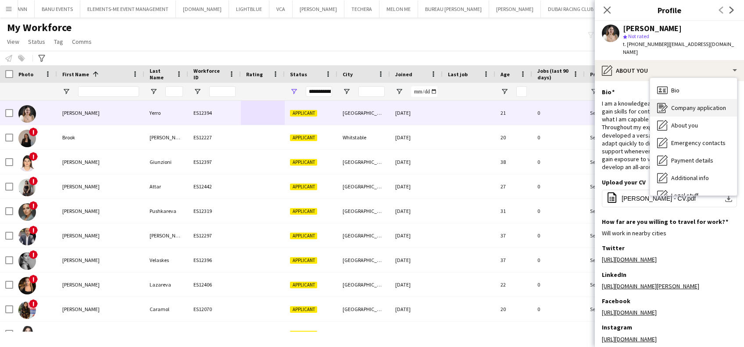
click at [504, 104] on span "Company application" at bounding box center [698, 108] width 55 height 8
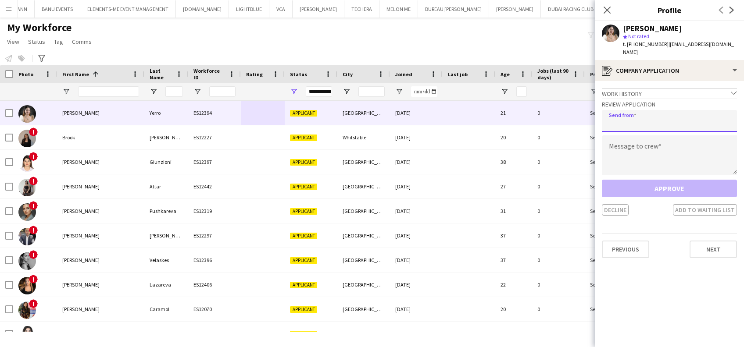
click at [504, 110] on input "email" at bounding box center [669, 121] width 135 height 22
type input "**********"
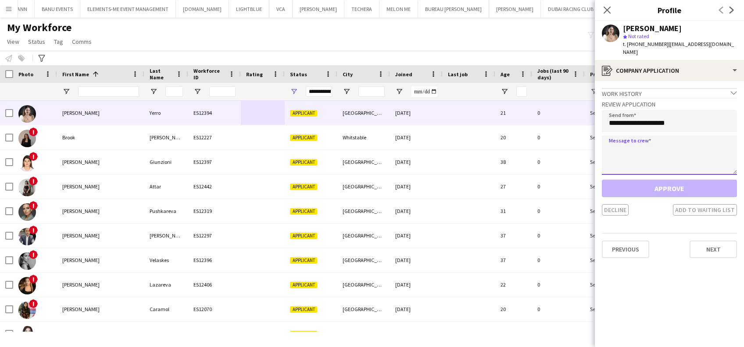
click at [504, 149] on textarea at bounding box center [669, 155] width 135 height 39
paste textarea "**********"
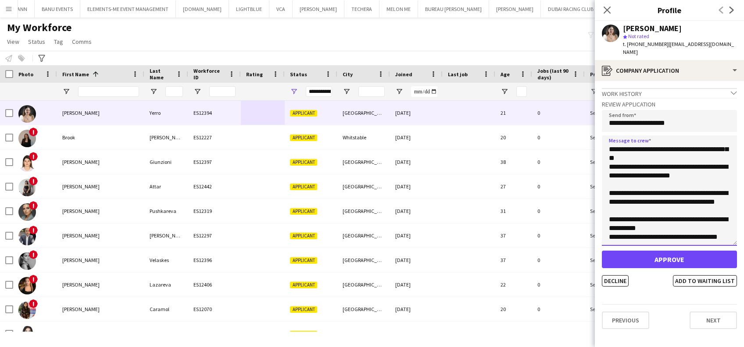
drag, startPoint x: 734, startPoint y: 164, endPoint x: 715, endPoint y: 315, distance: 151.7
click at [504, 246] on textarea "**********" at bounding box center [669, 191] width 135 height 111
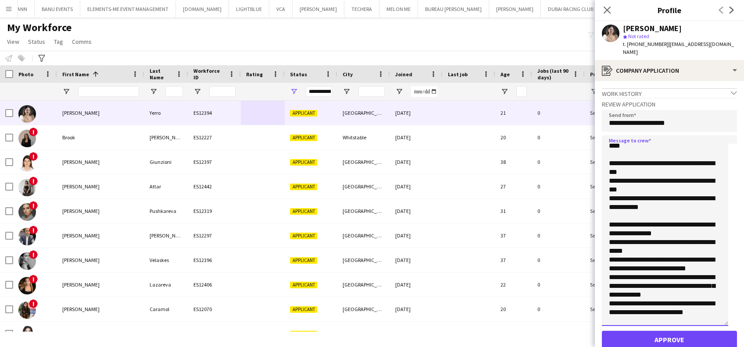
scroll to position [47, 0]
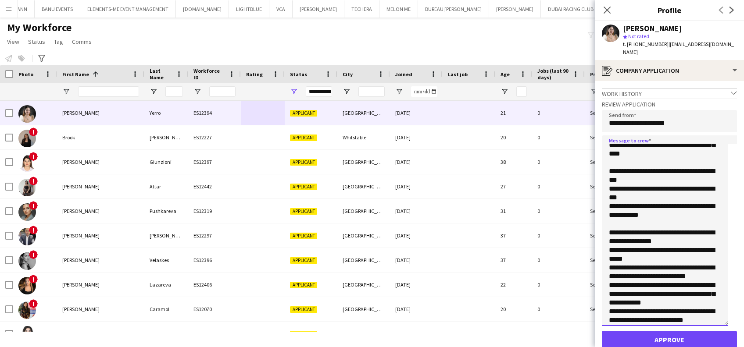
drag, startPoint x: 641, startPoint y: 198, endPoint x: 608, endPoint y: 188, distance: 33.9
click at [504, 188] on textarea "**********" at bounding box center [665, 231] width 126 height 191
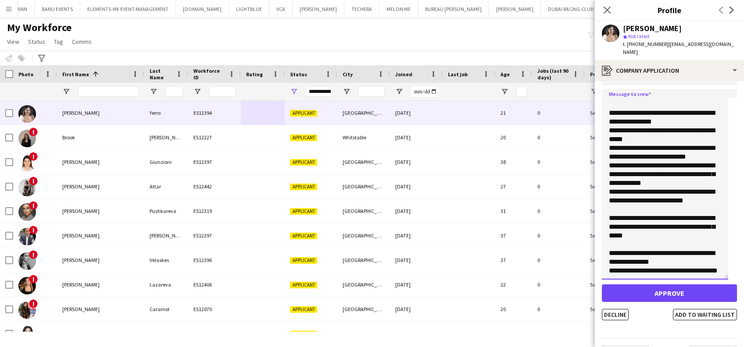
scroll to position [61, 0]
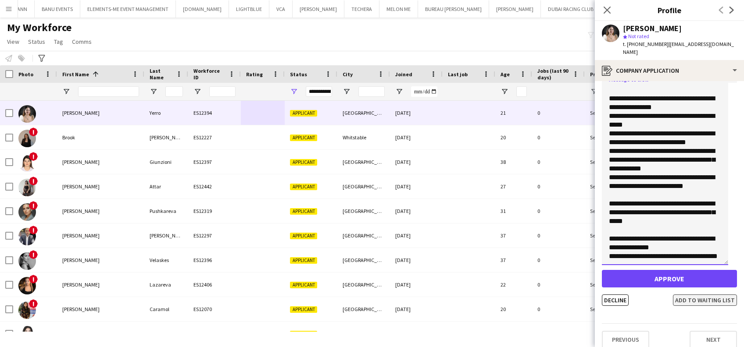
type textarea "**********"
click at [504, 295] on button "Add to waiting list" at bounding box center [705, 300] width 64 height 11
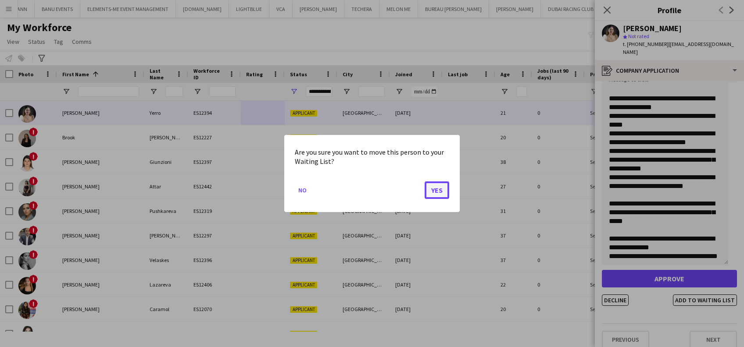
click at [442, 188] on button "Yes" at bounding box center [437, 191] width 25 height 18
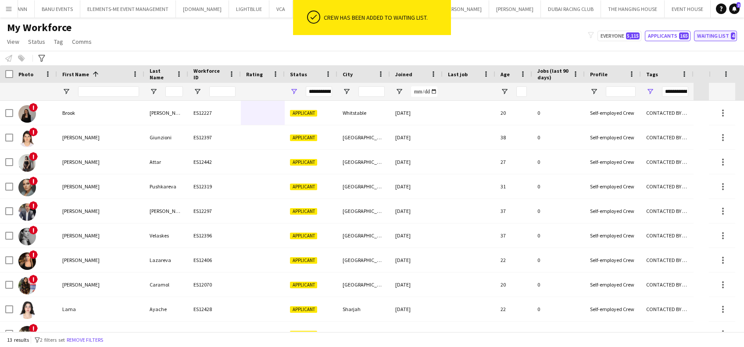
click at [504, 36] on button "Waiting list 4" at bounding box center [715, 36] width 43 height 11
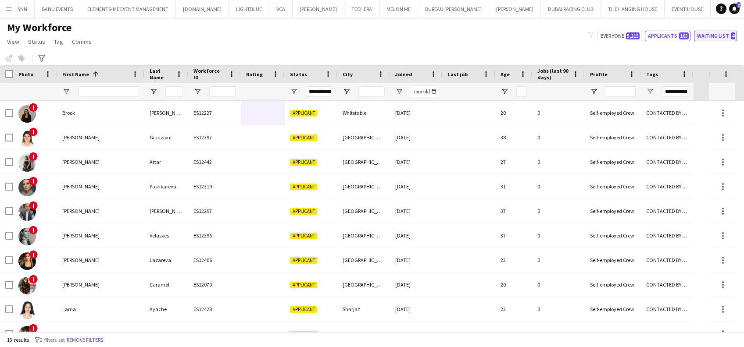
type input "**********"
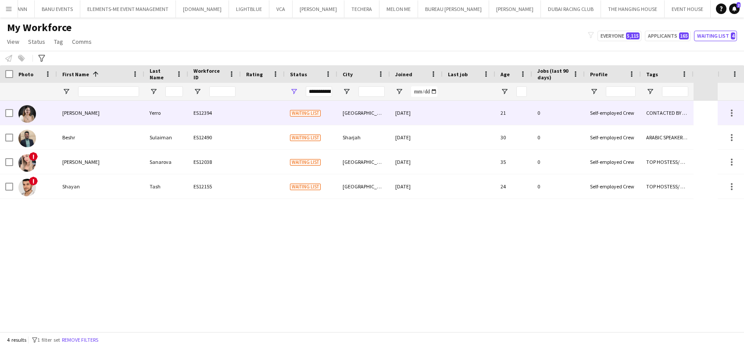
click at [104, 119] on div "[PERSON_NAME]" at bounding box center [100, 113] width 87 height 24
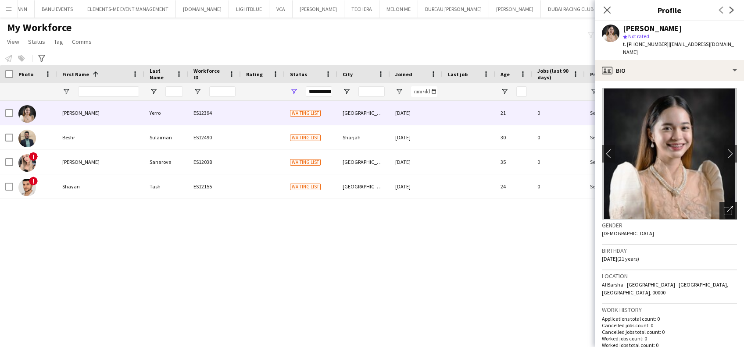
click at [504, 206] on icon "Open photos pop-in" at bounding box center [728, 210] width 9 height 9
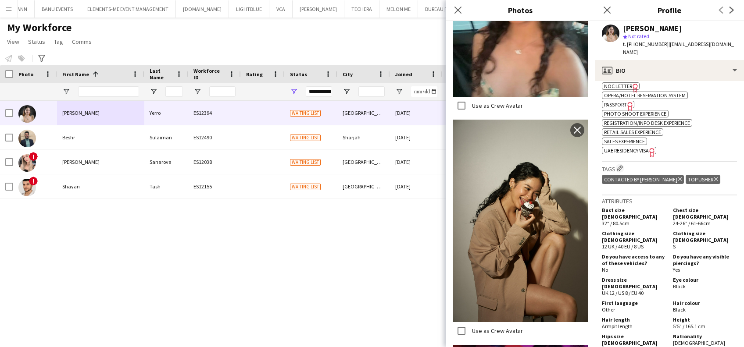
scroll to position [468, 0]
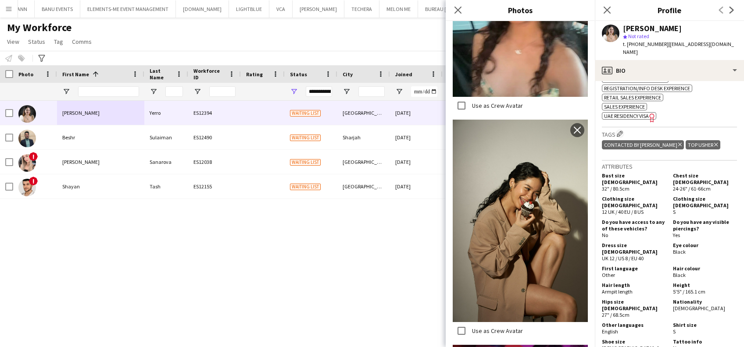
click at [504, 140] on div "CONTACTED BY SARAH W Delete tag" at bounding box center [643, 144] width 82 height 9
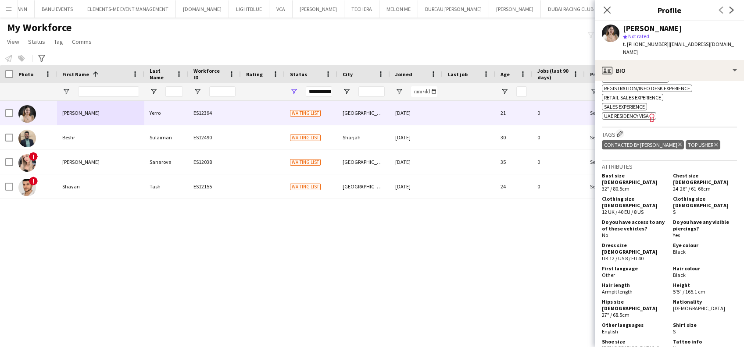
click at [504, 142] on icon "Delete tag" at bounding box center [680, 144] width 4 height 5
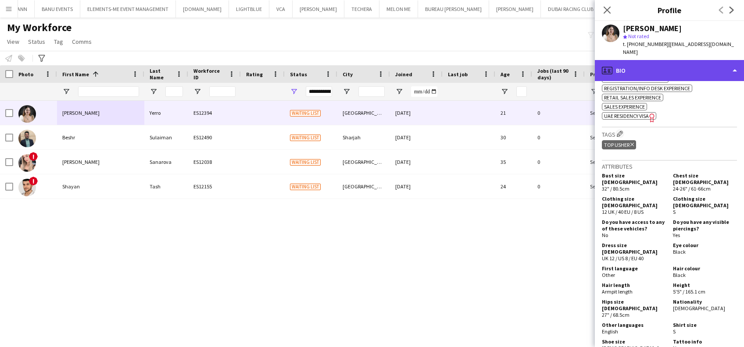
click at [504, 61] on div "profile Bio" at bounding box center [669, 70] width 149 height 21
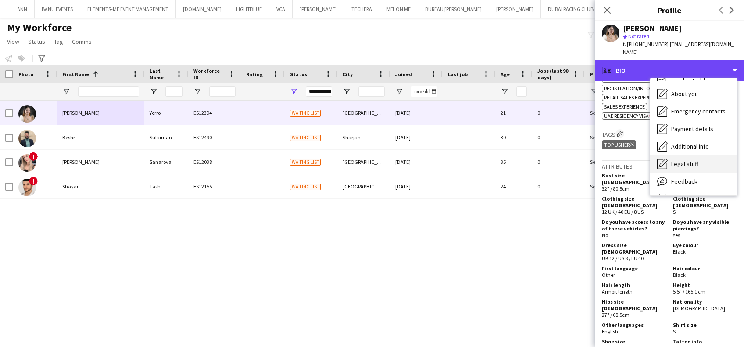
scroll to position [47, 0]
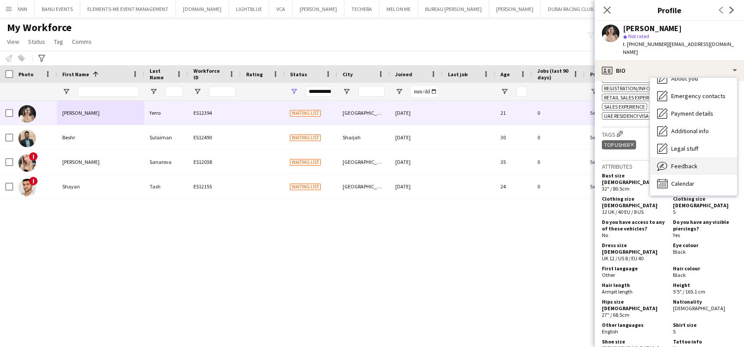
click at [504, 158] on div "Feedback Feedback" at bounding box center [693, 166] width 87 height 18
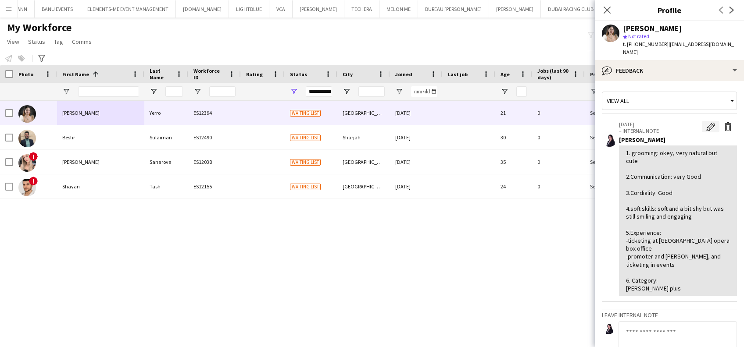
click at [504, 123] on app-icon "Edit internal note" at bounding box center [710, 126] width 9 height 9
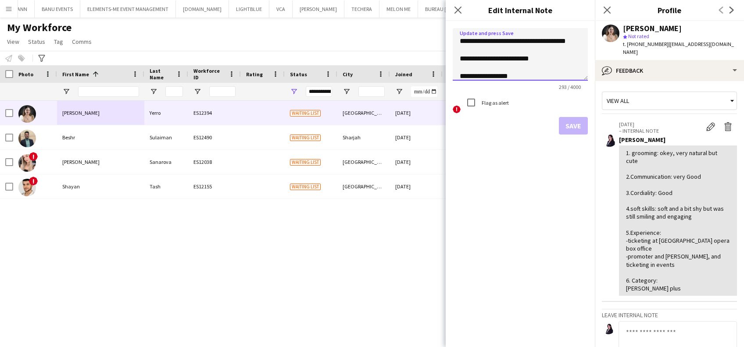
drag, startPoint x: 472, startPoint y: 52, endPoint x: 552, endPoint y: 39, distance: 81.4
click at [504, 39] on textarea "**********" at bounding box center [520, 54] width 135 height 53
drag, startPoint x: 578, startPoint y: 76, endPoint x: 582, endPoint y: 83, distance: 7.7
click at [504, 114] on form "**********" at bounding box center [520, 81] width 149 height 121
click at [504, 55] on textarea "**********" at bounding box center [520, 54] width 135 height 53
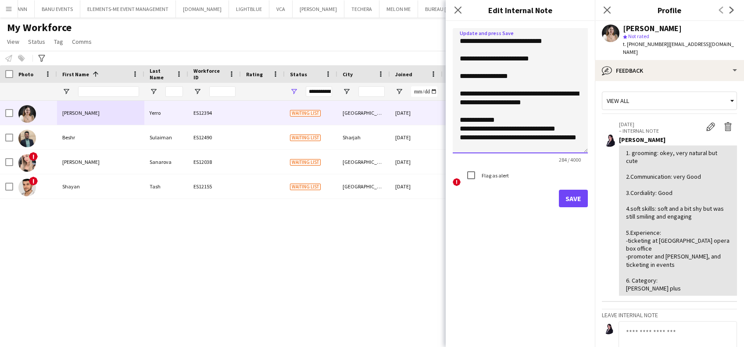
drag, startPoint x: 586, startPoint y: 91, endPoint x: 580, endPoint y: 150, distance: 59.5
click at [504, 153] on textarea "**********" at bounding box center [520, 90] width 135 height 125
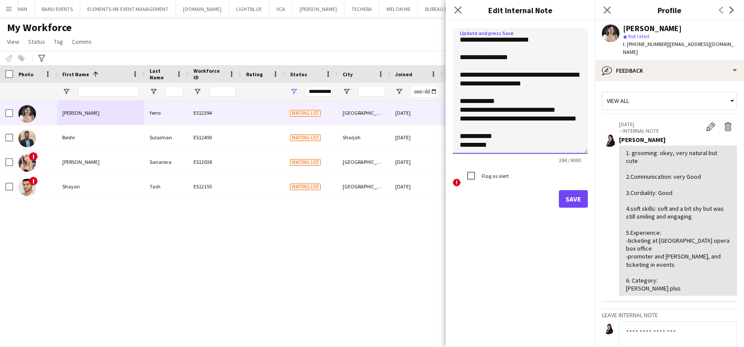
scroll to position [28, 0]
type textarea "**********"
click at [504, 199] on button "Save" at bounding box center [573, 199] width 29 height 18
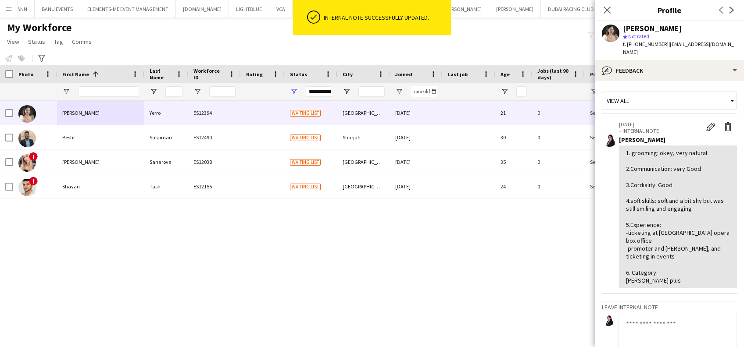
click at [353, 254] on div "Andrea Yerro ES12394 Waiting list Dubai 11-09-2025 21 0 Self-employed Crew TOP …" at bounding box center [359, 216] width 718 height 231
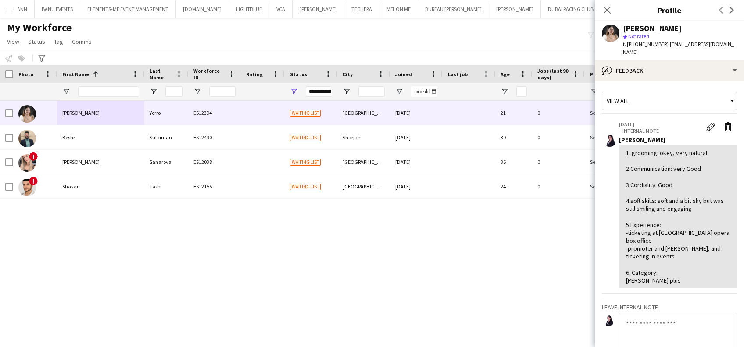
drag, startPoint x: 333, startPoint y: 32, endPoint x: 348, endPoint y: 37, distance: 16.2
click at [337, 35] on div "My Workforce View Views Default view New view Update view Delete view Edit name…" at bounding box center [372, 36] width 744 height 30
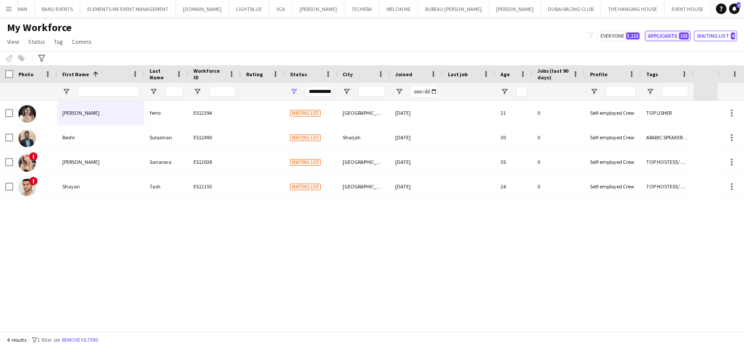
click at [504, 35] on button "Applicants 165" at bounding box center [668, 36] width 46 height 11
type input "**********"
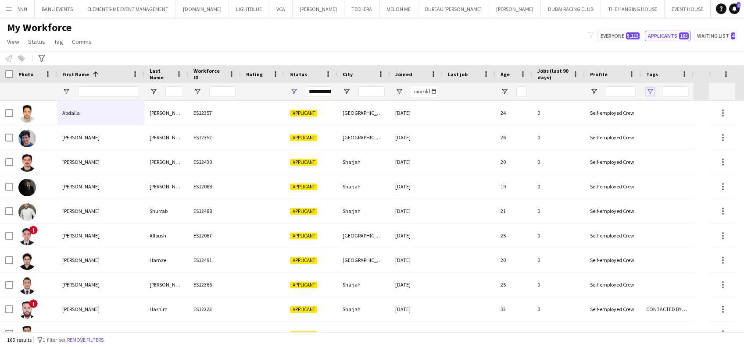
click at [504, 91] on span "Open Filter Menu" at bounding box center [650, 92] width 8 height 8
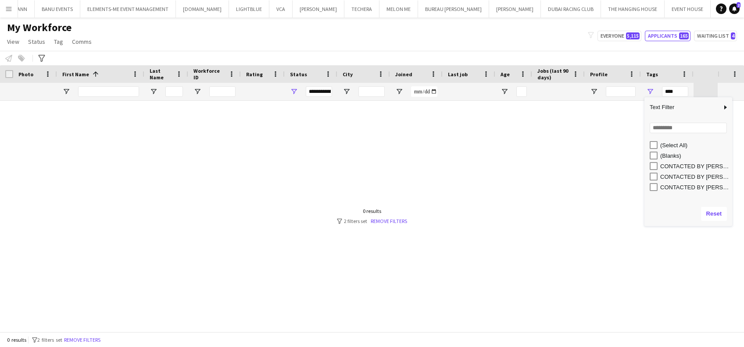
click at [504, 181] on div "CONTACTED BY [PERSON_NAME]" at bounding box center [691, 177] width 82 height 11
type input "**********"
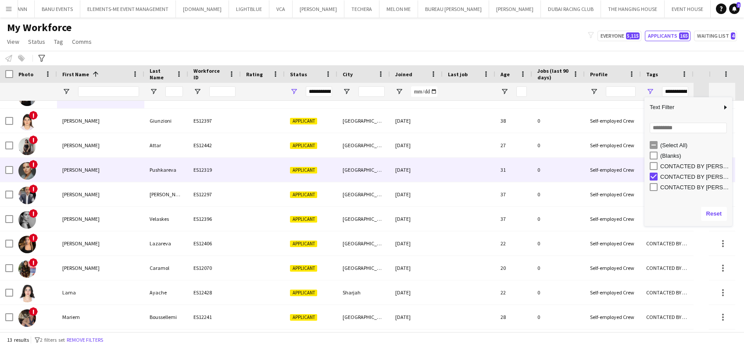
scroll to position [0, 0]
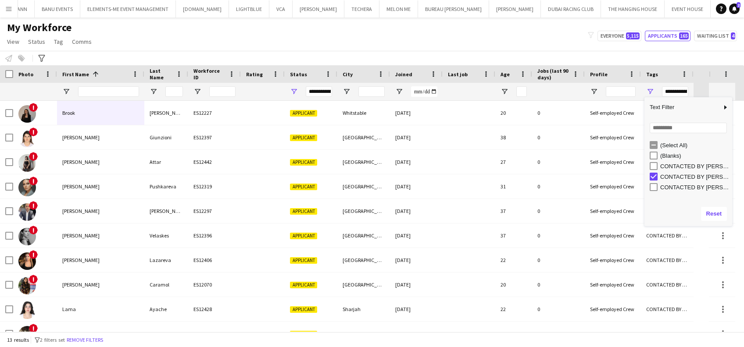
click at [204, 39] on div "My Workforce View Views Default view New view Update view Delete view Edit name…" at bounding box center [372, 36] width 744 height 30
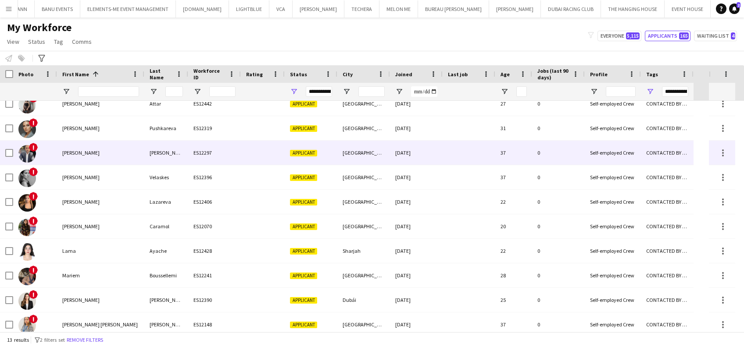
scroll to position [58, 0]
click at [64, 154] on div "[PERSON_NAME]" at bounding box center [100, 153] width 87 height 24
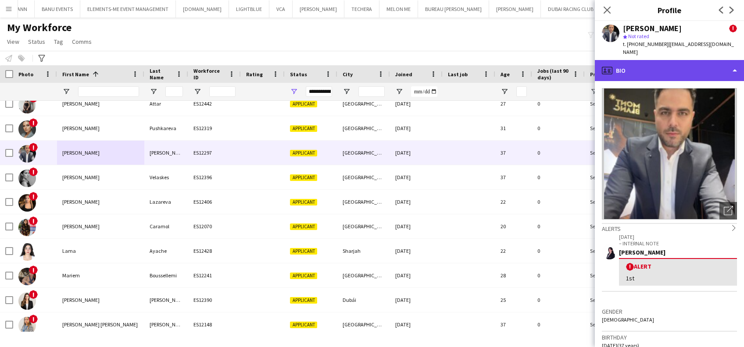
click at [504, 68] on div "profile Bio" at bounding box center [669, 70] width 149 height 21
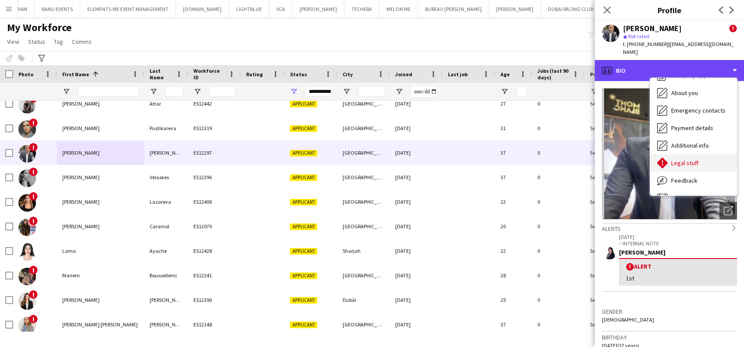
scroll to position [47, 0]
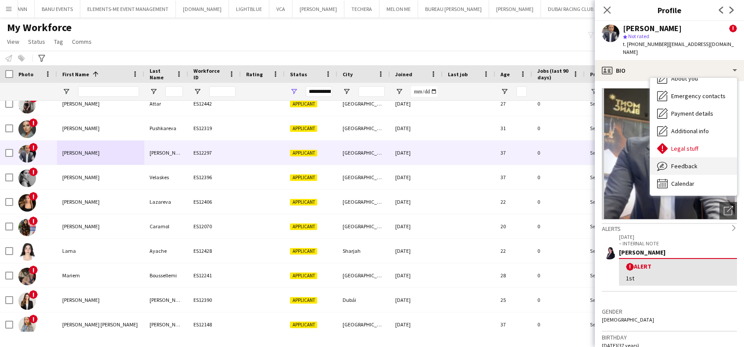
click at [504, 162] on span "Feedback" at bounding box center [684, 166] width 26 height 8
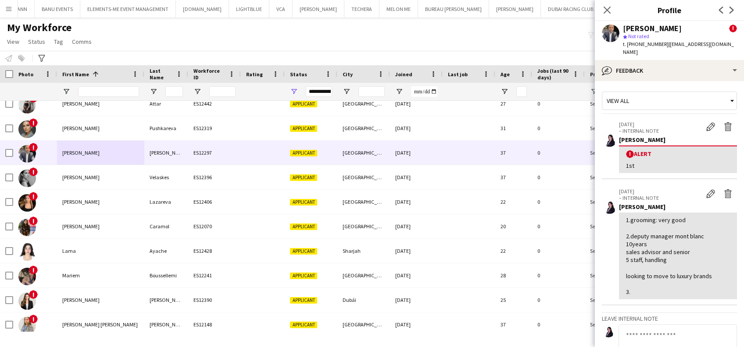
click at [504, 125] on div "Edit alert Delete alert" at bounding box center [719, 127] width 35 height 13
click at [504, 122] on app-icon "Delete alert" at bounding box center [728, 126] width 9 height 9
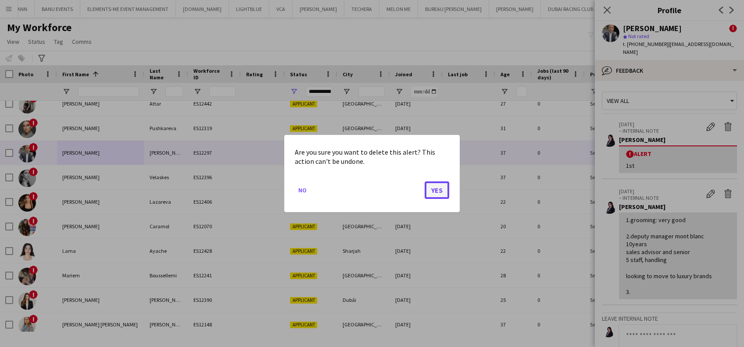
click at [435, 190] on button "Yes" at bounding box center [437, 191] width 25 height 18
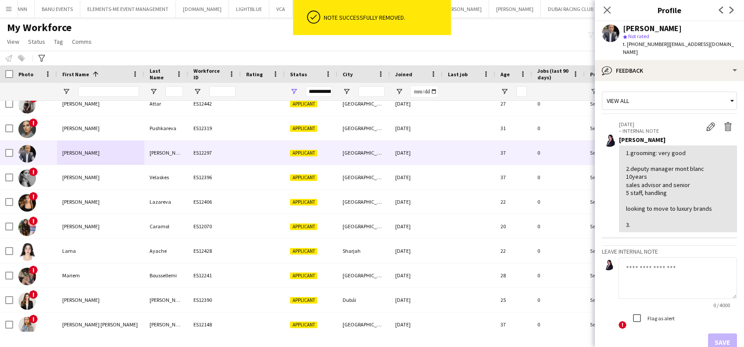
click at [504, 124] on div "Edit internal note Delete internal note" at bounding box center [719, 127] width 35 height 13
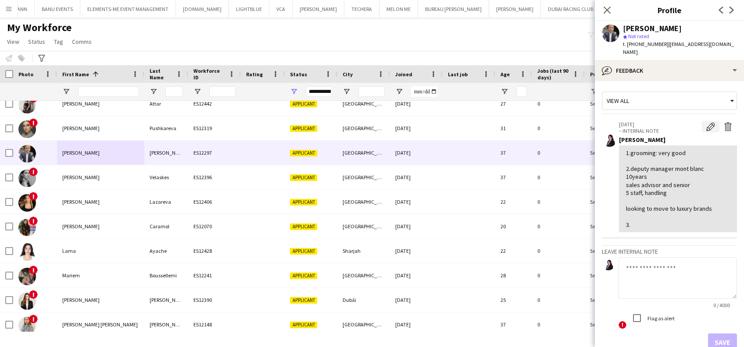
click at [504, 124] on button "Edit internal note" at bounding box center [711, 126] width 18 height 11
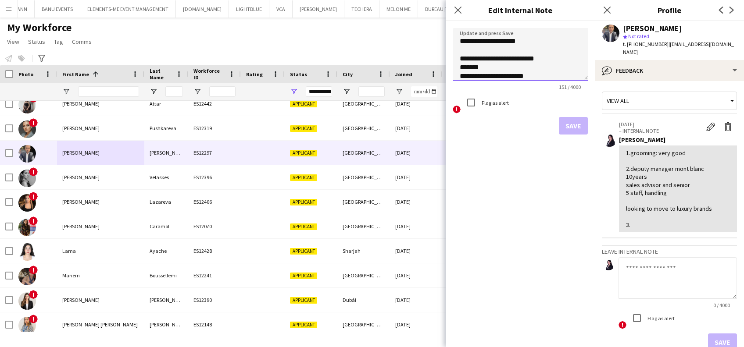
click at [504, 51] on textarea "**********" at bounding box center [520, 54] width 135 height 53
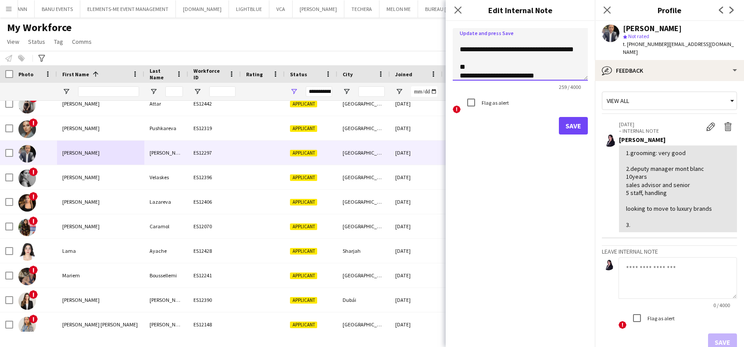
click at [477, 61] on textarea "**********" at bounding box center [520, 54] width 135 height 53
click at [475, 75] on textarea "**********" at bounding box center [520, 54] width 135 height 53
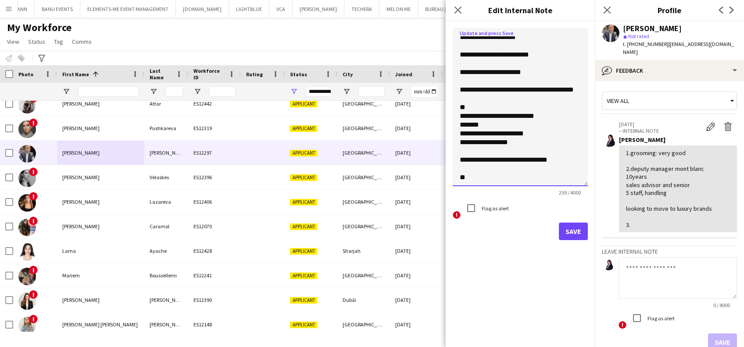
drag, startPoint x: 585, startPoint y: 79, endPoint x: 555, endPoint y: 167, distance: 93.0
click at [504, 186] on textarea "**********" at bounding box center [520, 107] width 135 height 158
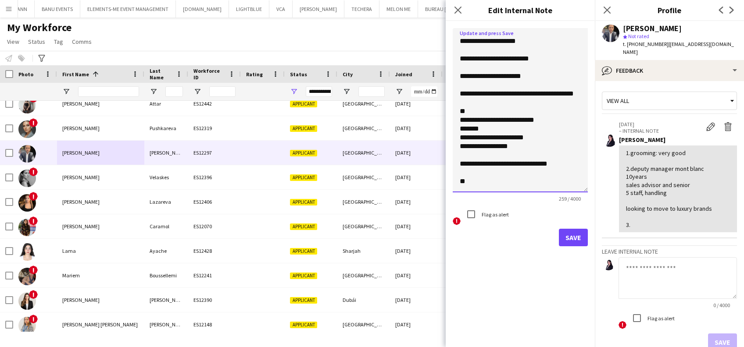
drag, startPoint x: 465, startPoint y: 124, endPoint x: 457, endPoint y: 123, distance: 8.4
click at [458, 124] on textarea "**********" at bounding box center [520, 110] width 135 height 165
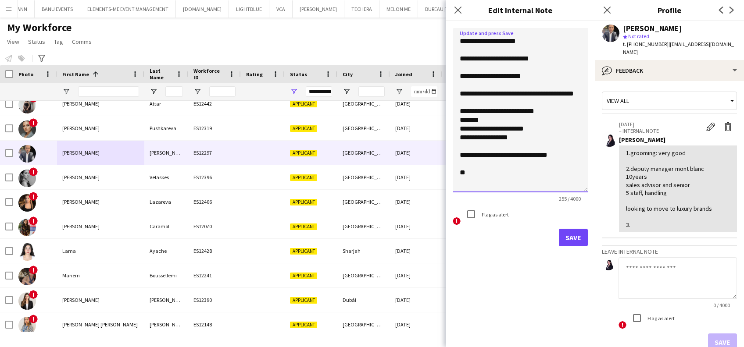
scroll to position [0, 0]
click at [504, 122] on textarea "**********" at bounding box center [520, 110] width 135 height 165
click at [504, 119] on textarea "**********" at bounding box center [520, 110] width 135 height 165
click at [504, 122] on textarea "**********" at bounding box center [520, 110] width 135 height 165
click at [466, 121] on textarea "**********" at bounding box center [520, 110] width 135 height 165
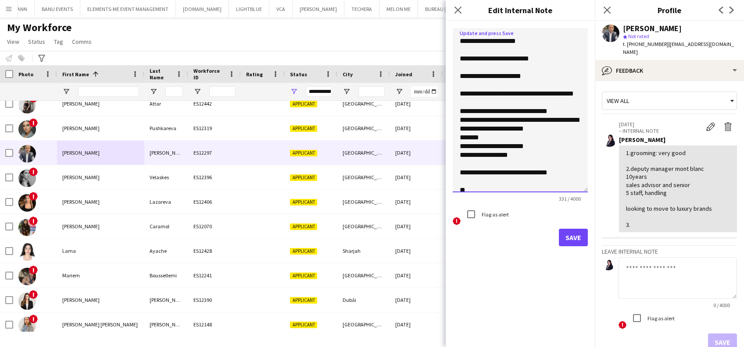
drag, startPoint x: 523, startPoint y: 137, endPoint x: 549, endPoint y: 143, distance: 26.6
click at [504, 143] on textarea "**********" at bounding box center [520, 110] width 135 height 165
drag, startPoint x: 533, startPoint y: 146, endPoint x: 505, endPoint y: 149, distance: 28.7
click at [504, 148] on textarea "**********" at bounding box center [520, 110] width 135 height 165
drag, startPoint x: 460, startPoint y: 148, endPoint x: 519, endPoint y: 154, distance: 59.0
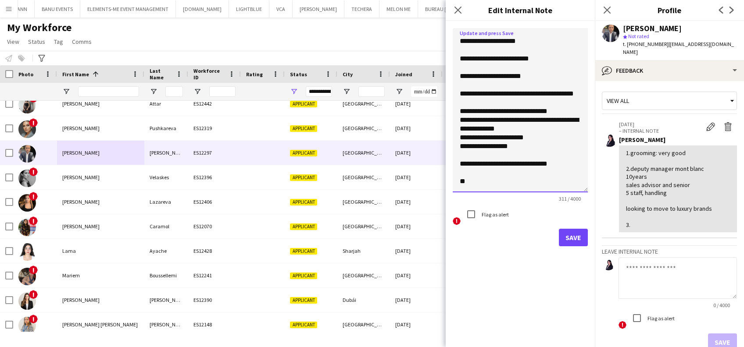
click at [504, 154] on textarea "**********" at bounding box center [520, 110] width 135 height 165
drag, startPoint x: 515, startPoint y: 163, endPoint x: 518, endPoint y: 170, distance: 7.7
click at [504, 162] on textarea "**********" at bounding box center [520, 110] width 135 height 165
click at [484, 188] on textarea "**********" at bounding box center [520, 110] width 135 height 165
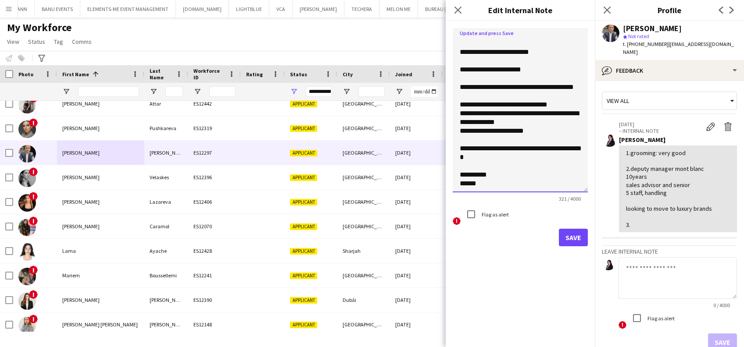
scroll to position [20, 0]
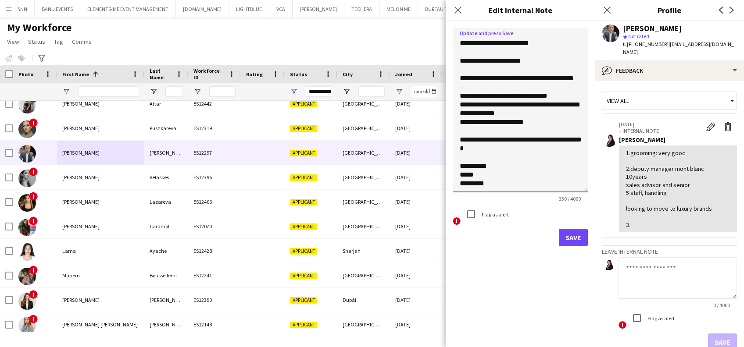
type textarea "**********"
click at [504, 238] on button "Save" at bounding box center [573, 238] width 29 height 18
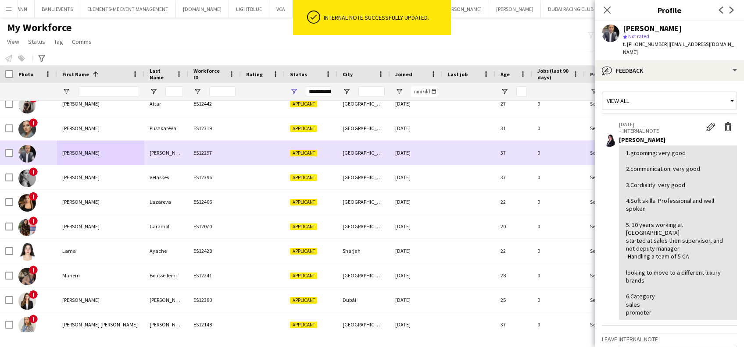
click at [4, 156] on div at bounding box center [6, 153] width 13 height 24
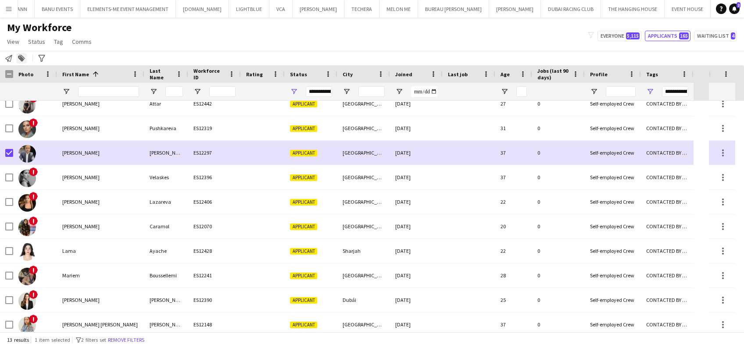
click at [19, 56] on icon at bounding box center [21, 59] width 6 height 6
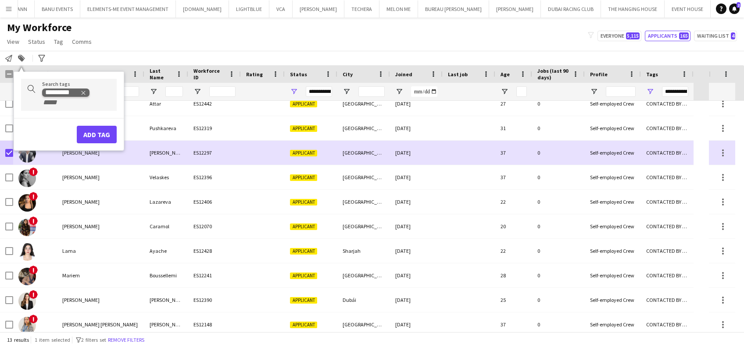
click at [84, 95] on icon "Remove tag" at bounding box center [83, 93] width 6 height 6
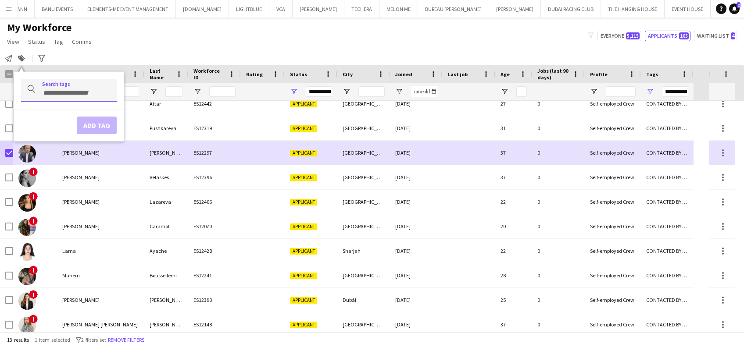
click at [84, 95] on input "Type to search..." at bounding box center [76, 93] width 68 height 8
type input "*****"
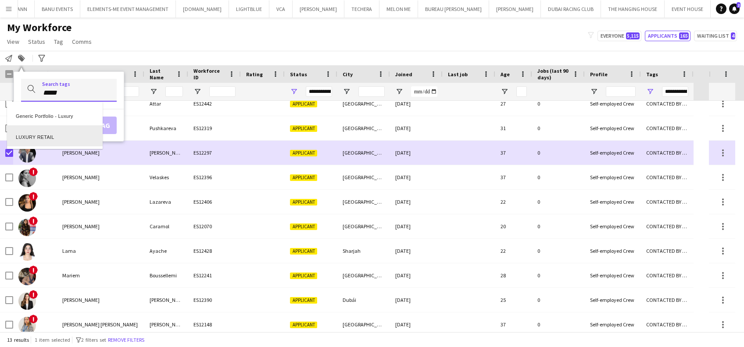
click at [72, 130] on div "LUXURY RETAIL" at bounding box center [55, 135] width 96 height 21
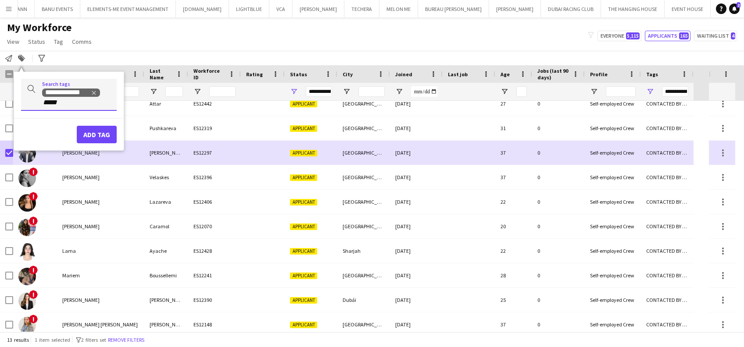
type input "*****"
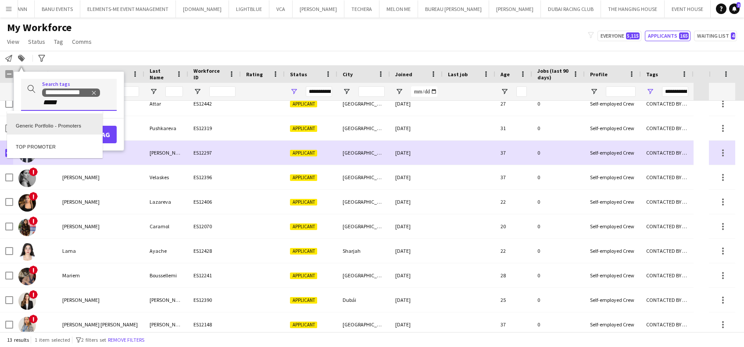
scroll to position [0, 0]
click at [43, 152] on div "TOP PROMOTER" at bounding box center [55, 145] width 96 height 21
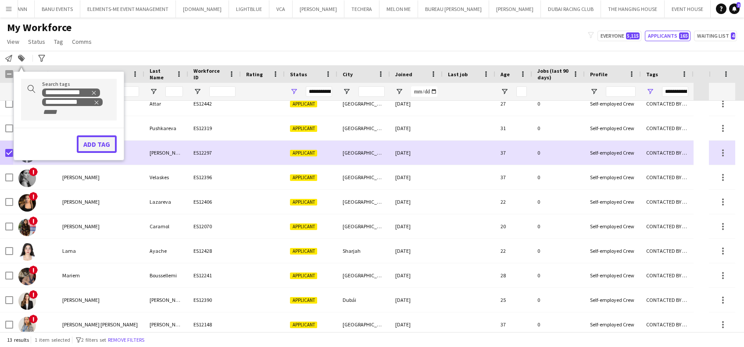
click at [97, 143] on button "Add tag" at bounding box center [97, 145] width 40 height 18
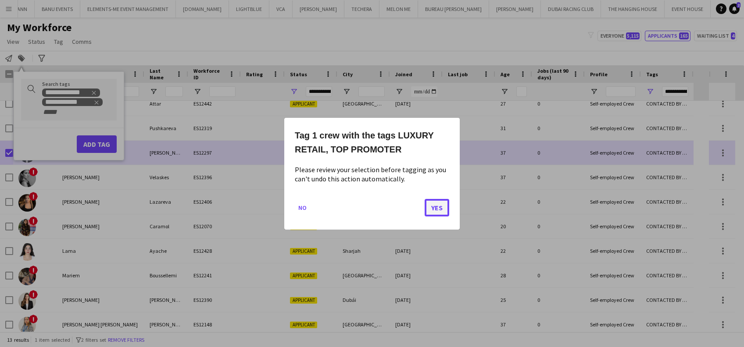
click at [433, 210] on button "Yes" at bounding box center [437, 208] width 25 height 18
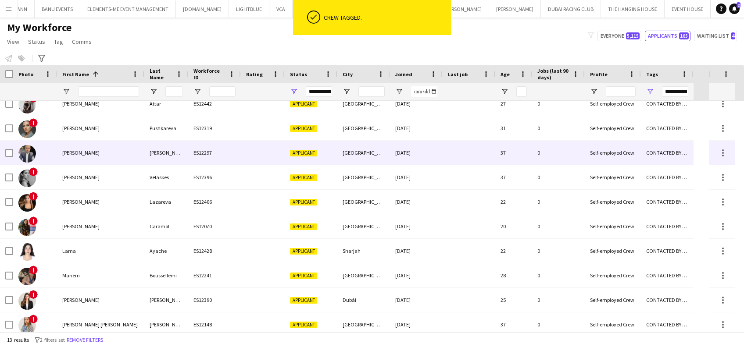
click at [178, 152] on div "[PERSON_NAME]" at bounding box center [166, 153] width 44 height 24
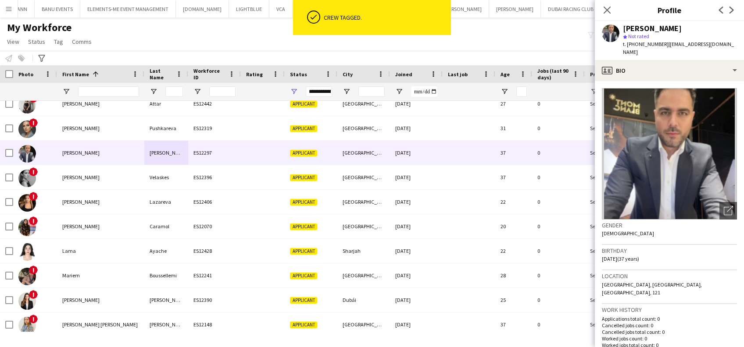
click at [504, 204] on app-crew-profile-bio "Open photos pop-in Gender Male Birthday 29-07-1988 (37 years) Location Miracle …" at bounding box center [669, 214] width 149 height 266
click at [504, 207] on div "Open photos pop-in" at bounding box center [728, 211] width 18 height 18
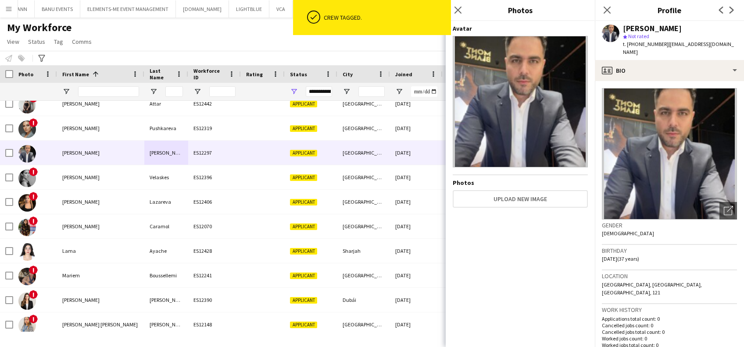
click at [452, 7] on div "Close pop-in" at bounding box center [458, 10] width 25 height 20
click at [452, 6] on div "Close pop-in" at bounding box center [458, 10] width 25 height 20
click at [464, 11] on app-icon "Close pop-in" at bounding box center [458, 10] width 13 height 13
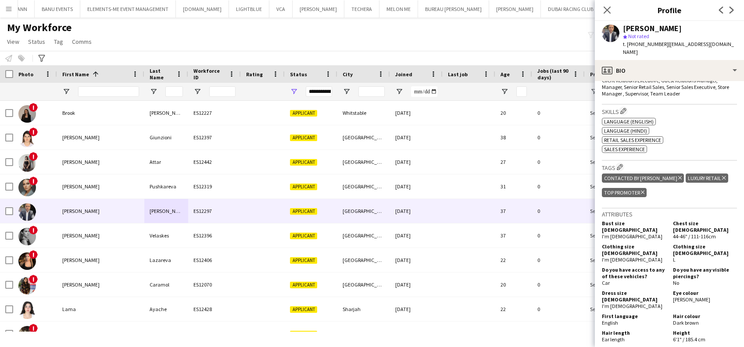
click at [504, 174] on div "CONTACTED BY SARAH W Delete tag" at bounding box center [643, 178] width 82 height 9
click at [504, 176] on icon at bounding box center [680, 178] width 4 height 4
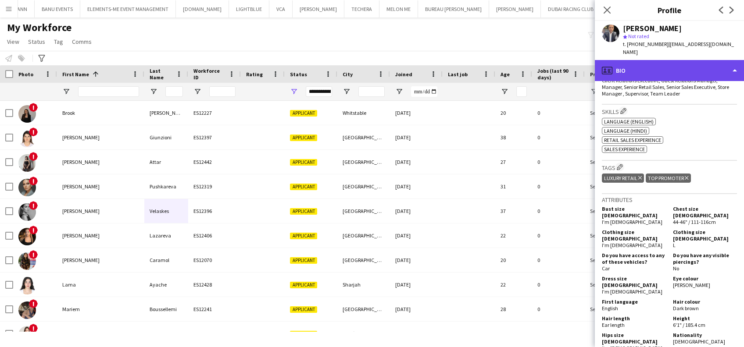
click at [504, 60] on div "profile Bio" at bounding box center [669, 70] width 149 height 21
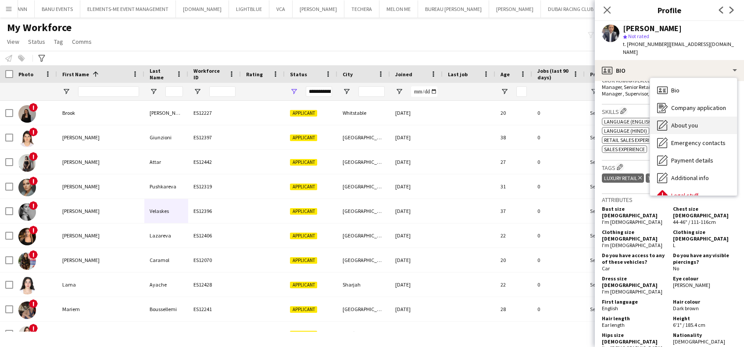
click at [504, 117] on div "About you About you" at bounding box center [693, 126] width 87 height 18
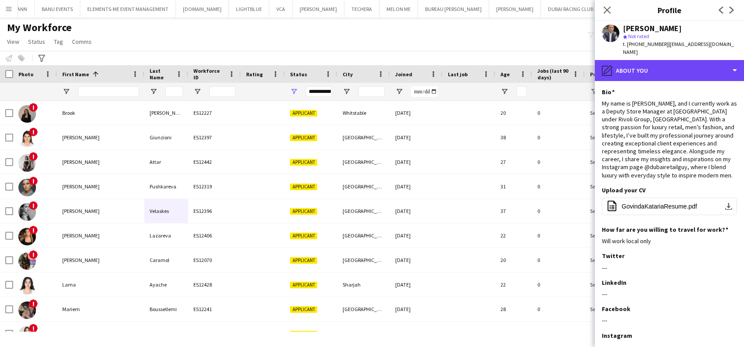
click at [504, 71] on div "pencil4 About you" at bounding box center [669, 70] width 149 height 21
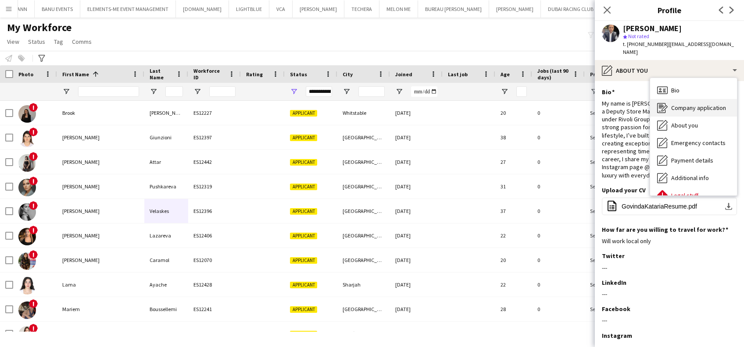
click at [504, 104] on span "Company application" at bounding box center [698, 108] width 55 height 8
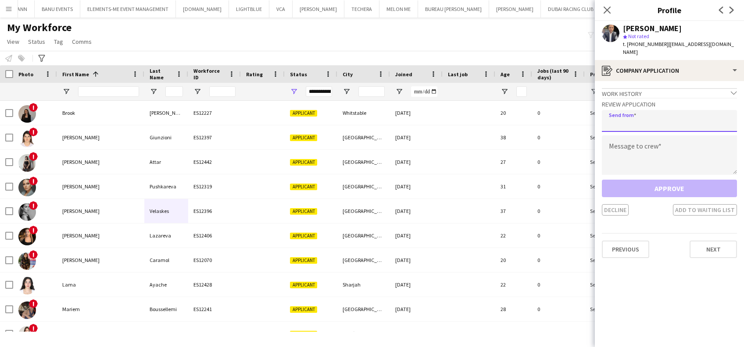
drag, startPoint x: 658, startPoint y: 109, endPoint x: 652, endPoint y: 118, distance: 11.1
click at [504, 110] on input "email" at bounding box center [669, 121] width 135 height 22
type input "**********"
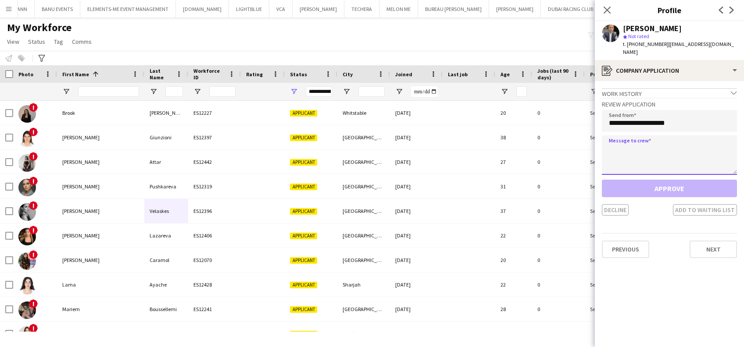
paste textarea "**********"
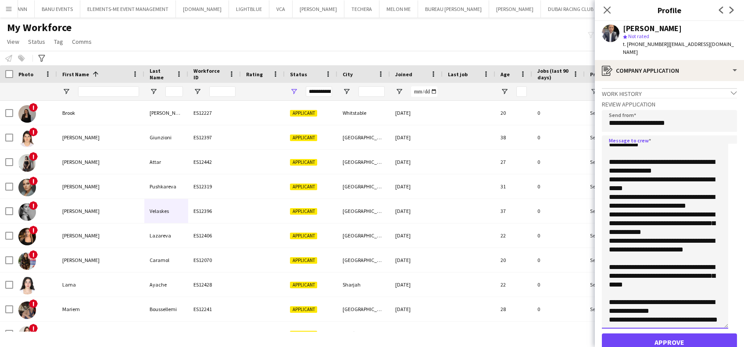
drag, startPoint x: 734, startPoint y: 186, endPoint x: 707, endPoint y: 317, distance: 134.1
click at [504, 317] on textarea "**********" at bounding box center [665, 232] width 126 height 193
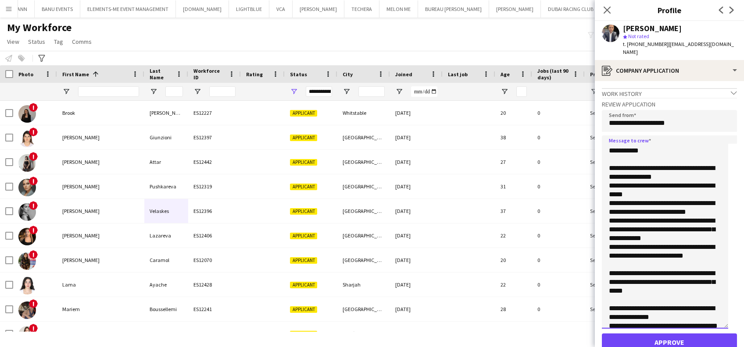
scroll to position [45, 0]
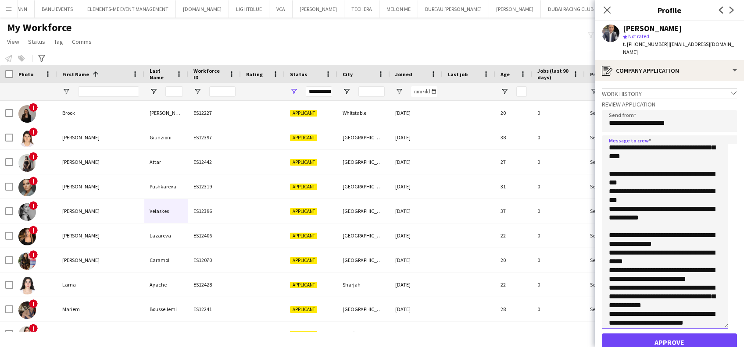
click at [504, 220] on textarea "**********" at bounding box center [665, 232] width 126 height 193
click at [504, 201] on textarea "**********" at bounding box center [665, 232] width 126 height 193
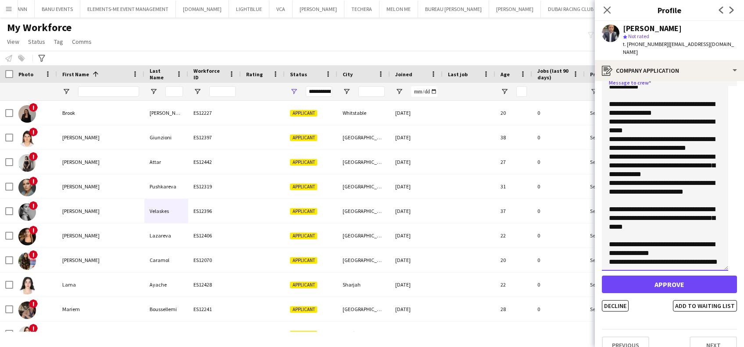
scroll to position [63, 0]
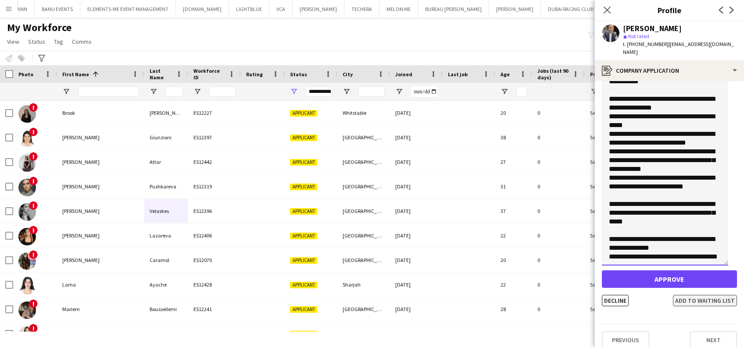
type textarea "**********"
click at [504, 295] on button "Add to waiting list" at bounding box center [705, 300] width 64 height 11
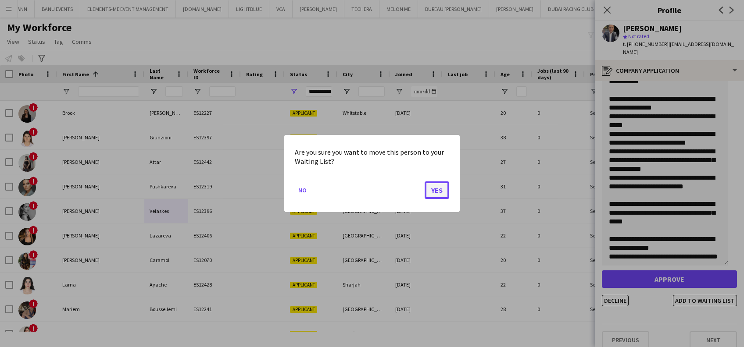
click at [436, 193] on button "Yes" at bounding box center [437, 191] width 25 height 18
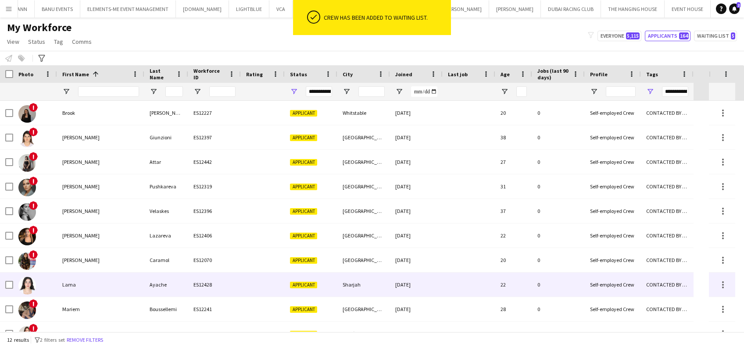
click at [95, 280] on div "Lama" at bounding box center [100, 285] width 87 height 24
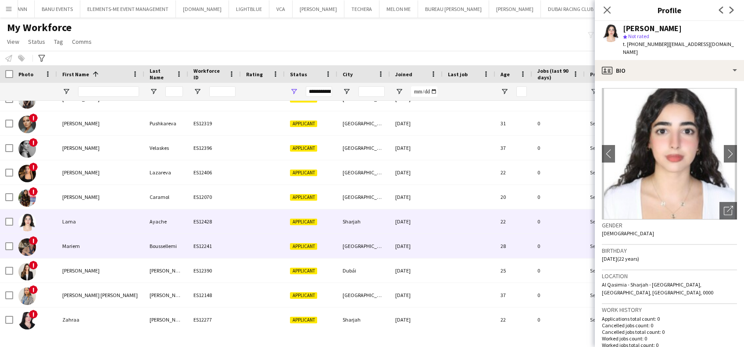
click at [113, 256] on div "Mariem" at bounding box center [100, 246] width 87 height 24
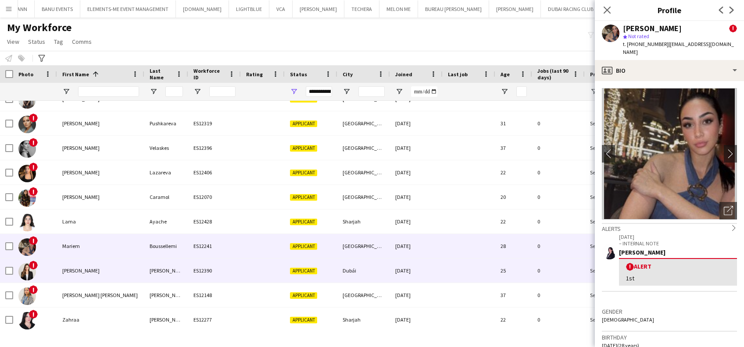
click at [113, 279] on div "[PERSON_NAME]" at bounding box center [100, 271] width 87 height 24
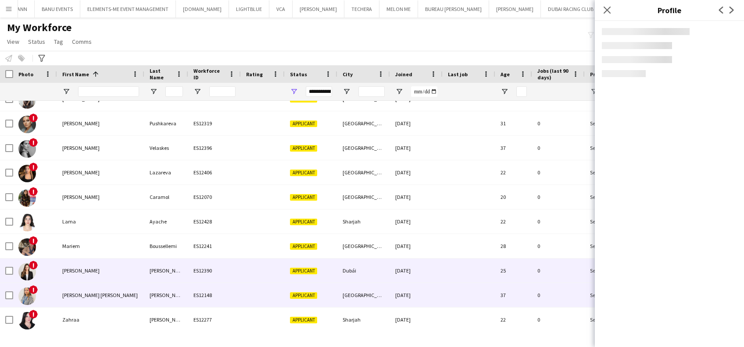
click at [110, 301] on div "[PERSON_NAME] [PERSON_NAME]" at bounding box center [100, 295] width 87 height 24
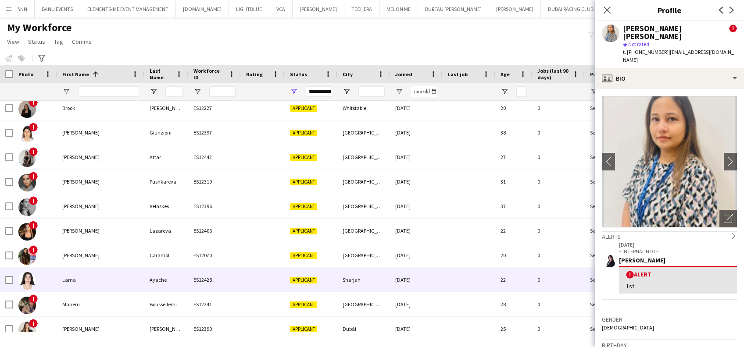
scroll to position [0, 0]
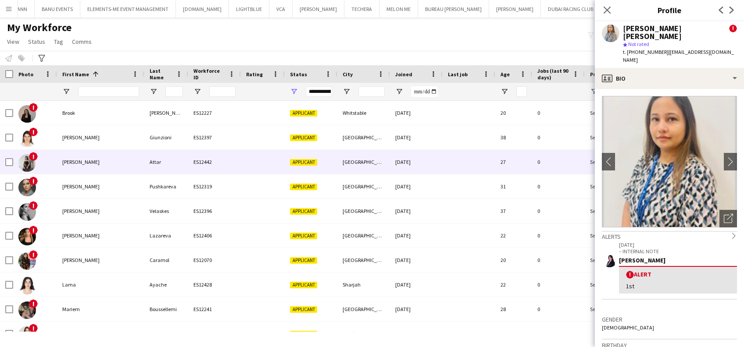
click at [90, 167] on div "[PERSON_NAME]" at bounding box center [100, 162] width 87 height 24
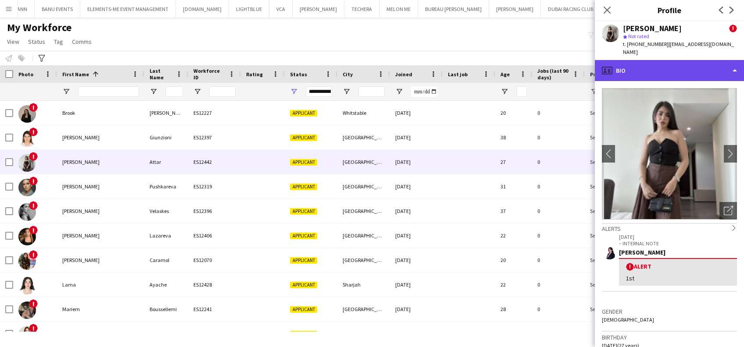
click at [504, 57] on html "Menu Boards Boards Boards All jobs Status Workforce Workforce My Workforce Recr…" at bounding box center [372, 173] width 744 height 347
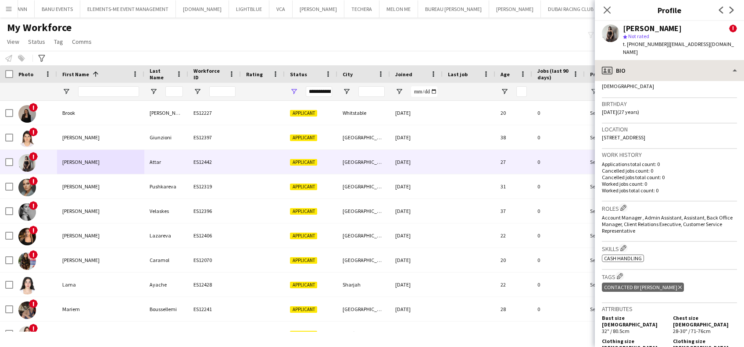
drag, startPoint x: 709, startPoint y: 50, endPoint x: 705, endPoint y: 65, distance: 15.0
click at [504, 50] on div "Dorsa Attar ! star Not rated t. +971505013380 | dorsaat88@gmail.com" at bounding box center [669, 40] width 149 height 39
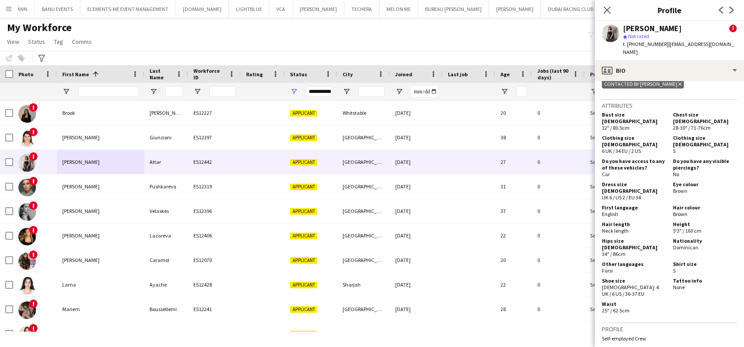
scroll to position [468, 0]
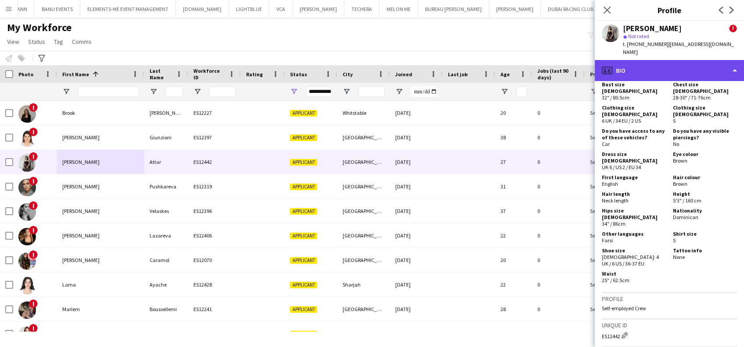
click at [504, 63] on div "profile Bio" at bounding box center [669, 70] width 149 height 21
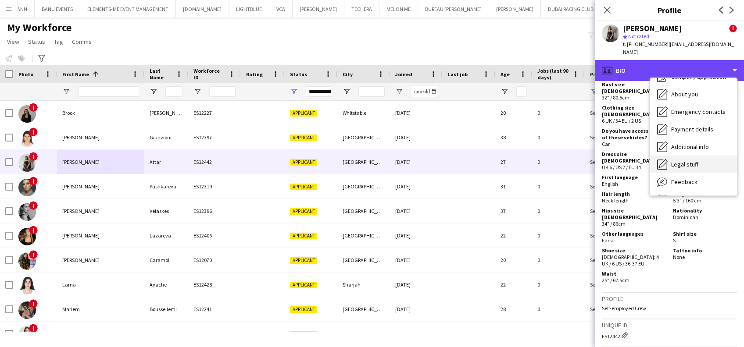
scroll to position [47, 0]
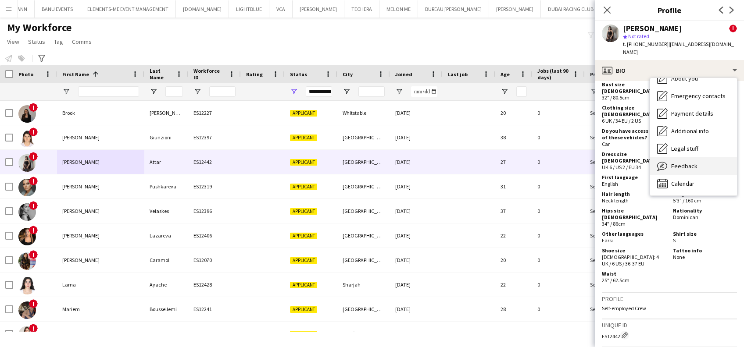
click at [504, 162] on span "Feedback" at bounding box center [684, 166] width 26 height 8
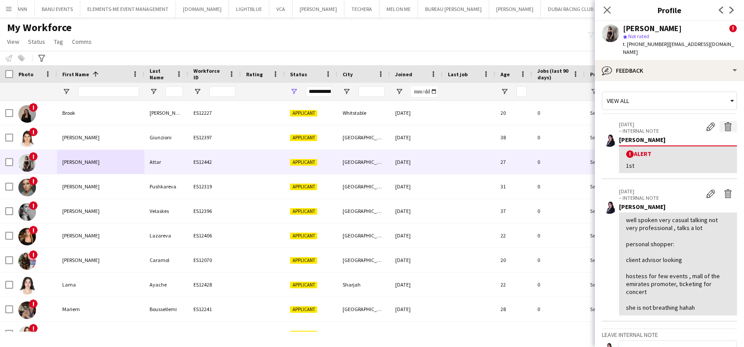
click at [504, 121] on button "Delete alert" at bounding box center [728, 126] width 18 height 11
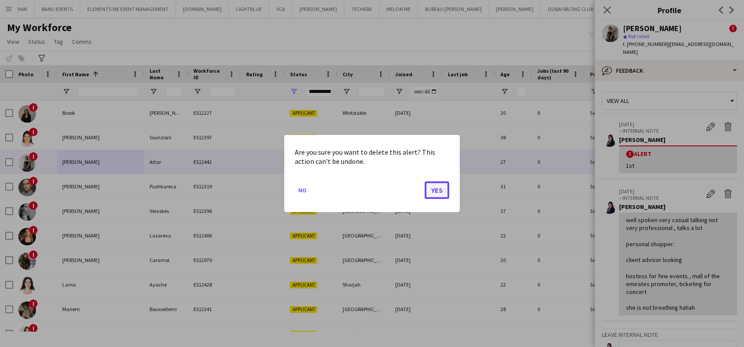
click at [444, 193] on button "Yes" at bounding box center [437, 191] width 25 height 18
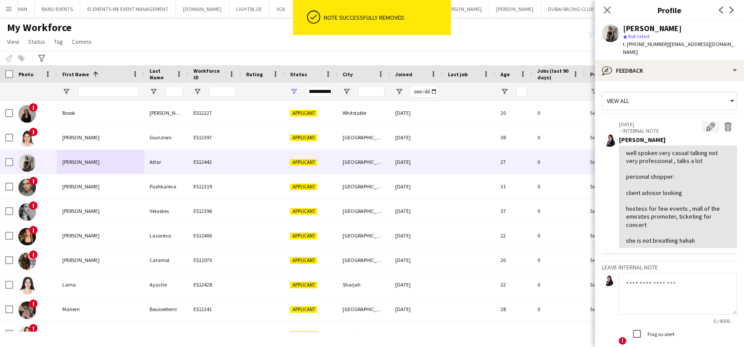
click at [504, 122] on app-icon "Edit internal note" at bounding box center [710, 126] width 9 height 9
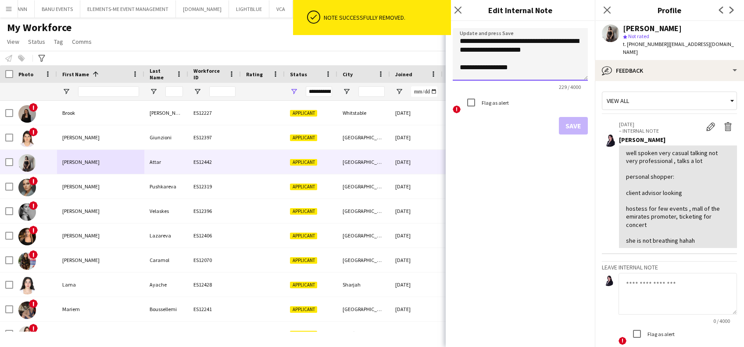
click at [455, 41] on textarea "**********" at bounding box center [520, 54] width 135 height 53
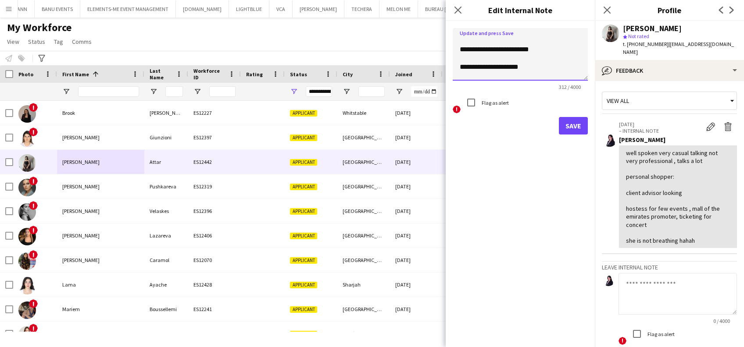
scroll to position [18, 0]
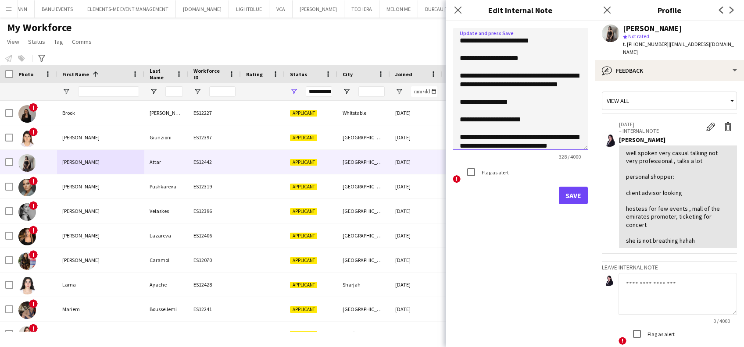
drag, startPoint x: 581, startPoint y: 75, endPoint x: 575, endPoint y: 160, distance: 85.7
click at [504, 150] on textarea "**********" at bounding box center [520, 89] width 135 height 122
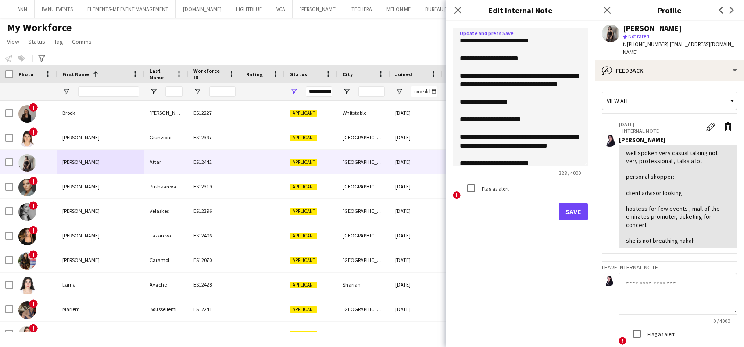
click at [504, 75] on textarea "**********" at bounding box center [520, 97] width 135 height 139
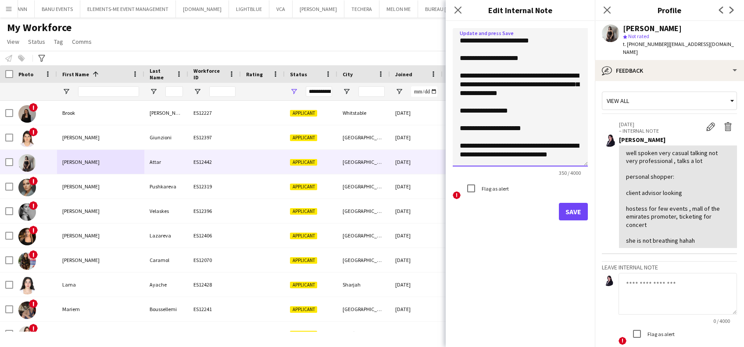
click at [461, 84] on textarea "**********" at bounding box center [520, 97] width 135 height 139
click at [483, 77] on textarea "**********" at bounding box center [520, 97] width 135 height 139
drag, startPoint x: 507, startPoint y: 82, endPoint x: 533, endPoint y: 92, distance: 27.6
click at [504, 92] on textarea "**********" at bounding box center [520, 97] width 135 height 139
click at [504, 76] on textarea "**********" at bounding box center [520, 97] width 135 height 139
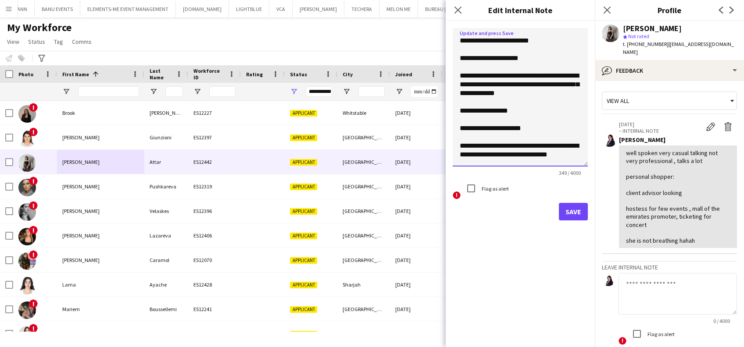
drag, startPoint x: 496, startPoint y: 76, endPoint x: 518, endPoint y: 81, distance: 22.5
click at [504, 81] on textarea "**********" at bounding box center [520, 97] width 135 height 139
drag, startPoint x: 497, startPoint y: 67, endPoint x: 515, endPoint y: 57, distance: 20.8
click at [498, 65] on textarea "**********" at bounding box center [520, 97] width 135 height 139
drag, startPoint x: 509, startPoint y: 62, endPoint x: 505, endPoint y: 56, distance: 6.7
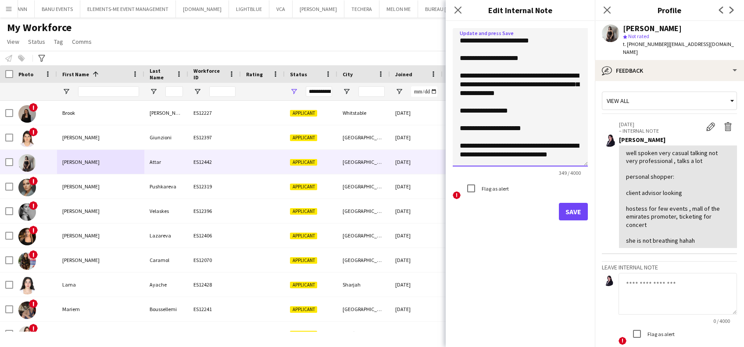
click at [504, 56] on textarea "**********" at bounding box center [520, 97] width 135 height 139
drag, startPoint x: 518, startPoint y: 48, endPoint x: 524, endPoint y: 43, distance: 8.4
click at [504, 47] on textarea "**********" at bounding box center [520, 97] width 135 height 139
click at [504, 42] on textarea "**********" at bounding box center [520, 97] width 135 height 139
click at [504, 62] on textarea "**********" at bounding box center [520, 97] width 135 height 139
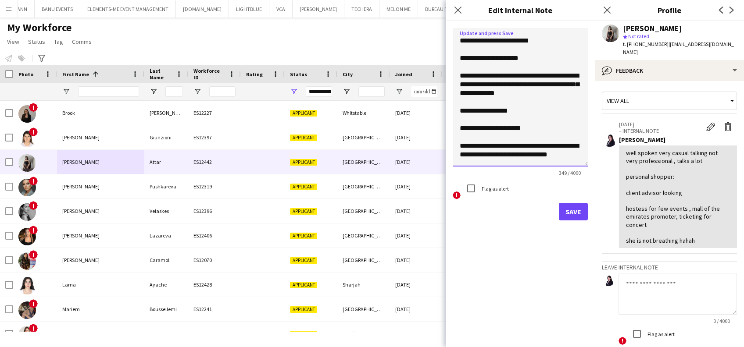
drag, startPoint x: 510, startPoint y: 91, endPoint x: 462, endPoint y: 98, distance: 47.8
click at [462, 98] on textarea "**********" at bounding box center [520, 97] width 135 height 139
click at [504, 95] on textarea "**********" at bounding box center [520, 97] width 135 height 139
drag, startPoint x: 512, startPoint y: 93, endPoint x: 473, endPoint y: 84, distance: 39.2
click at [473, 84] on textarea "**********" at bounding box center [520, 97] width 135 height 139
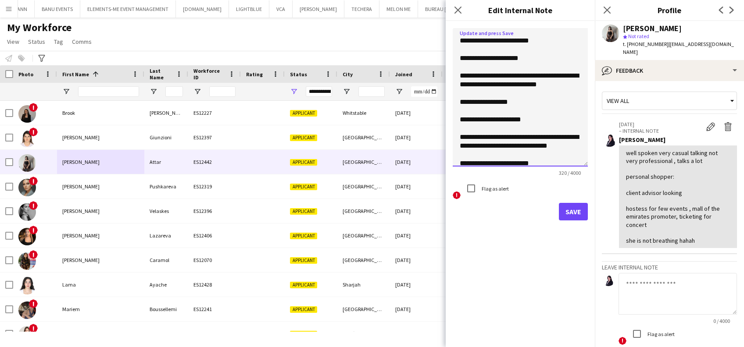
click at [474, 73] on textarea "**********" at bounding box center [520, 97] width 135 height 139
click at [504, 84] on textarea "**********" at bounding box center [520, 97] width 135 height 139
drag, startPoint x: 551, startPoint y: 84, endPoint x: 474, endPoint y: 86, distance: 77.2
click at [474, 86] on textarea "**********" at bounding box center [520, 97] width 135 height 139
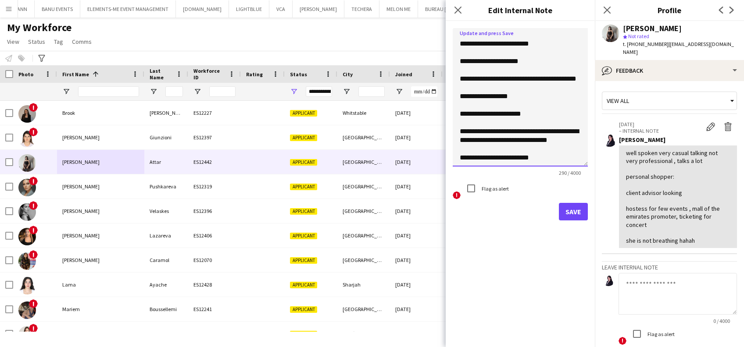
drag, startPoint x: 540, startPoint y: 77, endPoint x: 497, endPoint y: 77, distance: 43.4
click at [497, 77] on textarea "**********" at bounding box center [520, 97] width 135 height 139
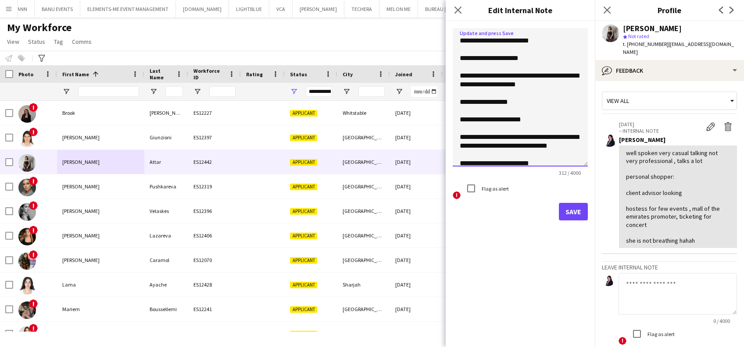
click at [504, 84] on textarea "**********" at bounding box center [520, 97] width 135 height 139
click at [458, 93] on textarea "**********" at bounding box center [520, 97] width 135 height 139
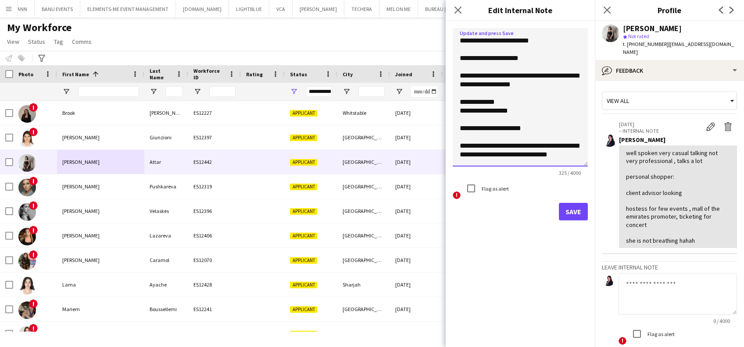
click at [460, 113] on textarea "**********" at bounding box center [520, 97] width 135 height 139
click at [504, 109] on textarea "**********" at bounding box center [520, 97] width 135 height 139
click at [461, 147] on textarea "**********" at bounding box center [520, 97] width 135 height 139
click at [464, 116] on textarea "**********" at bounding box center [520, 97] width 135 height 139
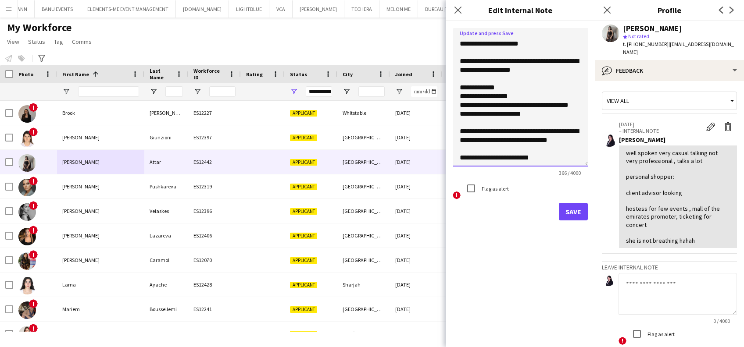
scroll to position [50, 0]
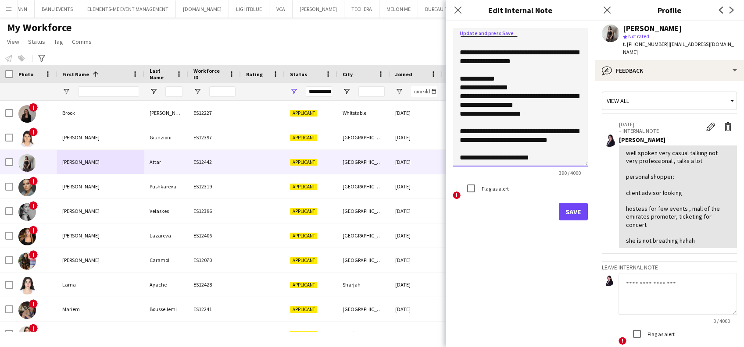
click at [455, 100] on textarea "**********" at bounding box center [520, 97] width 135 height 139
click at [455, 107] on textarea "**********" at bounding box center [520, 97] width 135 height 139
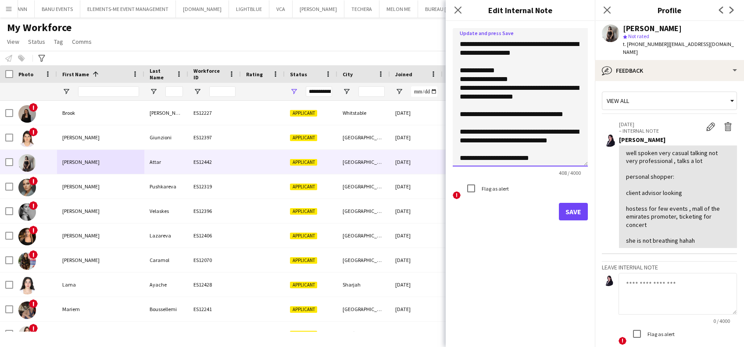
drag, startPoint x: 568, startPoint y: 114, endPoint x: 509, endPoint y: 117, distance: 58.4
click at [504, 117] on textarea "**********" at bounding box center [520, 97] width 135 height 139
drag, startPoint x: 491, startPoint y: 147, endPoint x: 465, endPoint y: 122, distance: 36.6
click at [462, 126] on textarea "**********" at bounding box center [520, 97] width 135 height 139
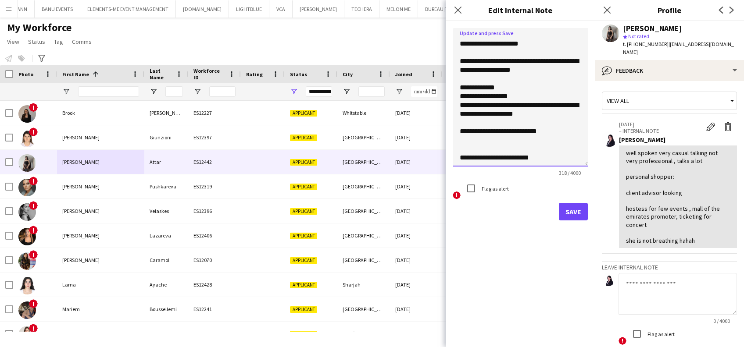
scroll to position [32, 0]
click at [471, 118] on textarea "**********" at bounding box center [520, 97] width 135 height 139
click at [471, 115] on textarea "**********" at bounding box center [520, 97] width 135 height 139
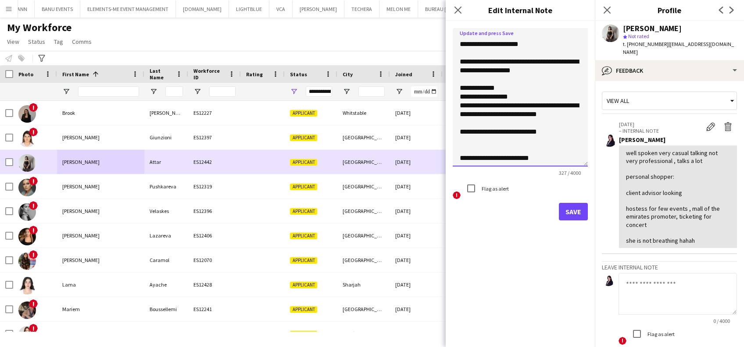
drag, startPoint x: 541, startPoint y: 156, endPoint x: 439, endPoint y: 155, distance: 102.7
click at [439, 155] on body "Menu Boards Boards Boards All jobs Status Workforce Workforce My Workforce Recr…" at bounding box center [372, 173] width 744 height 347
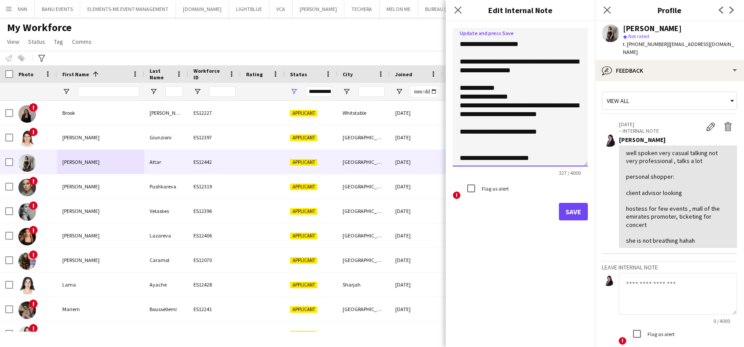
drag, startPoint x: 516, startPoint y: 150, endPoint x: 531, endPoint y: 154, distance: 15.4
click at [504, 150] on textarea "**********" at bounding box center [520, 97] width 135 height 139
click at [504, 161] on textarea "**********" at bounding box center [520, 97] width 135 height 139
click at [504, 154] on textarea "**********" at bounding box center [520, 97] width 135 height 139
click at [482, 135] on textarea "**********" at bounding box center [520, 97] width 135 height 139
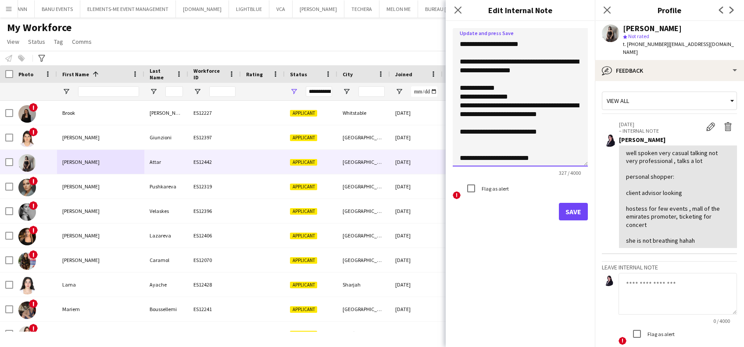
drag, startPoint x: 493, startPoint y: 161, endPoint x: 468, endPoint y: 151, distance: 26.8
click at [455, 160] on textarea "**********" at bounding box center [520, 97] width 135 height 139
click at [471, 154] on textarea "**********" at bounding box center [520, 97] width 135 height 139
type textarea "**********"
click at [504, 217] on button "Save" at bounding box center [573, 212] width 29 height 18
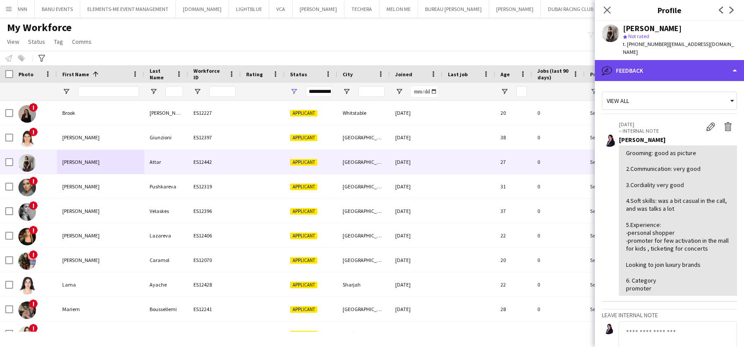
click at [504, 60] on div "bubble-pencil Feedback" at bounding box center [669, 70] width 149 height 21
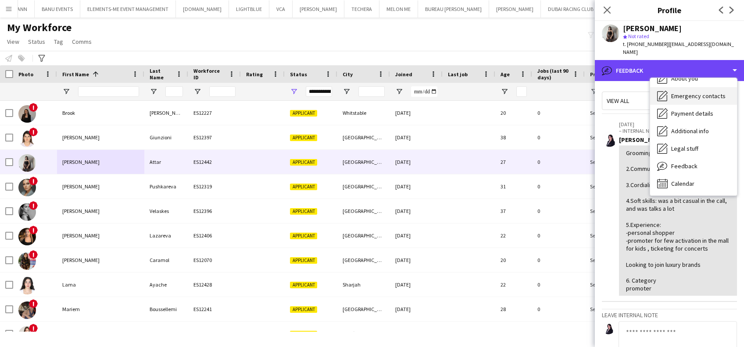
scroll to position [0, 0]
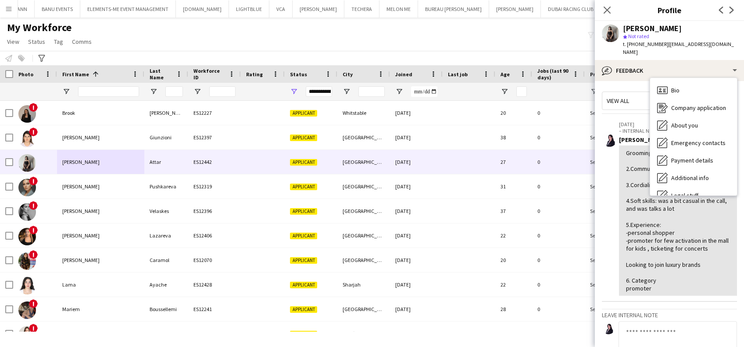
click at [504, 78] on div "Bio Bio Company application Company application About you About you Emergency c…" at bounding box center [693, 137] width 87 height 118
drag, startPoint x: 711, startPoint y: 77, endPoint x: 707, endPoint y: 72, distance: 6.6
click at [504, 82] on div "Bio Bio" at bounding box center [693, 91] width 87 height 18
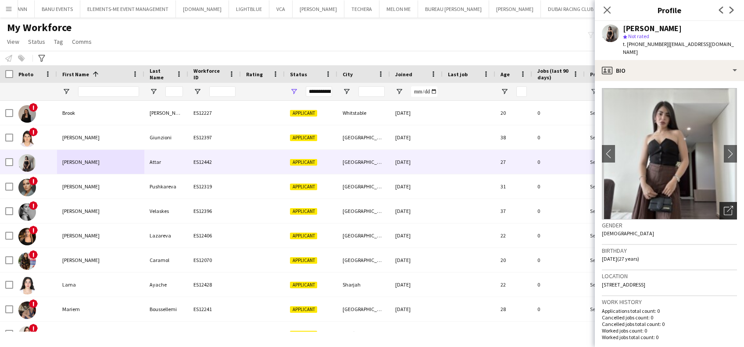
click at [504, 205] on div "Open photos pop-in" at bounding box center [728, 211] width 18 height 18
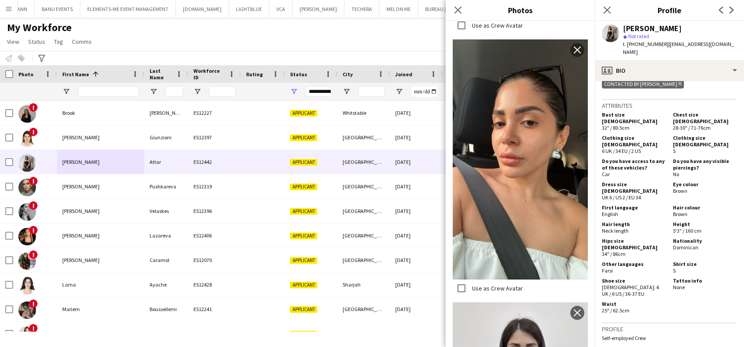
scroll to position [2226, 0]
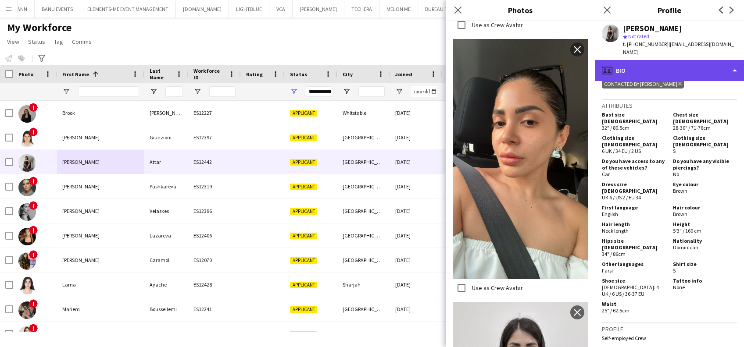
click at [504, 61] on div "profile Bio" at bounding box center [669, 70] width 149 height 21
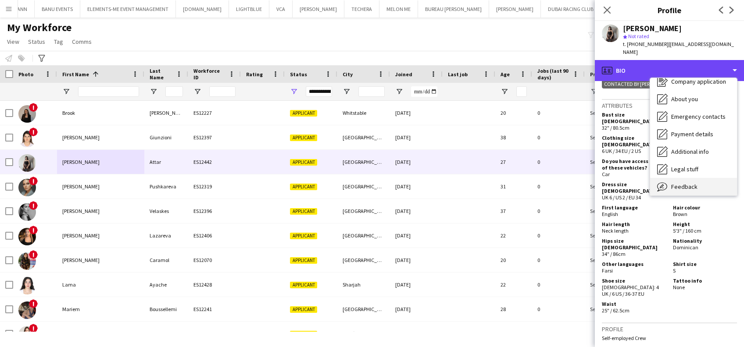
scroll to position [47, 0]
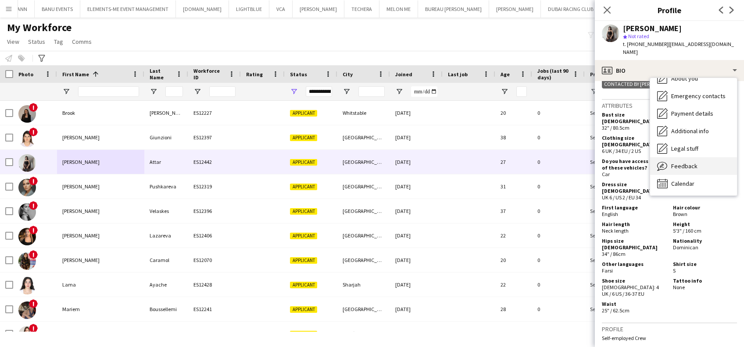
click at [504, 162] on icon at bounding box center [662, 166] width 10 height 9
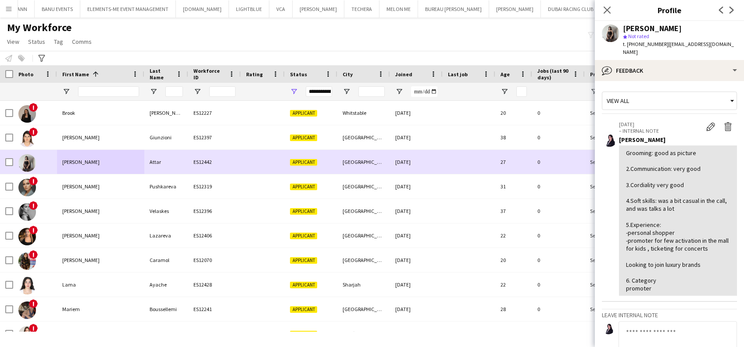
click at [13, 165] on div "Dorsa Attar ES12442 Applicant Dubai 12-09-2025 27 0 Self-employed Crew CONTACTE…" at bounding box center [347, 162] width 694 height 25
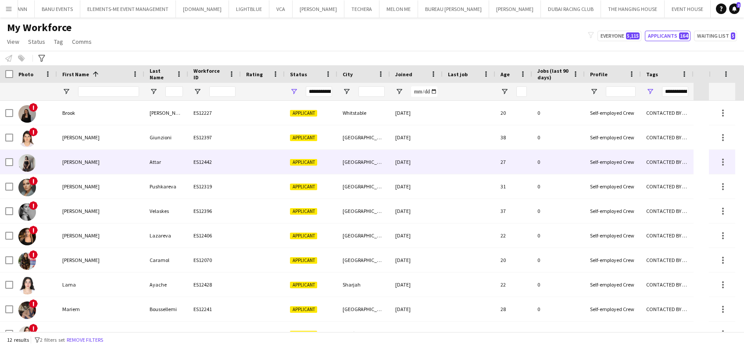
click at [13, 162] on div at bounding box center [35, 162] width 44 height 24
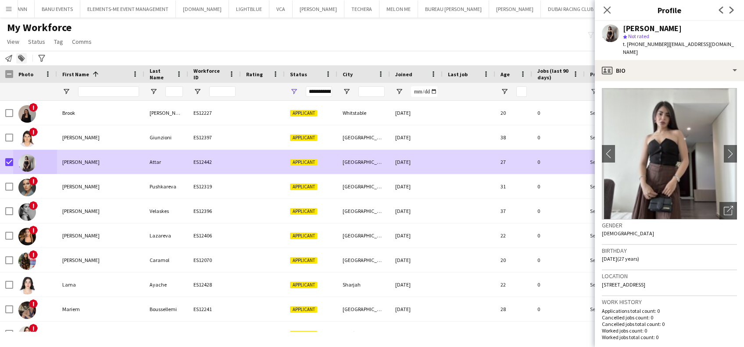
click at [21, 58] on icon at bounding box center [21, 59] width 6 height 6
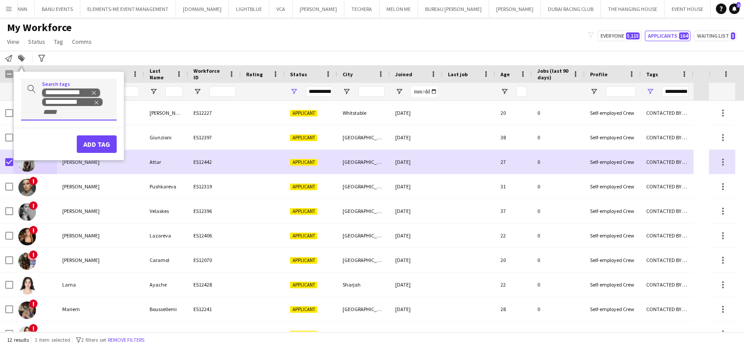
click at [94, 90] on icon "Remove tag" at bounding box center [94, 93] width 6 height 6
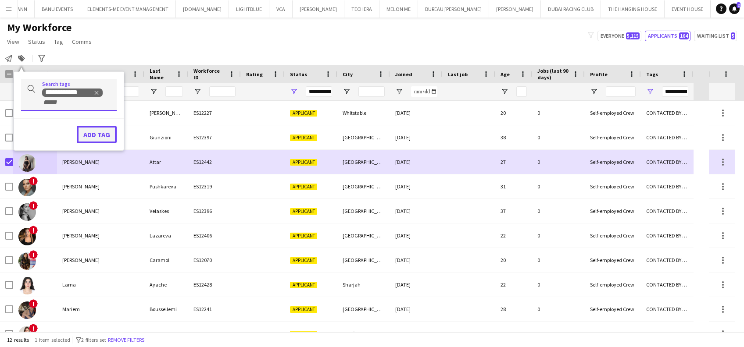
click at [101, 131] on button "Add tag" at bounding box center [97, 135] width 40 height 18
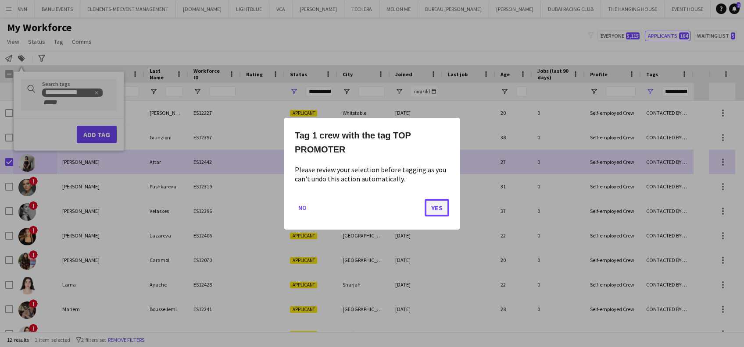
click at [439, 211] on button "Yes" at bounding box center [437, 208] width 25 height 18
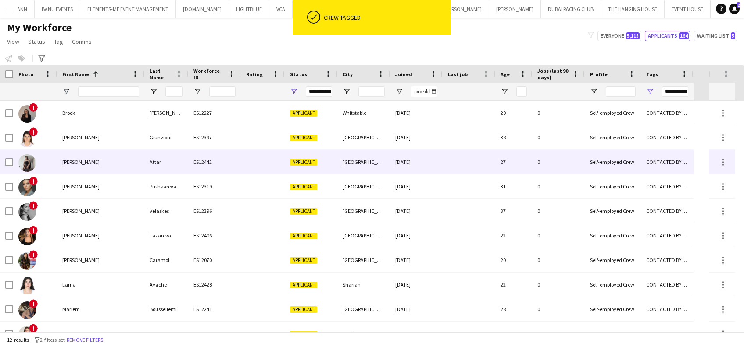
click at [442, 163] on div "[DATE]" at bounding box center [416, 162] width 53 height 24
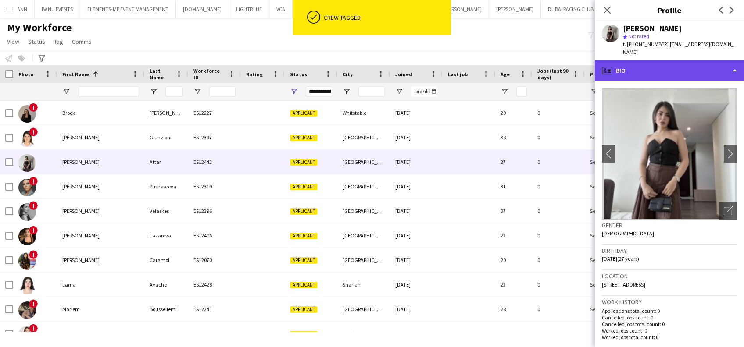
click at [504, 67] on div "profile Bio" at bounding box center [669, 70] width 149 height 21
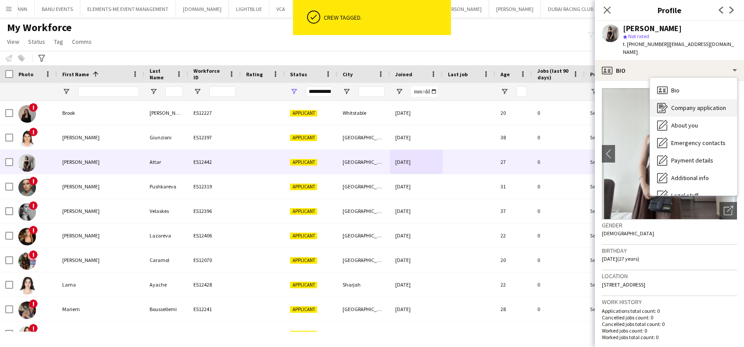
click at [504, 107] on div "Company application Company application" at bounding box center [693, 108] width 87 height 18
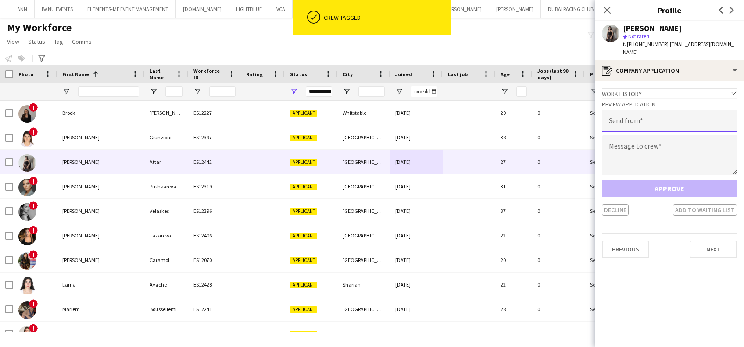
drag, startPoint x: 672, startPoint y: 103, endPoint x: 669, endPoint y: 109, distance: 6.3
click at [504, 110] on input "email" at bounding box center [669, 121] width 135 height 22
type input "**********"
click at [504, 151] on textarea at bounding box center [669, 155] width 135 height 39
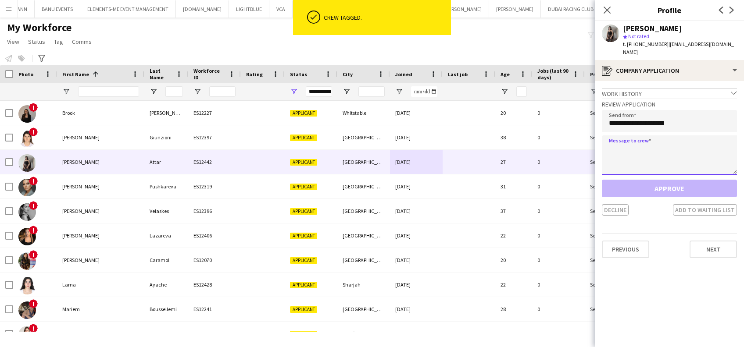
paste textarea "**********"
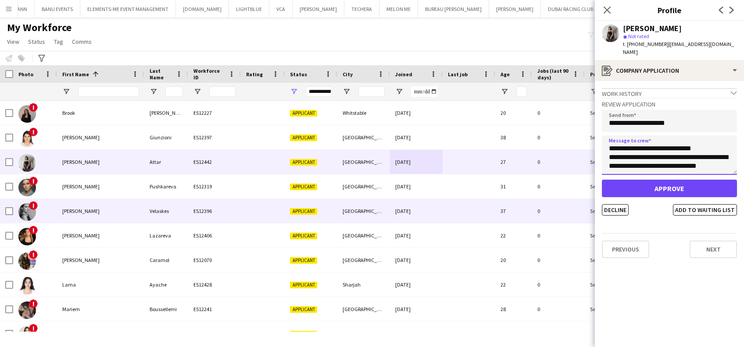
scroll to position [304, 0]
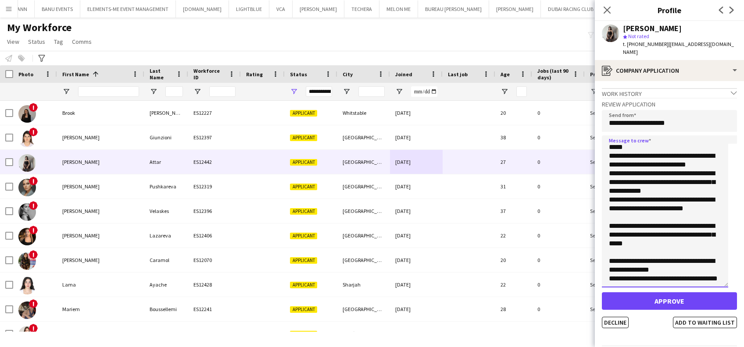
drag, startPoint x: 736, startPoint y: 161, endPoint x: 727, endPoint y: 276, distance: 115.3
click at [504, 277] on app-crew-profile-application "**********" at bounding box center [669, 214] width 149 height 266
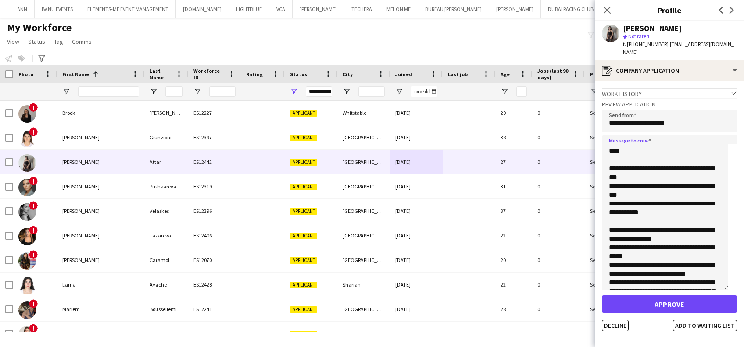
scroll to position [83, 0]
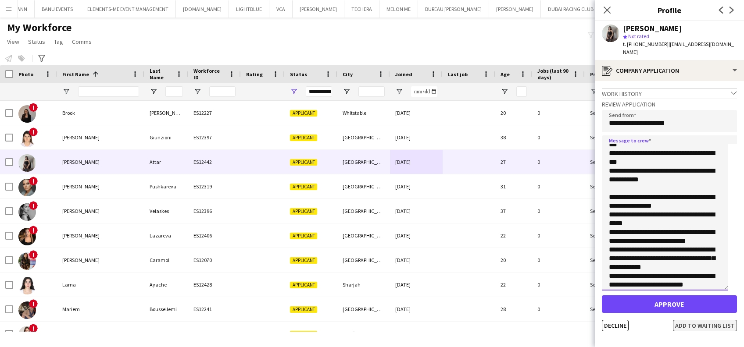
type textarea "**********"
click at [504, 320] on button "Add to waiting list" at bounding box center [705, 325] width 64 height 11
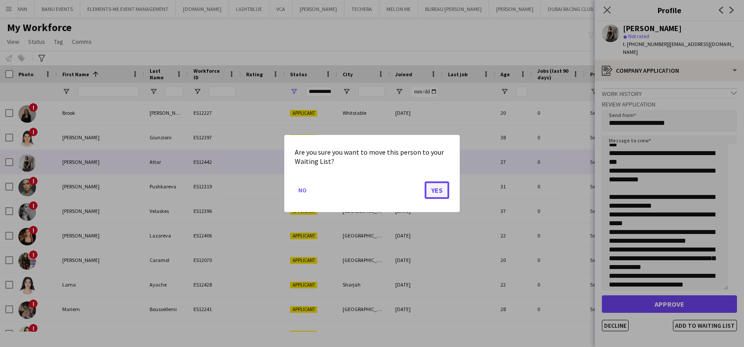
click at [438, 191] on button "Yes" at bounding box center [437, 191] width 25 height 18
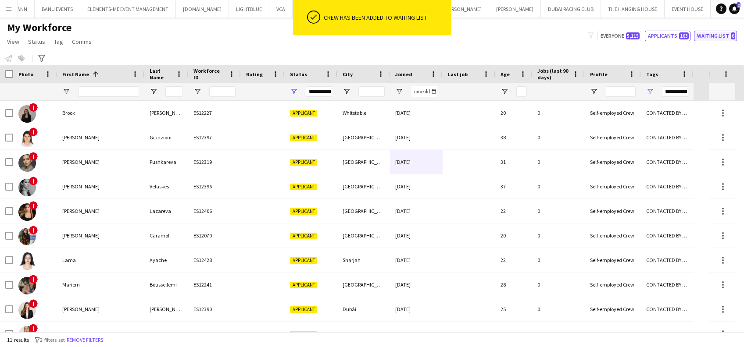
click at [504, 35] on button "Waiting list 6" at bounding box center [715, 36] width 43 height 11
type input "**********"
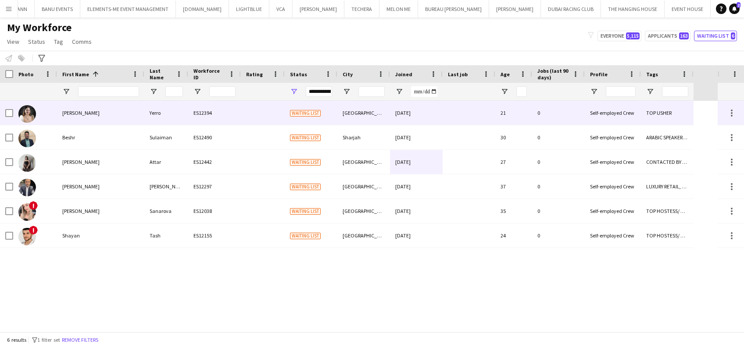
click at [86, 118] on div "[PERSON_NAME]" at bounding box center [100, 113] width 87 height 24
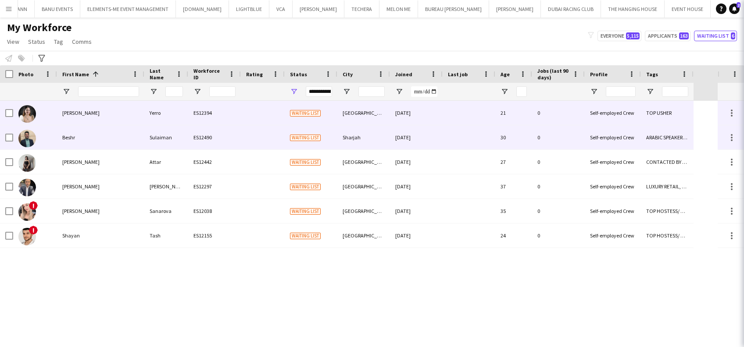
click at [91, 135] on div "Beshr" at bounding box center [100, 137] width 87 height 24
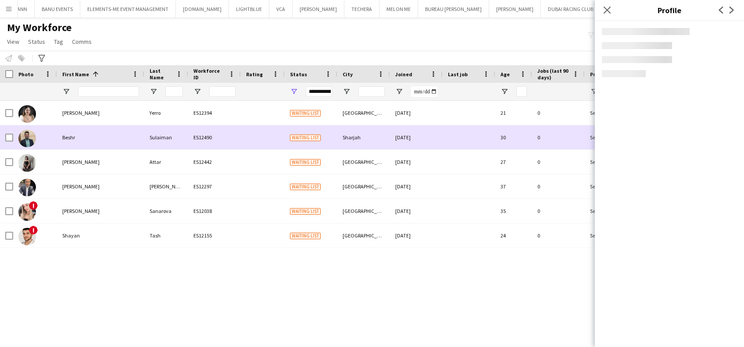
click at [93, 155] on div "[PERSON_NAME]" at bounding box center [100, 162] width 87 height 24
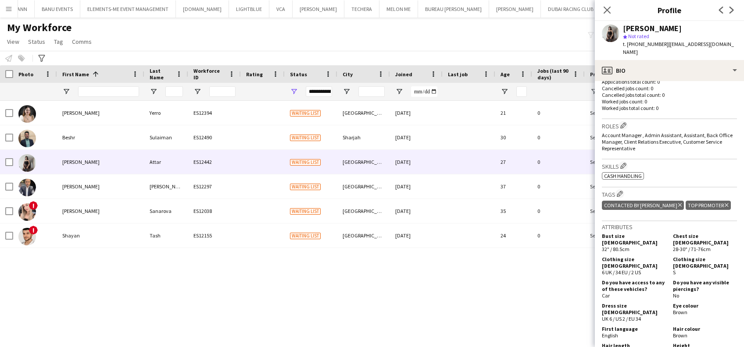
scroll to position [292, 0]
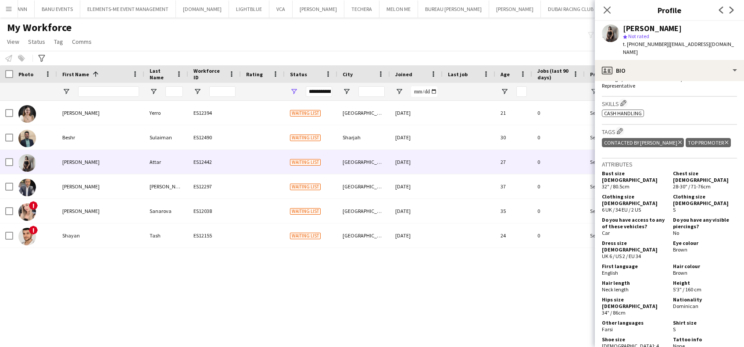
click at [504, 140] on icon "Delete tag" at bounding box center [680, 142] width 4 height 5
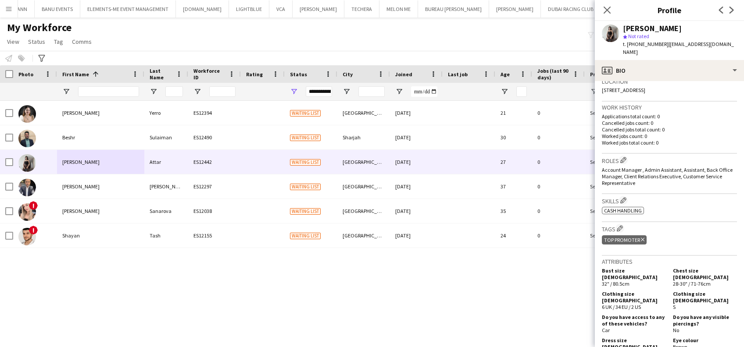
scroll to position [175, 0]
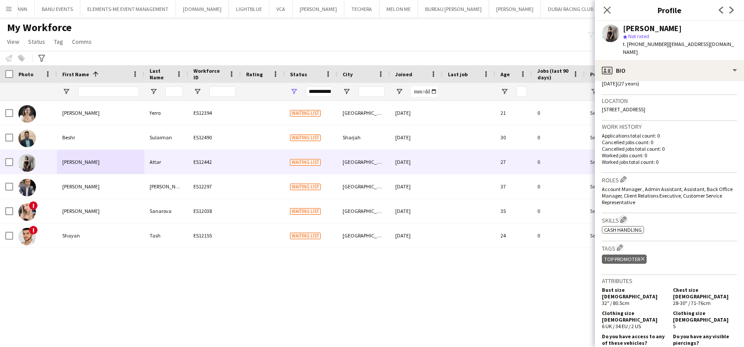
click at [504, 215] on button "Edit crew company skills" at bounding box center [623, 219] width 9 height 9
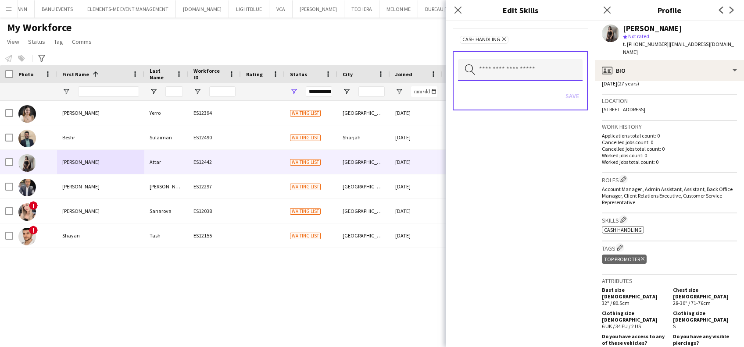
click at [504, 70] on input "text" at bounding box center [520, 70] width 125 height 22
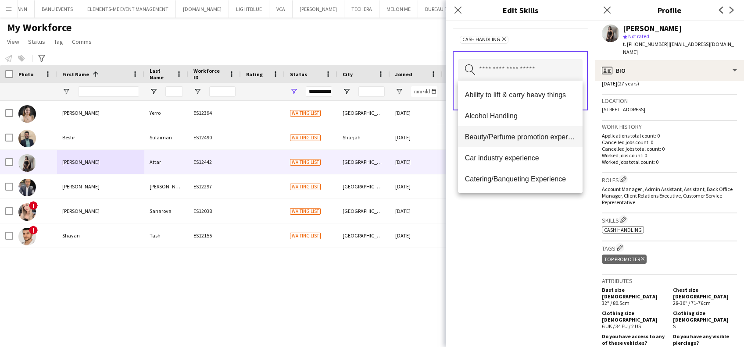
click at [504, 143] on mat-option "Beauty/Perfume promotion experience" at bounding box center [520, 136] width 125 height 21
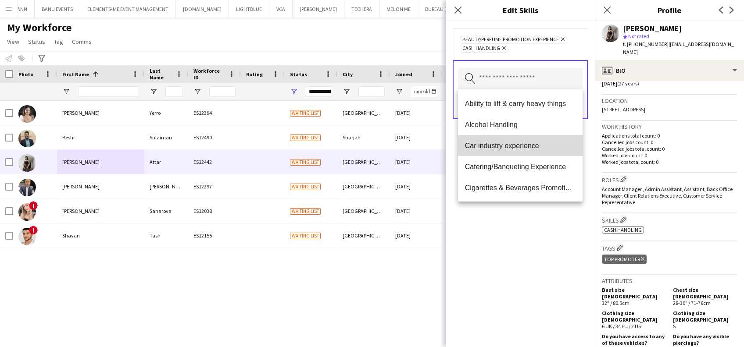
click at [504, 137] on mat-option "Car industry experience" at bounding box center [520, 145] width 125 height 21
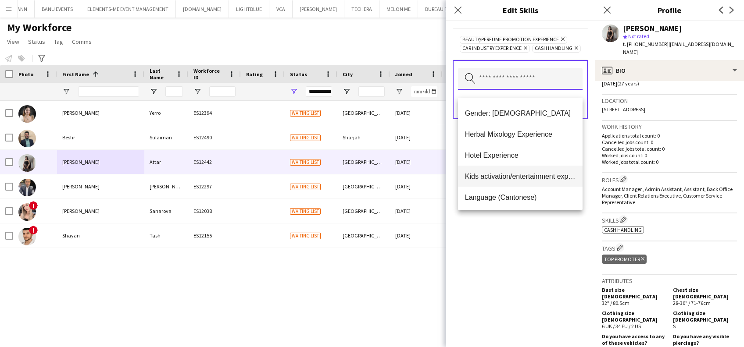
scroll to position [351, 0]
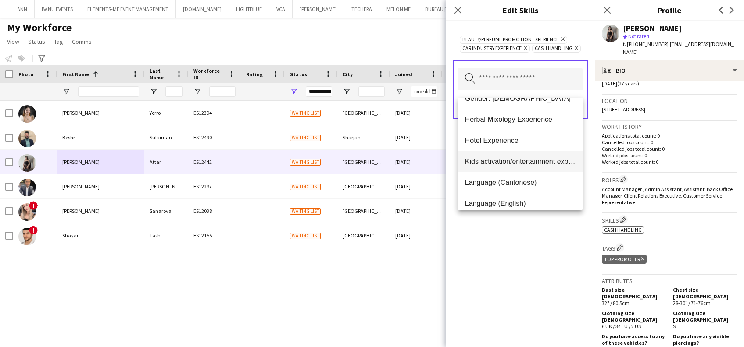
drag, startPoint x: 551, startPoint y: 166, endPoint x: 551, endPoint y: 161, distance: 4.4
click at [504, 166] on mat-option "Kids activation/entertainment experience" at bounding box center [520, 161] width 125 height 21
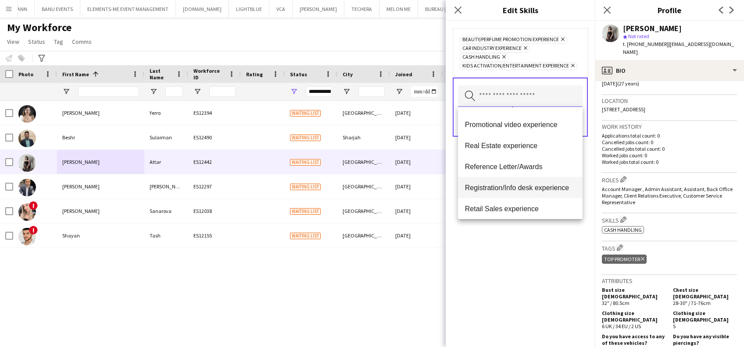
scroll to position [877, 0]
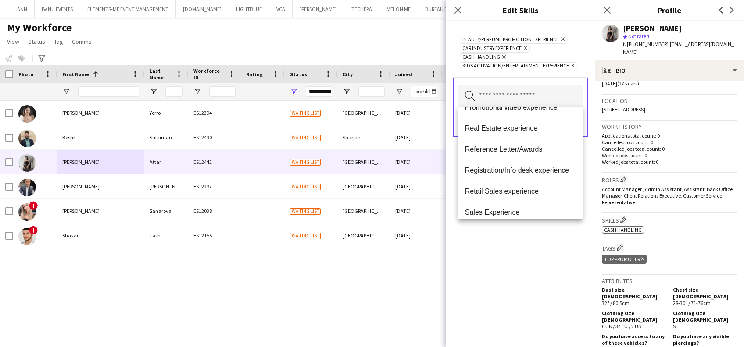
click at [504, 176] on mat-option "Registration/Info desk experience" at bounding box center [520, 170] width 125 height 21
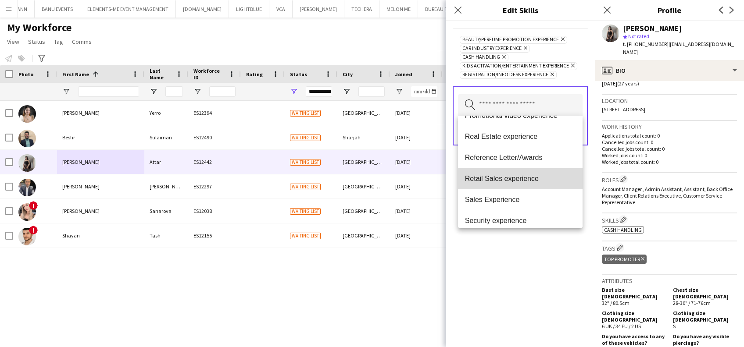
click at [504, 183] on span "Retail Sales experience" at bounding box center [520, 179] width 111 height 8
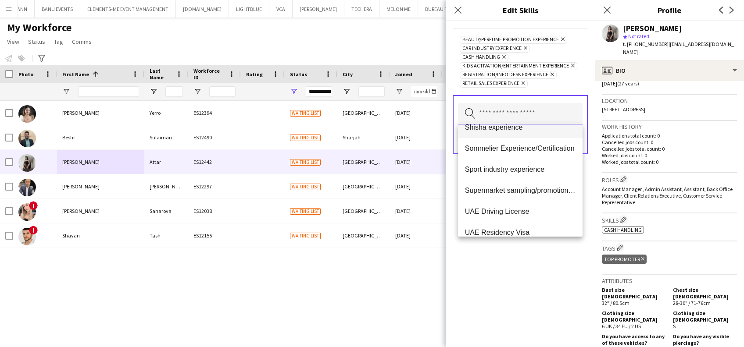
scroll to position [1011, 0]
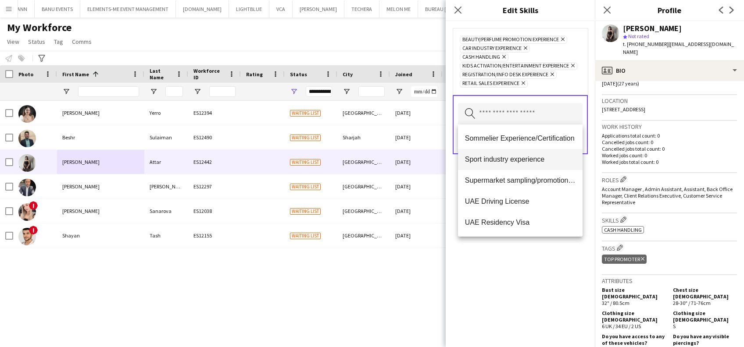
click at [504, 166] on mat-option "Sport industry experience" at bounding box center [520, 159] width 125 height 21
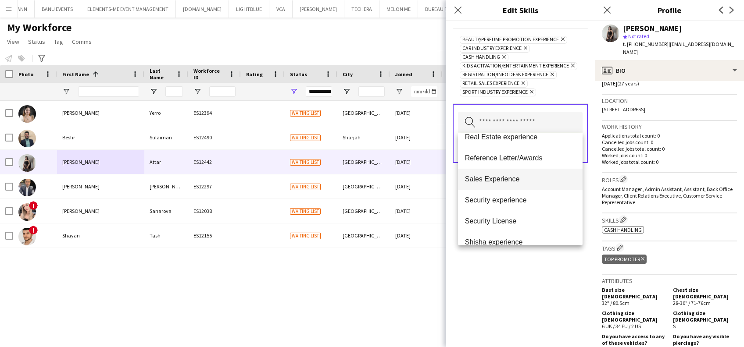
scroll to position [877, 0]
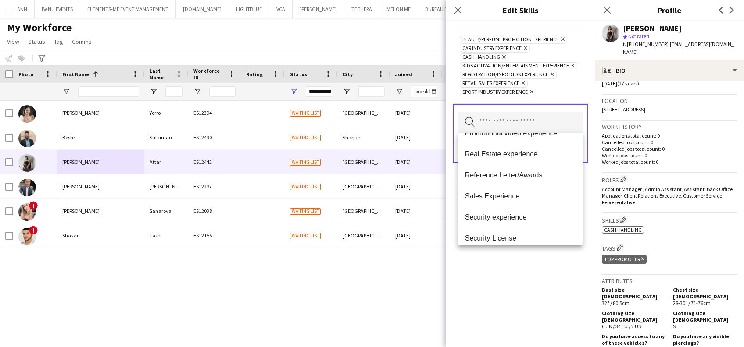
click at [504, 193] on span "Sales Experience" at bounding box center [520, 196] width 111 height 8
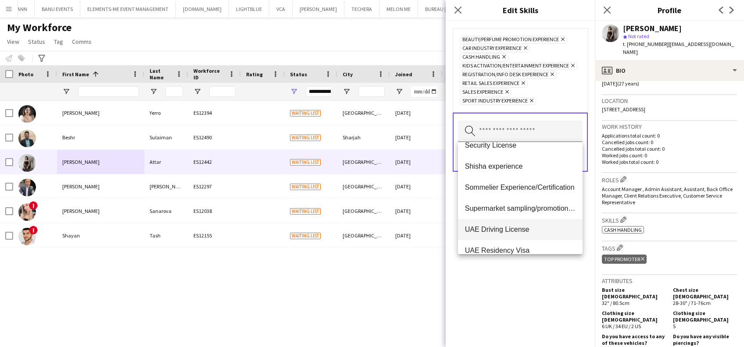
scroll to position [969, 0]
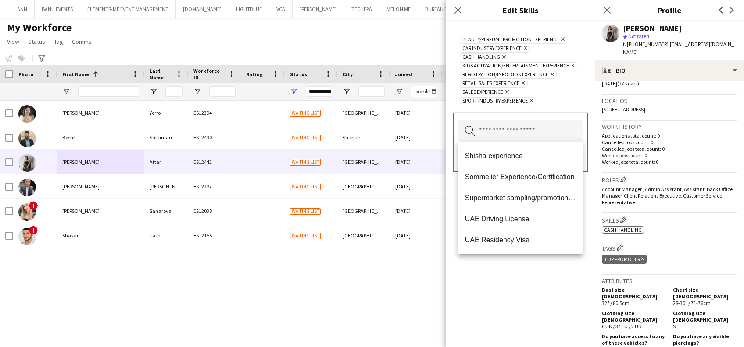
click at [504, 133] on input "text" at bounding box center [520, 132] width 125 height 22
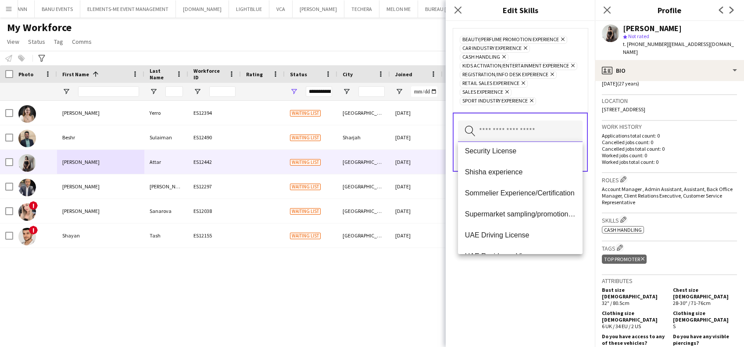
scroll to position [945, 0]
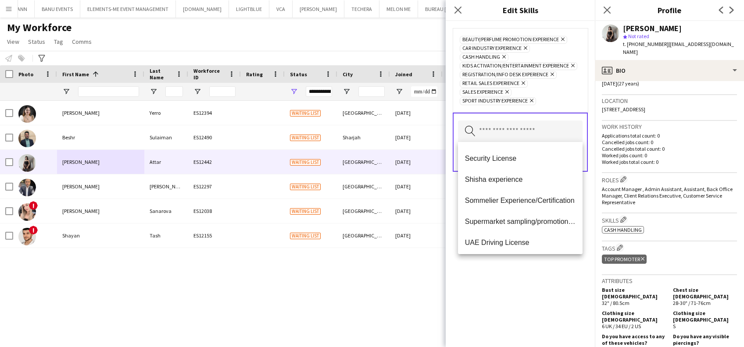
click at [470, 132] on icon "Search by skill name" at bounding box center [470, 131] width 11 height 11
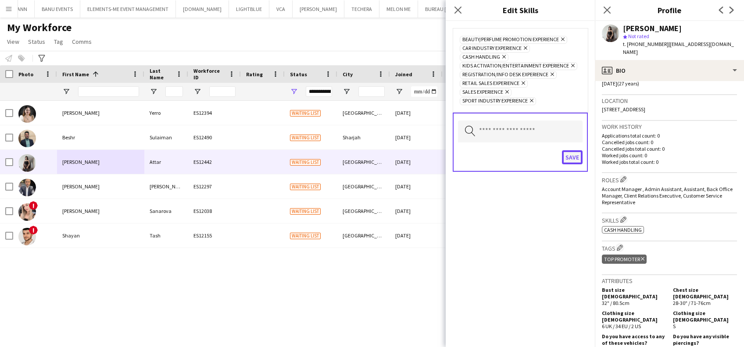
click at [504, 157] on button "Save" at bounding box center [572, 157] width 21 height 14
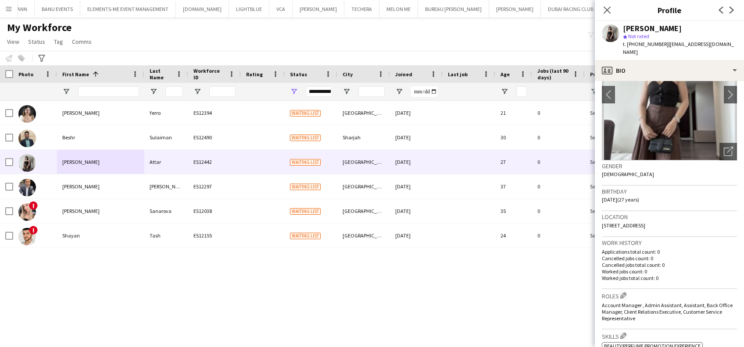
scroll to position [0, 0]
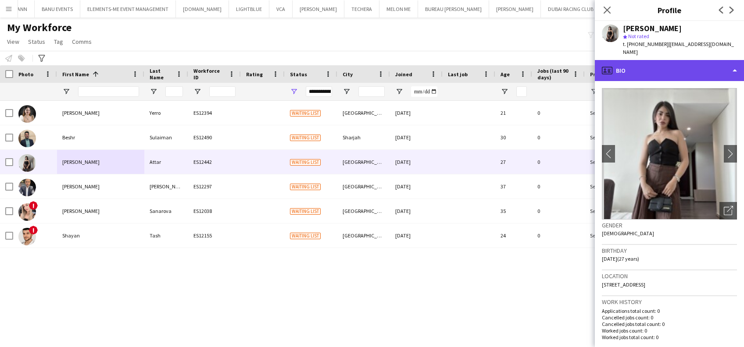
click at [504, 63] on div "profile Bio" at bounding box center [669, 70] width 149 height 21
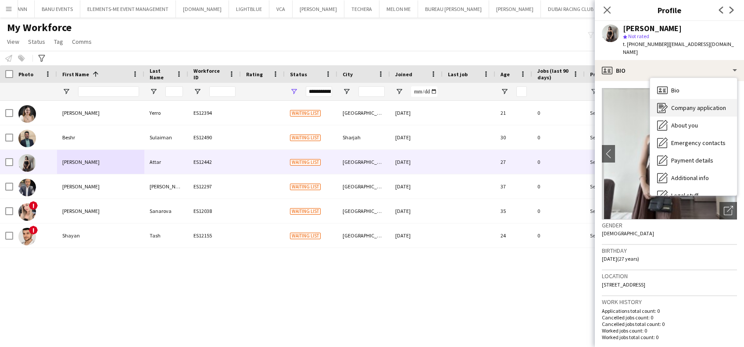
click at [504, 104] on span "Company application" at bounding box center [698, 108] width 55 height 8
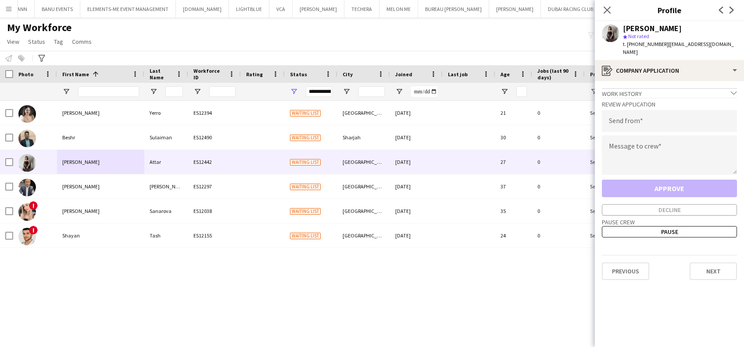
click at [352, 267] on div "Andrea Yerro ES12394 Waiting list Dubai 11-09-2025 21 0 Self-employed Crew TOP …" at bounding box center [359, 216] width 718 height 231
click at [504, 6] on icon "Close pop-in" at bounding box center [607, 10] width 8 height 8
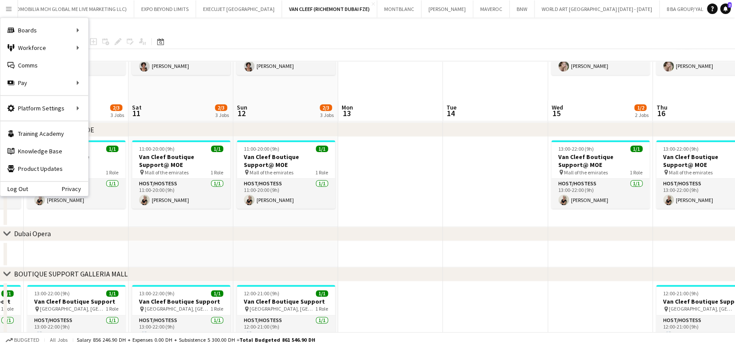
scroll to position [456, 0]
